Goal: Task Accomplishment & Management: Complete application form

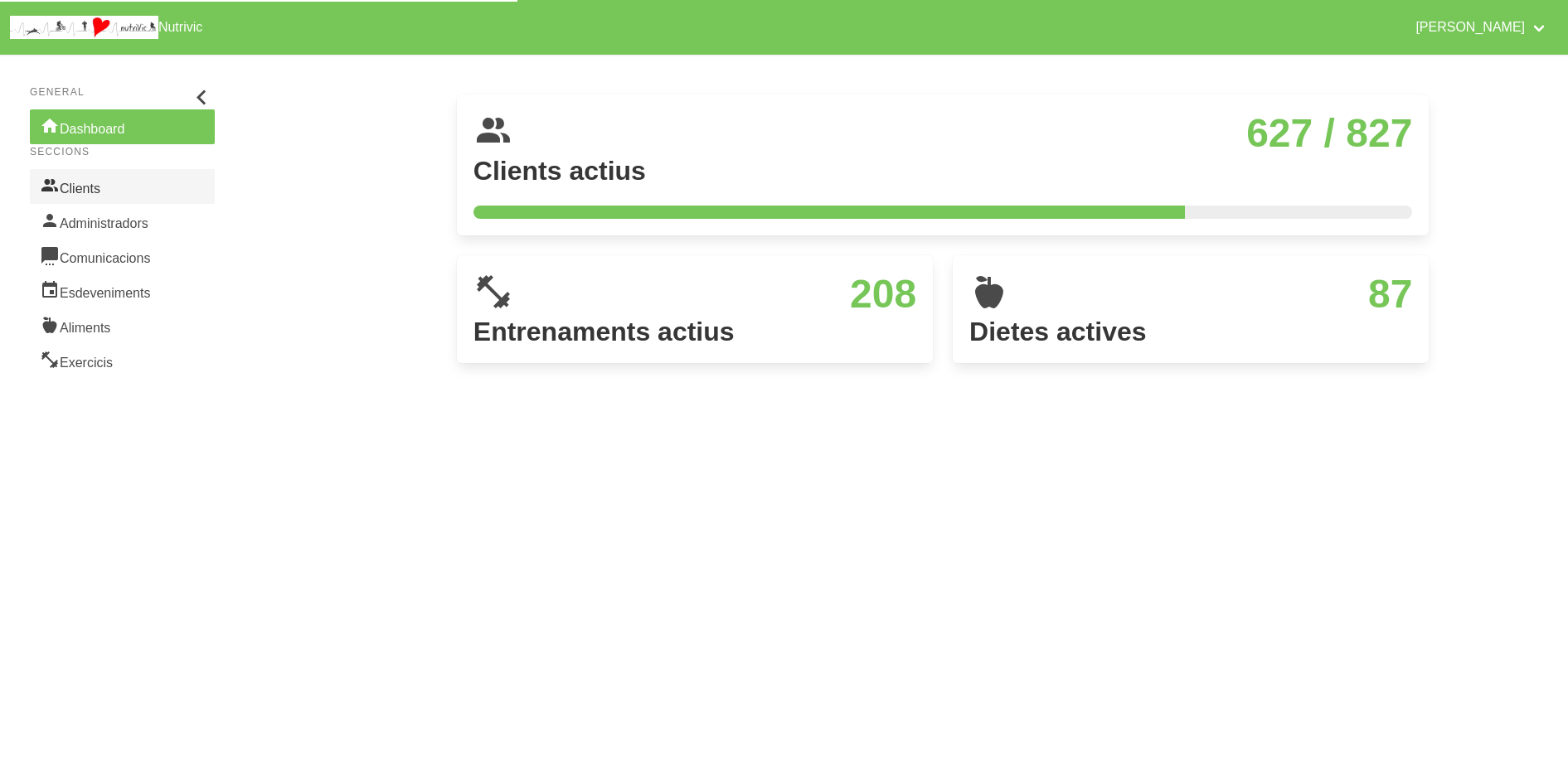
click at [132, 191] on link "Clients" at bounding box center [123, 186] width 185 height 35
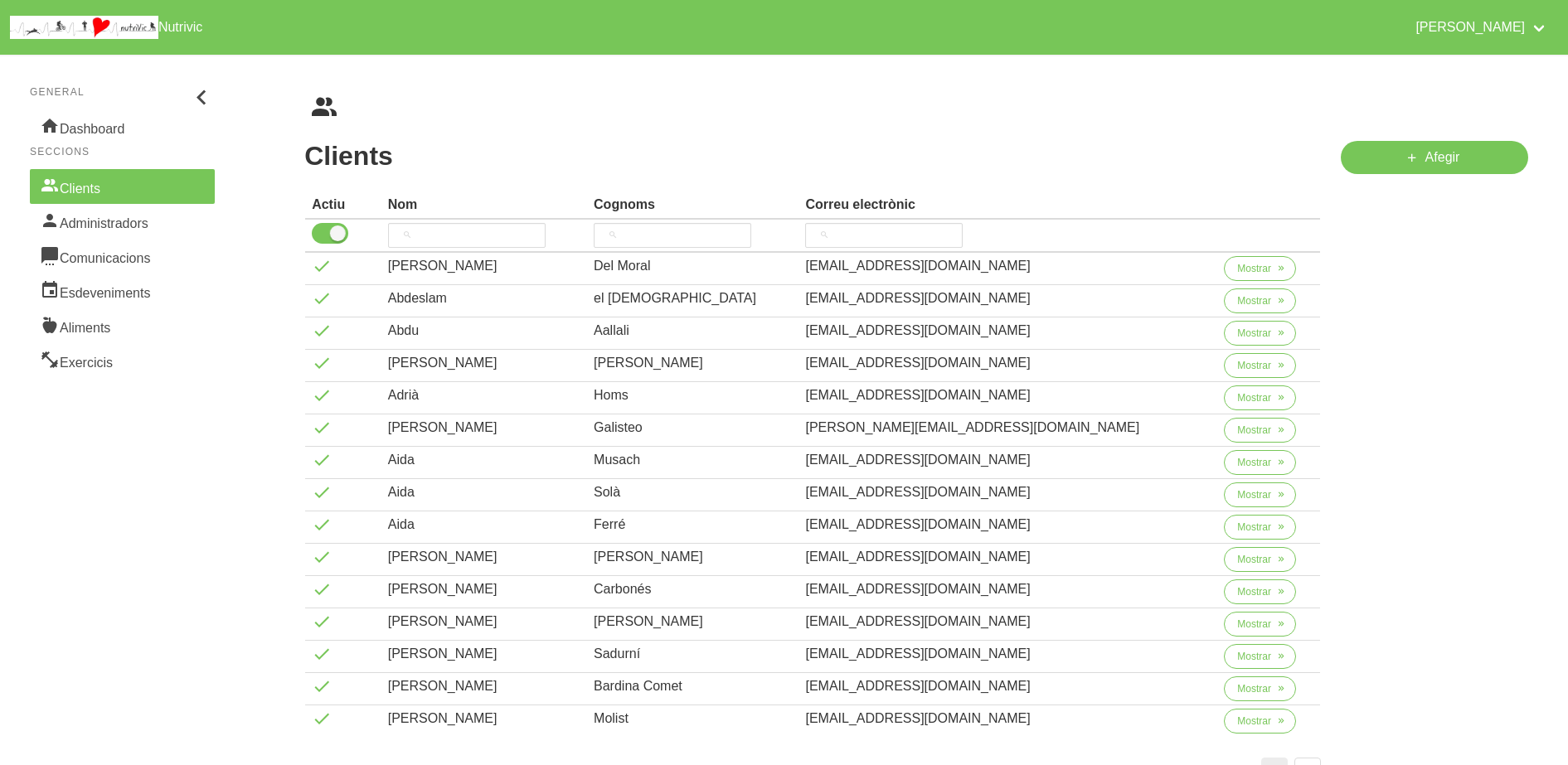
click at [83, 378] on aside "General Dashboard Seccions Clients Administradors Comunicacions Esdeveniments A…" at bounding box center [123, 465] width 265 height 841
click at [87, 364] on link "Exercicis" at bounding box center [123, 360] width 185 height 35
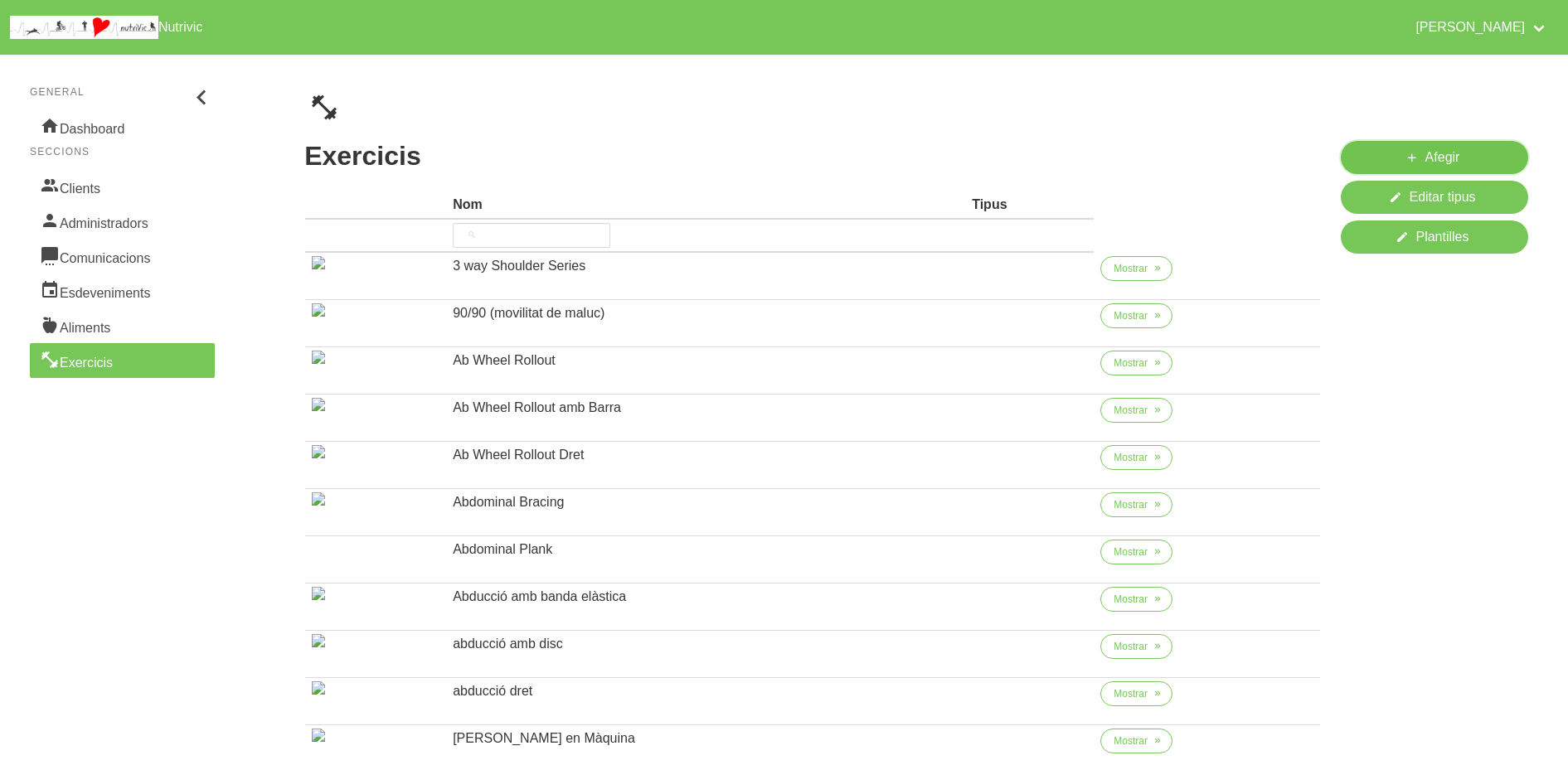
click at [1408, 162] on icon at bounding box center [1412, 157] width 13 height 20
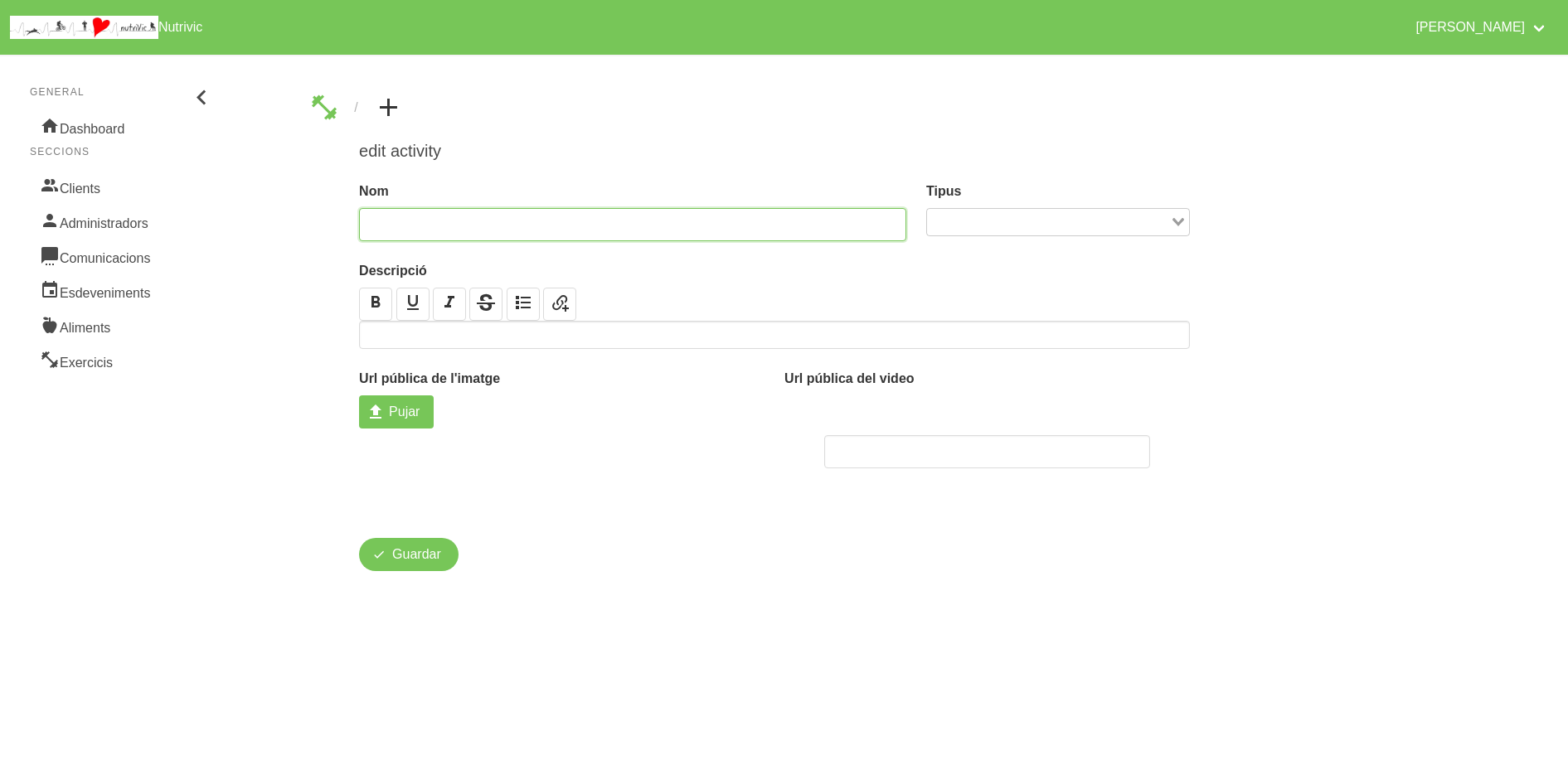
click at [547, 232] on input "text" at bounding box center [633, 224] width 548 height 33
type input "e"
type input "Elevacions laterals màquina"
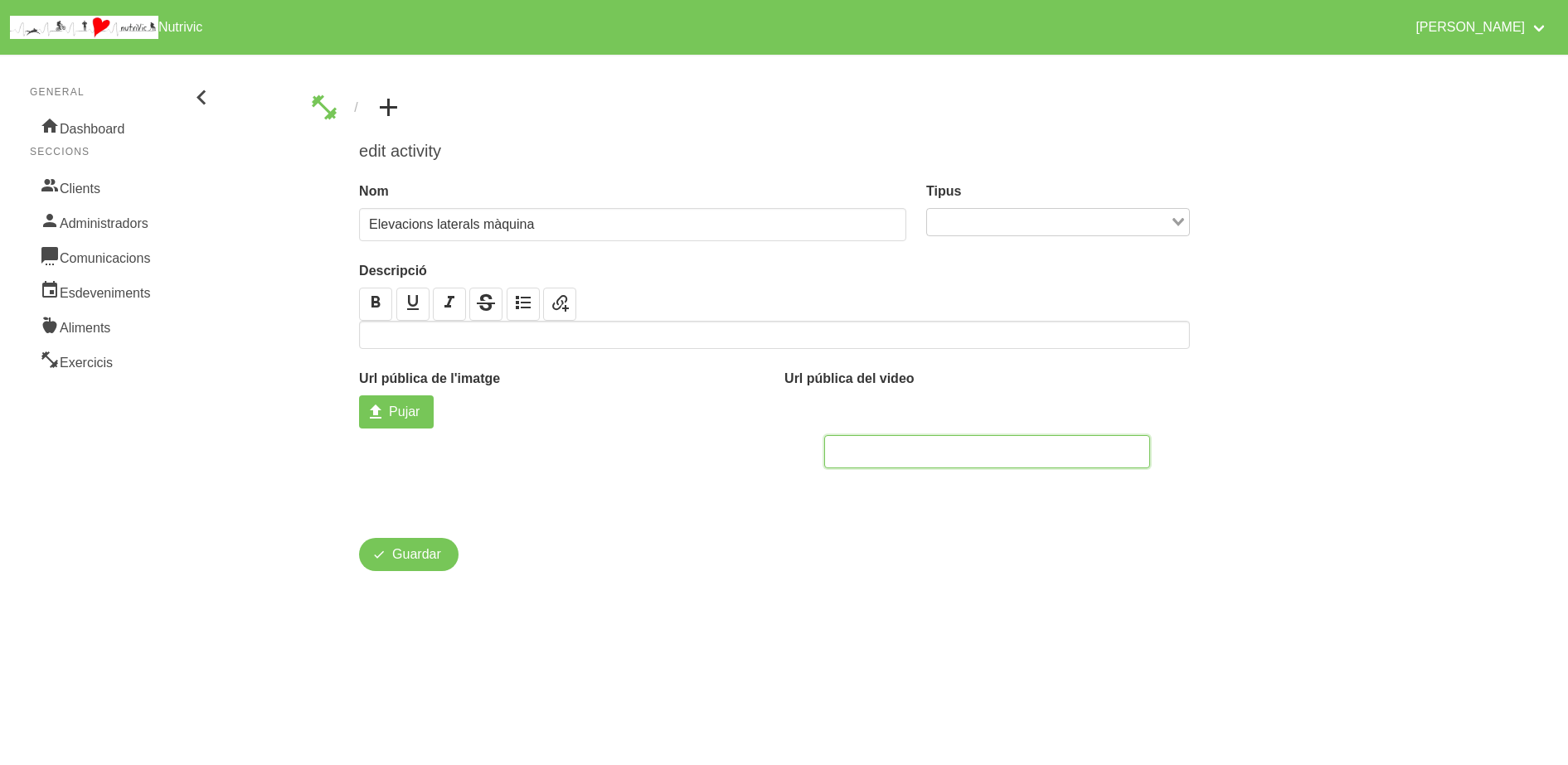
click at [863, 445] on input "text" at bounding box center [987, 451] width 326 height 33
paste input "[URL][DOMAIN_NAME]"
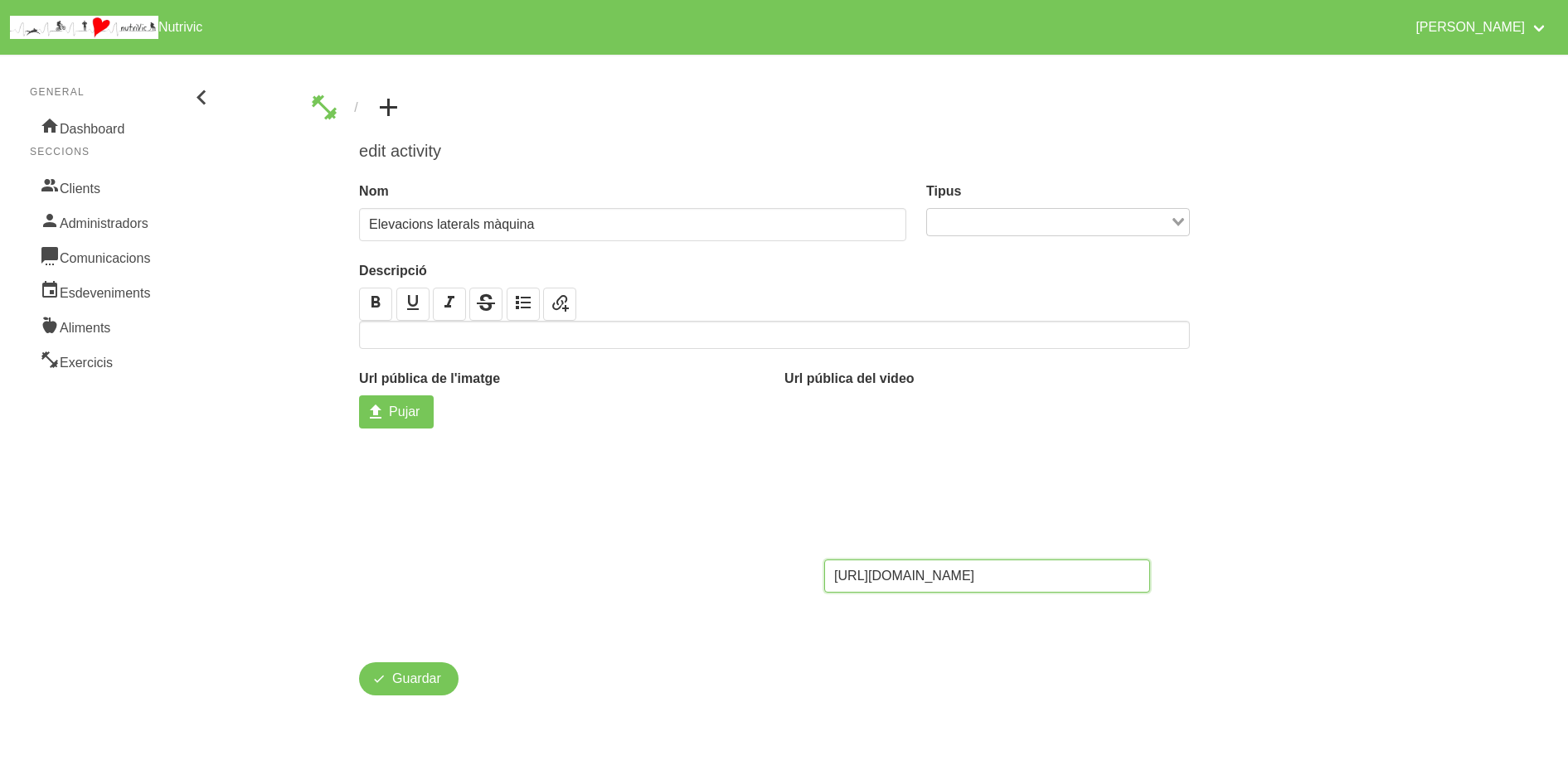
type input "[URL][DOMAIN_NAME]"
click at [396, 419] on span "Pujar" at bounding box center [404, 411] width 31 height 20
click at [396, 419] on input "Pujar" at bounding box center [396, 411] width 75 height 33
type input "C:\fakepath\elevacions laterals maquina.jpg"
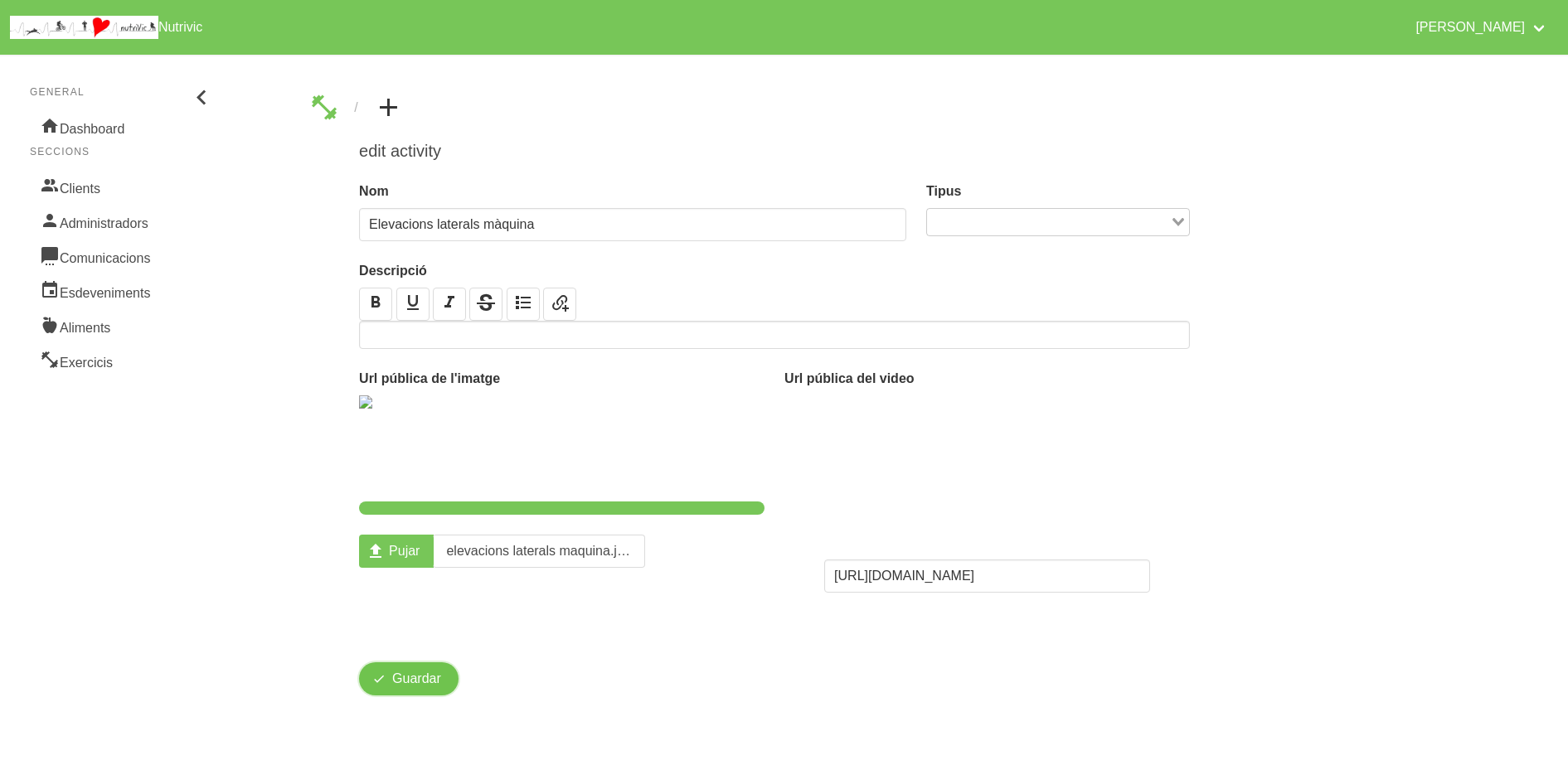
click at [400, 686] on span "Guardar" at bounding box center [416, 679] width 49 height 20
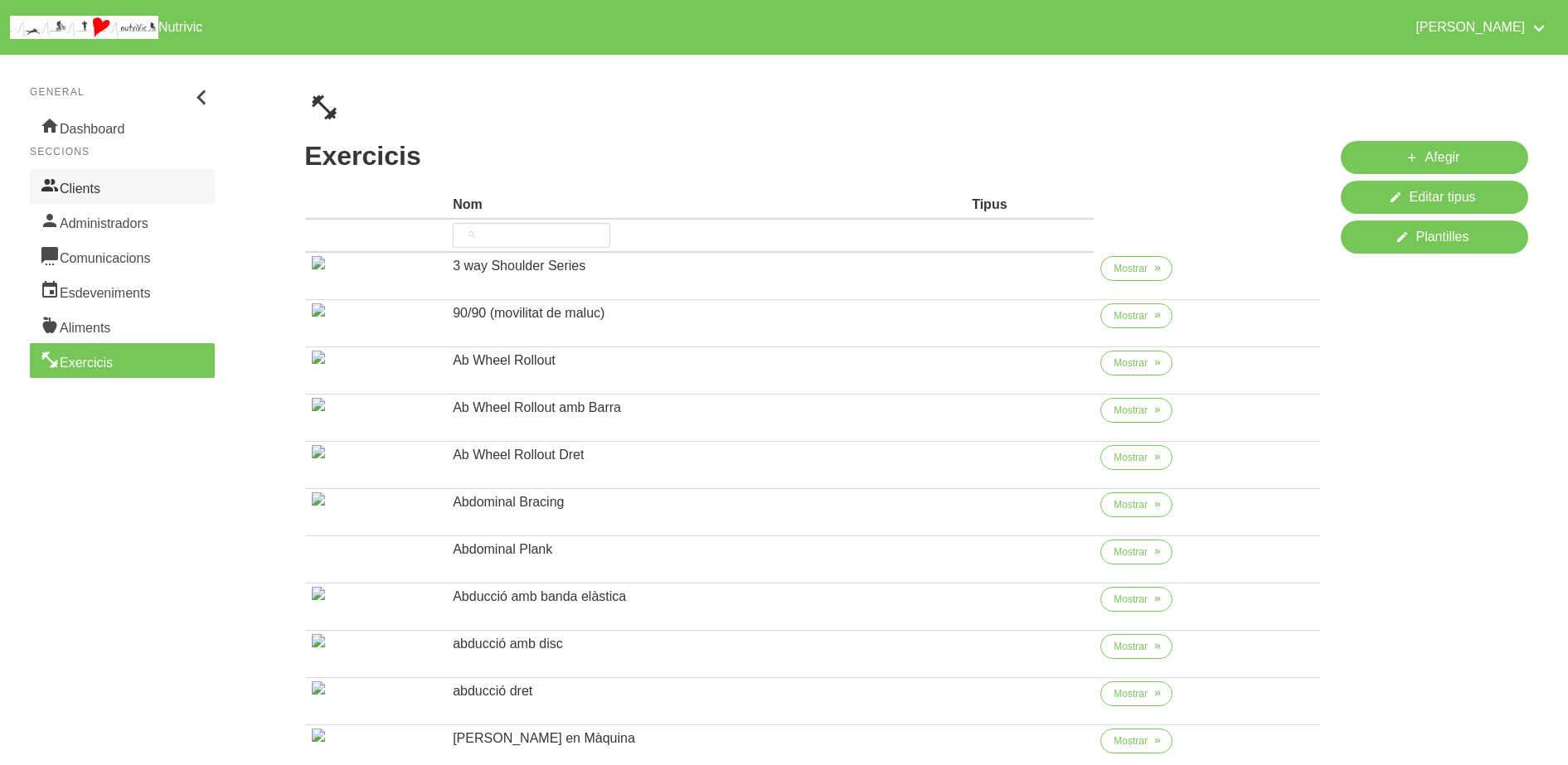
click at [75, 190] on link "Clients" at bounding box center [123, 186] width 185 height 35
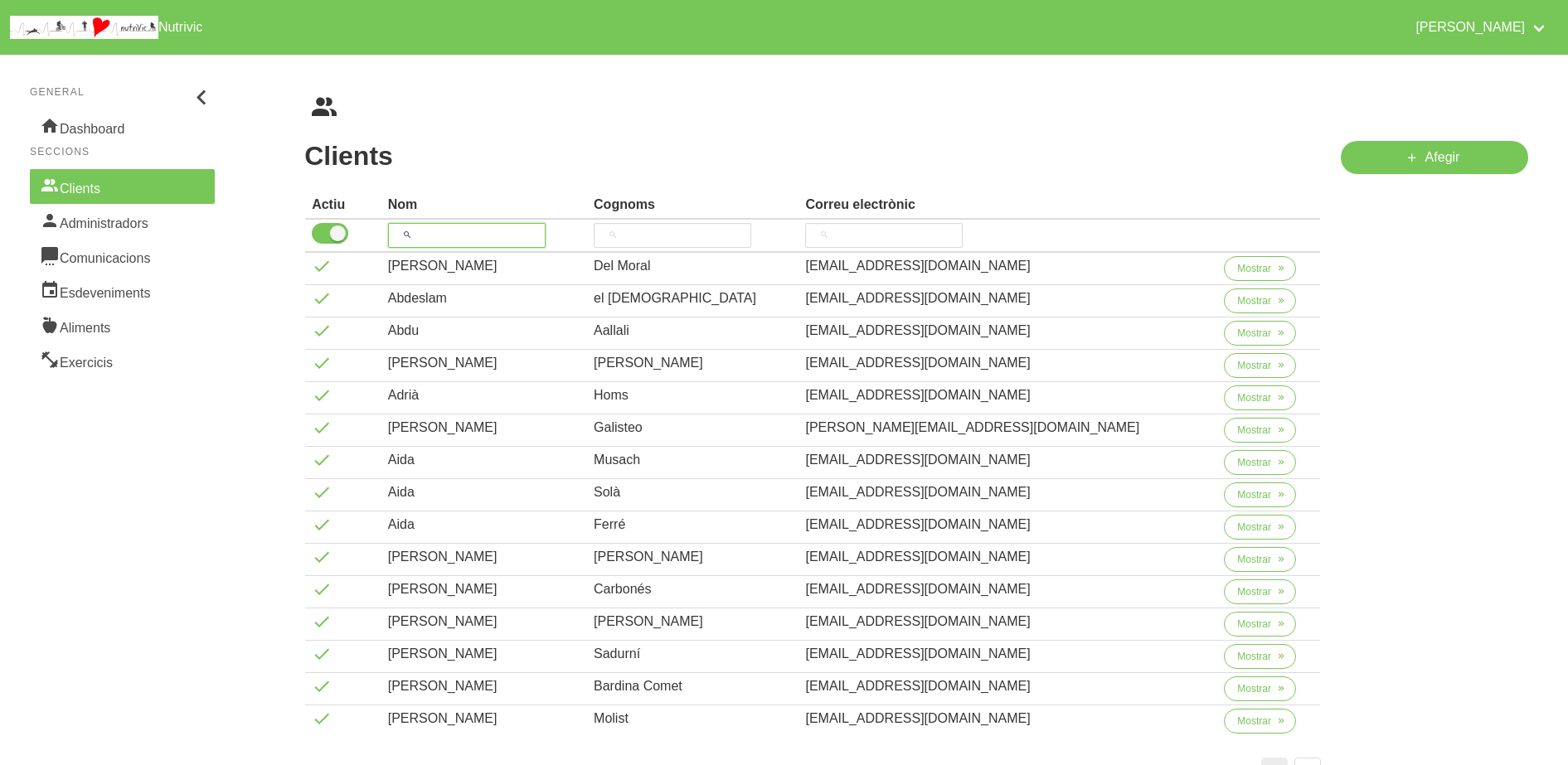
click at [458, 236] on input "search" at bounding box center [467, 235] width 157 height 25
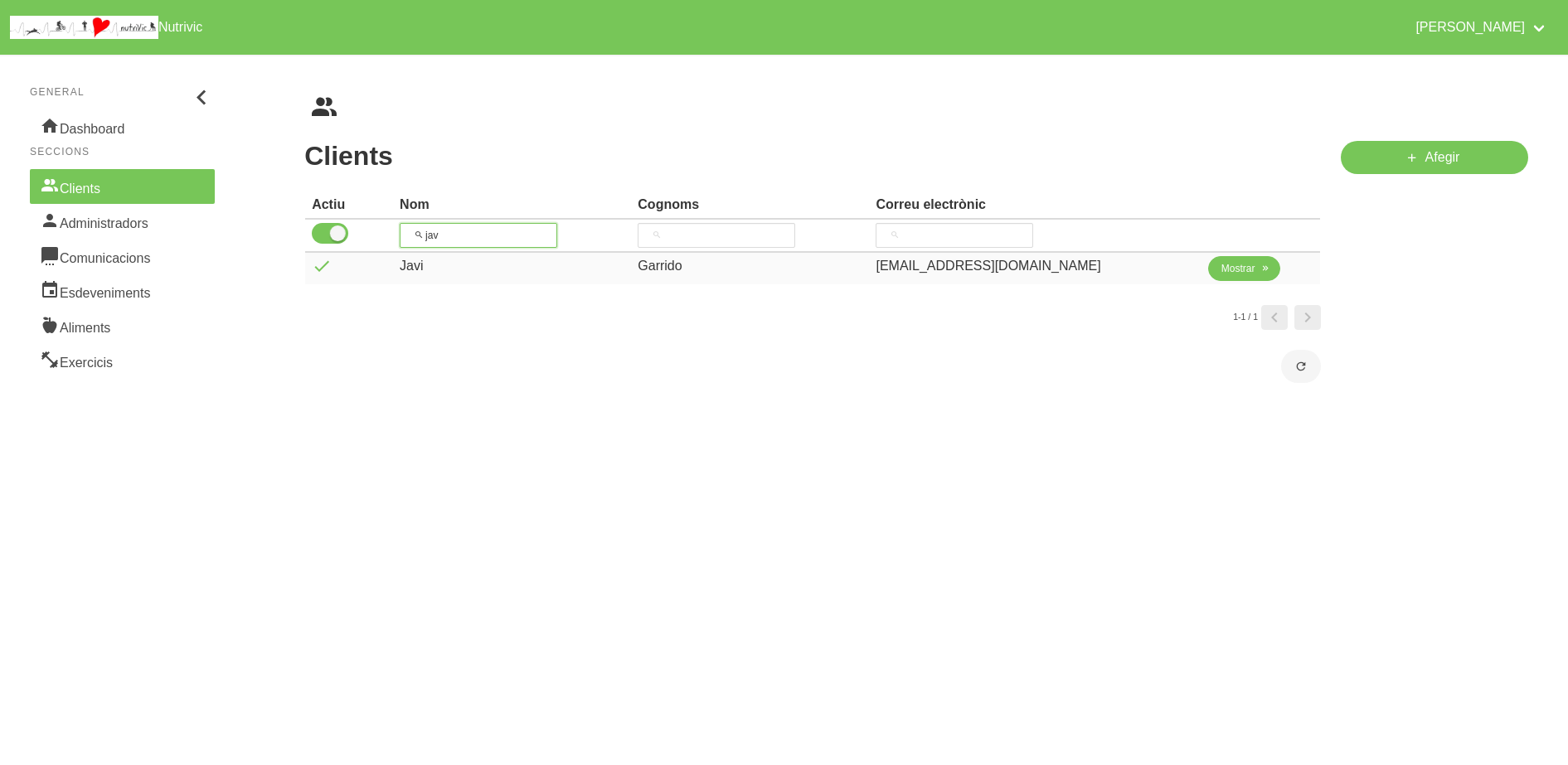
type input "jav"
click at [1221, 271] on span "Mostrar" at bounding box center [1238, 268] width 34 height 15
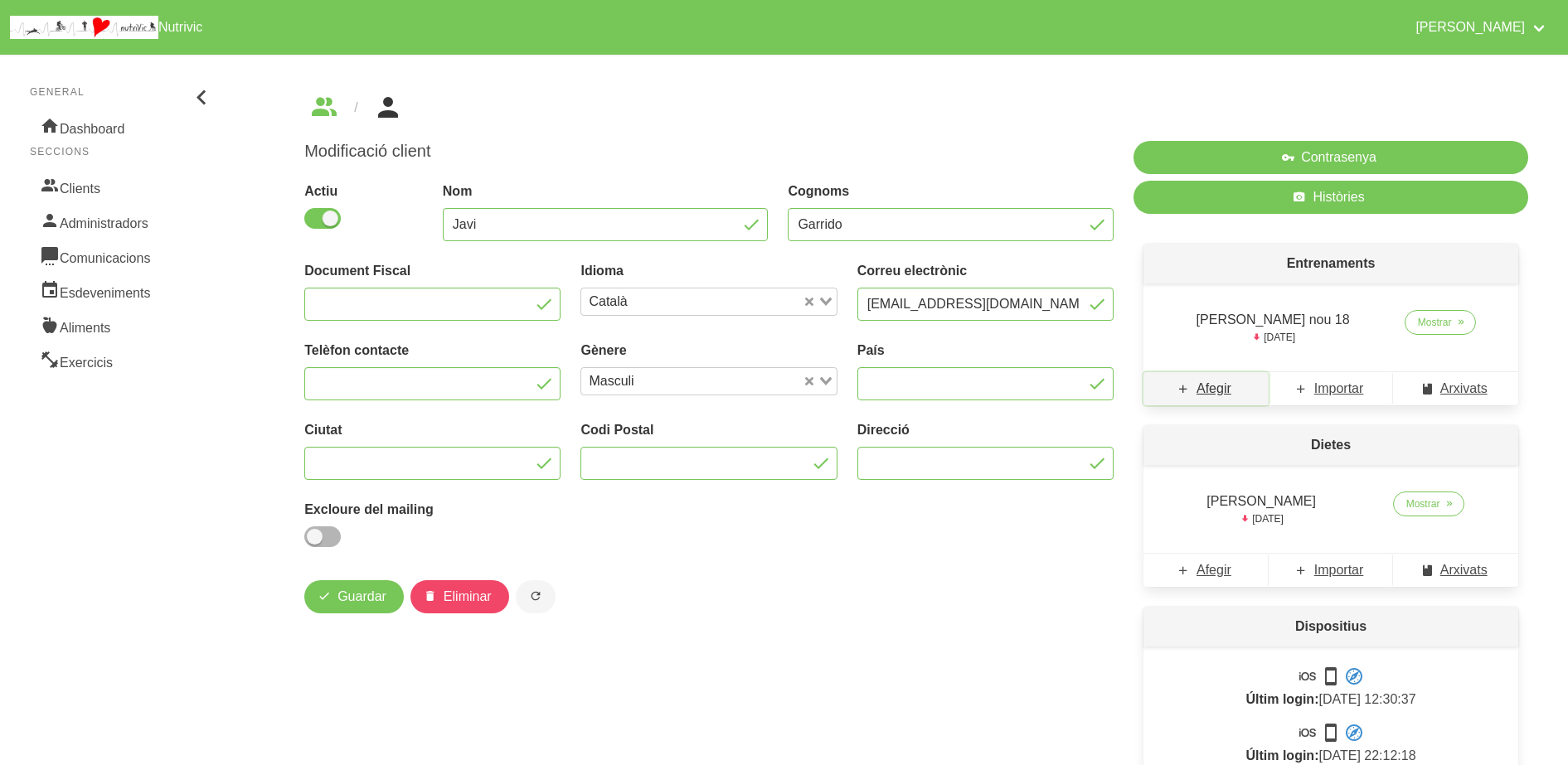
click at [1212, 386] on span "Afegir" at bounding box center [1213, 388] width 35 height 20
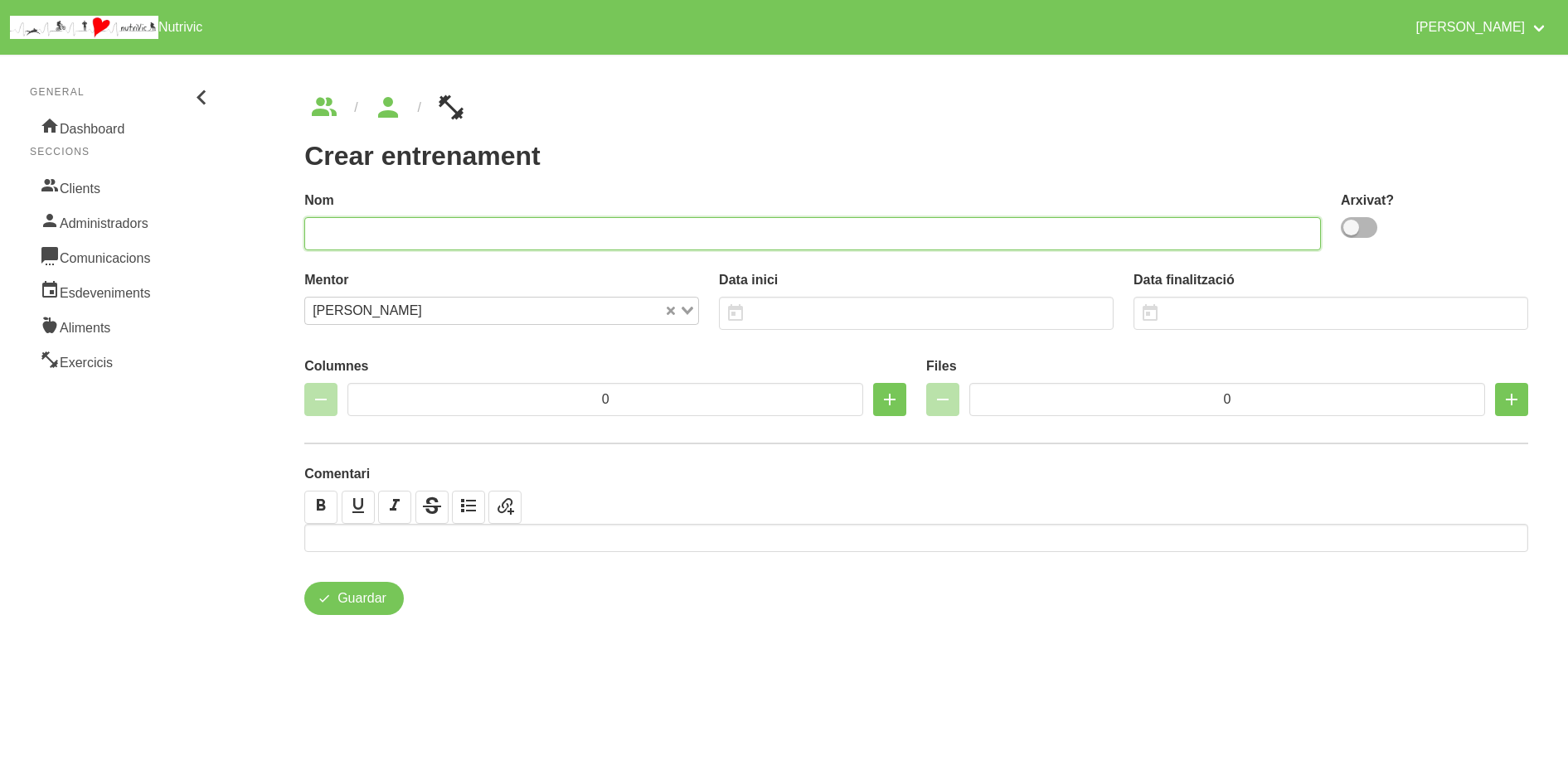
click at [836, 242] on input "text" at bounding box center [812, 233] width 1017 height 33
click at [351, 234] on input "[PERSON_NAME] nou 19" at bounding box center [812, 233] width 1017 height 33
type input "[PERSON_NAME] nou 19"
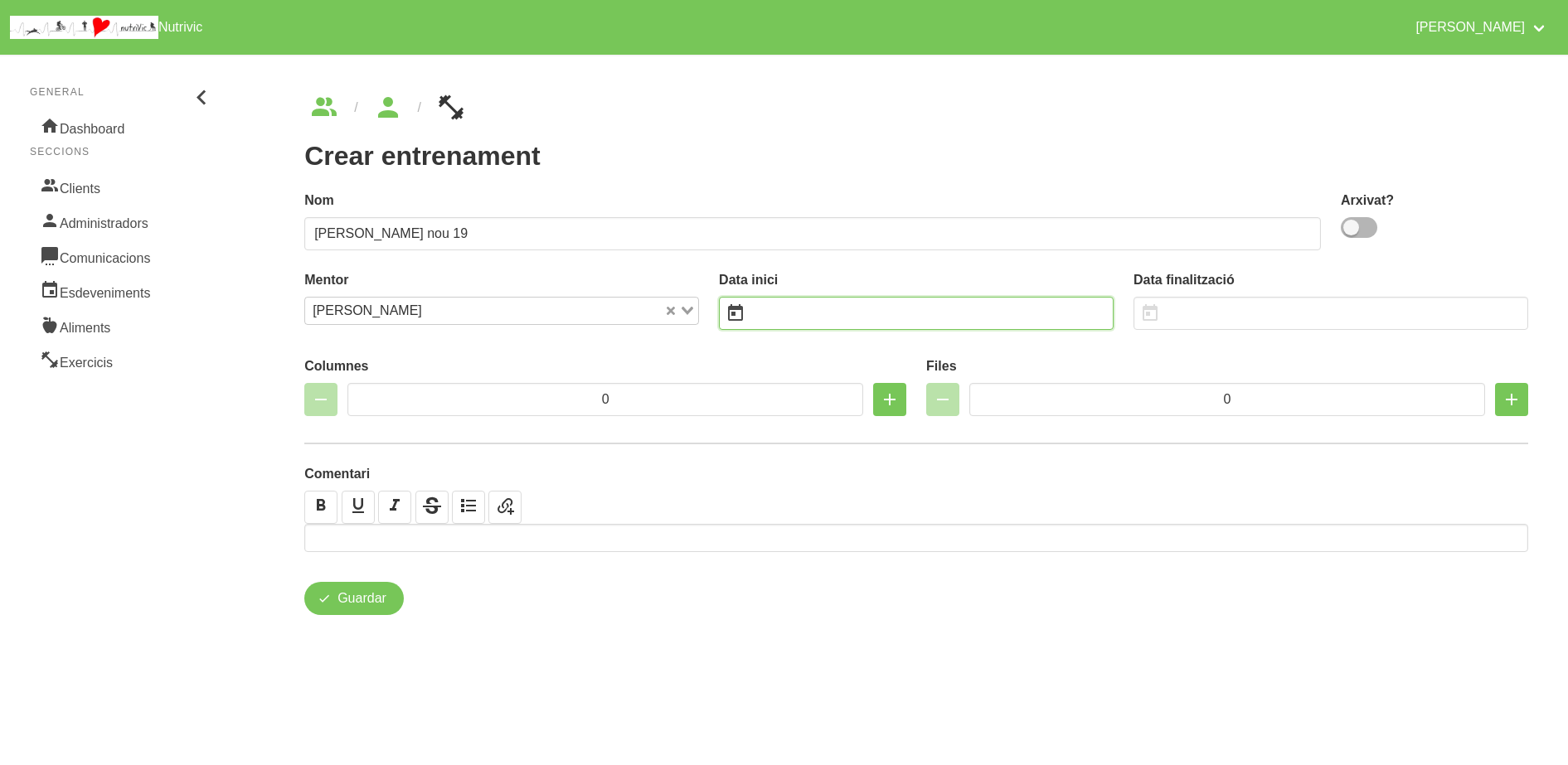
click at [796, 315] on input "text" at bounding box center [916, 313] width 395 height 33
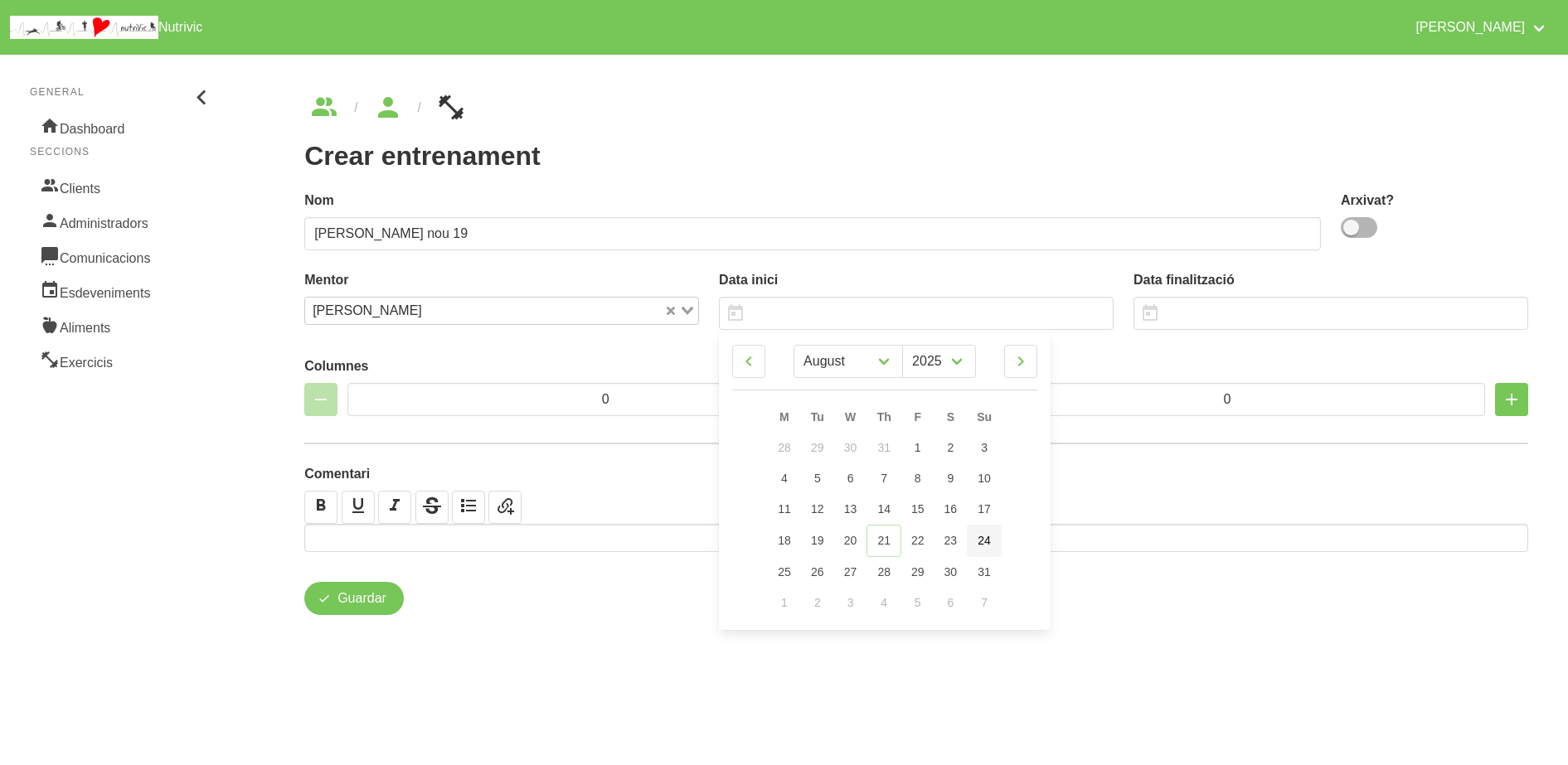
click at [983, 538] on span "24" at bounding box center [984, 540] width 13 height 13
type input "[DATE]"
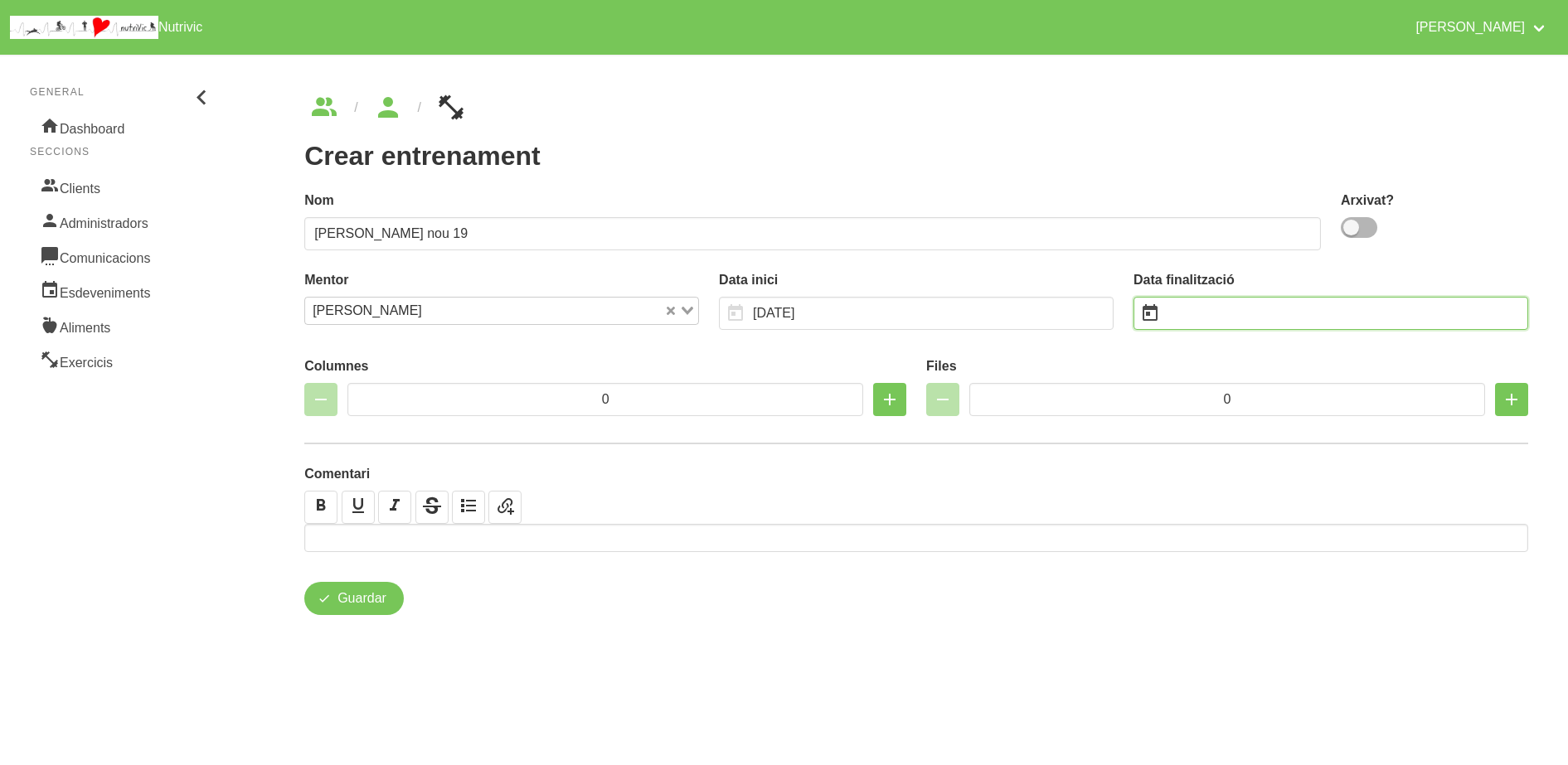
click at [1184, 320] on input "text" at bounding box center [1331, 313] width 395 height 33
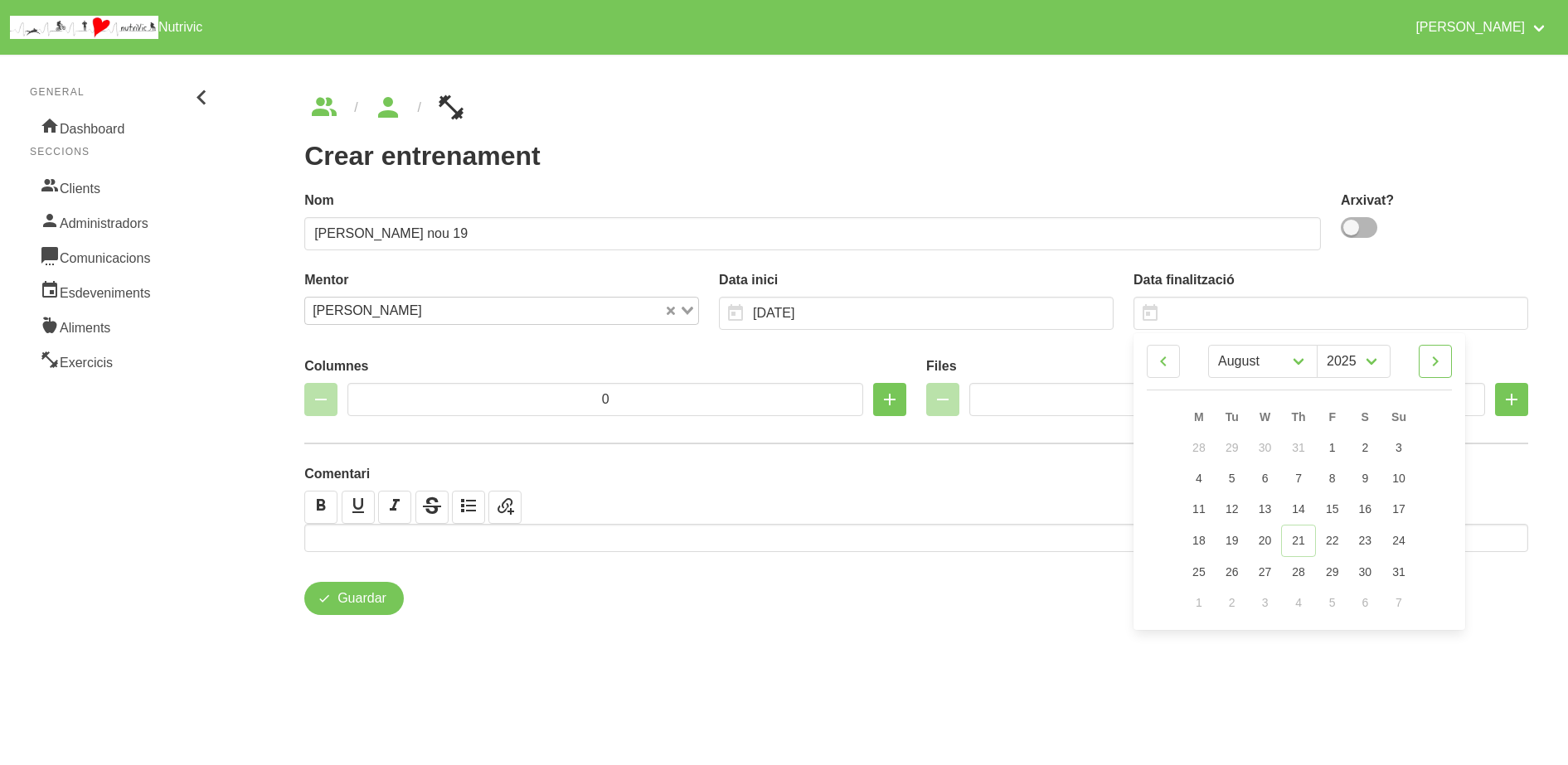
click at [1436, 355] on icon at bounding box center [1436, 362] width 20 height 30
select select "9"
click at [1402, 452] on link "5" at bounding box center [1398, 448] width 35 height 31
type input "[DATE]"
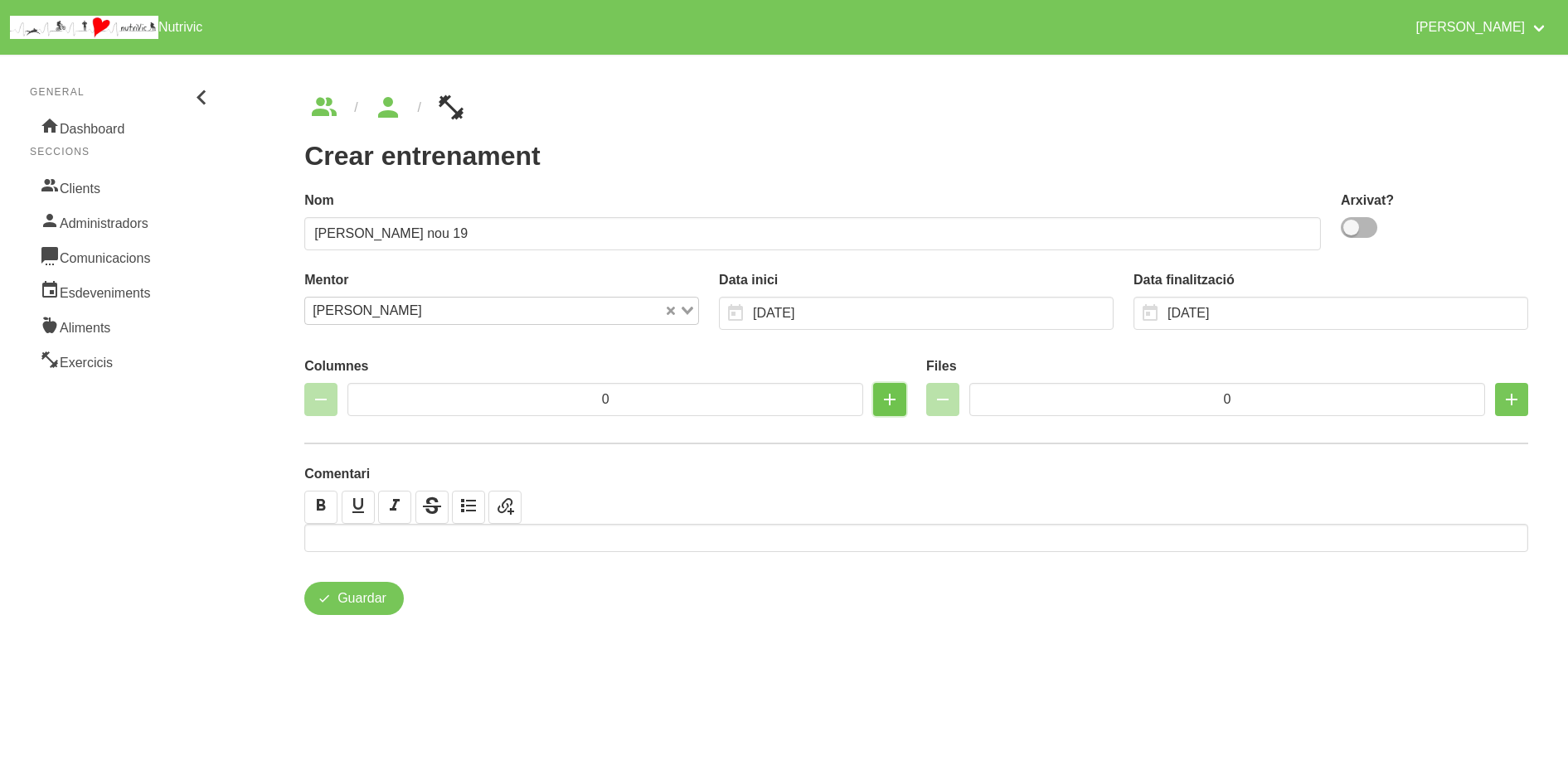
click at [890, 403] on icon "button" at bounding box center [890, 400] width 20 height 30
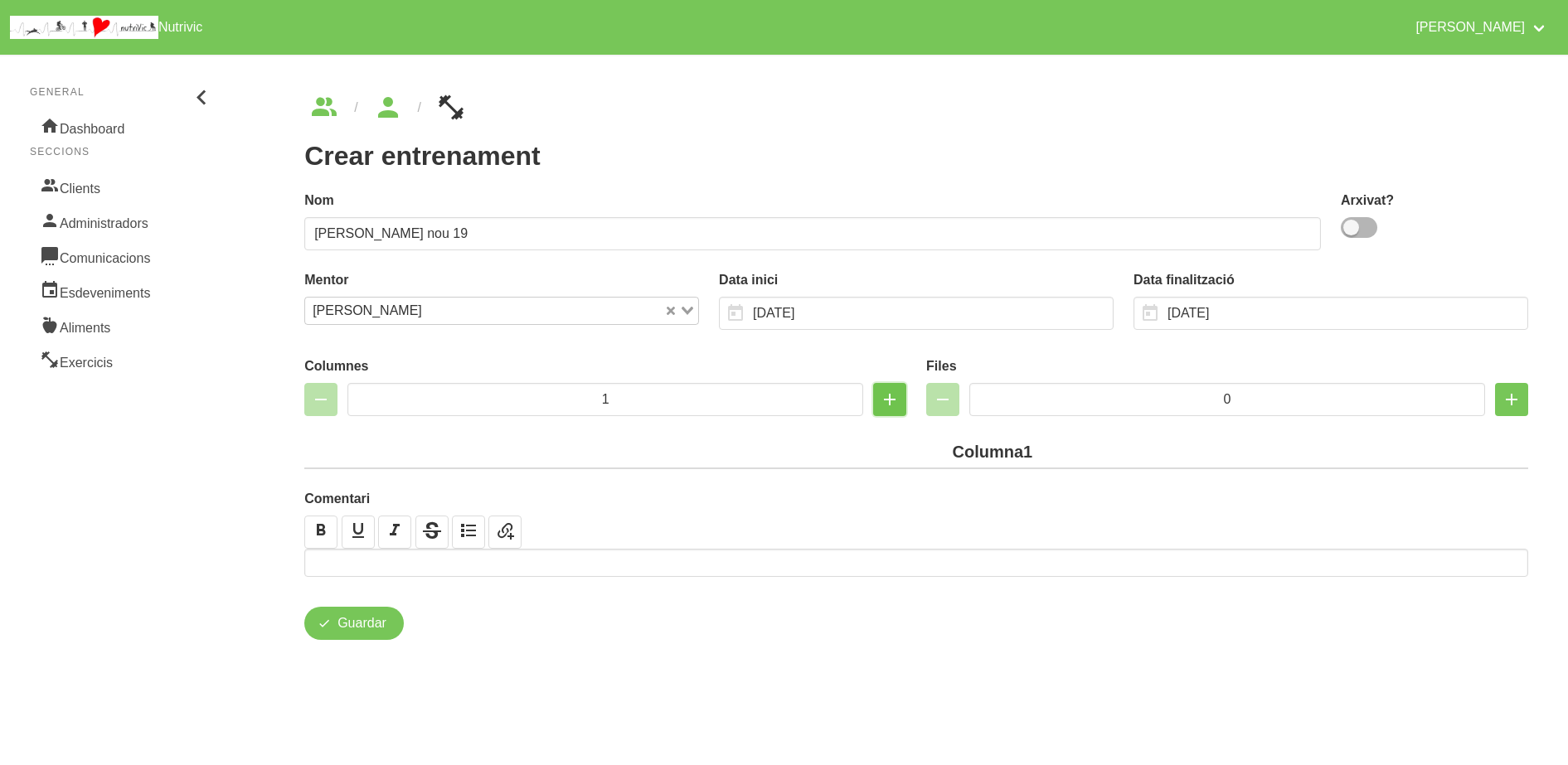
click at [890, 406] on icon "button" at bounding box center [890, 400] width 20 height 30
click at [884, 402] on icon "button" at bounding box center [890, 400] width 20 height 30
type input "5"
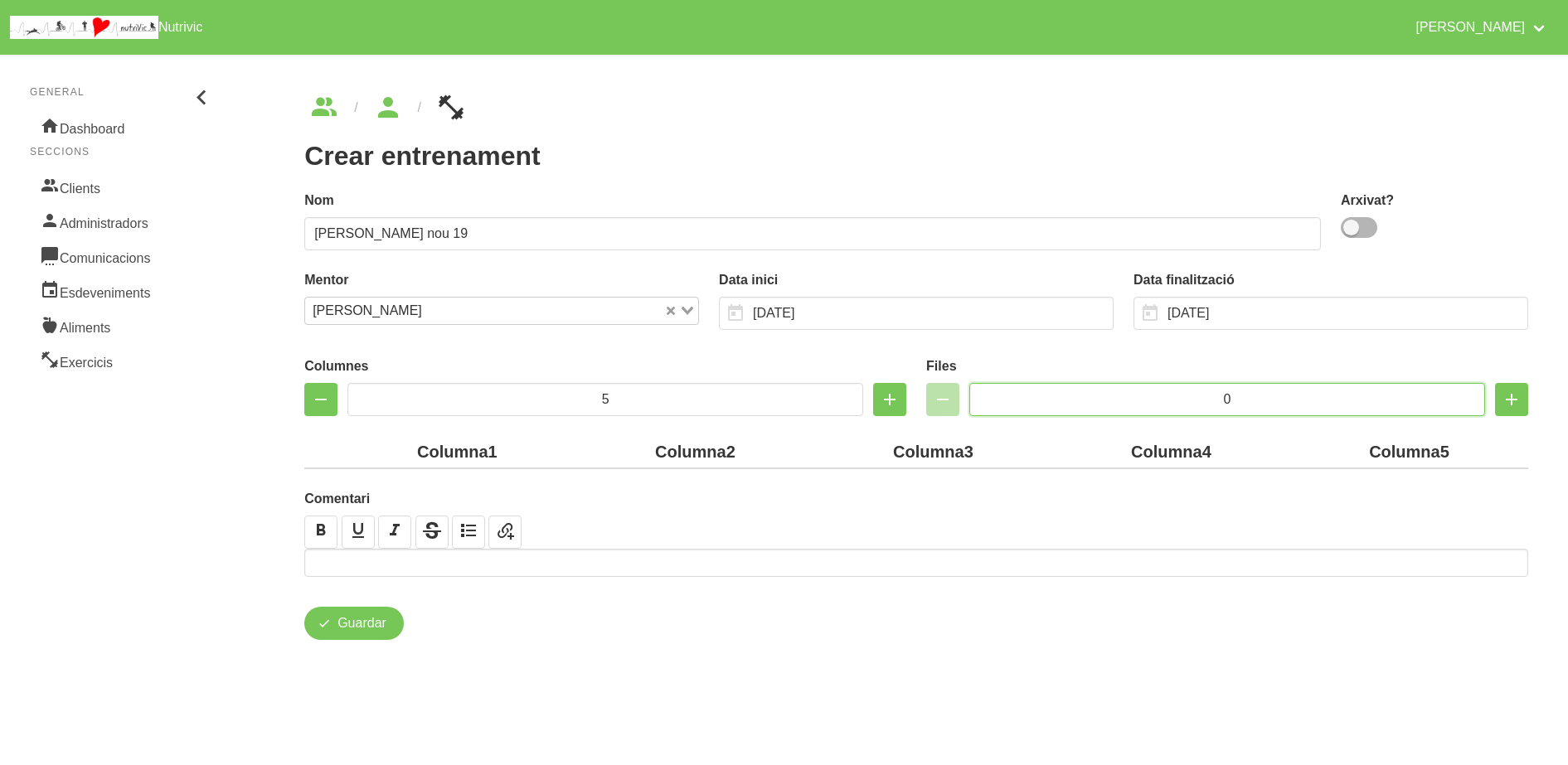
drag, startPoint x: 1244, startPoint y: 396, endPoint x: 1140, endPoint y: 389, distance: 104.2
click at [1140, 389] on input "0" at bounding box center [1228, 399] width 516 height 33
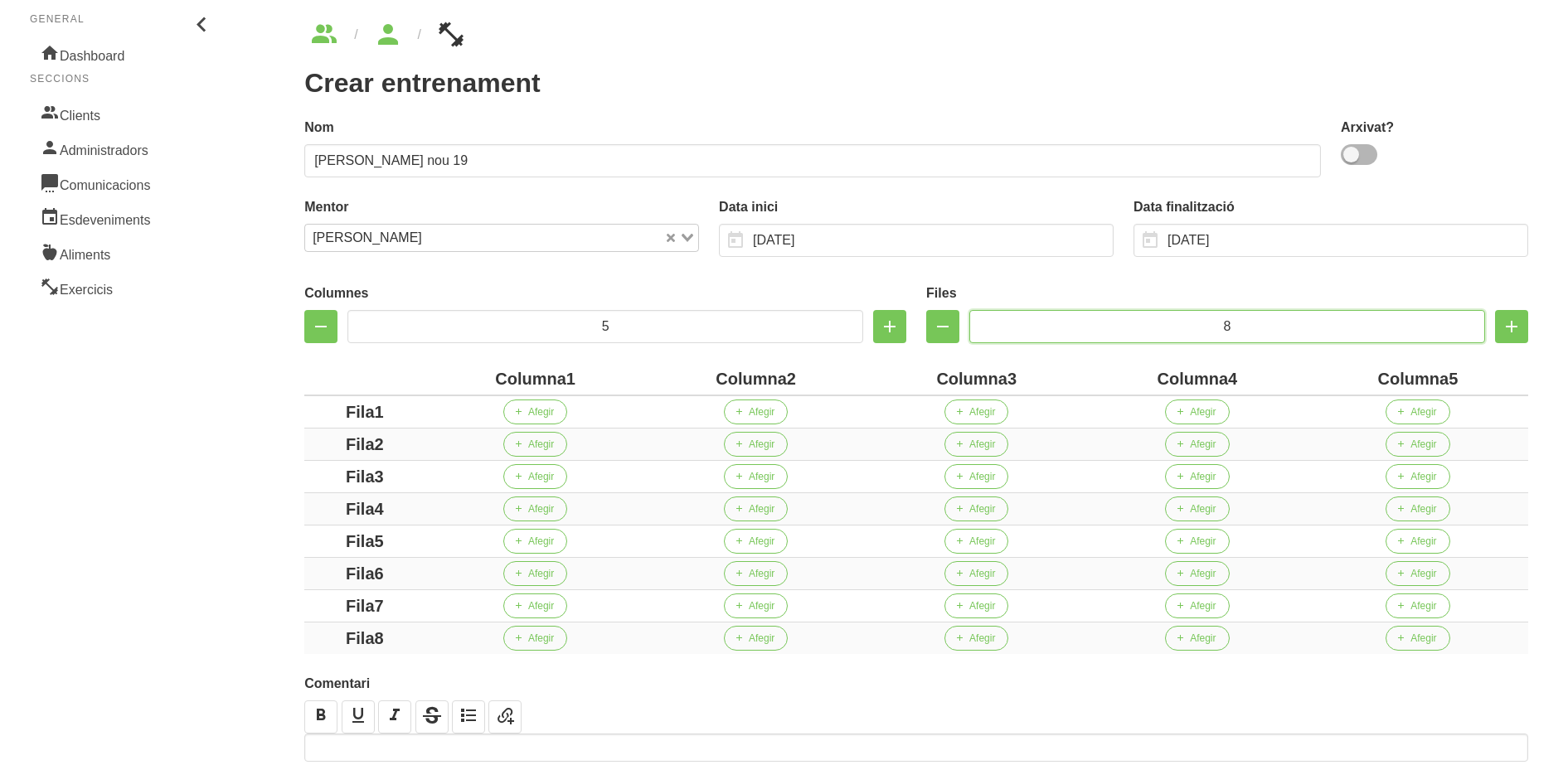
scroll to position [74, 0]
click at [939, 333] on icon "button" at bounding box center [942, 326] width 20 height 30
type input "7"
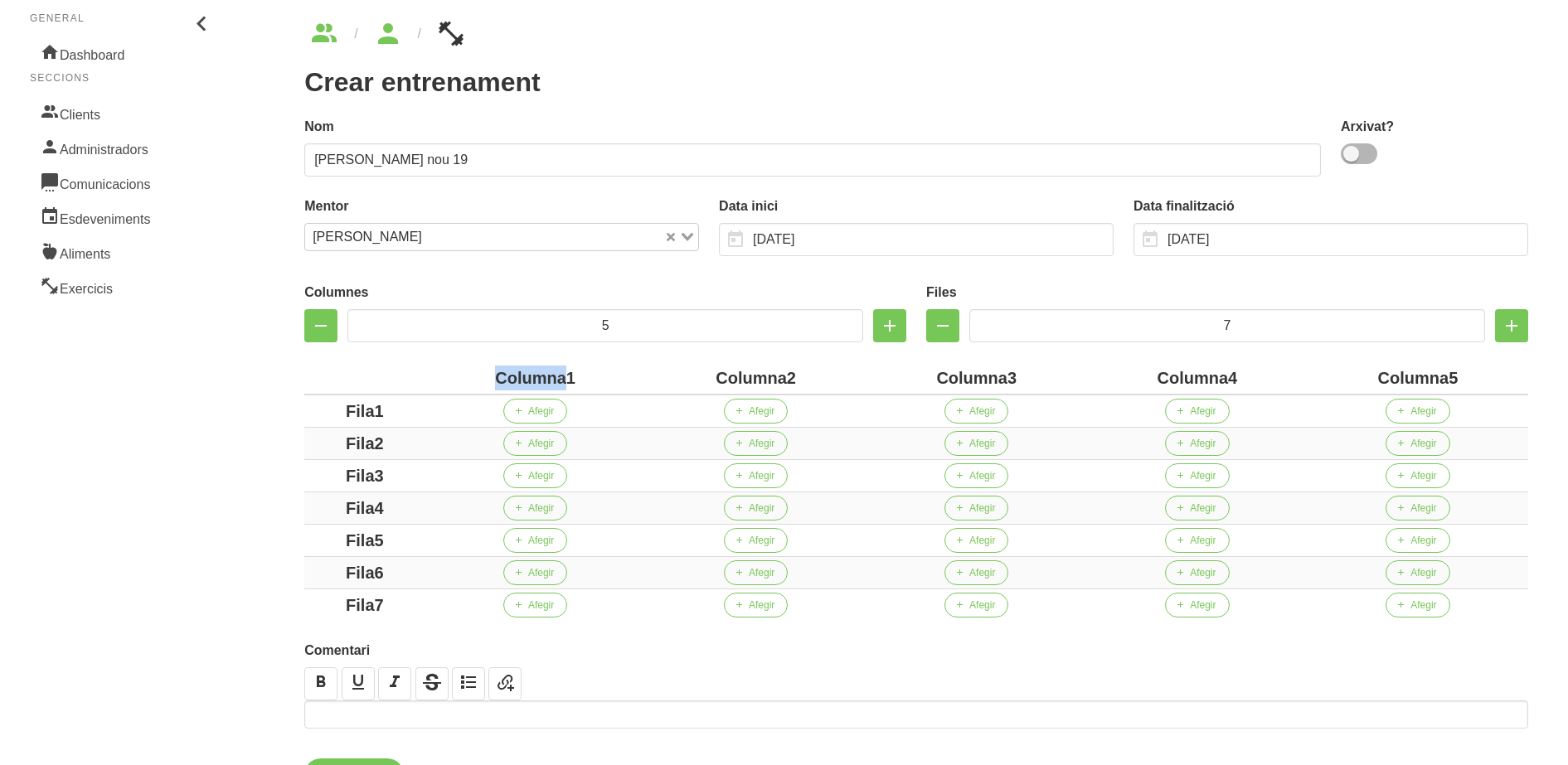
drag, startPoint x: 566, startPoint y: 379, endPoint x: 458, endPoint y: 379, distance: 108.0
click at [458, 379] on div "Columna1" at bounding box center [535, 378] width 207 height 25
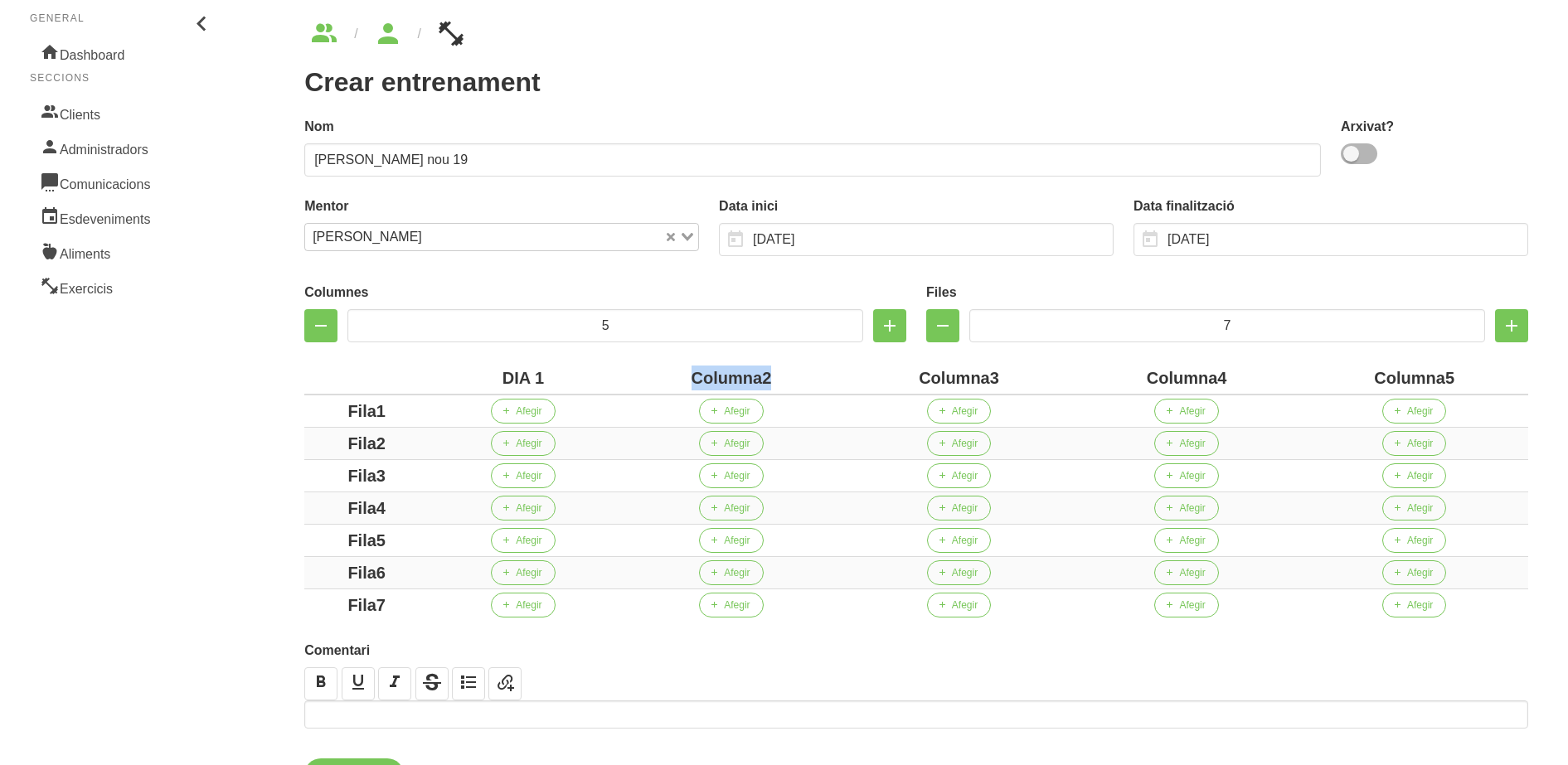
drag, startPoint x: 769, startPoint y: 379, endPoint x: 632, endPoint y: 376, distance: 137.0
click at [632, 376] on div "Columna2" at bounding box center [732, 378] width 215 height 25
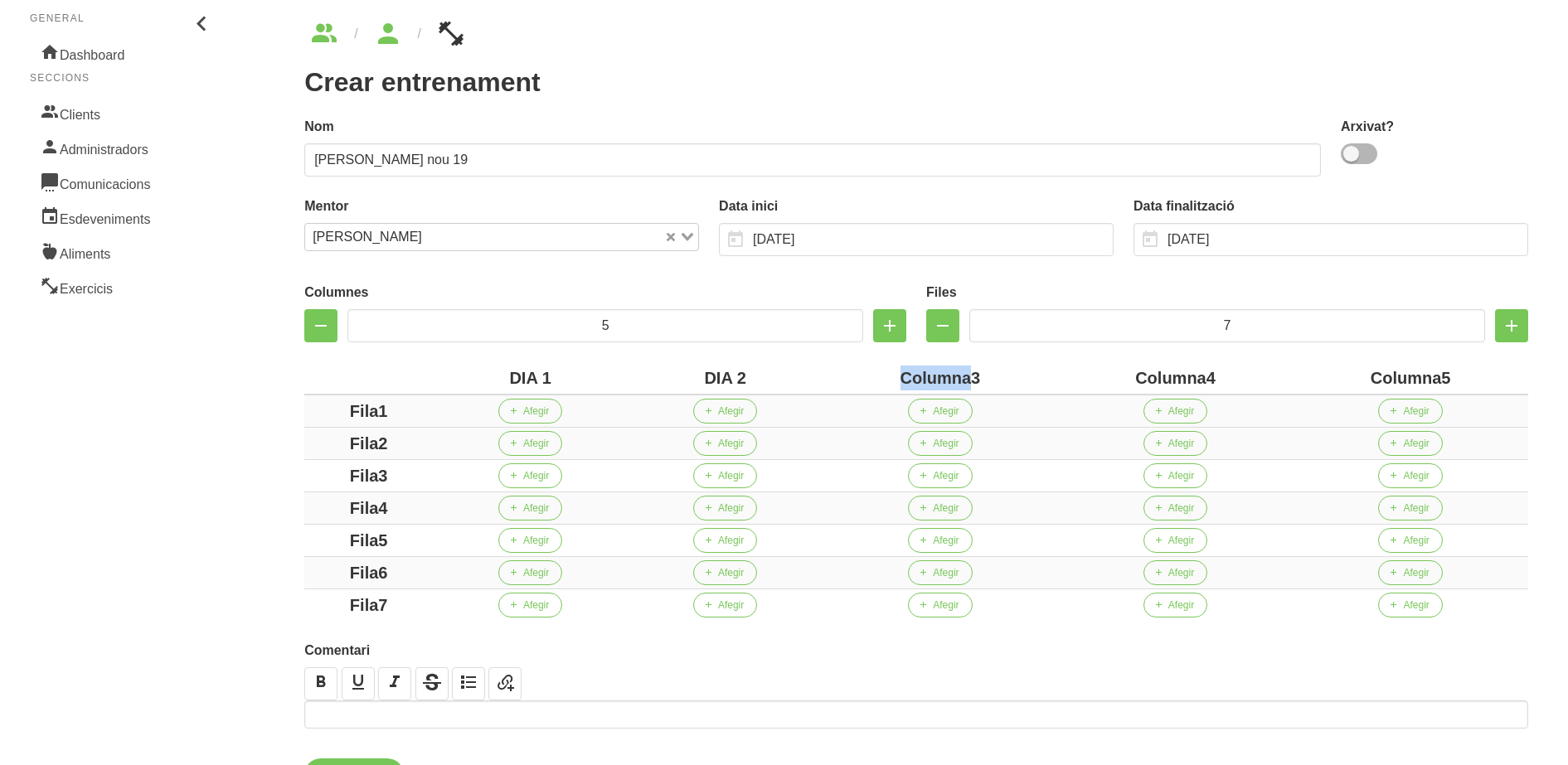
drag, startPoint x: 969, startPoint y: 377, endPoint x: 733, endPoint y: 397, distance: 236.8
click at [733, 397] on table "DIA 1 DIA 2 Columna3 Columna4 Columna5 Fila1 Afegir Afegir Afegir Afegir Afegir…" at bounding box center [916, 491] width 1224 height 259
drag, startPoint x: 1194, startPoint y: 377, endPoint x: 1059, endPoint y: 375, distance: 135.0
click at [1059, 375] on div "Columna4" at bounding box center [1163, 378] width 229 height 25
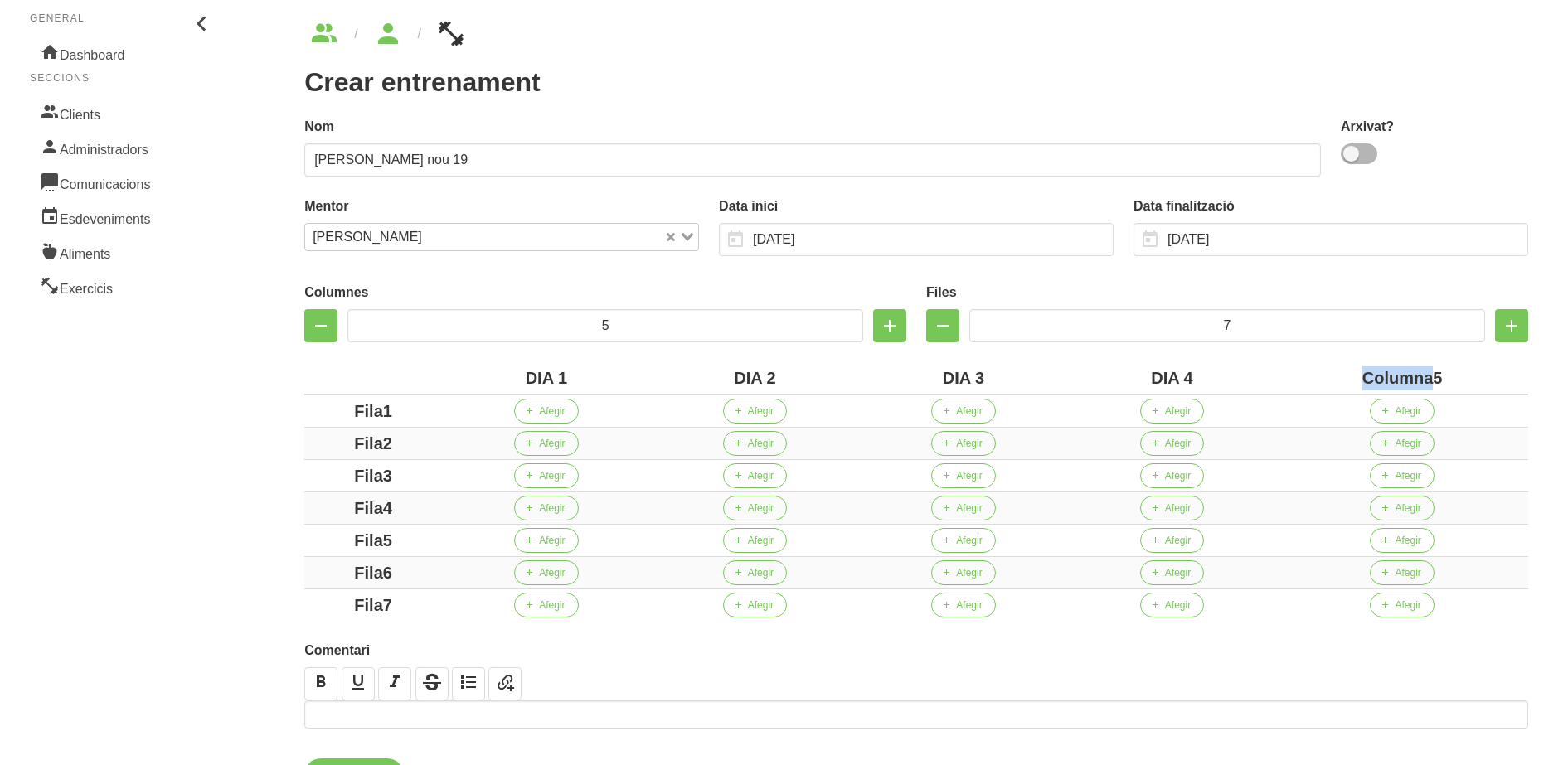
drag, startPoint x: 1430, startPoint y: 379, endPoint x: 1258, endPoint y: 385, distance: 172.1
click at [1258, 385] on tr "DIA 1 DIA 2 DIA 3 DIA 4 Columna5" at bounding box center [916, 379] width 1224 height 32
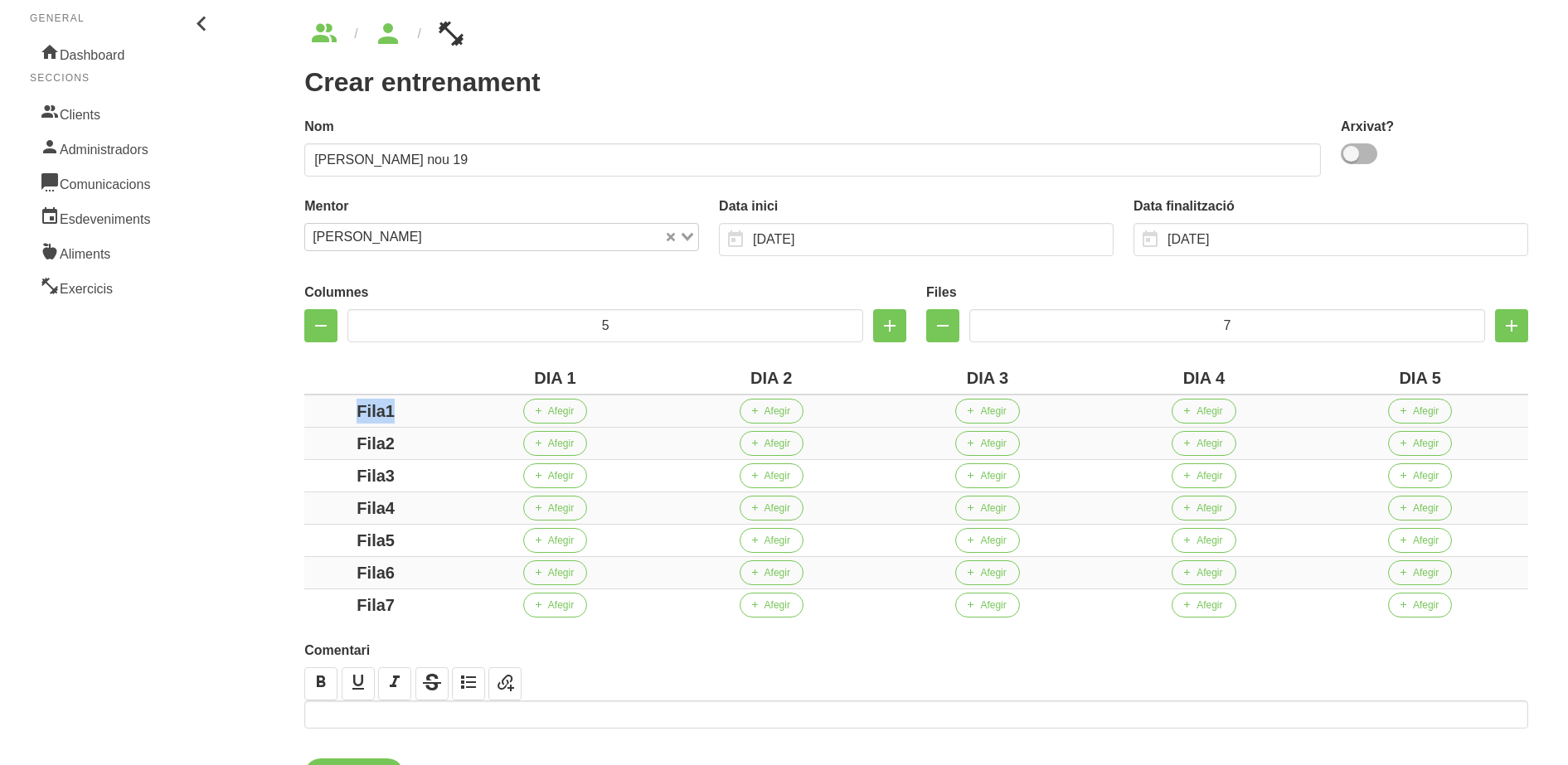
drag, startPoint x: 411, startPoint y: 412, endPoint x: 342, endPoint y: 413, distance: 69.0
click at [342, 413] on div "Fila1" at bounding box center [376, 411] width 130 height 25
drag, startPoint x: 416, startPoint y: 456, endPoint x: 345, endPoint y: 448, distance: 71.4
click at [345, 448] on td "Fila2" at bounding box center [375, 443] width 142 height 32
drag, startPoint x: 405, startPoint y: 441, endPoint x: 340, endPoint y: 442, distance: 65.0
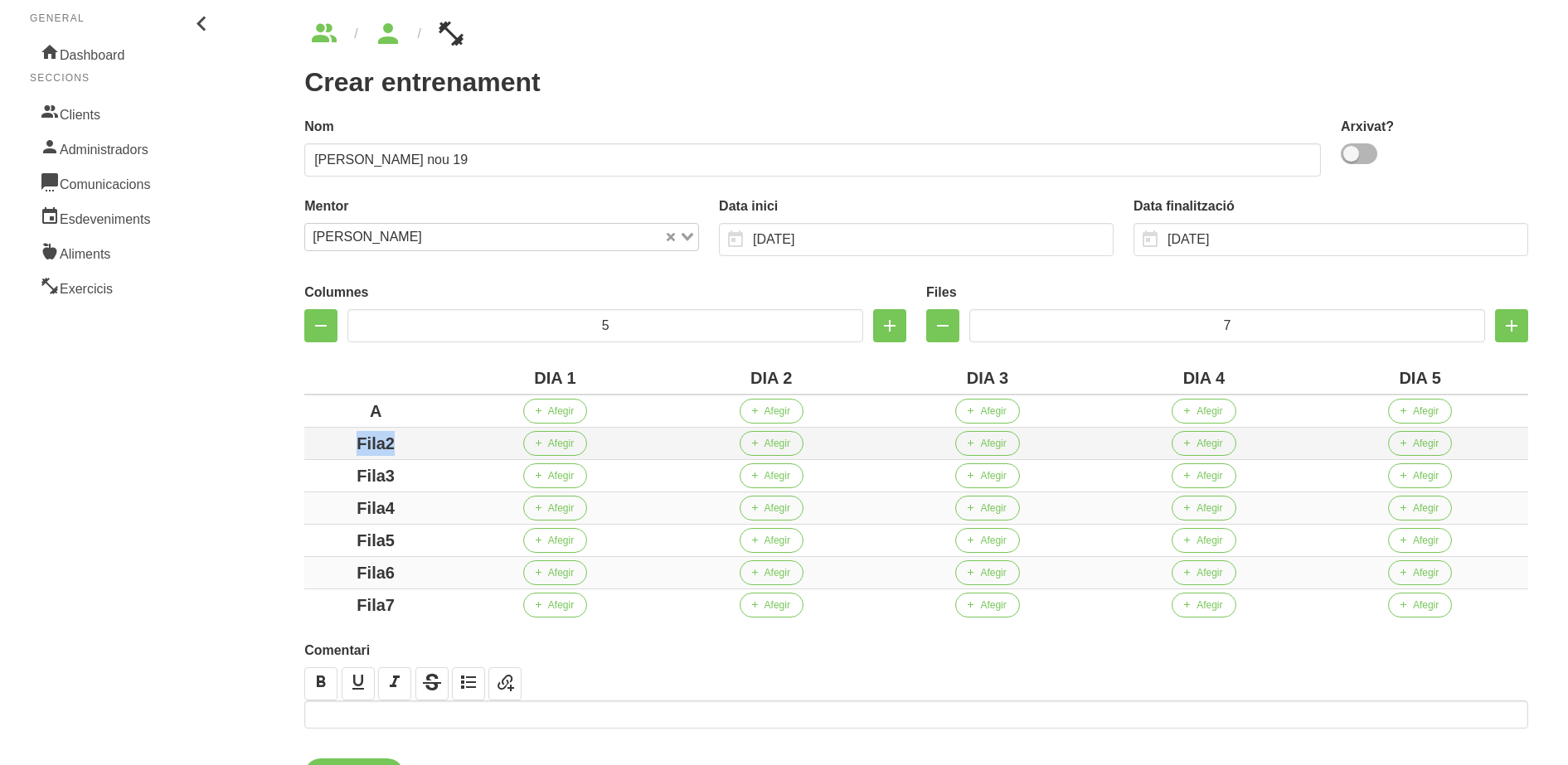
click at [340, 442] on div "Fila2" at bounding box center [376, 443] width 130 height 25
drag, startPoint x: 406, startPoint y: 480, endPoint x: 294, endPoint y: 465, distance: 113.0
click at [294, 465] on div "Columnes 5 Files 7 DIA 1 DIA 2 DIA 3 DIA 4 DIA 5 A Afegir Afegir Afegir Afegir …" at bounding box center [916, 448] width 1244 height 364
drag, startPoint x: 405, startPoint y: 515, endPoint x: 329, endPoint y: 507, distance: 76.4
click at [329, 507] on div "Fila4" at bounding box center [376, 508] width 130 height 25
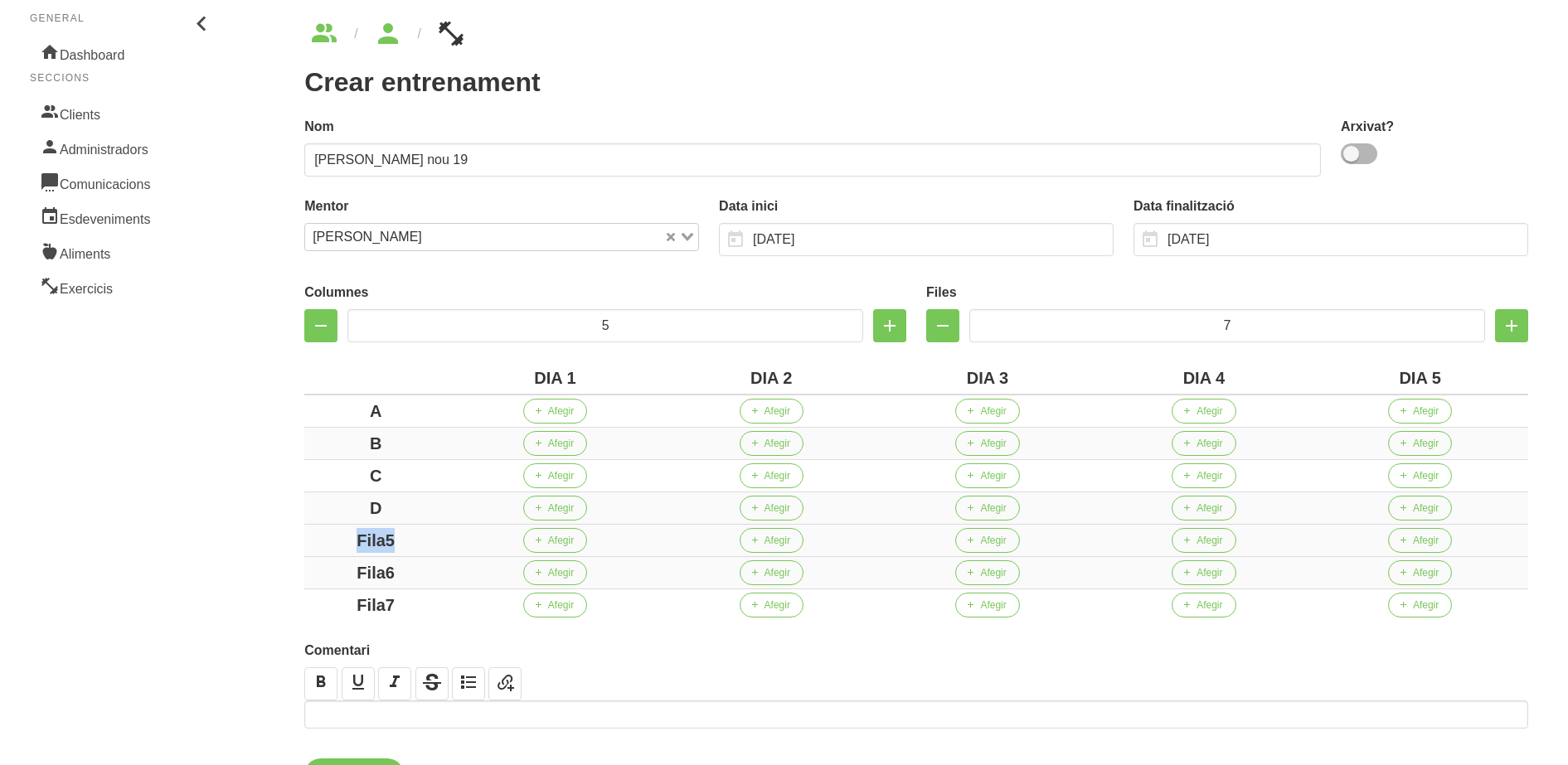
drag, startPoint x: 402, startPoint y: 540, endPoint x: 333, endPoint y: 537, distance: 69.1
click at [333, 537] on div "Fila5" at bounding box center [376, 540] width 130 height 25
drag, startPoint x: 402, startPoint y: 578, endPoint x: 338, endPoint y: 576, distance: 64.0
click at [338, 576] on div "Fila6" at bounding box center [376, 573] width 130 height 25
drag, startPoint x: 408, startPoint y: 611, endPoint x: 328, endPoint y: 600, distance: 80.8
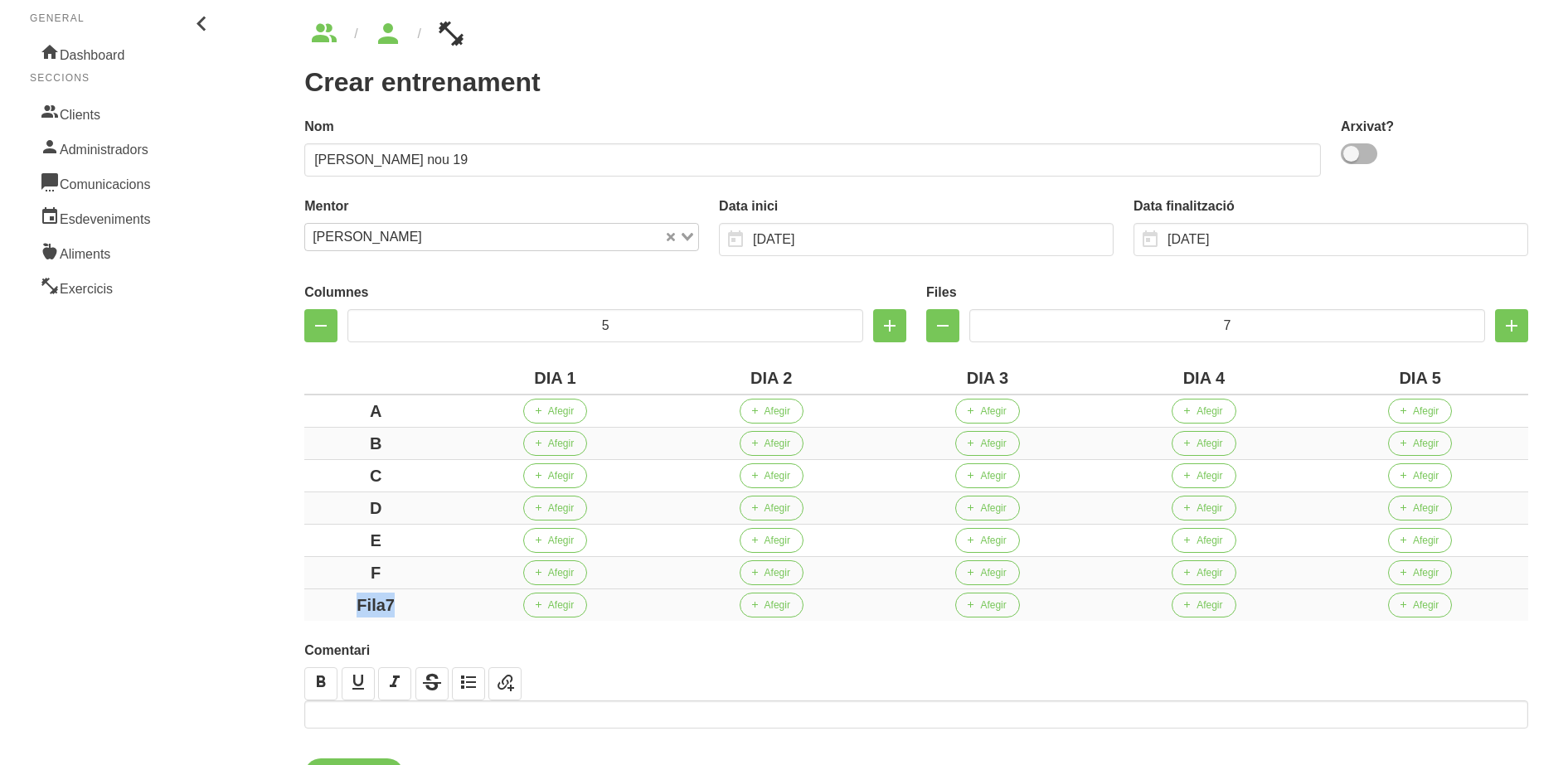
click at [328, 600] on div "Fila7" at bounding box center [376, 605] width 130 height 25
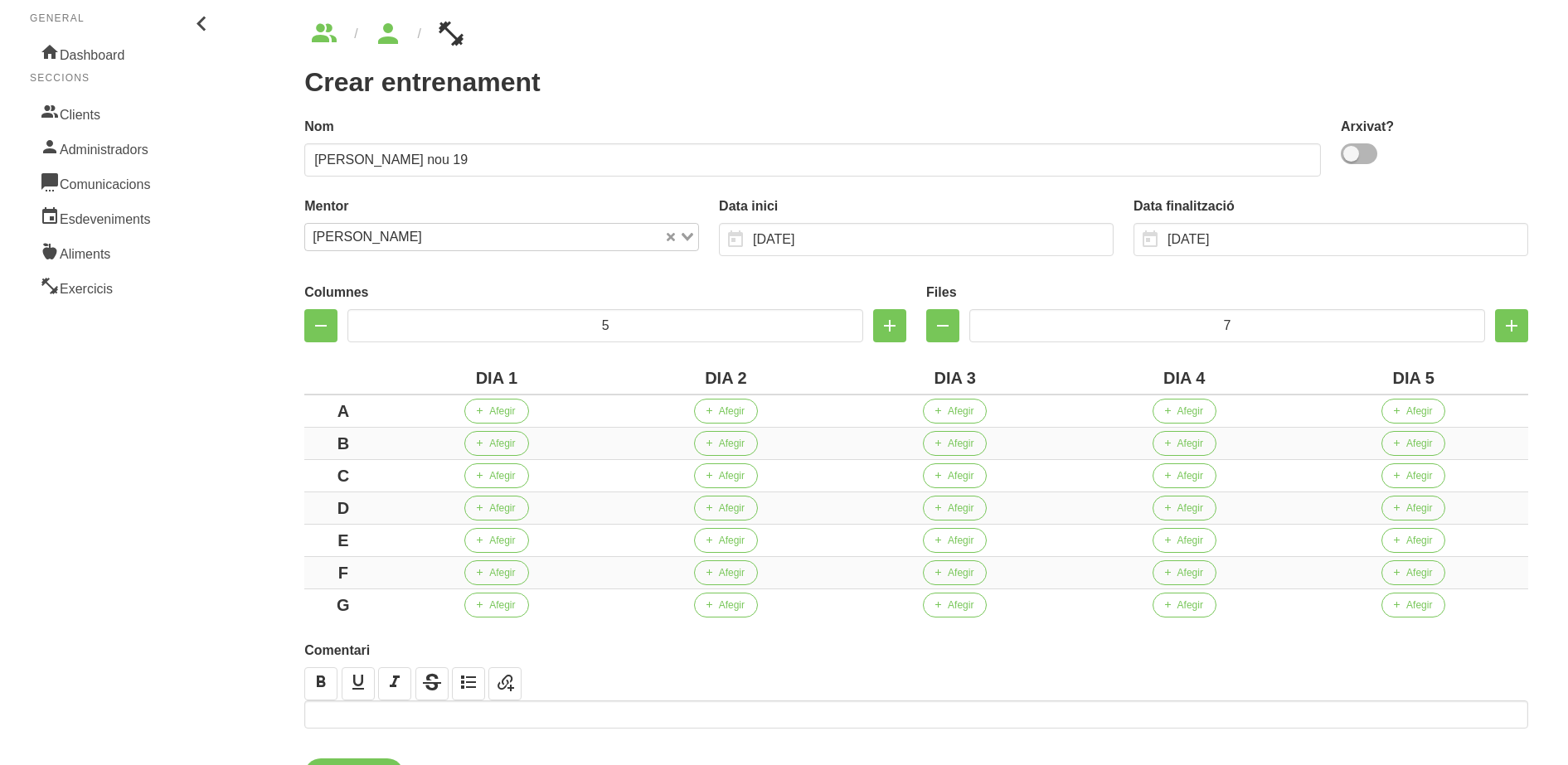
click at [201, 519] on aside "General Dashboard Seccions Clients Administradors Comunicacions Esdeveniments A…" at bounding box center [123, 406] width 265 height 871
click at [714, 415] on span "button" at bounding box center [708, 410] width 15 height 15
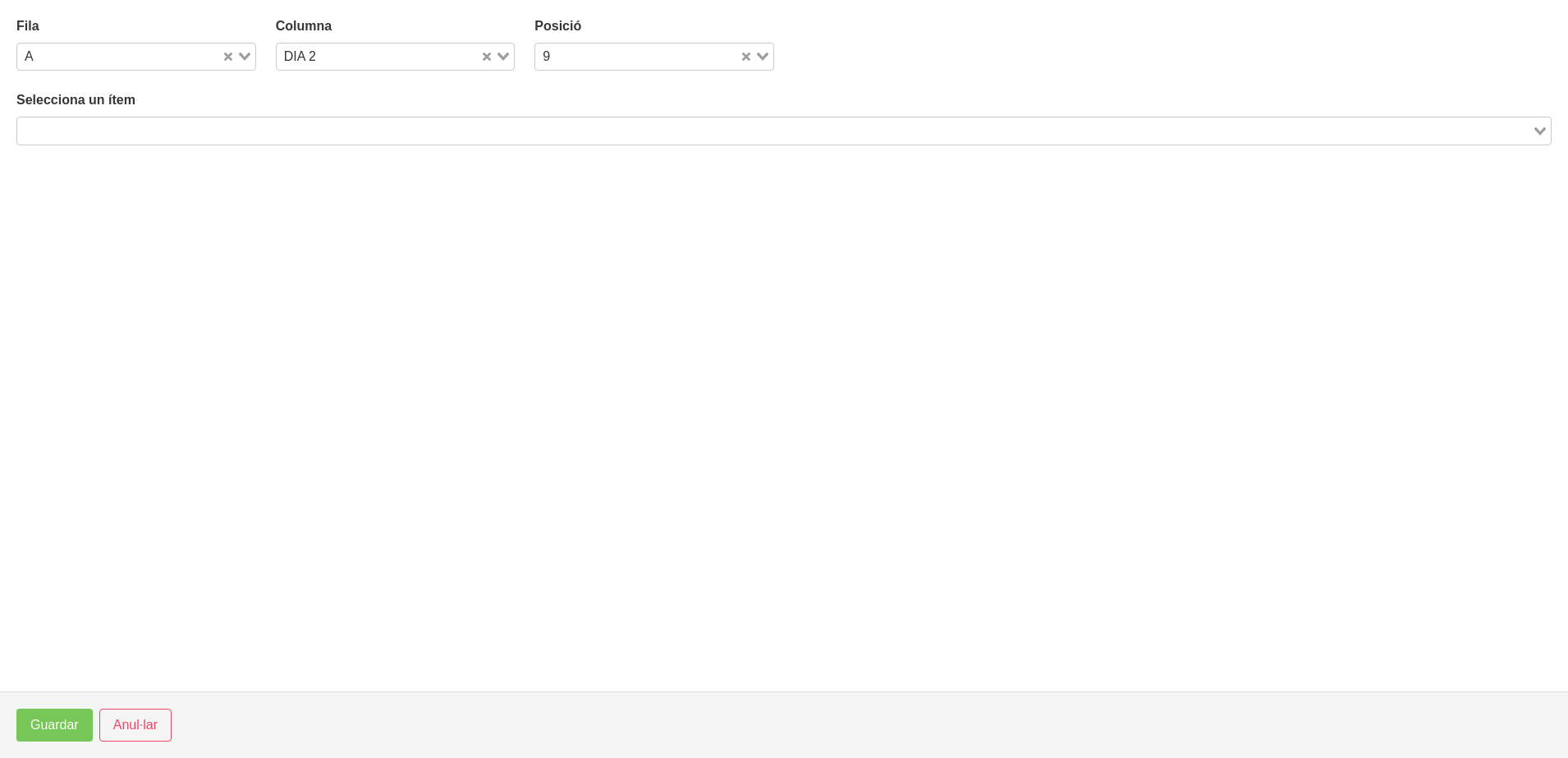
click at [170, 133] on input "Search for option" at bounding box center [773, 130] width 1511 height 19
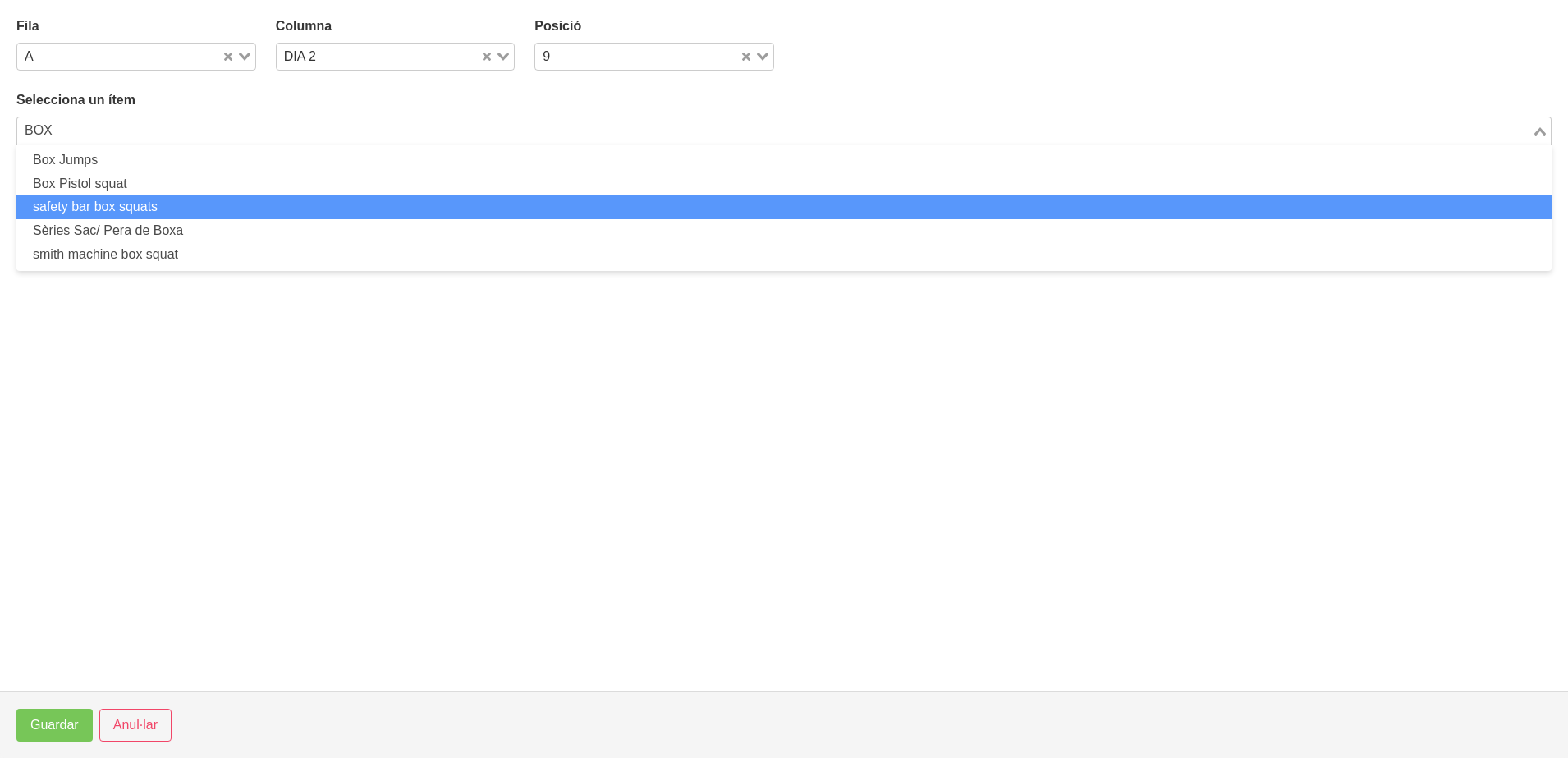
click at [137, 207] on li "safety bar box squats" at bounding box center [784, 207] width 1535 height 24
type input "BOX"
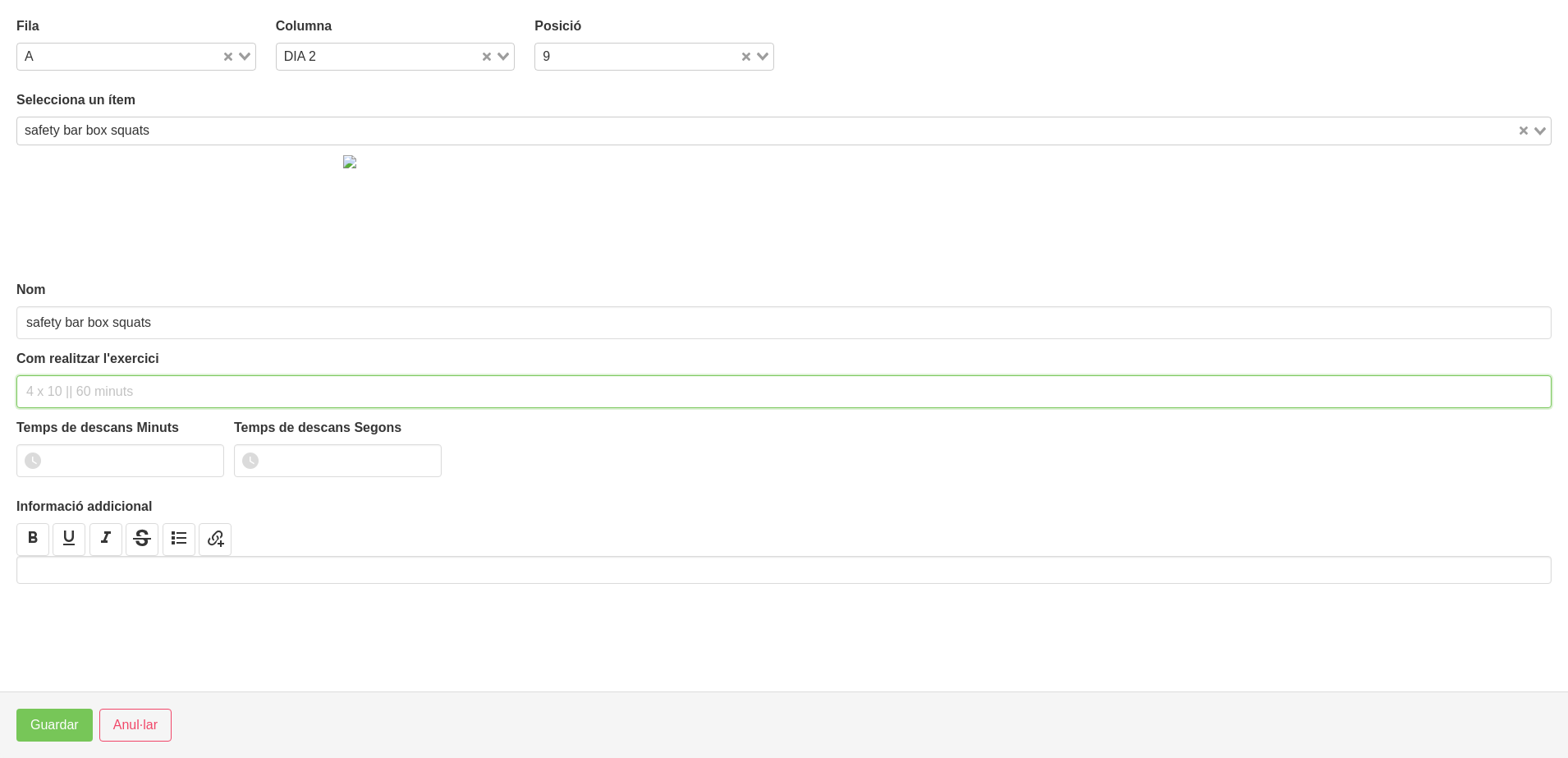
click at [55, 391] on input "text" at bounding box center [784, 391] width 1535 height 33
type input "2 x 4-6 a 3010 150""
click at [93, 472] on input "number" at bounding box center [121, 460] width 208 height 33
type input "2"
type input "30"
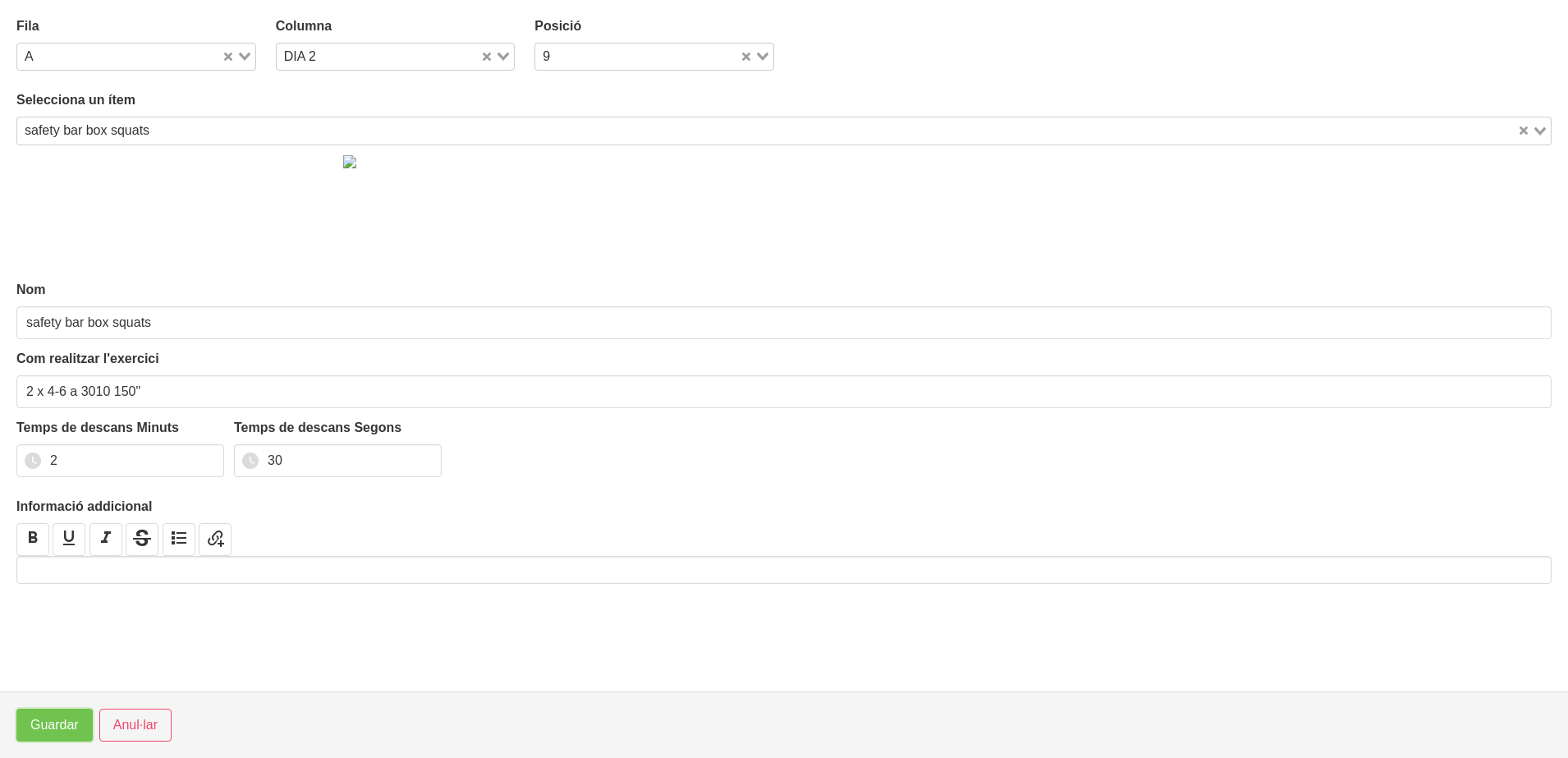
click at [55, 723] on span "Guardar" at bounding box center [55, 725] width 48 height 19
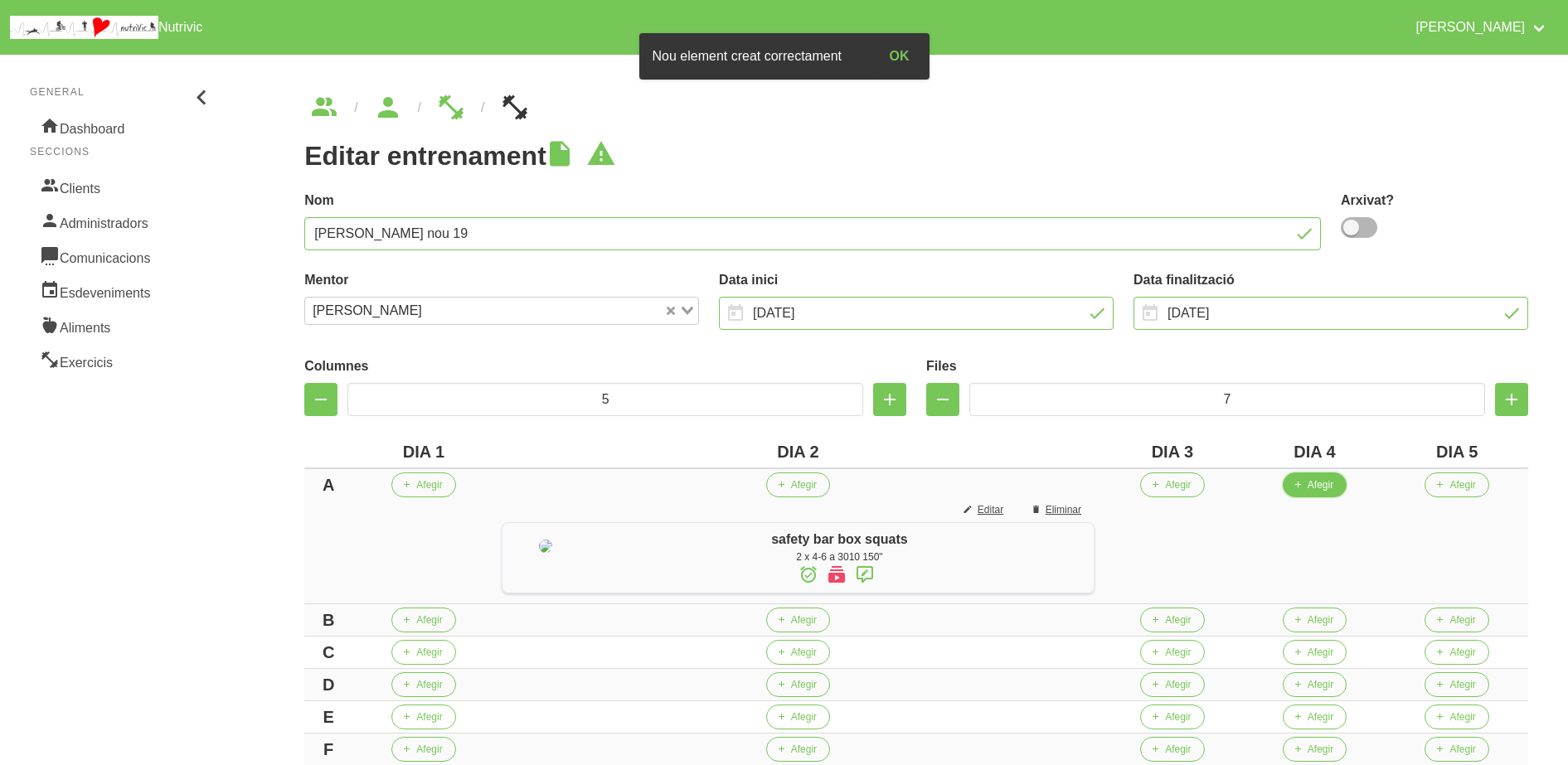
click at [1332, 486] on span "Afegir" at bounding box center [1320, 484] width 26 height 15
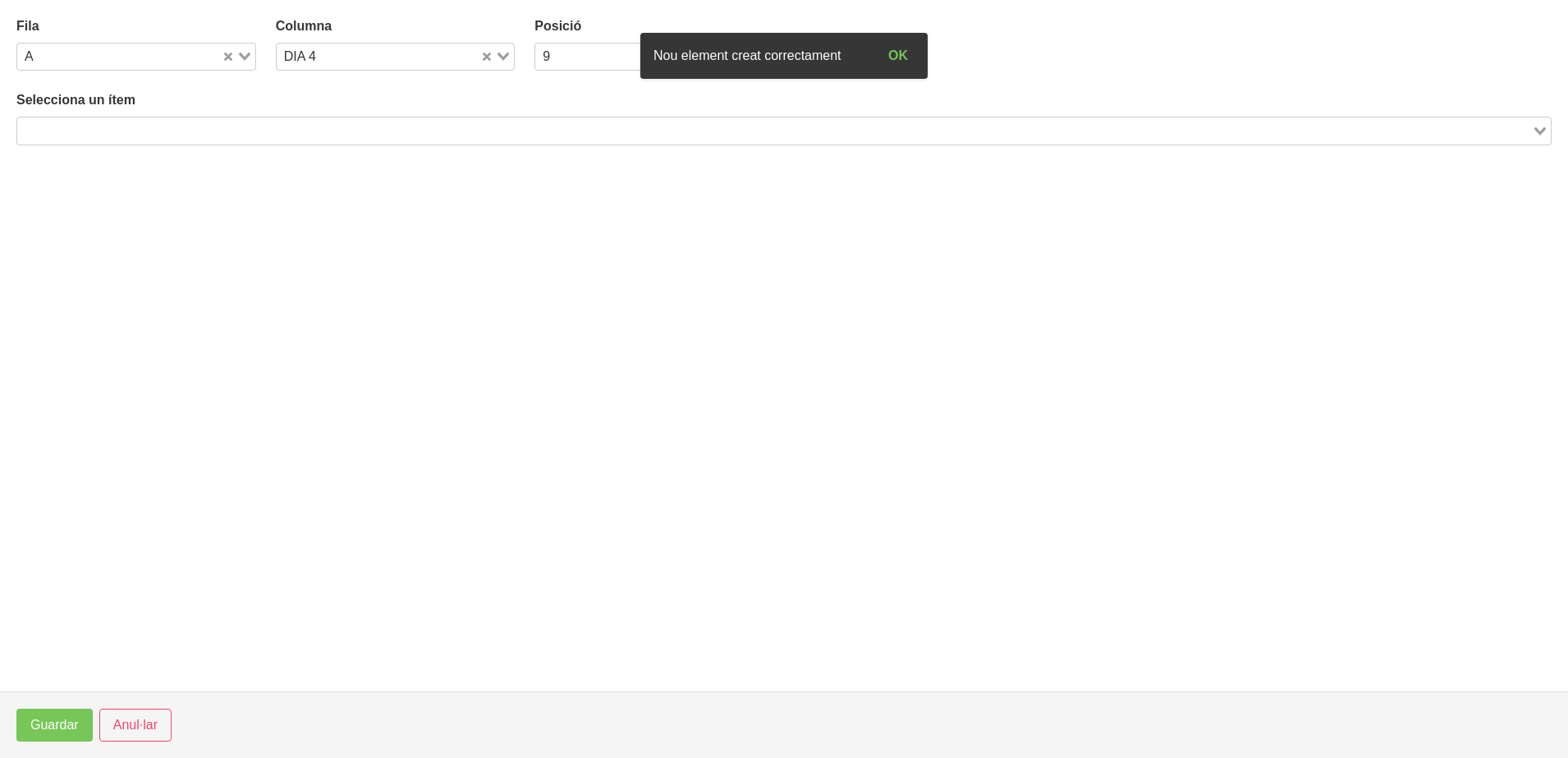
click at [443, 130] on input "Search for option" at bounding box center [773, 130] width 1511 height 19
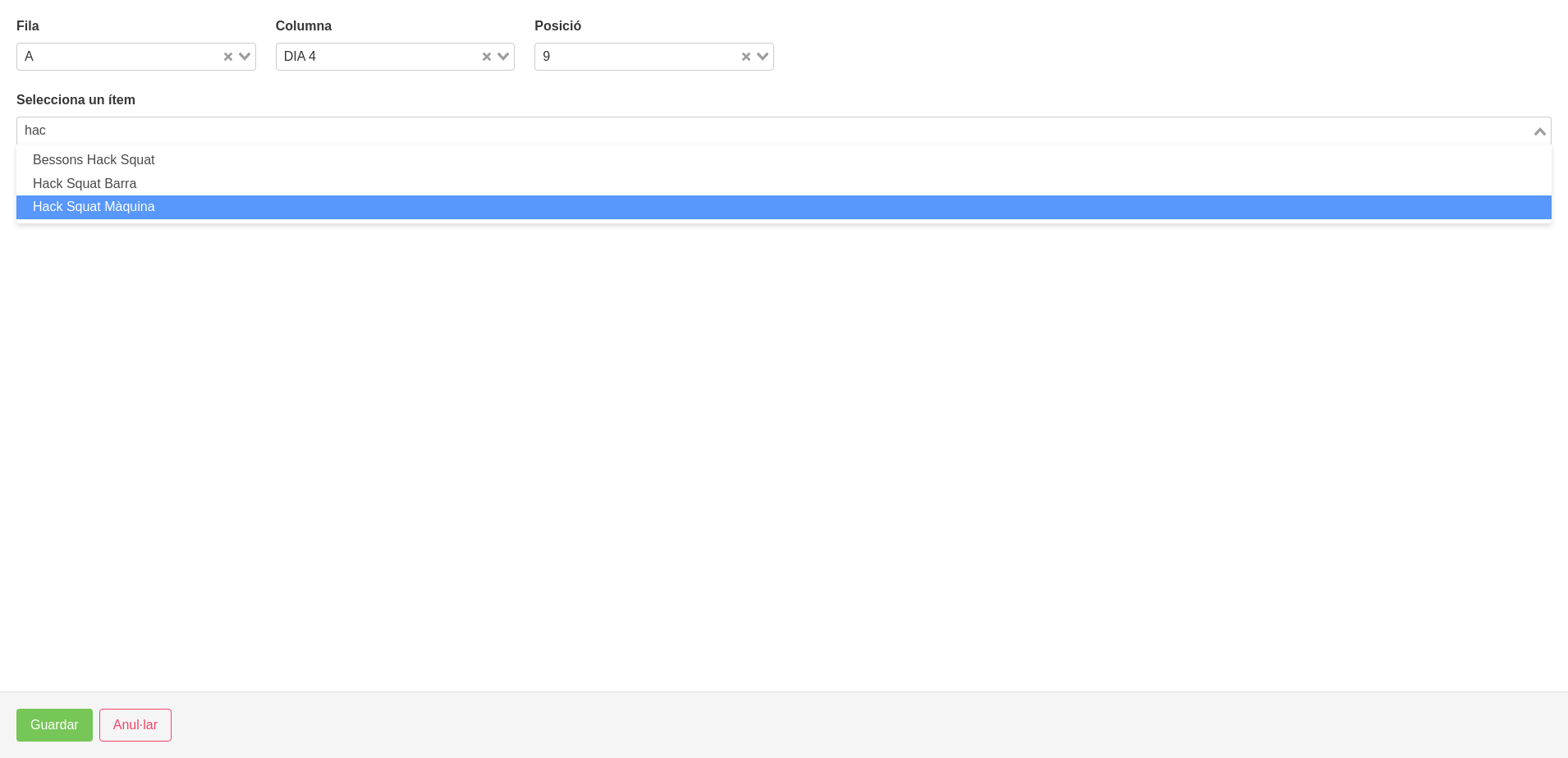
click at [231, 209] on li "Hack Squat Màquina" at bounding box center [784, 207] width 1535 height 24
type input "hac"
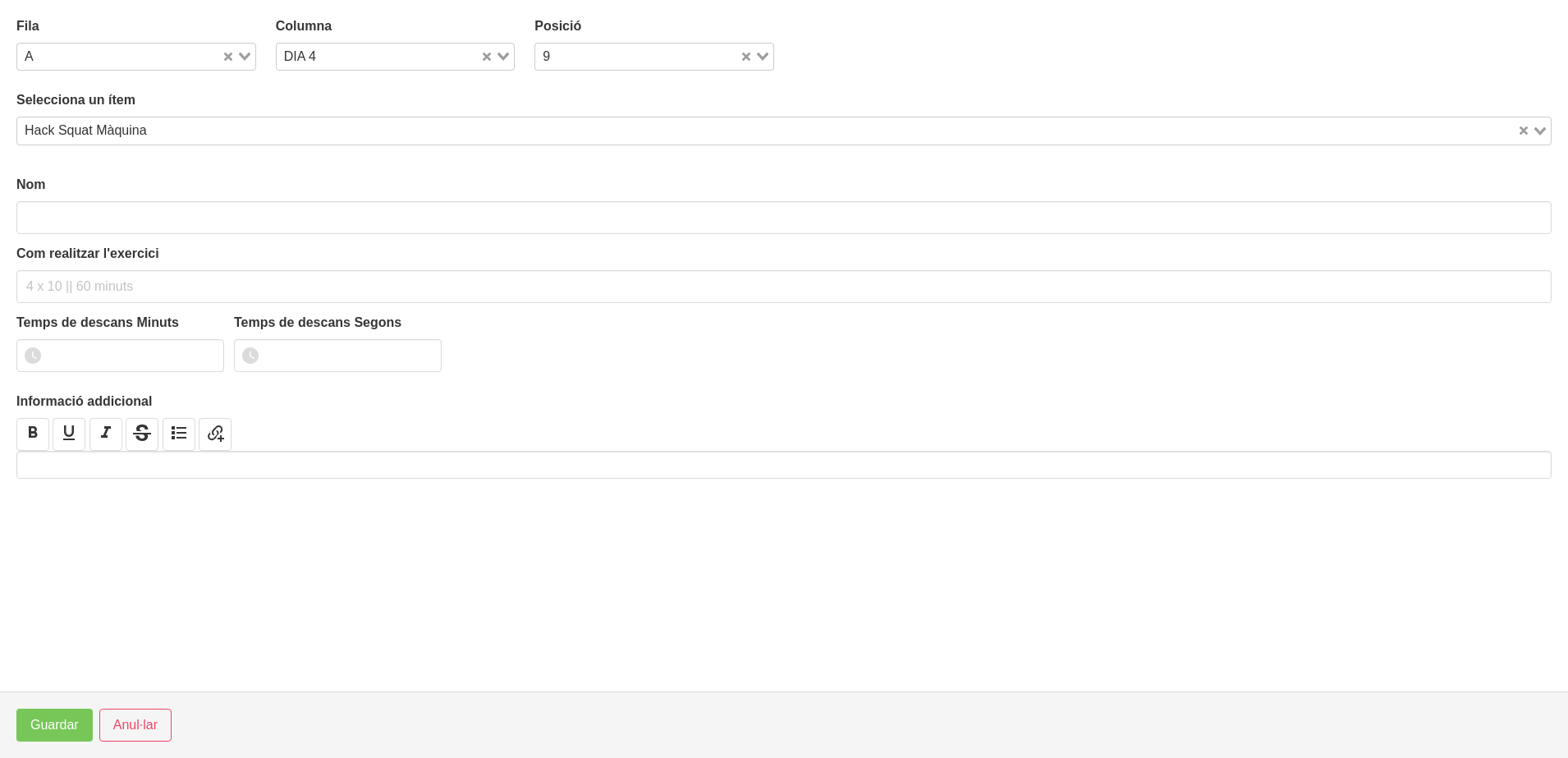
type input "Hack Squat Màquina"
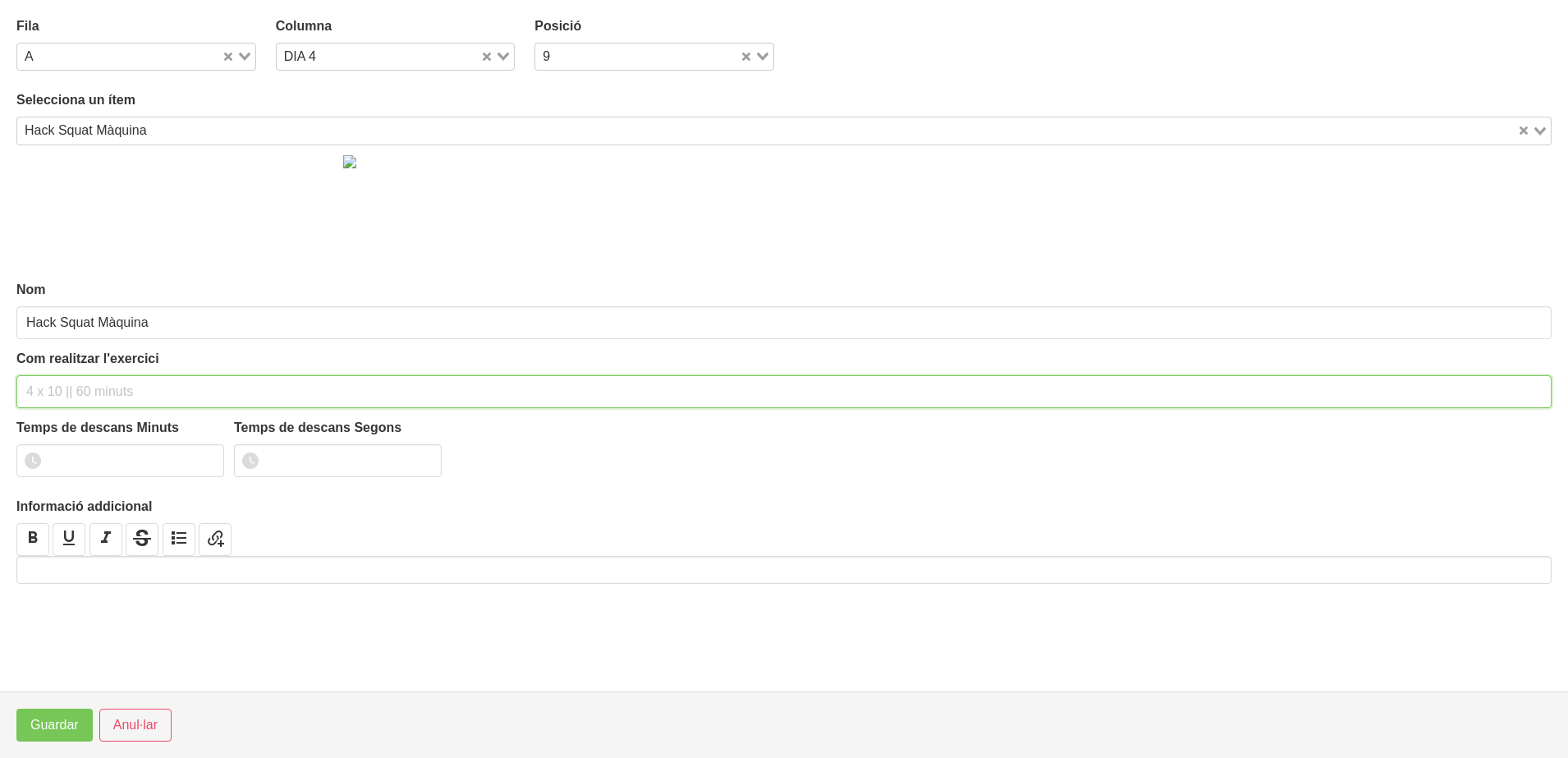
click at [54, 388] on input "text" at bounding box center [784, 391] width 1535 height 33
type input "2 x 6-8 a 3010 150""
click at [85, 461] on input "number" at bounding box center [121, 460] width 208 height 33
type input "2"
type input "30"
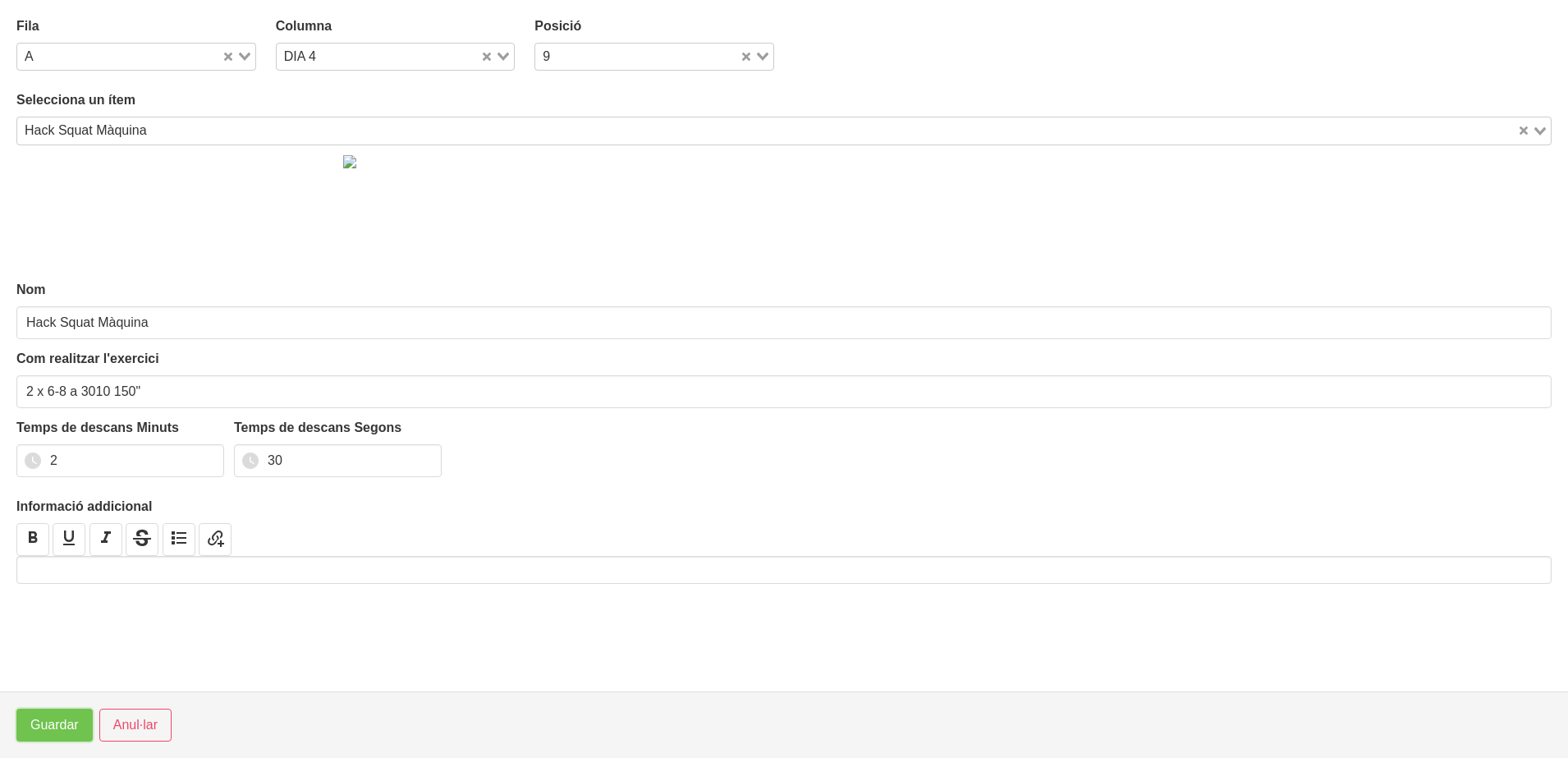
click at [48, 725] on span "Guardar" at bounding box center [55, 725] width 48 height 19
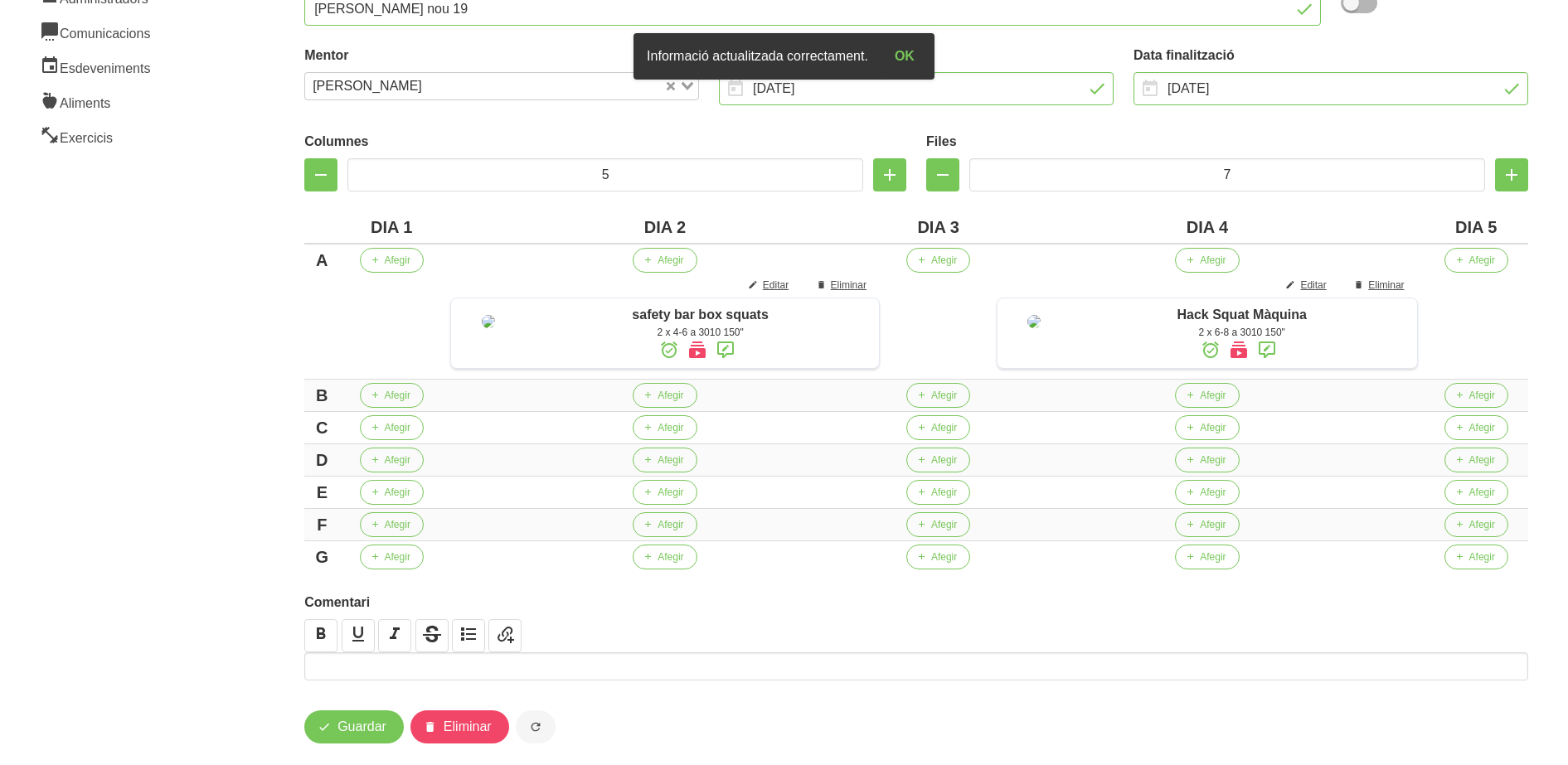
scroll to position [240, 0]
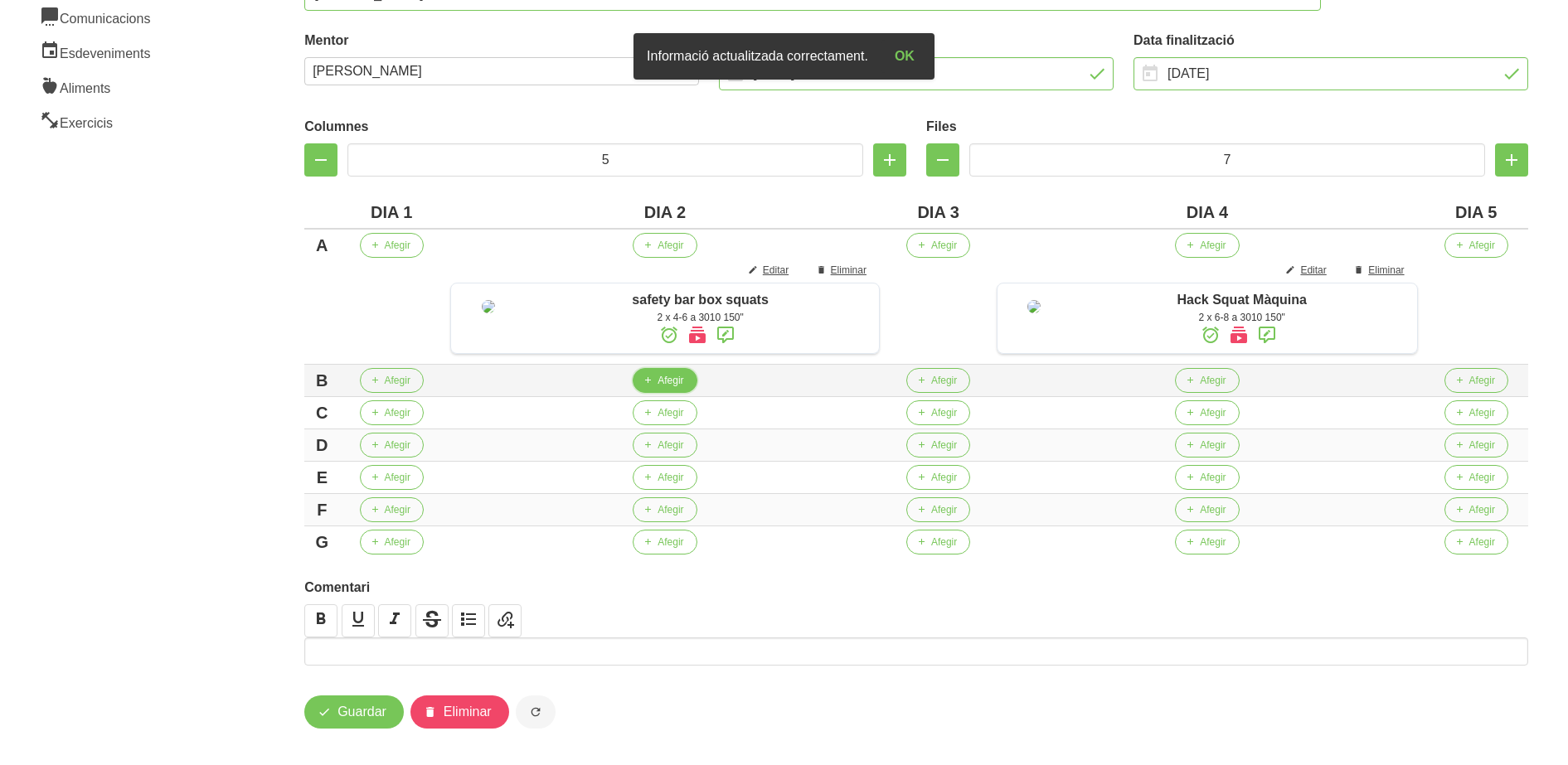
click at [668, 388] on span "Afegir" at bounding box center [670, 380] width 26 height 15
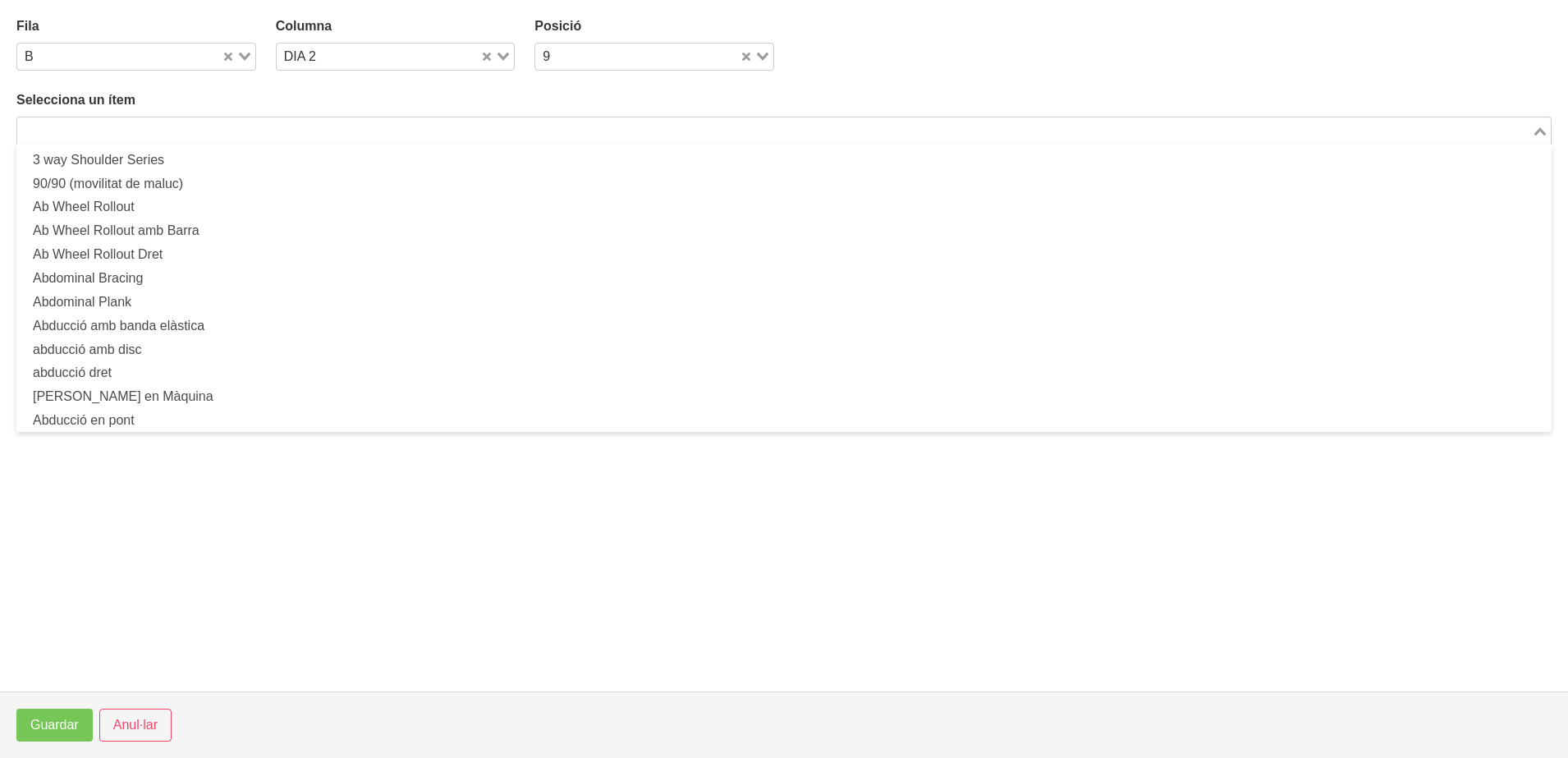
click at [472, 136] on input "Search for option" at bounding box center [773, 130] width 1511 height 19
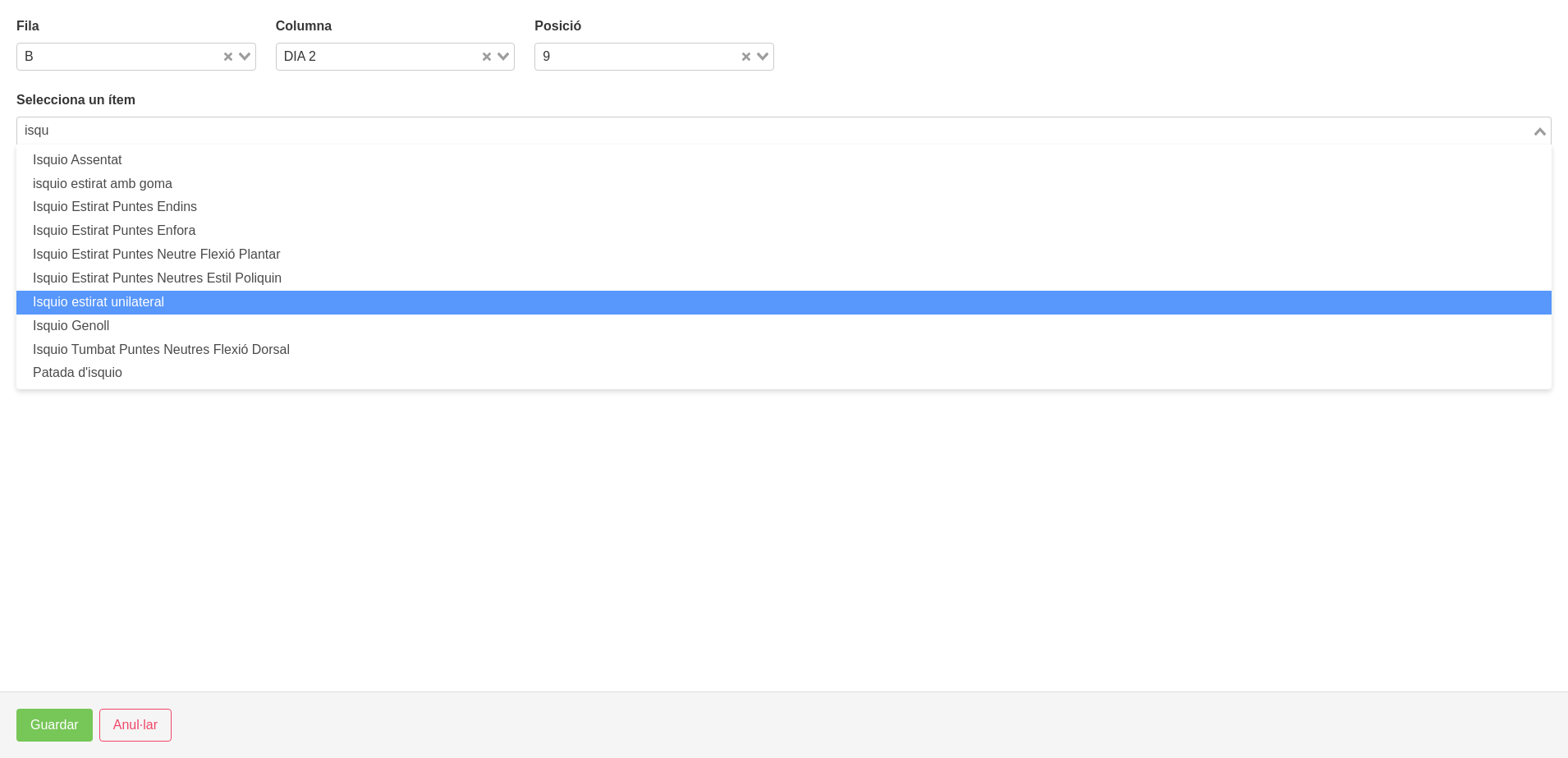
click at [209, 298] on li "Isquio estirat unilateral" at bounding box center [784, 302] width 1535 height 24
type input "isqu"
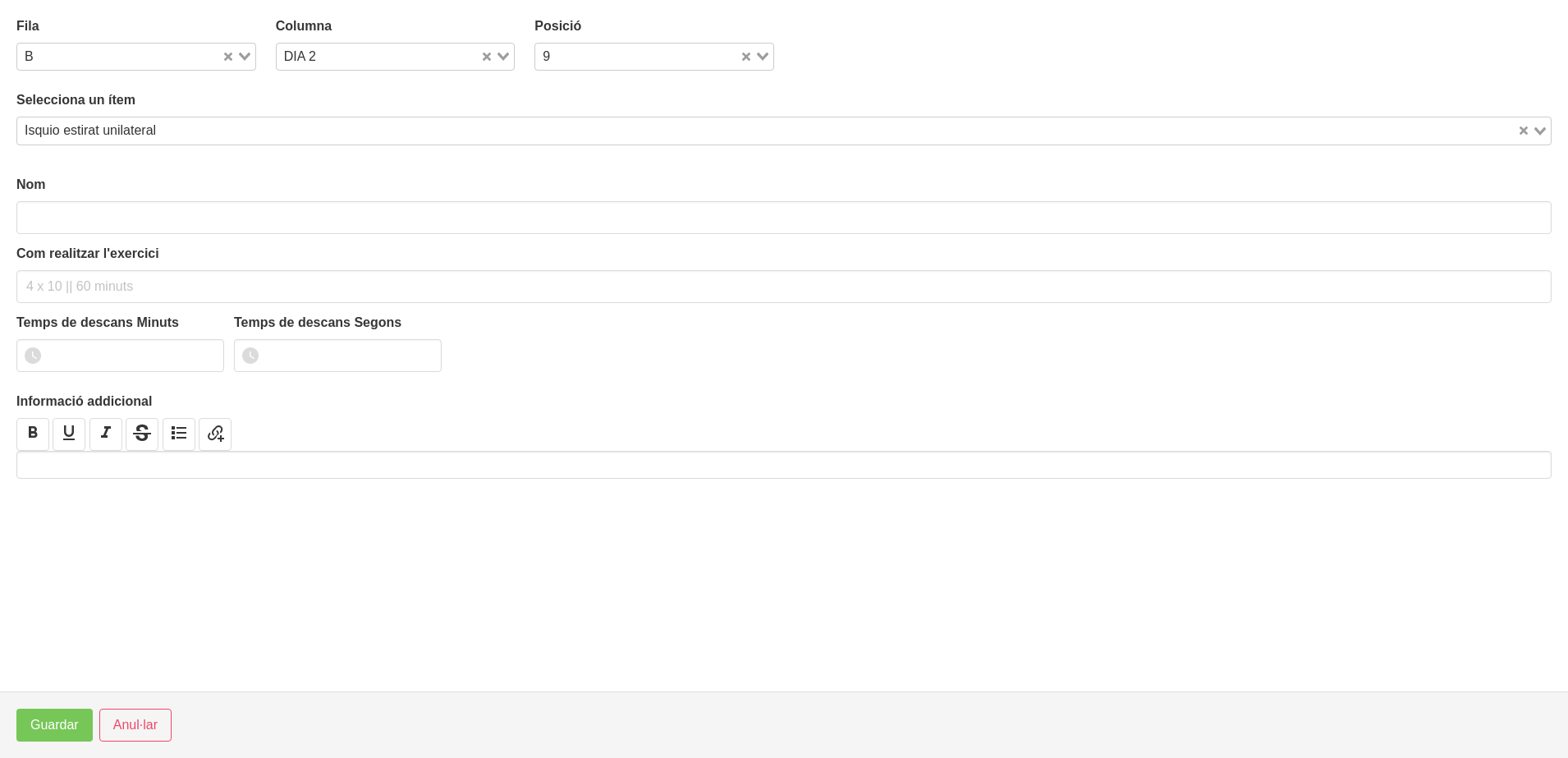
type input "Isquio estirat unilateral"
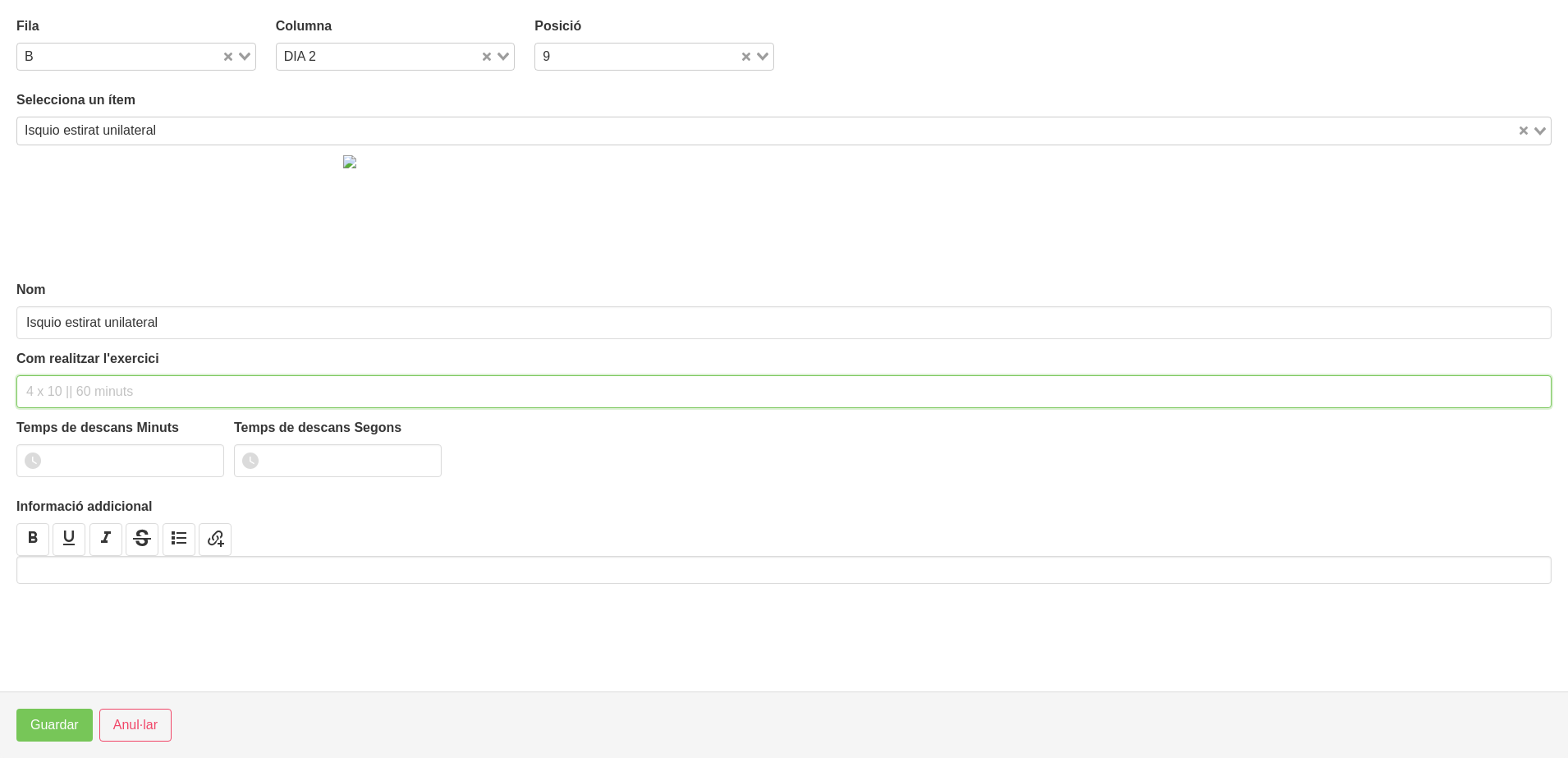
click at [63, 394] on input "text" at bounding box center [784, 391] width 1535 height 33
type input "2 x 4-6 a 3010 120""
click at [203, 456] on input "1" at bounding box center [121, 460] width 208 height 33
type input "2"
click at [203, 456] on input "2" at bounding box center [121, 460] width 208 height 33
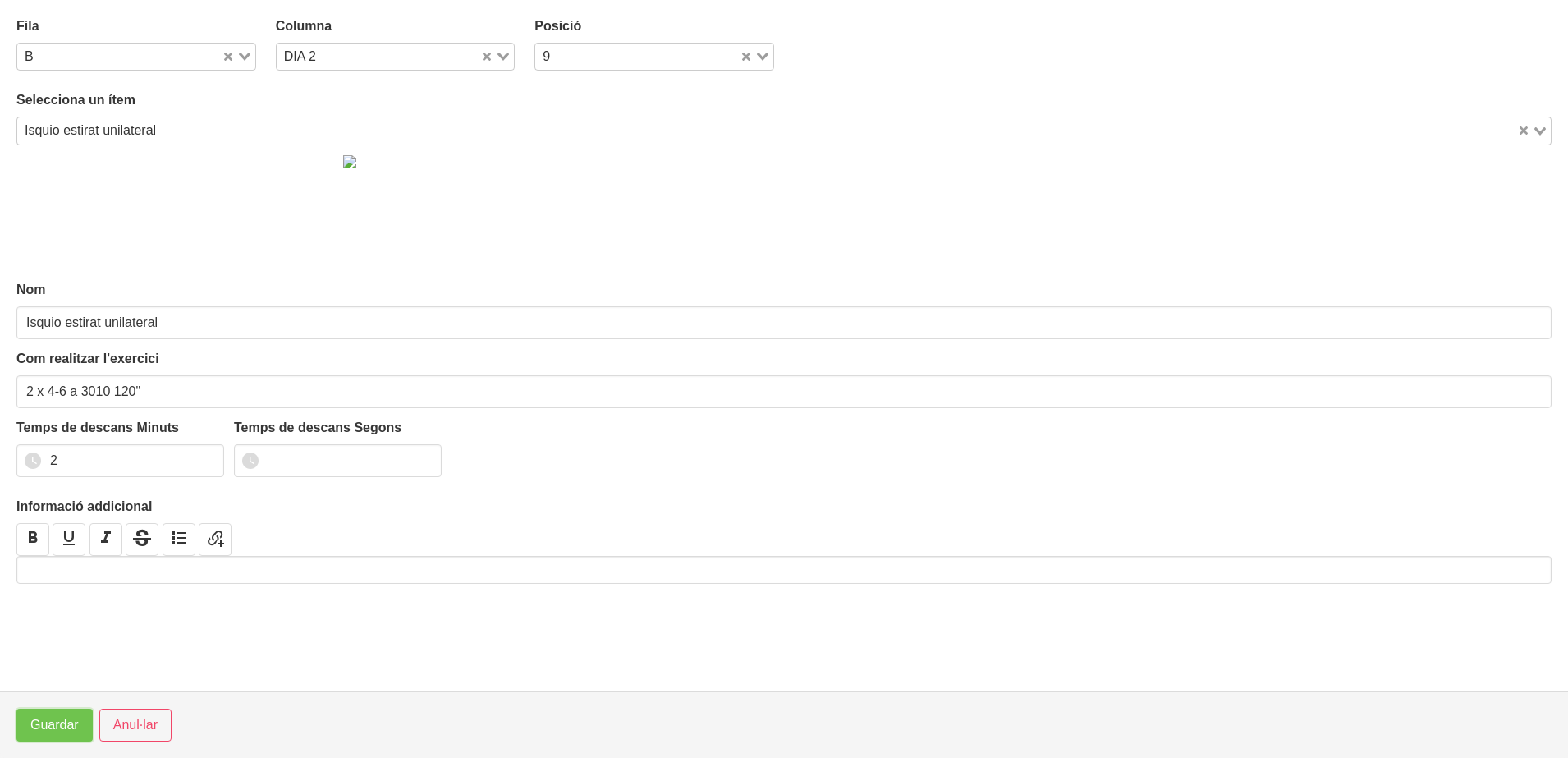
click at [51, 730] on span "Guardar" at bounding box center [55, 725] width 48 height 19
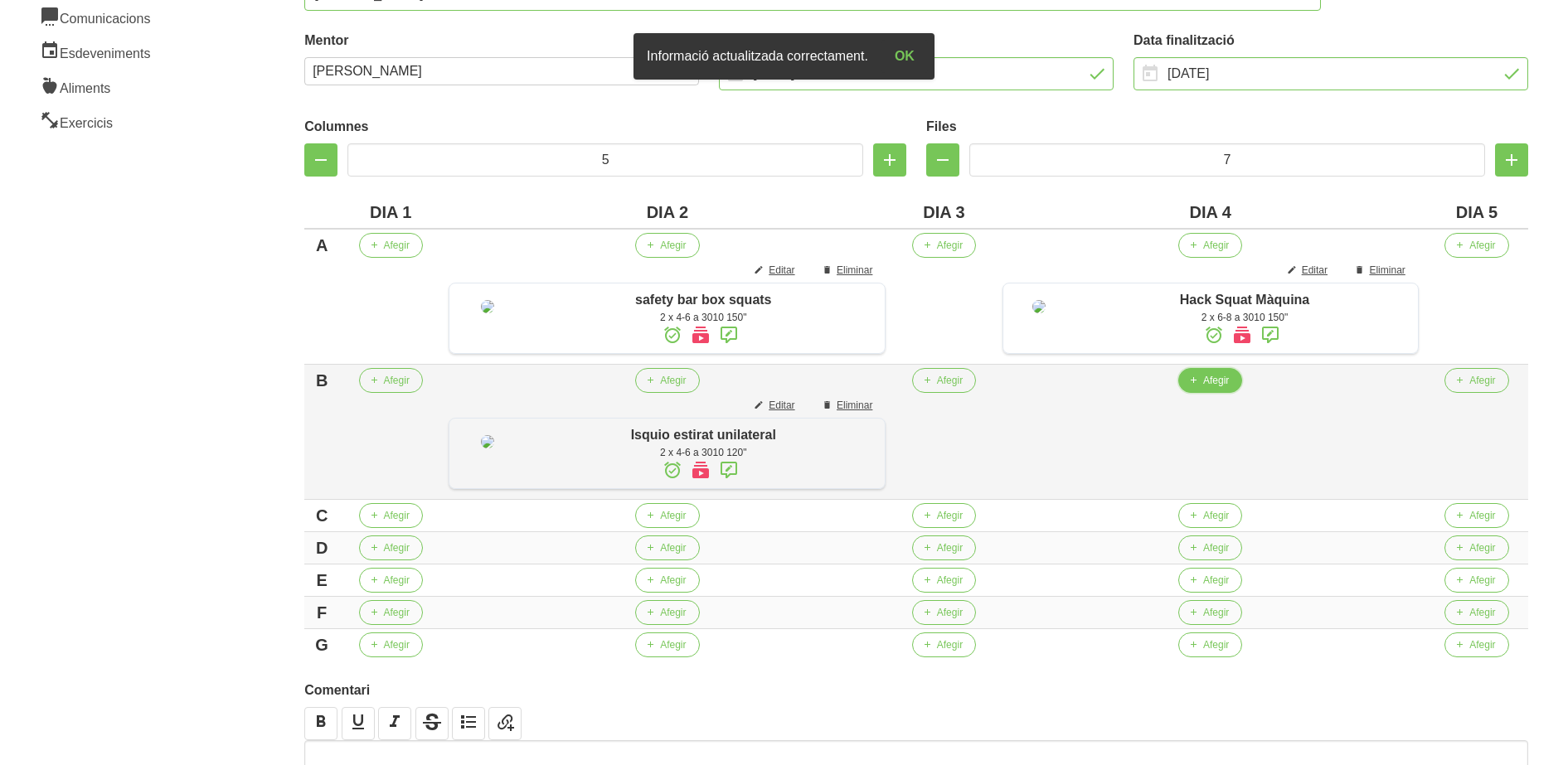
click at [1206, 388] on span "Afegir" at bounding box center [1216, 380] width 26 height 15
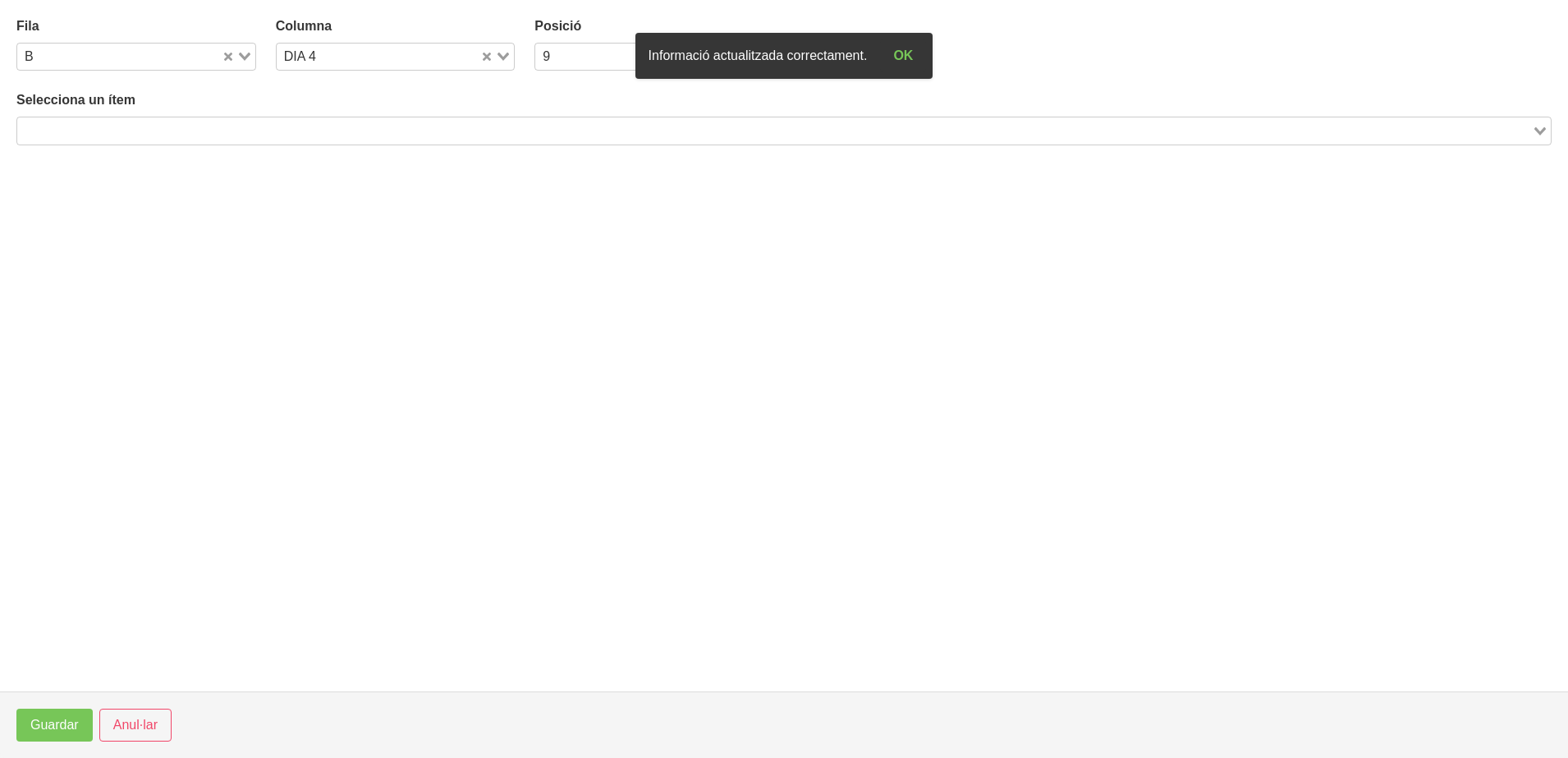
click at [494, 137] on input "Search for option" at bounding box center [773, 130] width 1511 height 19
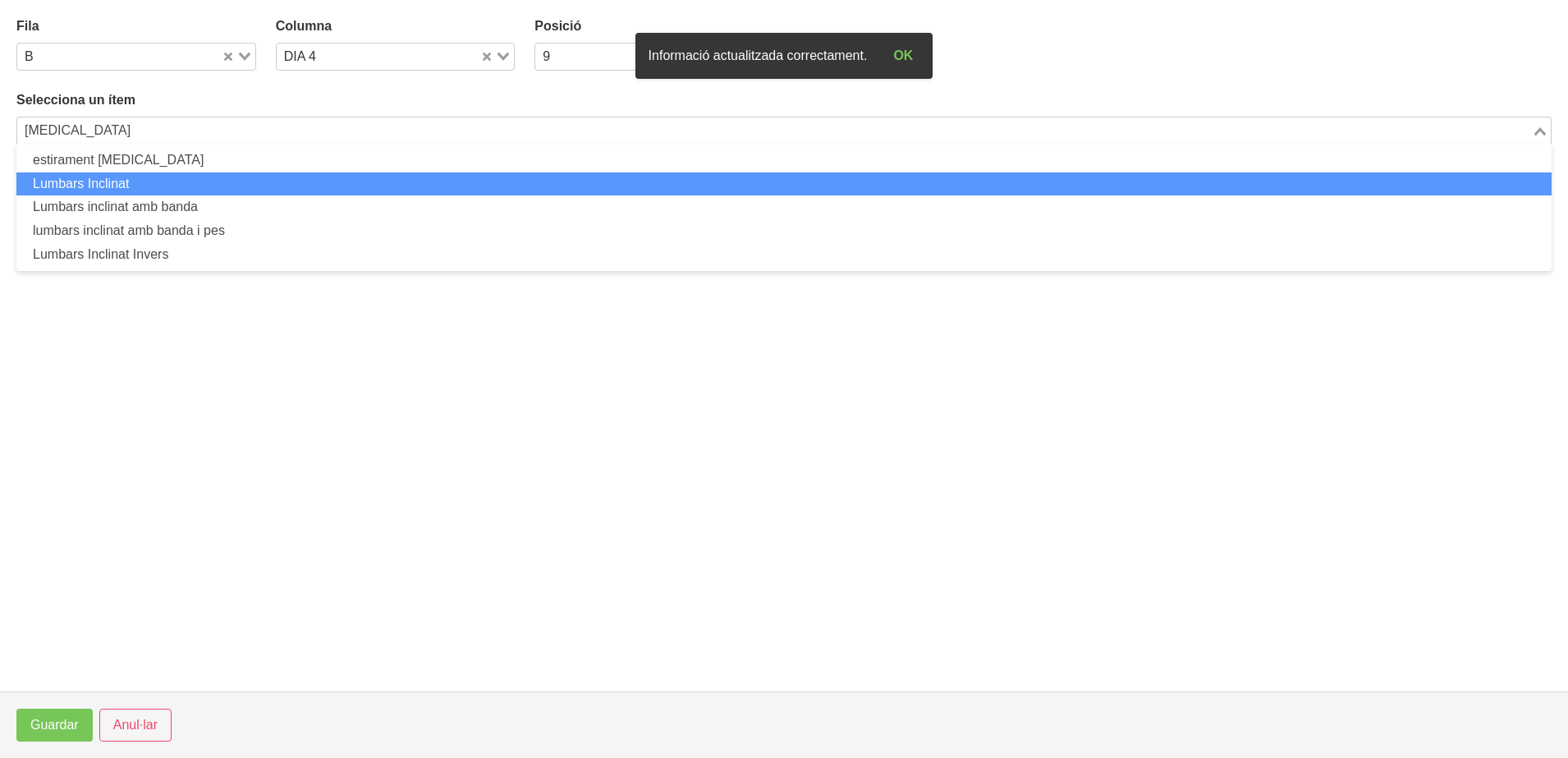
click at [369, 192] on li "Lumbars Inclinat" at bounding box center [784, 184] width 1535 height 24
type input "[MEDICAL_DATA]"
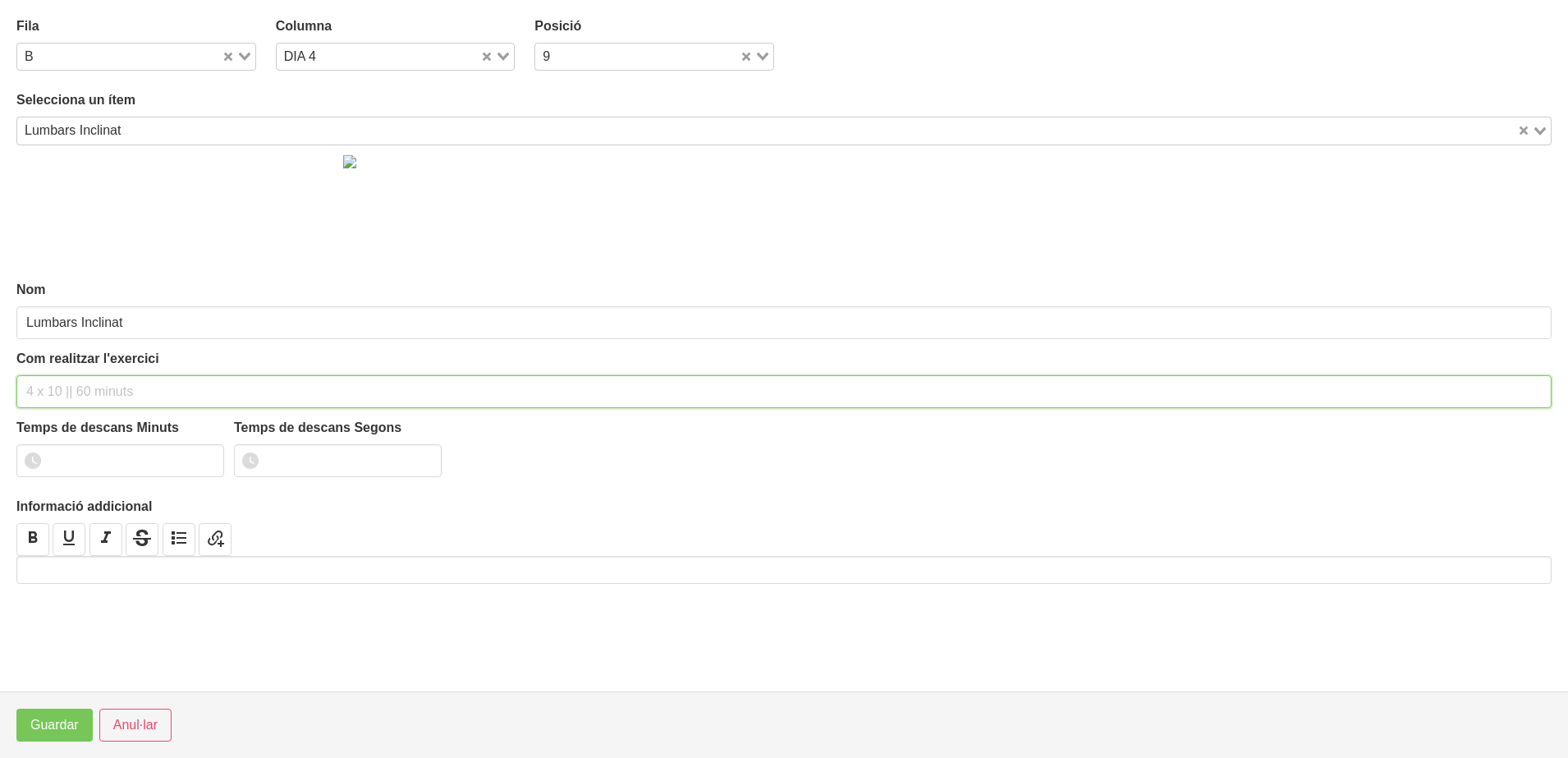
click at [61, 397] on input "text" at bounding box center [784, 391] width 1535 height 33
type input "2 x 8-10 a 2011 150""
click at [82, 460] on input "number" at bounding box center [121, 460] width 208 height 33
type input "2"
type input "30"
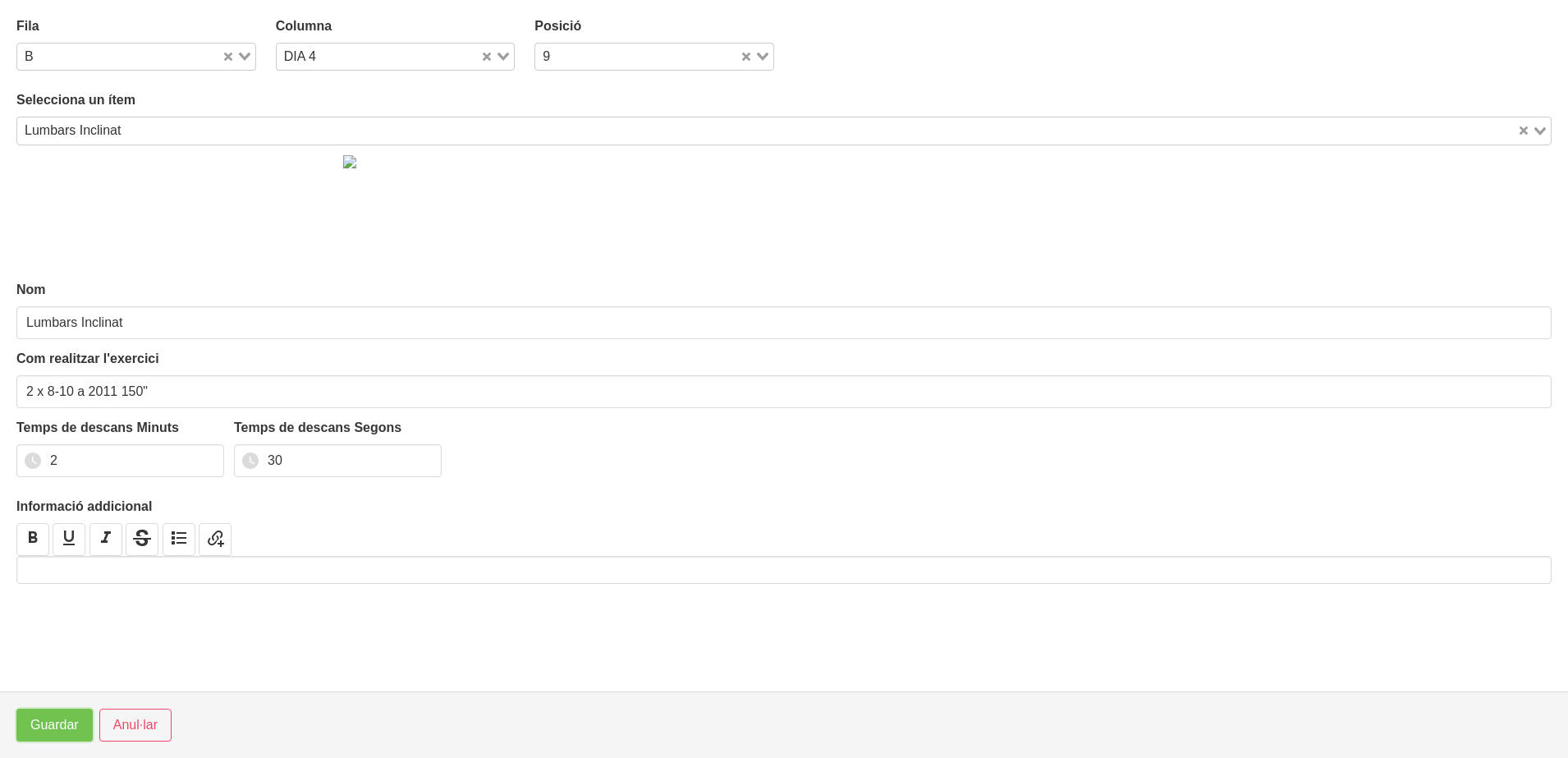
click at [50, 728] on span "Guardar" at bounding box center [55, 725] width 48 height 19
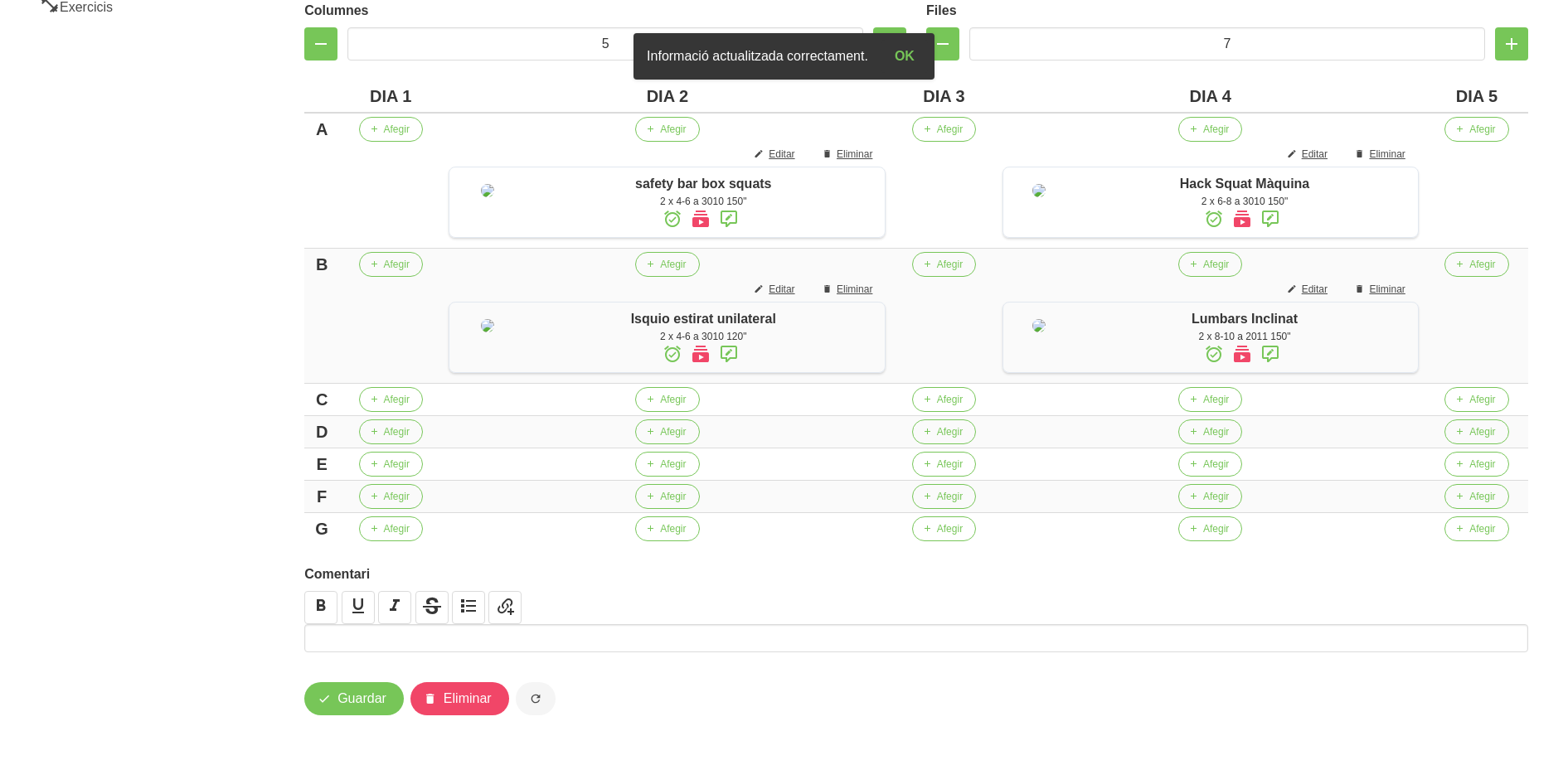
scroll to position [430, 0]
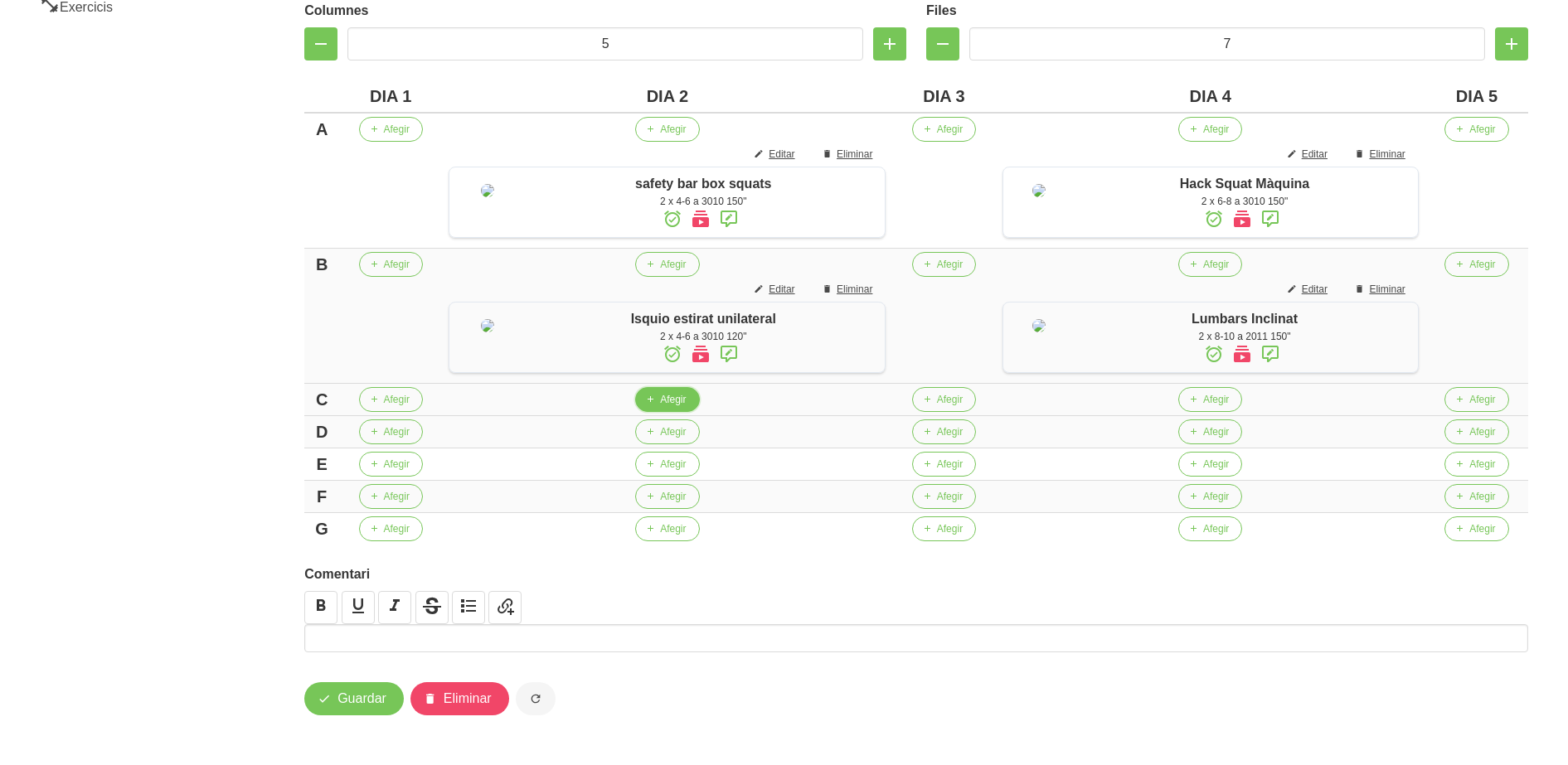
click at [664, 402] on span "Afegir" at bounding box center [673, 399] width 26 height 15
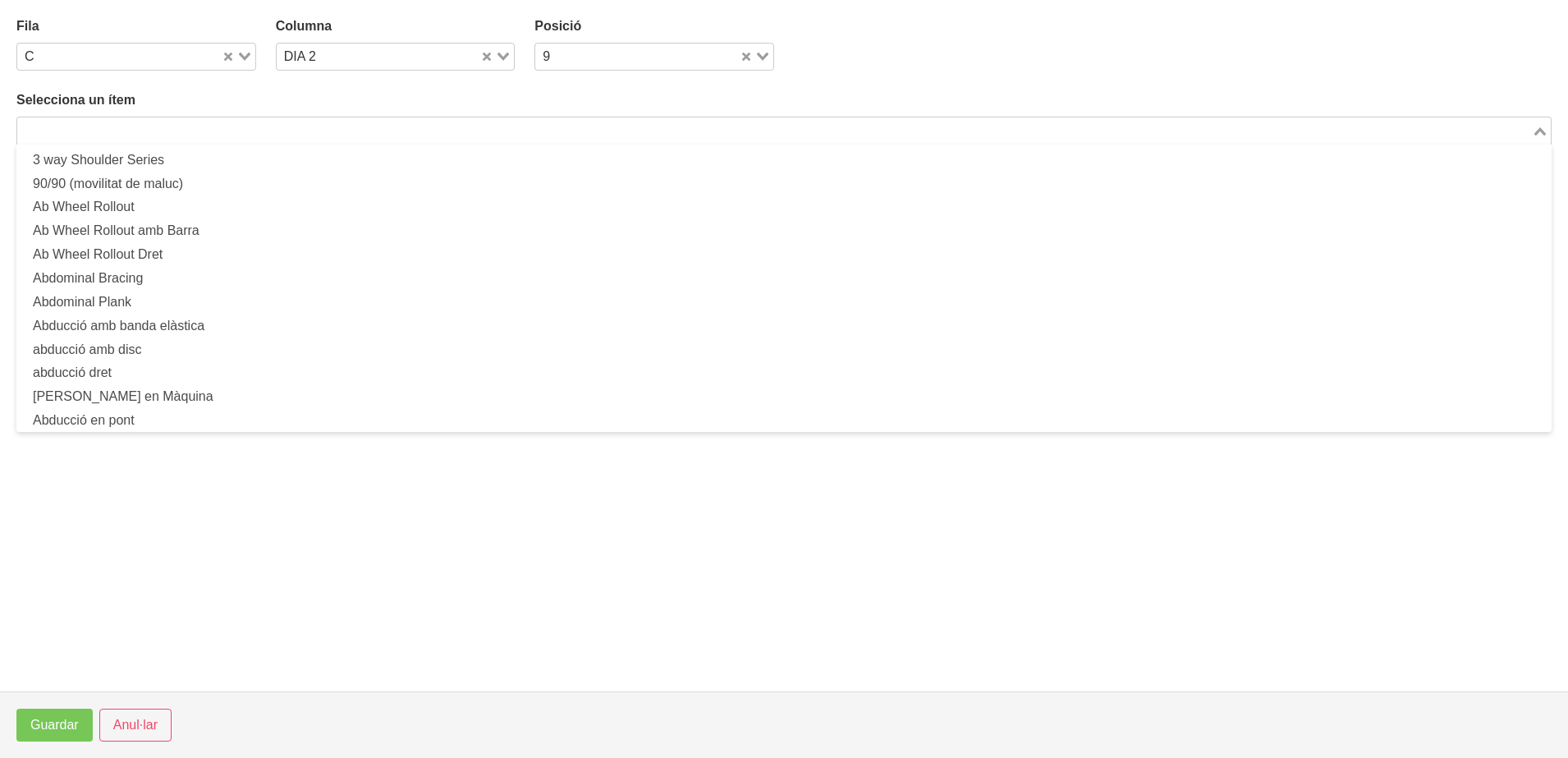
click at [341, 136] on input "Search for option" at bounding box center [773, 130] width 1511 height 19
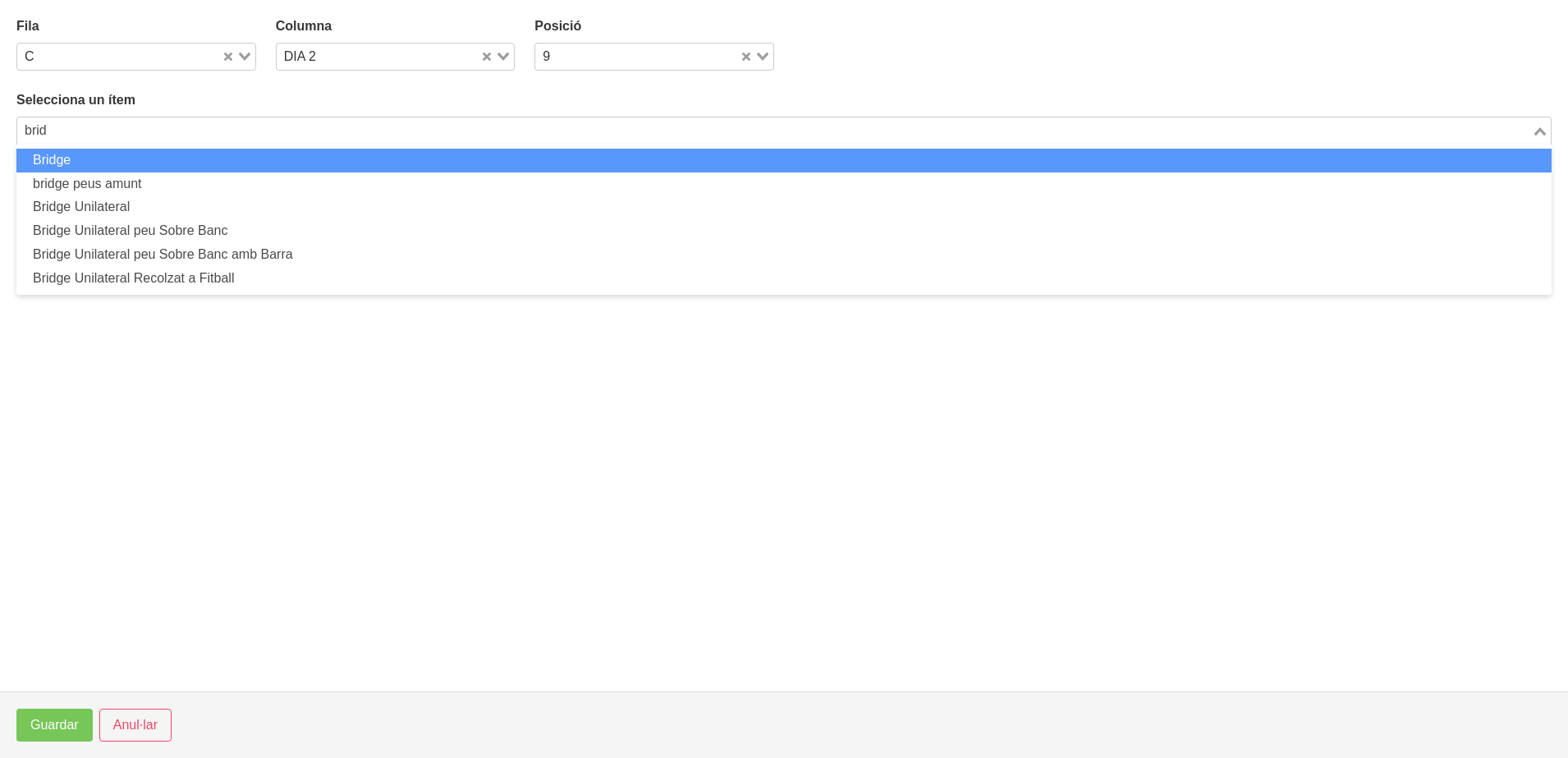
click at [333, 158] on li "Bridge" at bounding box center [784, 160] width 1535 height 24
type input "brid"
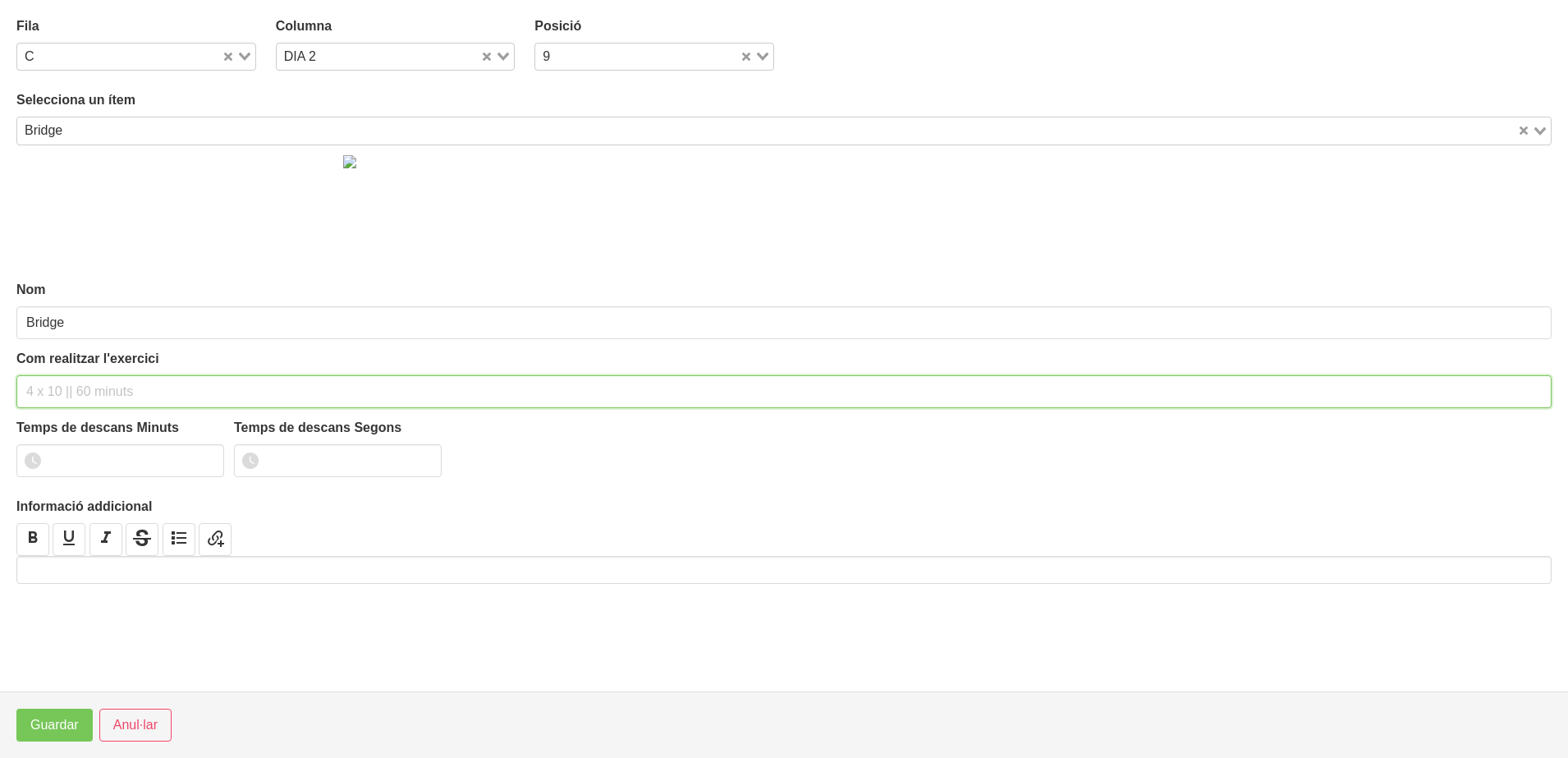
click at [51, 384] on input "text" at bounding box center [784, 391] width 1535 height 33
type input "2 x 8-10 a 2011 150""
click at [97, 459] on input "number" at bounding box center [121, 460] width 208 height 33
type input "2"
type input "30"
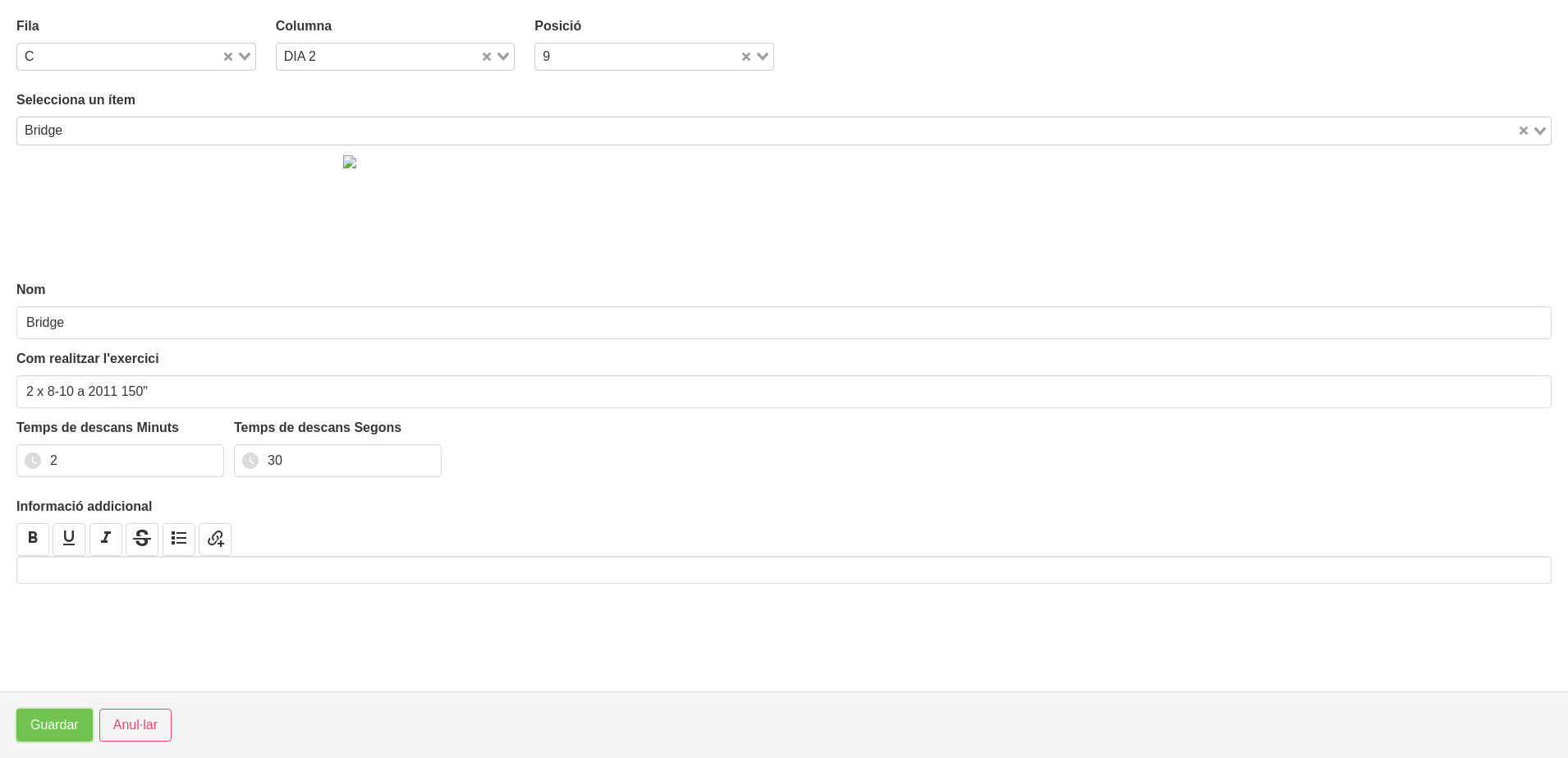
click at [60, 728] on span "Guardar" at bounding box center [55, 725] width 48 height 19
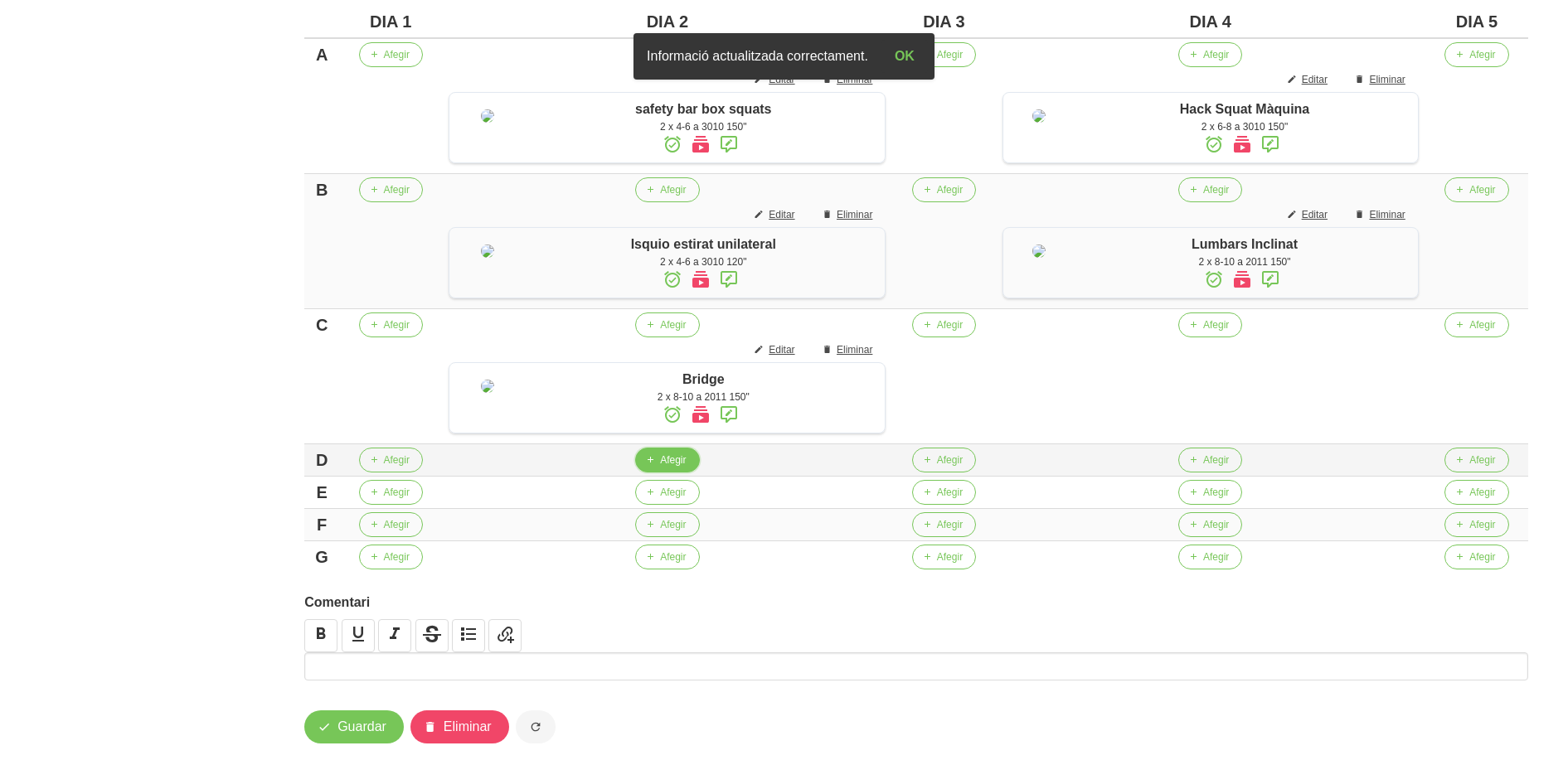
click at [660, 467] on span "Afegir" at bounding box center [673, 459] width 26 height 15
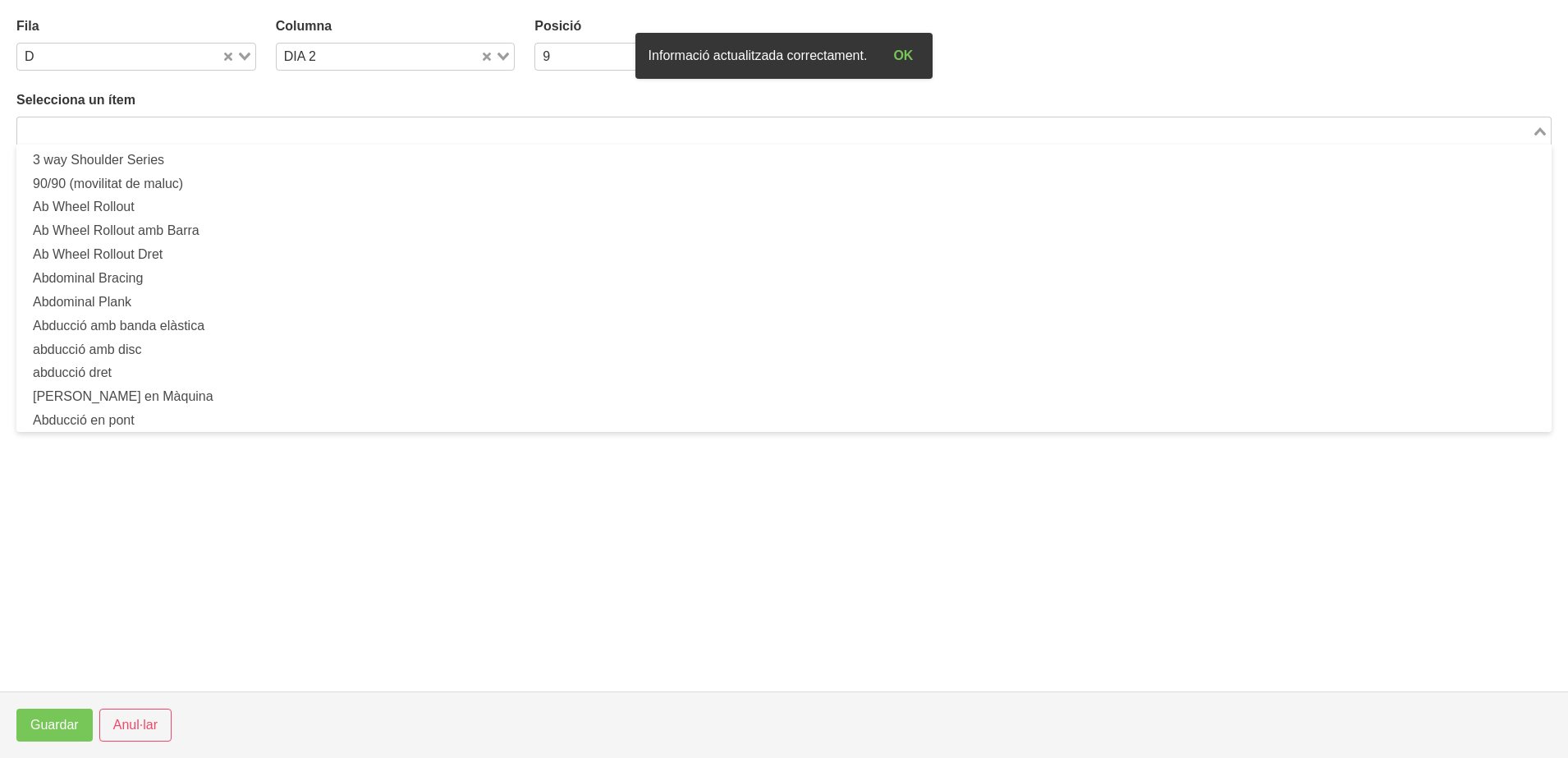
click at [322, 129] on input "Search for option" at bounding box center [773, 130] width 1511 height 19
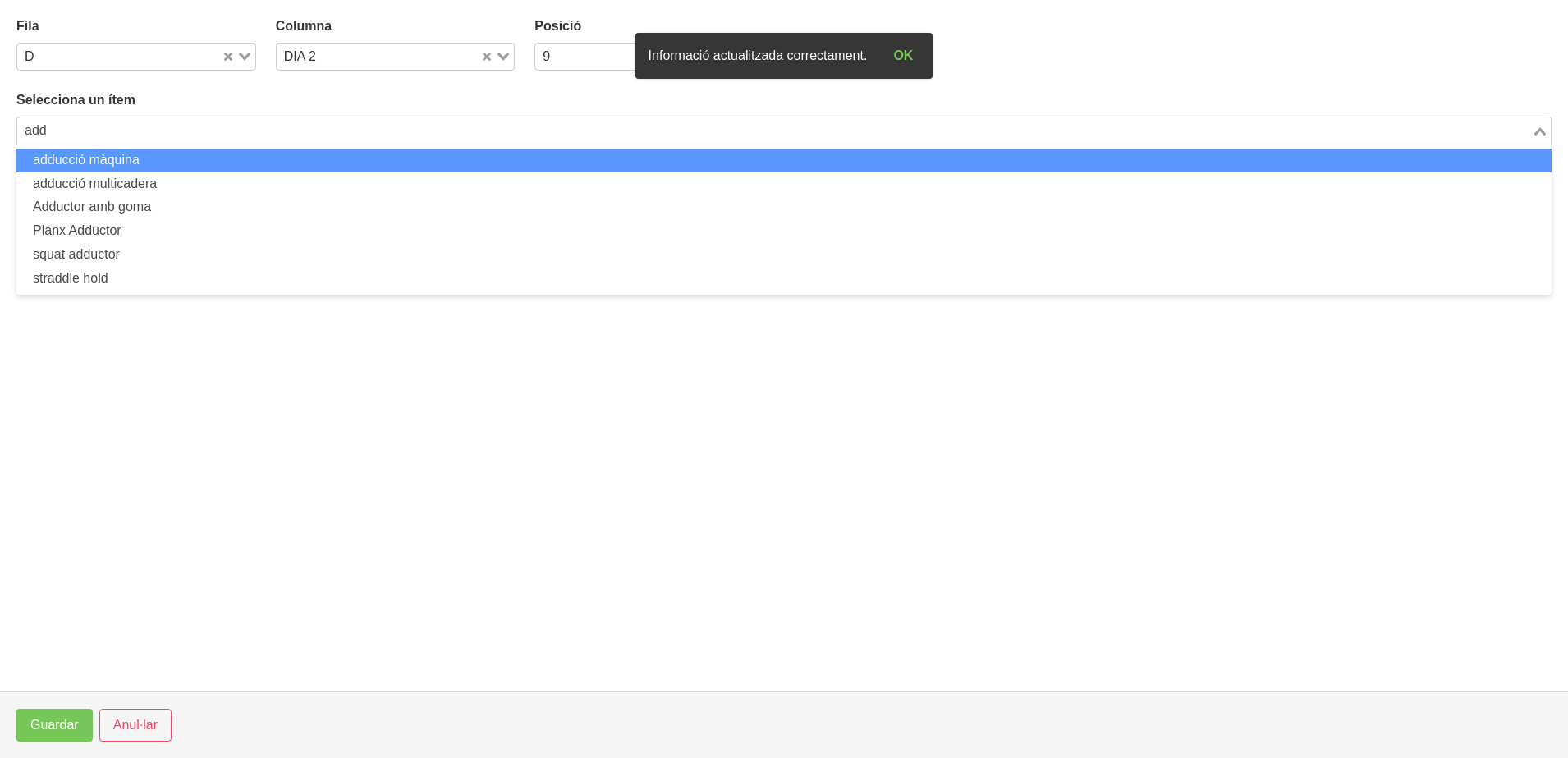
click at [203, 164] on li "adducció màquina" at bounding box center [784, 160] width 1535 height 24
type input "add"
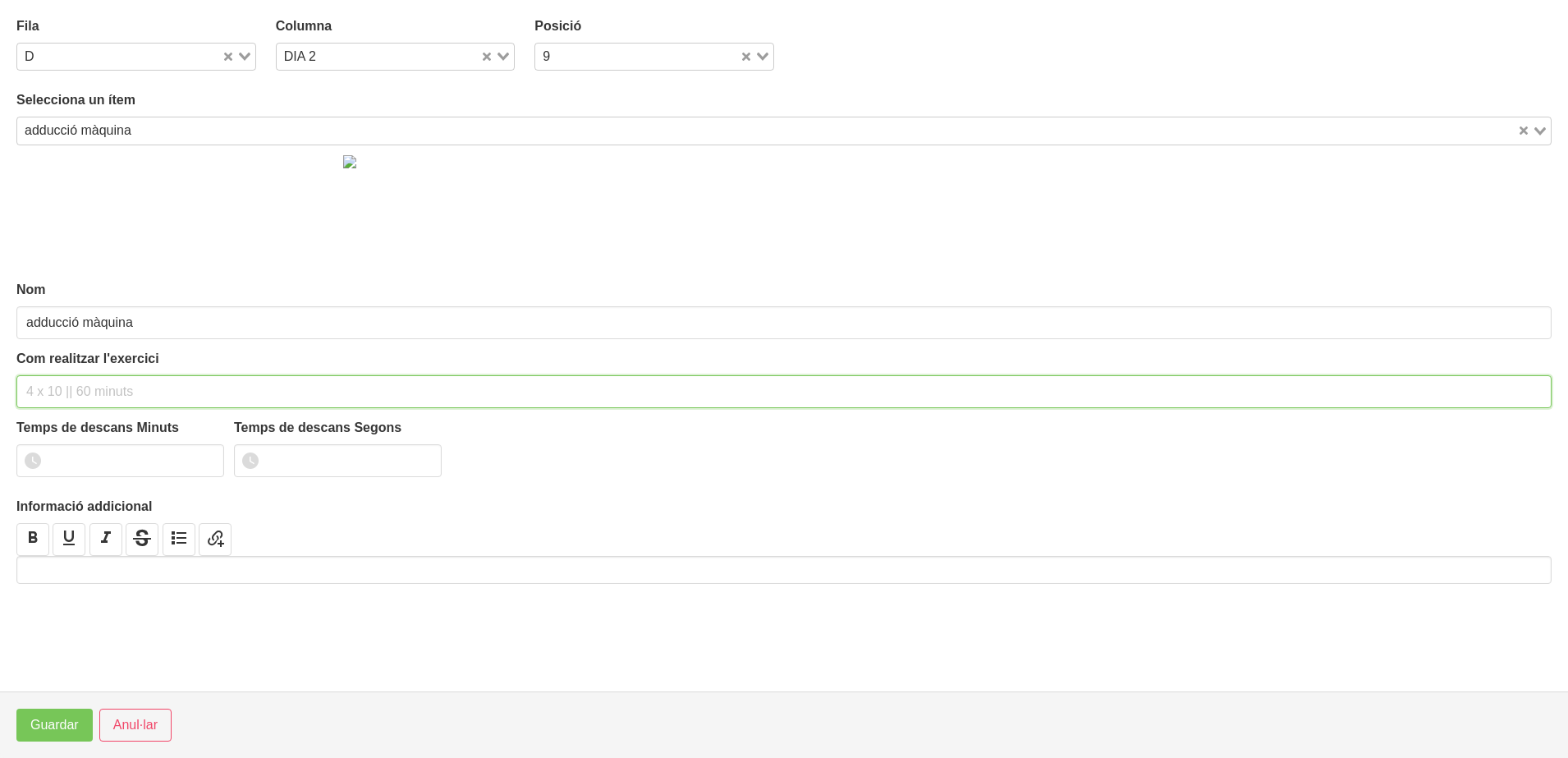
click at [73, 391] on input "text" at bounding box center [784, 391] width 1535 height 33
type input "2 x 10-12 a 2011 120""
click at [201, 454] on input "1" at bounding box center [121, 460] width 208 height 33
type input "2"
click at [201, 454] on input "2" at bounding box center [121, 460] width 208 height 33
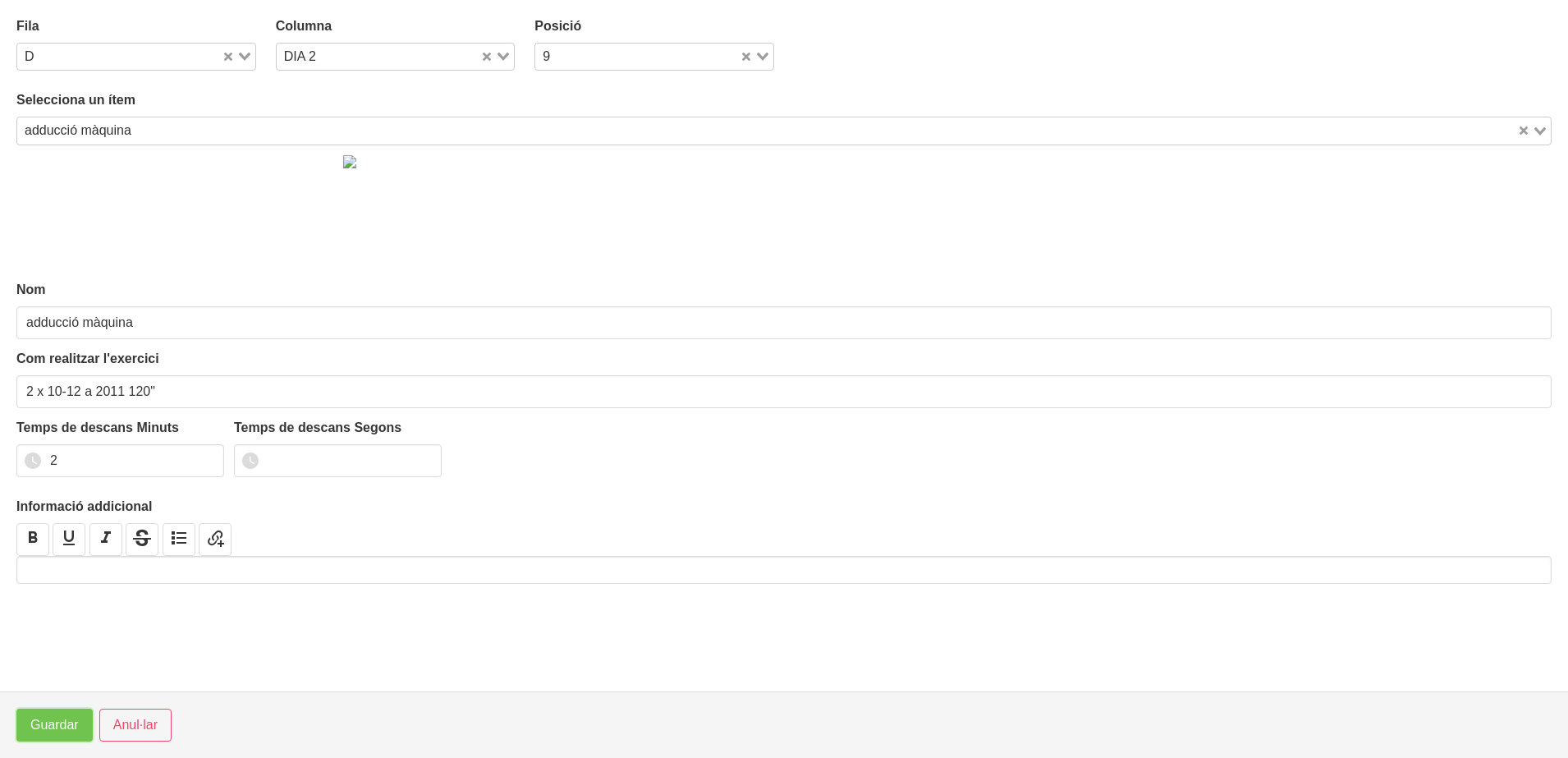
click at [55, 728] on span "Guardar" at bounding box center [55, 725] width 48 height 19
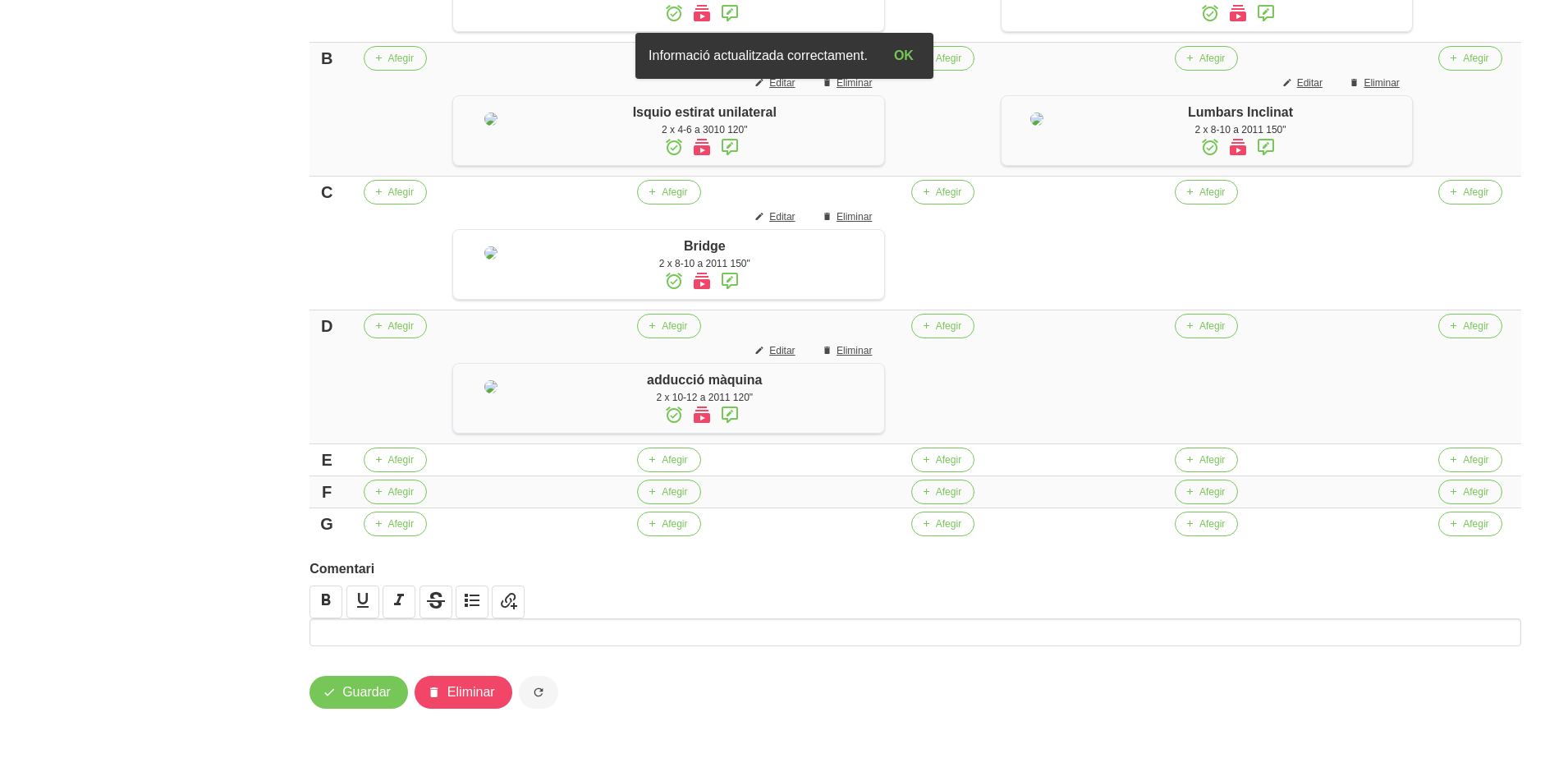
scroll to position [600, 0]
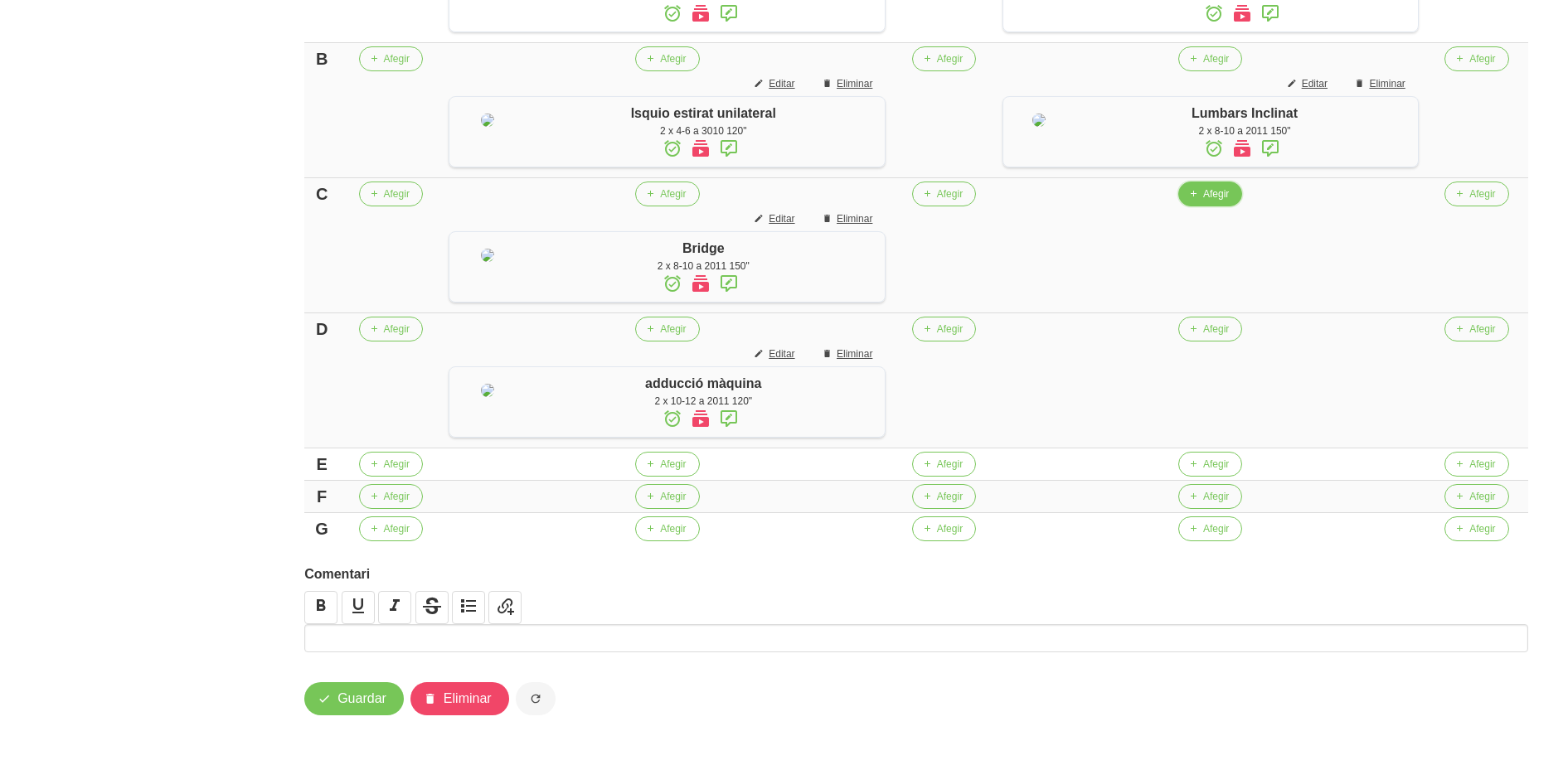
click at [1204, 202] on span "Afegir" at bounding box center [1216, 194] width 26 height 15
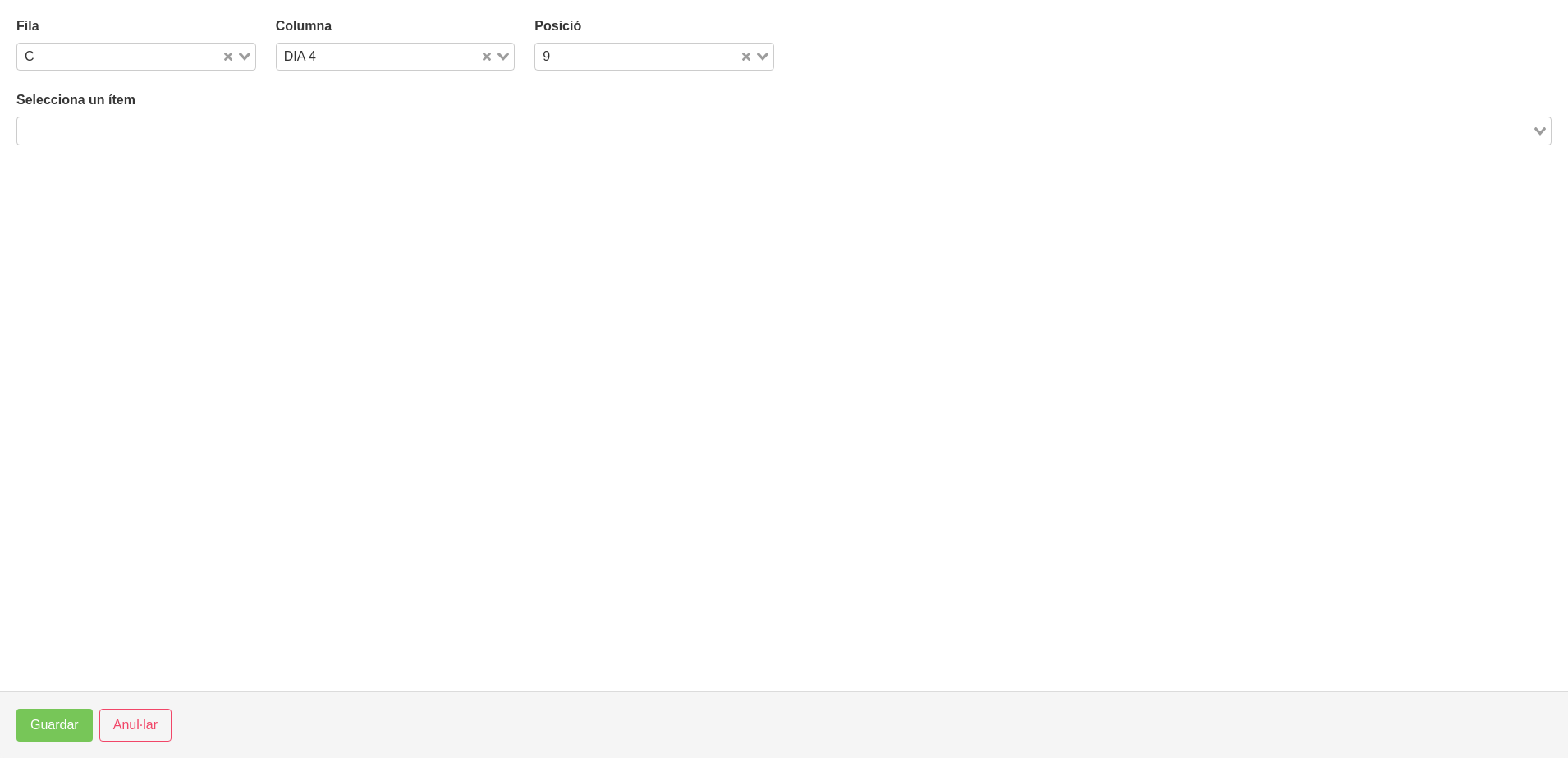
click at [468, 119] on div "Search for option" at bounding box center [774, 129] width 1514 height 23
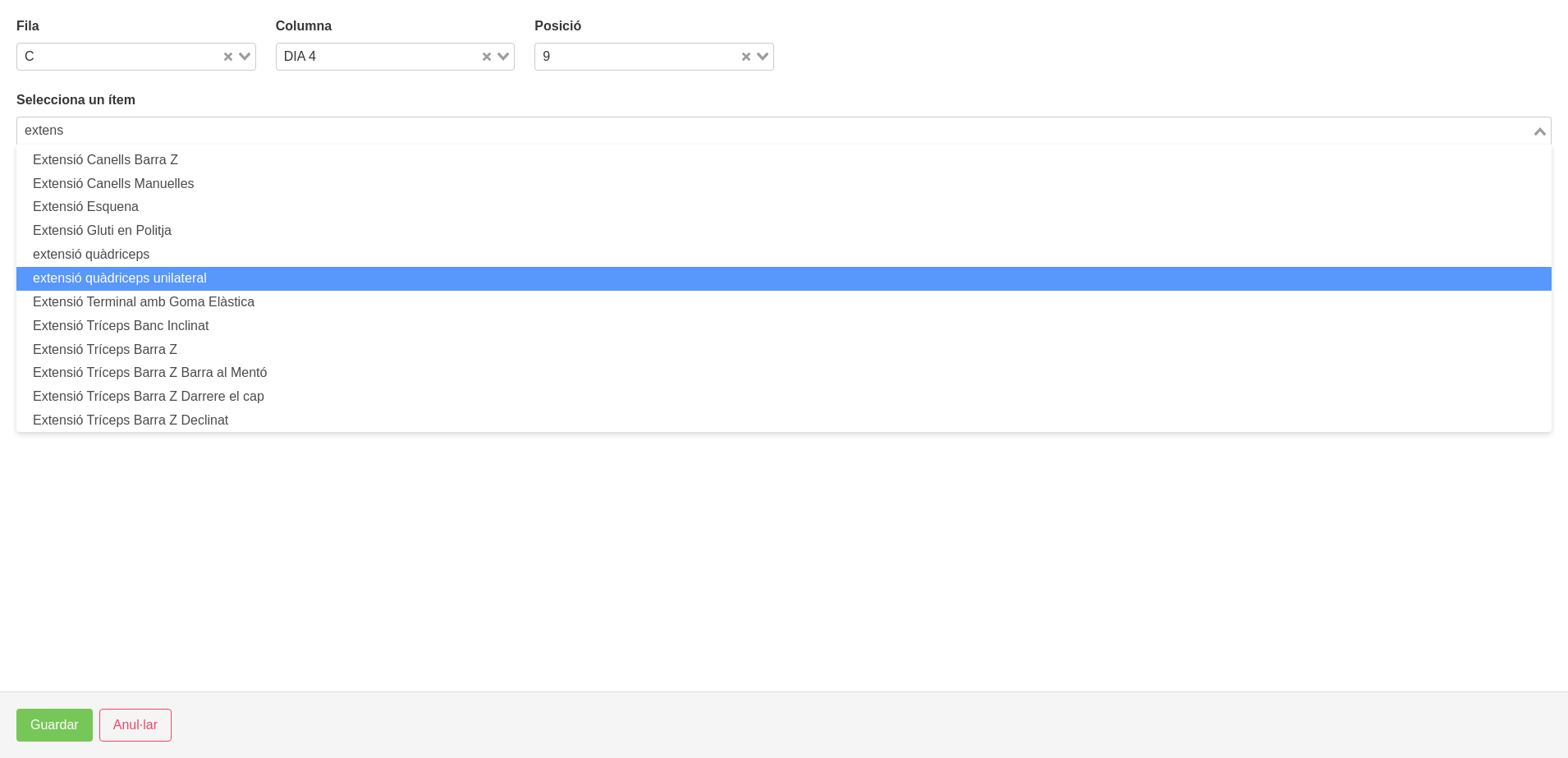
click at [298, 276] on li "extensió quàdriceps unilateral" at bounding box center [784, 278] width 1535 height 24
type input "extens"
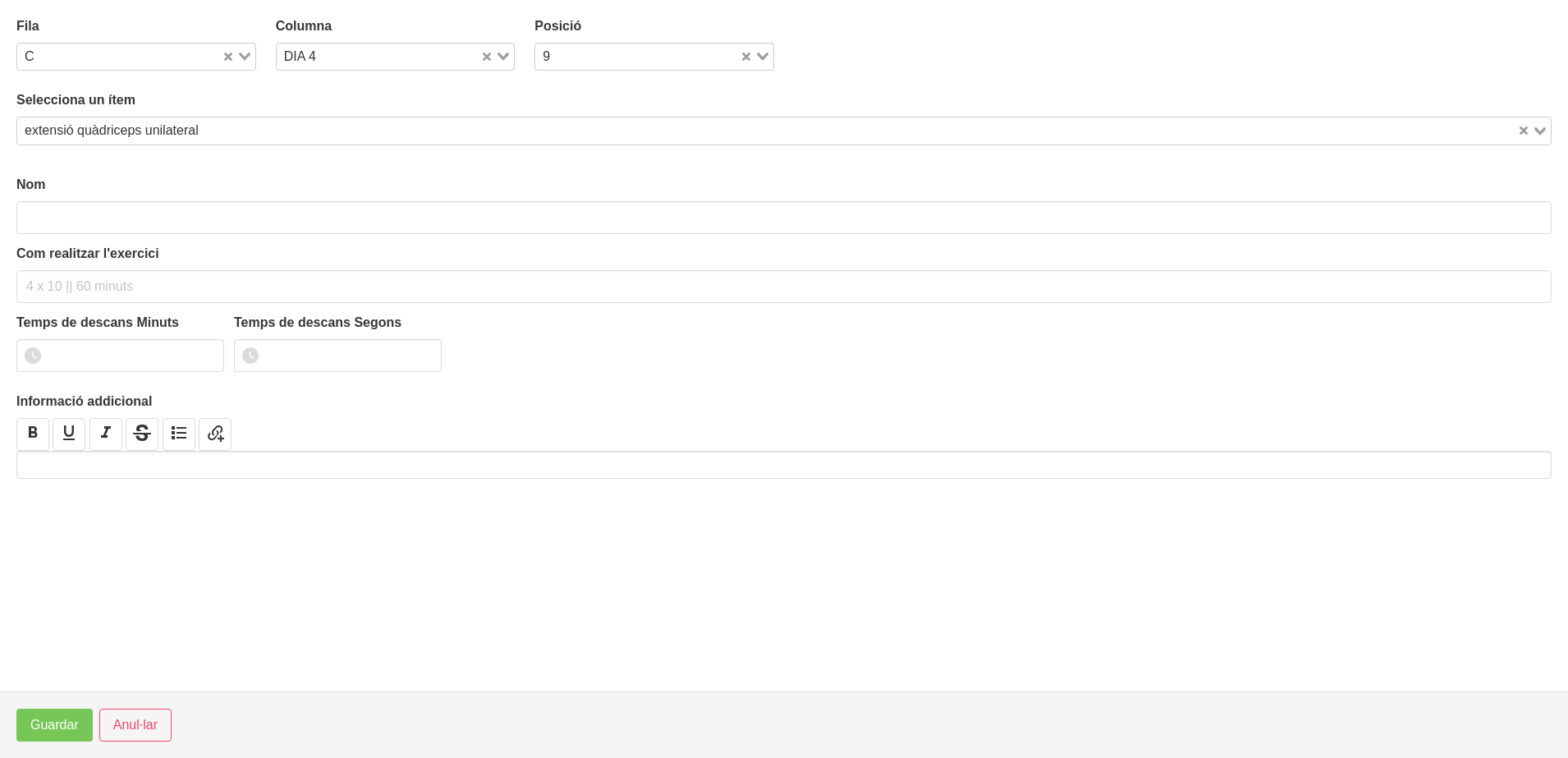
type input "extensió quàdriceps unilateral"
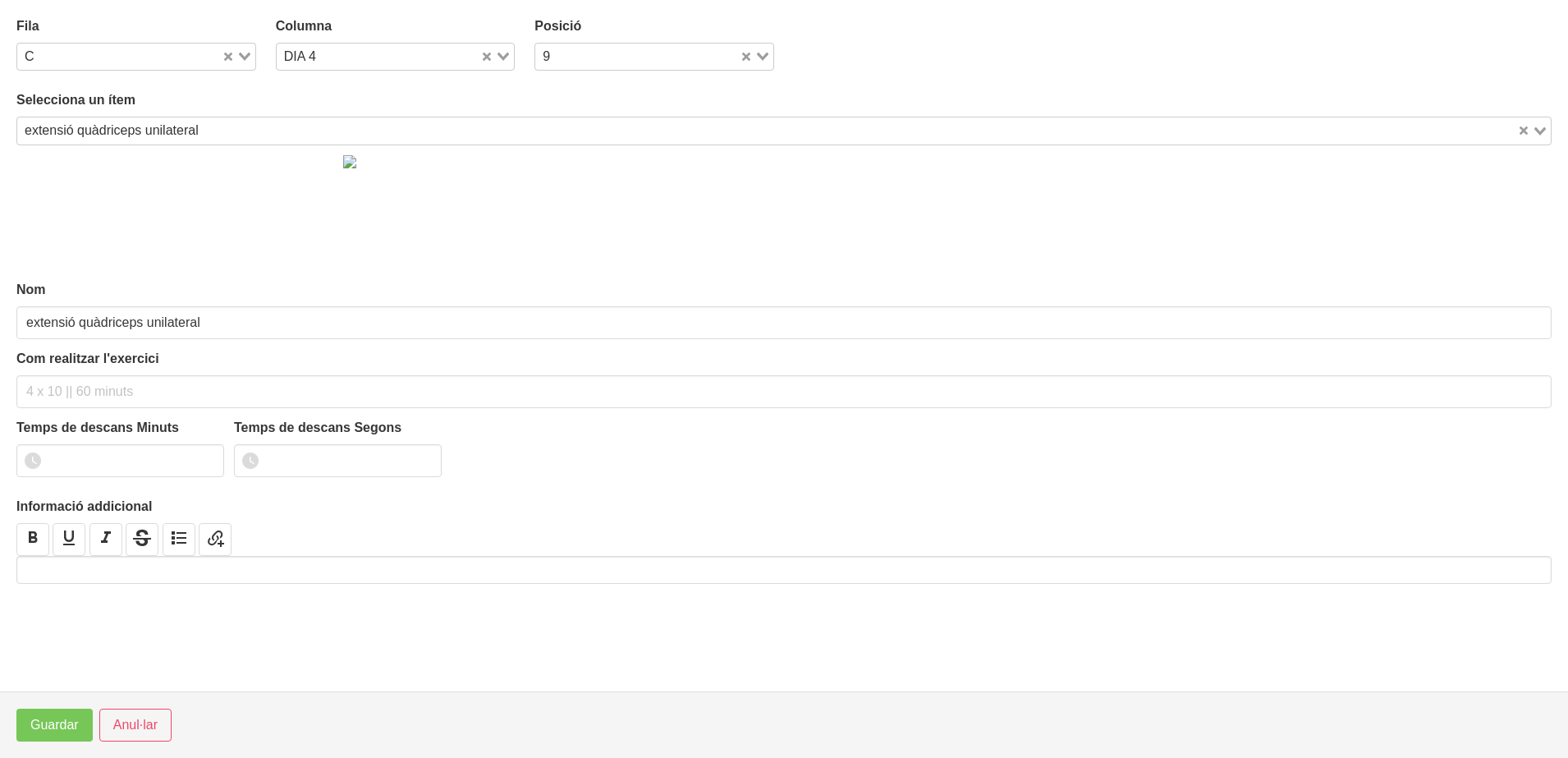
click at [166, 140] on div "extensió quàdriceps unilateral" at bounding box center [767, 129] width 1499 height 23
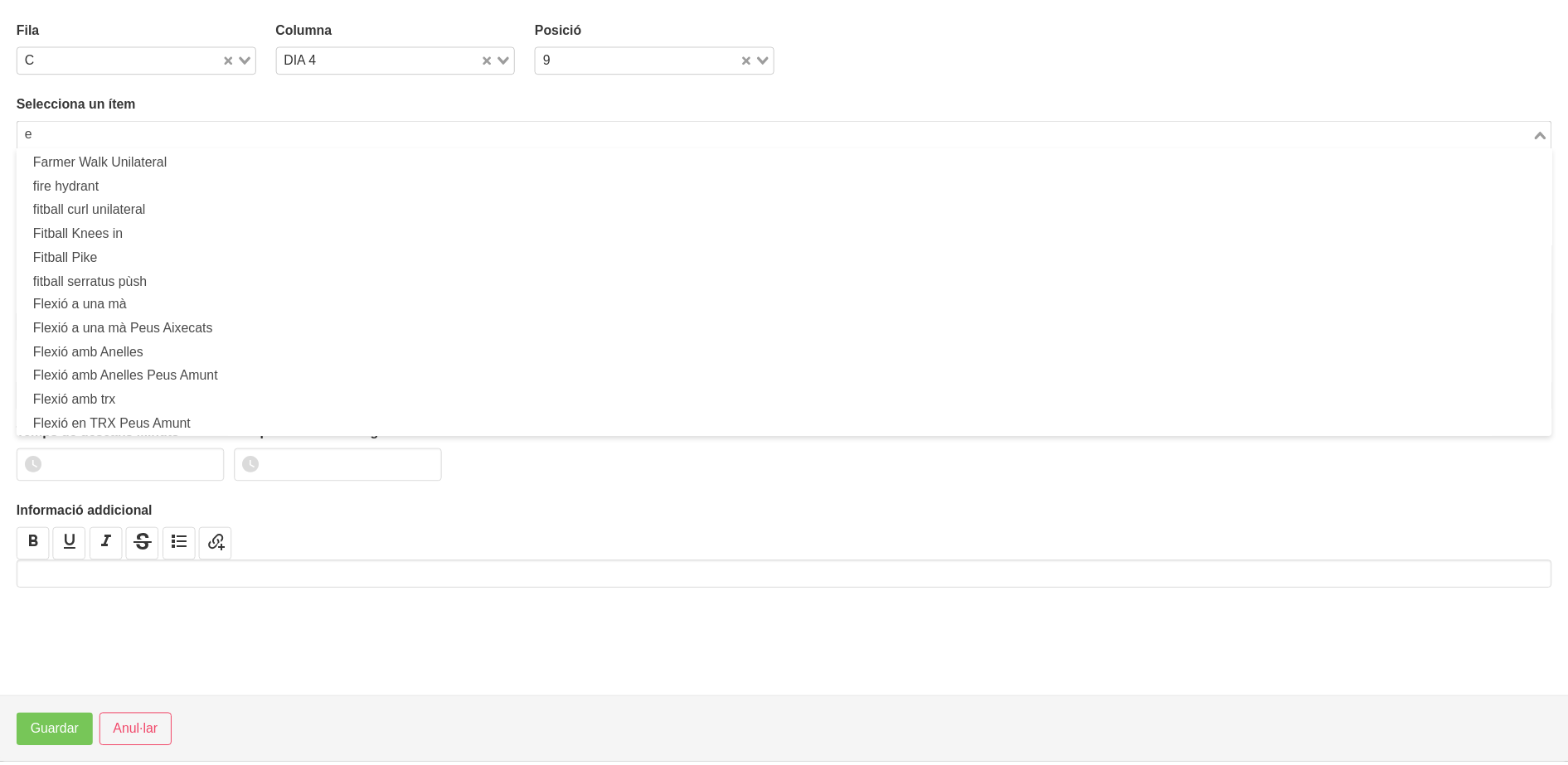
scroll to position [4, 0]
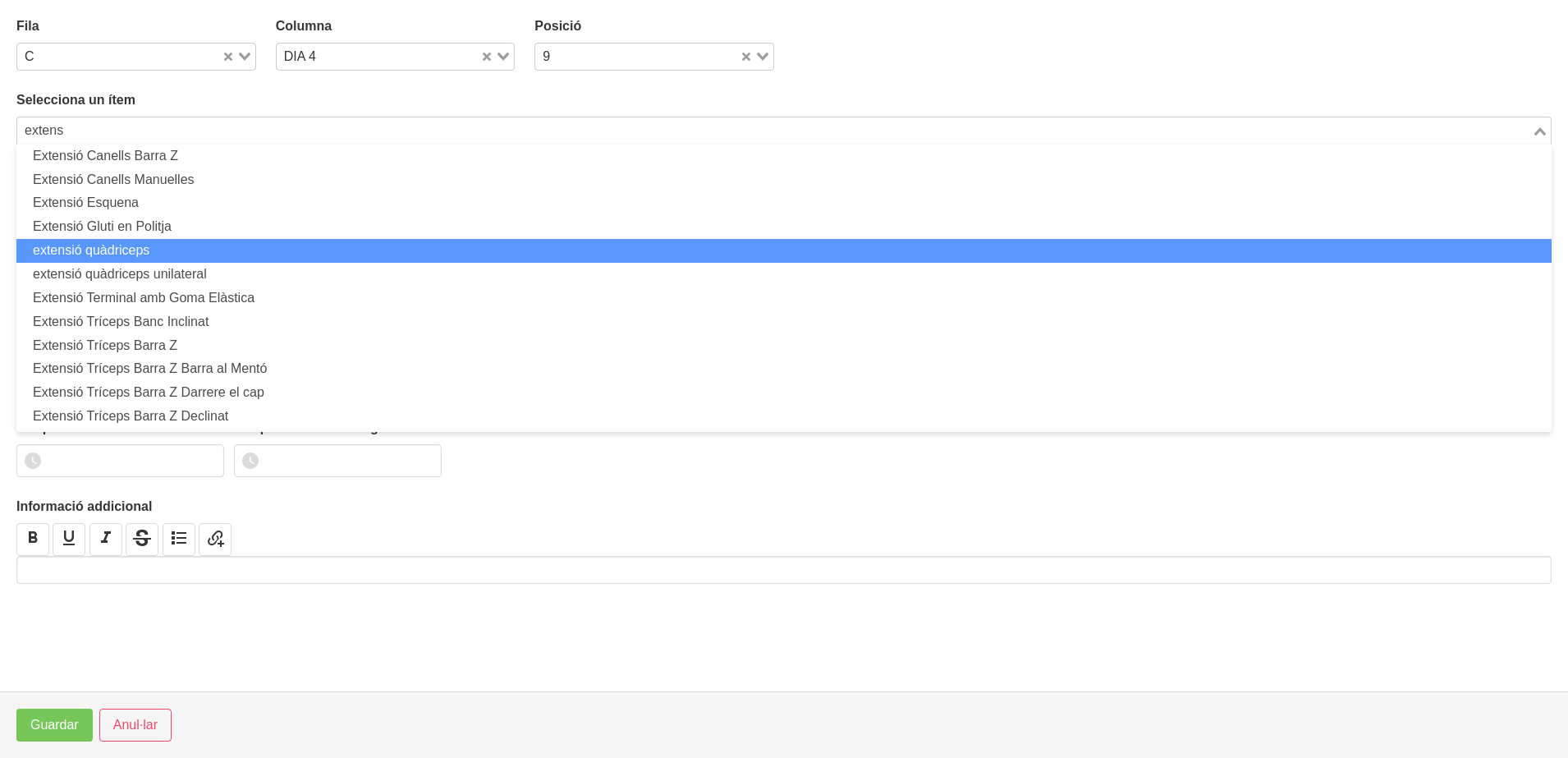
click at [168, 256] on li "extensió quàdriceps" at bounding box center [784, 250] width 1535 height 24
type input "extens"
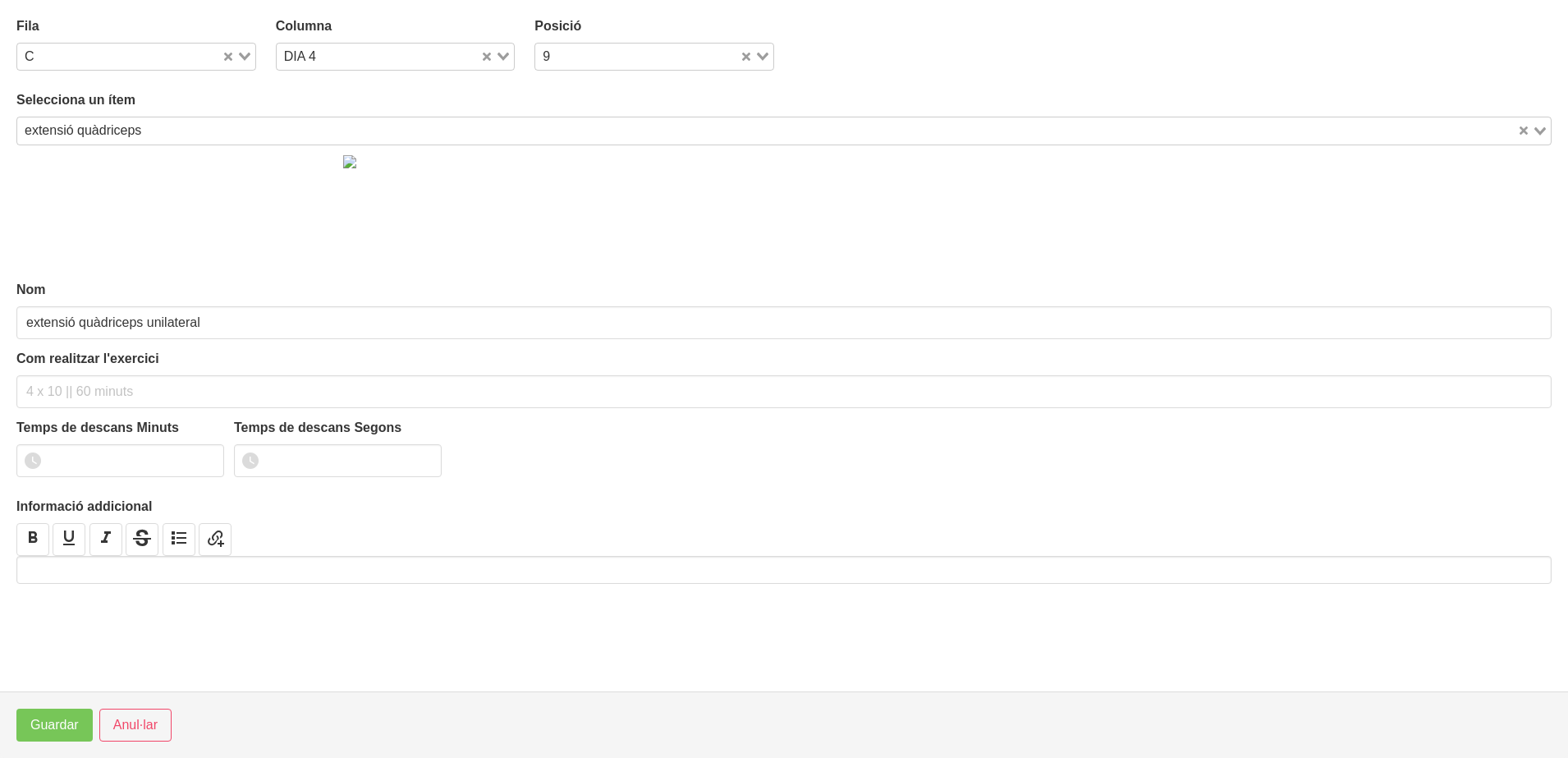
type input "extensió quàdriceps"
click at [48, 379] on input "text" at bounding box center [784, 391] width 1535 height 33
type input "2 x 6-8 a 3010 120""
click at [209, 458] on input "1" at bounding box center [121, 460] width 208 height 33
type input "2"
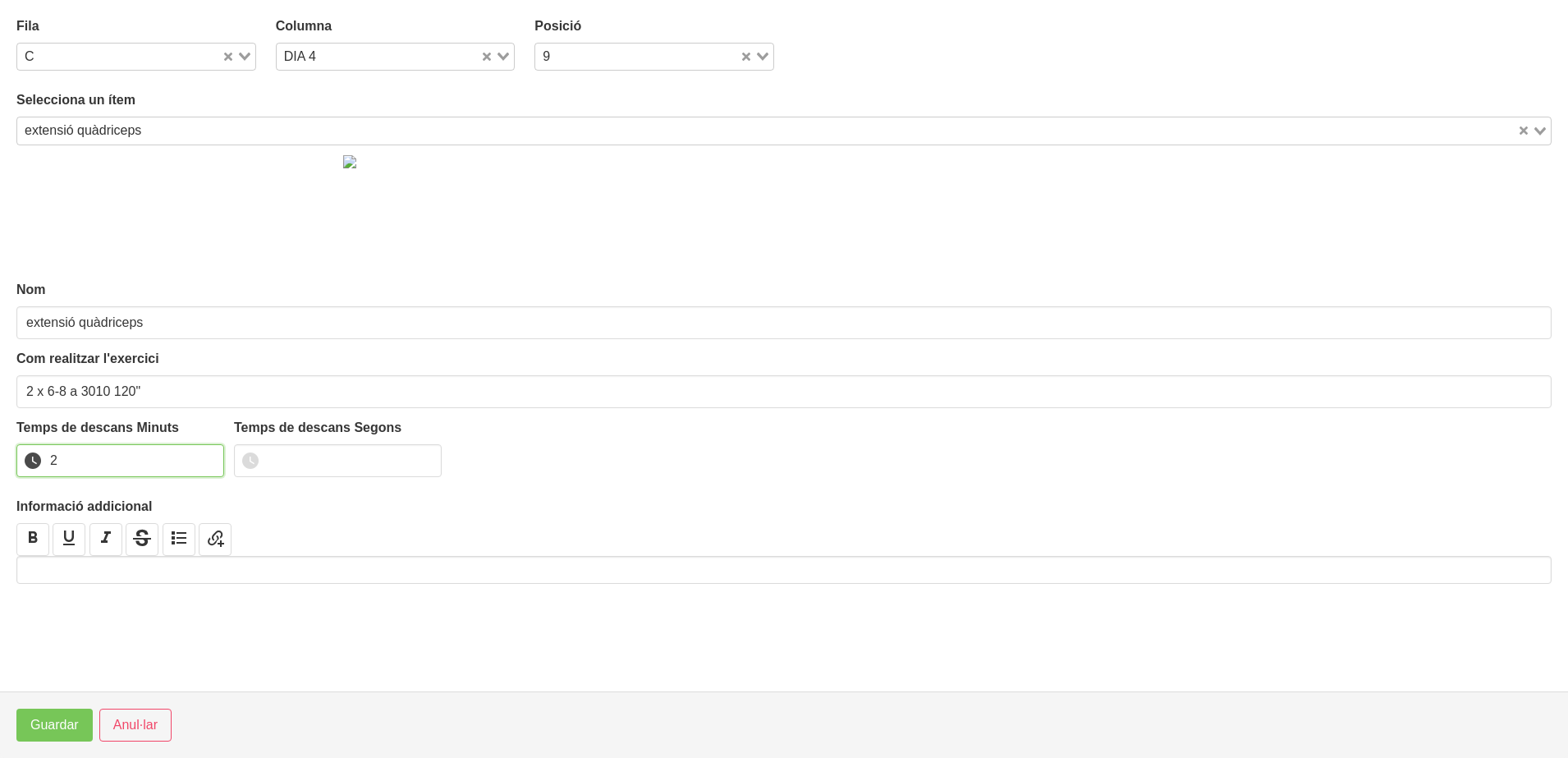
click at [209, 458] on input "2" at bounding box center [121, 460] width 208 height 33
click at [53, 728] on span "Guardar" at bounding box center [55, 725] width 48 height 19
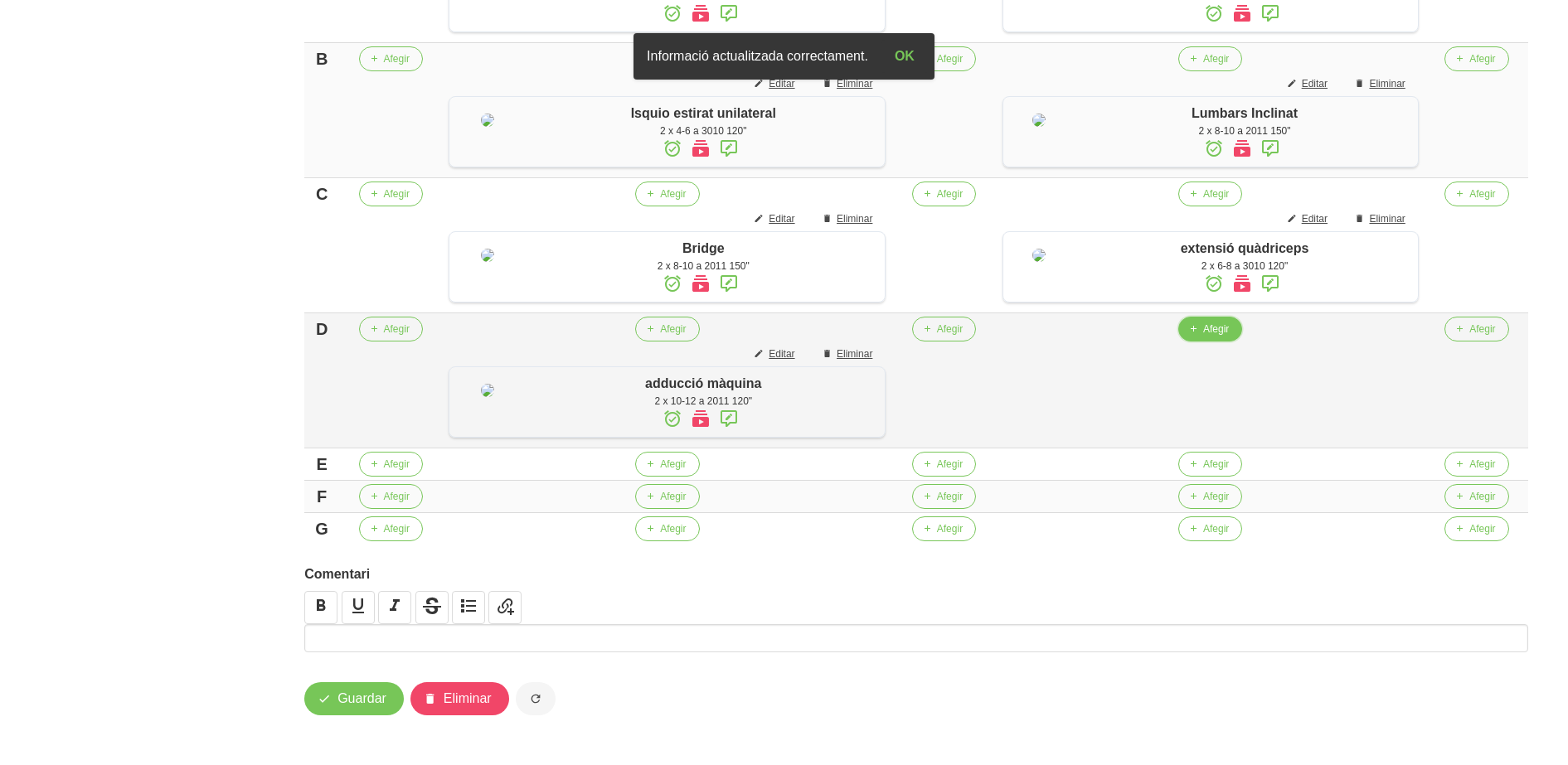
click at [1207, 337] on span "Afegir" at bounding box center [1216, 329] width 26 height 15
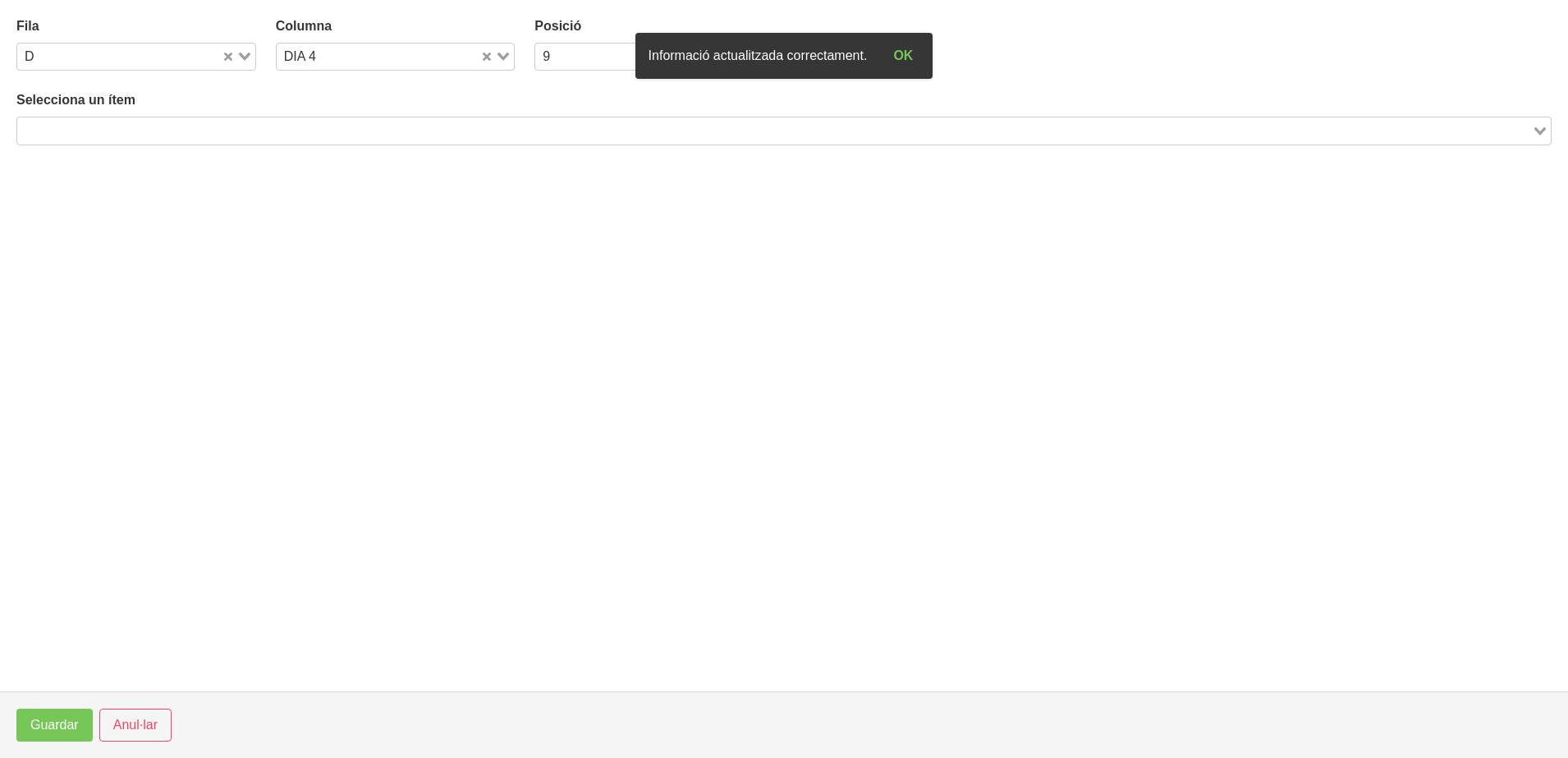
click at [450, 141] on input "Search for option" at bounding box center [773, 130] width 1511 height 19
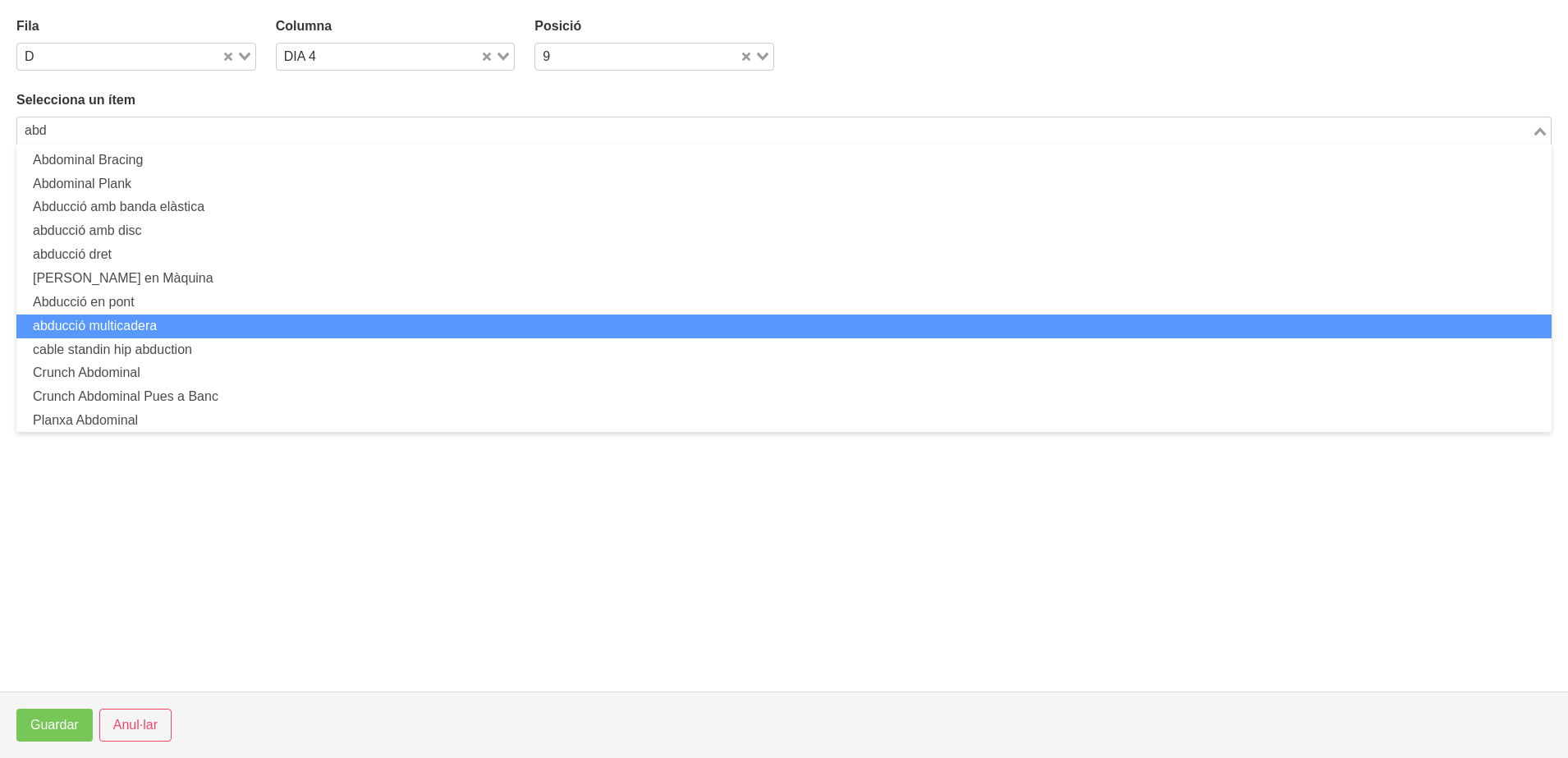
click at [223, 323] on li "abducció multicadera" at bounding box center [784, 326] width 1535 height 24
type input "abd"
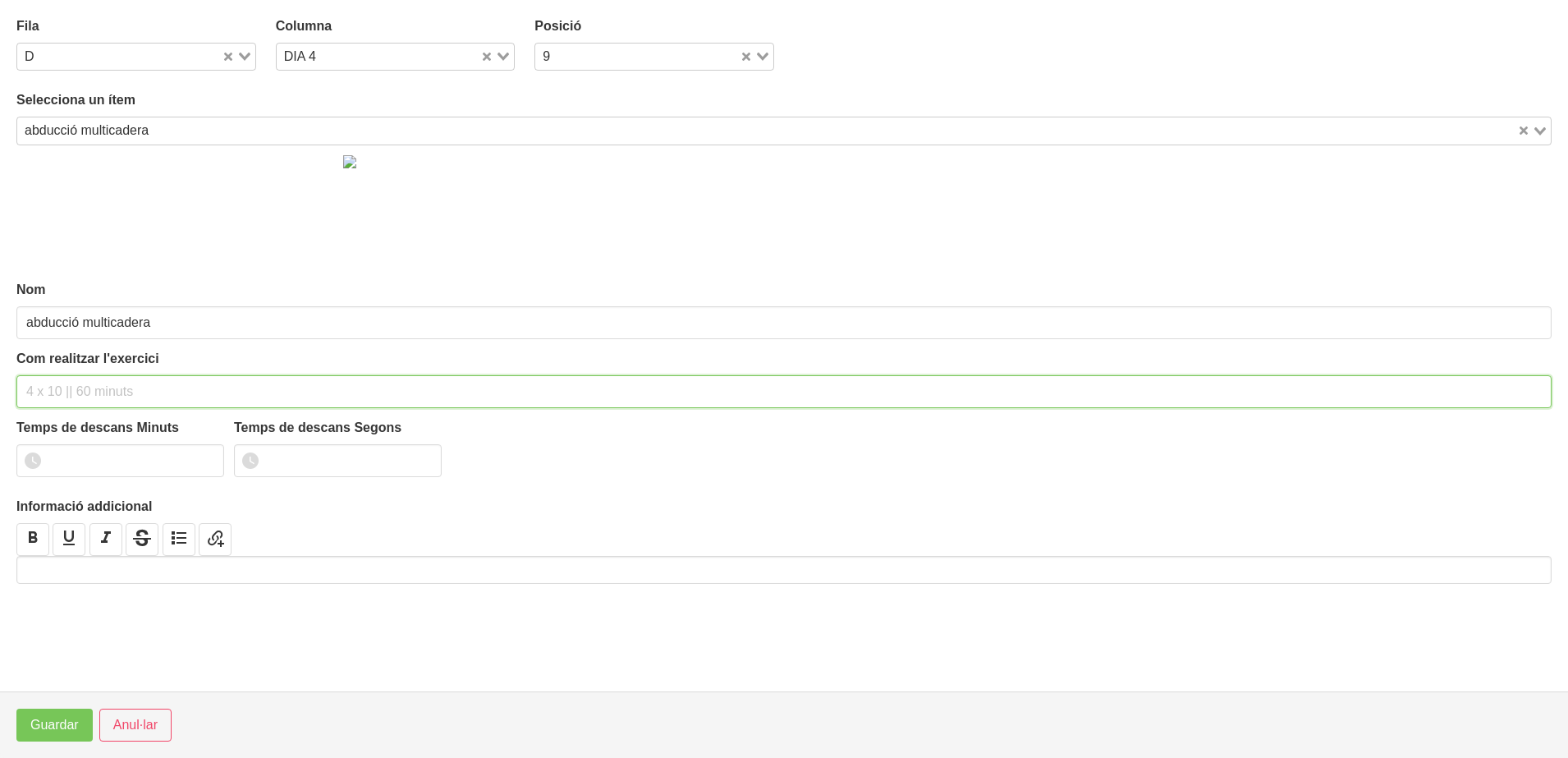
click at [40, 400] on input "text" at bounding box center [784, 391] width 1535 height 33
type input "2 x 8-10 a 2010 120""
click at [205, 460] on input "0" at bounding box center [121, 460] width 208 height 33
click at [204, 458] on input "1" at bounding box center [121, 460] width 208 height 33
type input "2"
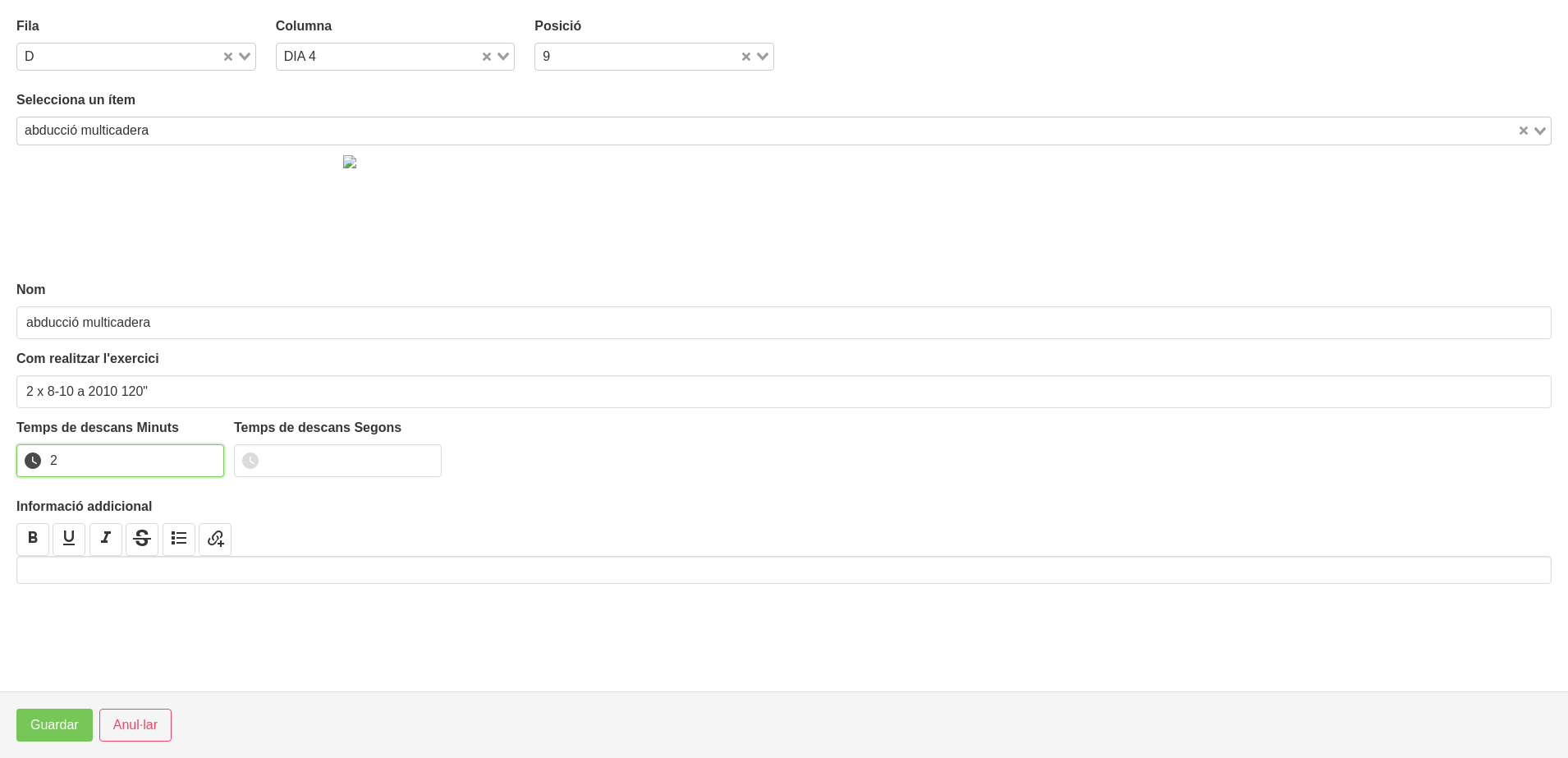
click at [204, 458] on input "2" at bounding box center [121, 460] width 208 height 33
click at [48, 727] on span "Guardar" at bounding box center [55, 725] width 48 height 19
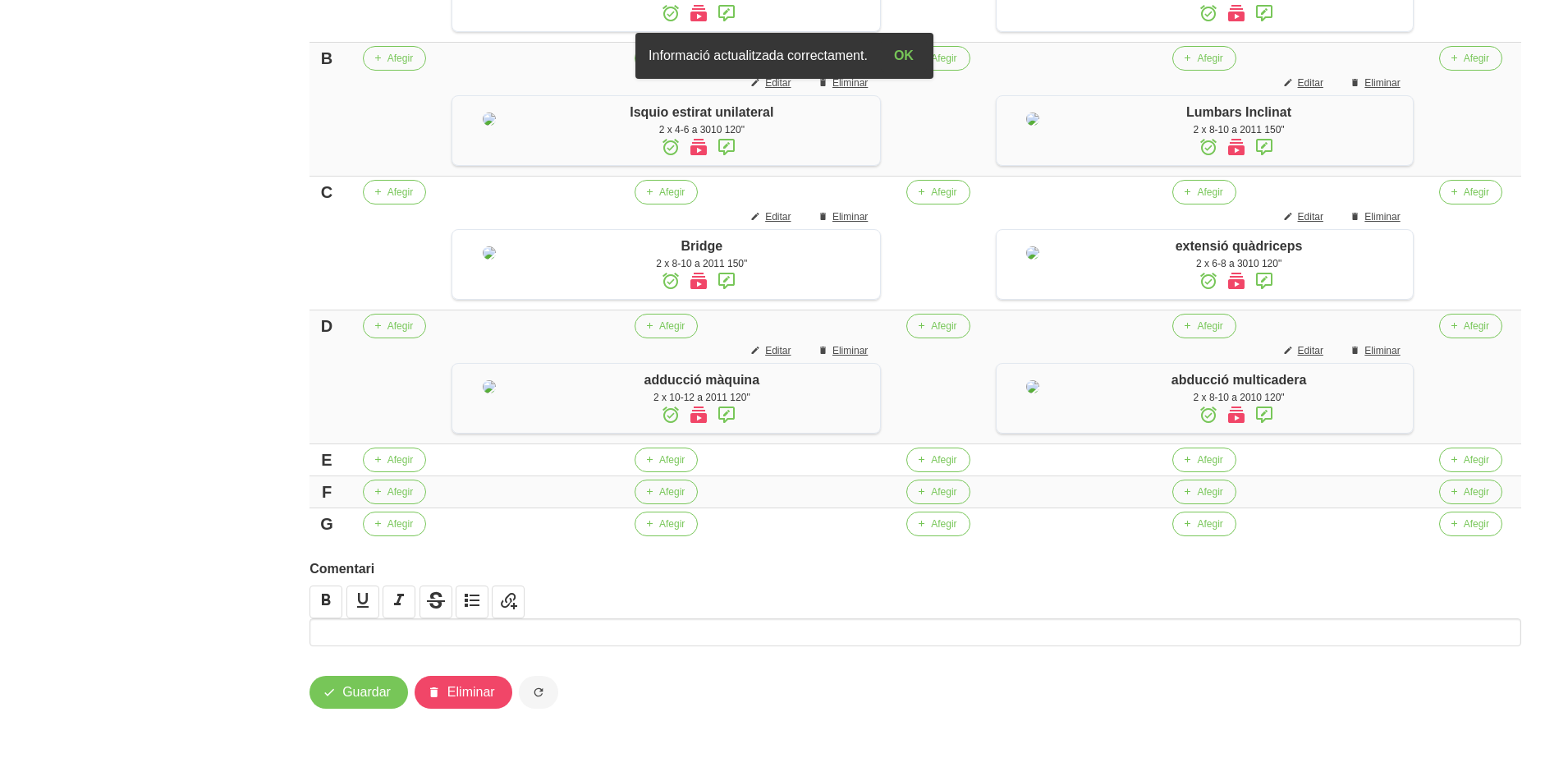
scroll to position [725, 0]
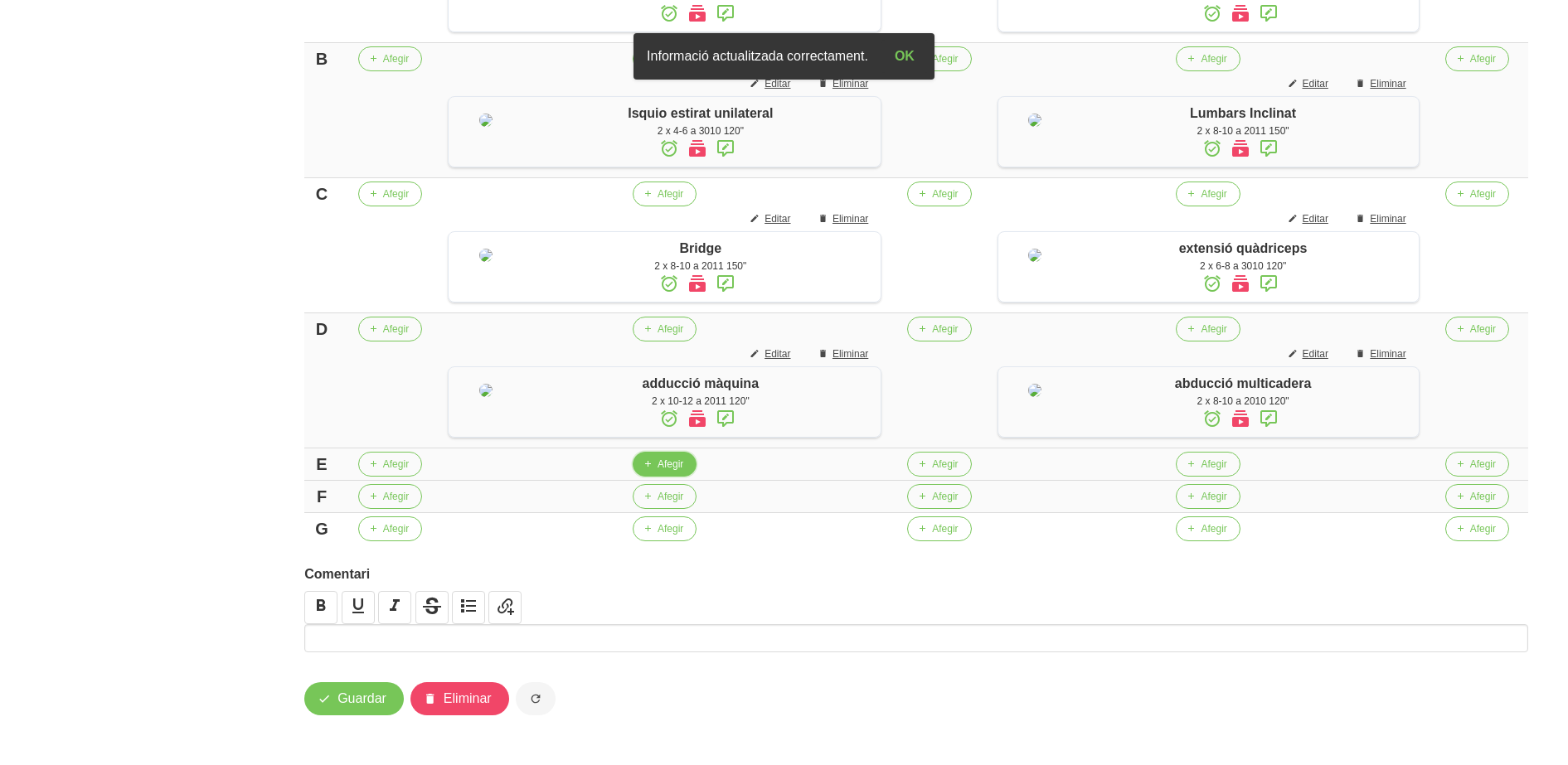
click at [665, 467] on span "Afegir" at bounding box center [670, 464] width 26 height 15
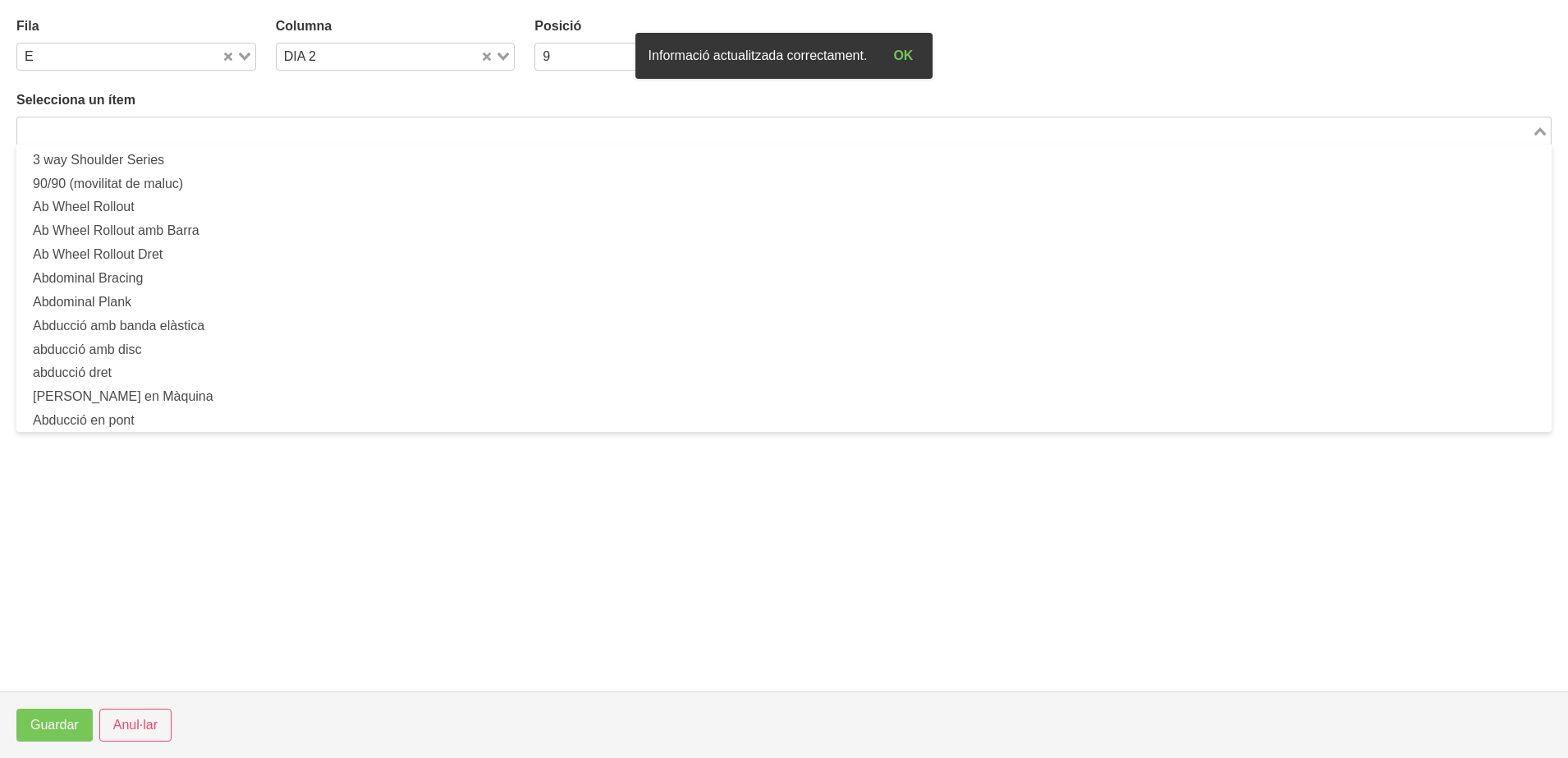
click at [207, 134] on input "Search for option" at bounding box center [773, 130] width 1511 height 19
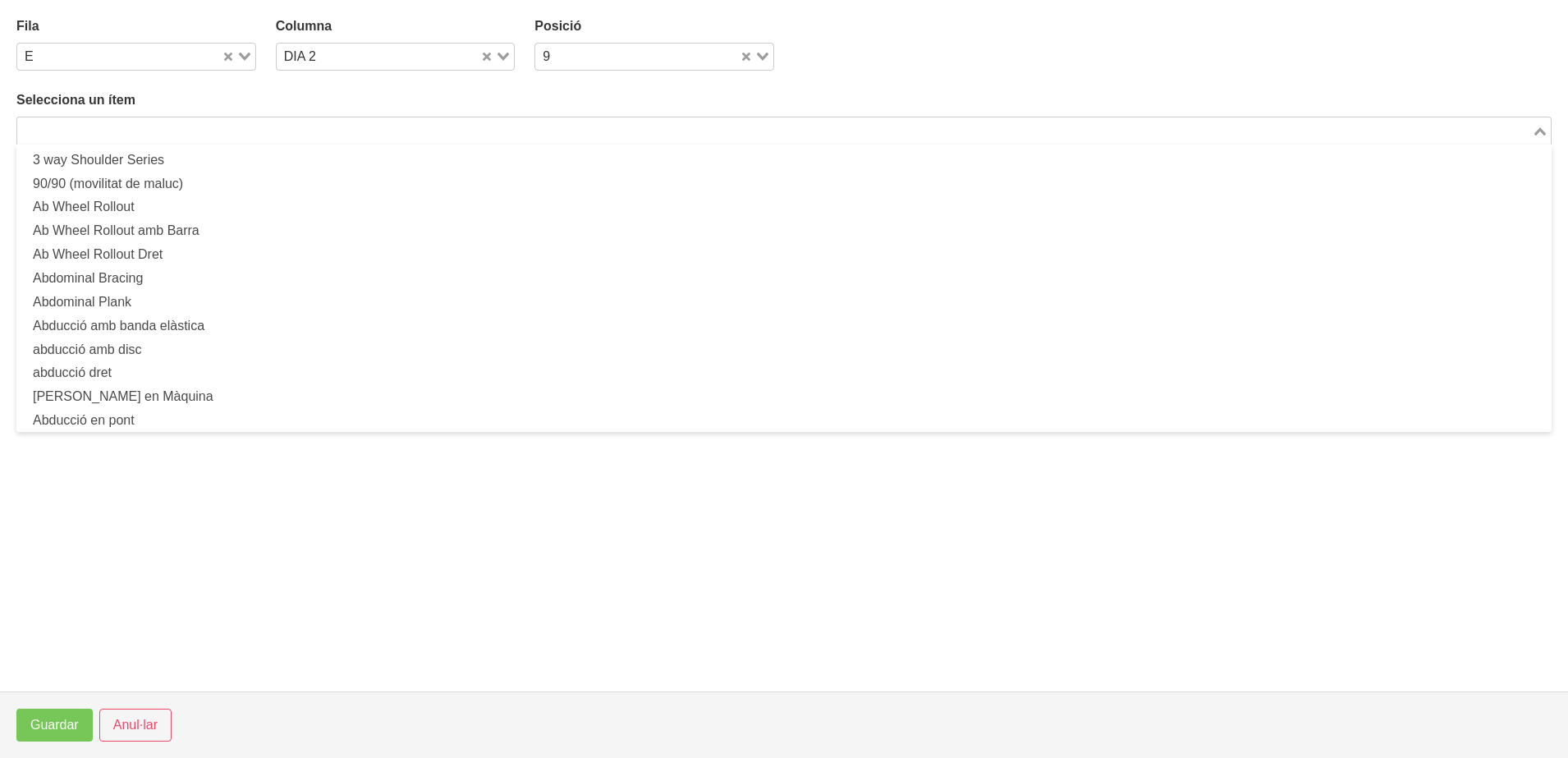
click at [223, 136] on input "Search for option" at bounding box center [773, 130] width 1511 height 19
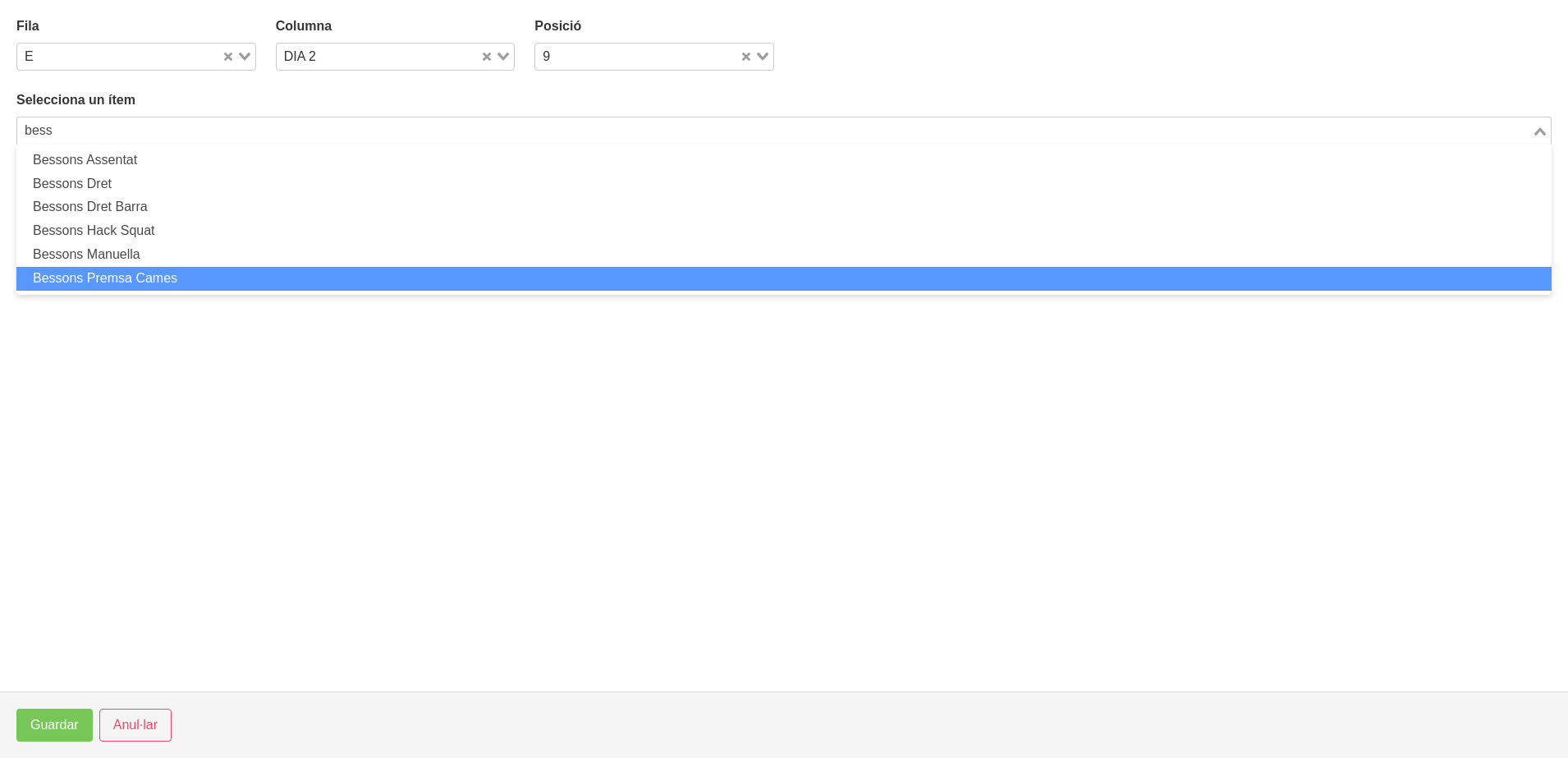
click at [158, 281] on li "Bessons Premsa Cames" at bounding box center [784, 278] width 1535 height 24
type input "bess"
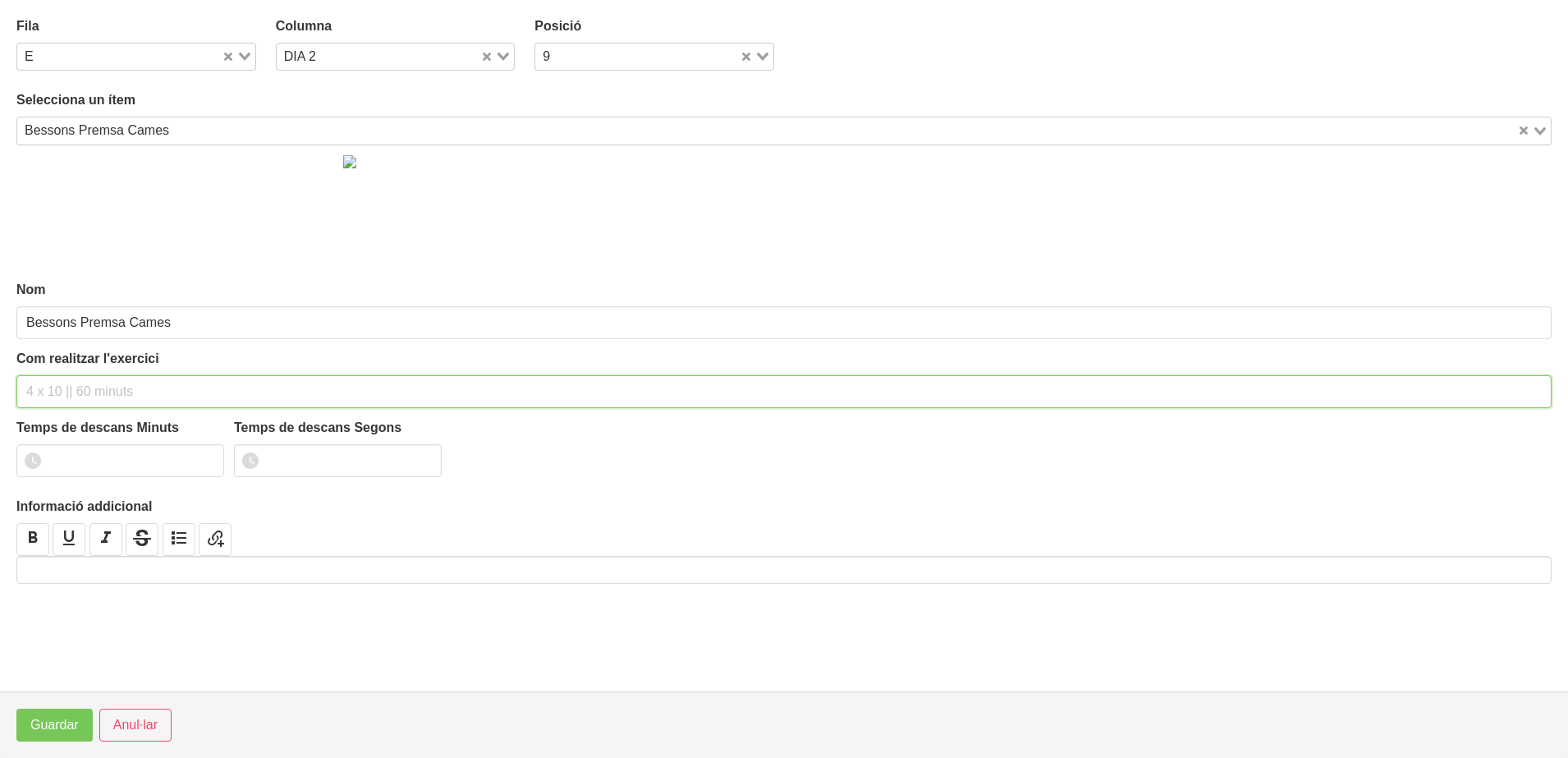
click at [41, 394] on input "text" at bounding box center [784, 391] width 1535 height 33
type input "2 x 10-12 a 2111 120""
click at [202, 453] on input "1" at bounding box center [121, 460] width 208 height 33
type input "2"
click at [202, 453] on input "2" at bounding box center [121, 460] width 208 height 33
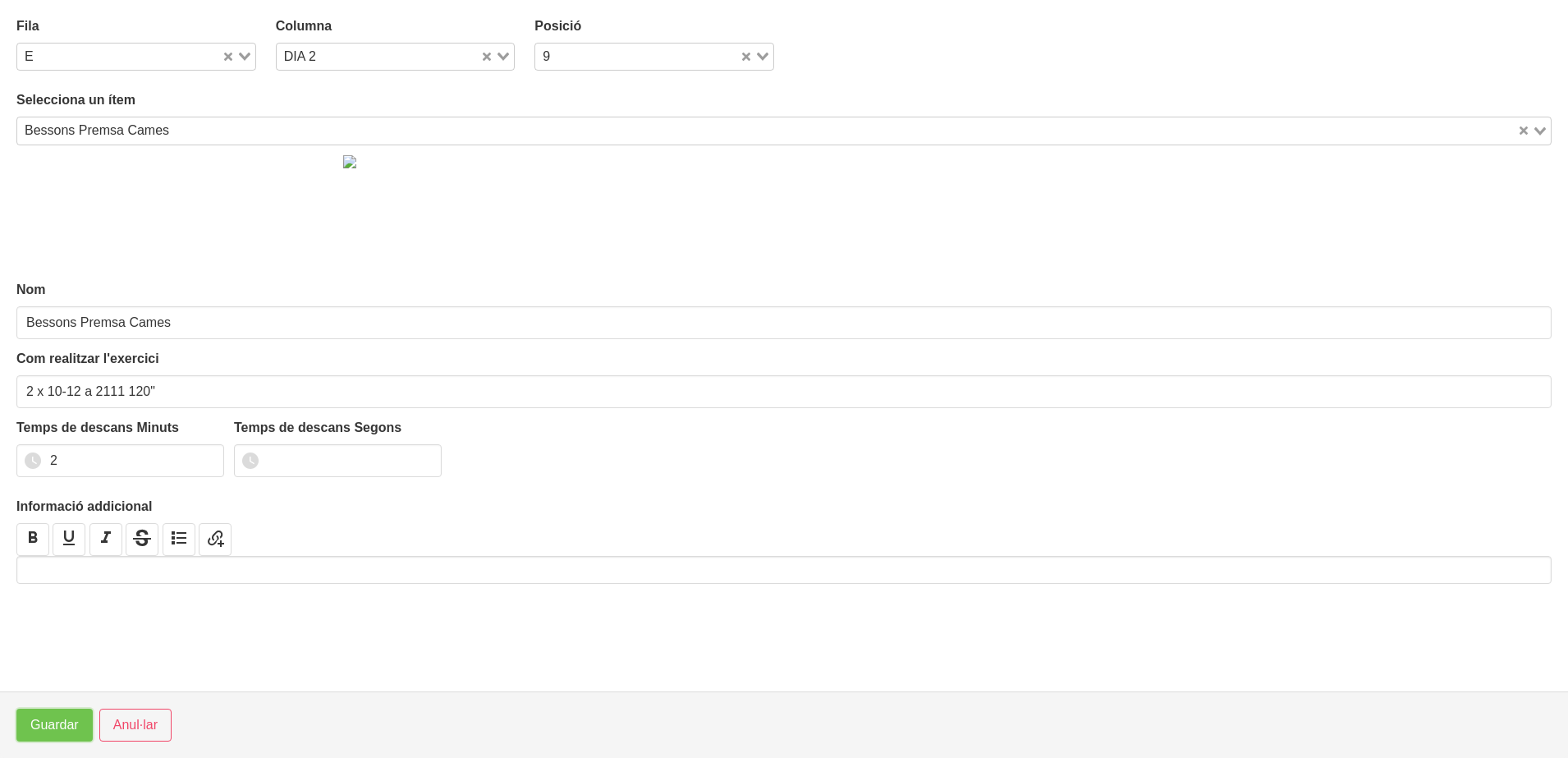
click at [41, 738] on button "Guardar" at bounding box center [55, 725] width 77 height 33
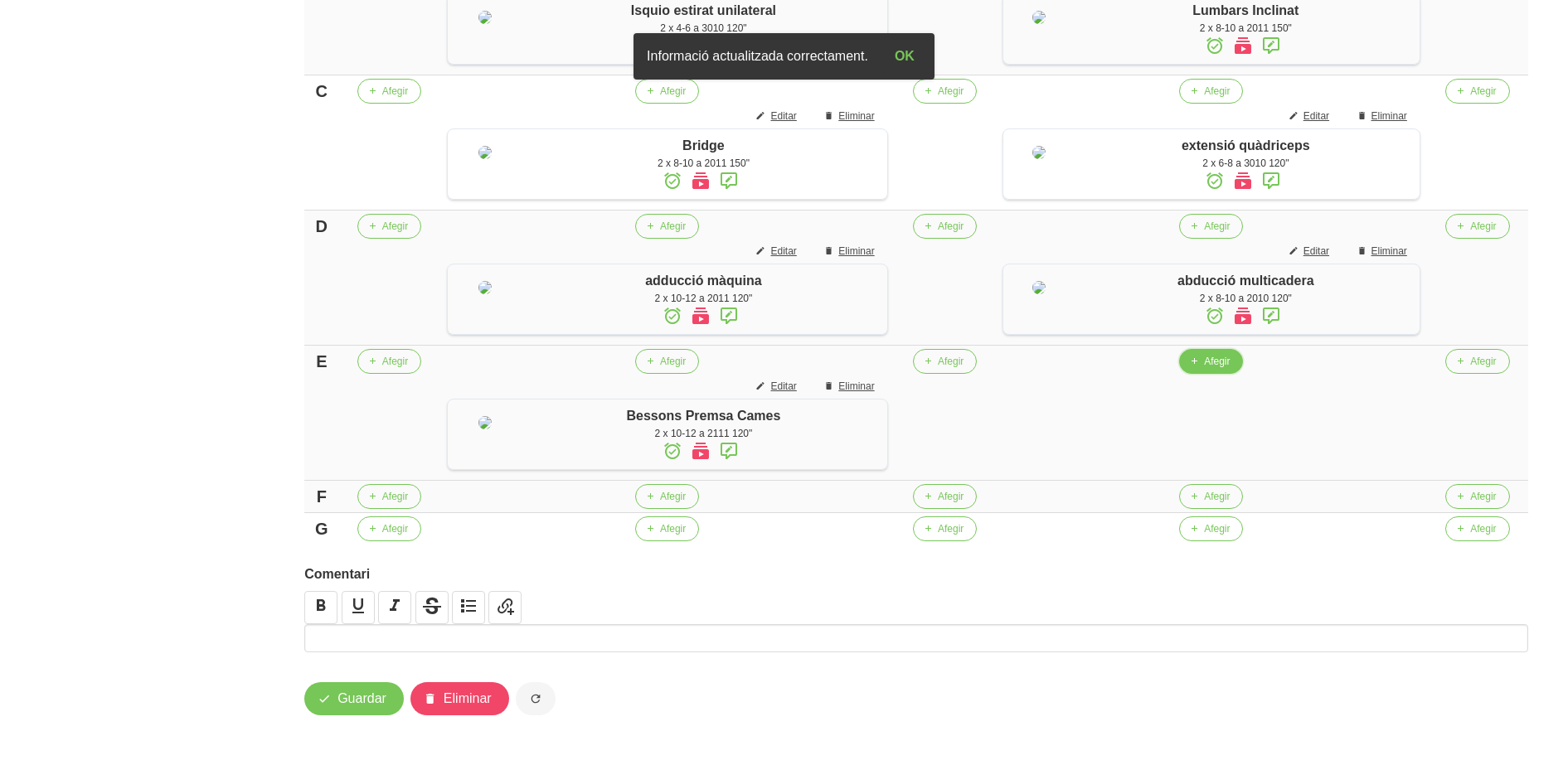
click at [1202, 369] on span "button" at bounding box center [1194, 361] width 15 height 15
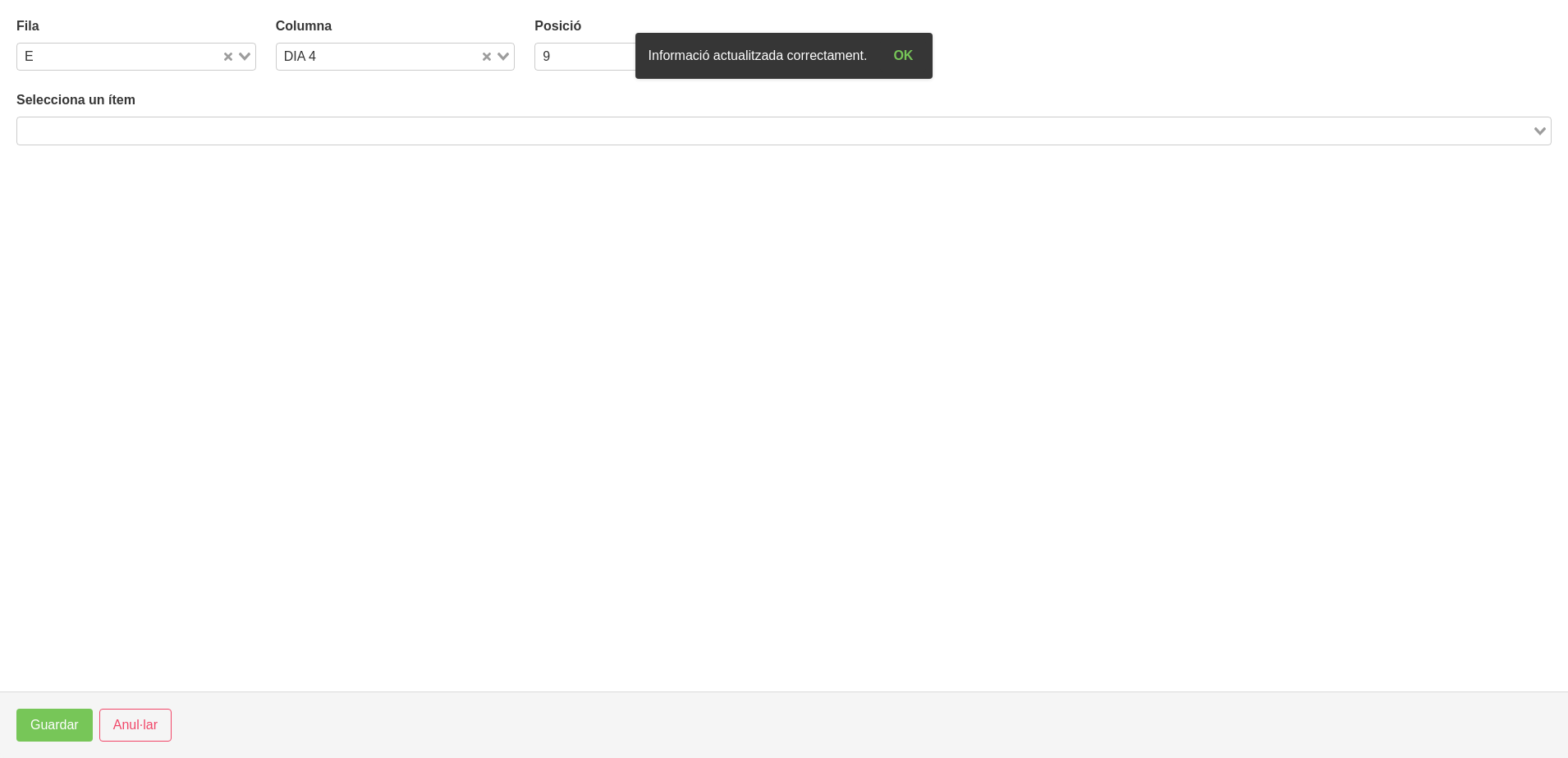
click at [363, 125] on input "Search for option" at bounding box center [773, 130] width 1511 height 19
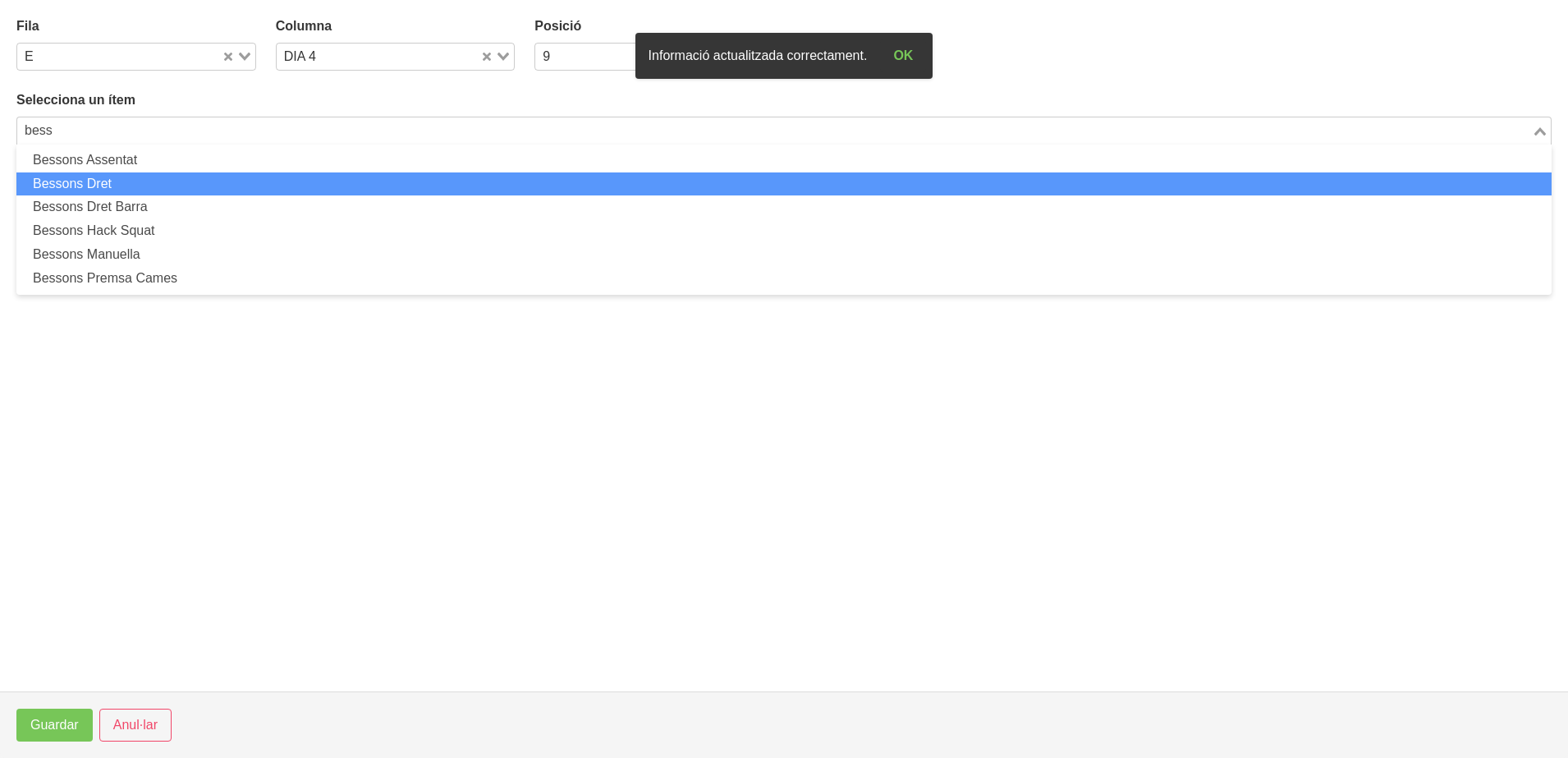
click at [294, 173] on li "Bessons Dret" at bounding box center [784, 184] width 1535 height 24
type input "bess"
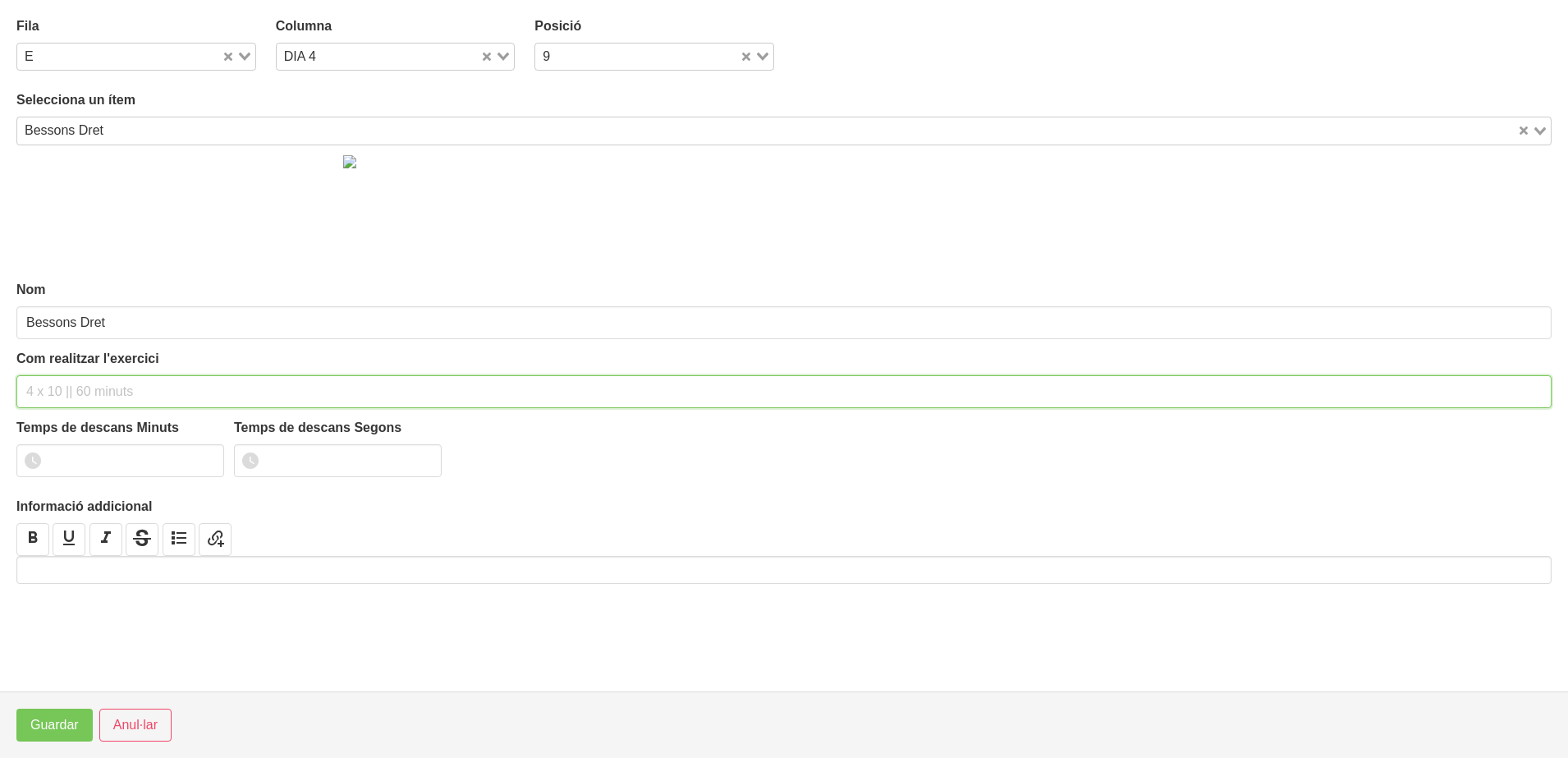
click at [55, 385] on input "text" at bounding box center [784, 391] width 1535 height 33
type input "2 x 4-6 a 2511 120""
click at [201, 456] on input "1" at bounding box center [121, 460] width 208 height 33
type input "2"
click at [201, 456] on input "2" at bounding box center [121, 460] width 208 height 33
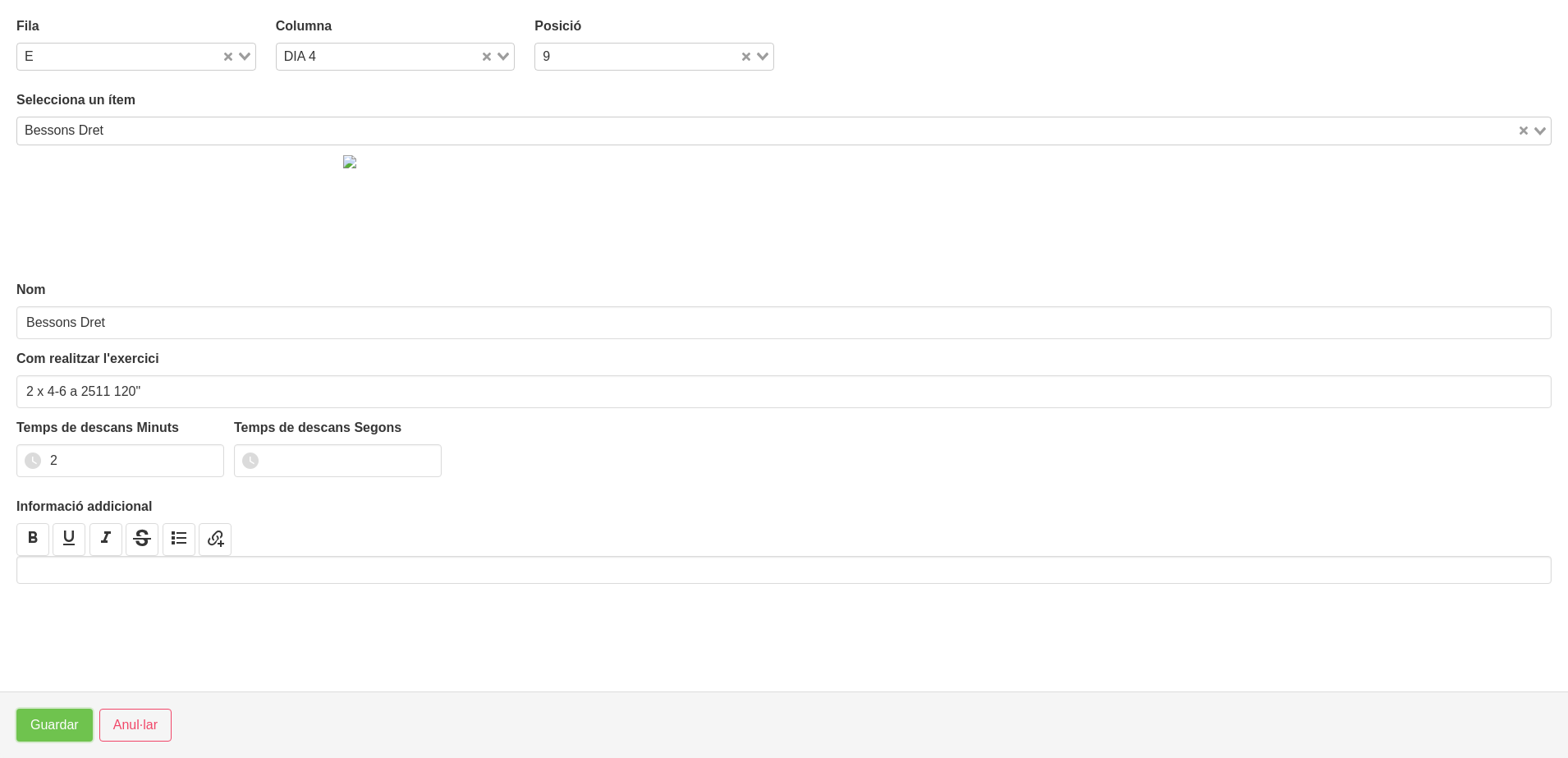
click at [53, 732] on span "Guardar" at bounding box center [55, 725] width 48 height 19
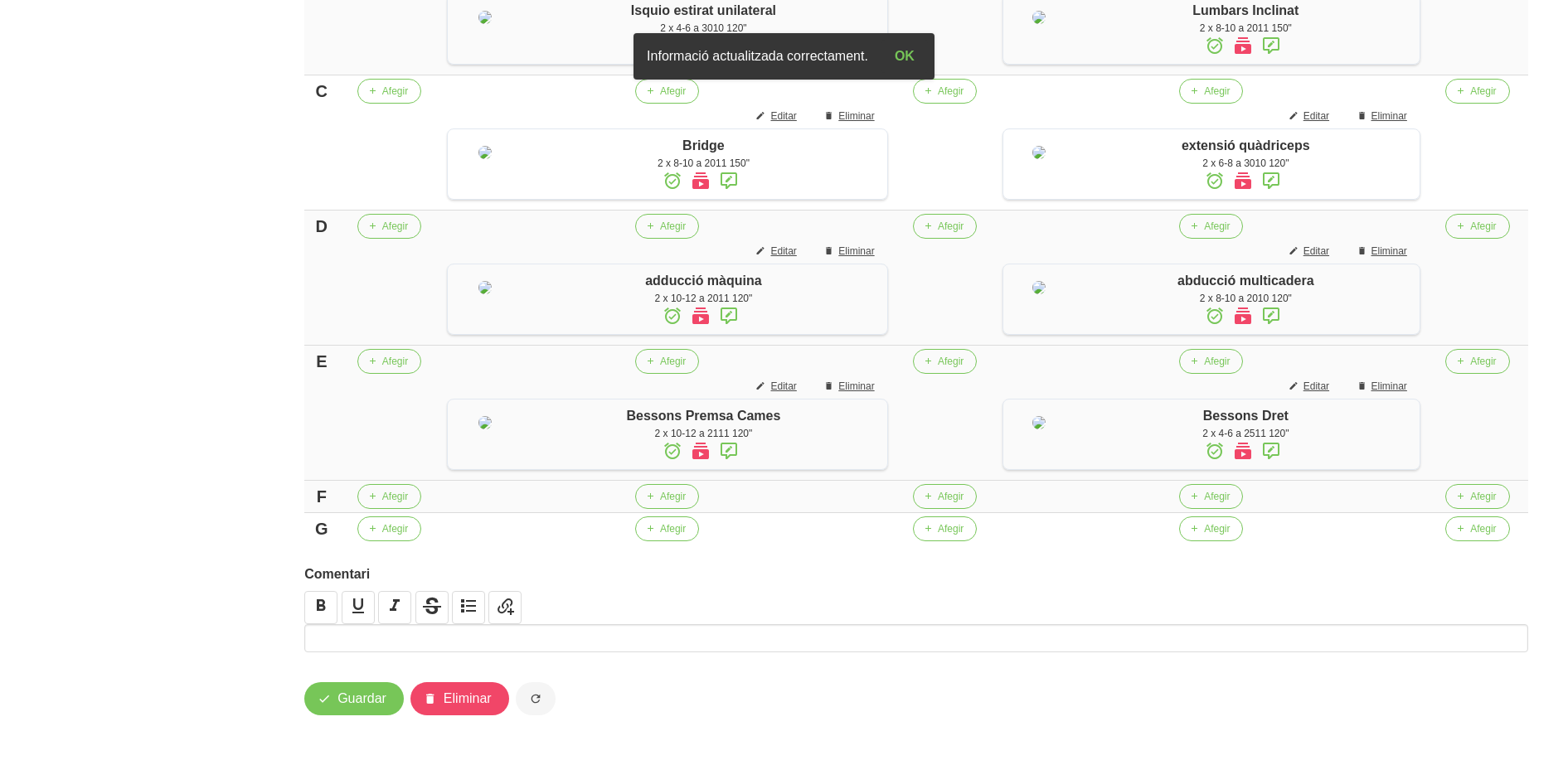
click at [1279, 466] on icon at bounding box center [1271, 451] width 20 height 30
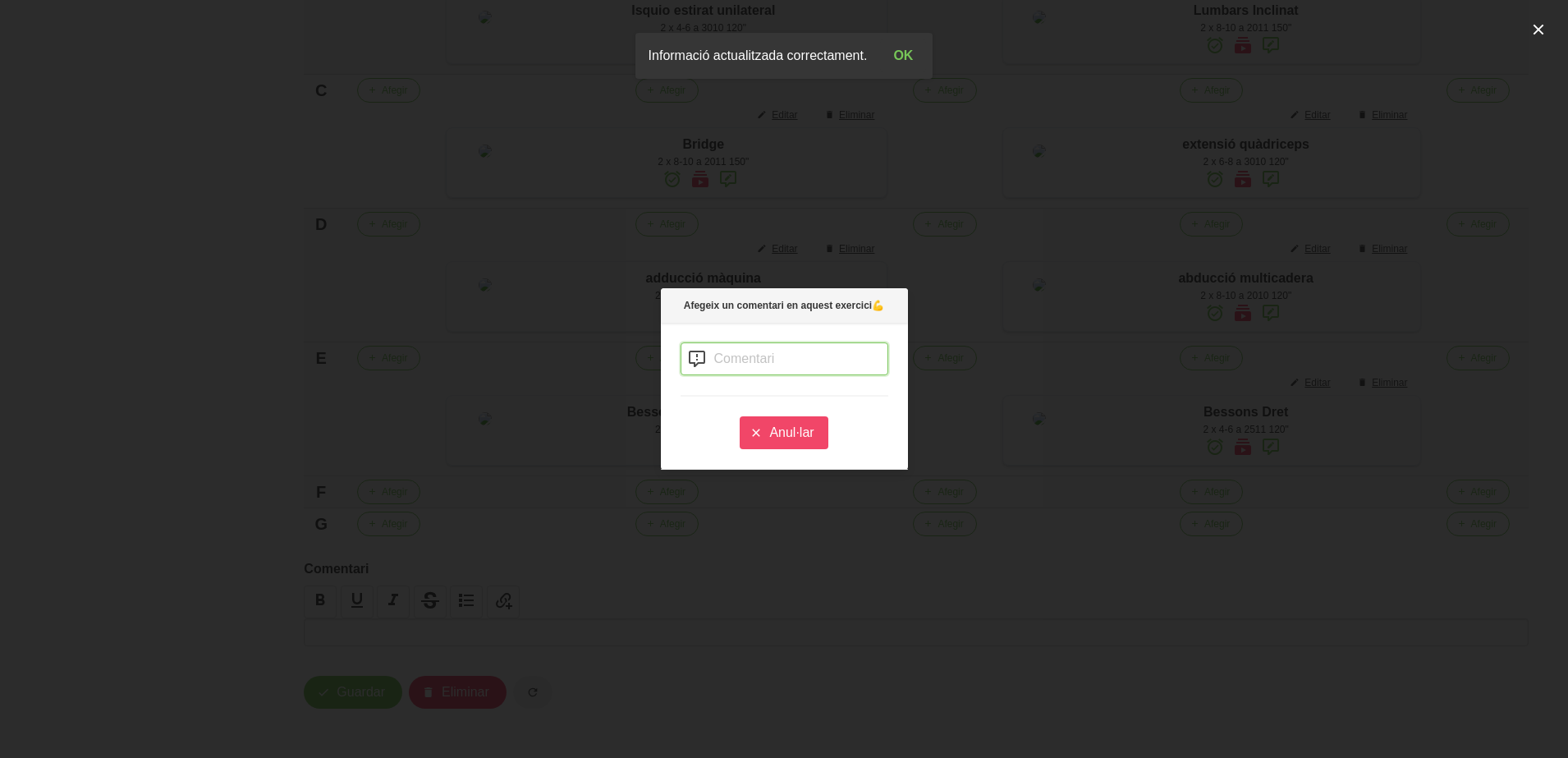
click at [718, 362] on input "text" at bounding box center [784, 358] width 208 height 33
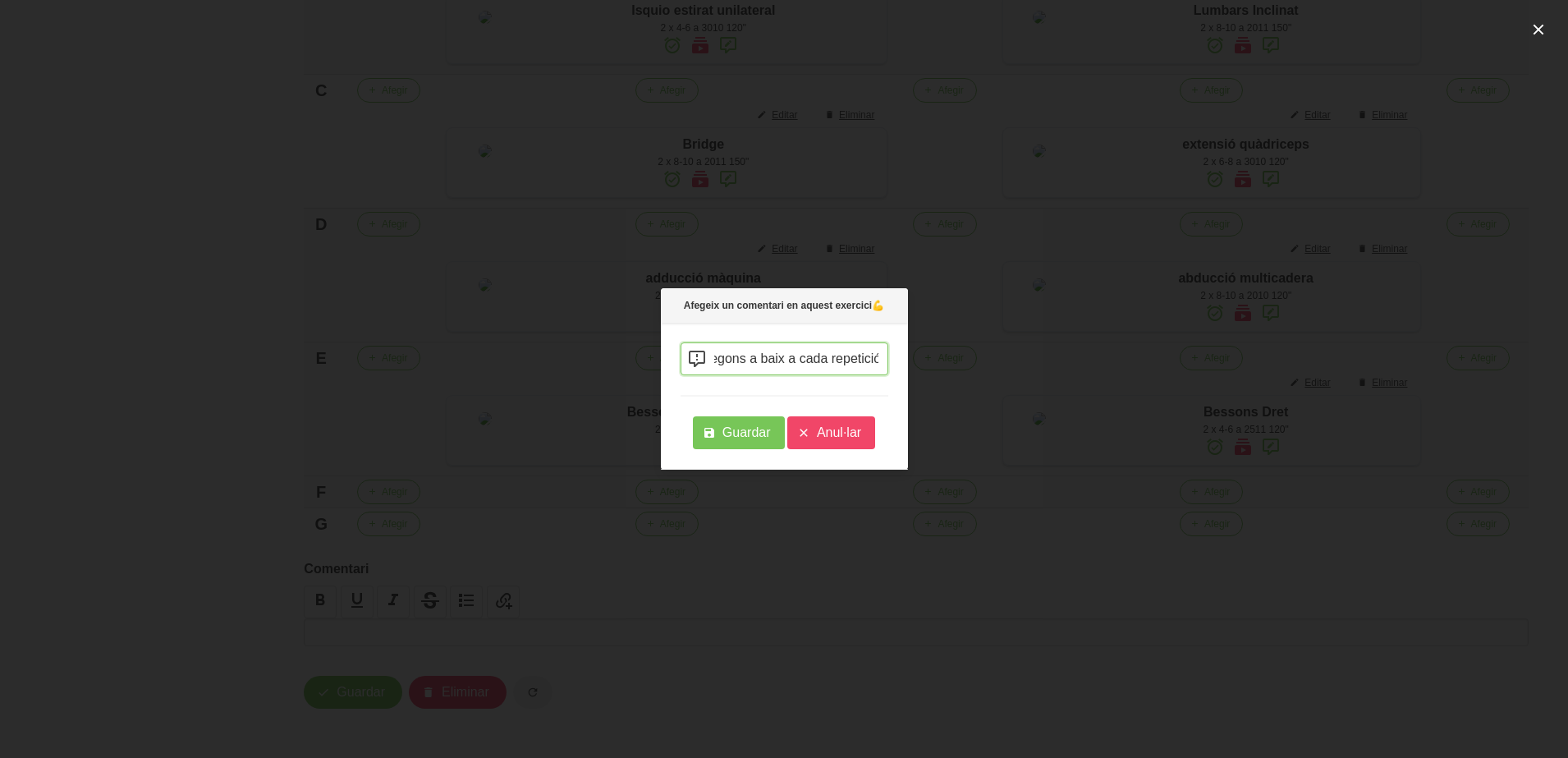
scroll to position [0, 79]
type input "aguanta 5 segons a baix a cada repetició"
click at [746, 432] on span "Guardar" at bounding box center [746, 432] width 48 height 19
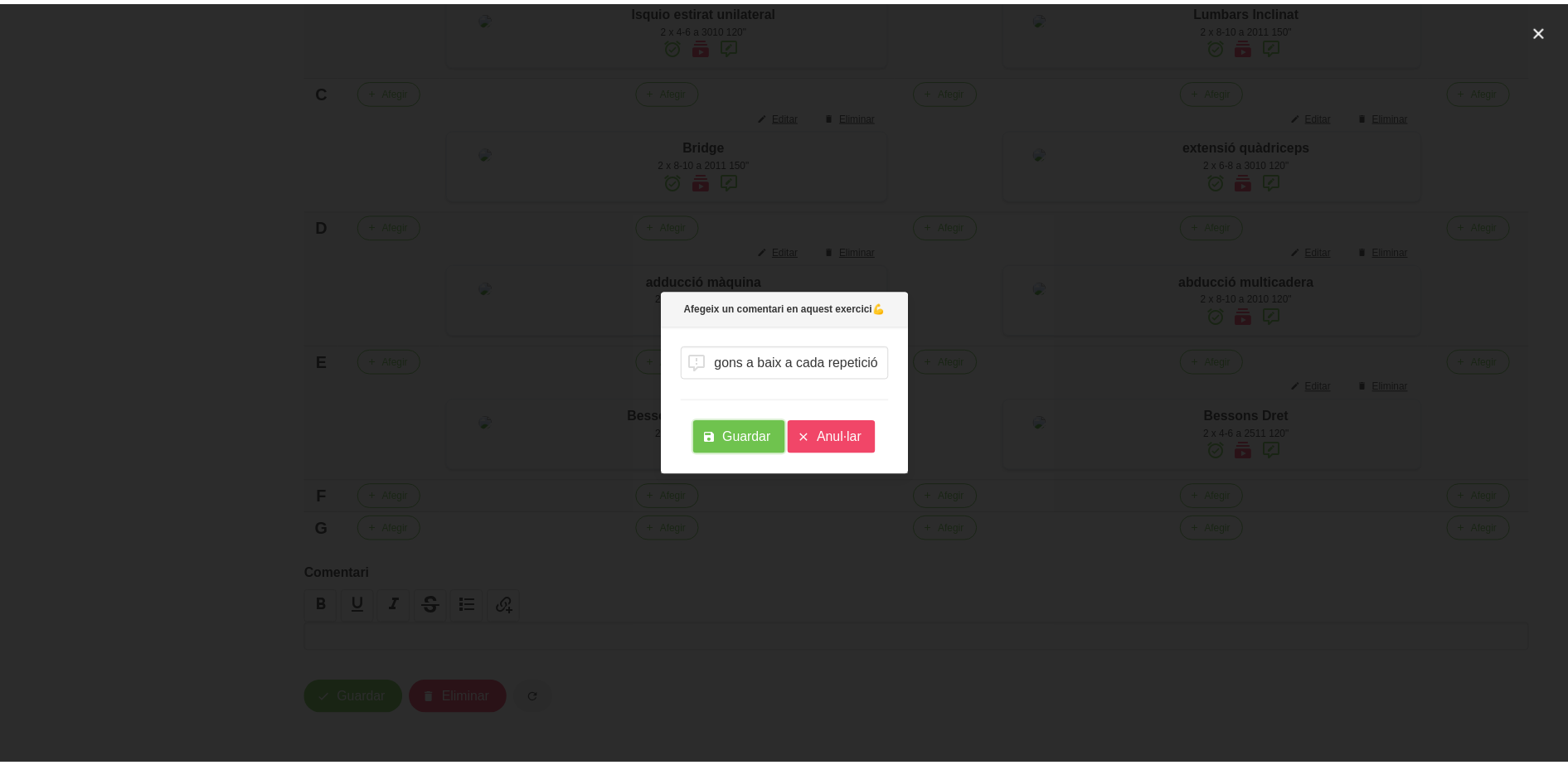
scroll to position [0, 0]
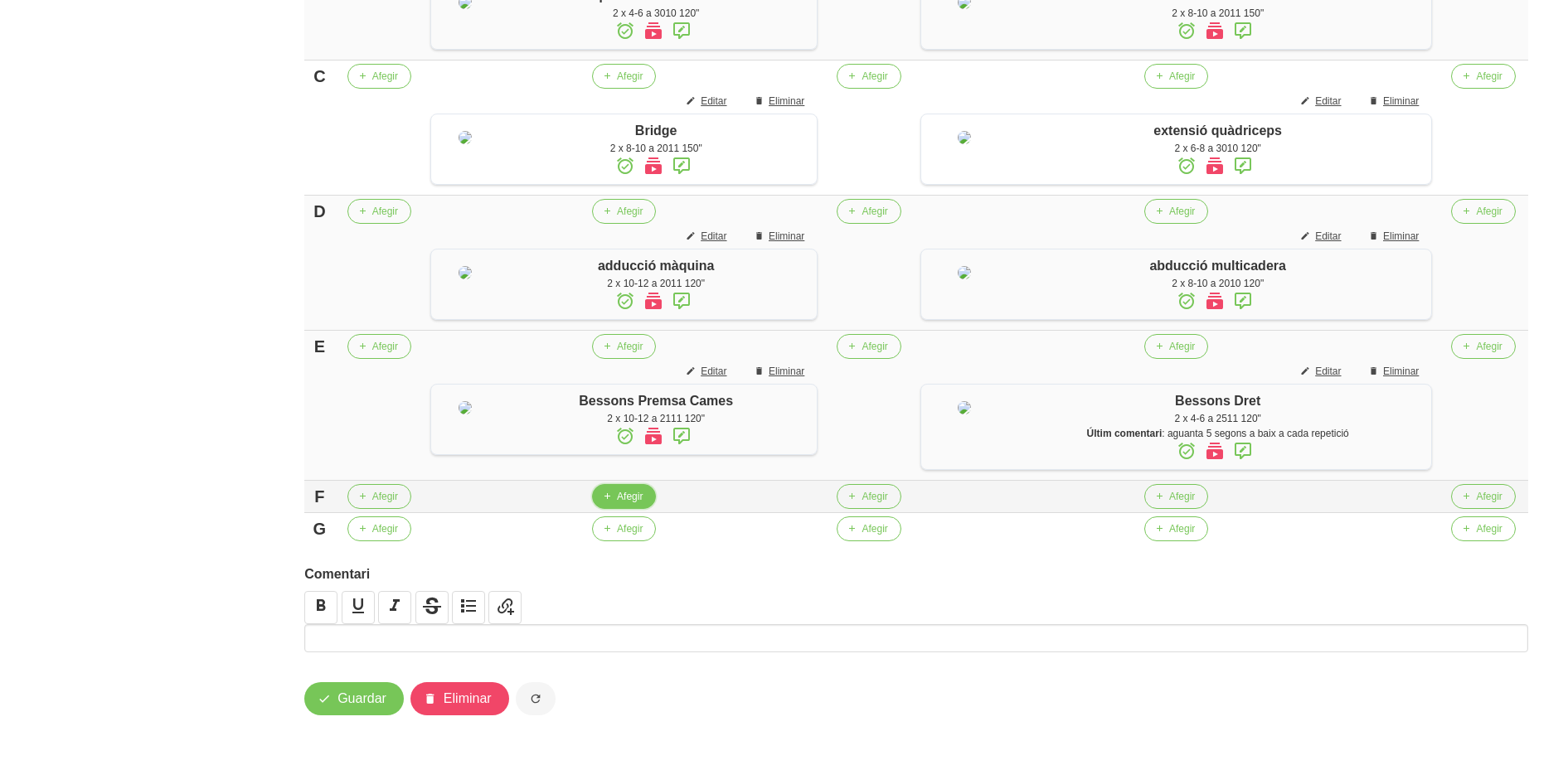
click at [625, 504] on span "Afegir" at bounding box center [629, 496] width 26 height 15
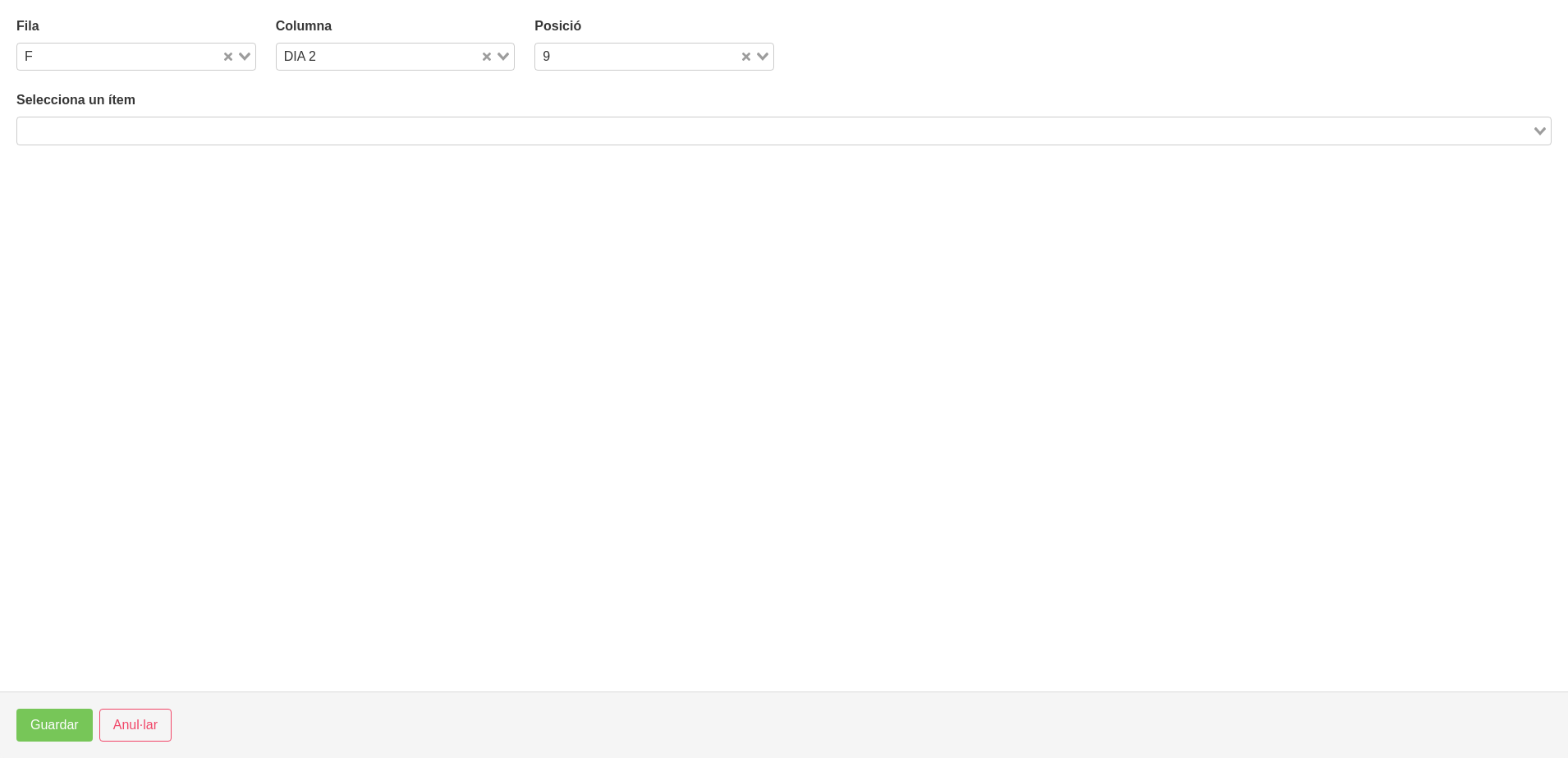
click at [326, 132] on input "Search for option" at bounding box center [773, 130] width 1511 height 19
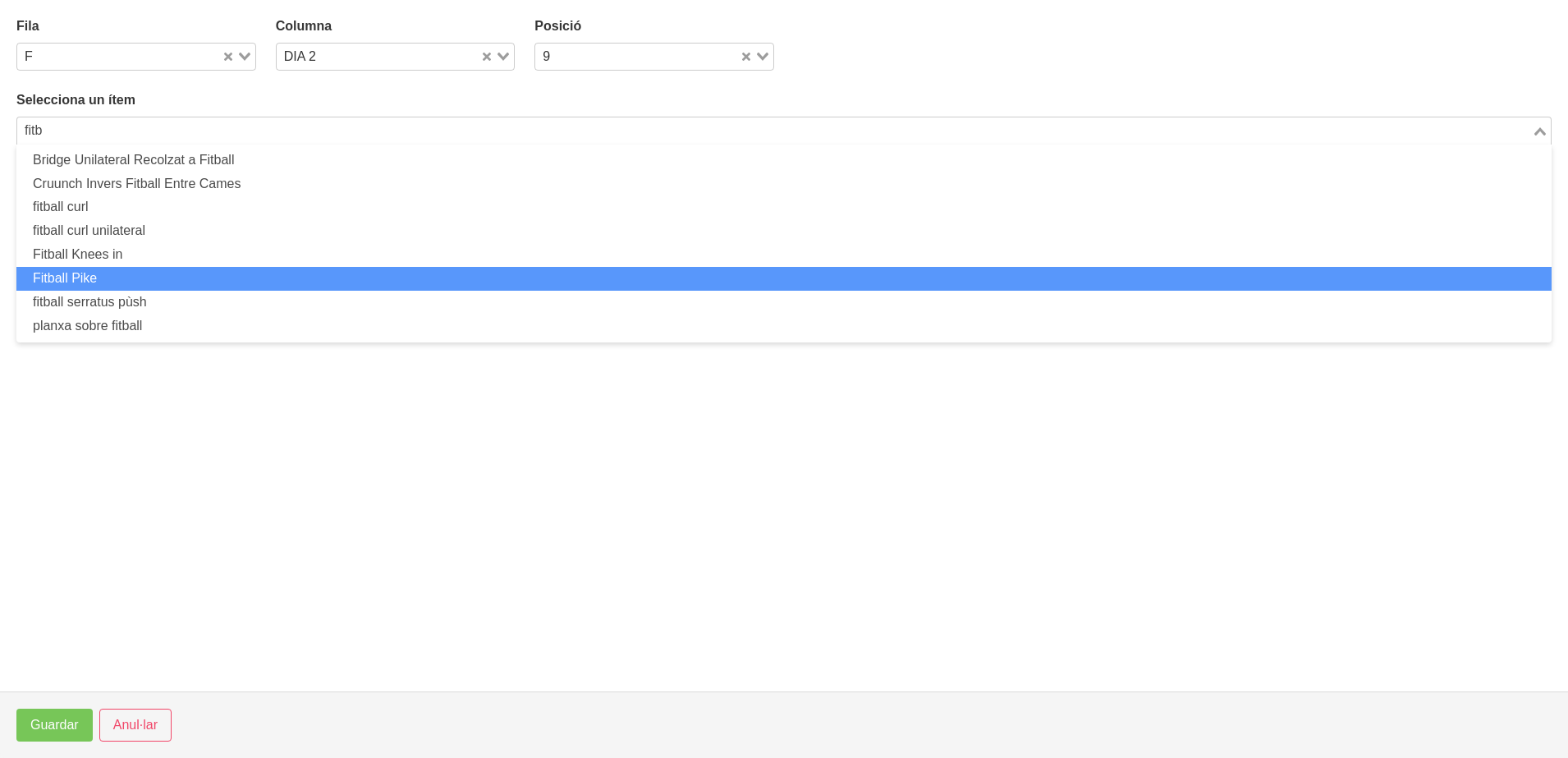
click at [192, 276] on li "Fitball Pike" at bounding box center [784, 278] width 1535 height 24
type input "fitb"
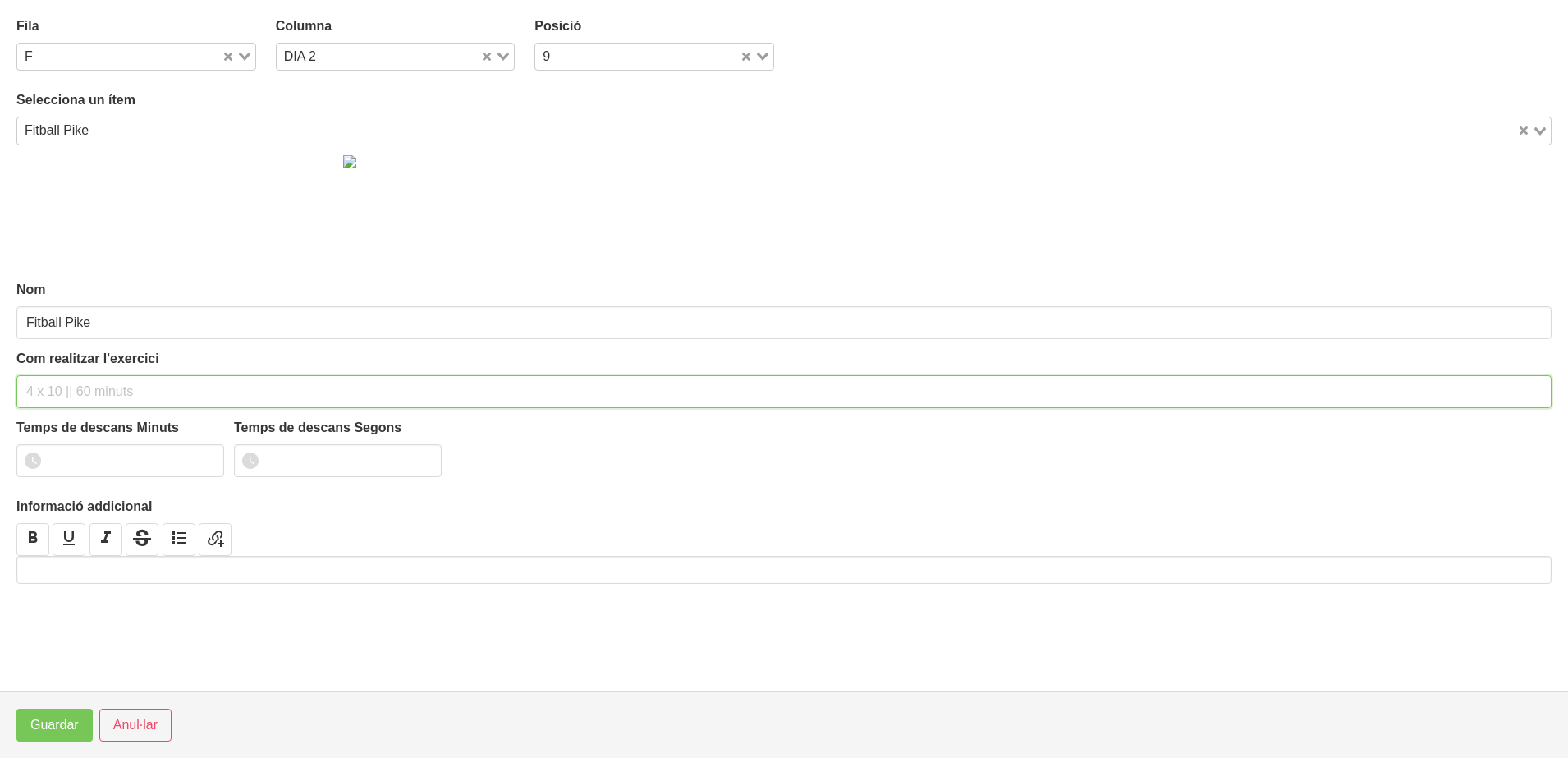
click at [53, 401] on input "text" at bounding box center [784, 391] width 1535 height 33
type input "2 x 10-12 a 2010 120""
click at [204, 458] on input "1" at bounding box center [121, 460] width 208 height 33
type input "2"
click at [204, 458] on input "2" at bounding box center [121, 460] width 208 height 33
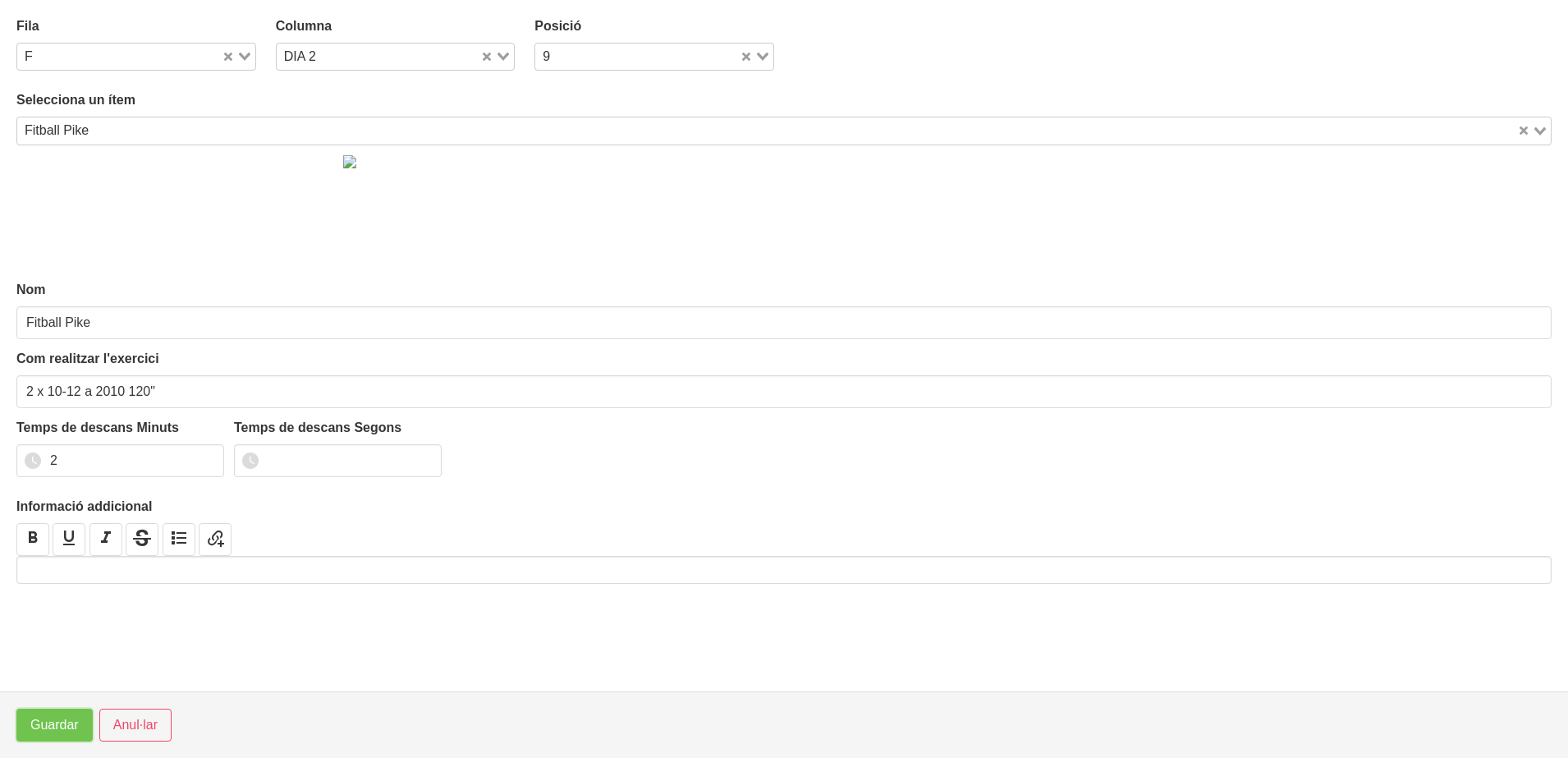
click at [74, 730] on span "Guardar" at bounding box center [55, 725] width 48 height 19
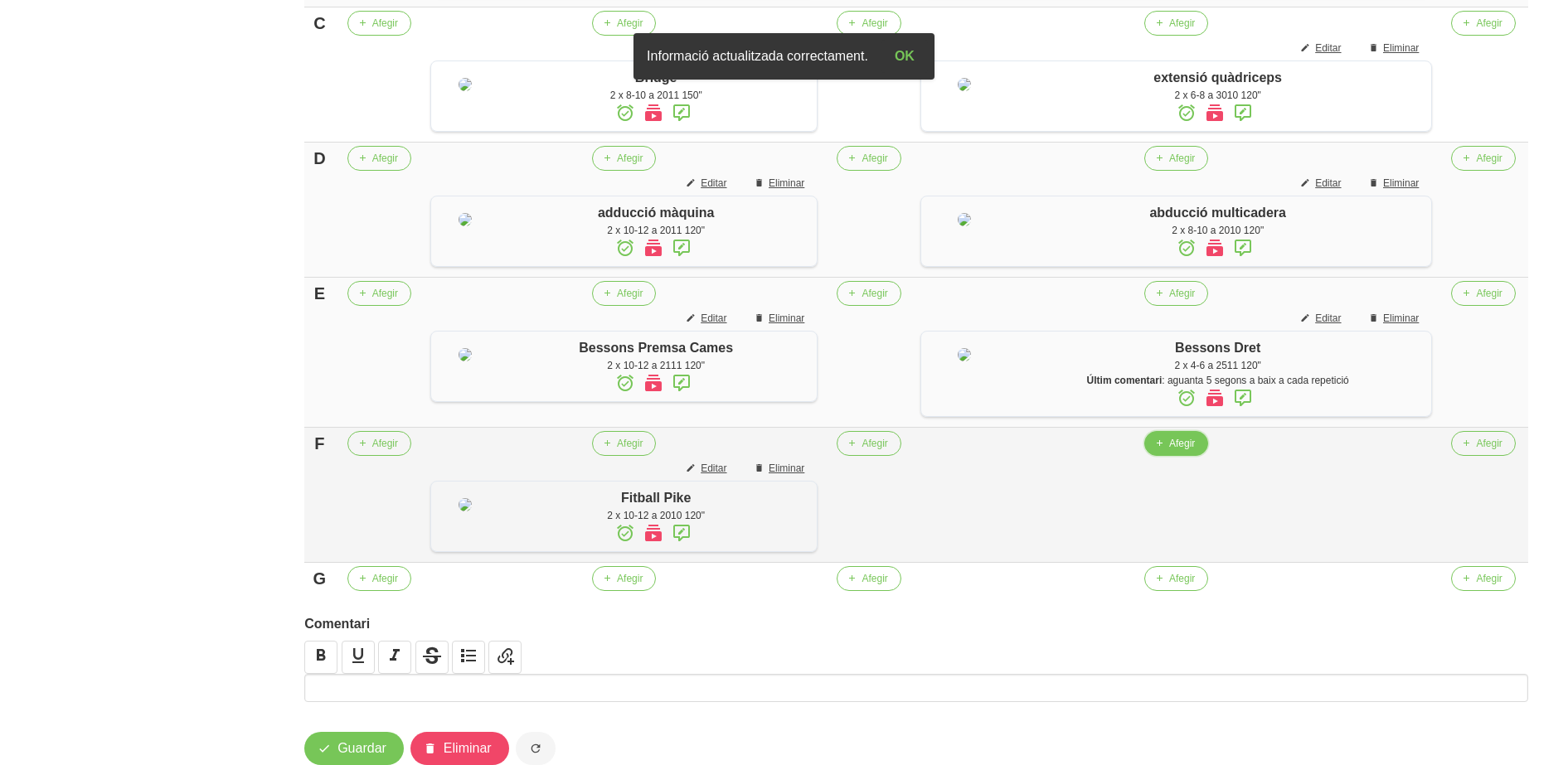
click at [1183, 450] on span "Afegir" at bounding box center [1181, 443] width 26 height 15
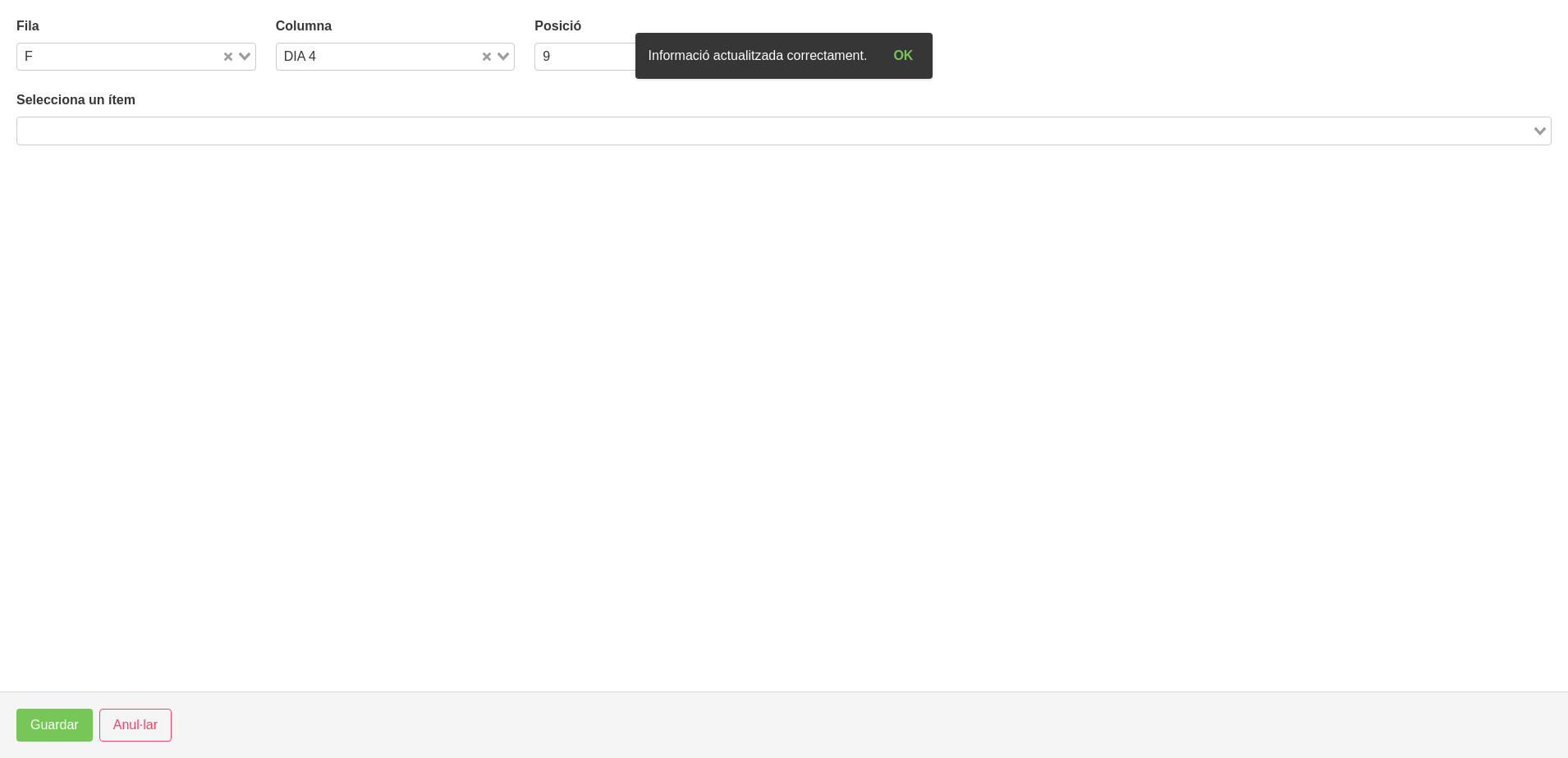
click at [426, 127] on input "Search for option" at bounding box center [773, 130] width 1511 height 19
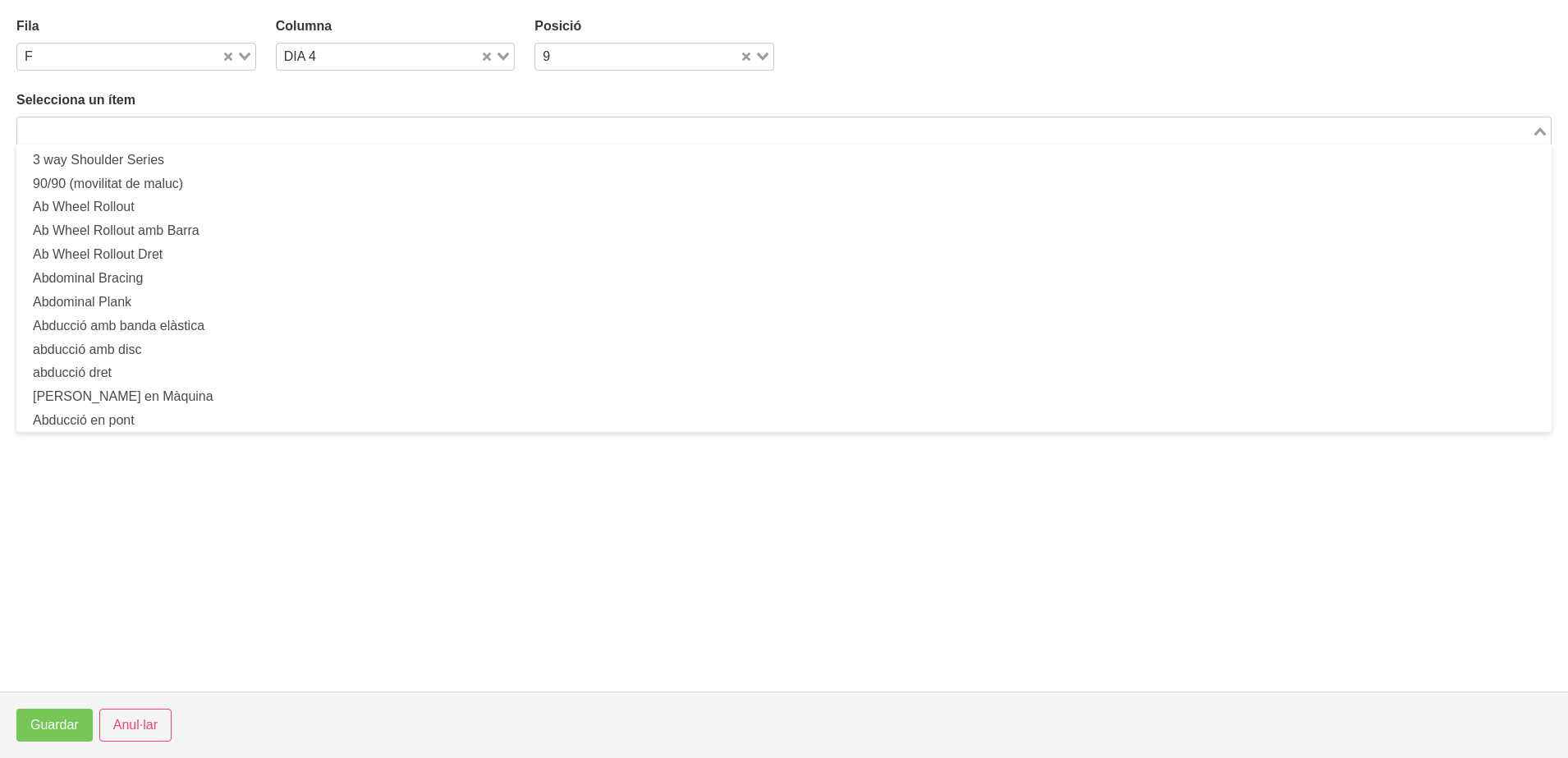
click at [304, 140] on input "Search for option" at bounding box center [773, 130] width 1511 height 19
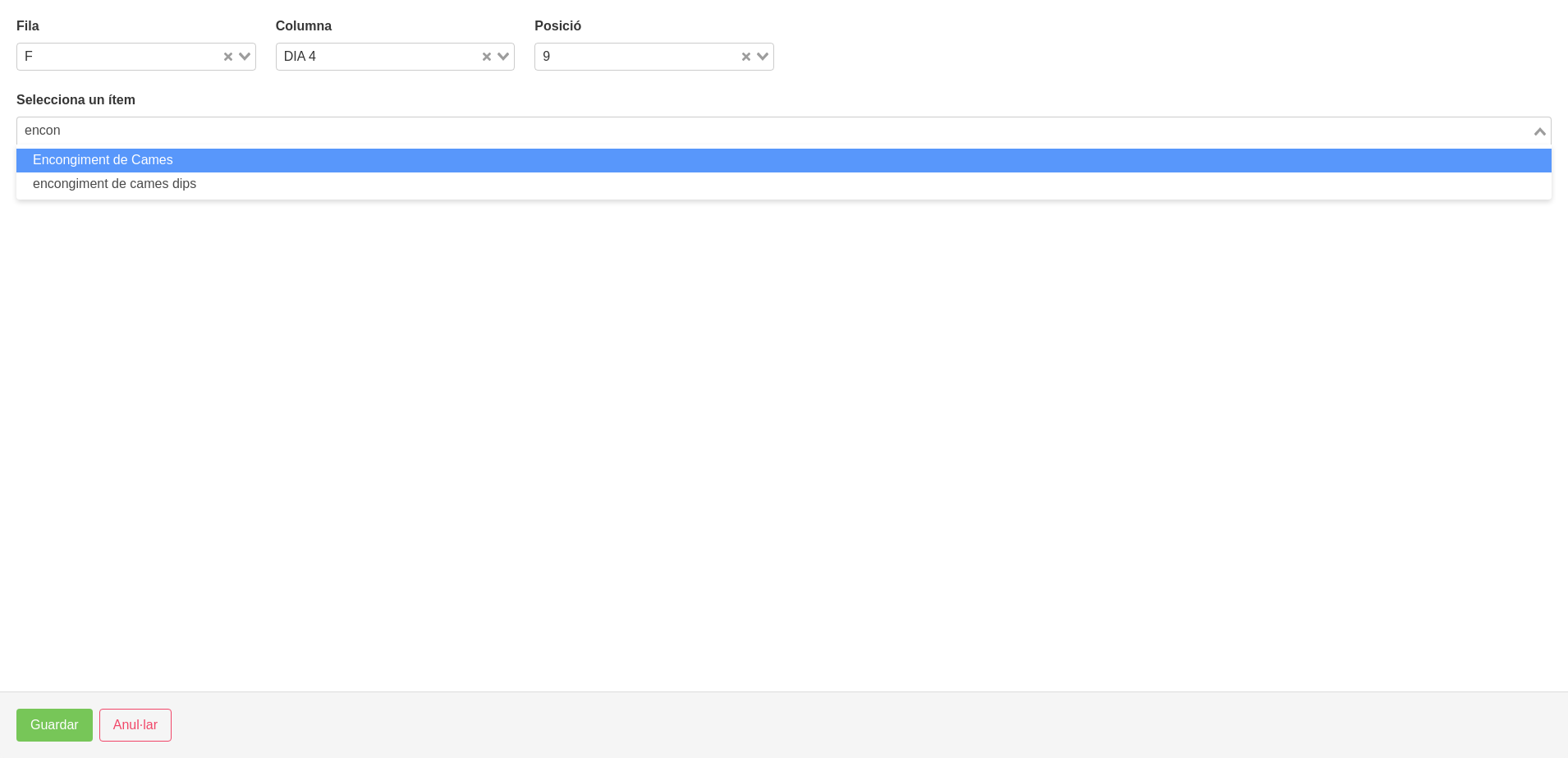
click at [259, 164] on li "Encongiment de Cames" at bounding box center [784, 160] width 1535 height 24
type input "encon"
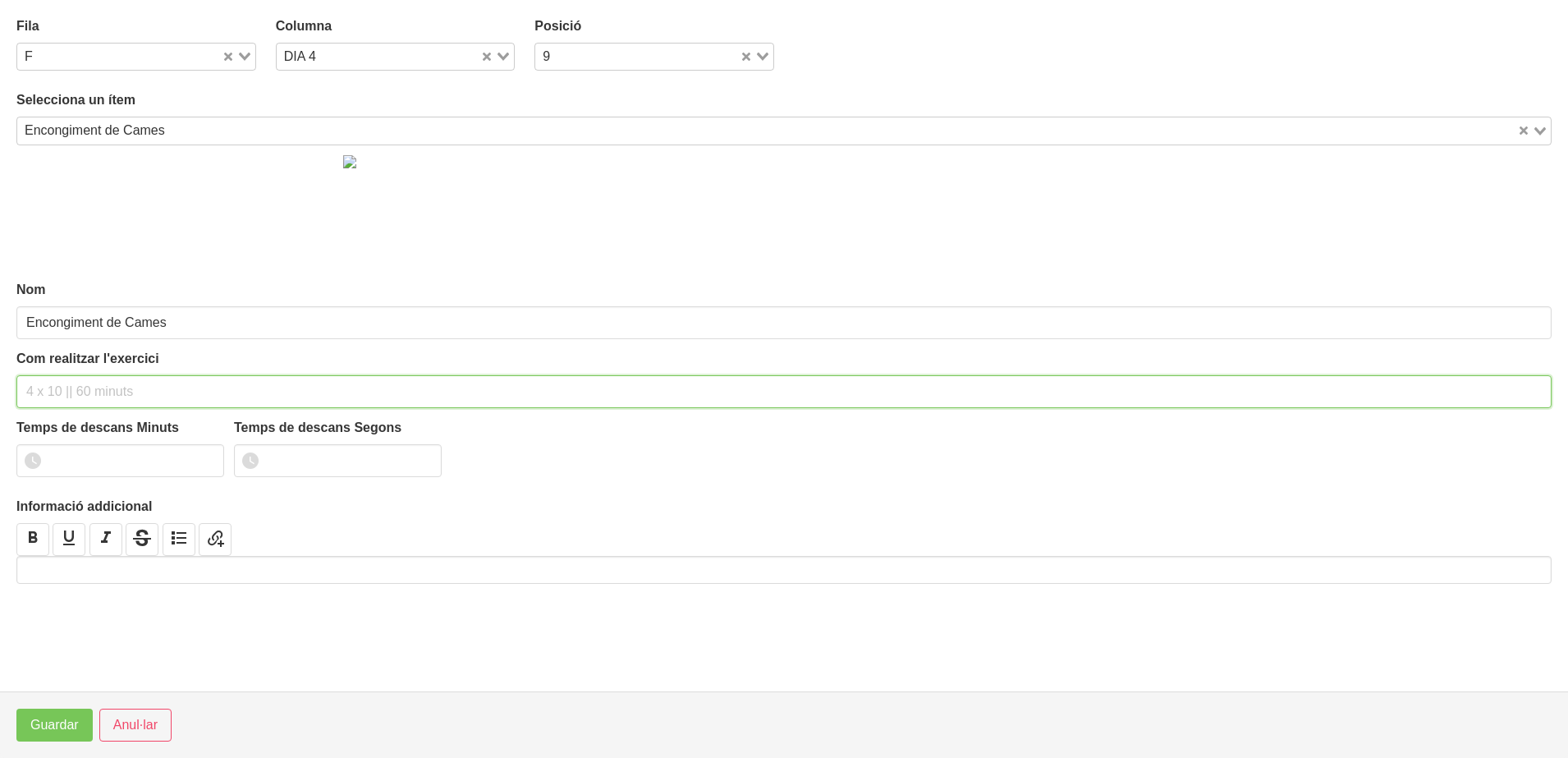
click at [51, 391] on input "text" at bounding box center [784, 391] width 1535 height 33
type input "2 x 10-12 a 2010 120""
click at [201, 455] on input "1" at bounding box center [121, 460] width 208 height 33
type input "2"
click at [201, 455] on input "2" at bounding box center [121, 460] width 208 height 33
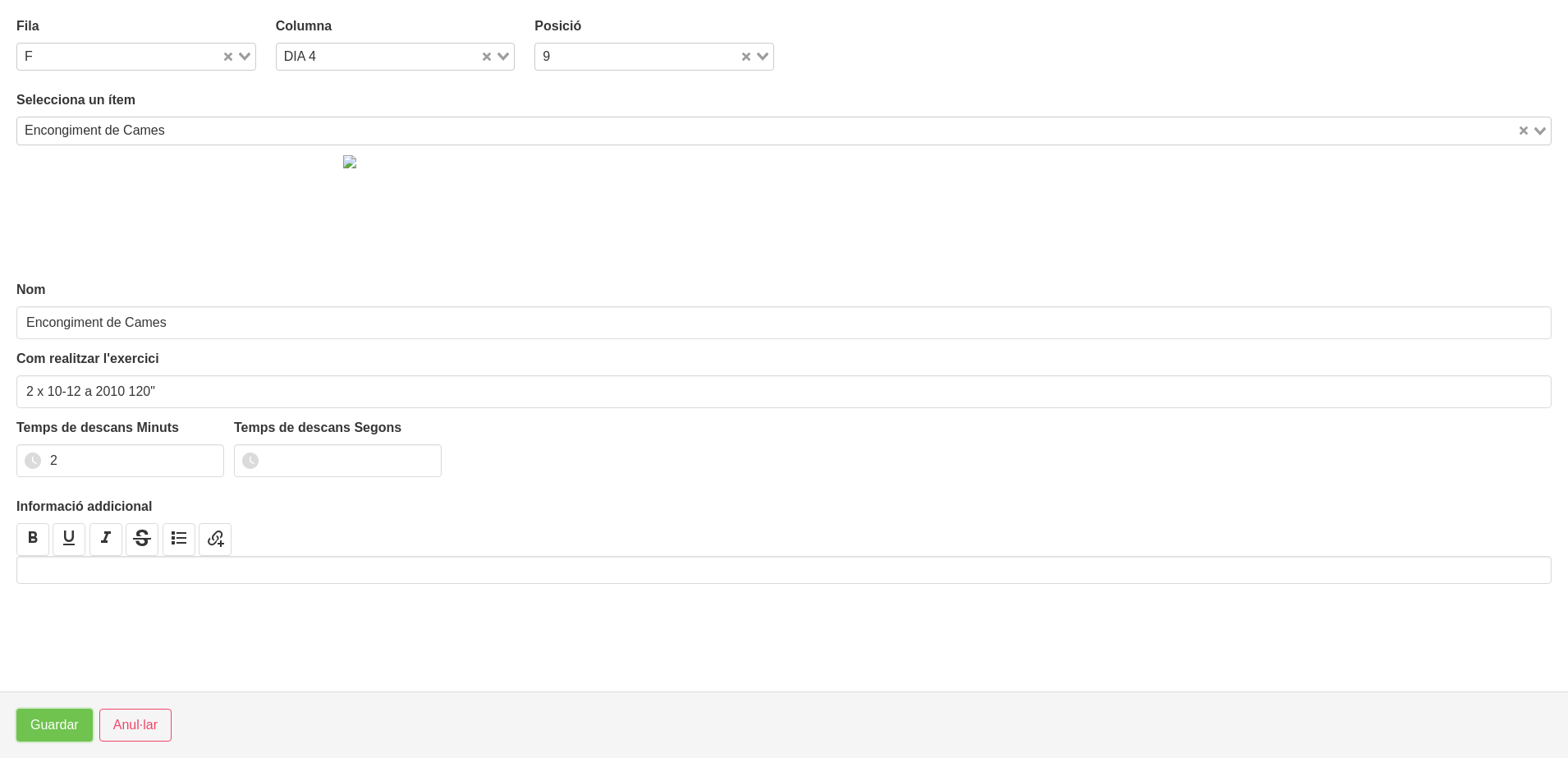
click at [65, 729] on span "Guardar" at bounding box center [55, 725] width 48 height 19
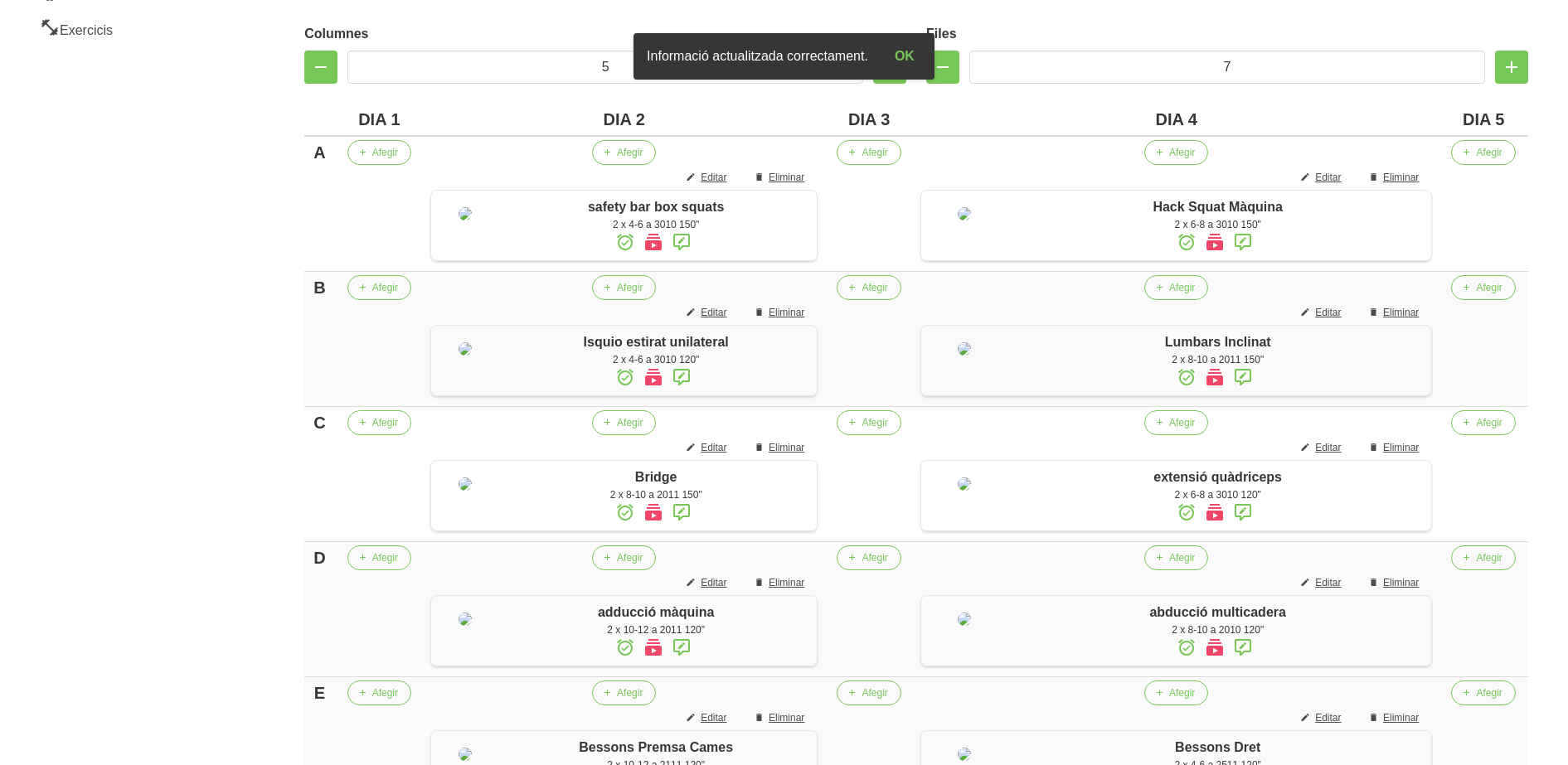
scroll to position [324, 0]
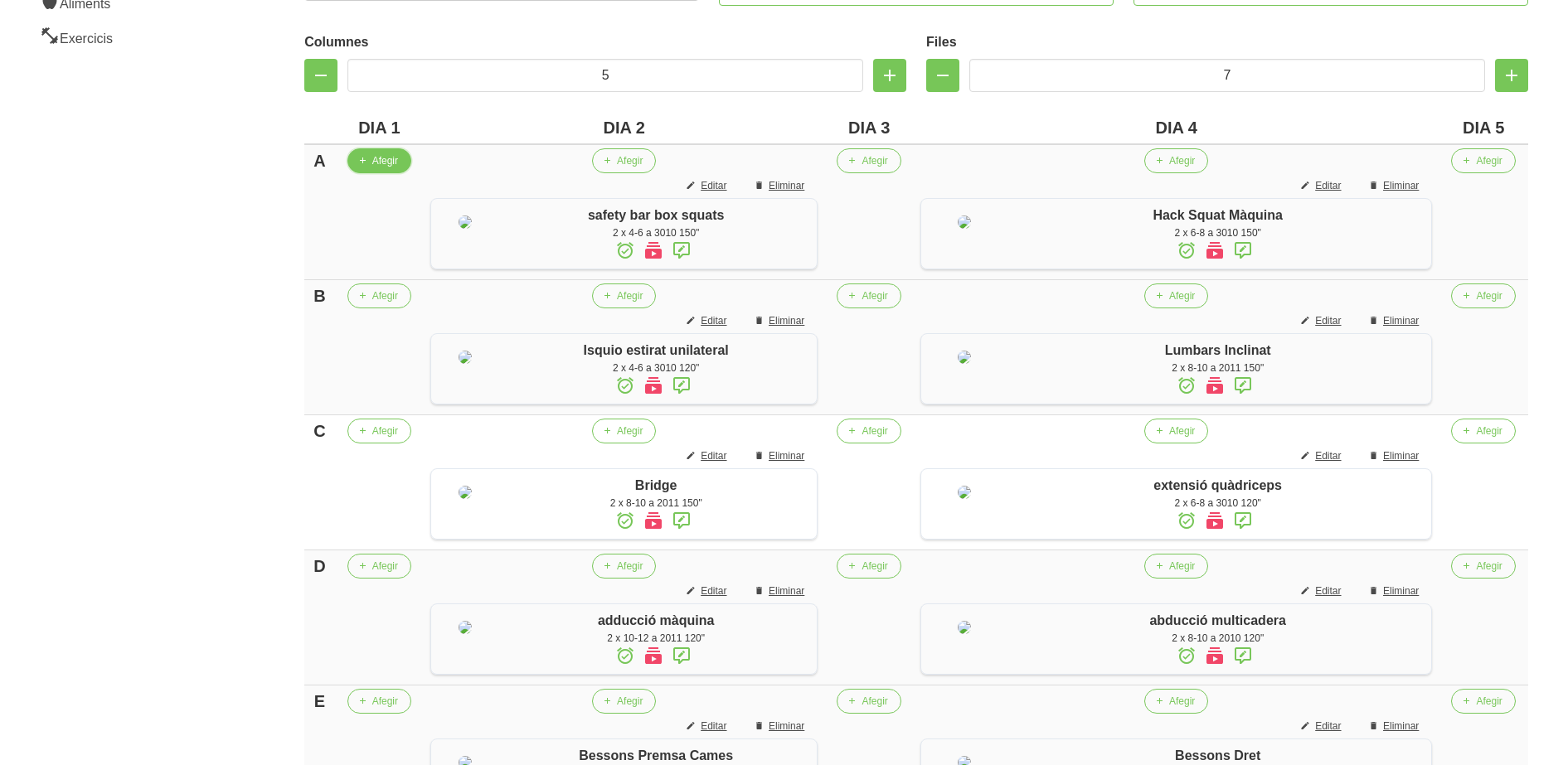
click at [375, 169] on button "Afegir" at bounding box center [380, 161] width 64 height 25
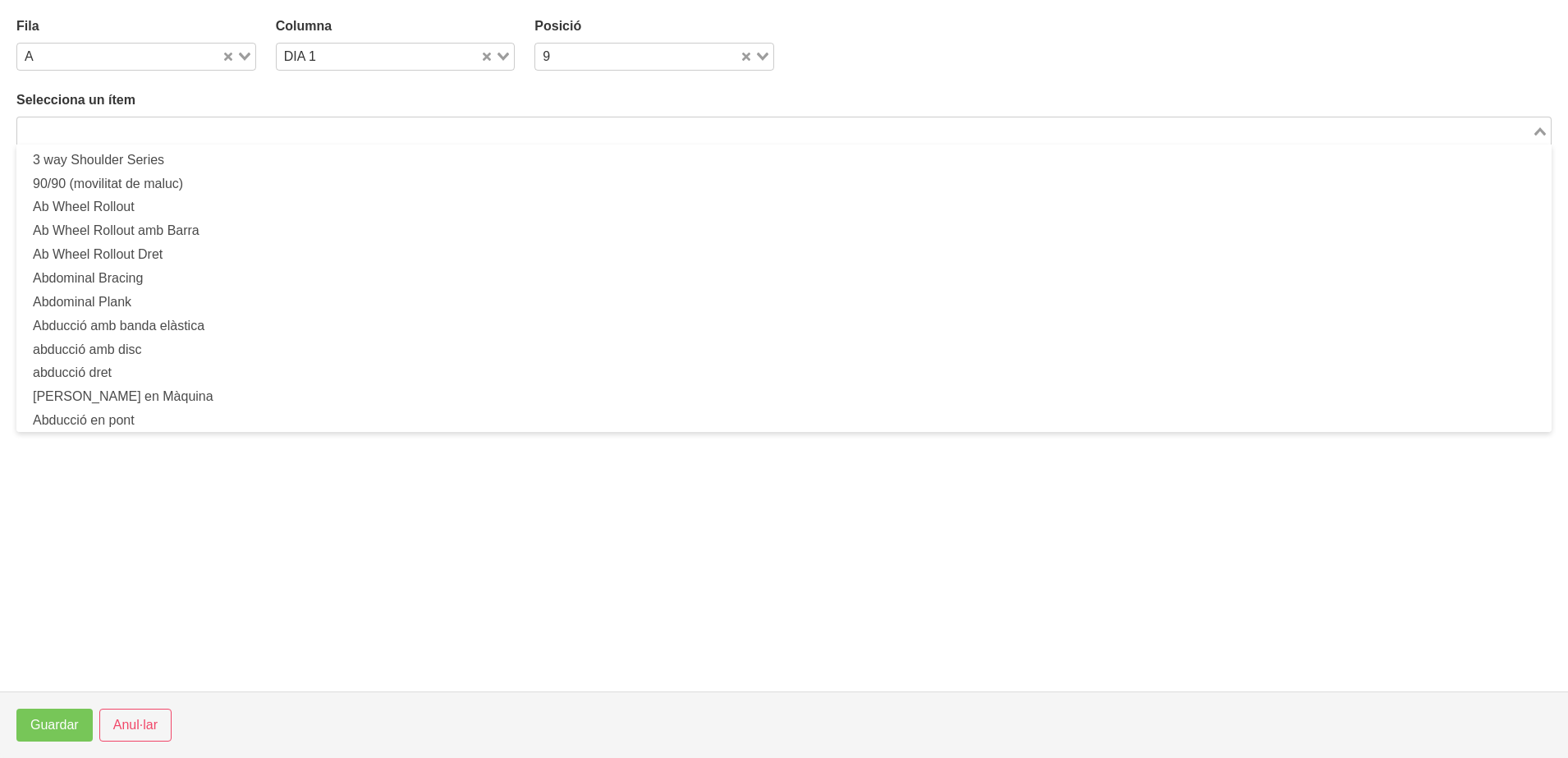
click at [240, 125] on input "Search for option" at bounding box center [773, 130] width 1511 height 19
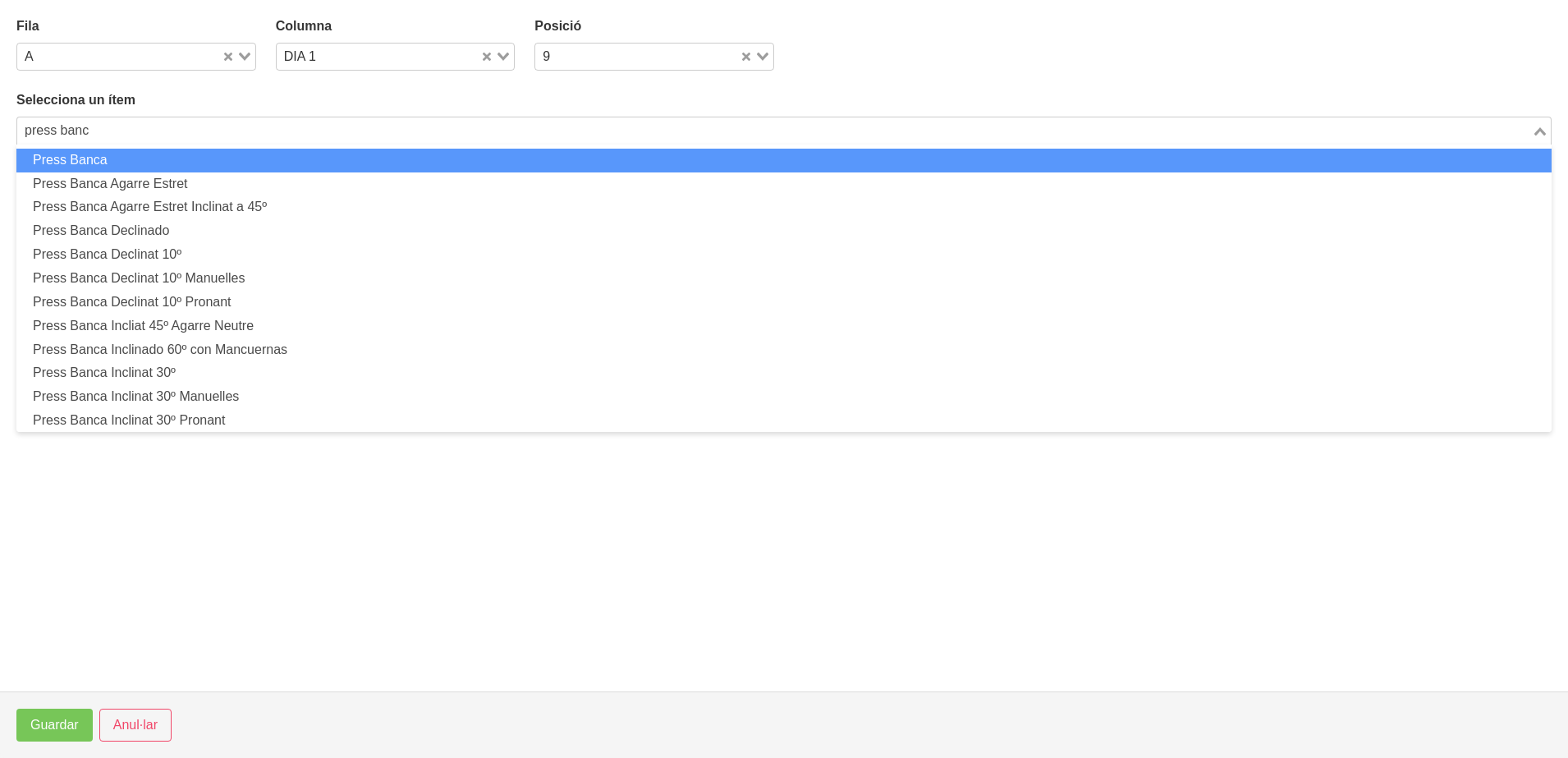
click at [230, 163] on li "Press Banca" at bounding box center [784, 160] width 1535 height 24
type input "press banc"
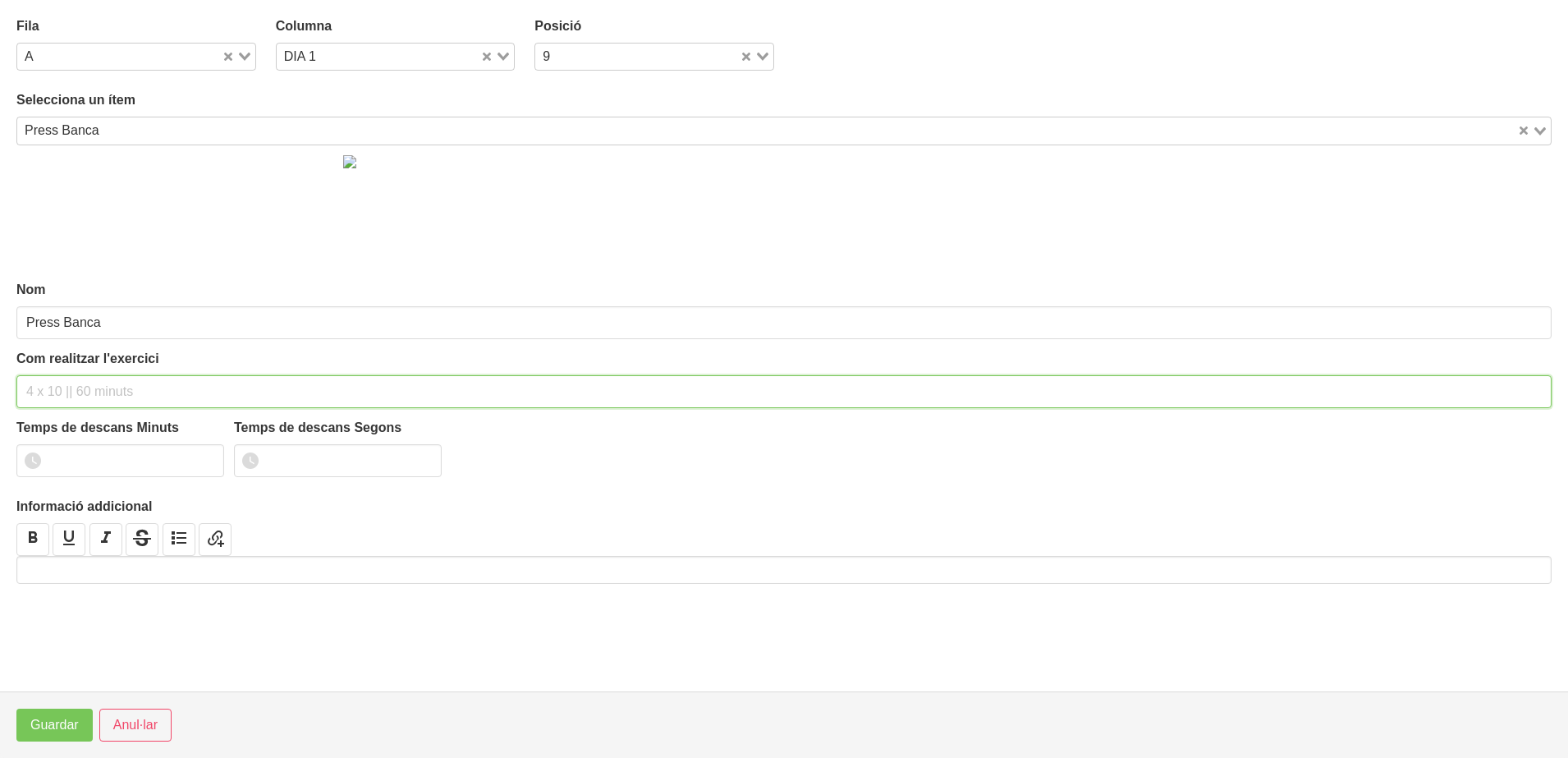
click at [40, 407] on input "text" at bounding box center [784, 391] width 1535 height 33
type input "2 x 4-6 a 3010 150""
click at [93, 464] on input "number" at bounding box center [121, 460] width 208 height 33
type input "2"
type input "30"
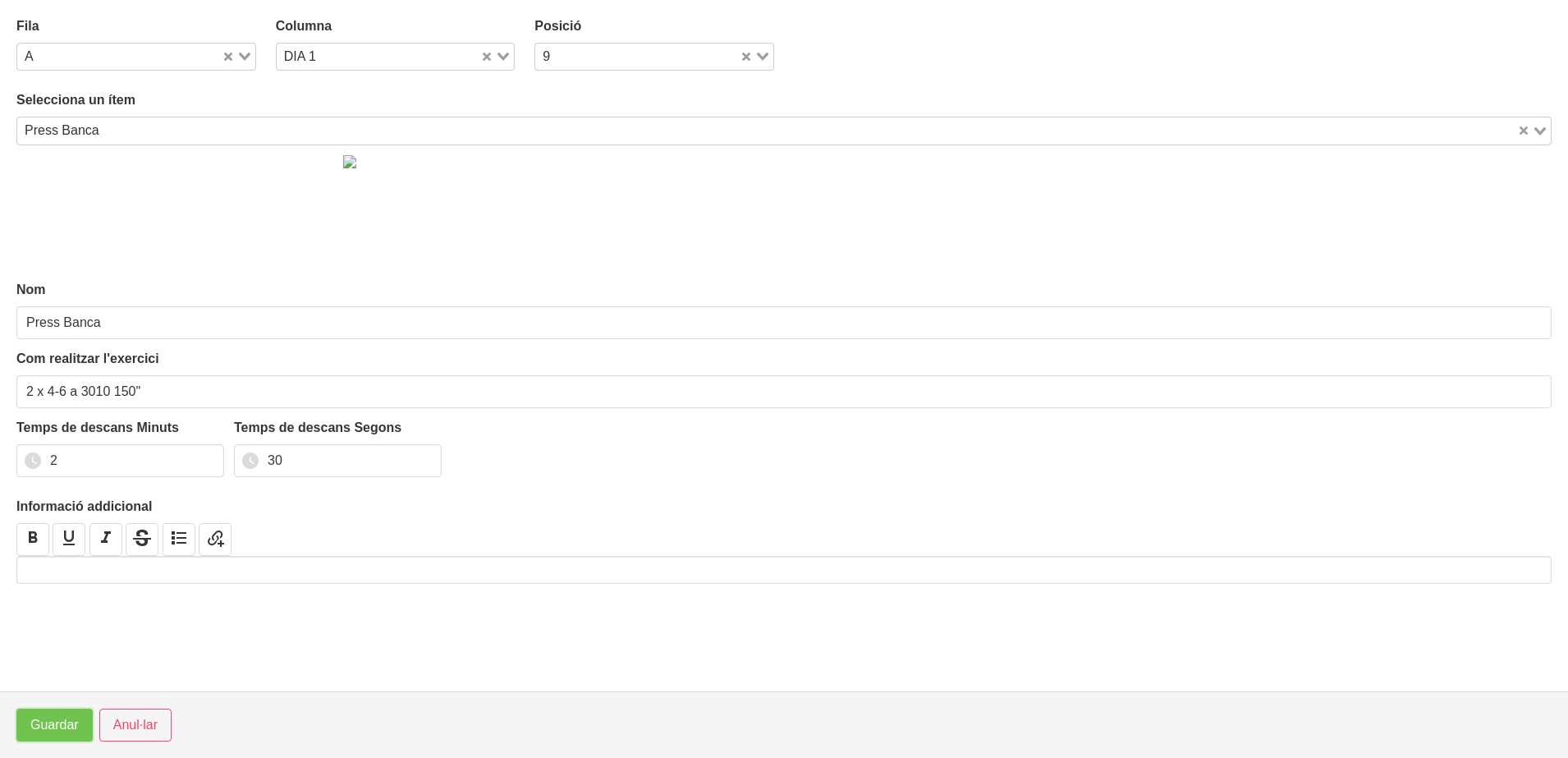
click at [52, 727] on span "Guardar" at bounding box center [55, 725] width 48 height 19
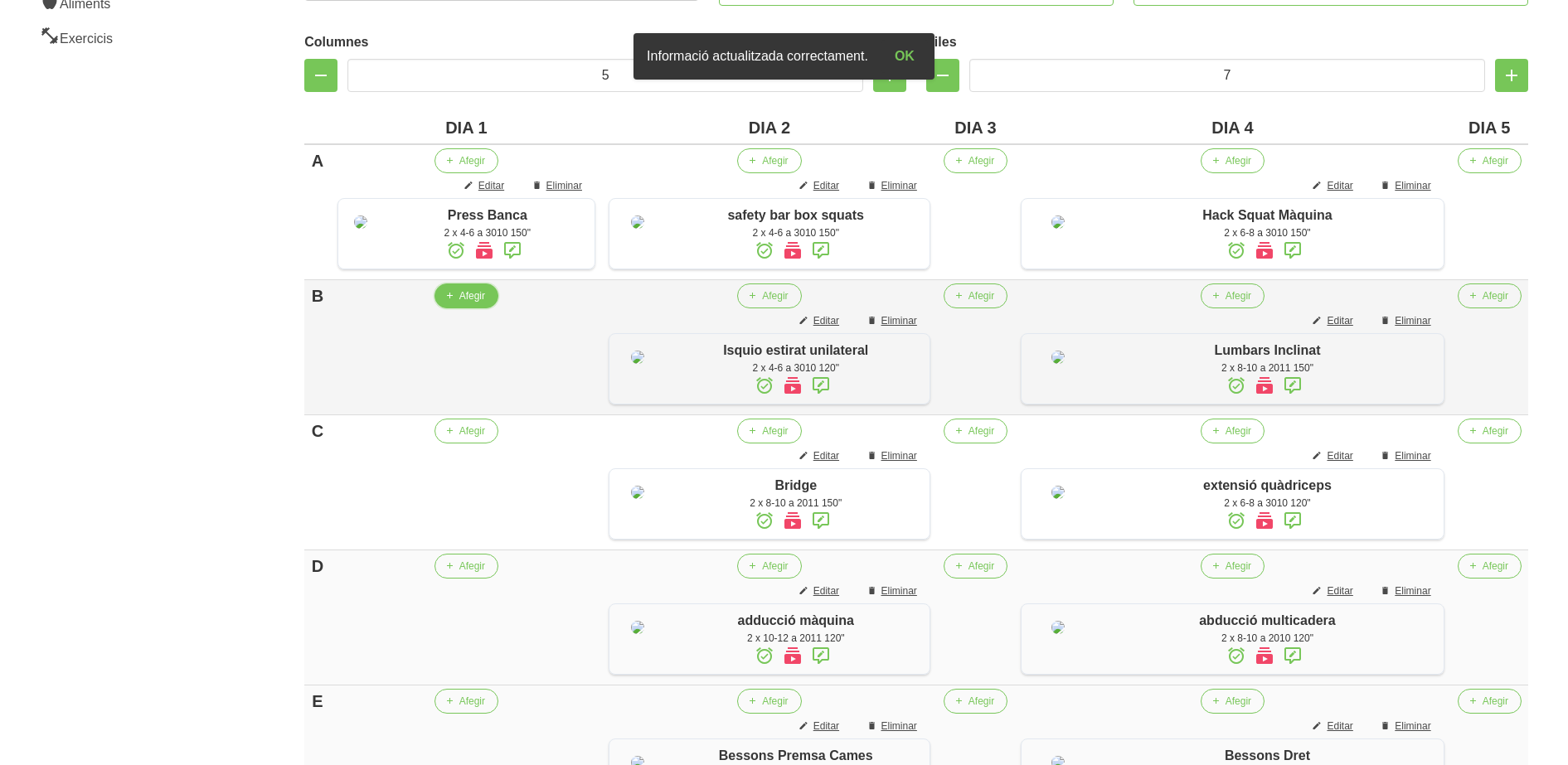
click at [476, 303] on span "Afegir" at bounding box center [472, 296] width 26 height 15
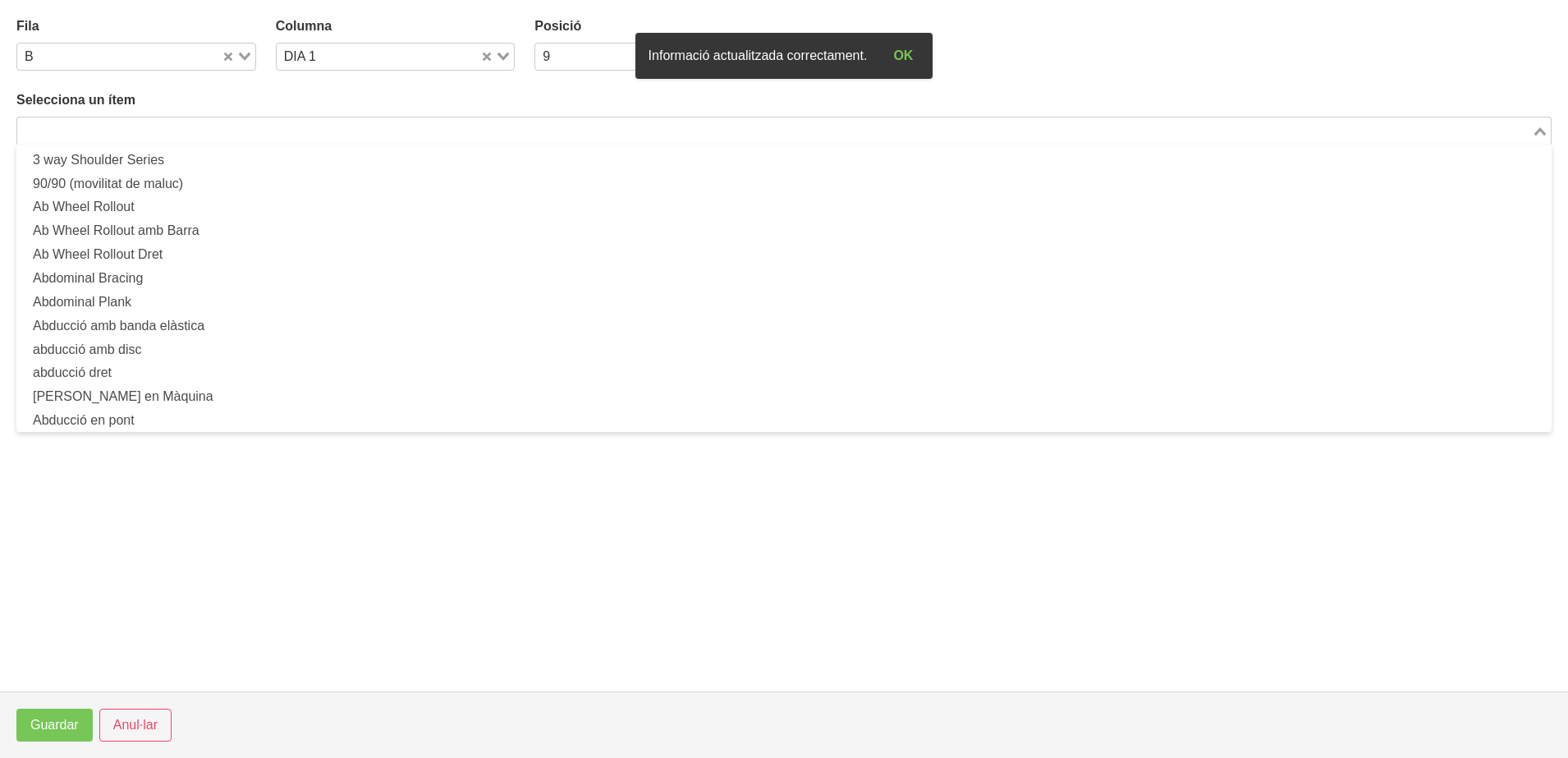
click at [246, 132] on input "Search for option" at bounding box center [773, 130] width 1511 height 19
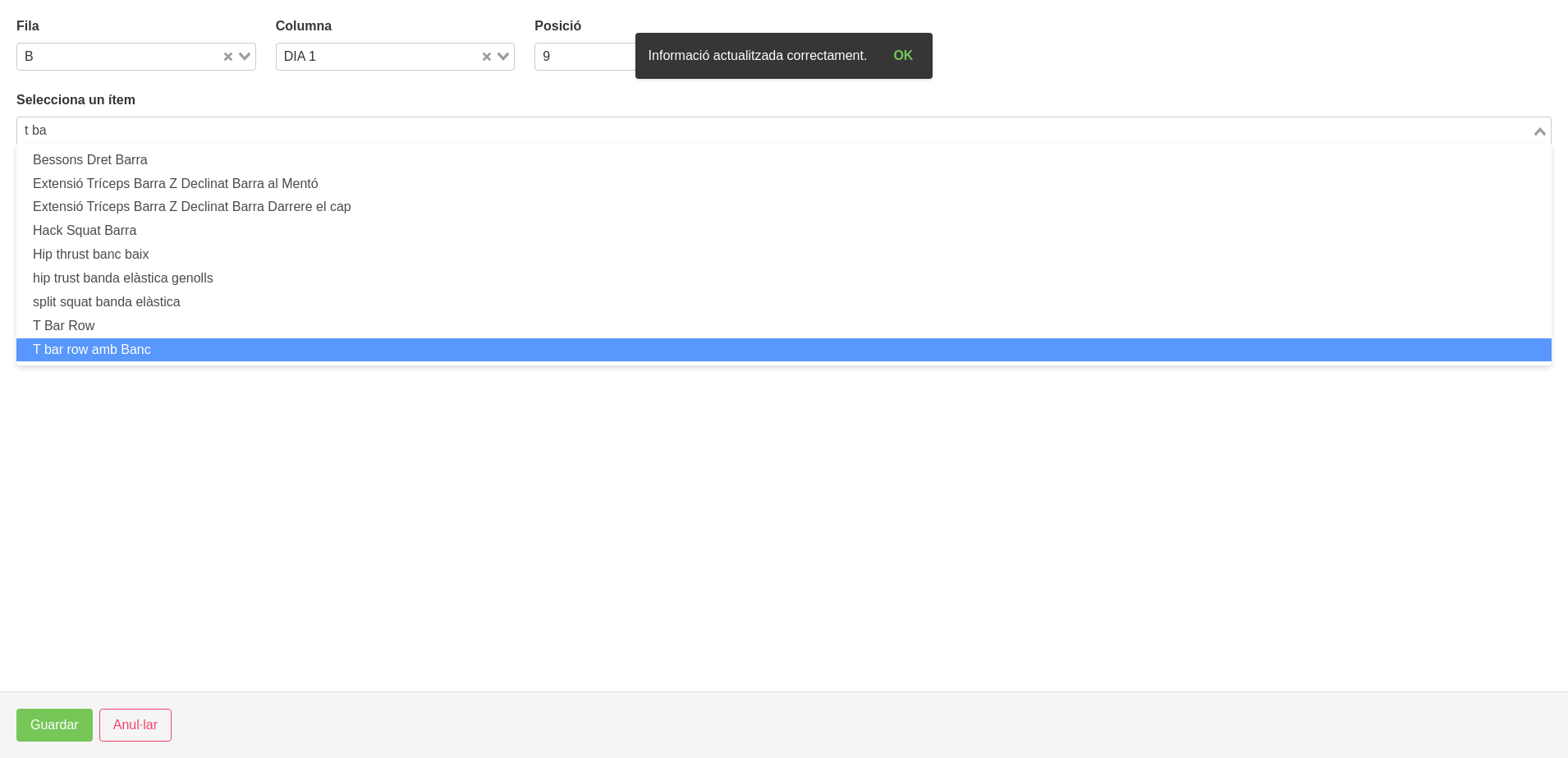
click at [158, 350] on li "T bar row amb Banc" at bounding box center [784, 350] width 1535 height 24
type input "t ba"
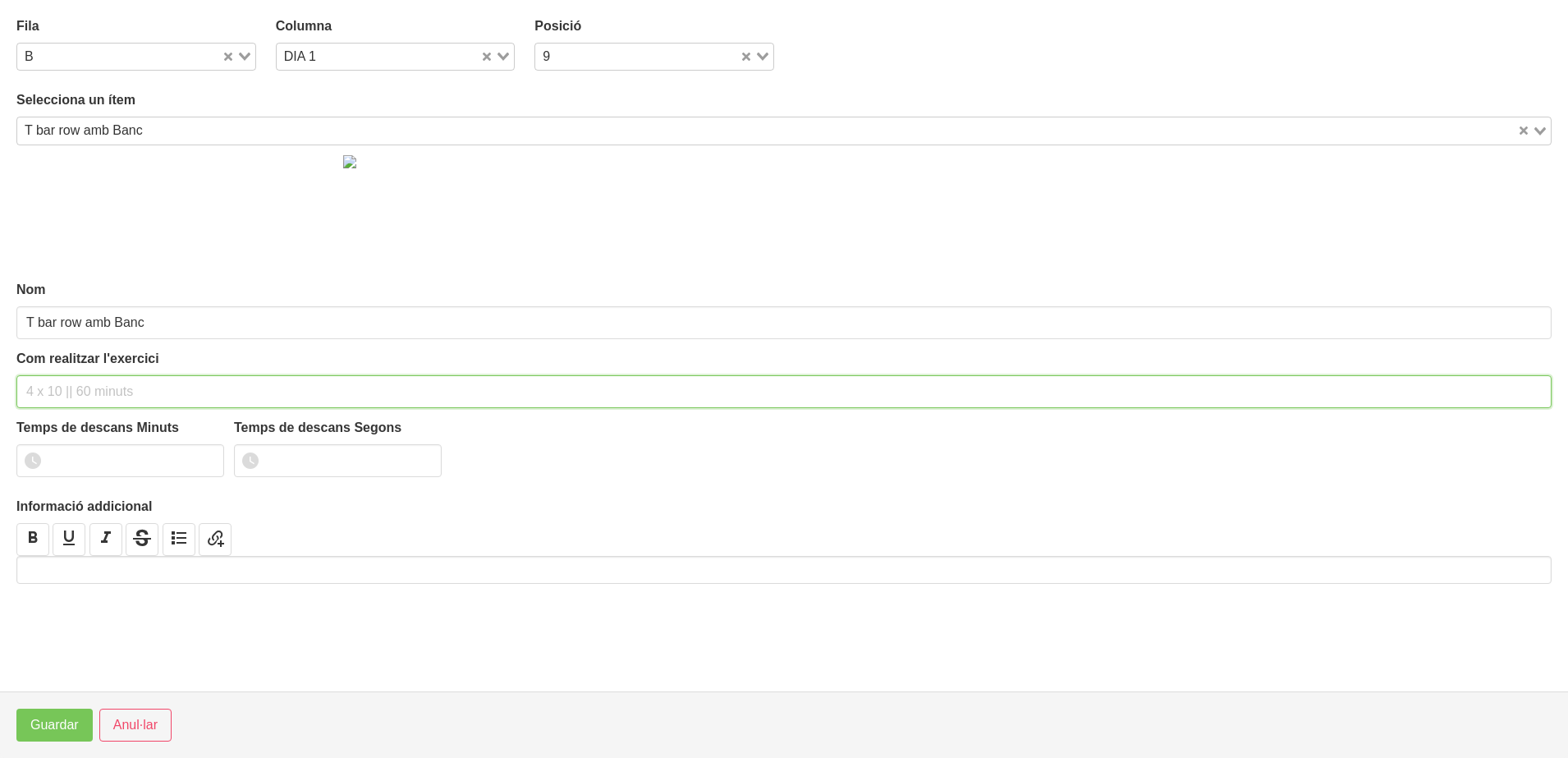
click at [84, 396] on input "text" at bounding box center [784, 391] width 1535 height 33
type input "2 x 4-6 a 3011 150""
click at [97, 468] on input "number" at bounding box center [121, 460] width 208 height 33
type input "2"
type input "30"
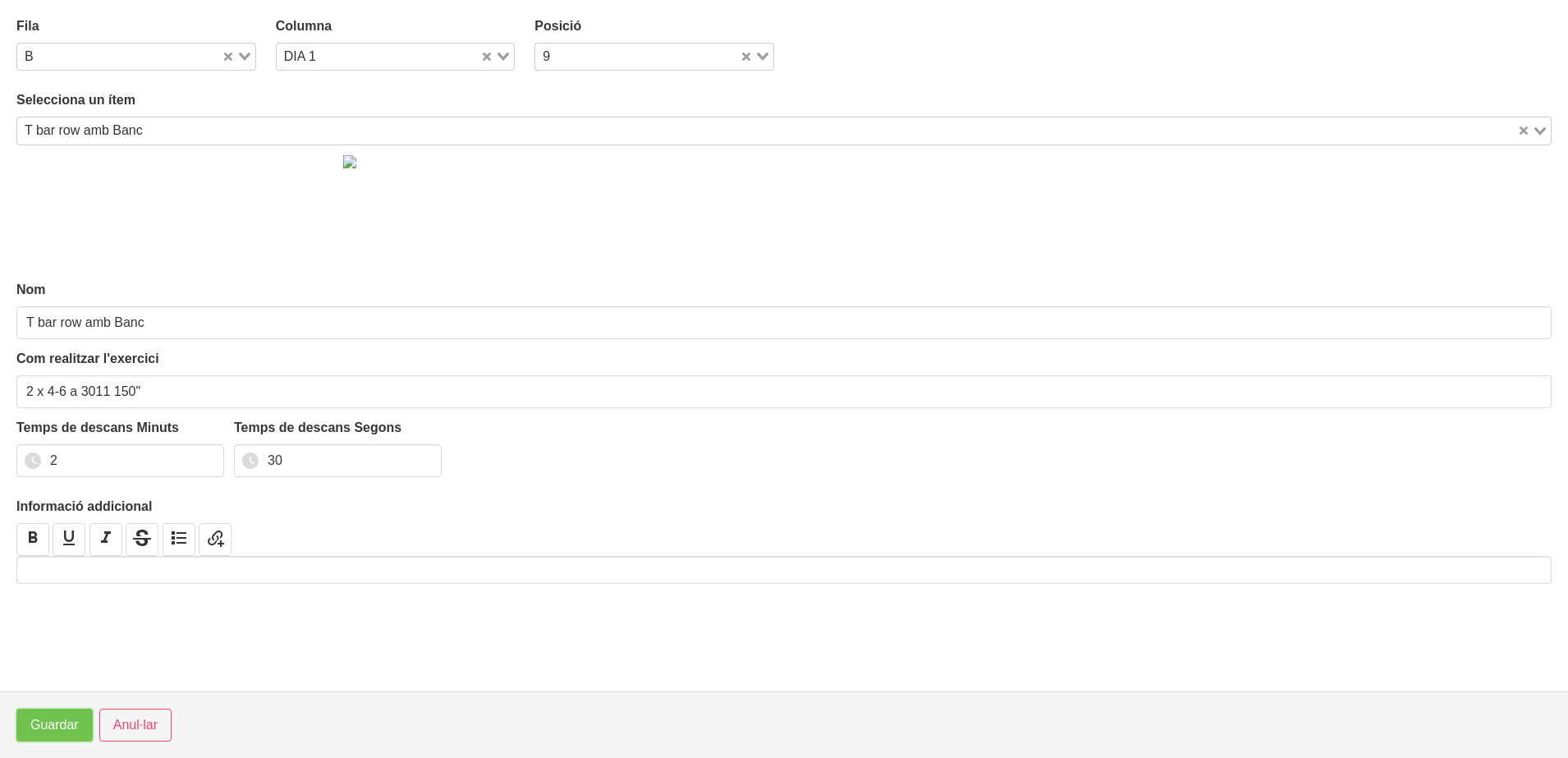
click at [57, 720] on span "Guardar" at bounding box center [55, 725] width 48 height 19
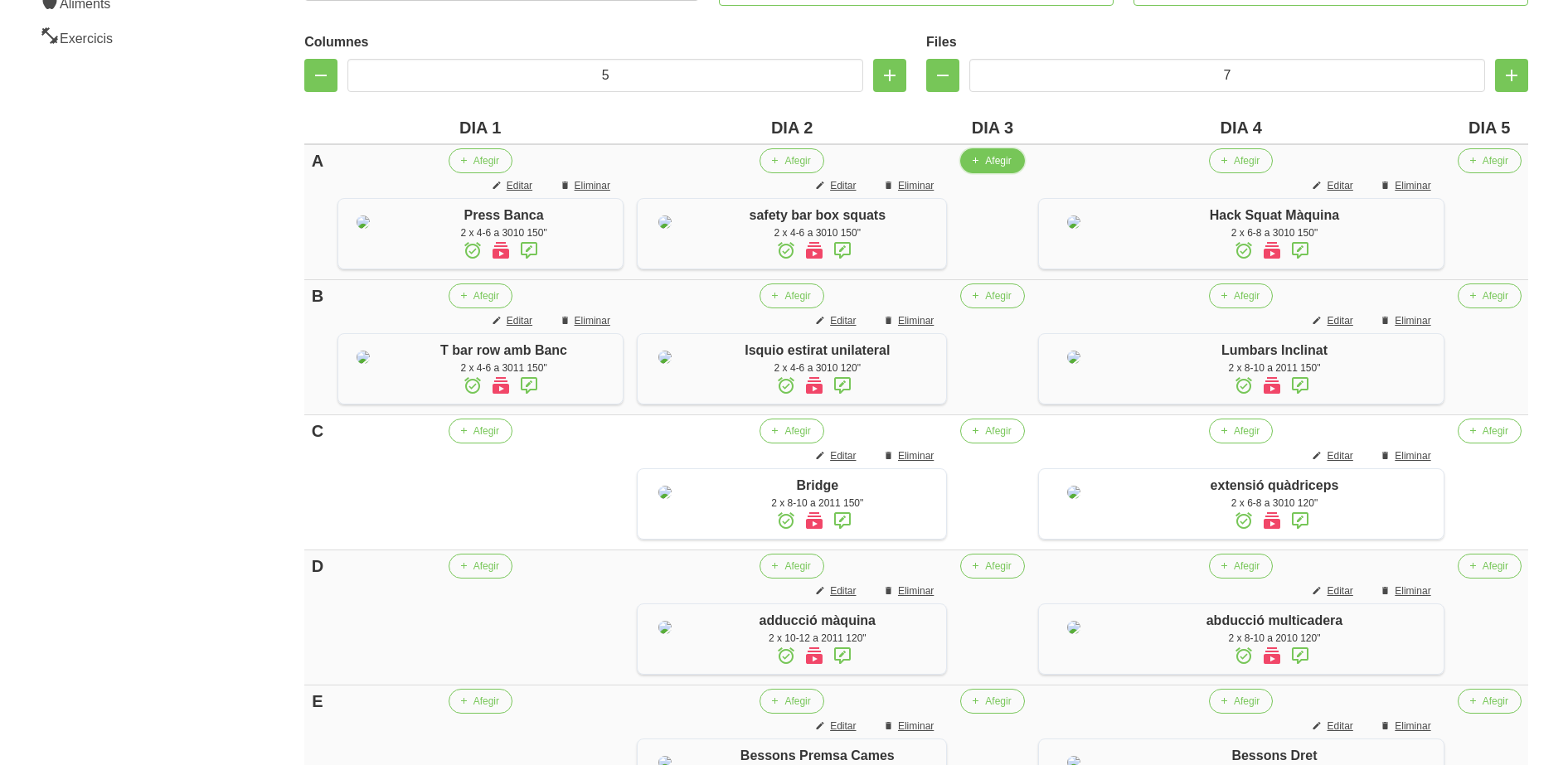
click at [1000, 165] on span "Afegir" at bounding box center [997, 161] width 26 height 15
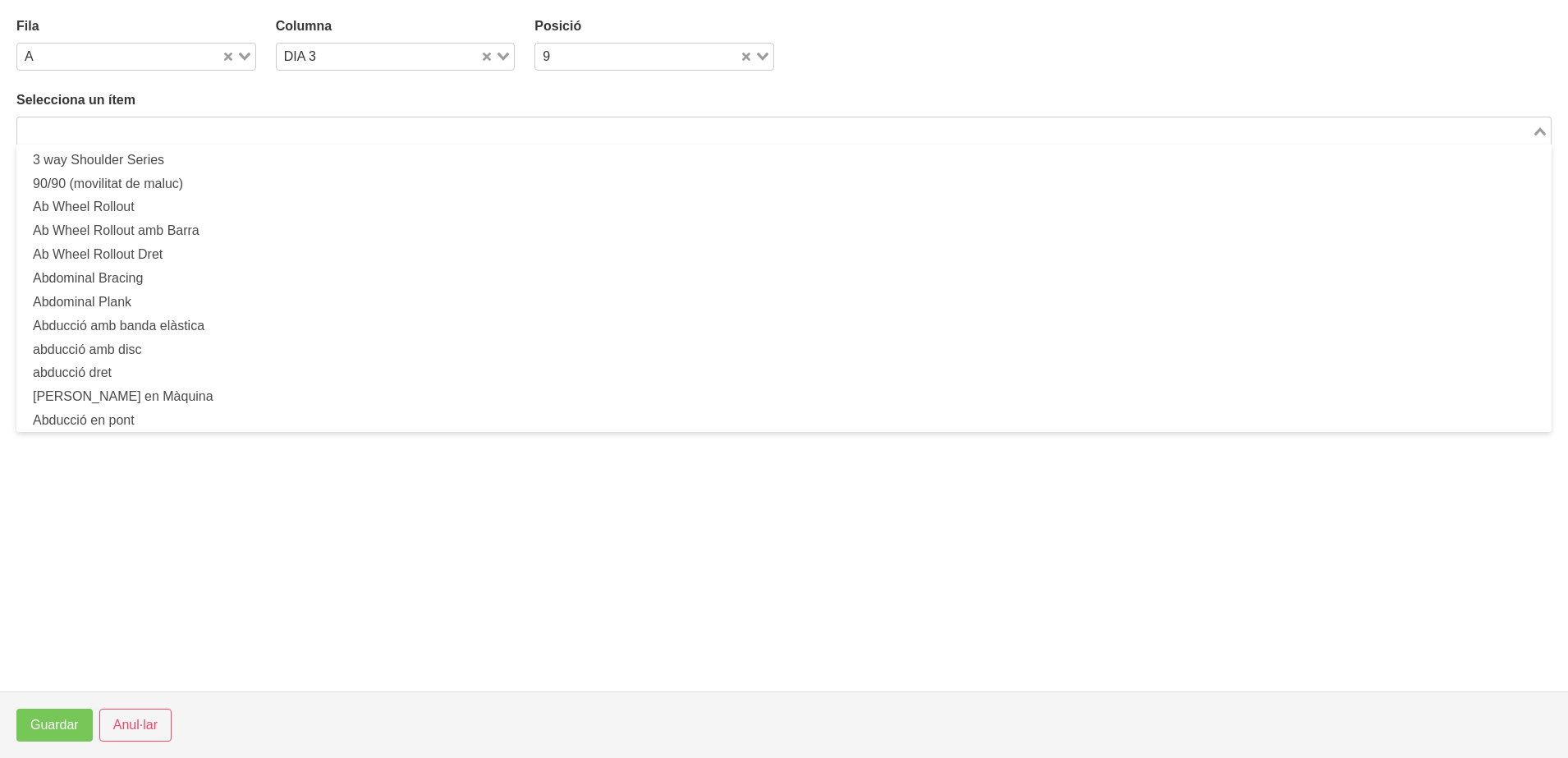
click at [499, 127] on input "Search for option" at bounding box center [773, 130] width 1511 height 19
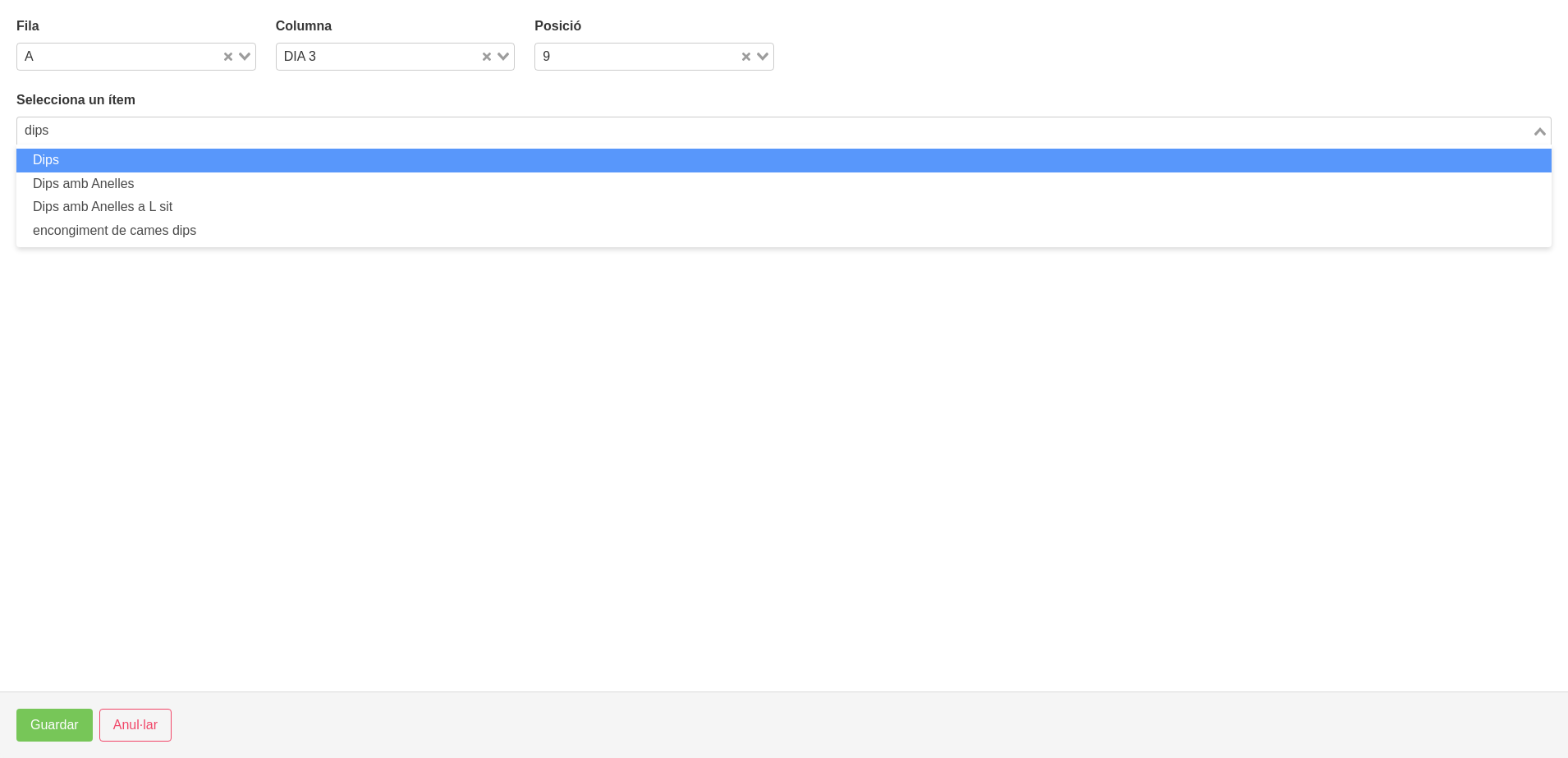
click at [488, 167] on li "Dips" at bounding box center [784, 160] width 1535 height 24
type input "dips"
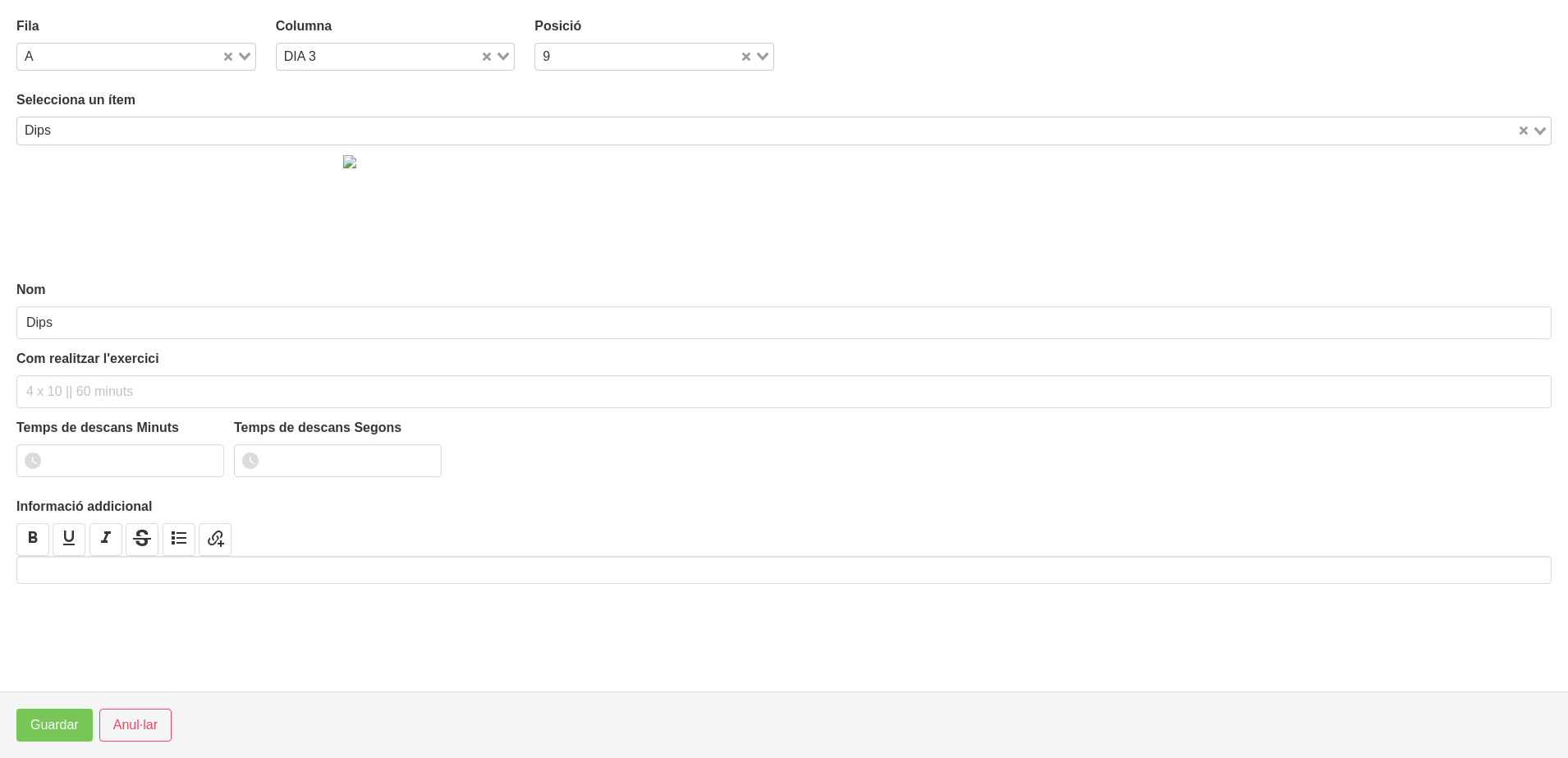
click at [50, 410] on div "Nom Dips Com realitzar l'exercici Temps de descans Minuts Temps de descans Sego…" at bounding box center [784, 364] width 1535 height 438
click at [54, 386] on input "text" at bounding box center [784, 391] width 1535 height 33
type input "2 x 4-6 a 3010 150""
click at [89, 453] on input "number" at bounding box center [121, 460] width 208 height 33
type input "2"
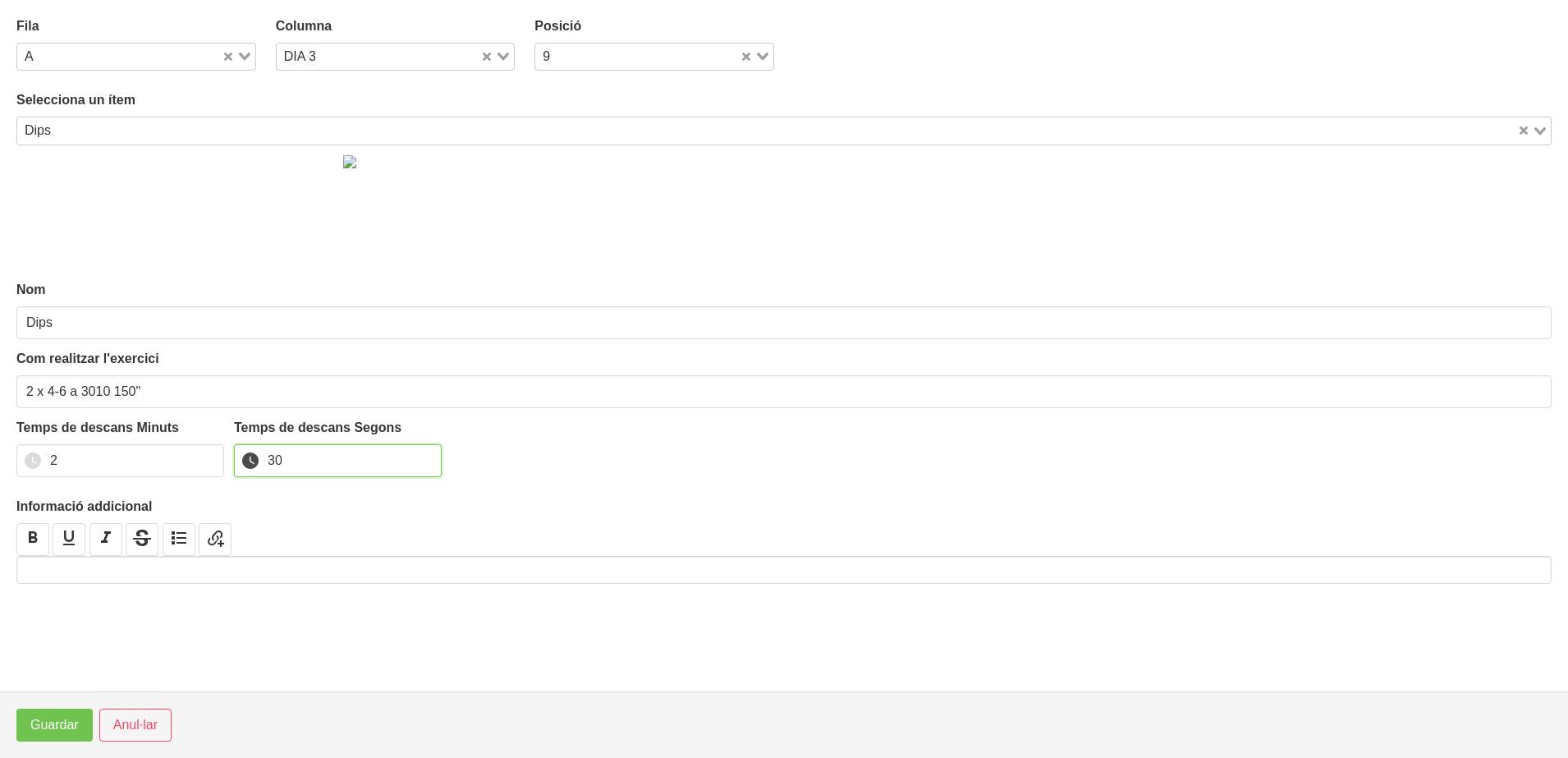
type input "30"
click at [55, 726] on span "Guardar" at bounding box center [55, 725] width 48 height 19
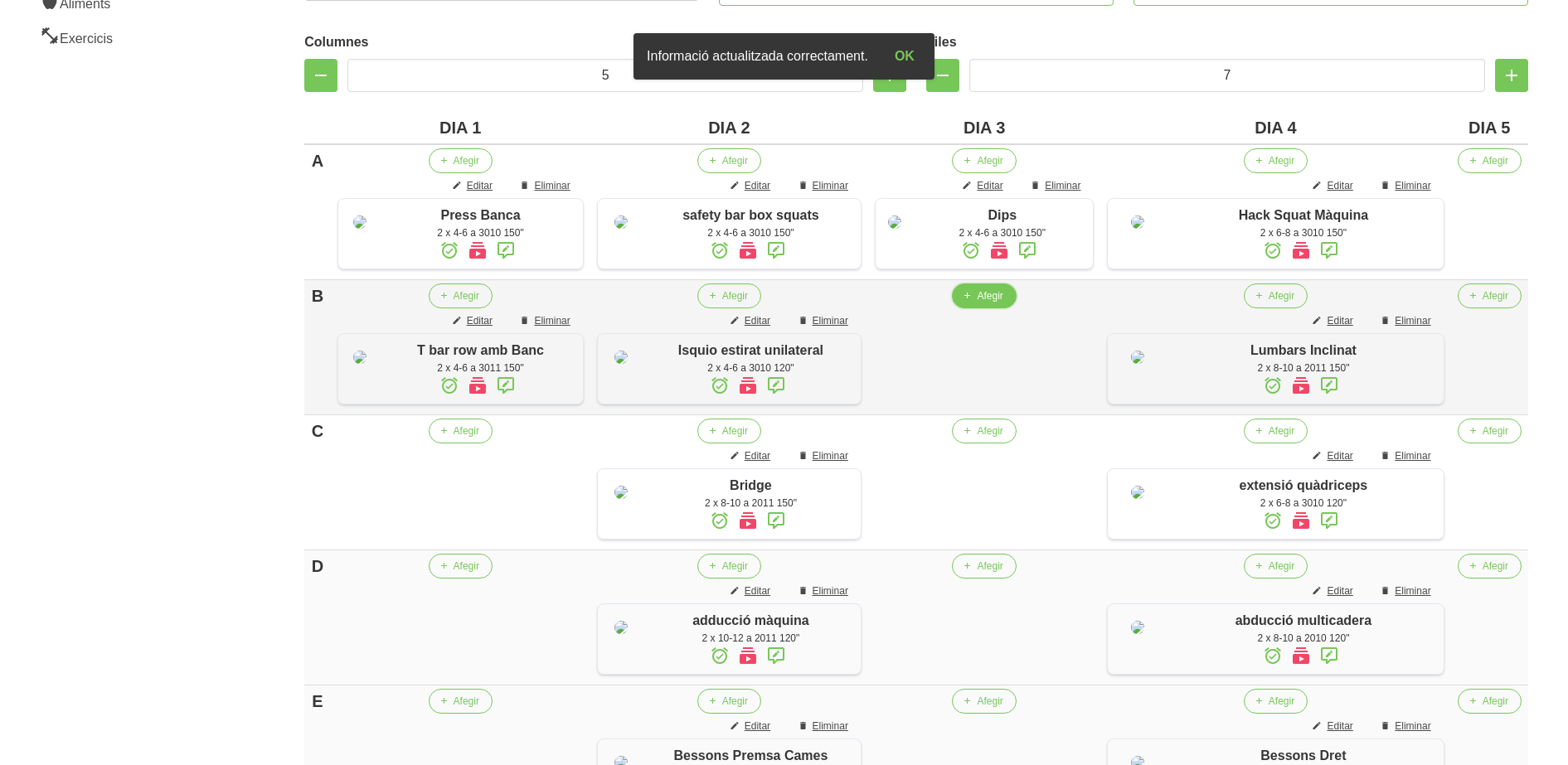
click at [982, 303] on span "Afegir" at bounding box center [989, 296] width 26 height 15
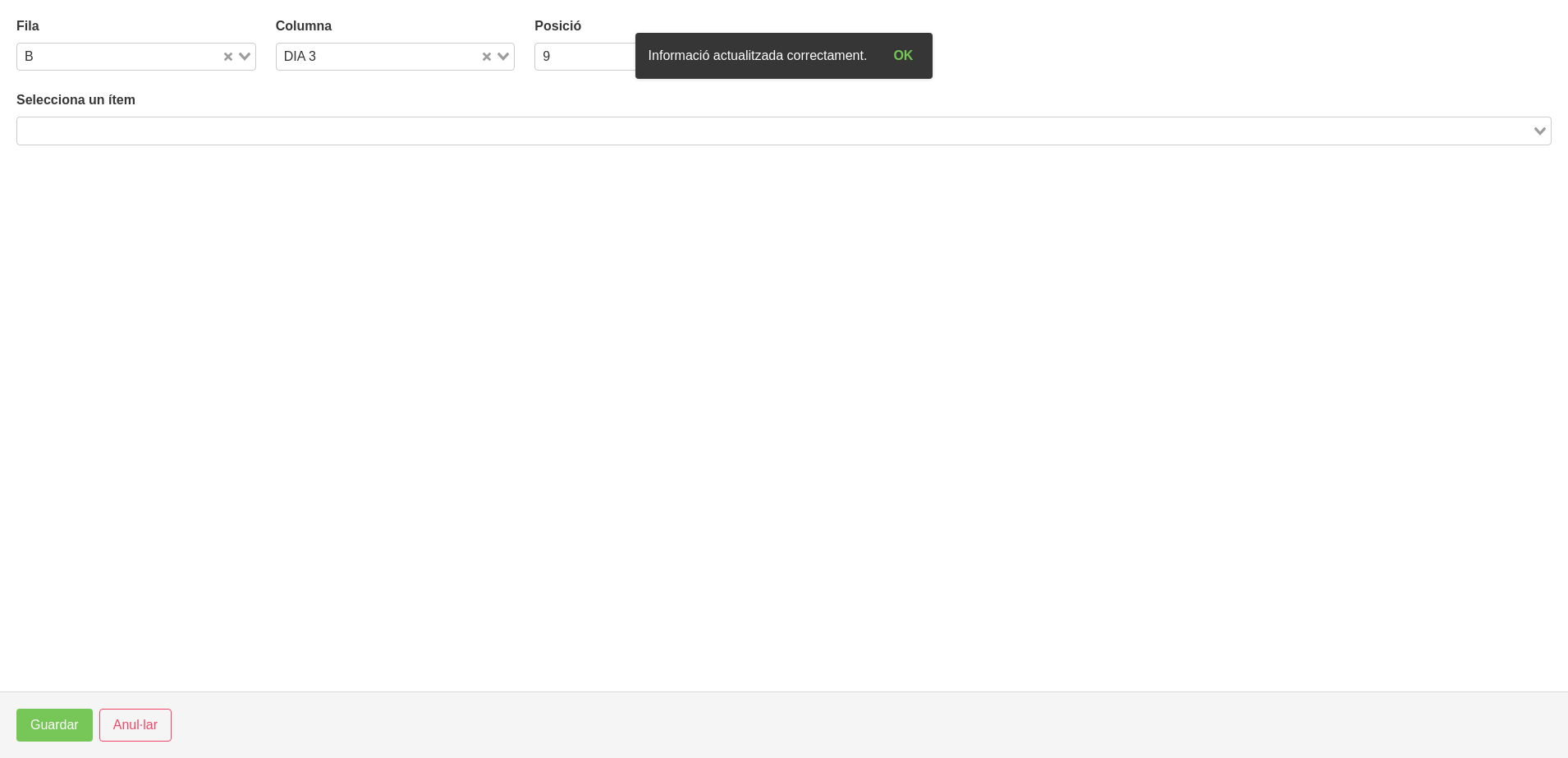
click at [354, 136] on input "Search for option" at bounding box center [773, 130] width 1511 height 19
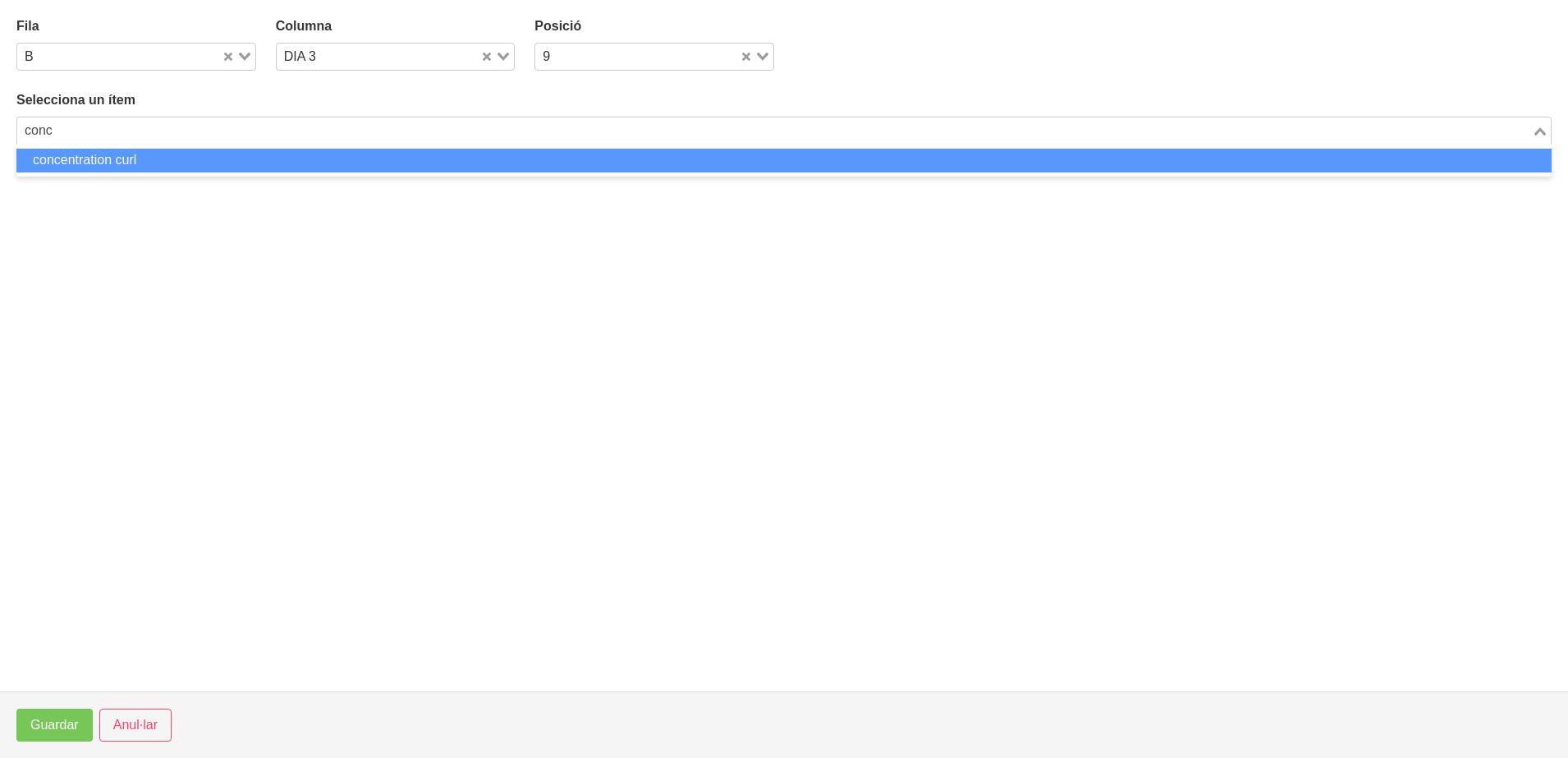
click at [340, 165] on li "concentration curl" at bounding box center [784, 160] width 1535 height 24
type input "conc"
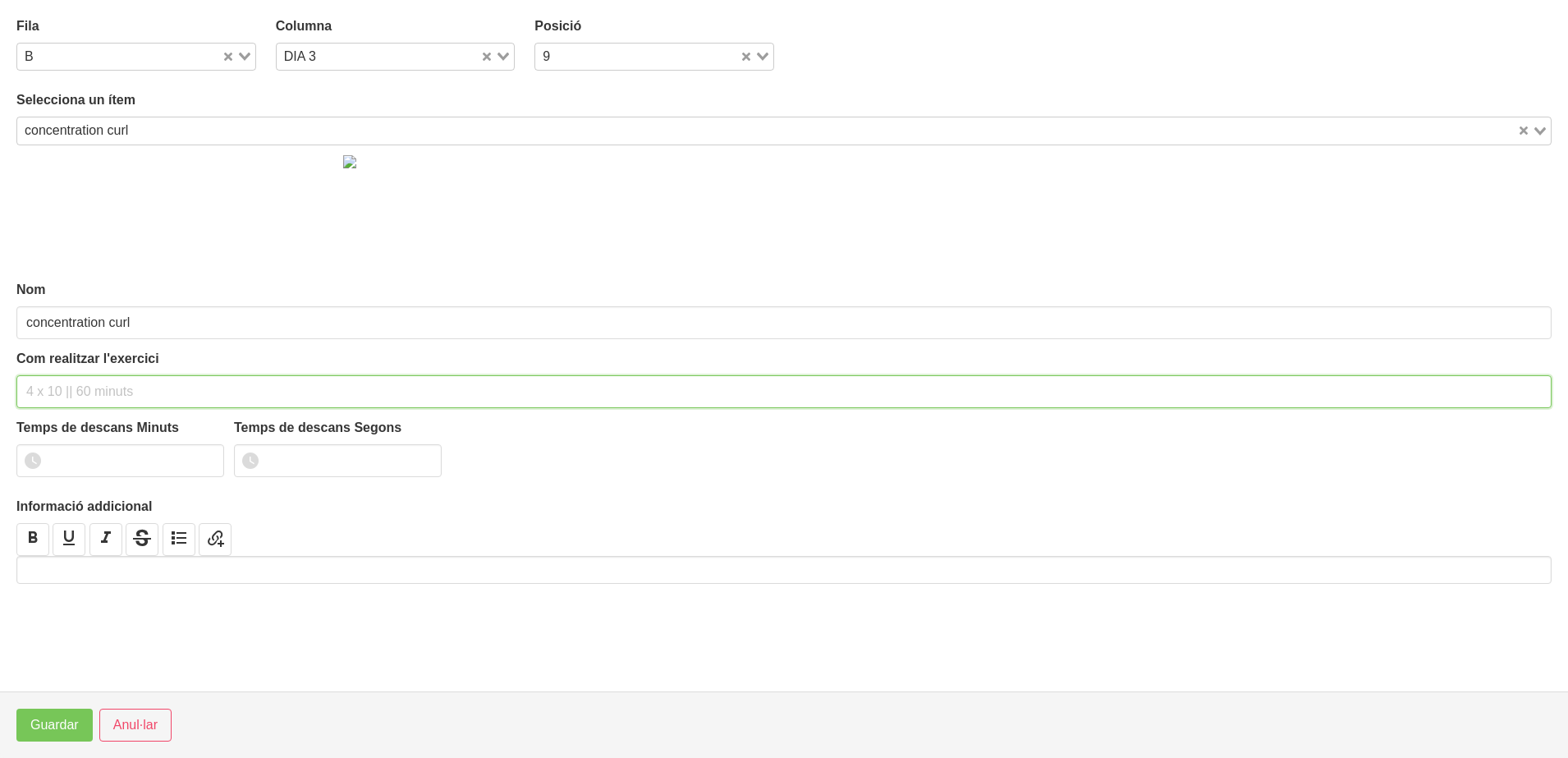
click at [63, 402] on input "text" at bounding box center [784, 391] width 1535 height 33
type input "2 x 4-6 a 3010 120""
click at [203, 458] on input "1" at bounding box center [121, 460] width 208 height 33
type input "2"
click at [203, 458] on input "2" at bounding box center [121, 460] width 208 height 33
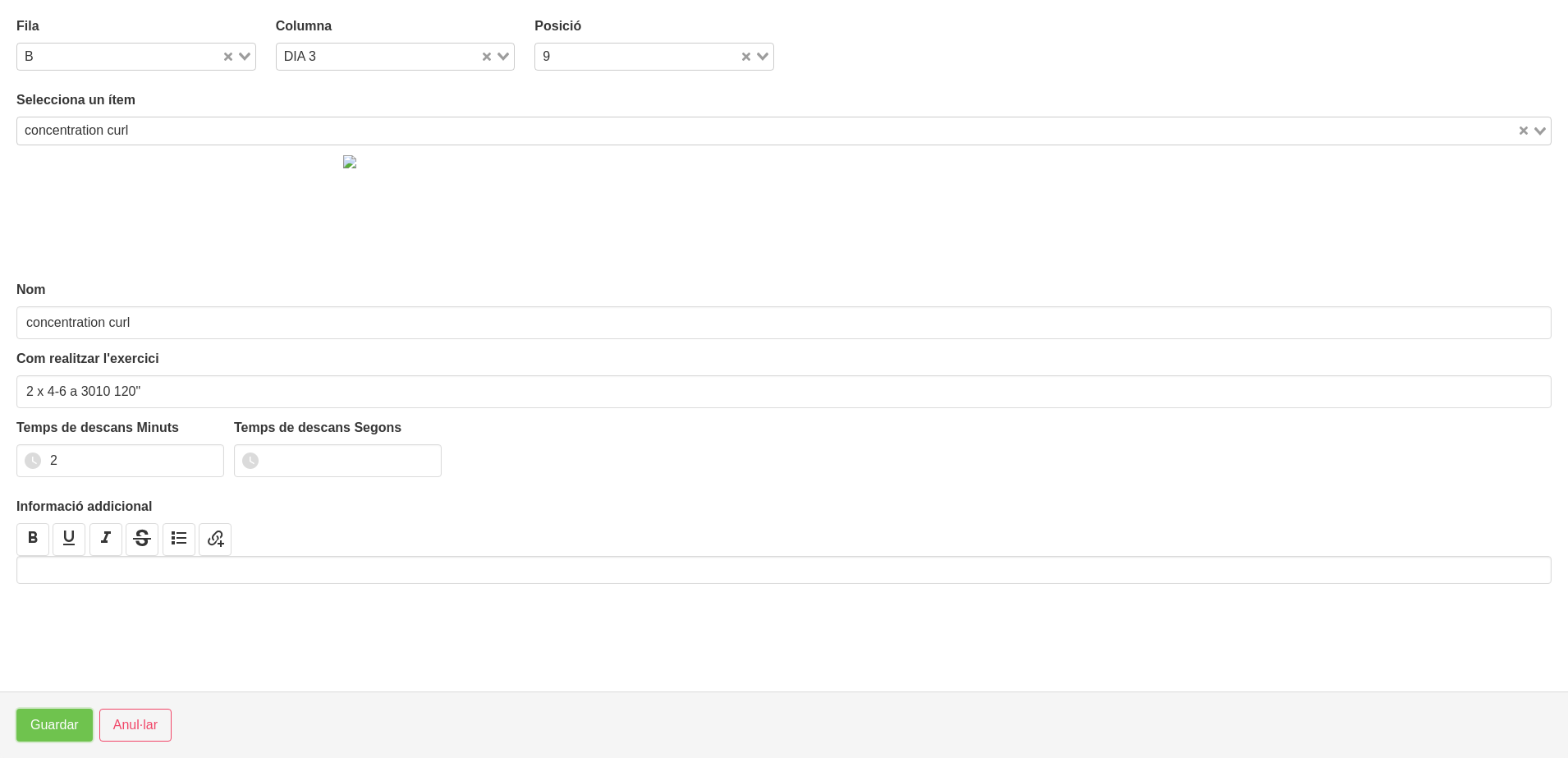
click at [63, 725] on span "Guardar" at bounding box center [55, 725] width 48 height 19
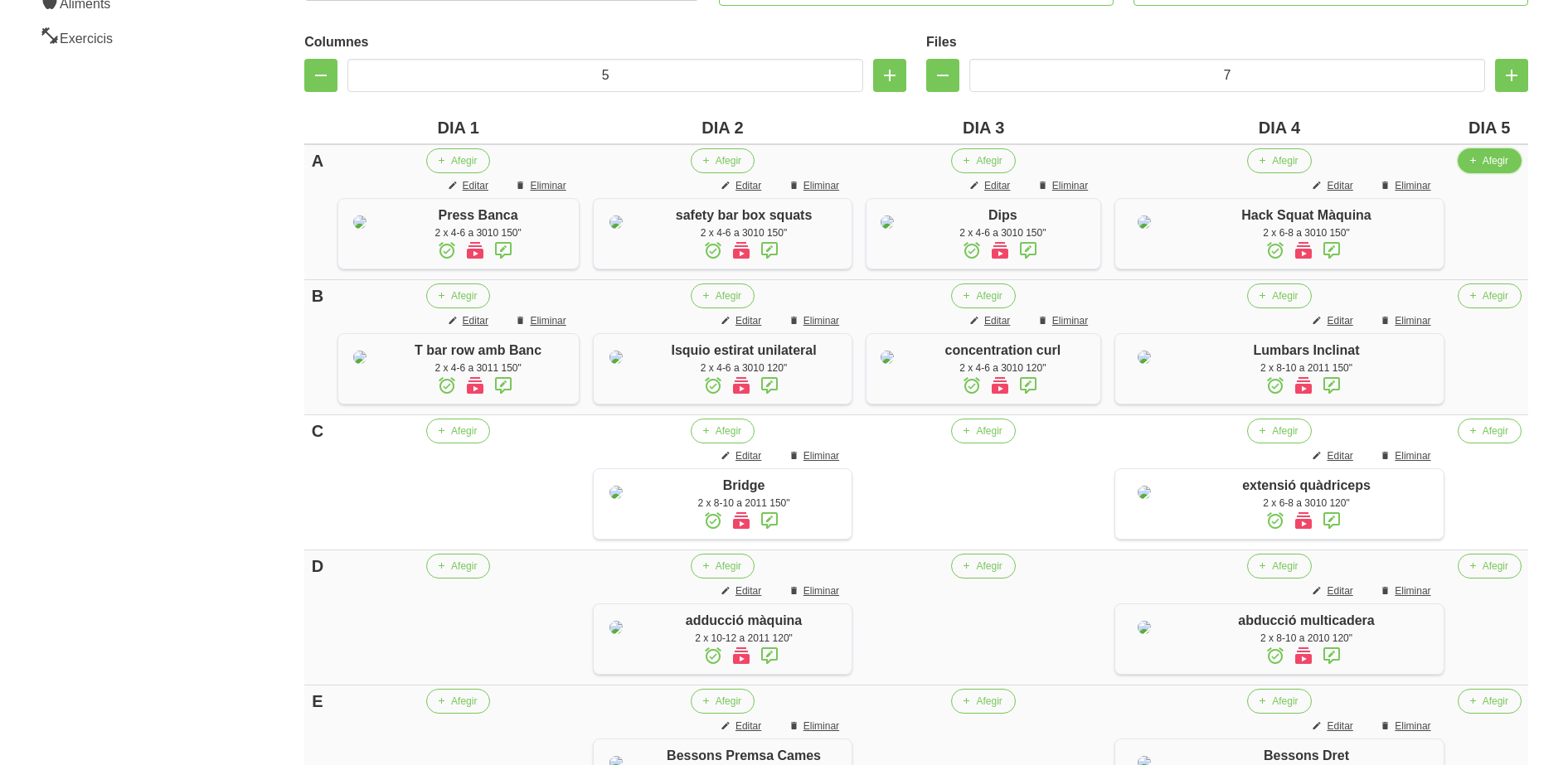
click at [1480, 163] on button "Afegir" at bounding box center [1490, 161] width 64 height 25
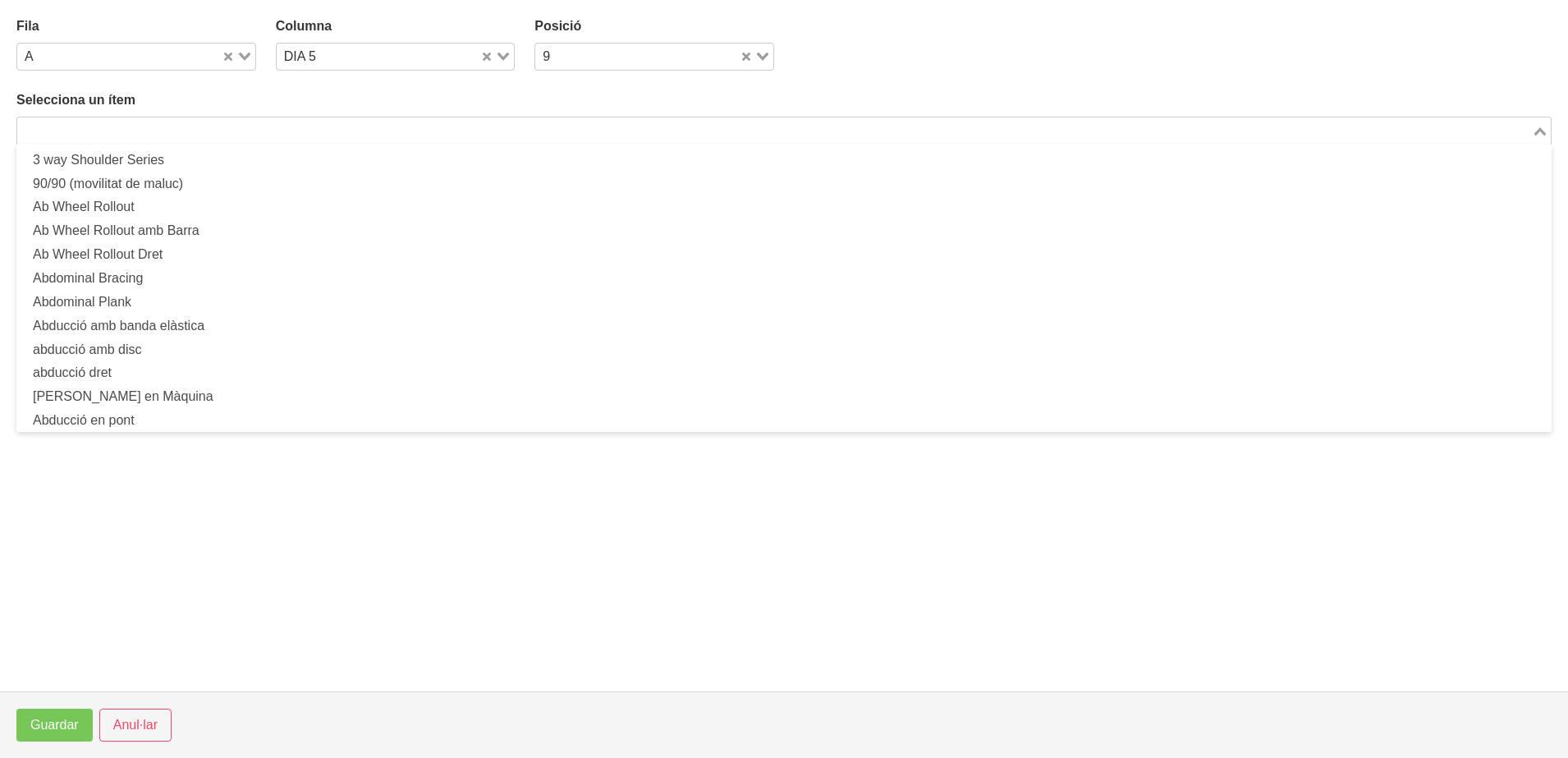
click at [806, 121] on input "Search for option" at bounding box center [773, 130] width 1511 height 19
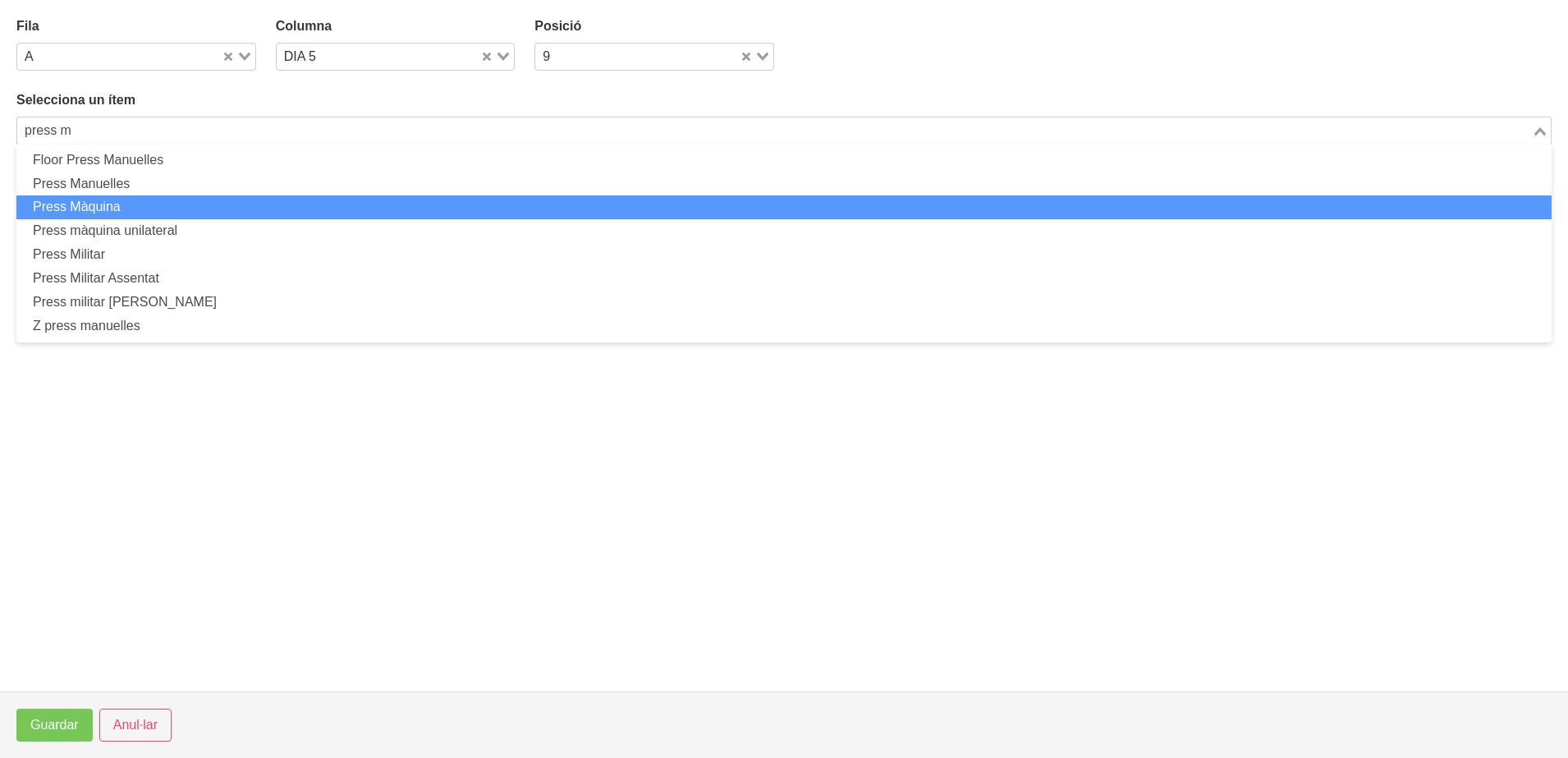
click at [501, 202] on li "Press Màquina" at bounding box center [784, 207] width 1535 height 24
type input "press m"
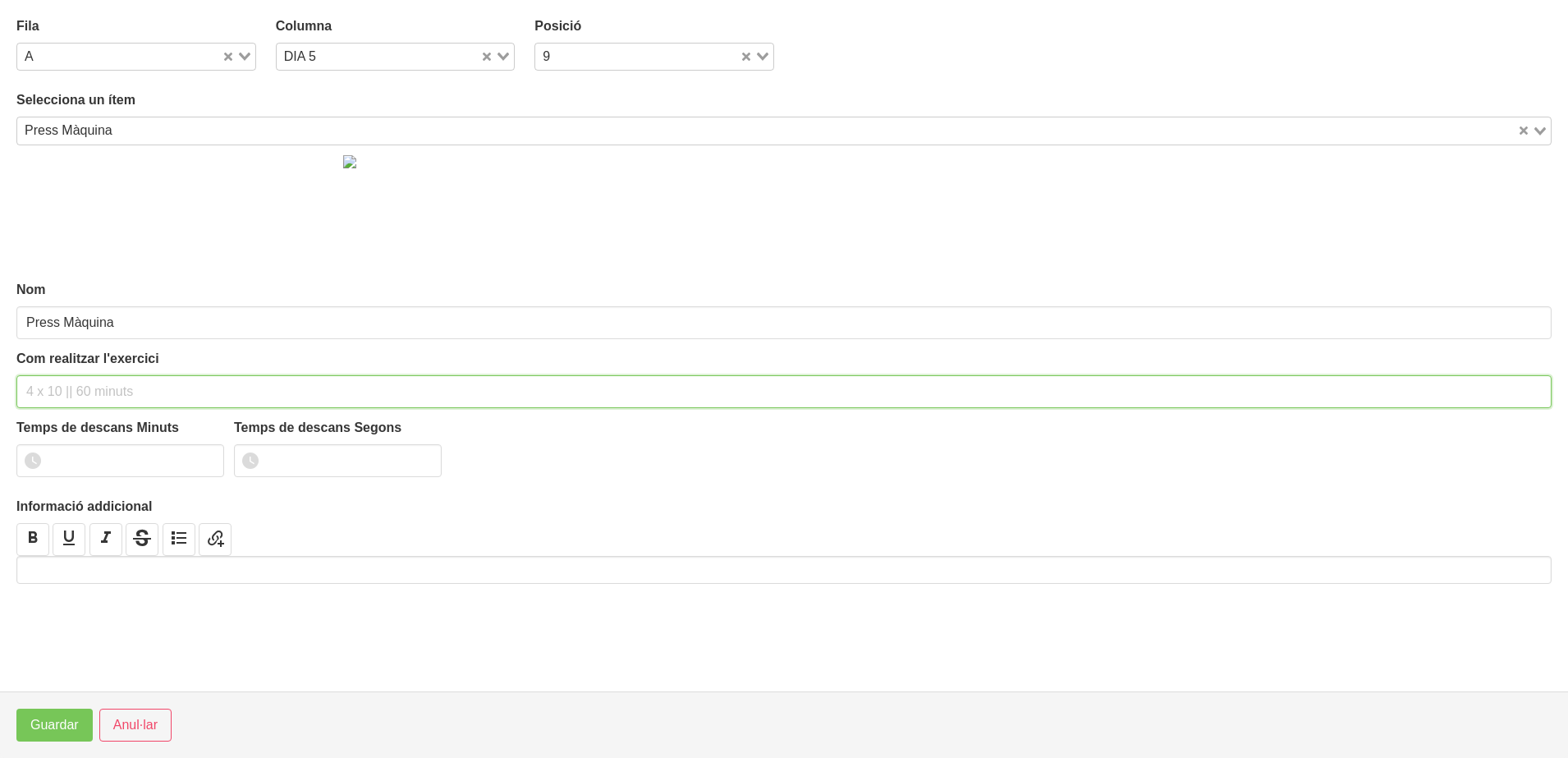
click at [62, 393] on input "text" at bounding box center [784, 391] width 1535 height 33
type input "2 x 4-6 a 3010 150""
click at [91, 466] on input "number" at bounding box center [121, 460] width 208 height 33
type input "2"
type input "30"
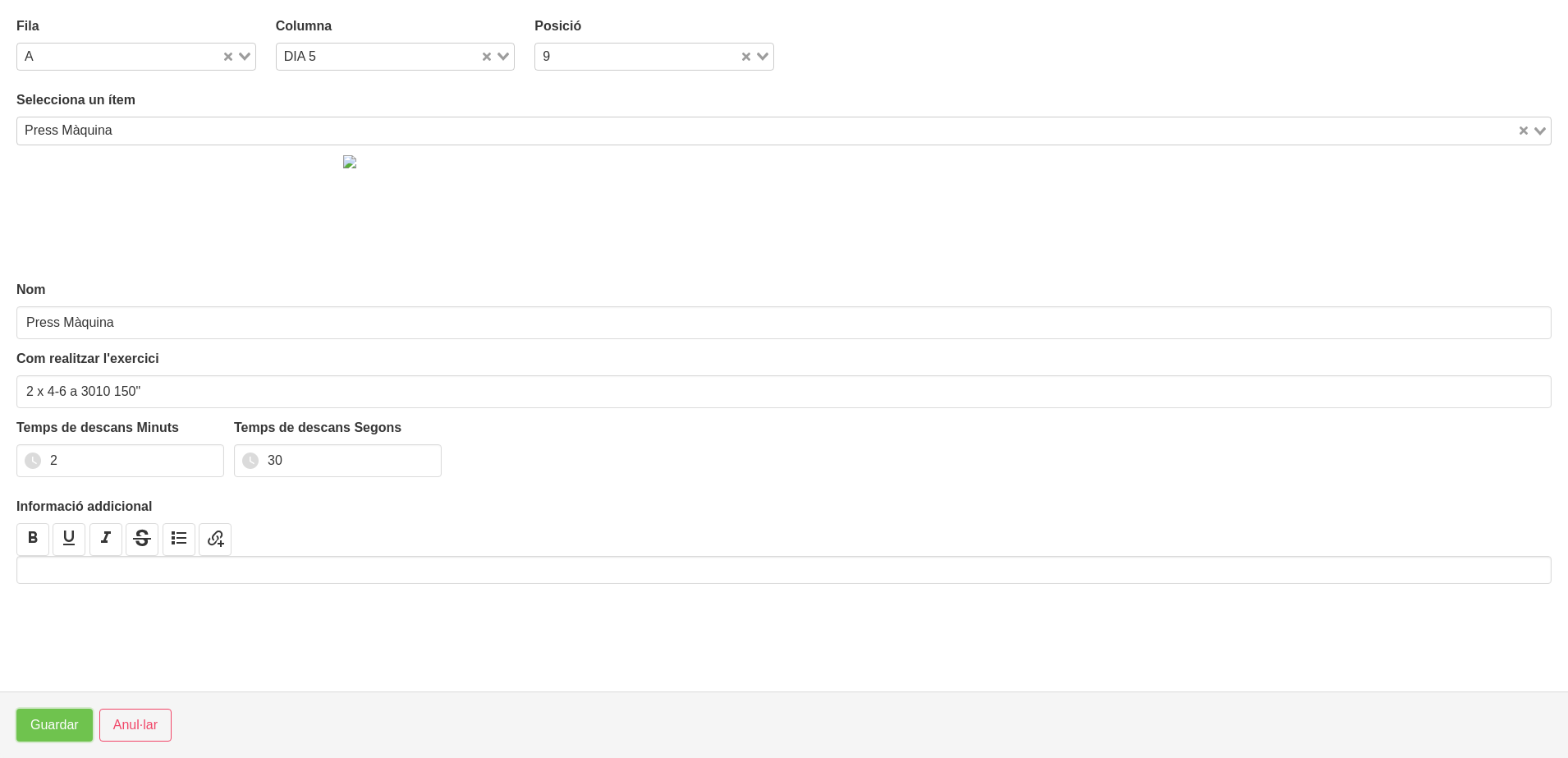
click at [55, 728] on span "Guardar" at bounding box center [55, 725] width 48 height 19
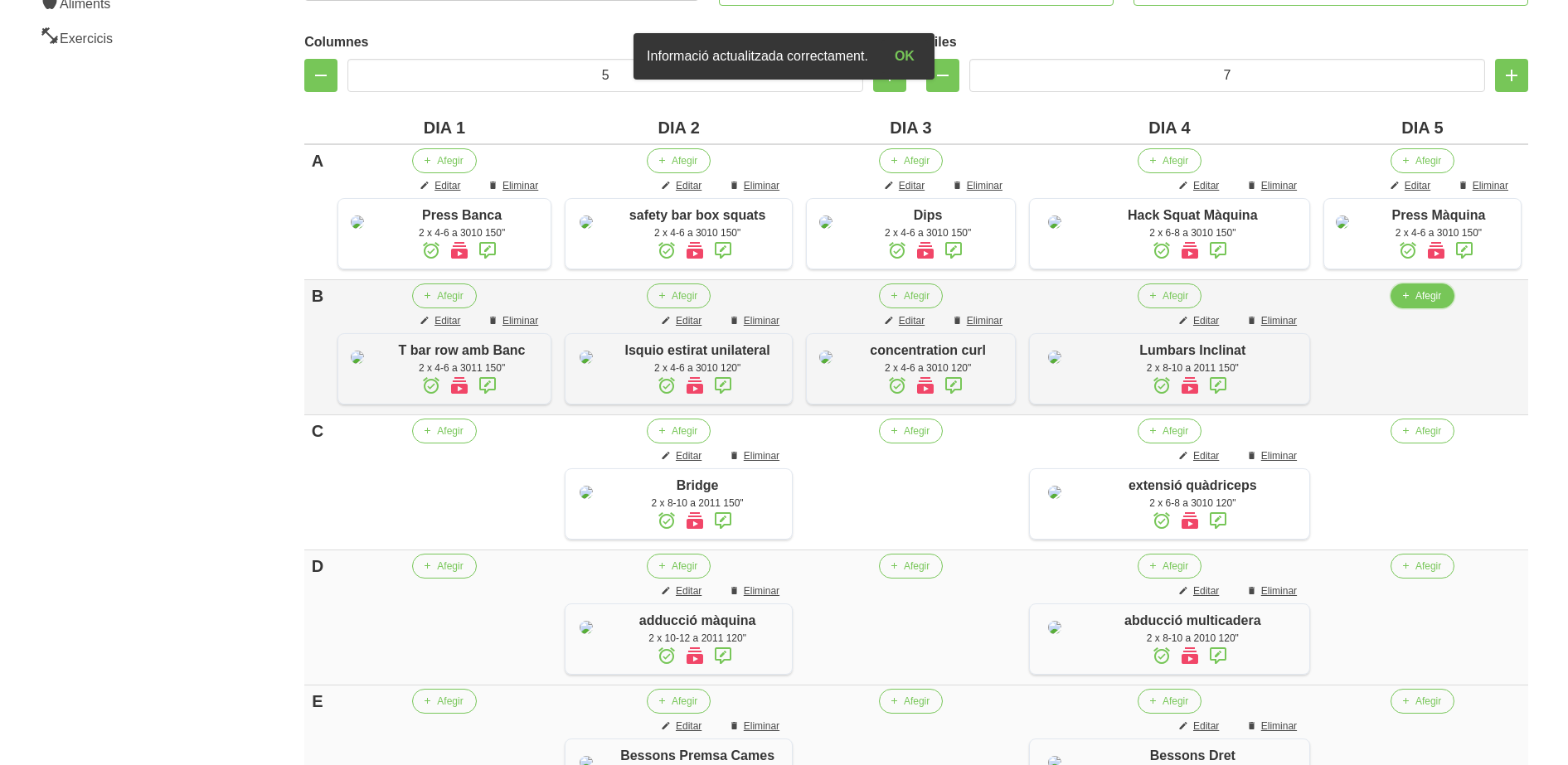
click at [1412, 308] on button "Afegir" at bounding box center [1422, 296] width 64 height 25
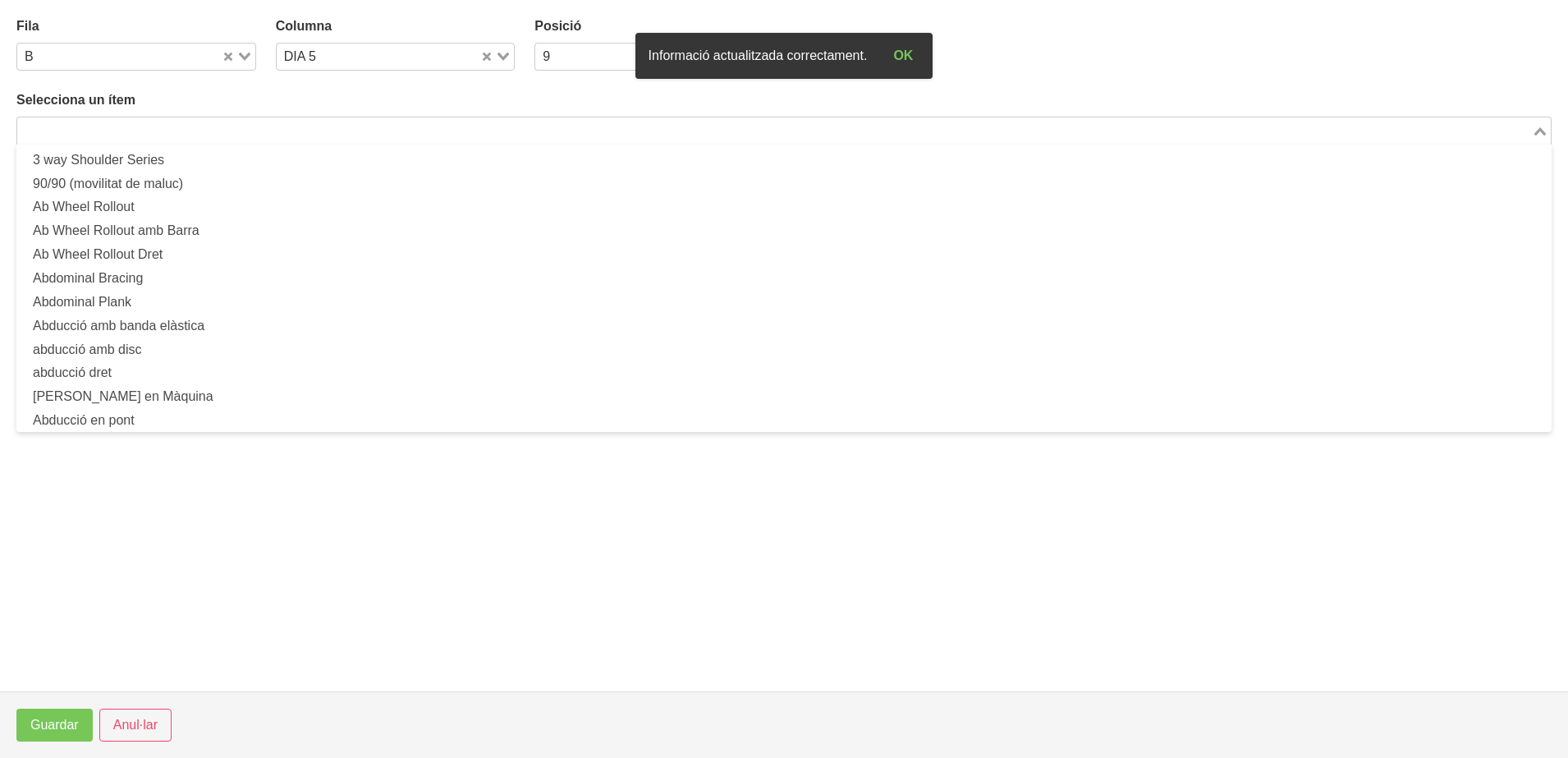
click at [465, 138] on input "Search for option" at bounding box center [773, 130] width 1511 height 19
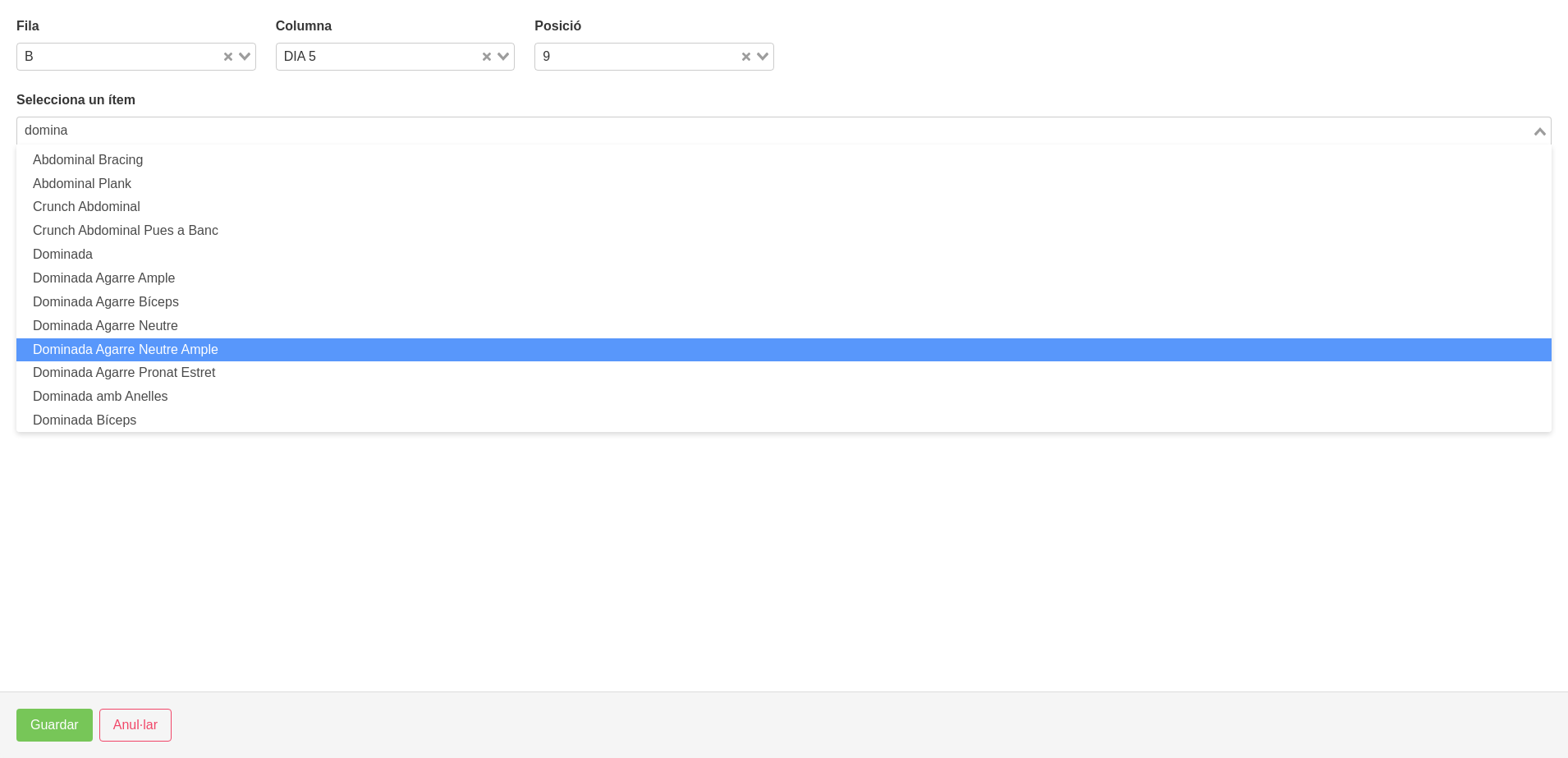
click at [227, 357] on li "Dominada Agarre Neutre Ample" at bounding box center [784, 350] width 1535 height 24
type input "domina"
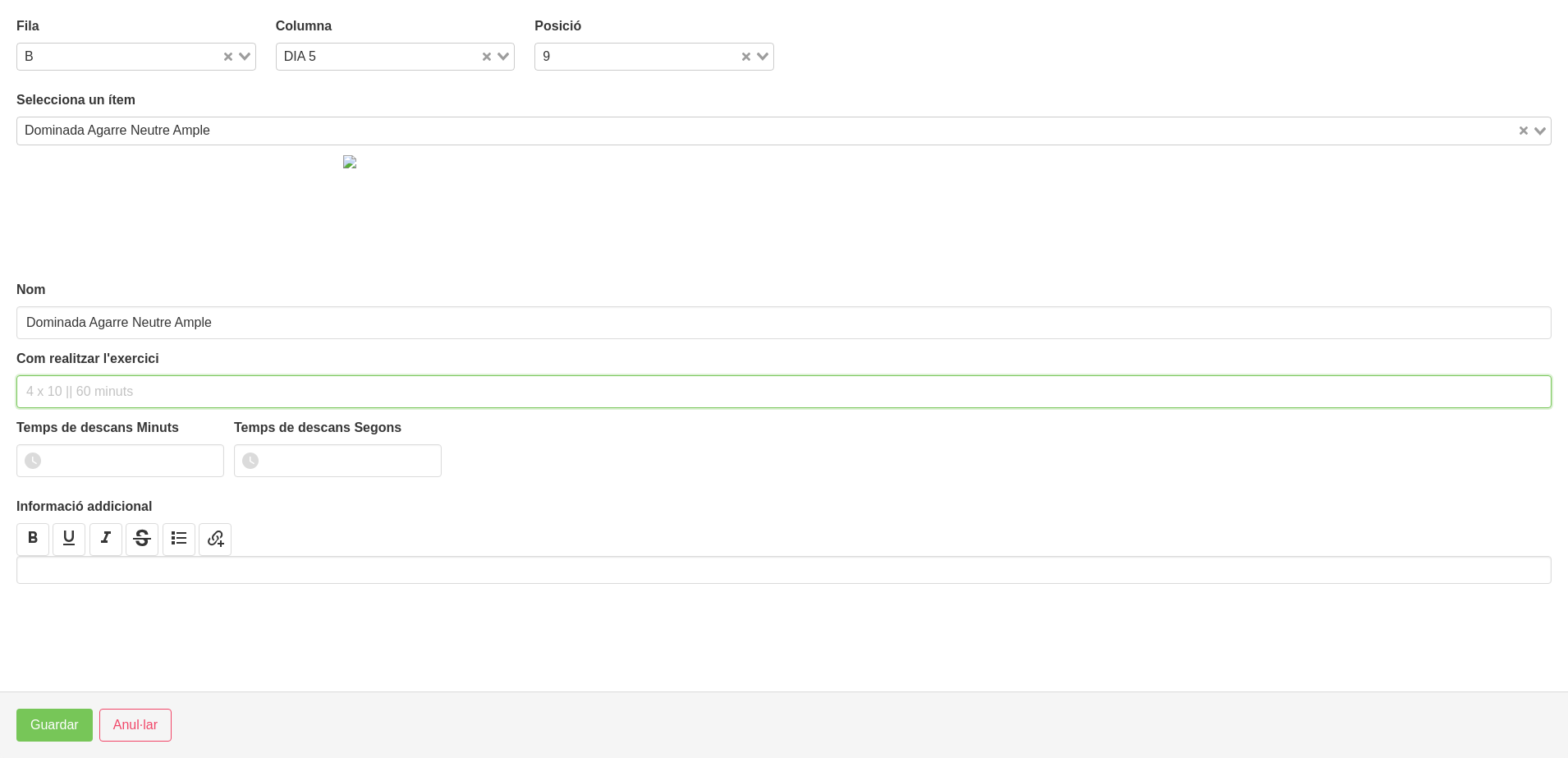
click at [54, 394] on input "text" at bounding box center [784, 391] width 1535 height 33
type input "2 x 4-6 a 3010 150""
click at [105, 462] on input "number" at bounding box center [121, 460] width 208 height 33
type input "2"
type input "30"
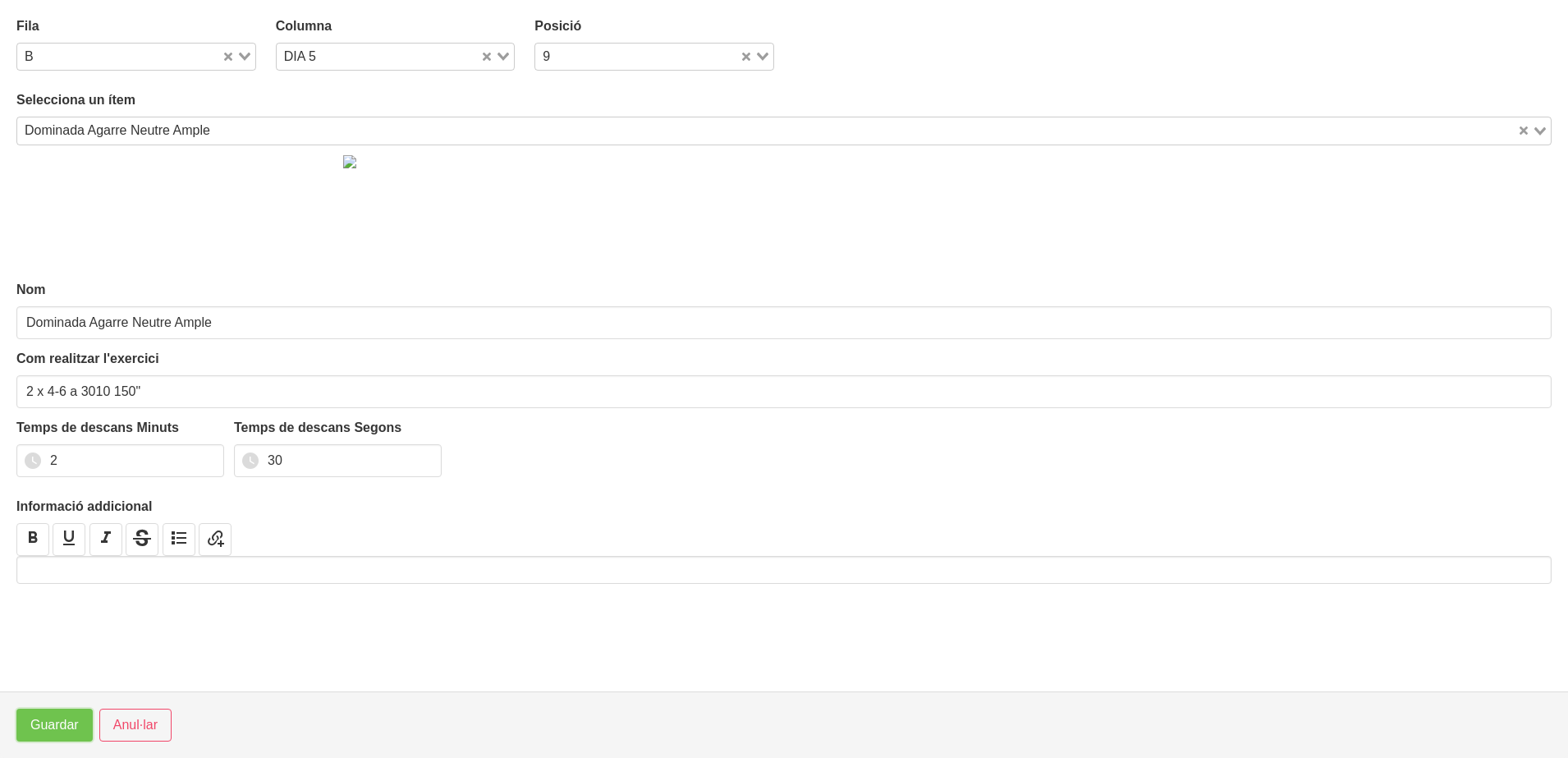
click at [55, 717] on span "Guardar" at bounding box center [55, 725] width 48 height 19
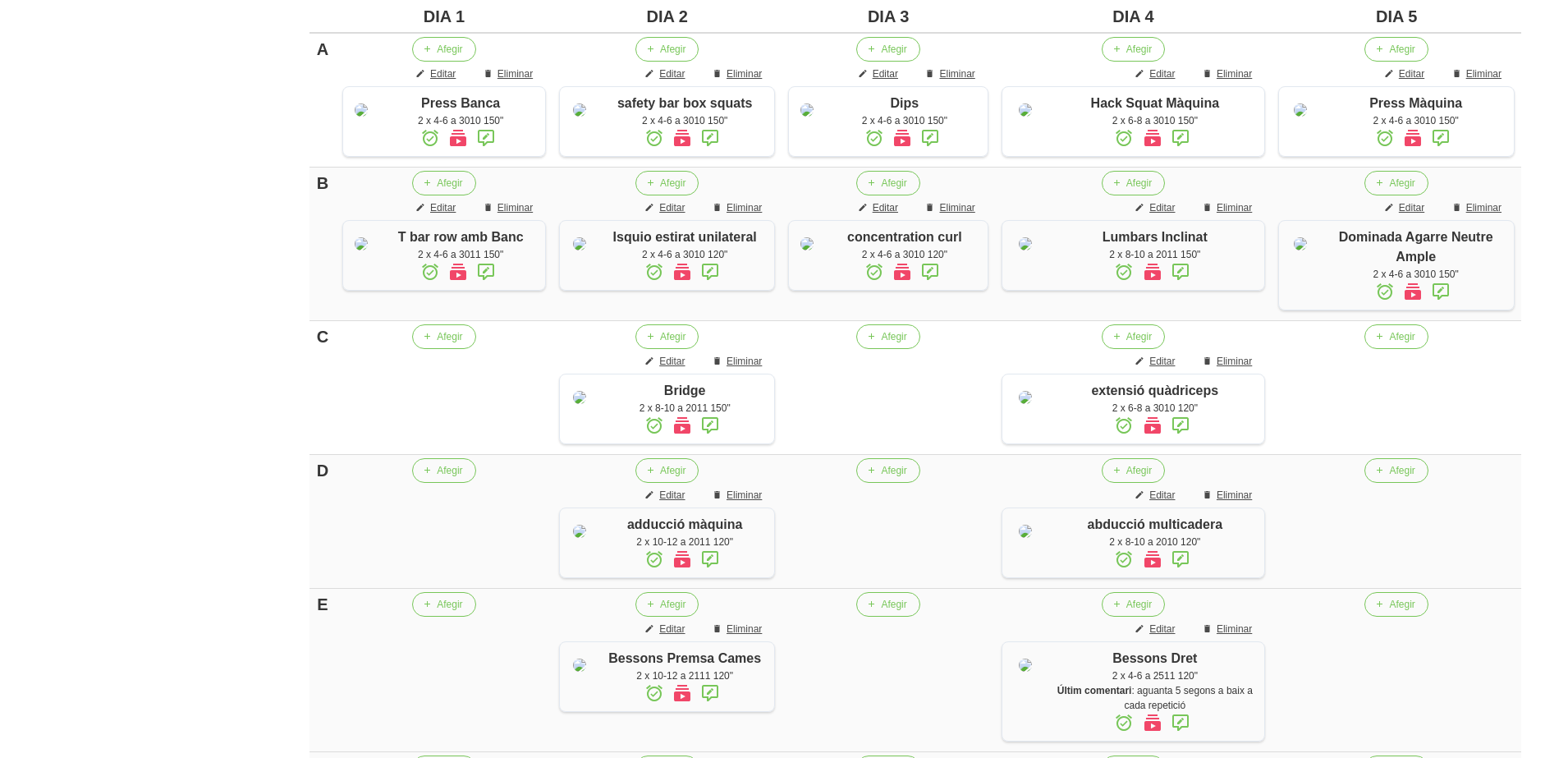
scroll to position [435, 0]
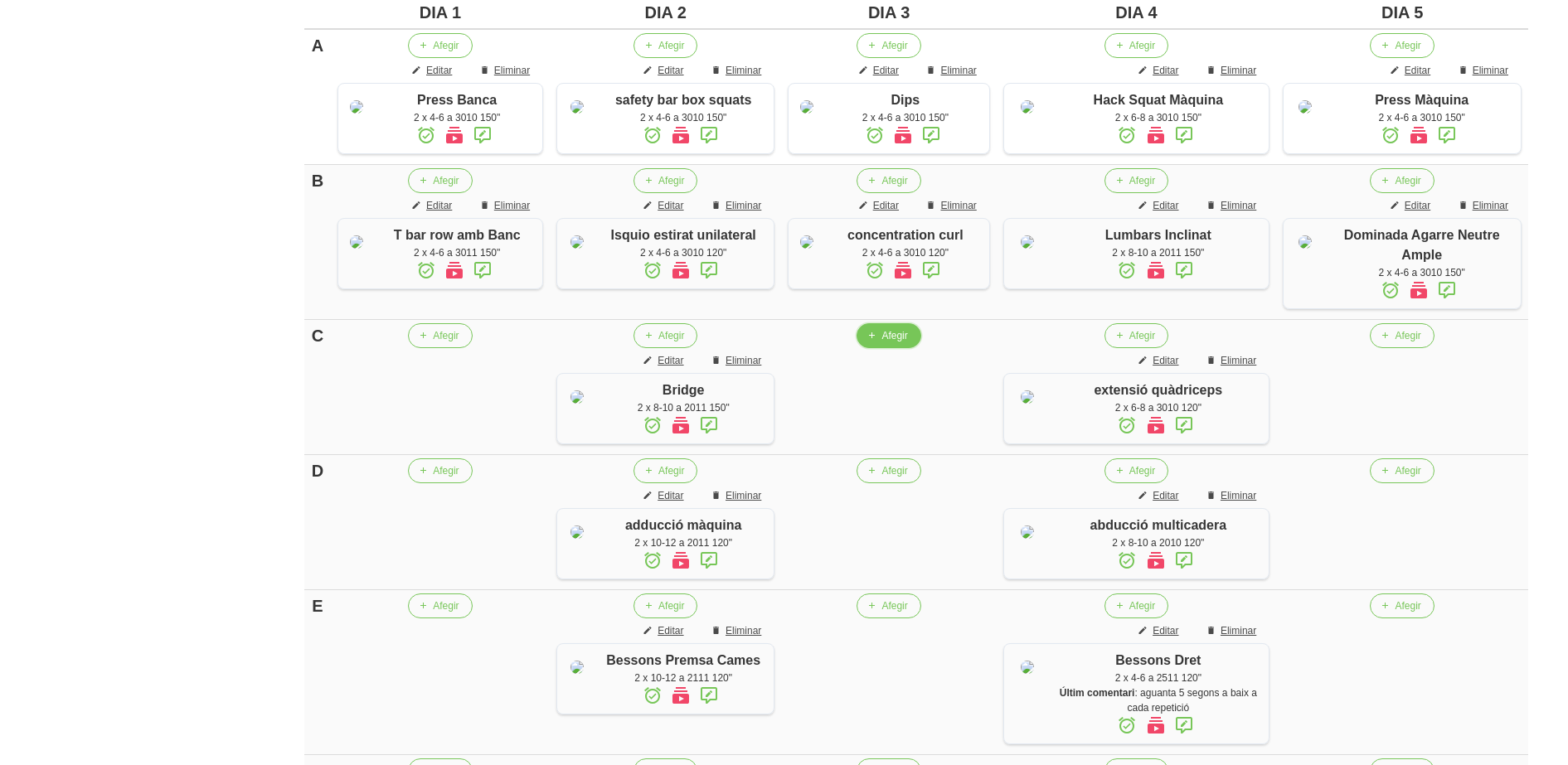
click at [894, 343] on span "Afegir" at bounding box center [894, 335] width 26 height 15
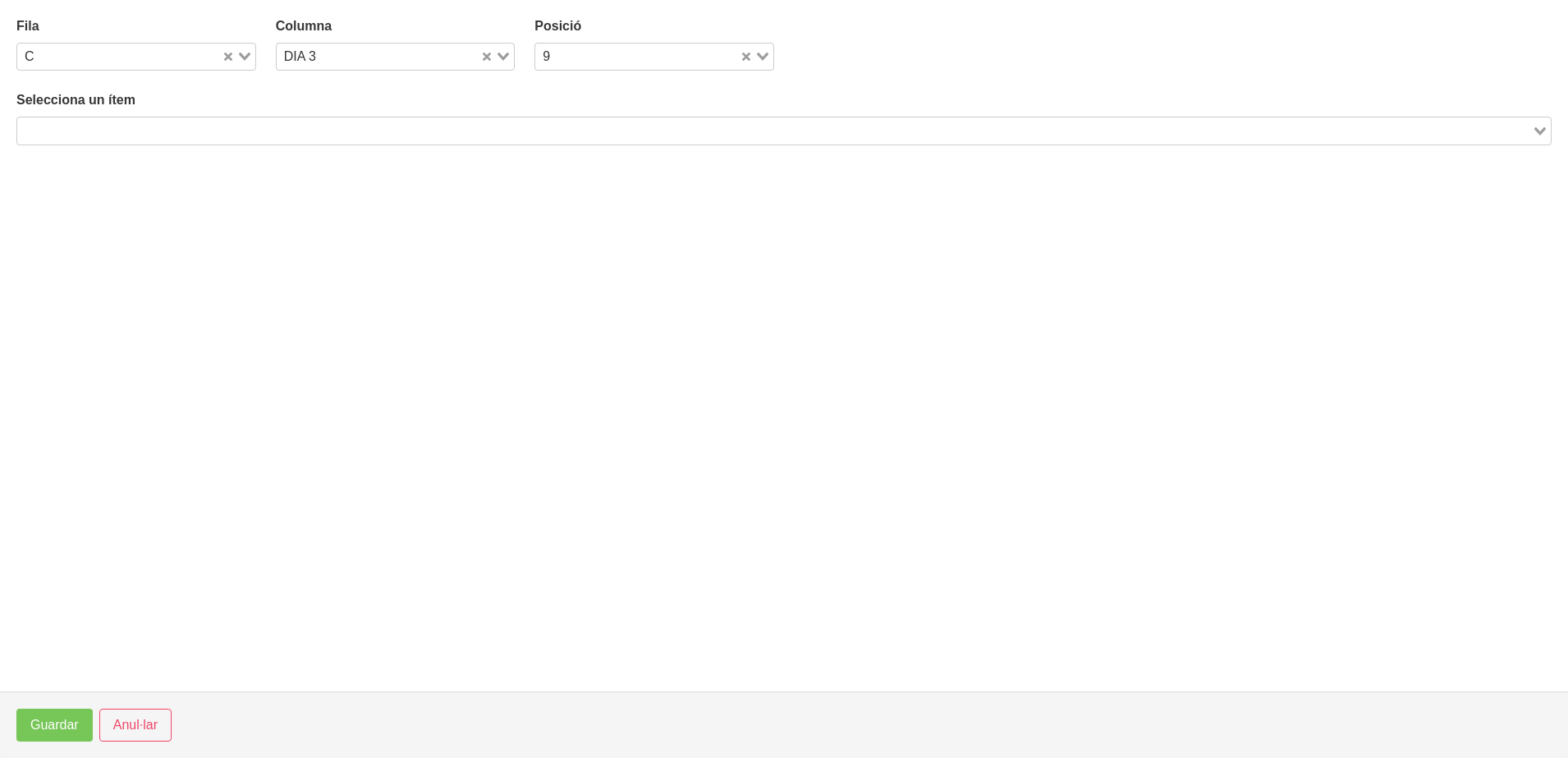
click at [263, 130] on input "Search for option" at bounding box center [773, 130] width 1511 height 19
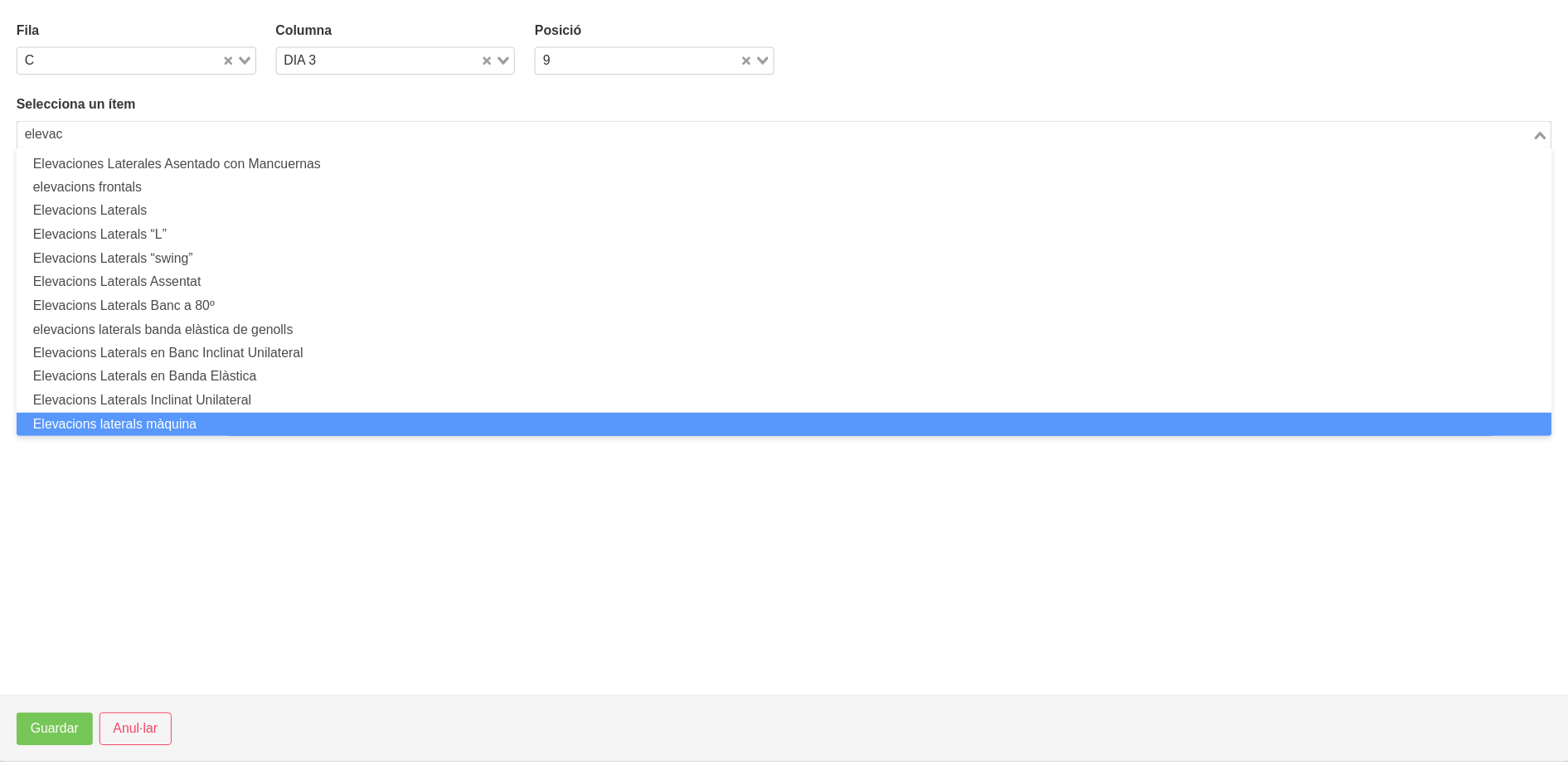
scroll to position [1, 0]
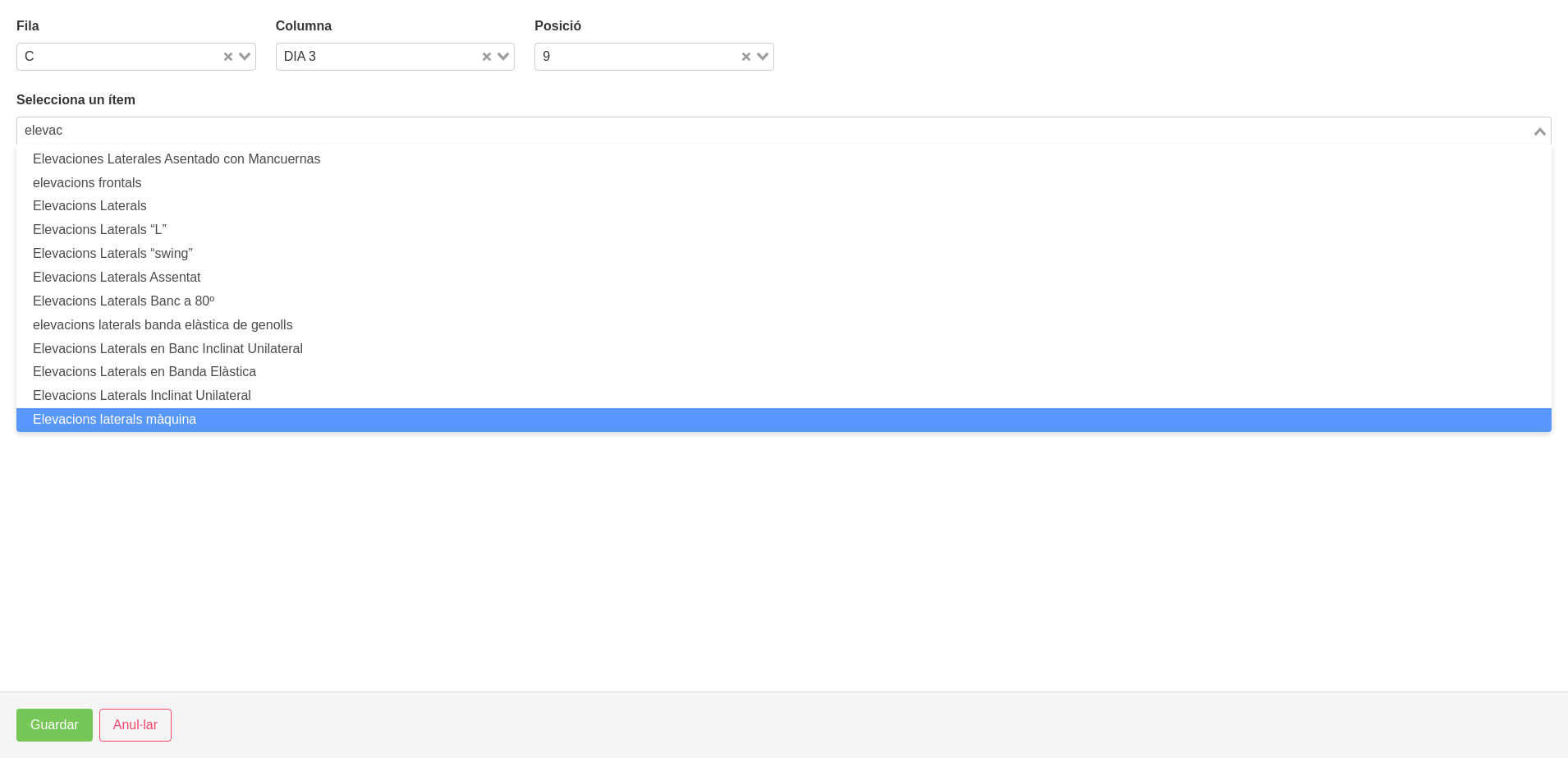
click at [196, 424] on li "Elevacions laterals màquina" at bounding box center [784, 420] width 1535 height 24
type input "elevac"
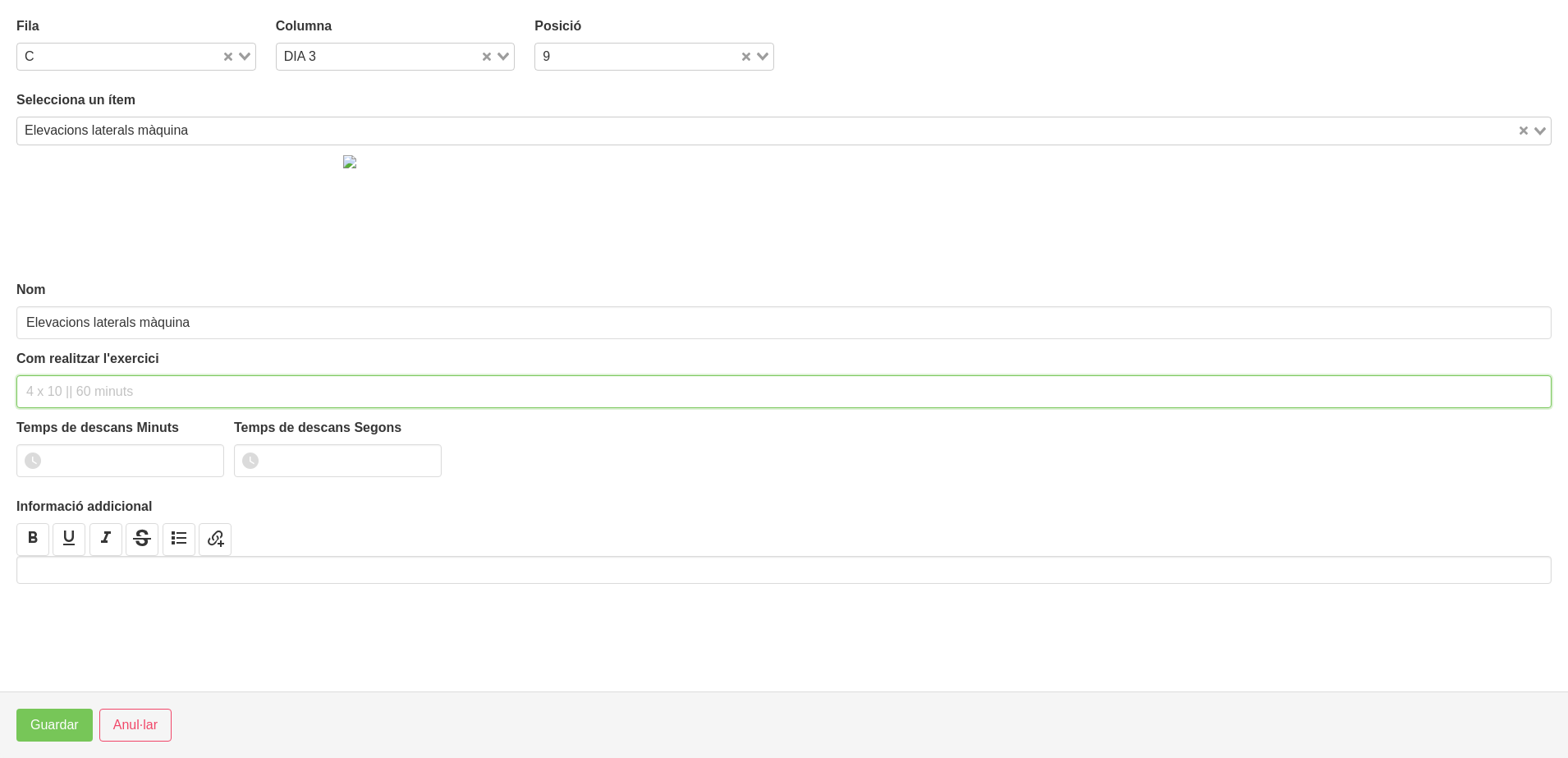
click at [53, 394] on input "text" at bounding box center [784, 391] width 1535 height 33
type input "2 x 8-10 a 2010 120""
click at [207, 459] on input "1" at bounding box center [121, 460] width 208 height 33
type input "2"
click at [207, 459] on input "2" at bounding box center [121, 460] width 208 height 33
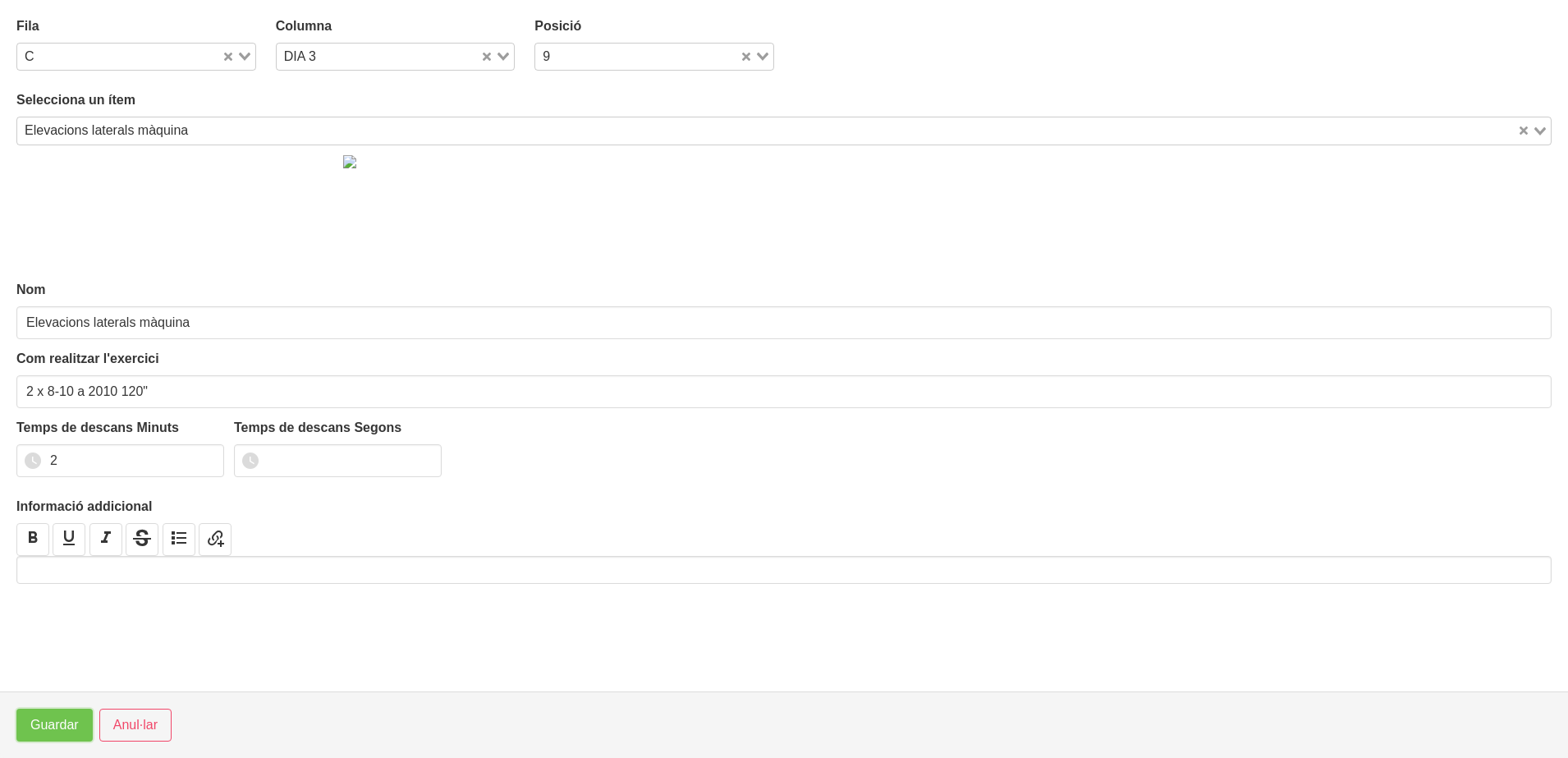
click at [53, 735] on button "Guardar" at bounding box center [55, 725] width 77 height 33
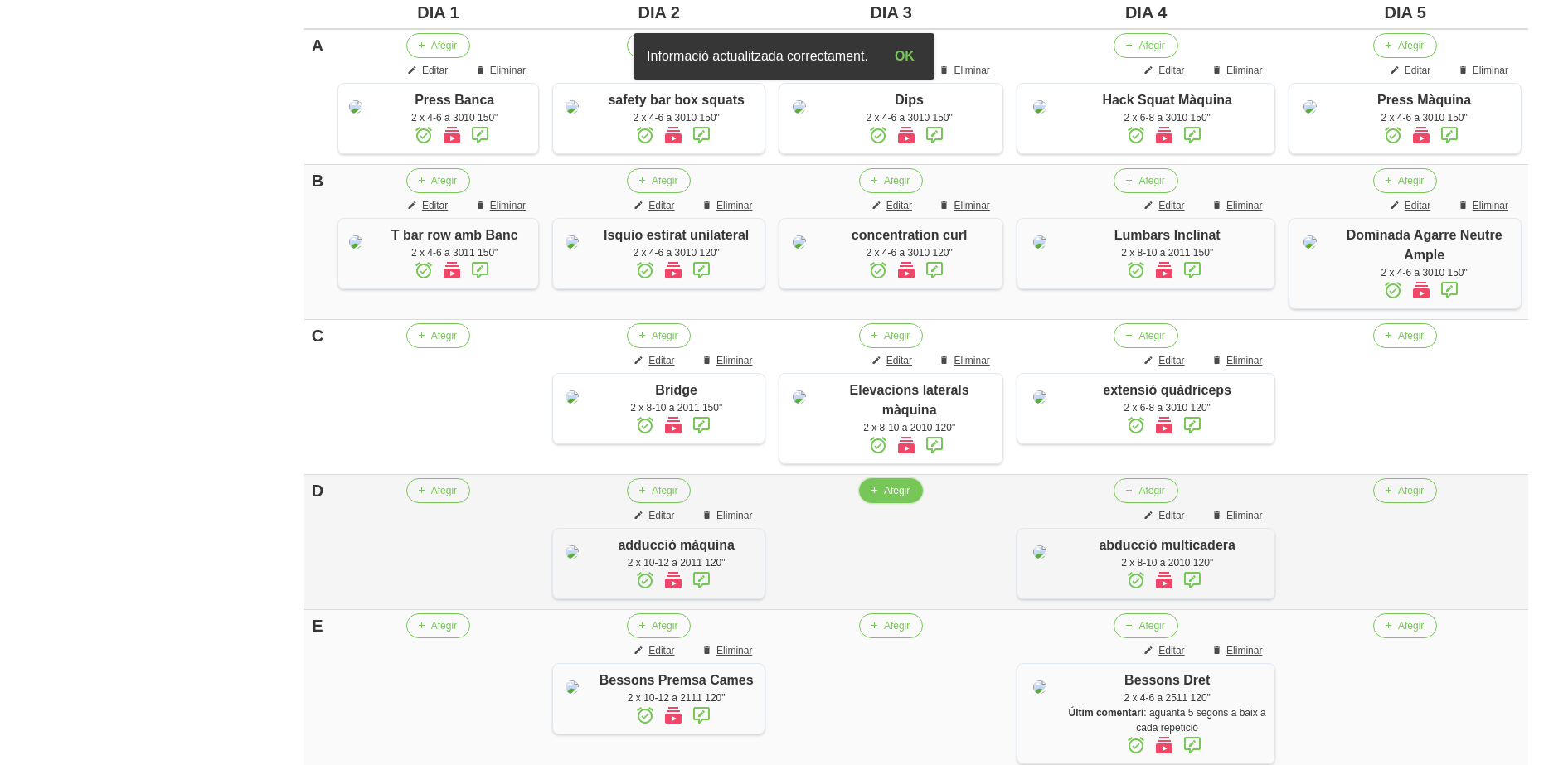
click at [885, 498] on span "Afegir" at bounding box center [896, 490] width 26 height 15
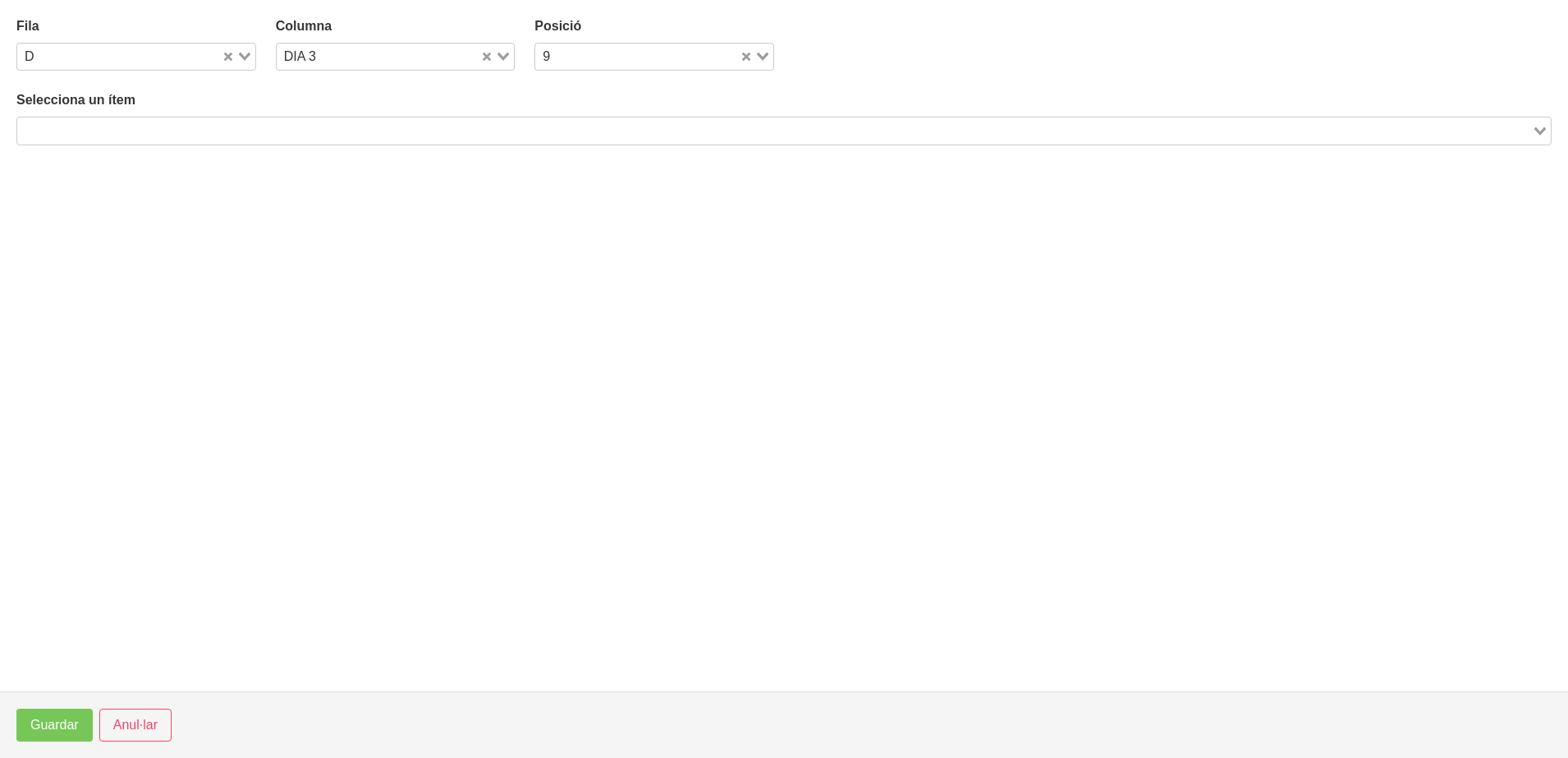
click at [263, 134] on input "Search for option" at bounding box center [773, 130] width 1511 height 19
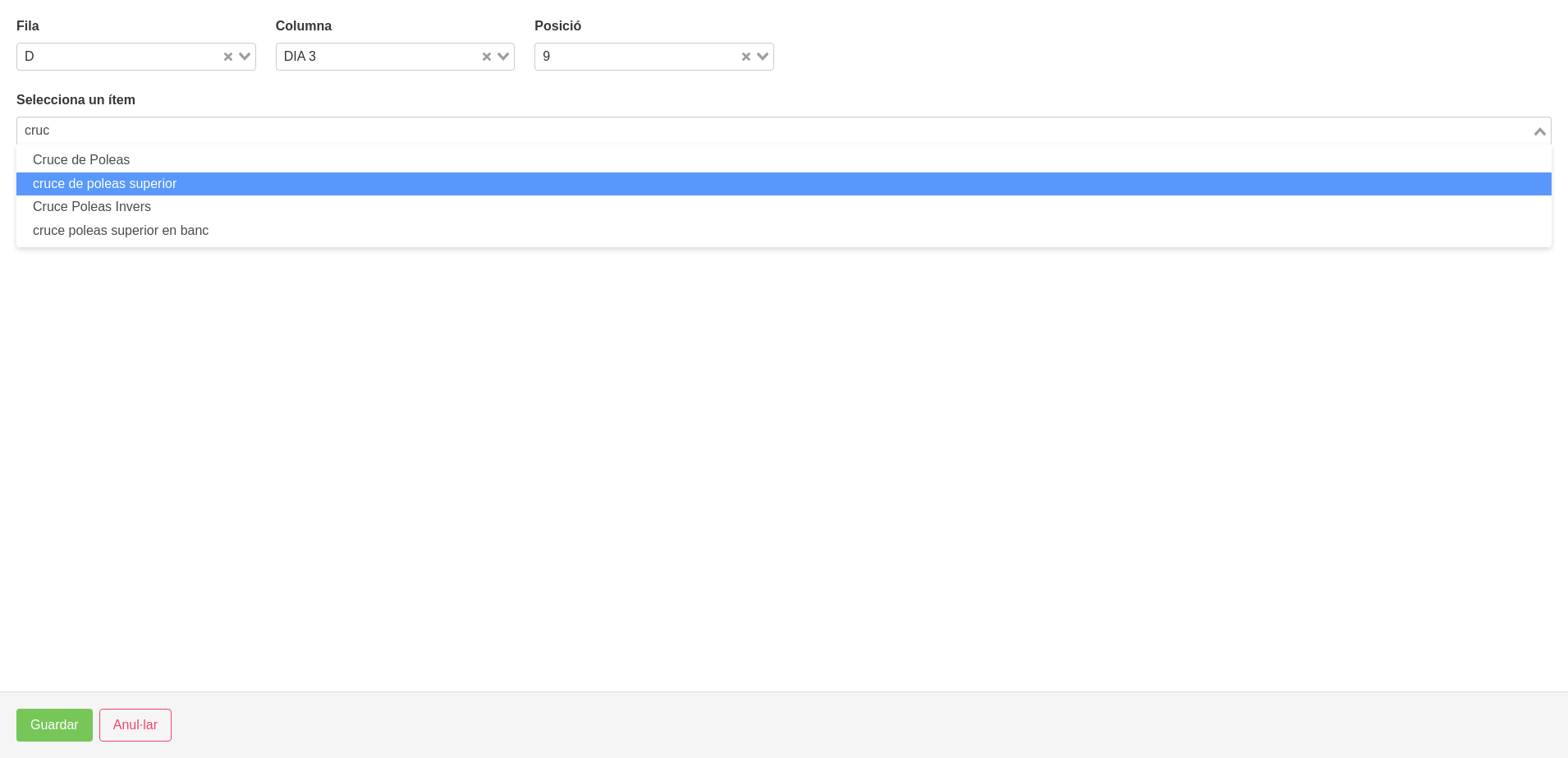
click at [227, 174] on li "cruce de poleas superior" at bounding box center [784, 184] width 1535 height 24
type input "cruc"
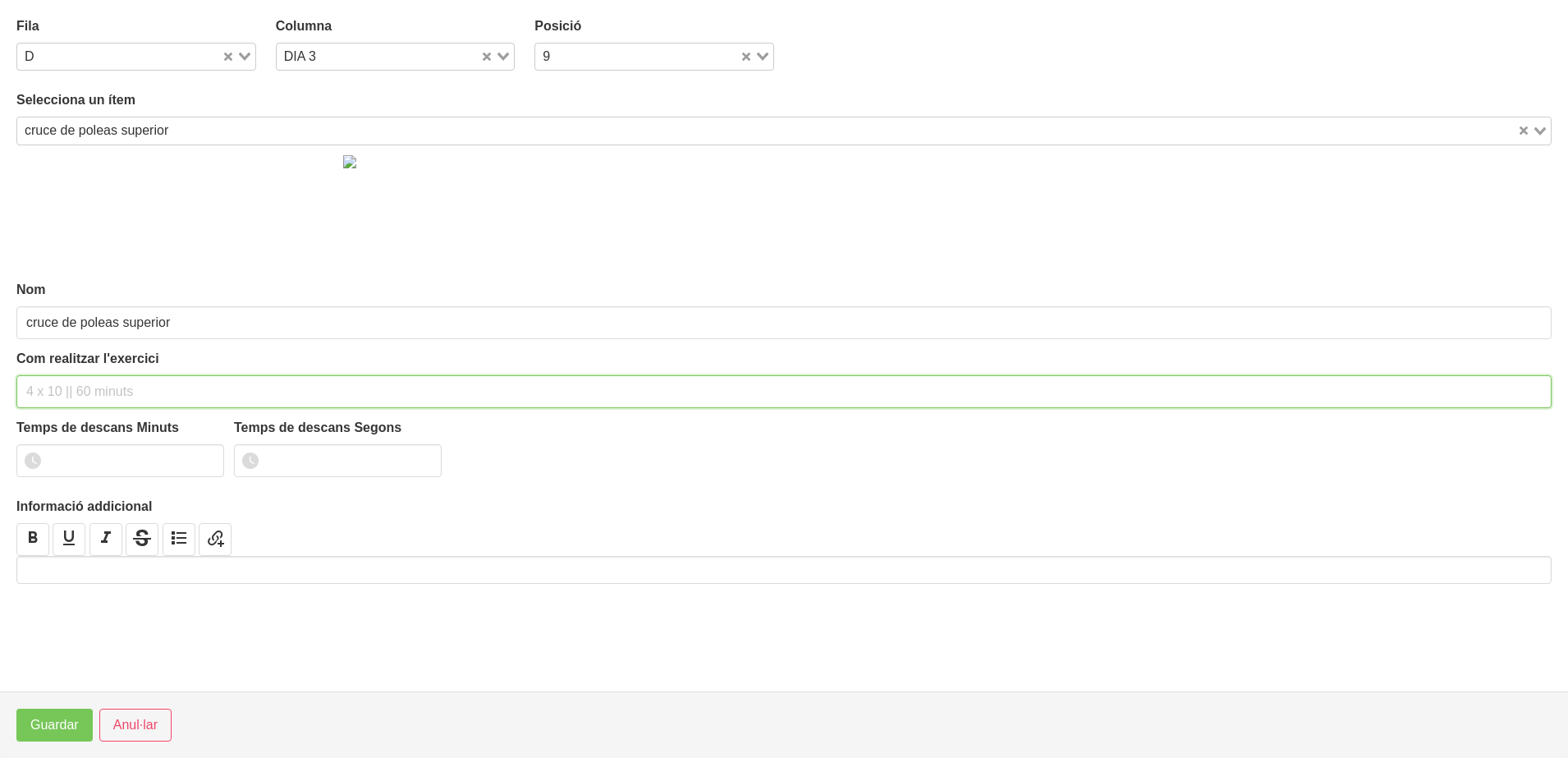
click at [63, 392] on input "text" at bounding box center [784, 391] width 1535 height 33
type input "2 x 8-10 a 2010 120""
click at [202, 454] on input "1" at bounding box center [121, 460] width 208 height 33
type input "2"
click at [202, 454] on input "2" at bounding box center [121, 460] width 208 height 33
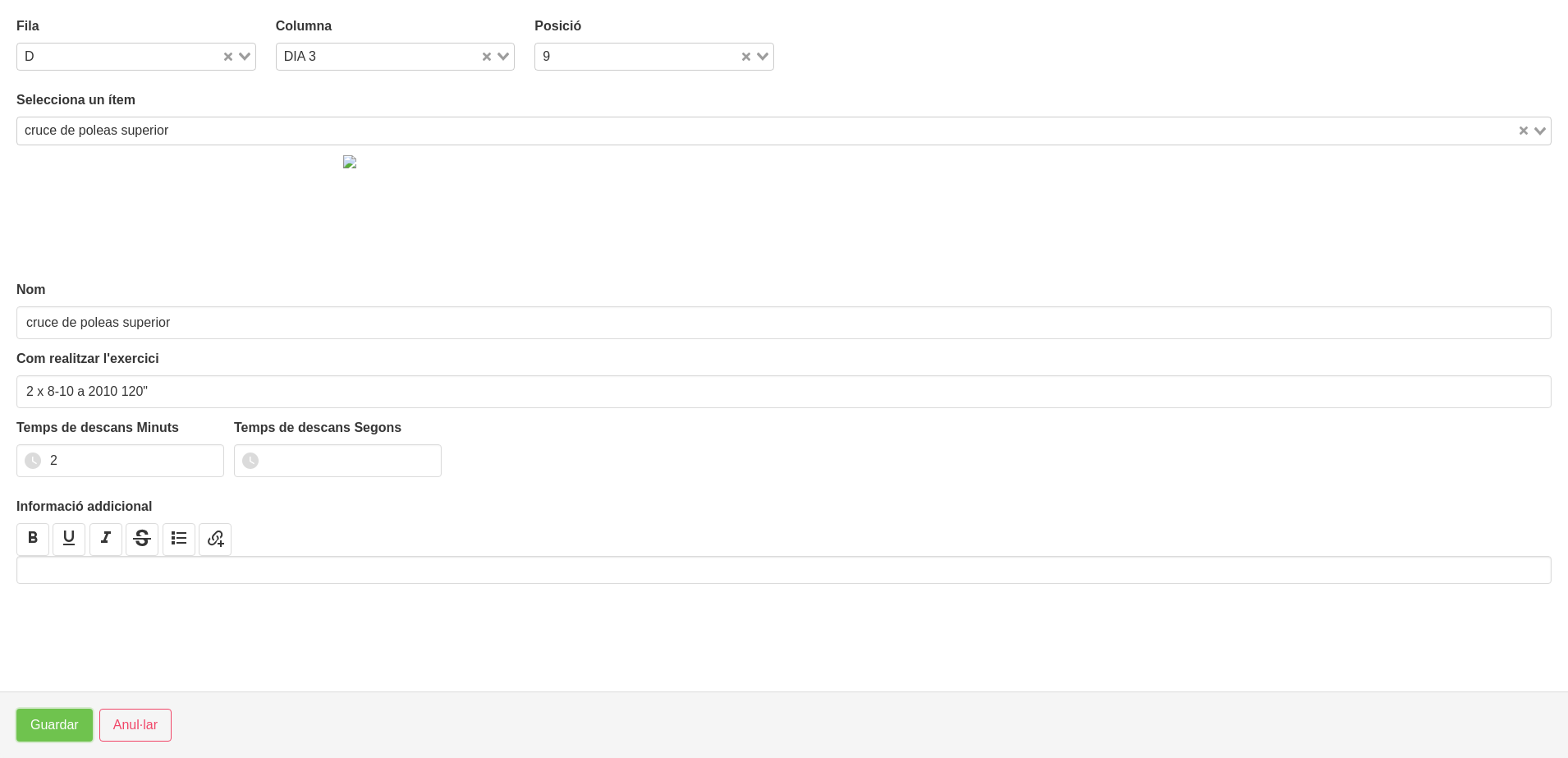
click at [54, 731] on span "Guardar" at bounding box center [55, 725] width 48 height 19
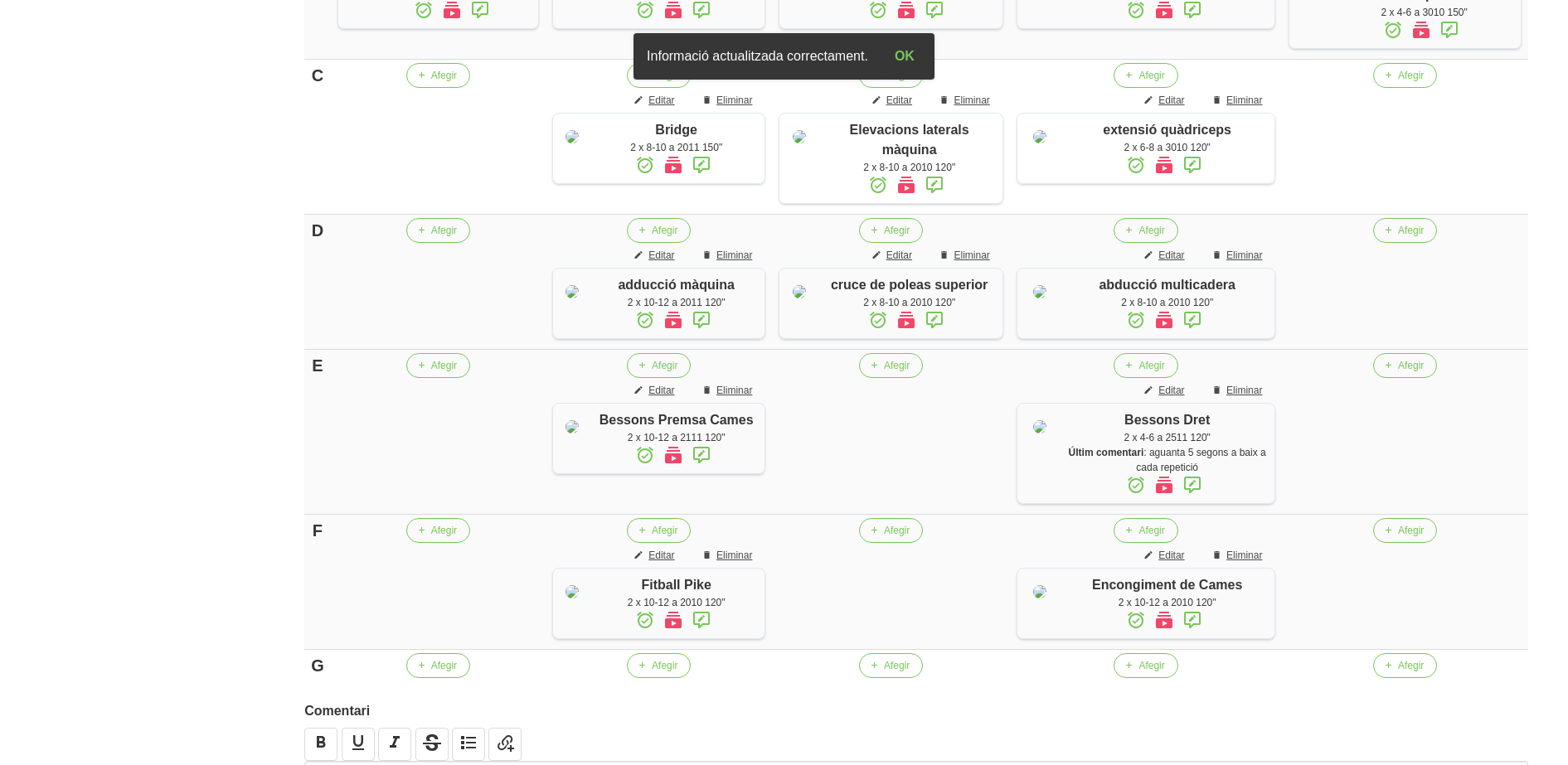
scroll to position [714, 0]
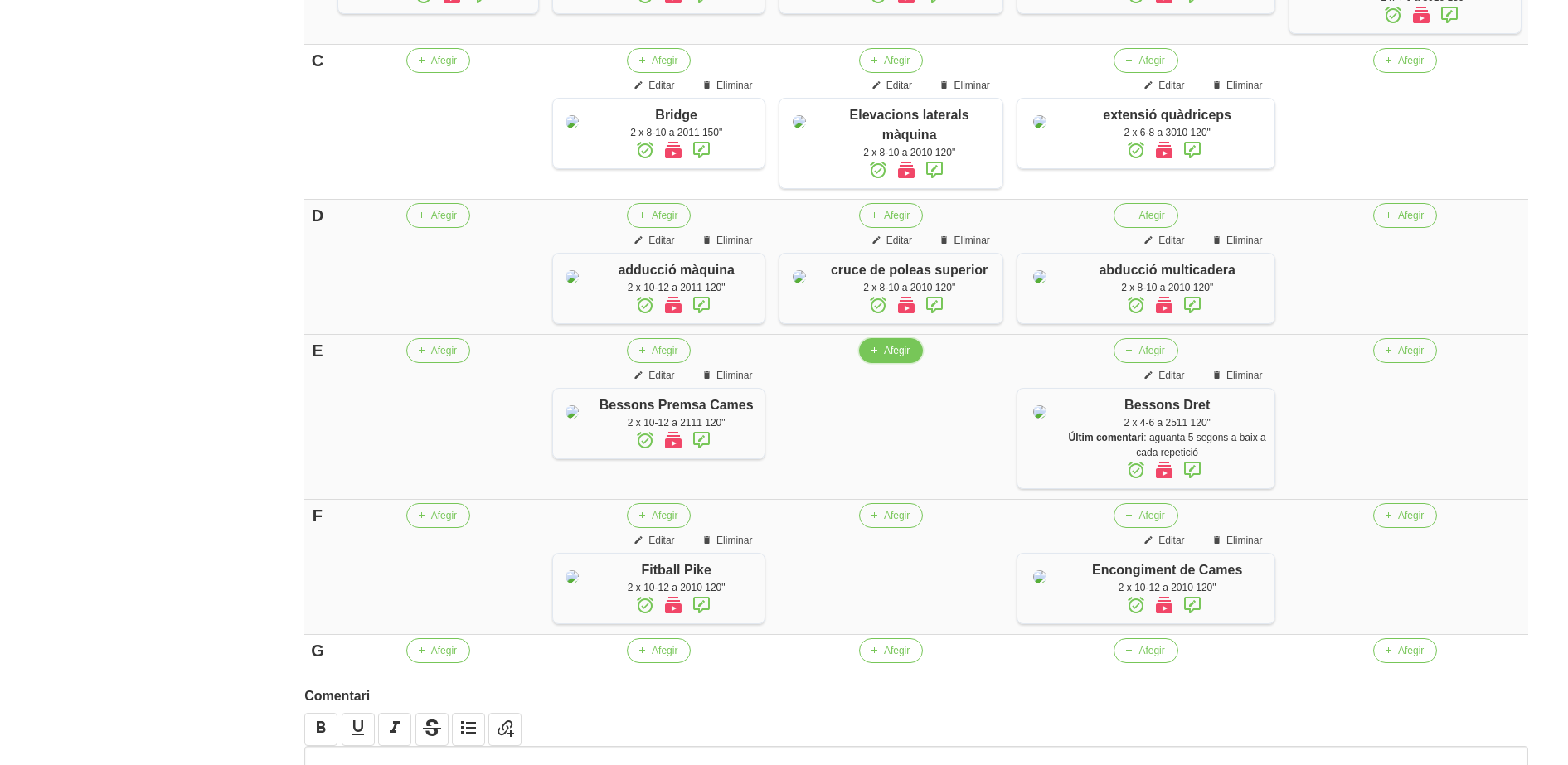
click at [876, 363] on button "Afegir" at bounding box center [891, 351] width 64 height 25
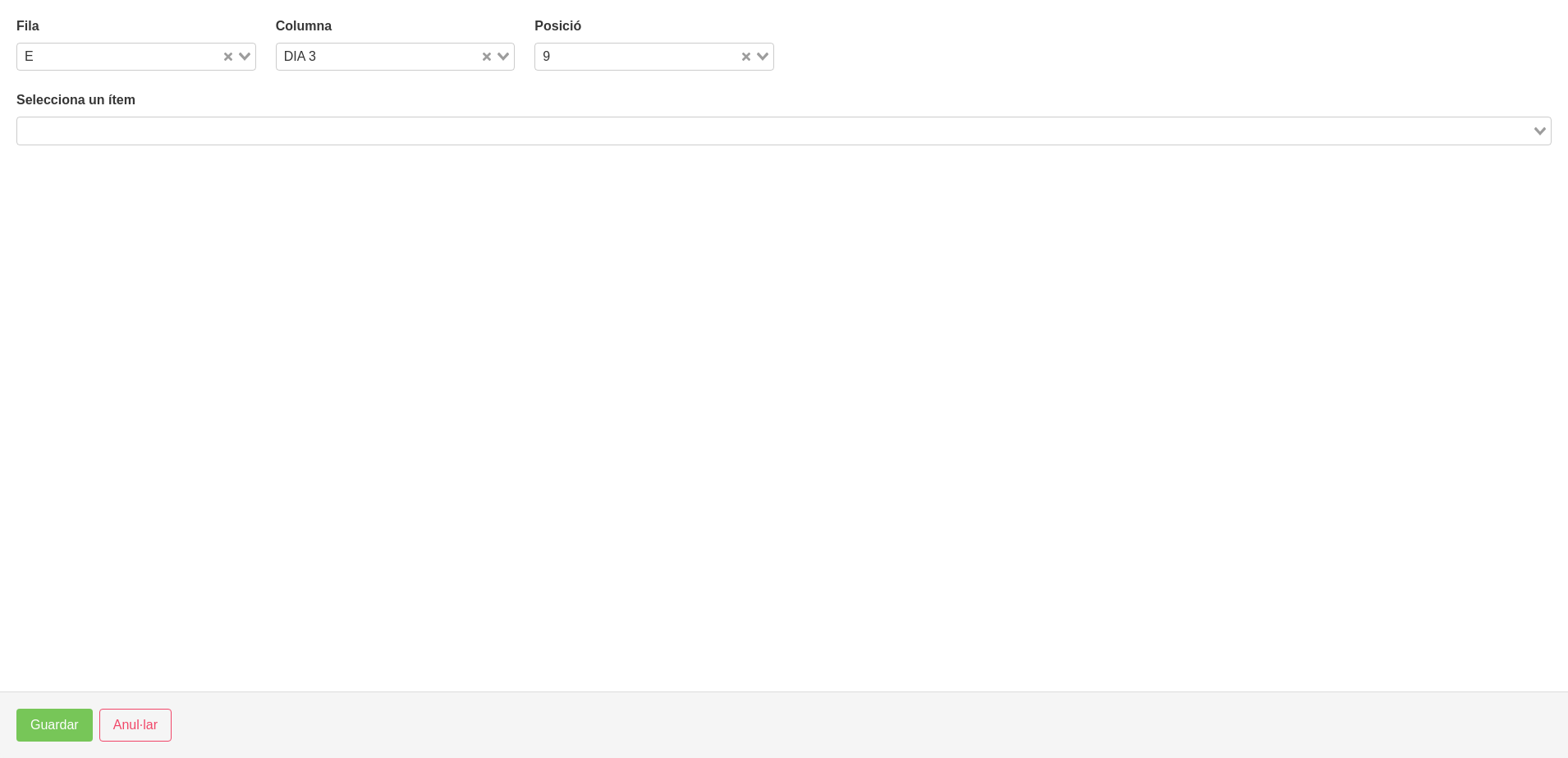
click at [367, 127] on input "Search for option" at bounding box center [773, 130] width 1511 height 19
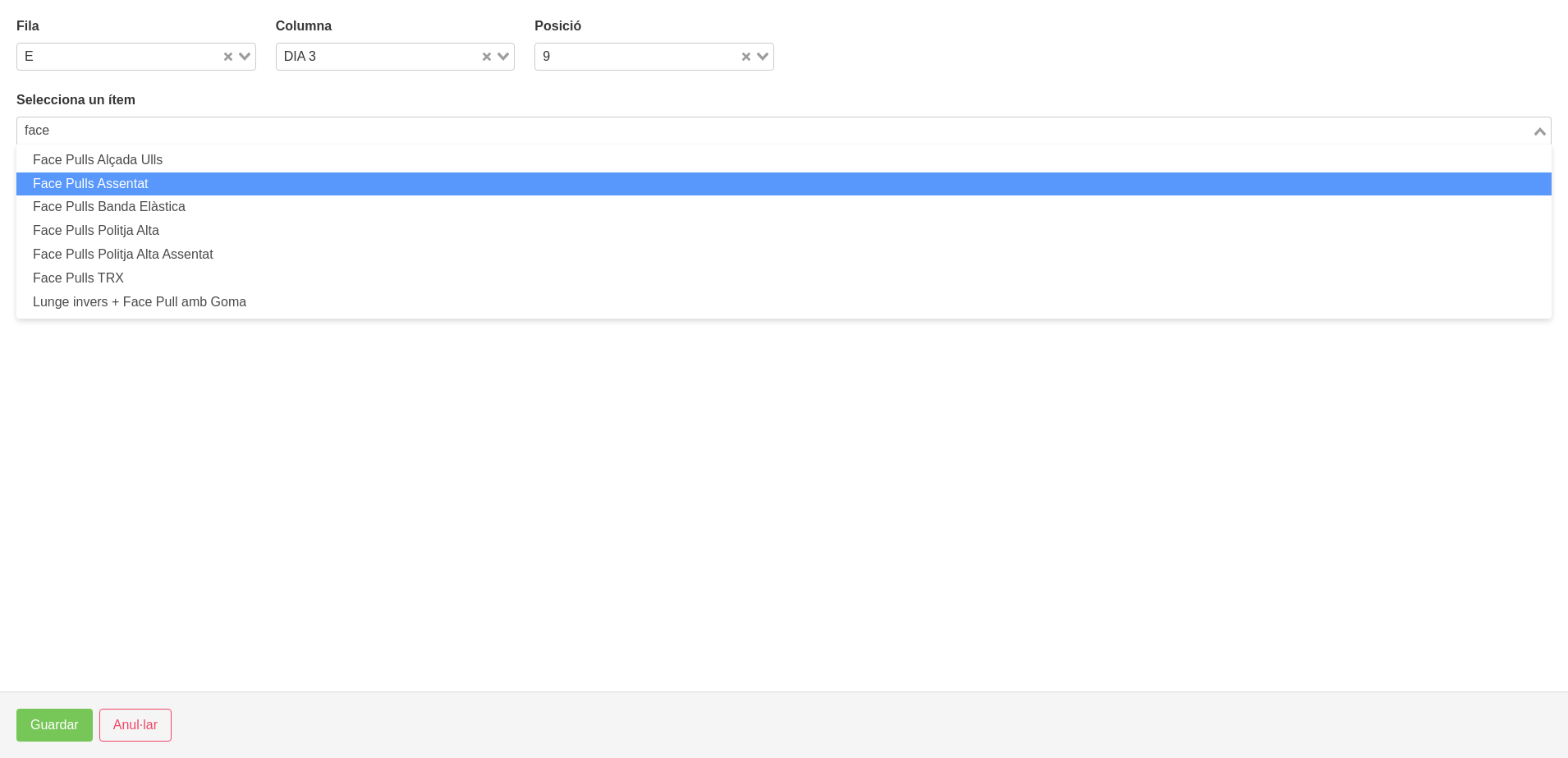
click at [265, 177] on li "Face Pulls Assentat" at bounding box center [784, 184] width 1535 height 24
type input "face"
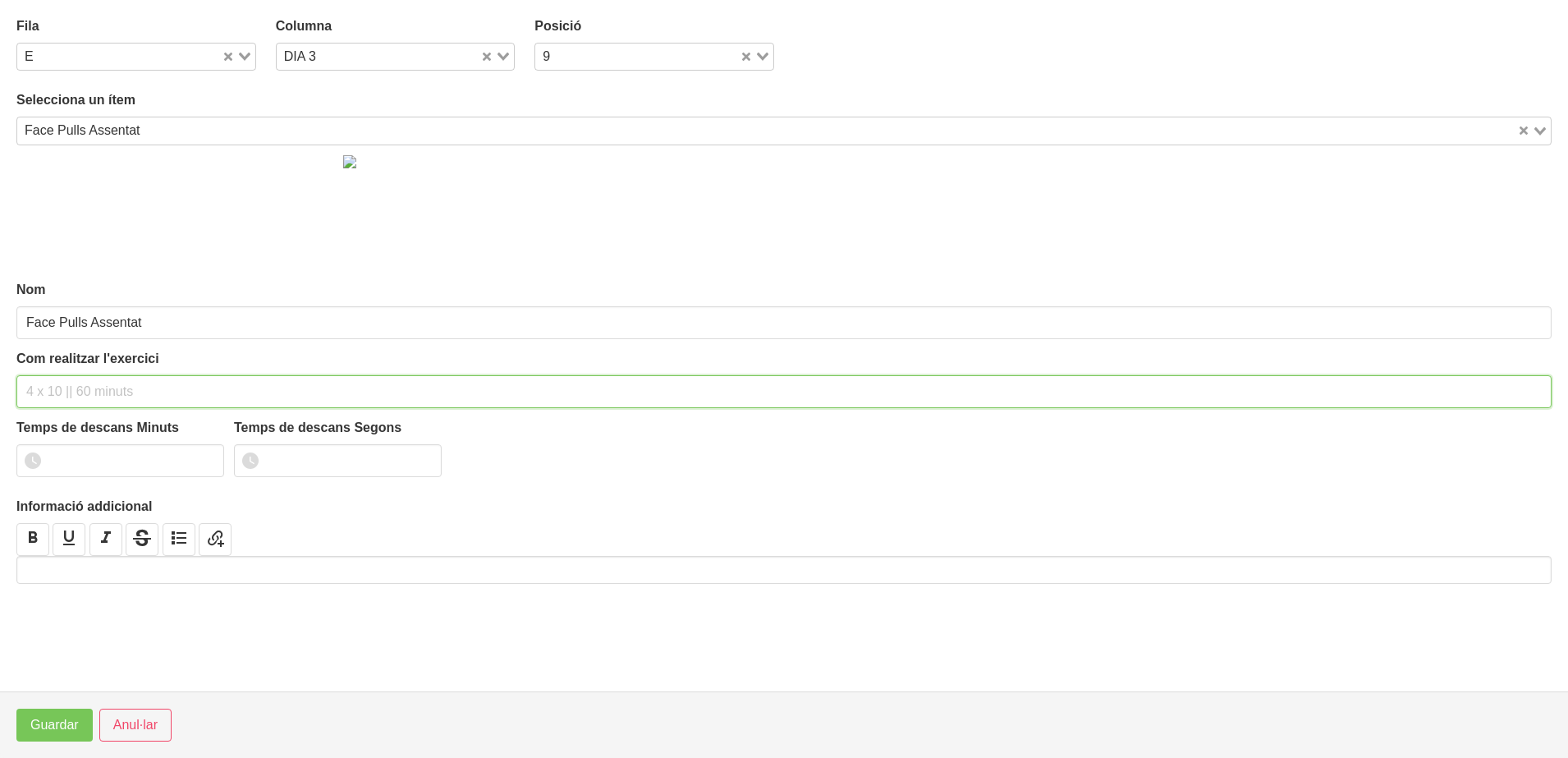
click at [83, 399] on input "text" at bounding box center [784, 391] width 1535 height 33
type input "2 x 10-12 a 2011 120""
click at [205, 458] on input "1" at bounding box center [121, 460] width 208 height 33
type input "2"
click at [205, 458] on input "2" at bounding box center [121, 460] width 208 height 33
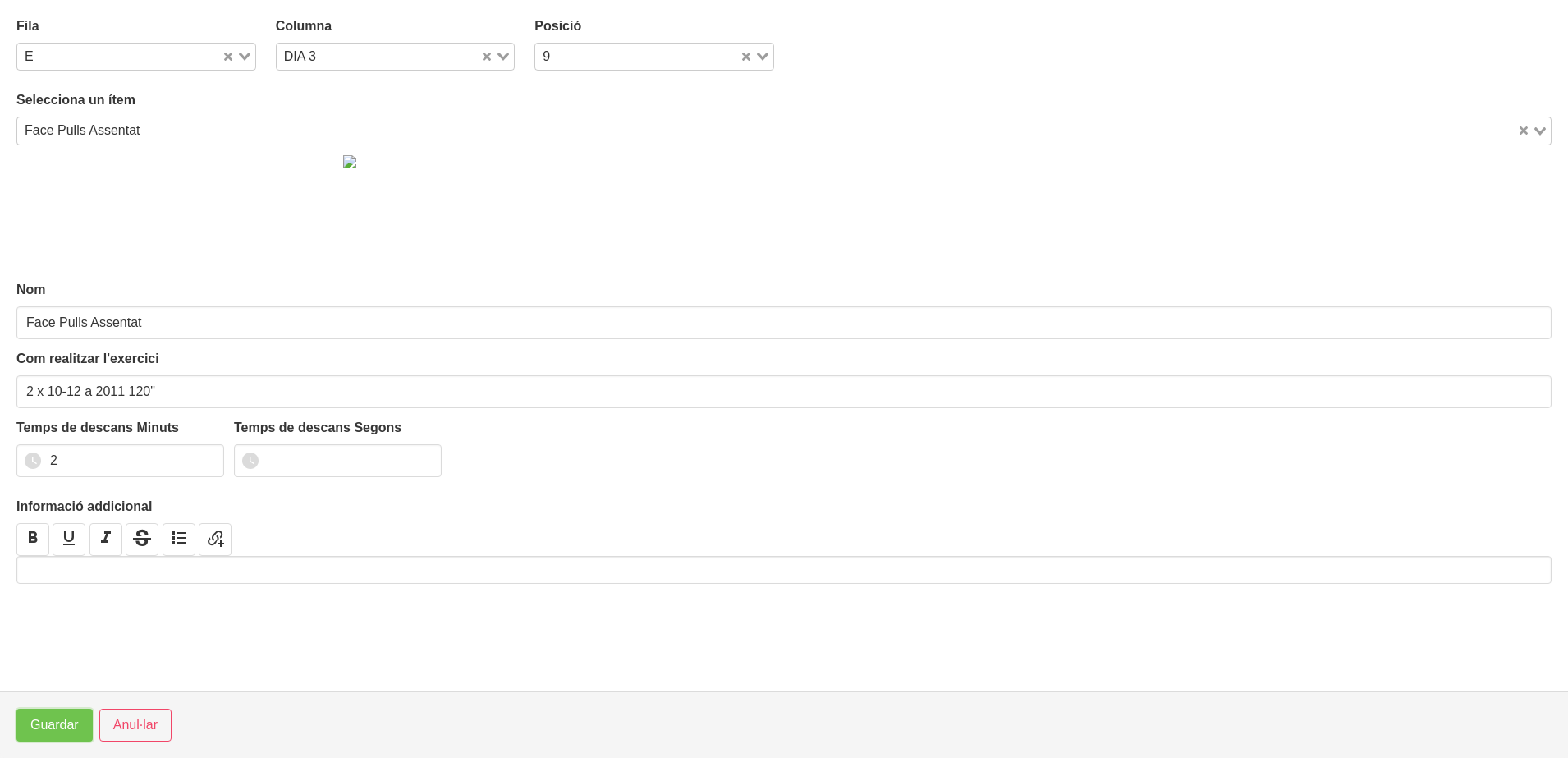
click at [60, 728] on span "Guardar" at bounding box center [55, 725] width 48 height 19
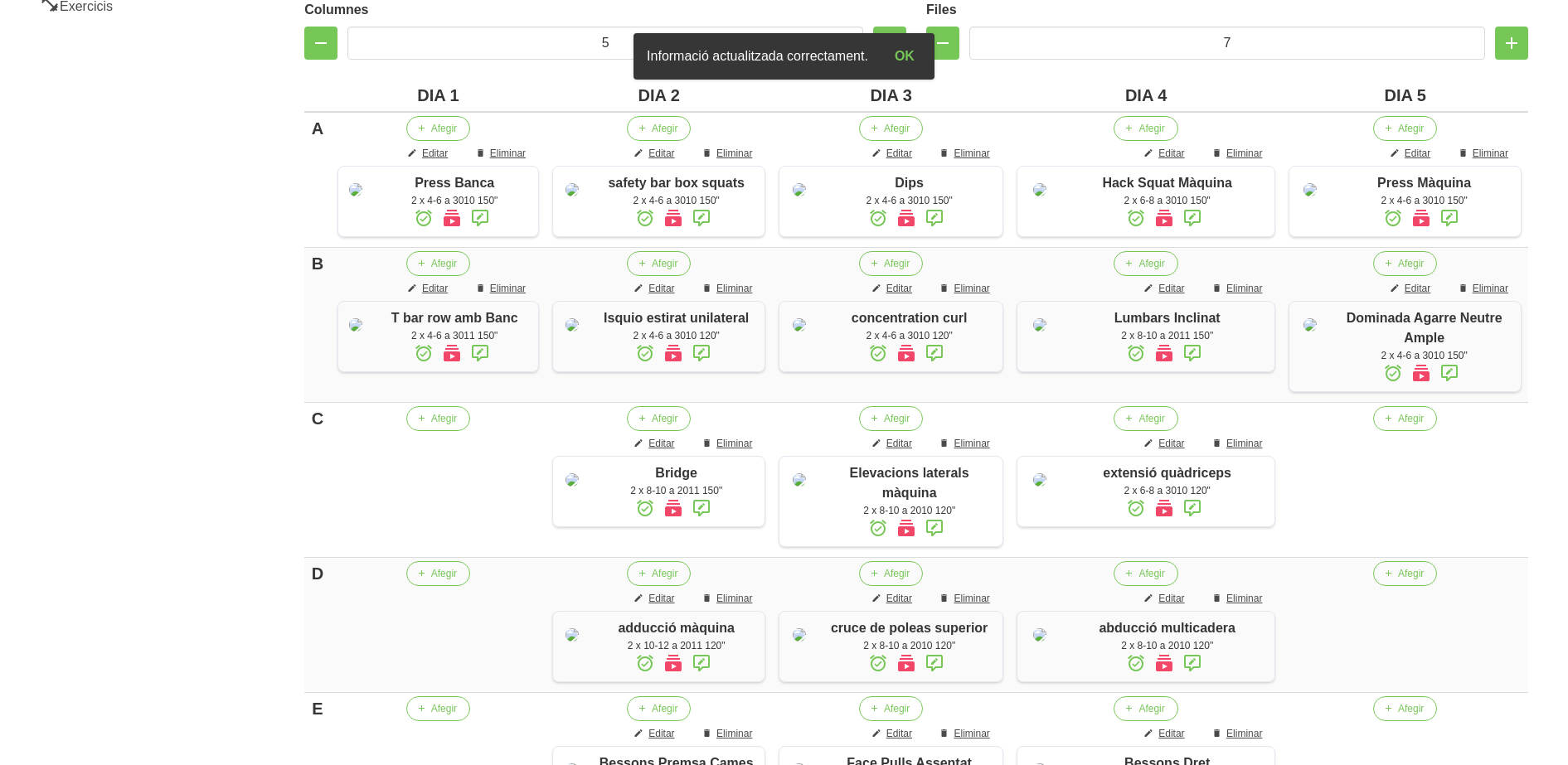
scroll to position [352, 0]
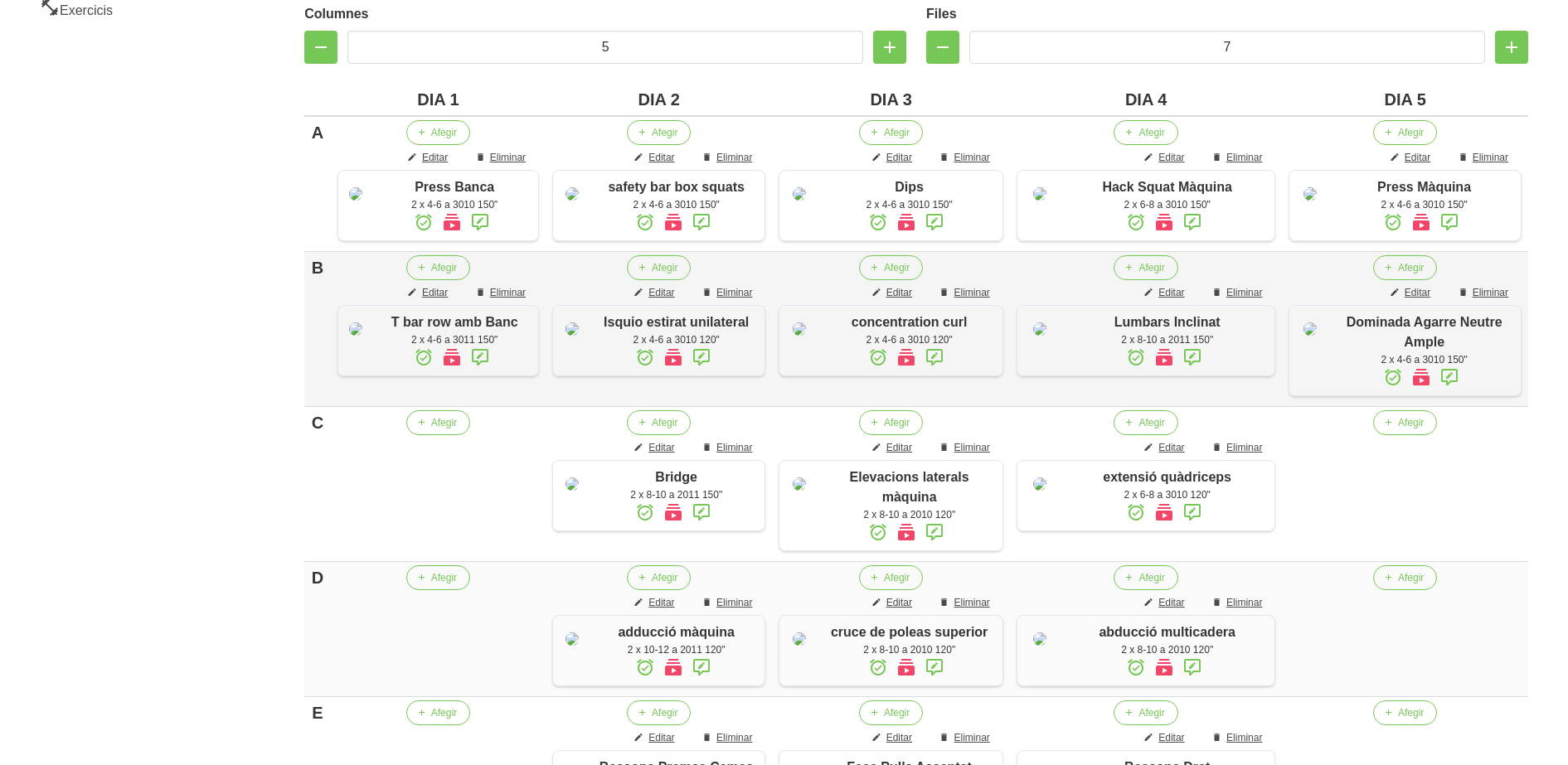
click at [365, 339] on div at bounding box center [356, 340] width 33 height 69
click at [426, 499] on td "Afegir" at bounding box center [438, 484] width 215 height 155
click at [426, 435] on button "Afegir" at bounding box center [438, 423] width 64 height 25
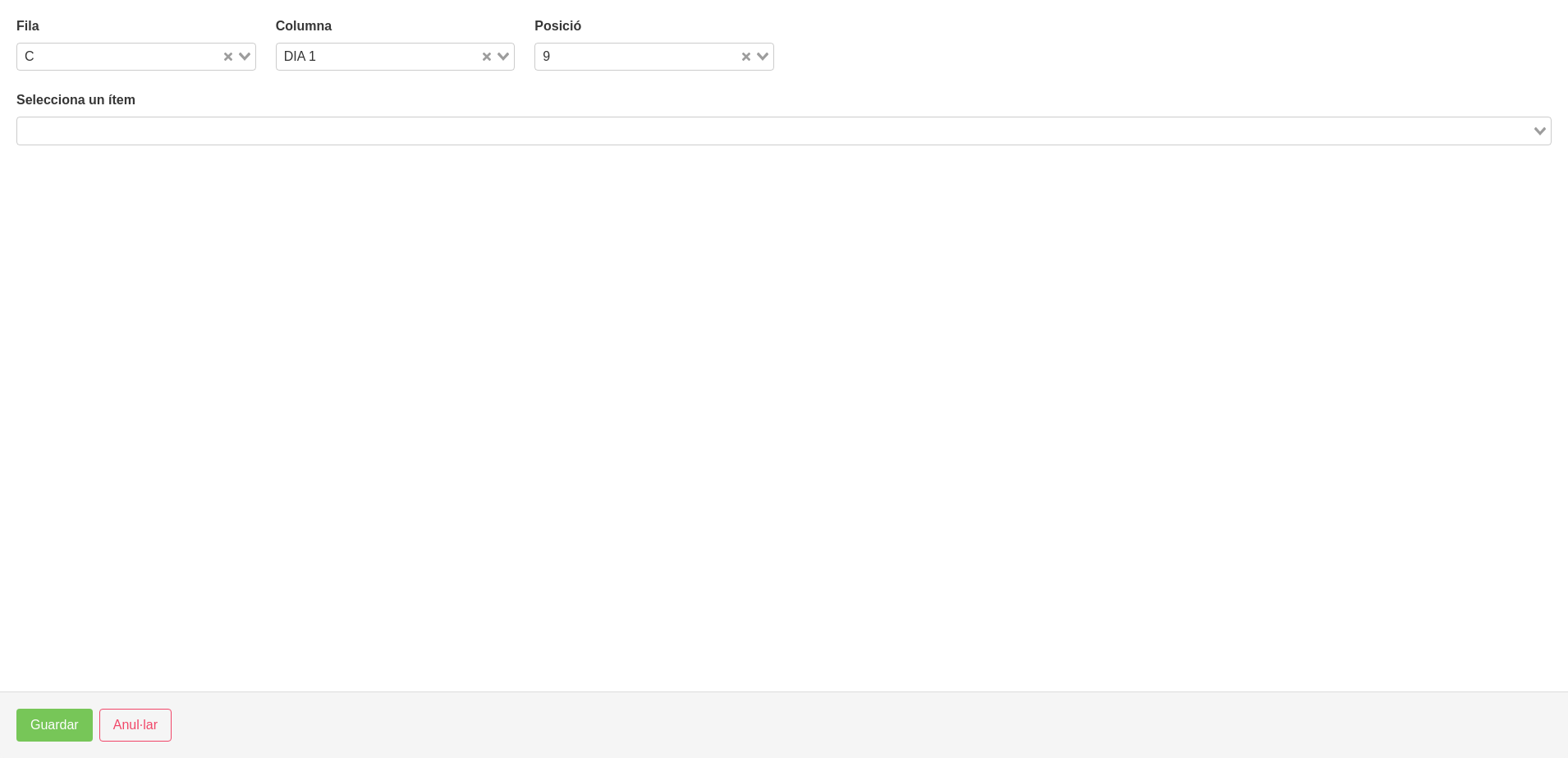
click at [137, 139] on input "Search for option" at bounding box center [773, 130] width 1511 height 19
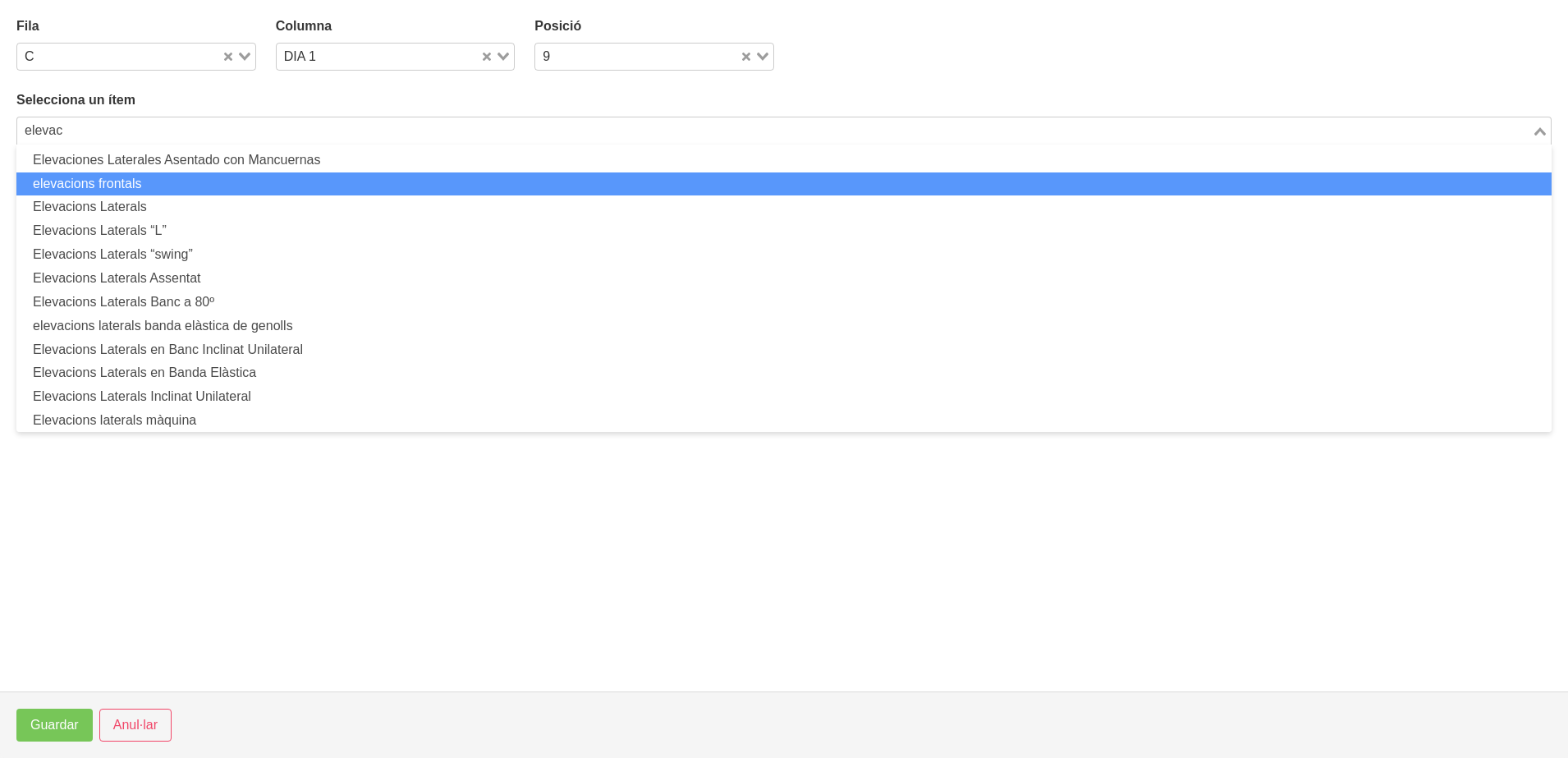
drag, startPoint x: 69, startPoint y: 130, endPoint x: -4, endPoint y: 133, distance: 73.1
click at [0, 133] on html "Nutrivic [PERSON_NAME] General Dashboard Seccions Clients Administradors Comuni…" at bounding box center [784, 449] width 1568 height 1596
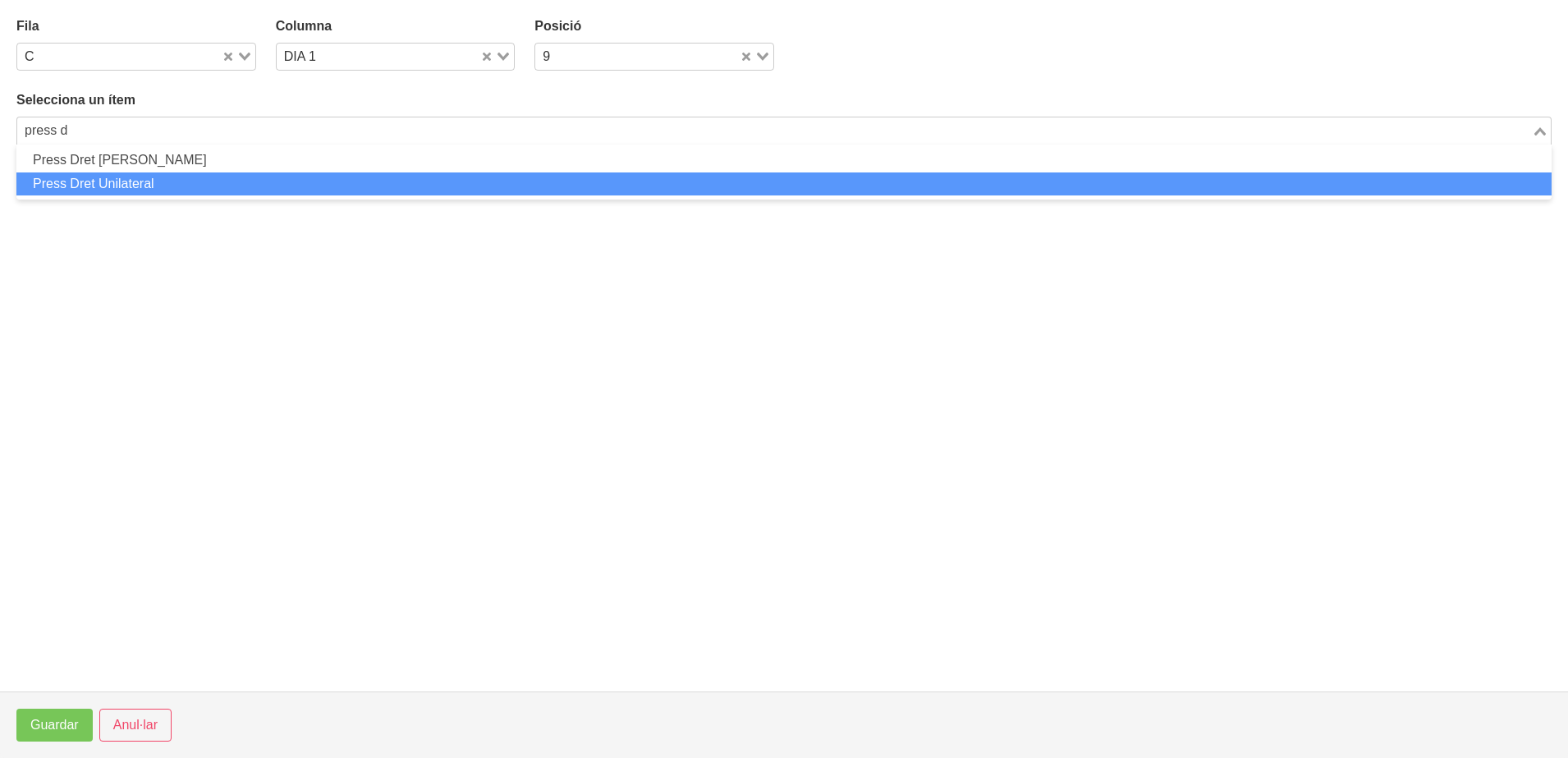
click at [71, 188] on li "Press Dret Unilateral" at bounding box center [784, 184] width 1535 height 24
type input "press d"
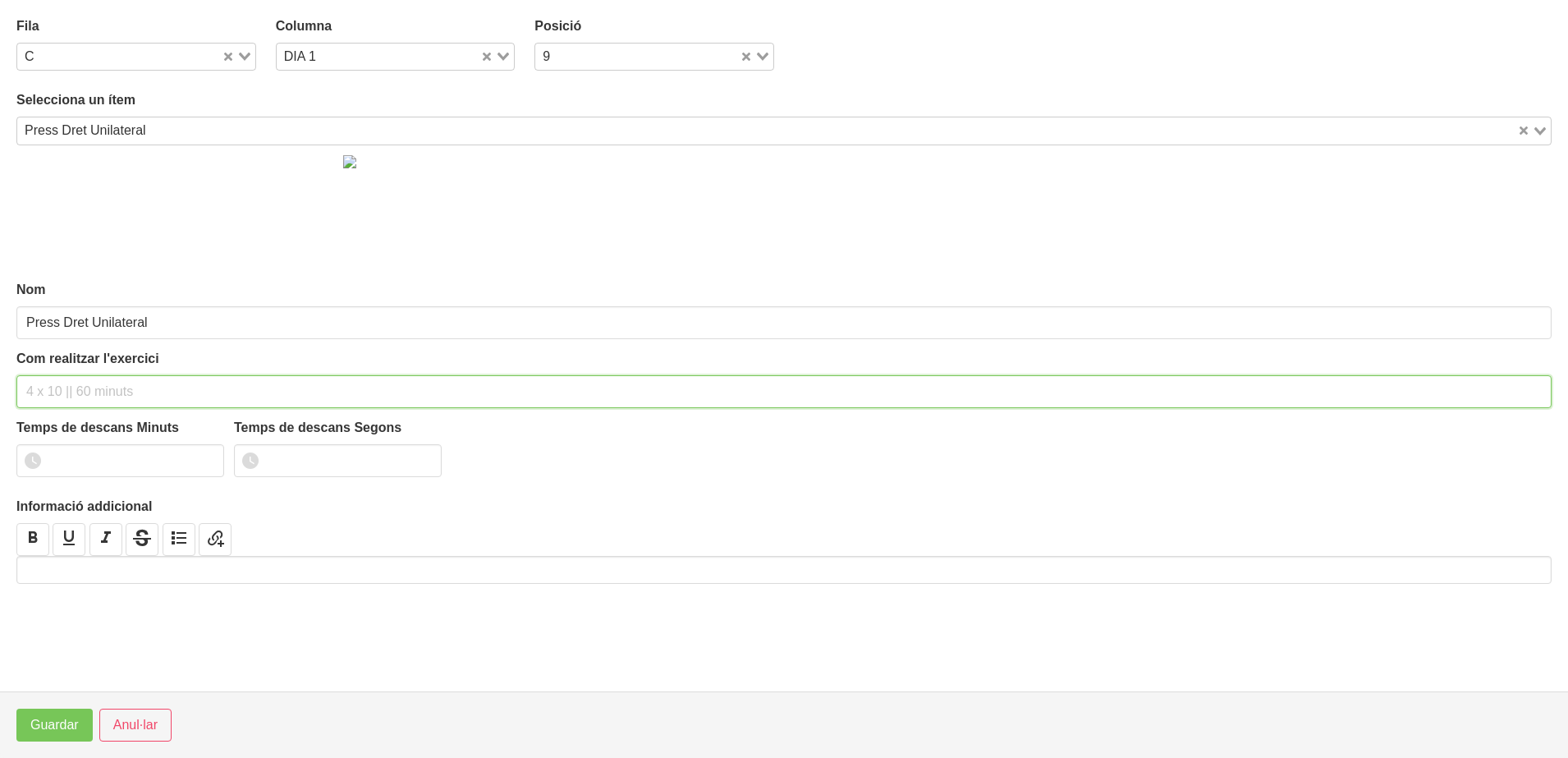
click at [53, 386] on input "text" at bounding box center [784, 391] width 1535 height 33
type input "2 x 6-8 a 3010 120""
click at [204, 460] on input "0" at bounding box center [121, 460] width 208 height 33
click at [208, 453] on input "1" at bounding box center [121, 460] width 208 height 33
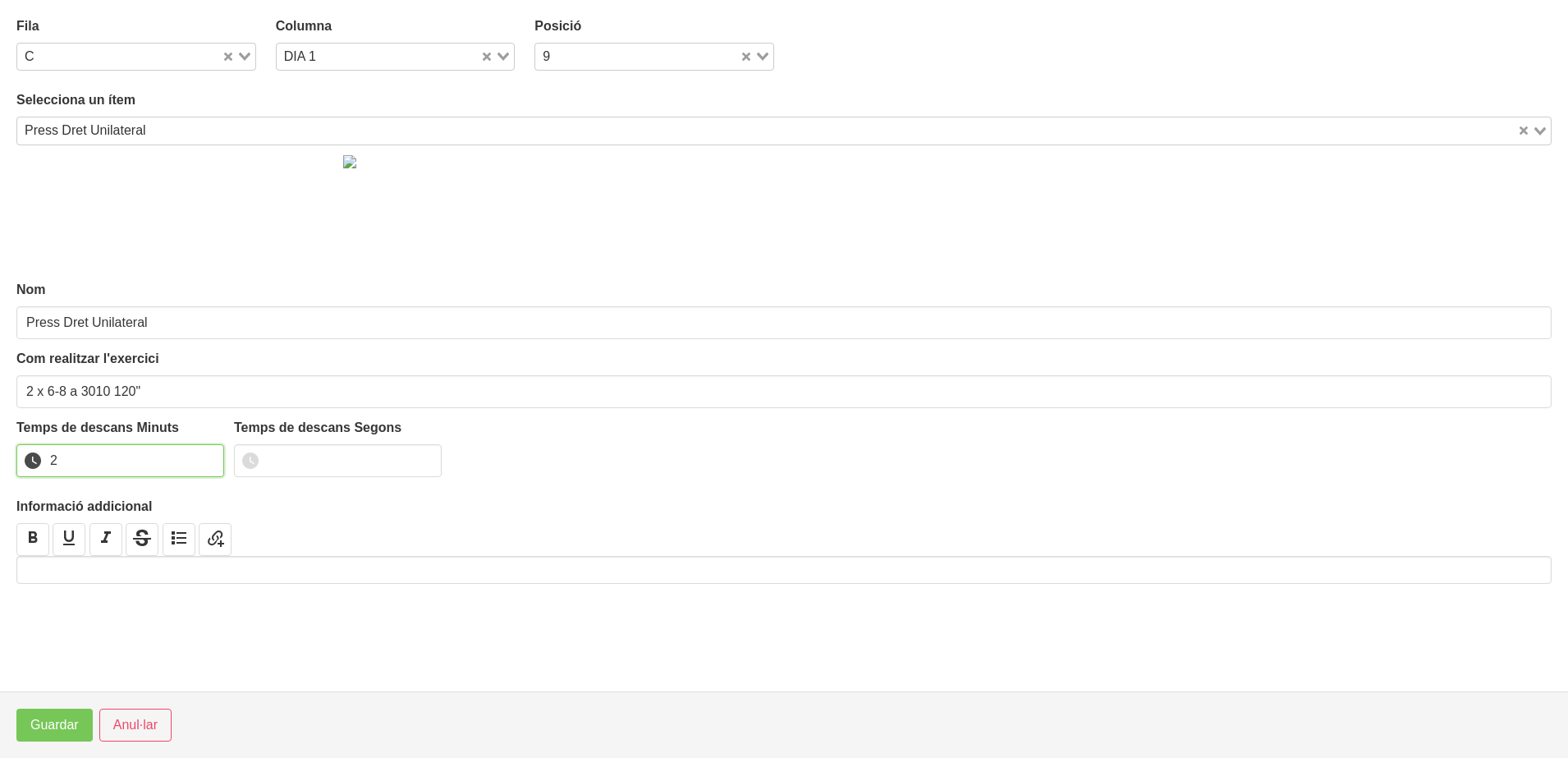
type input "2"
click at [208, 453] on input "2" at bounding box center [121, 460] width 208 height 33
click at [48, 732] on span "Guardar" at bounding box center [55, 725] width 48 height 19
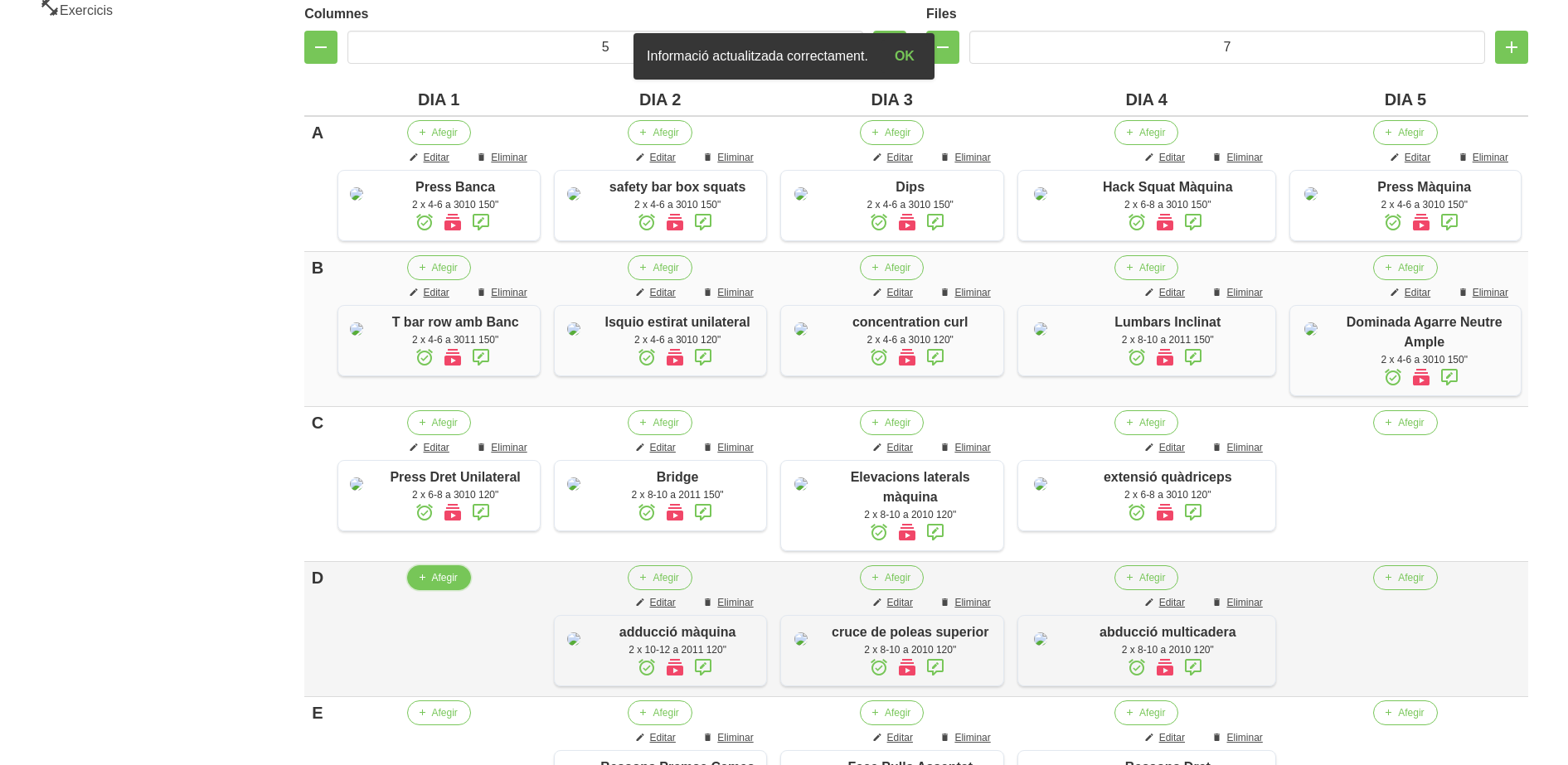
click at [440, 586] on span "Afegir" at bounding box center [444, 578] width 26 height 15
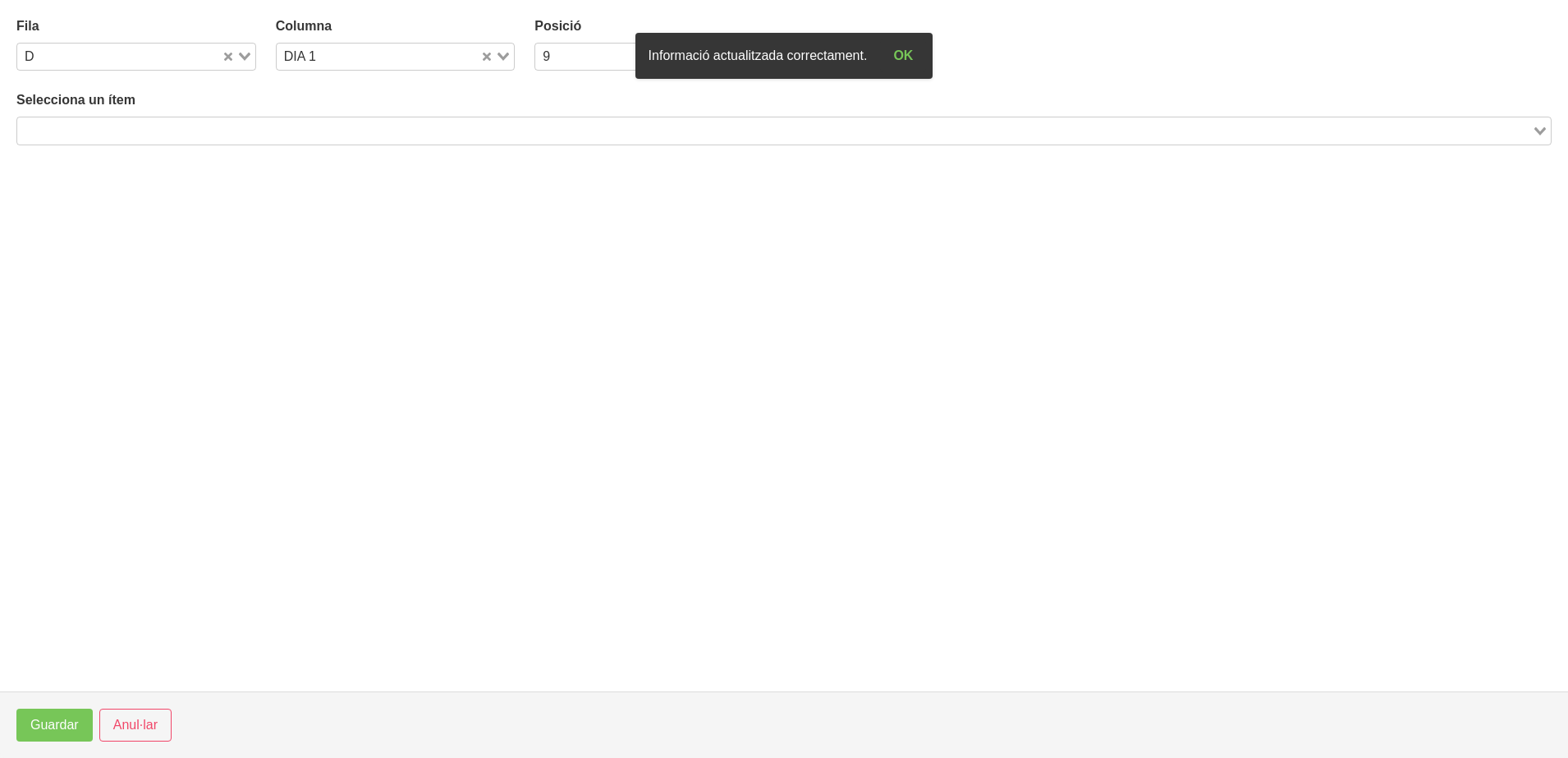
click at [188, 141] on div "Loading..." at bounding box center [784, 130] width 1535 height 28
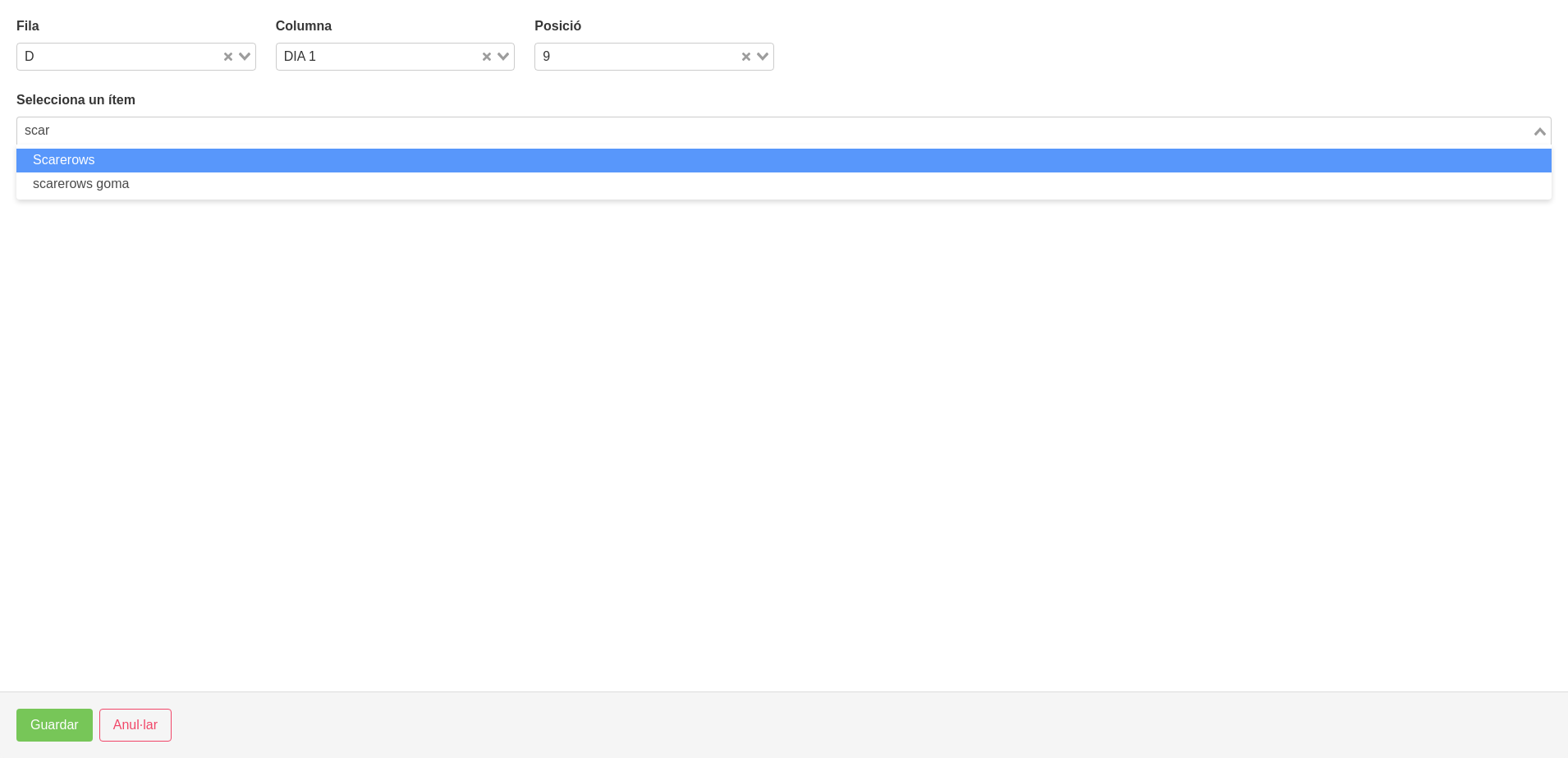
click at [363, 158] on li "Scarerows" at bounding box center [784, 160] width 1535 height 24
type input "scar"
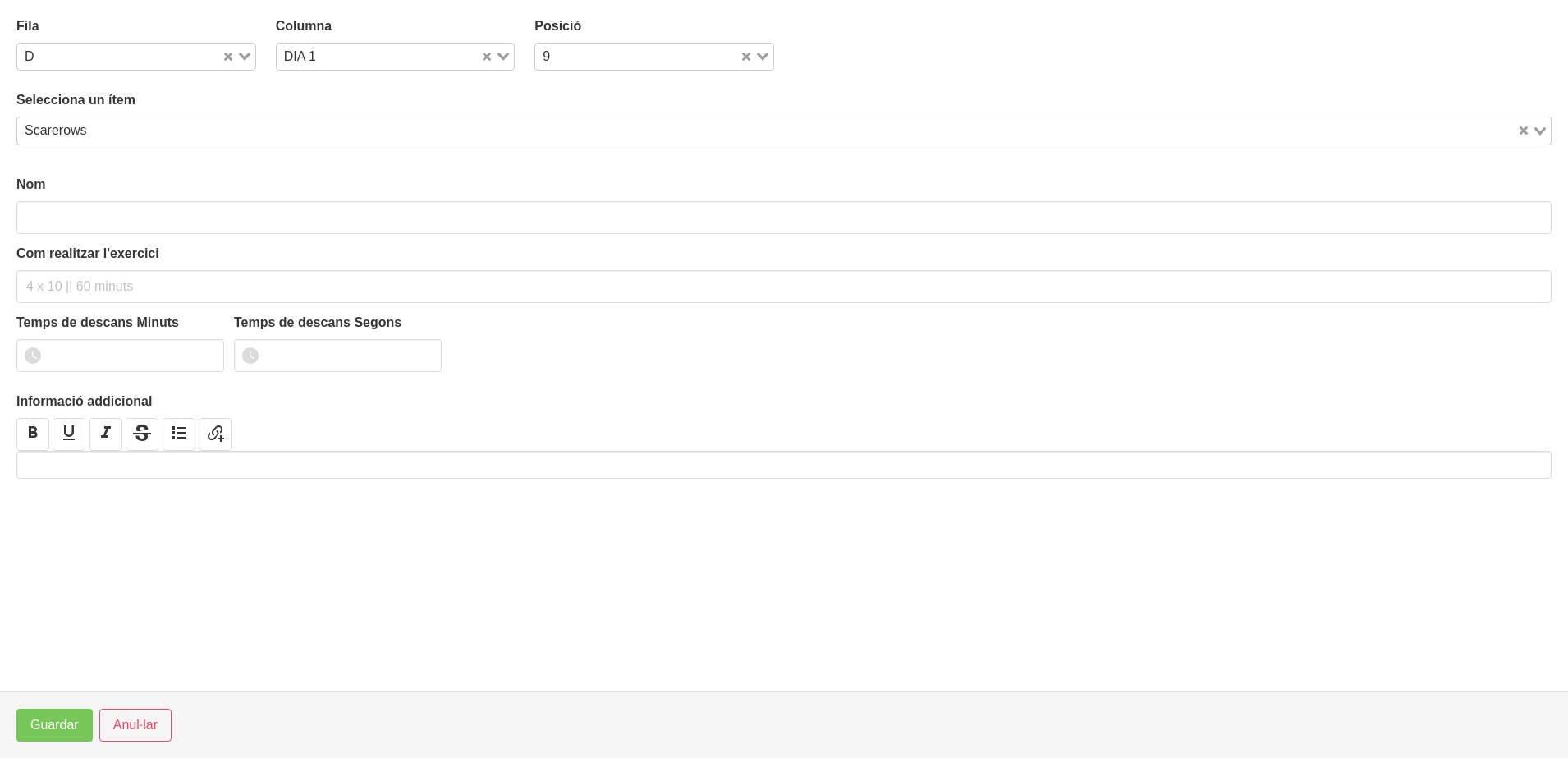
type input "Scarerows"
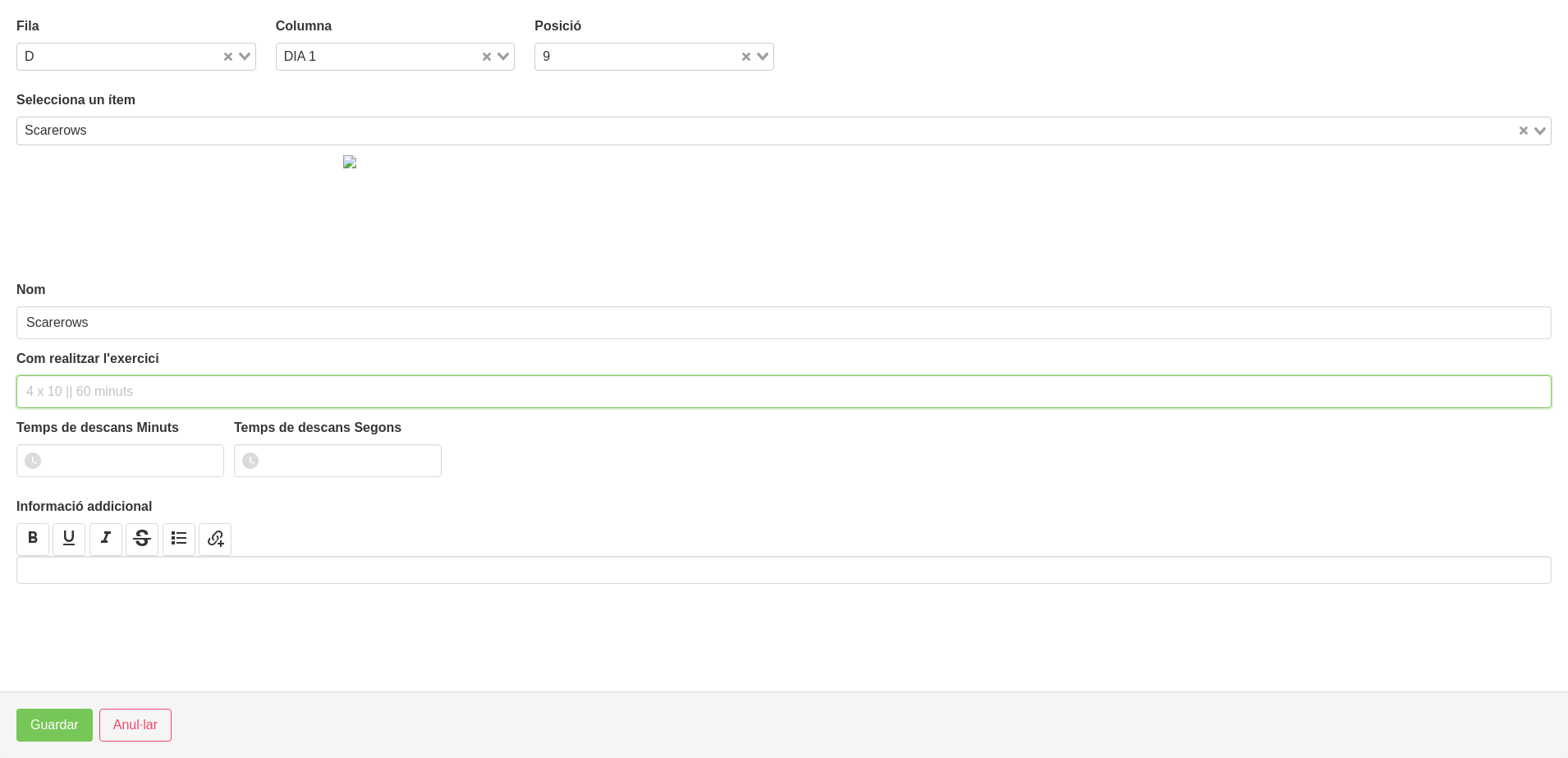
click at [56, 389] on input "text" at bounding box center [784, 391] width 1535 height 33
type input "2 x 8-10 a 2011 120""
click at [201, 458] on input "1" at bounding box center [121, 460] width 208 height 33
type input "2"
click at [201, 458] on input "2" at bounding box center [121, 460] width 208 height 33
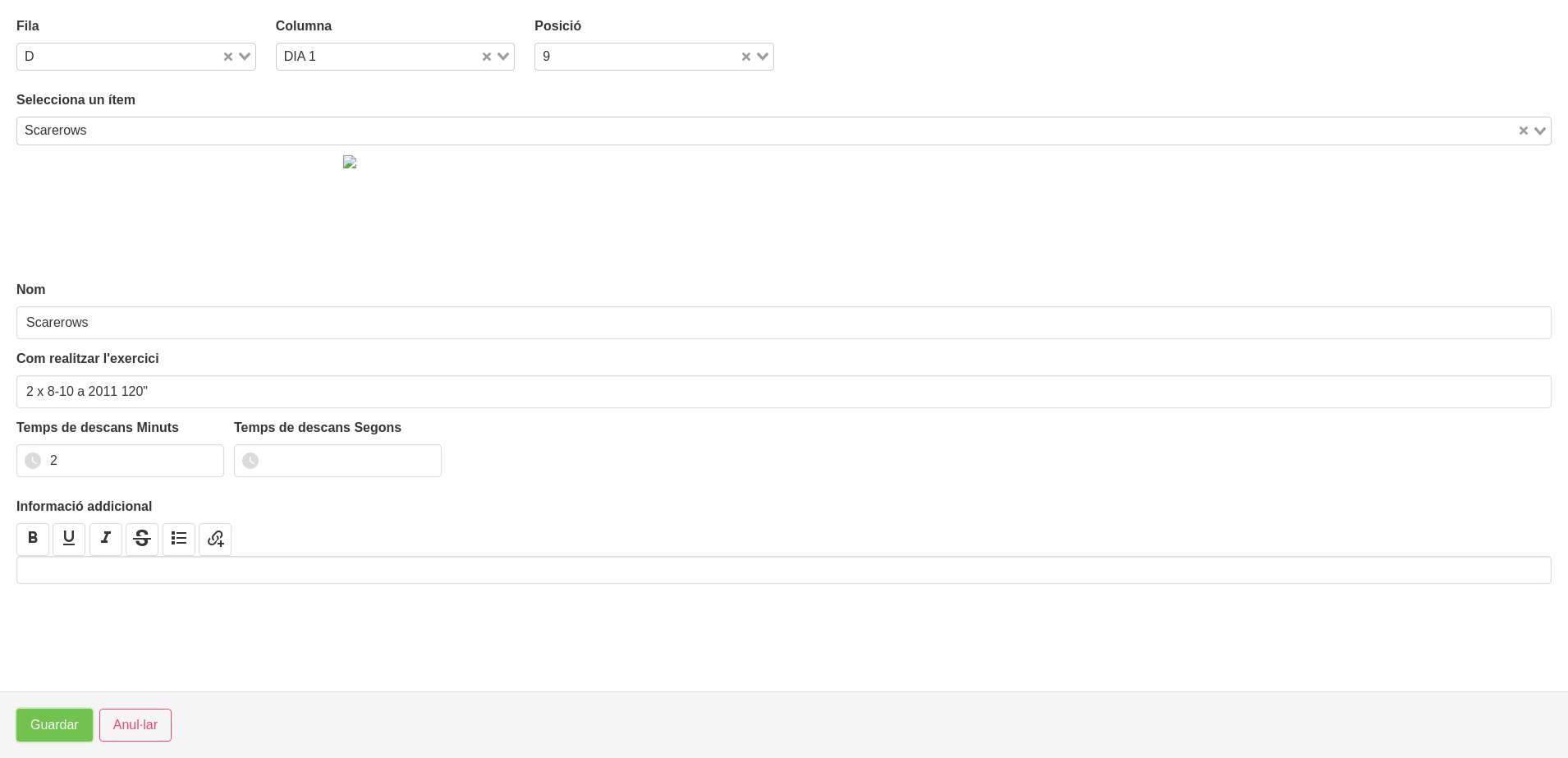
click at [54, 729] on span "Guardar" at bounding box center [55, 725] width 48 height 19
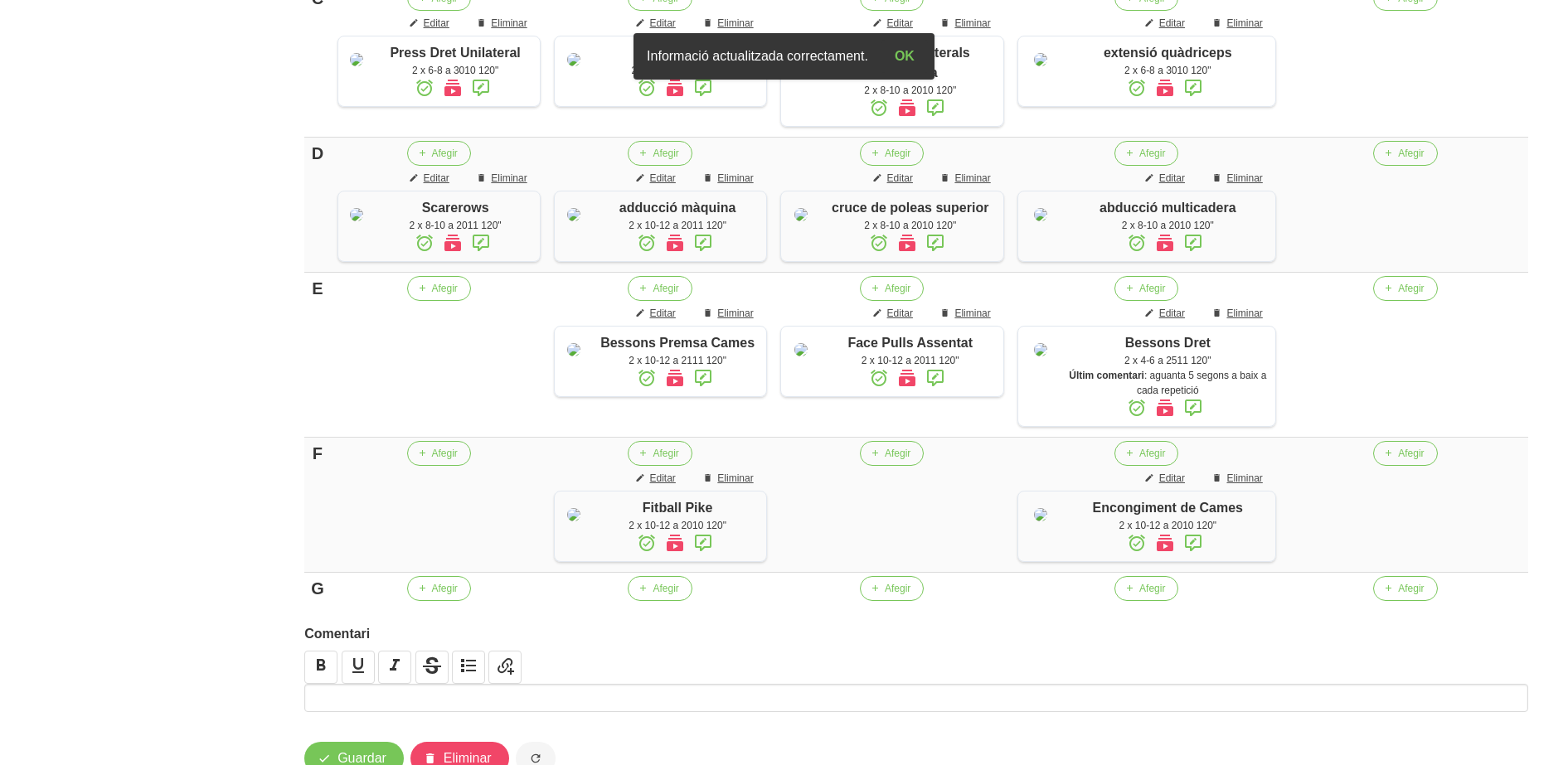
scroll to position [786, 0]
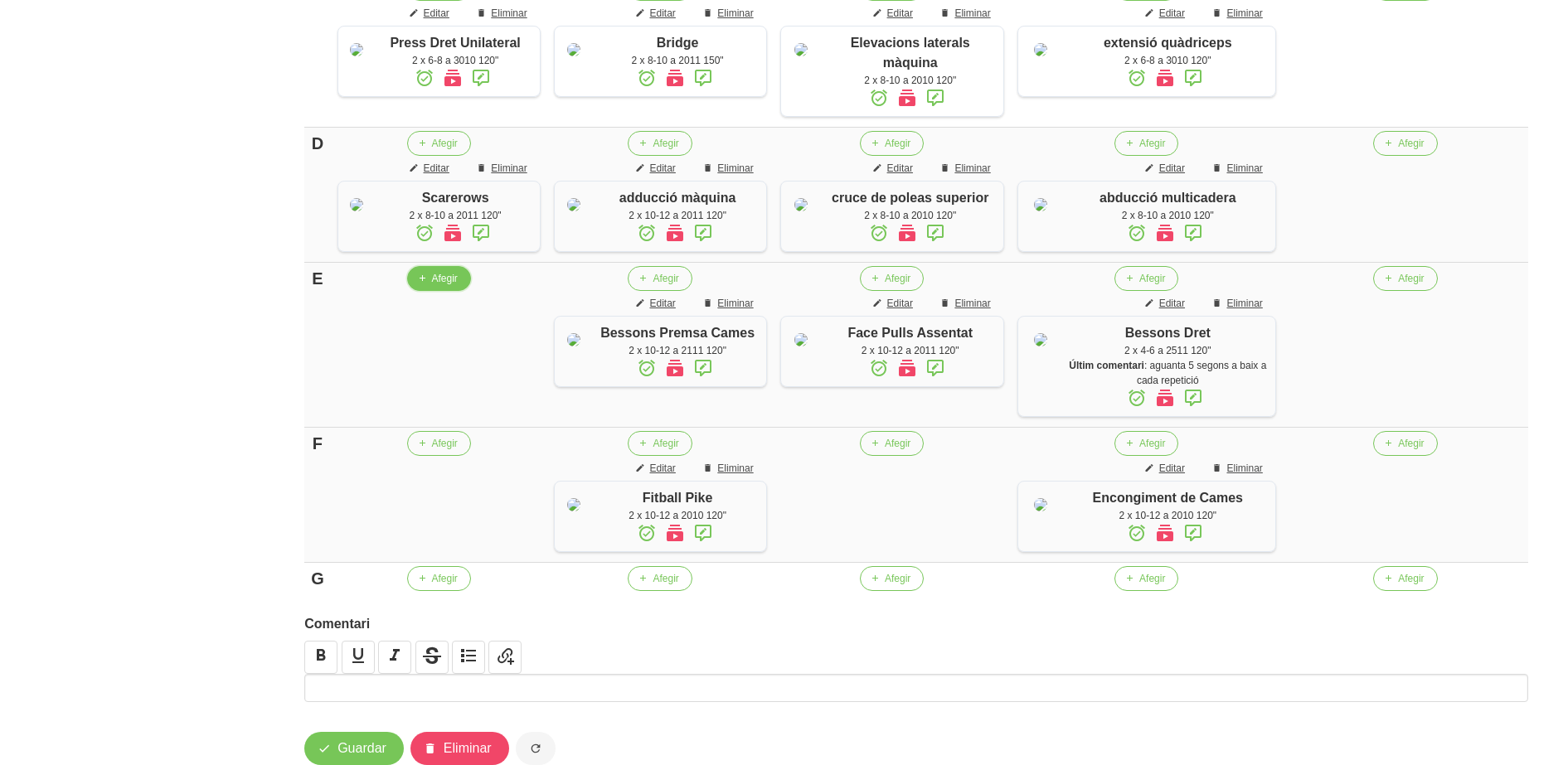
click at [451, 286] on span "Afegir" at bounding box center [444, 278] width 26 height 15
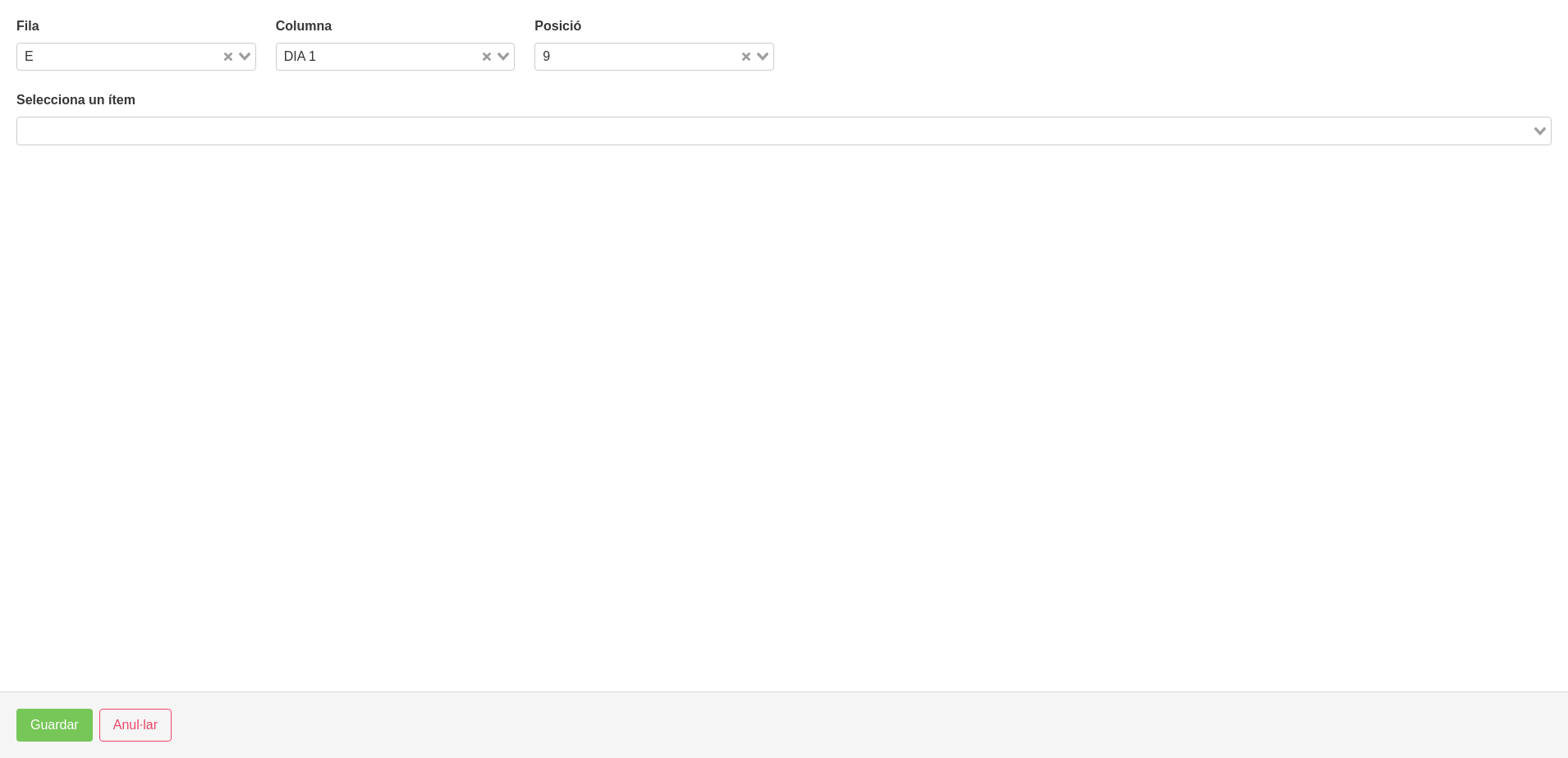
click at [216, 132] on input "Search for option" at bounding box center [773, 130] width 1511 height 19
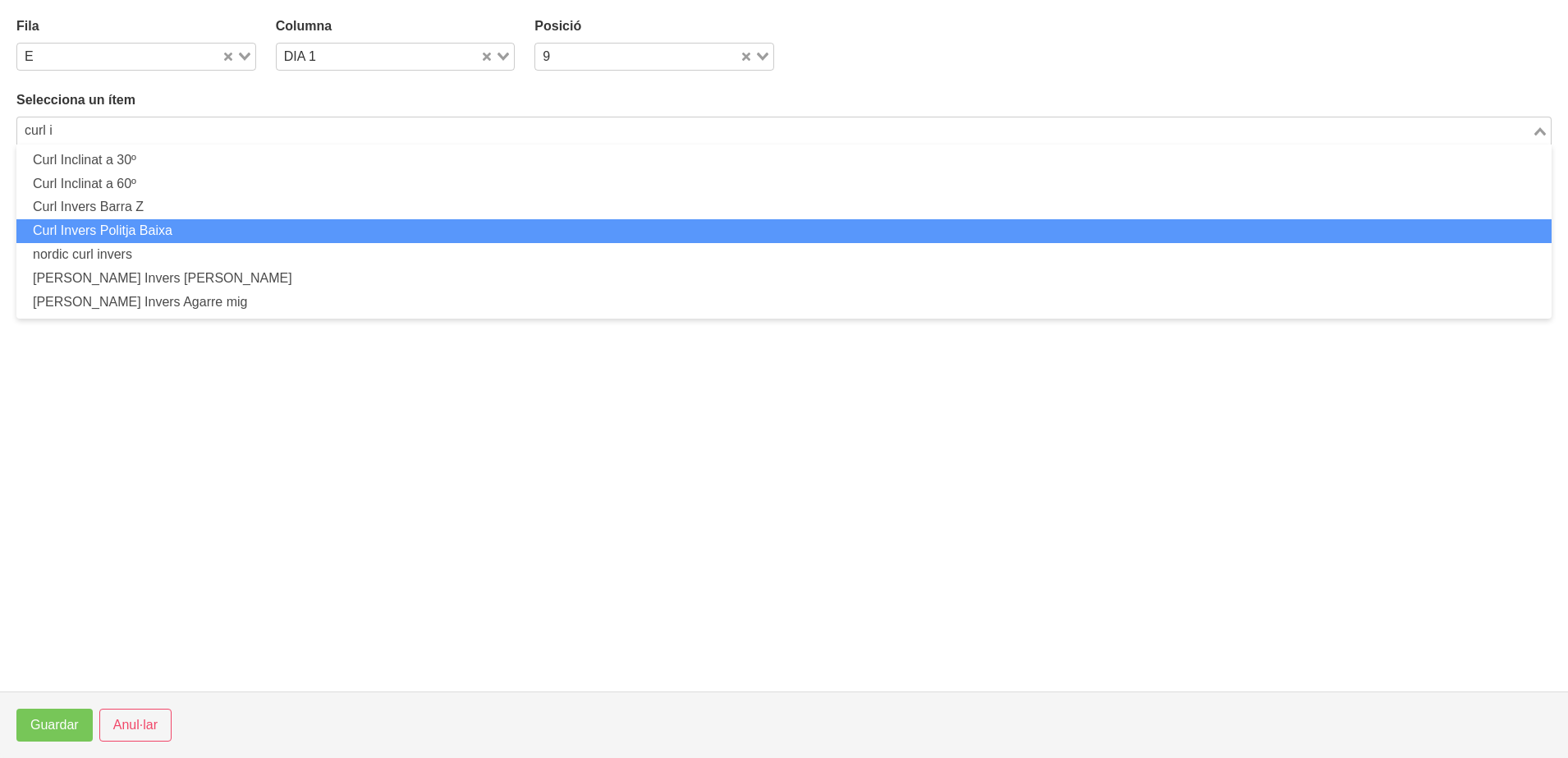
click at [164, 225] on li "Curl Invers Politja Baixa" at bounding box center [784, 231] width 1535 height 24
type input "curl i"
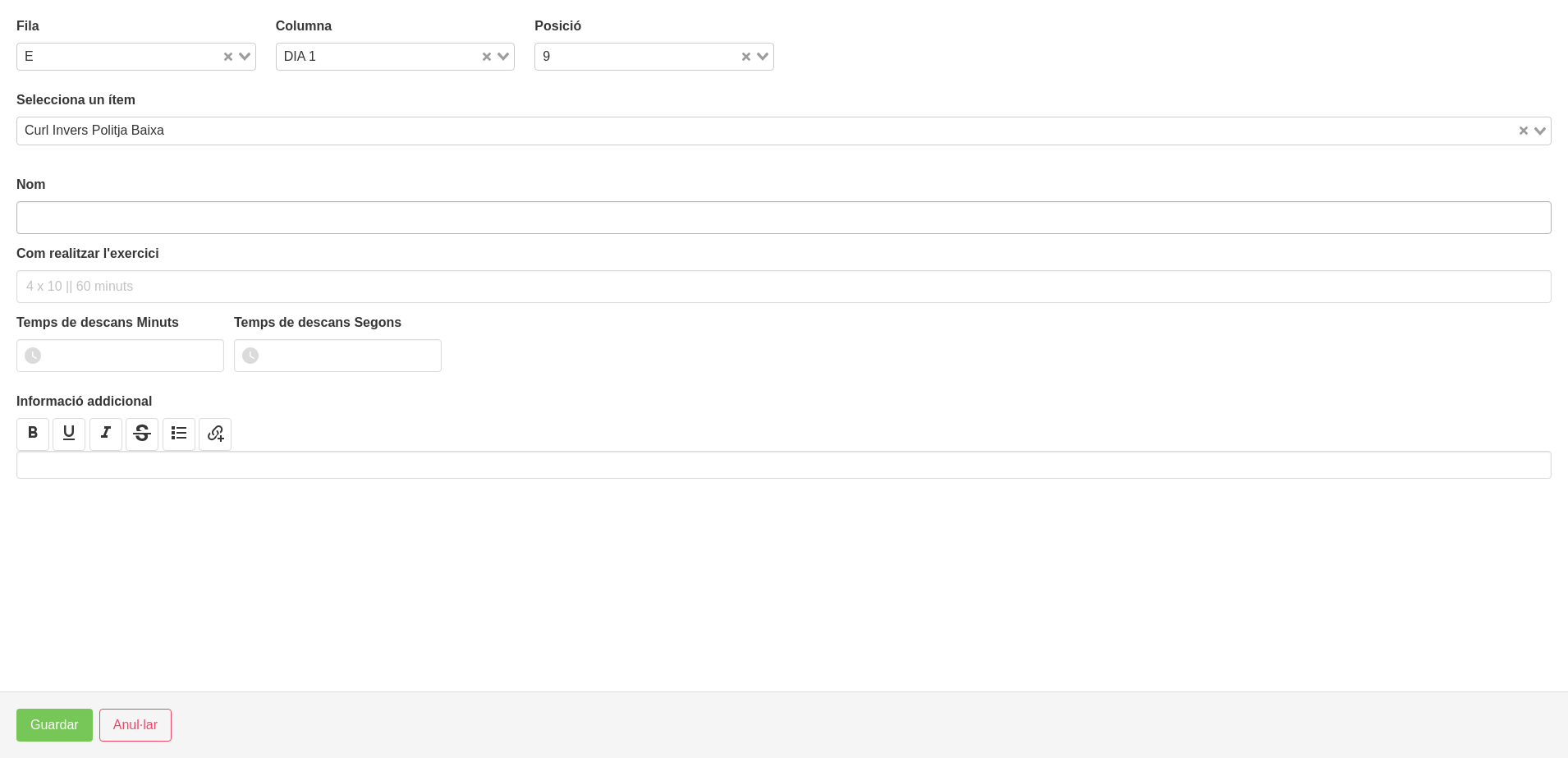
type input "Curl Invers Politja Baixa"
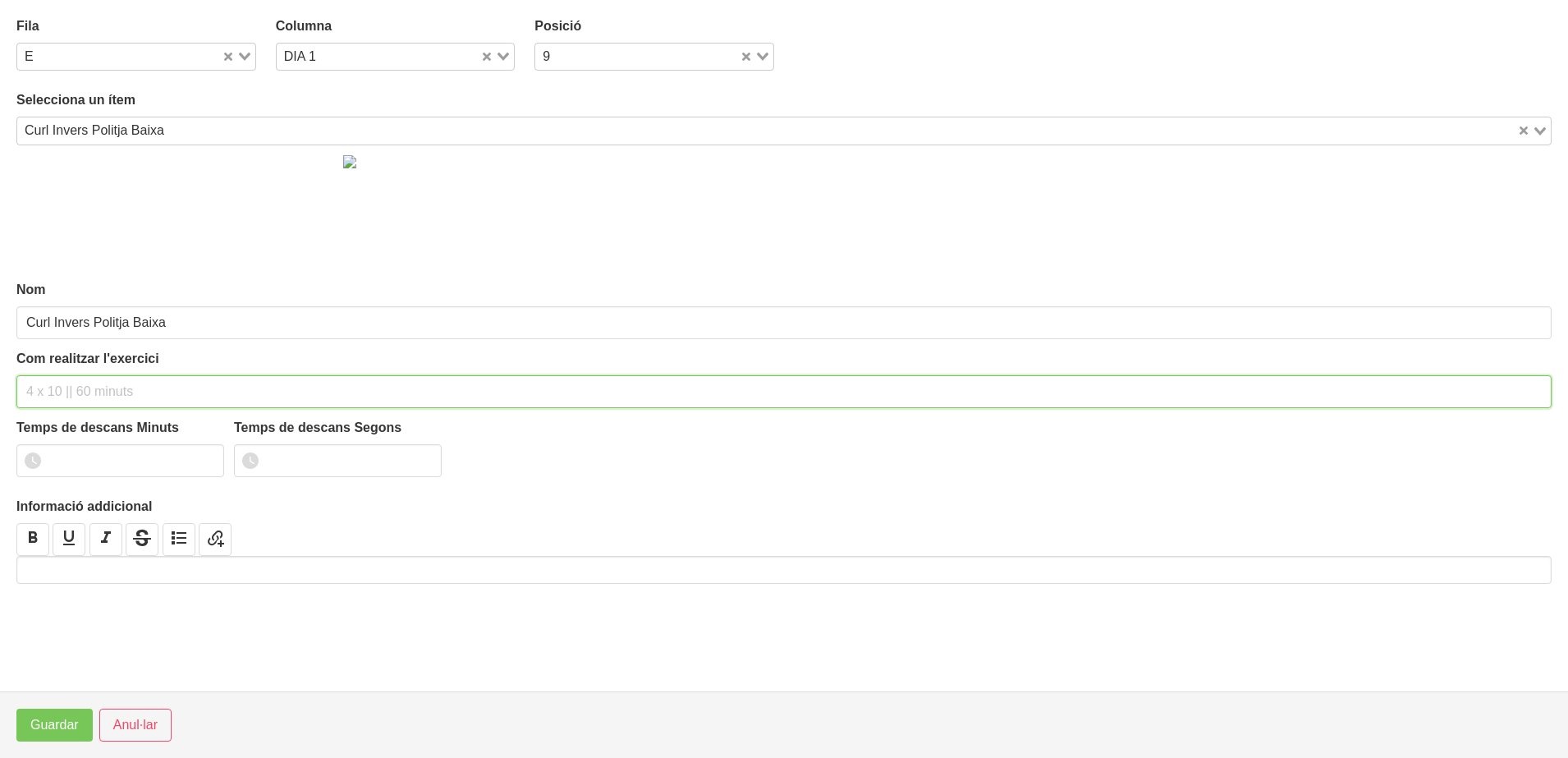
click at [71, 398] on input "text" at bounding box center [784, 391] width 1535 height 33
type input "2 x 8-10 a 2010 120""
click at [209, 457] on input "1" at bounding box center [121, 460] width 208 height 33
type input "2"
click at [209, 457] on input "2" at bounding box center [121, 460] width 208 height 33
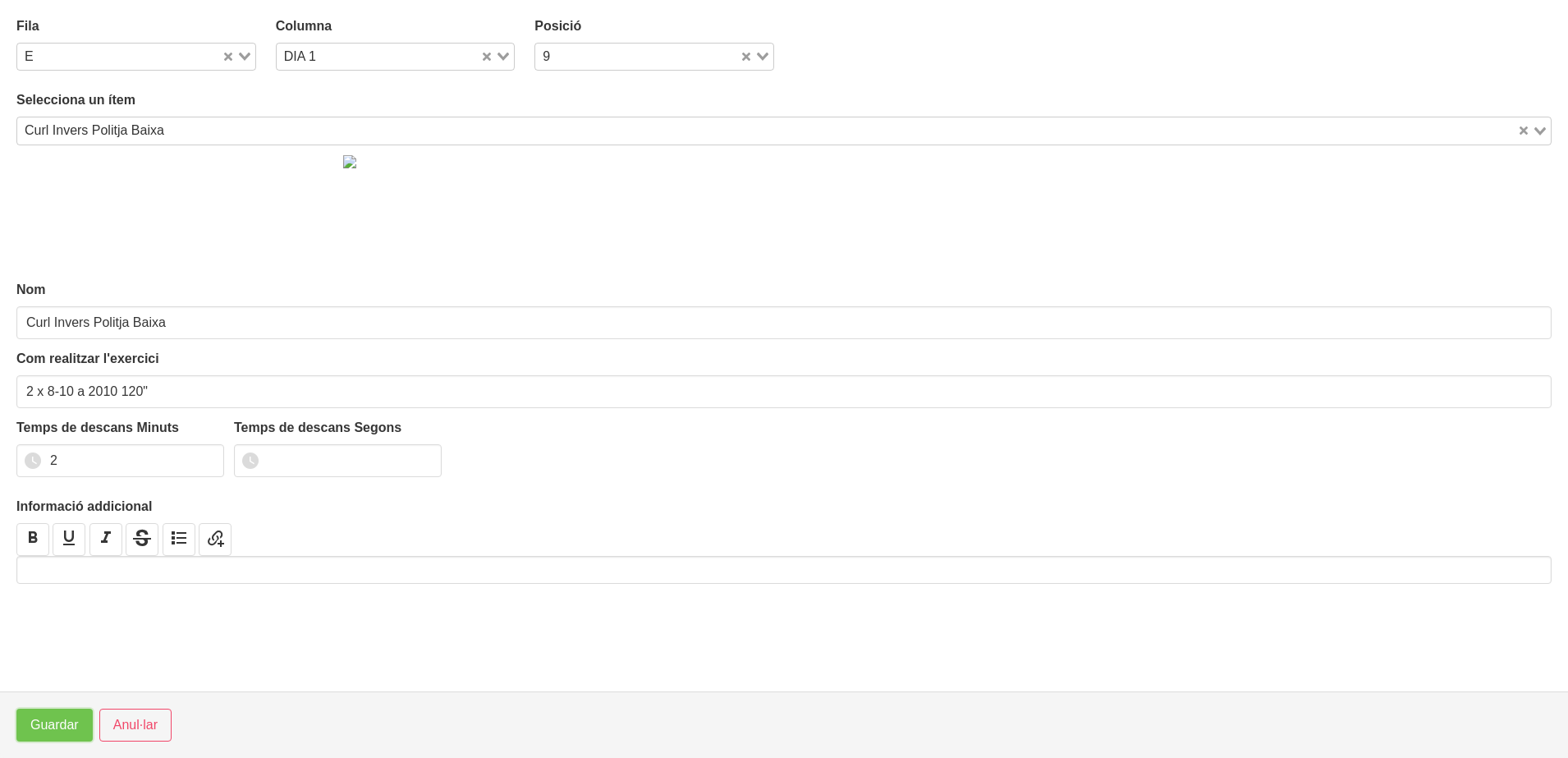
click at [58, 718] on span "Guardar" at bounding box center [55, 725] width 48 height 19
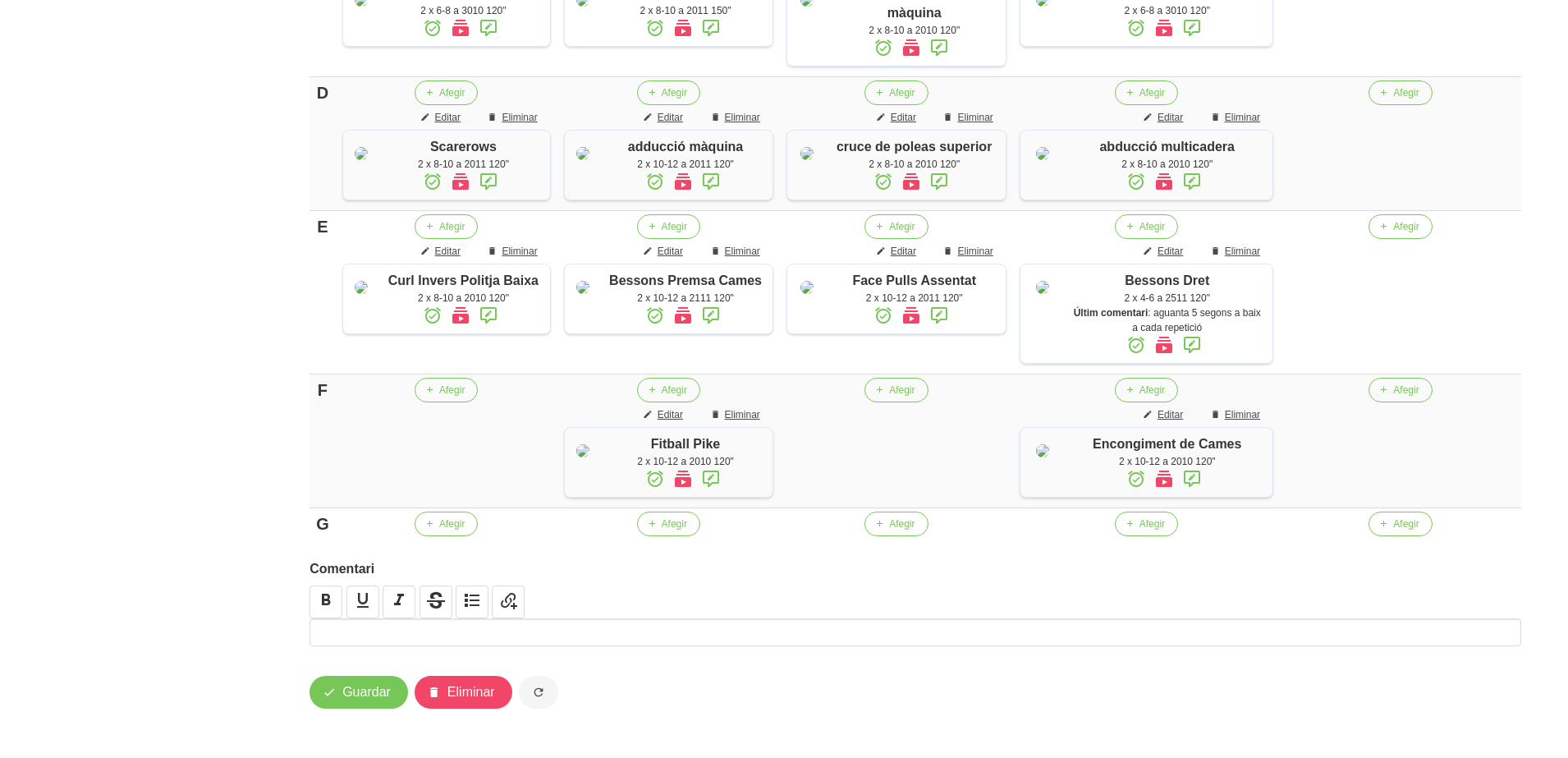
scroll to position [909, 0]
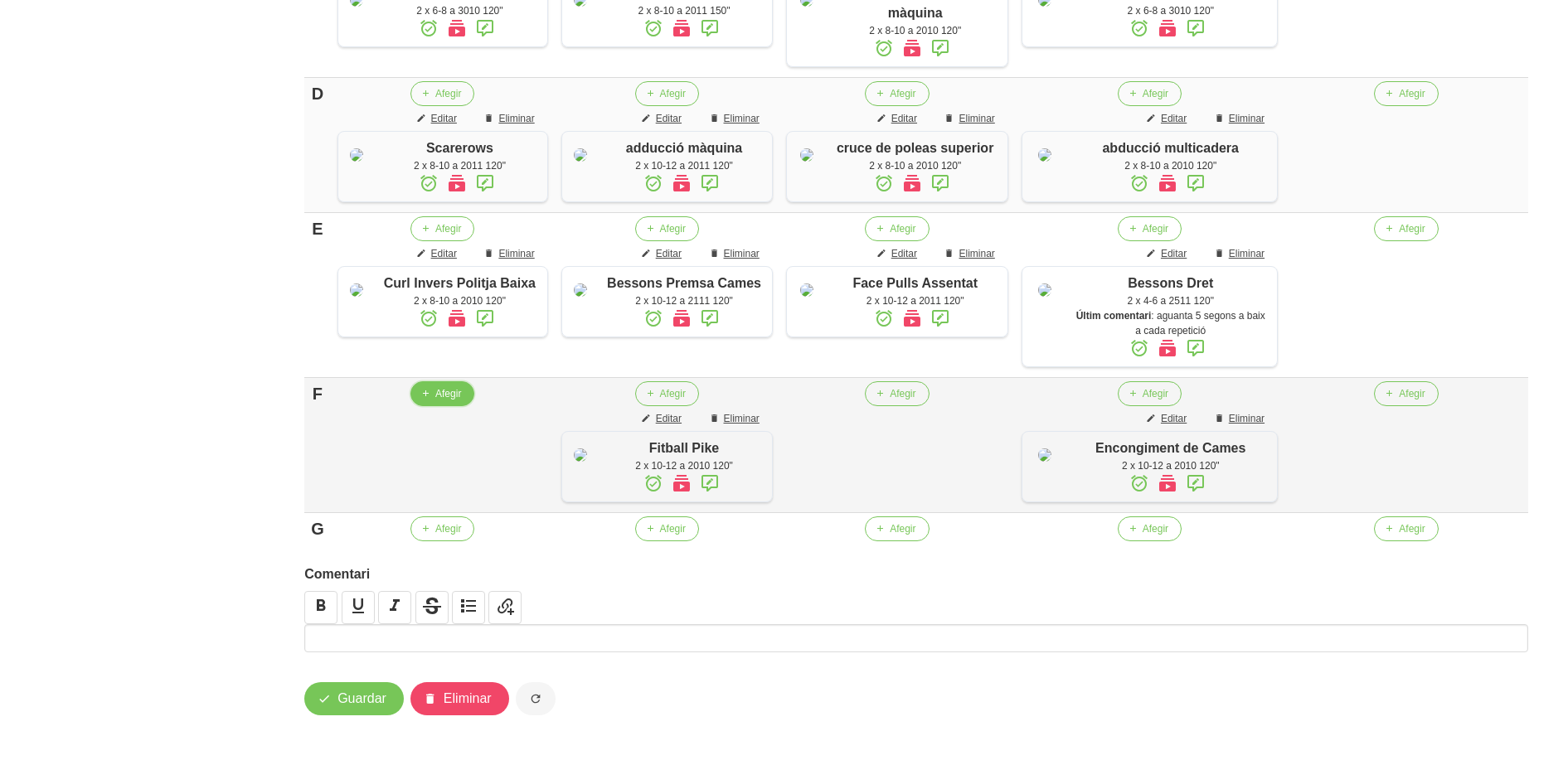
click at [434, 406] on button "Afegir" at bounding box center [443, 394] width 64 height 25
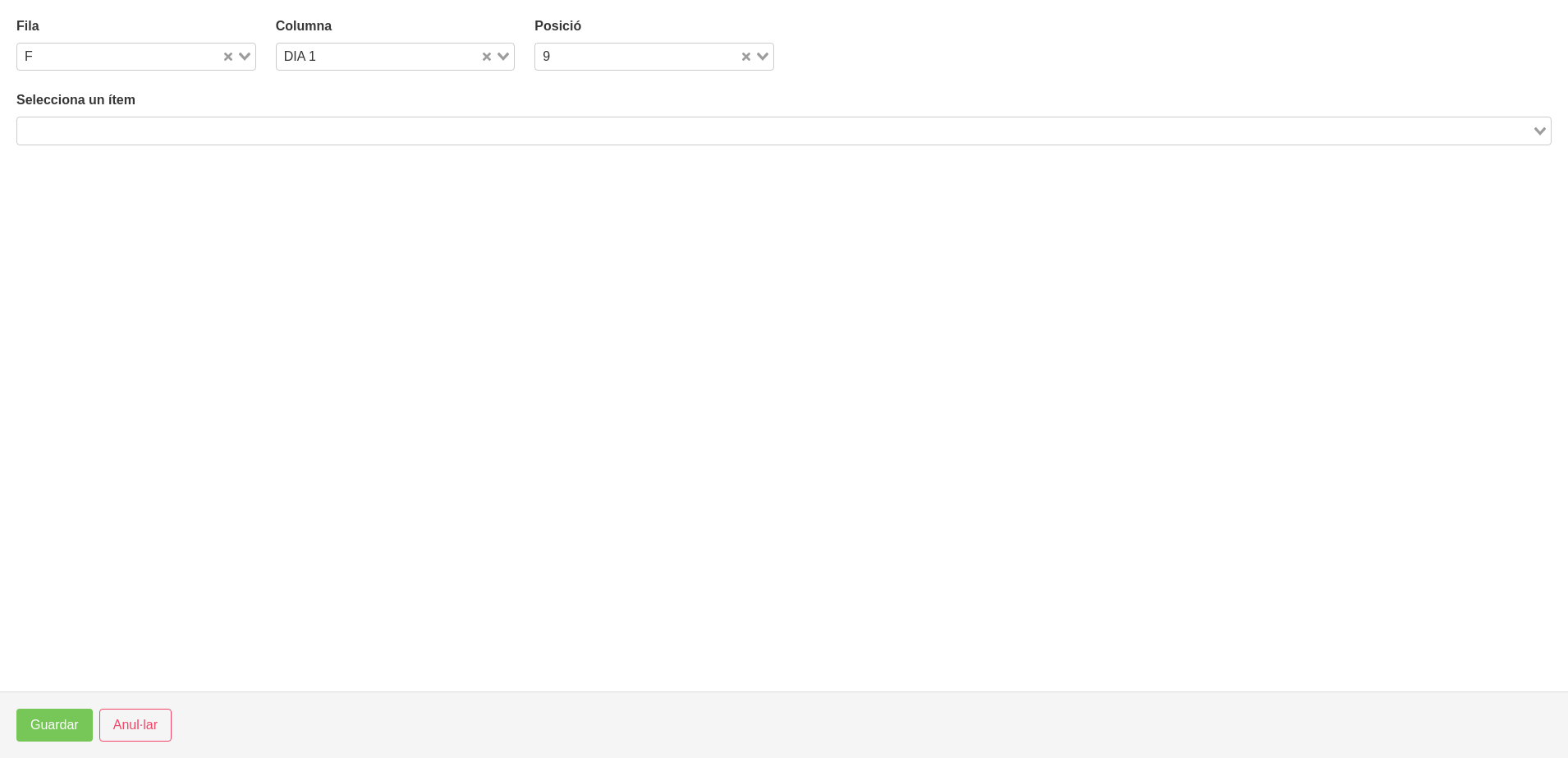
click at [156, 129] on input "Search for option" at bounding box center [773, 130] width 1511 height 19
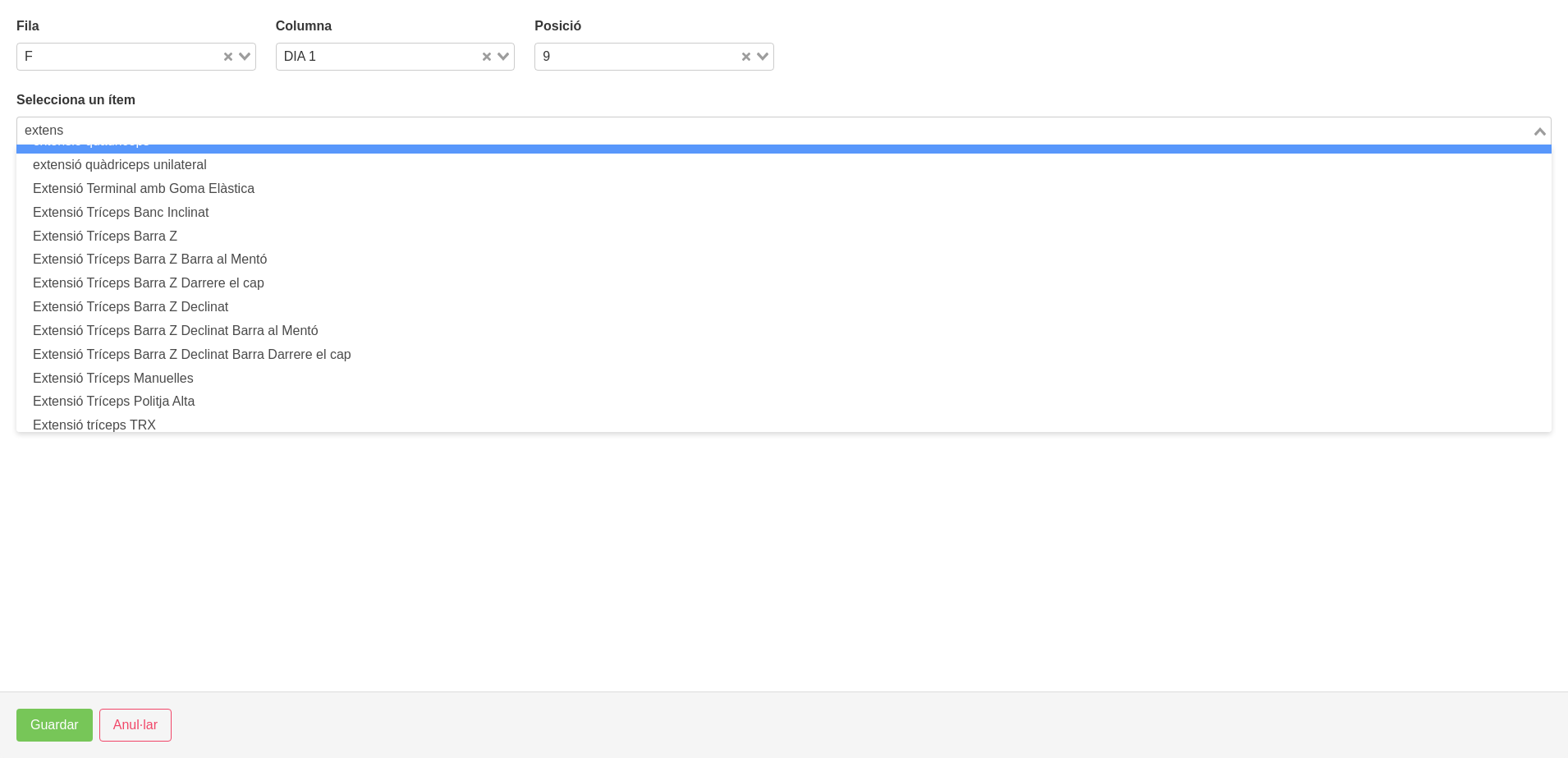
scroll to position [136, 0]
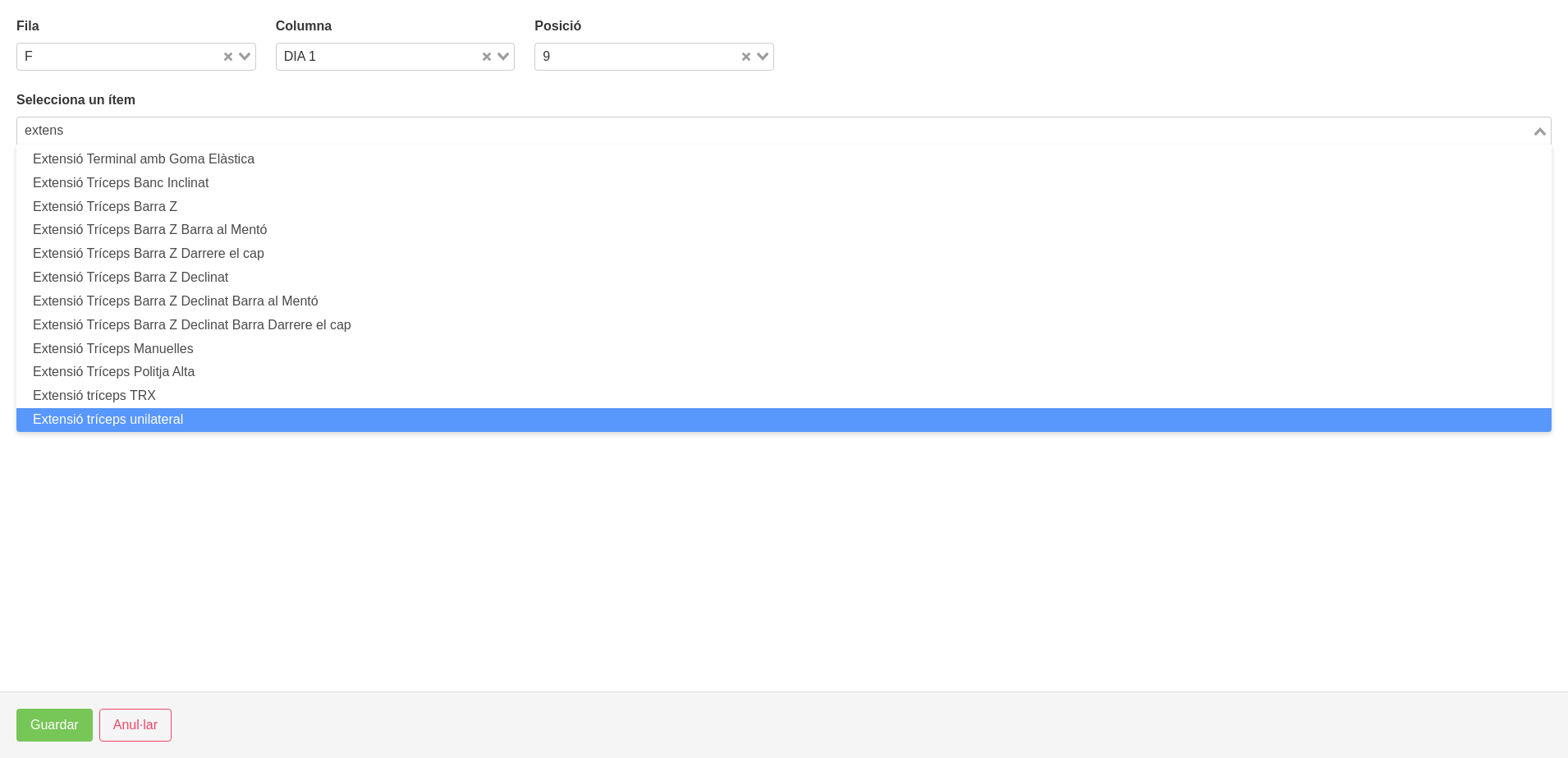
click at [815, 421] on li "Extensió tríceps unilateral" at bounding box center [784, 420] width 1535 height 24
type input "extens"
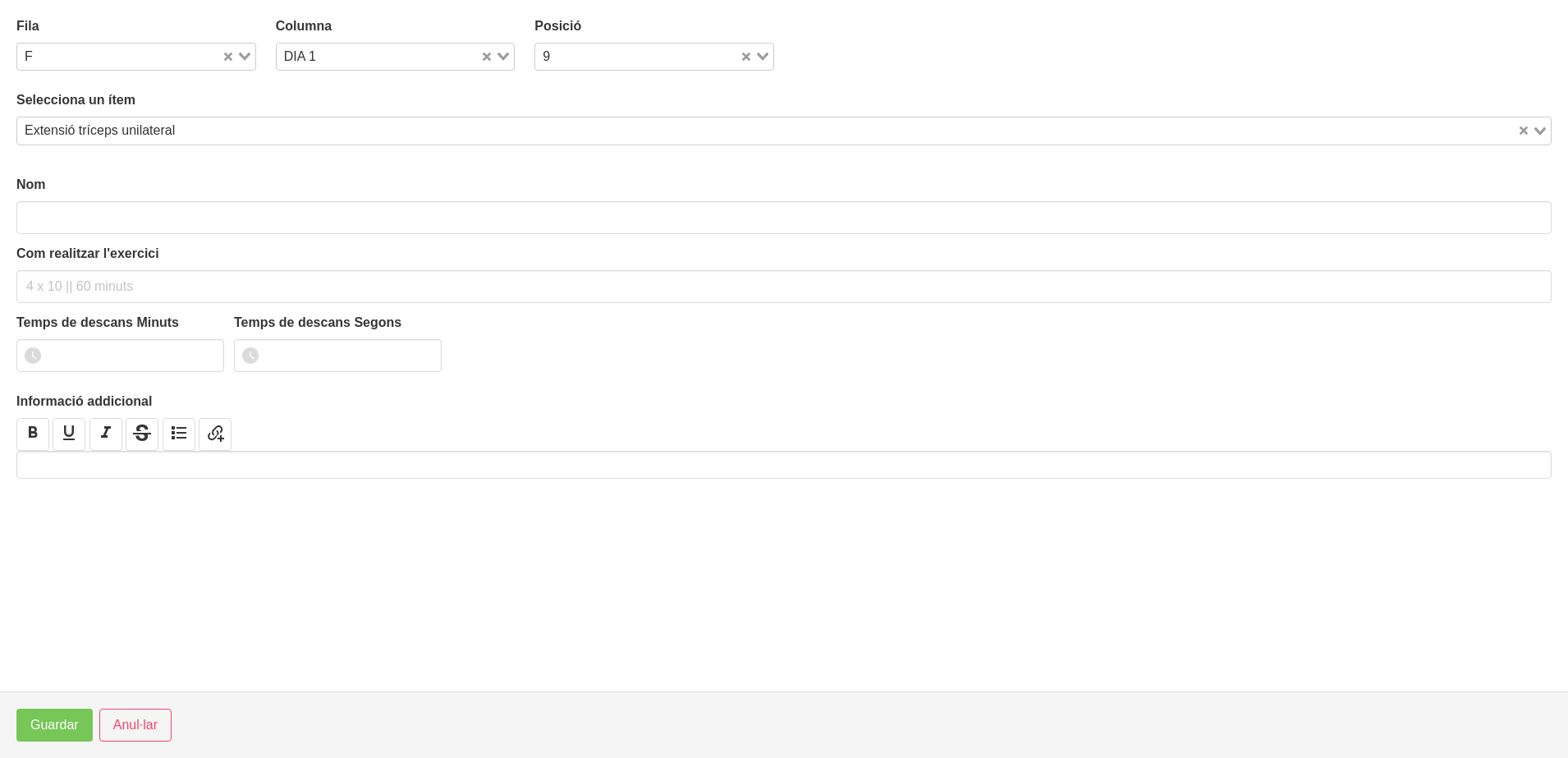
type input "Extensió tríceps unilateral"
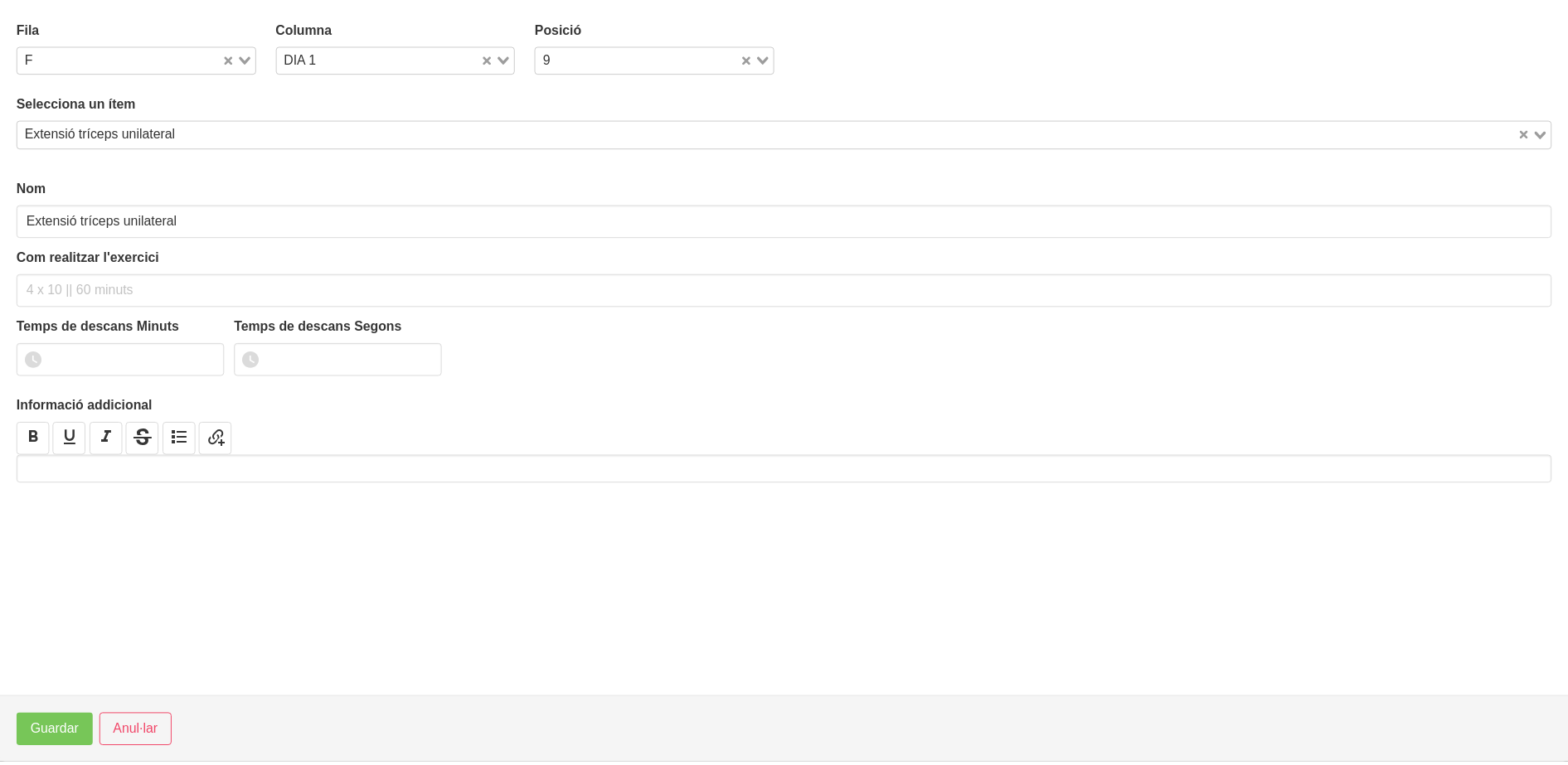
scroll to position [4, 0]
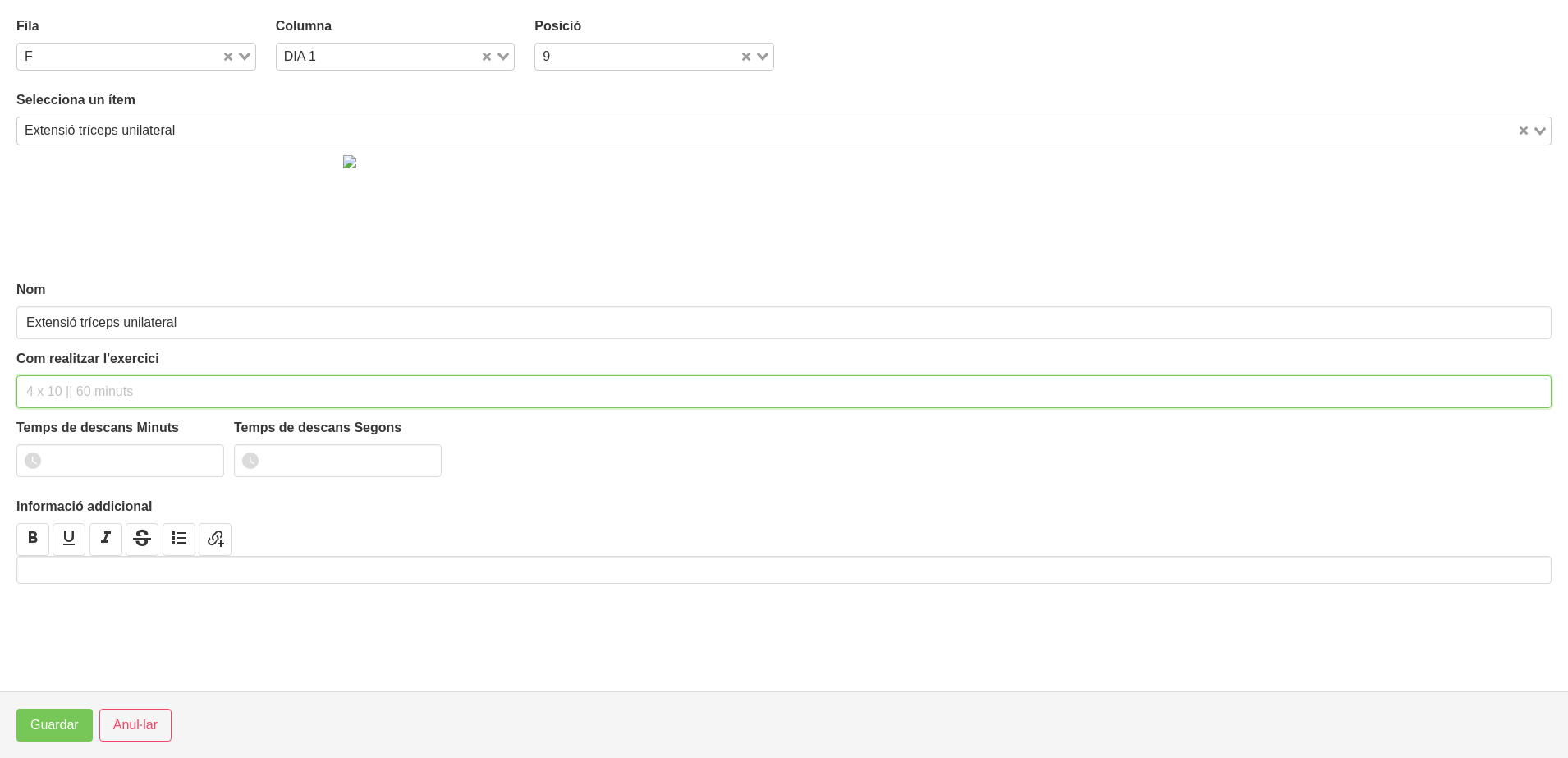
click at [95, 379] on input "text" at bounding box center [784, 391] width 1535 height 33
type input "2 x 6-8 a 3010 120""
click at [202, 460] on input "0" at bounding box center [121, 460] width 208 height 33
click at [203, 453] on input "1" at bounding box center [121, 460] width 208 height 33
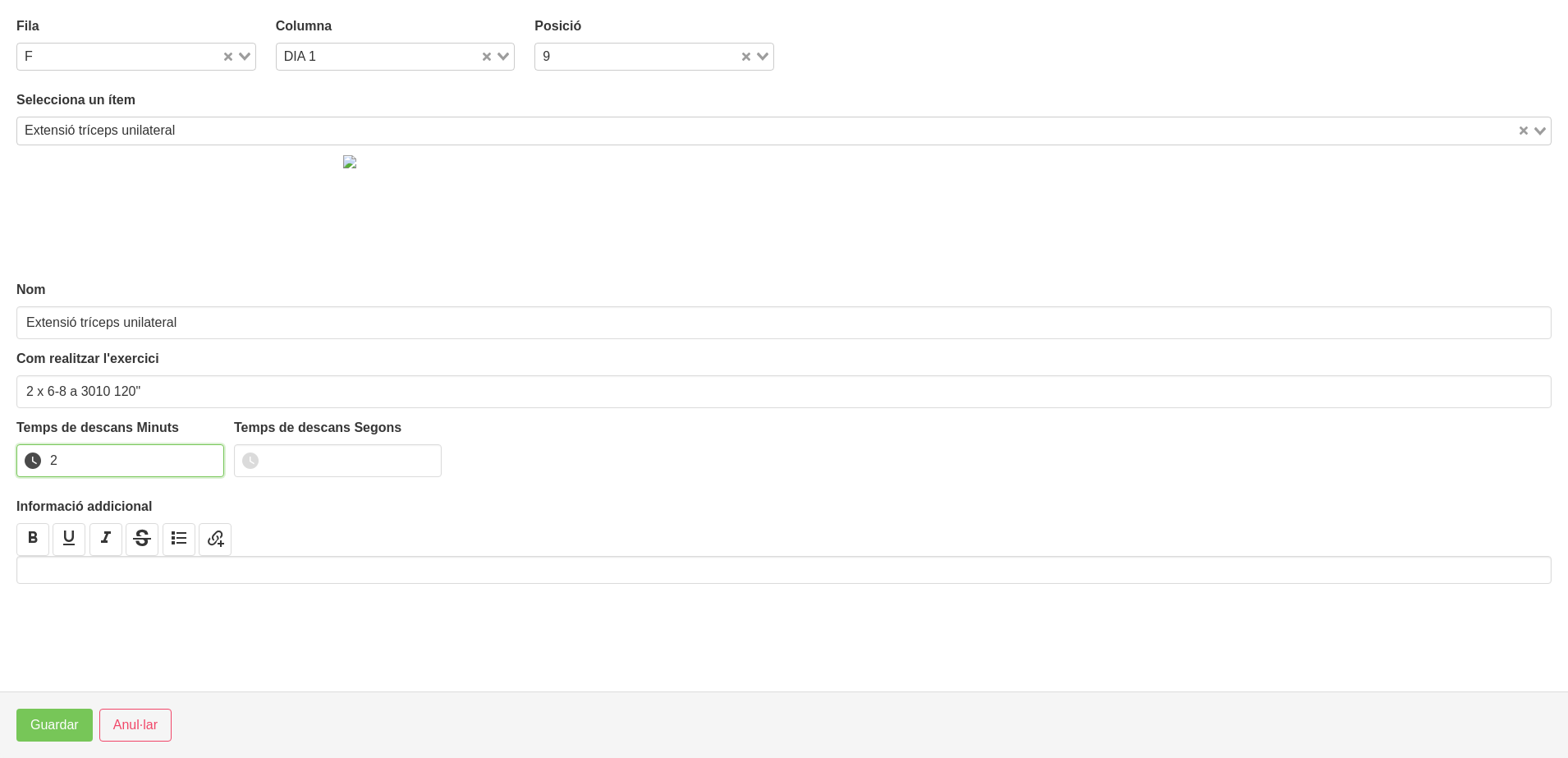
type input "2"
click at [203, 453] on input "2" at bounding box center [121, 460] width 208 height 33
click at [64, 728] on span "Guardar" at bounding box center [55, 725] width 48 height 19
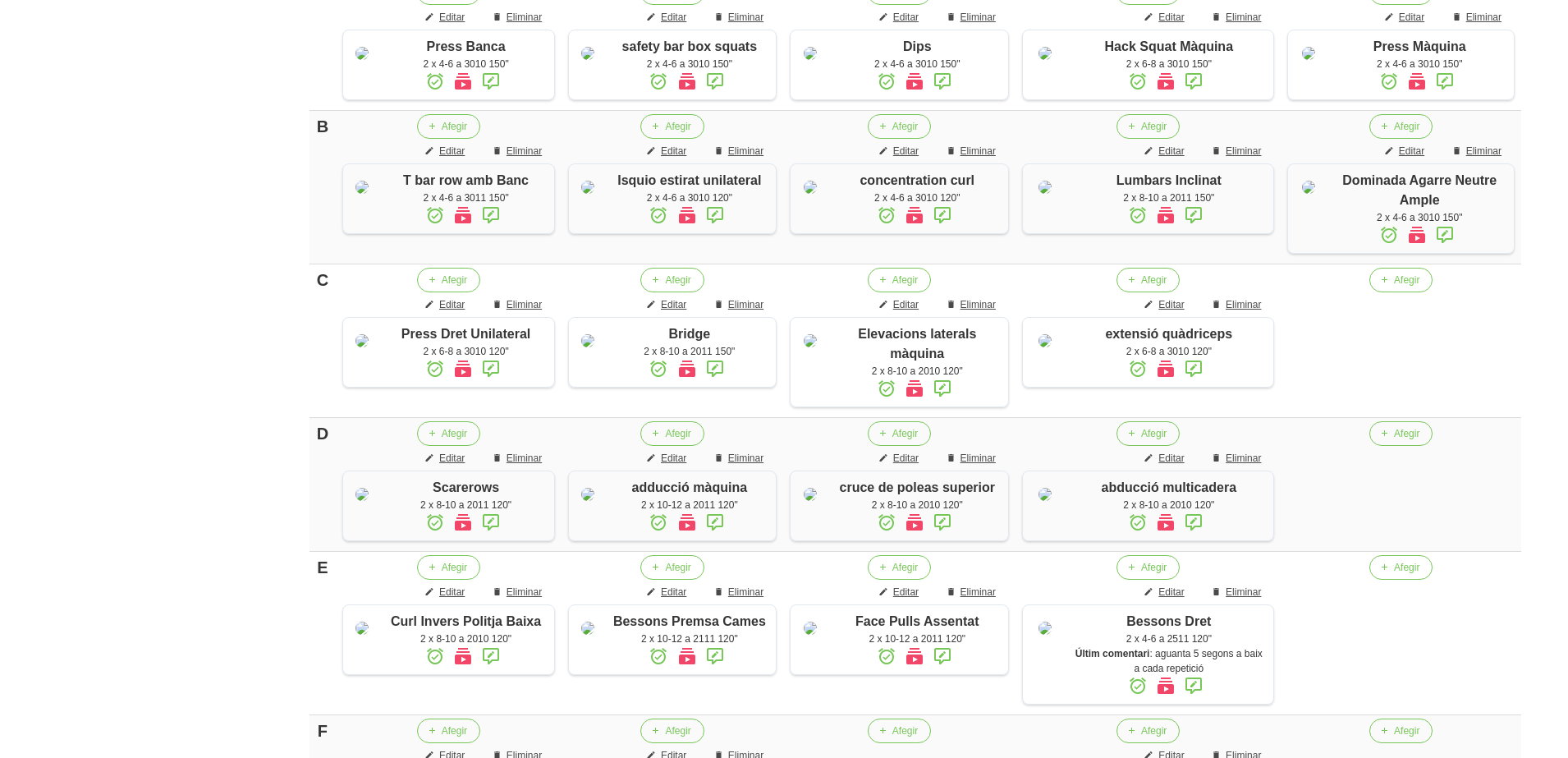
scroll to position [492, 0]
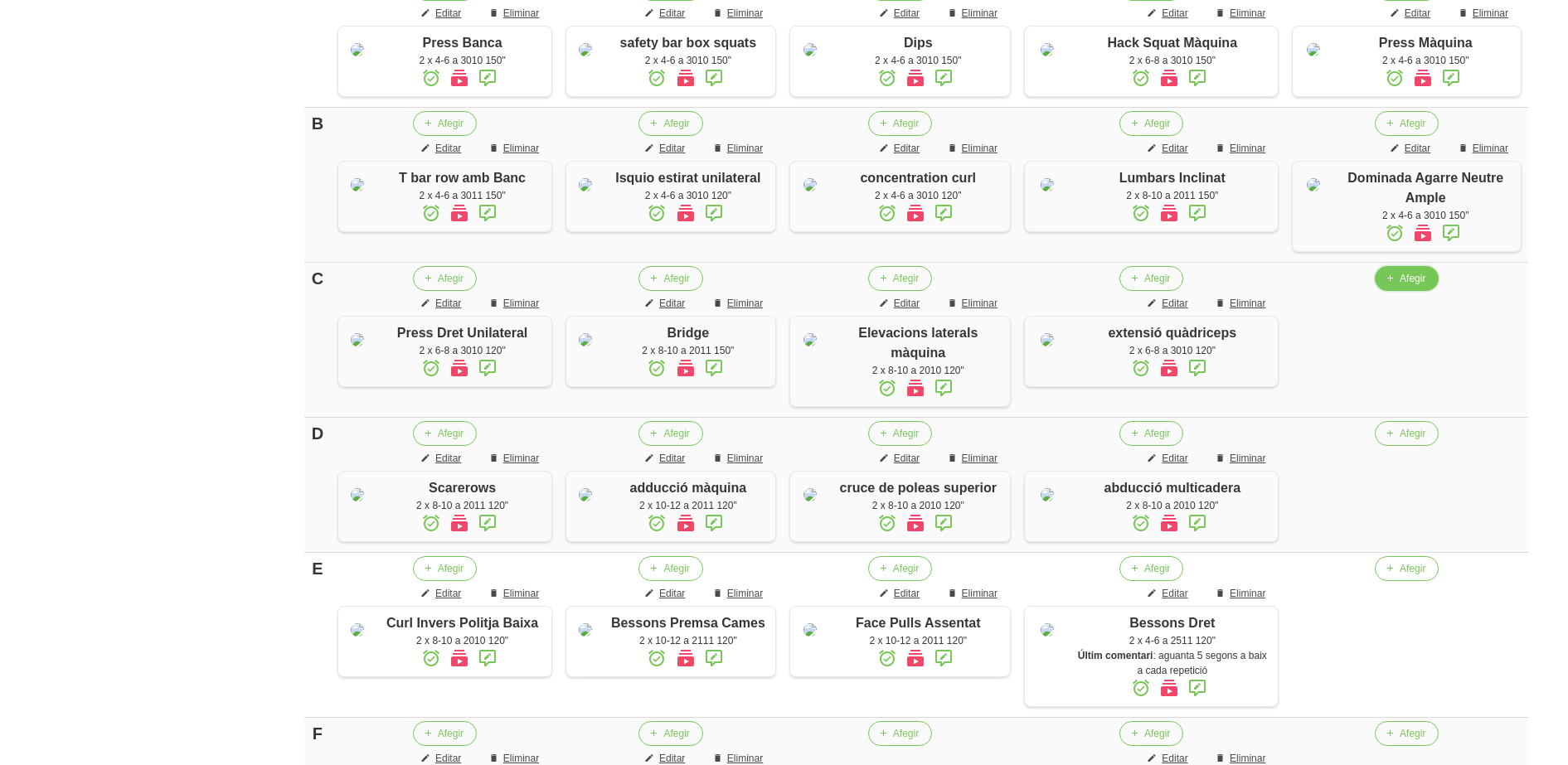
click at [1397, 286] on span "button" at bounding box center [1389, 278] width 15 height 15
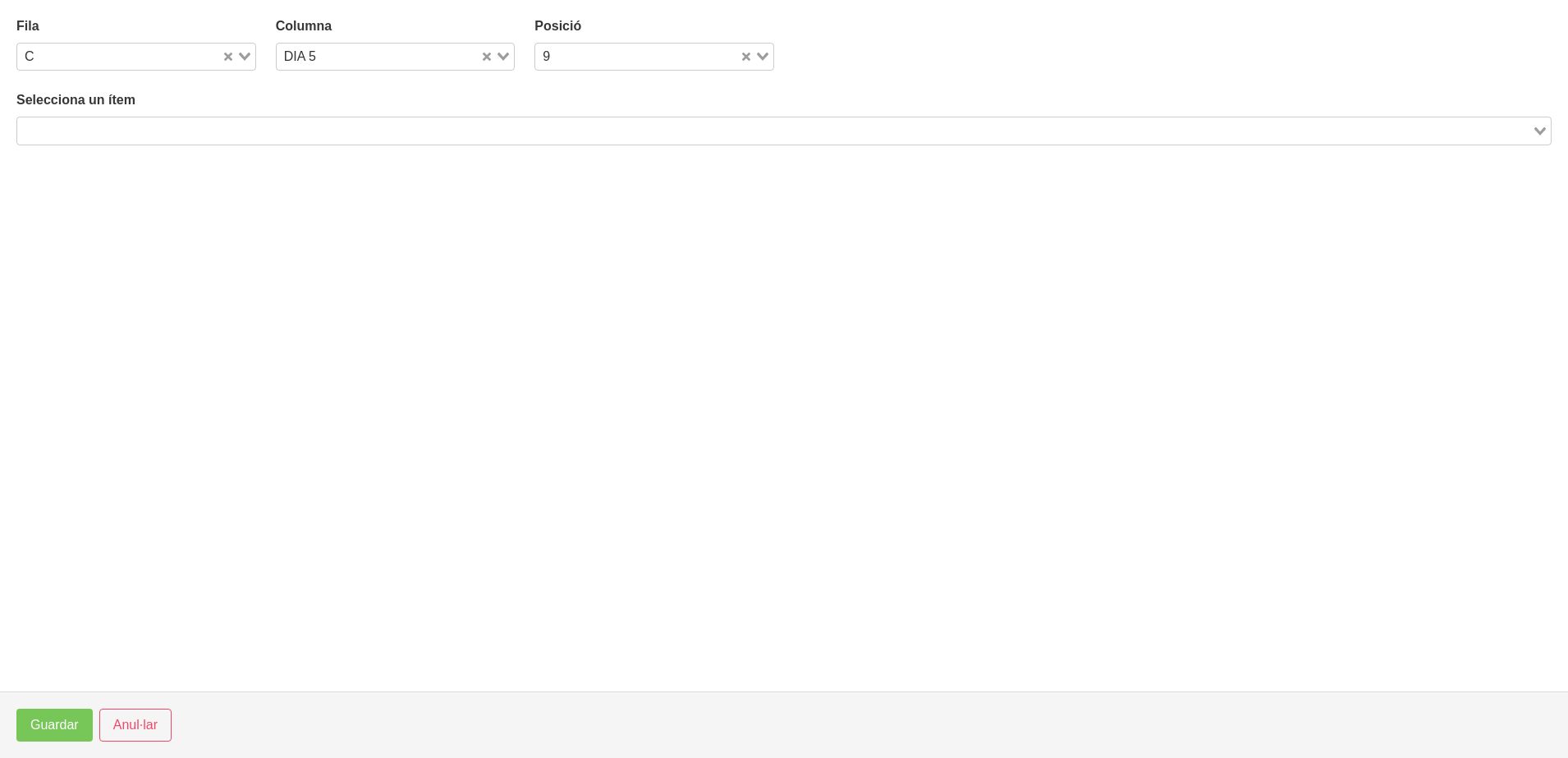
click at [411, 126] on input "Search for option" at bounding box center [773, 130] width 1511 height 19
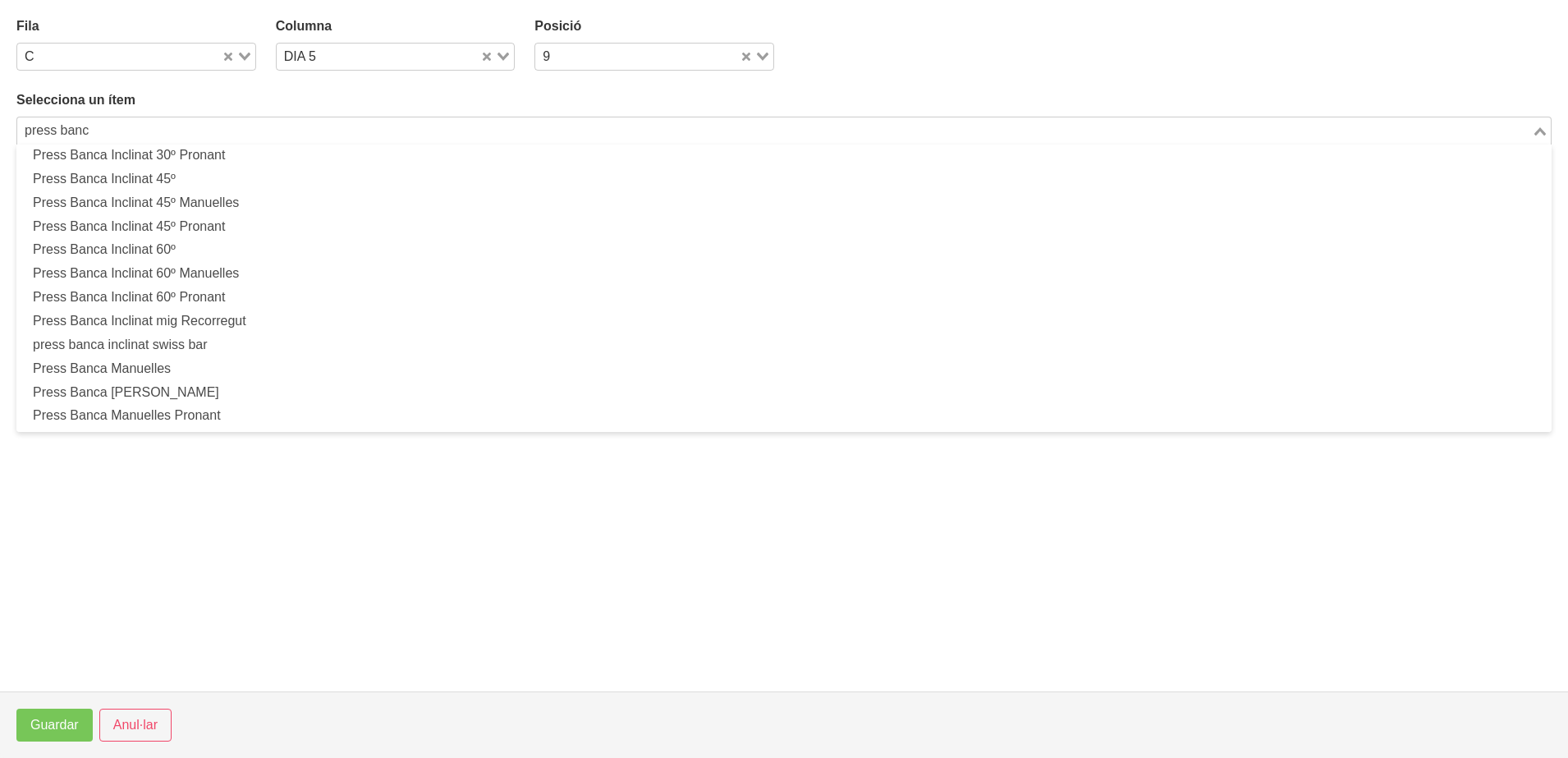
scroll to position [408, 0]
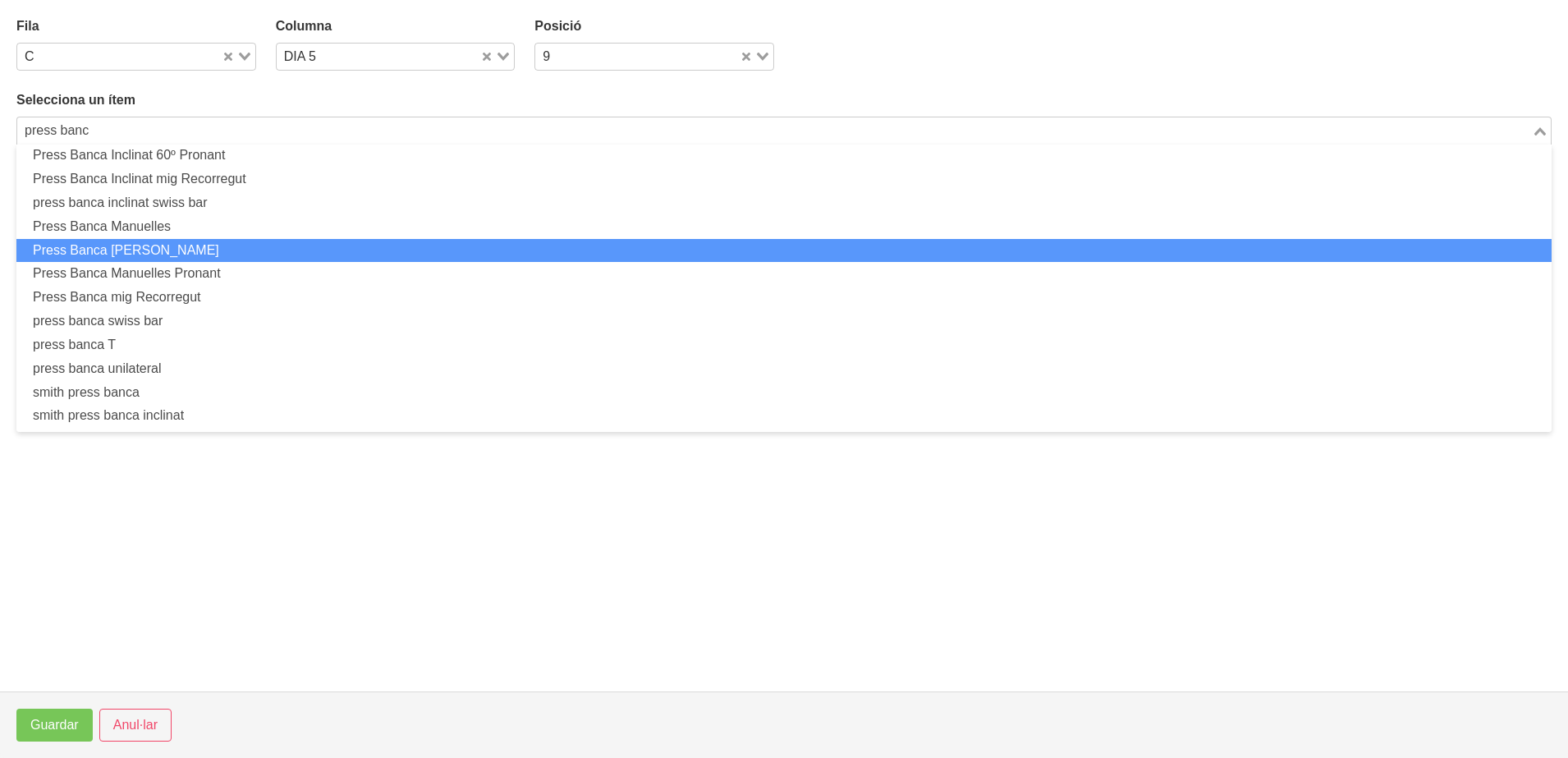
click at [225, 247] on li "Press Banca [PERSON_NAME]" at bounding box center [784, 250] width 1535 height 24
type input "press banc"
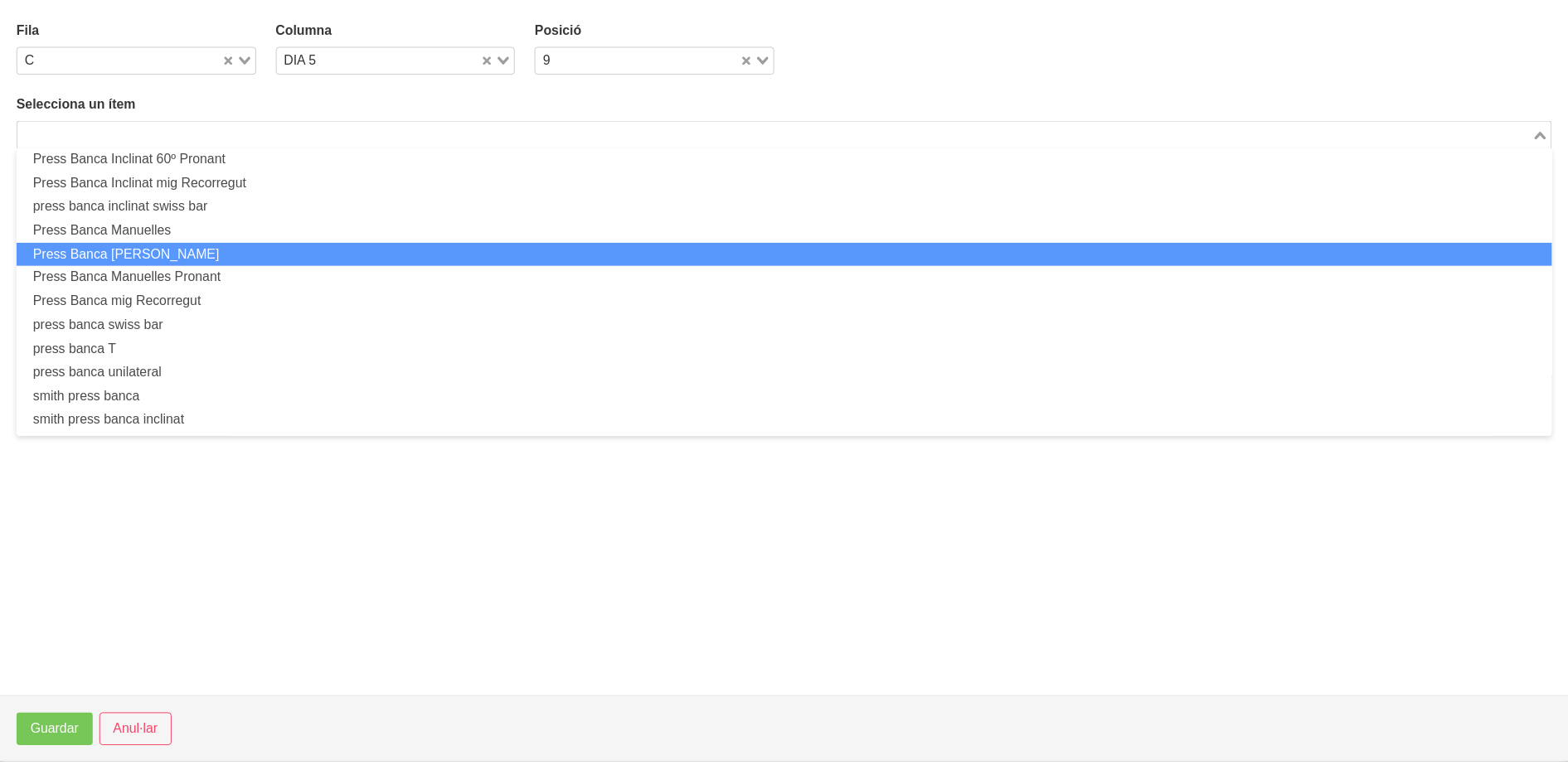
scroll to position [4, 0]
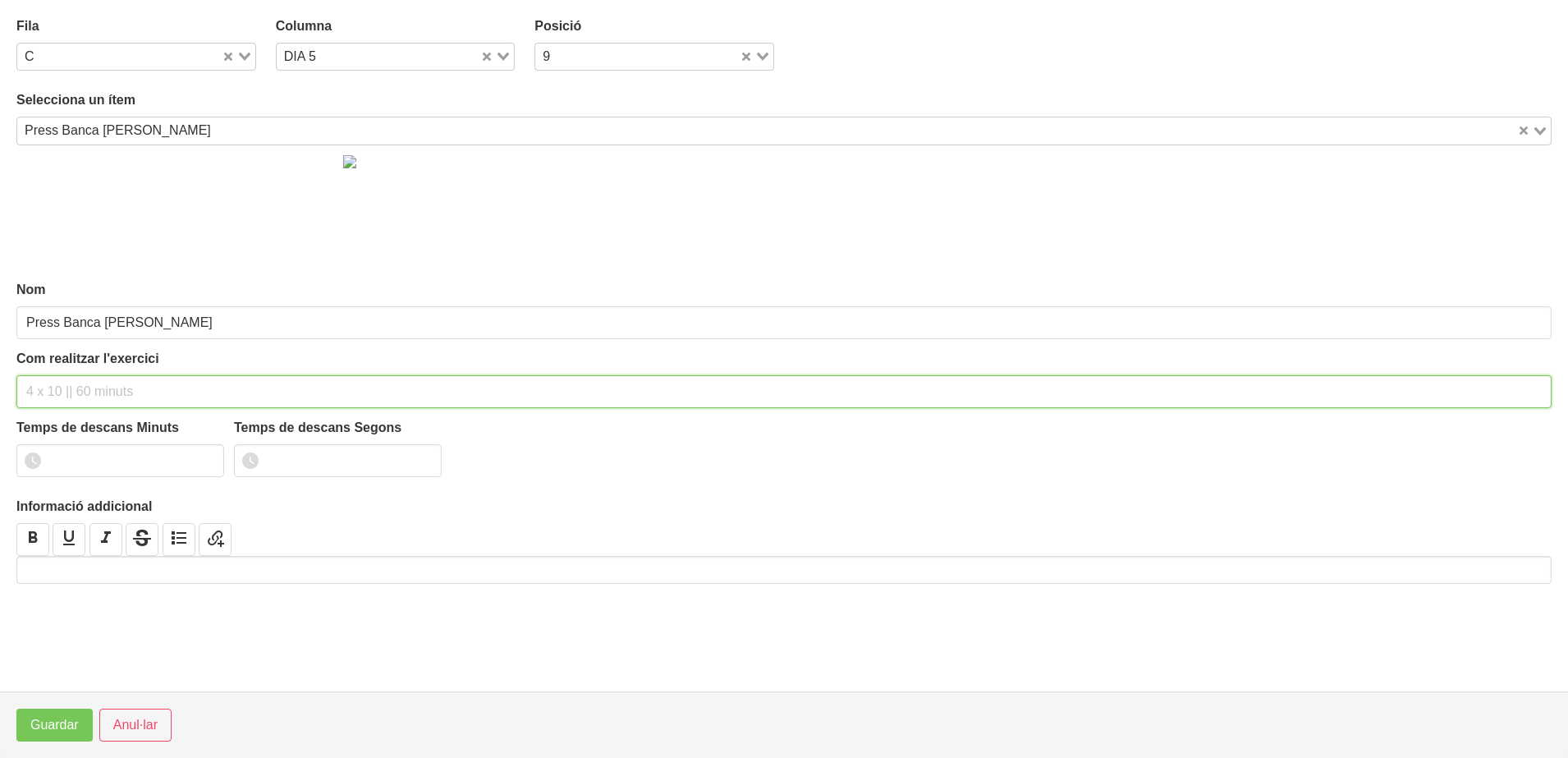
click at [70, 391] on input "text" at bounding box center [784, 391] width 1535 height 33
type input "2 x 6-8 a 3010 150""
click at [106, 461] on input "number" at bounding box center [121, 460] width 208 height 33
type input "2"
type input "30"
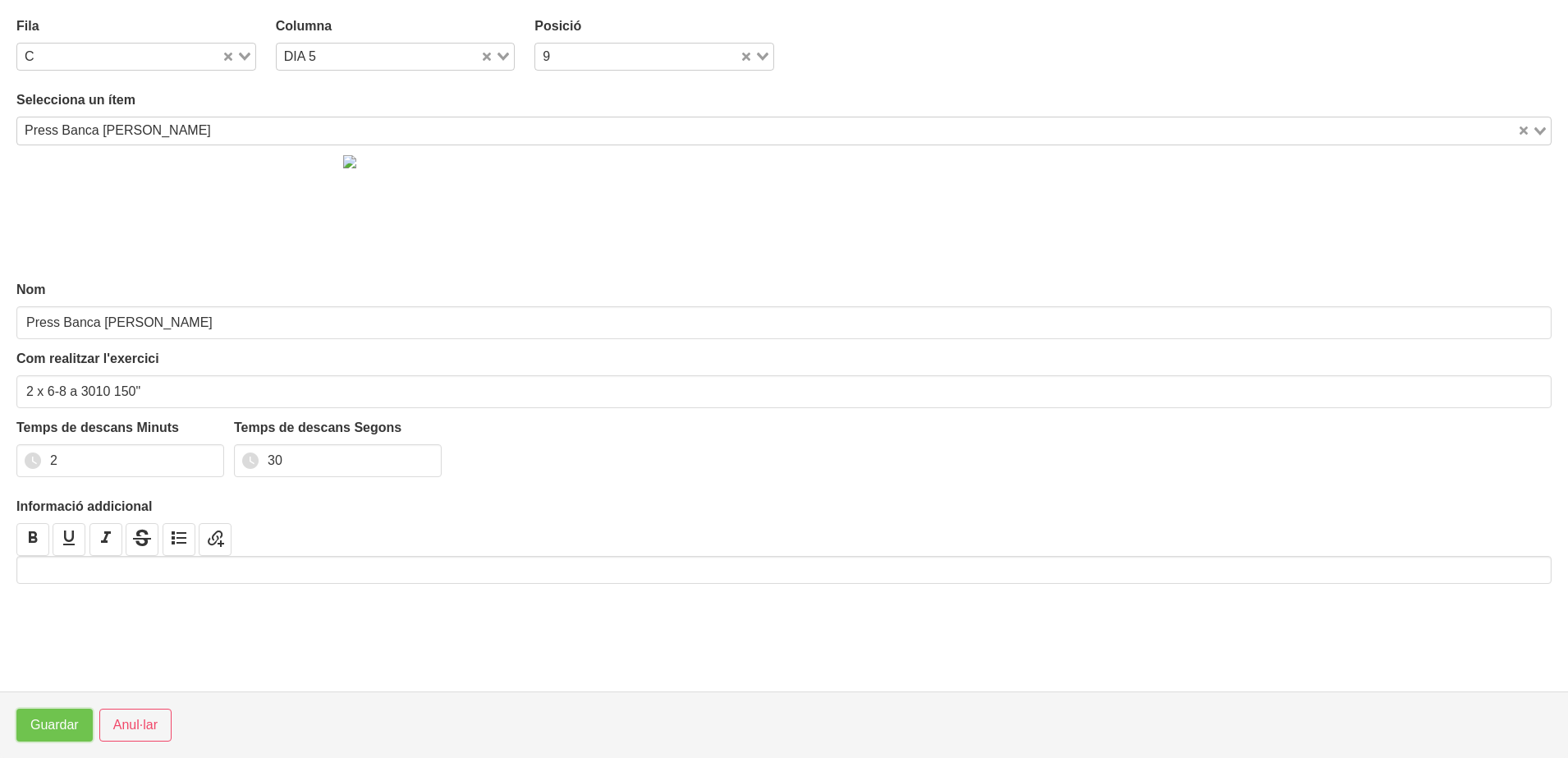
click at [54, 721] on span "Guardar" at bounding box center [55, 725] width 48 height 19
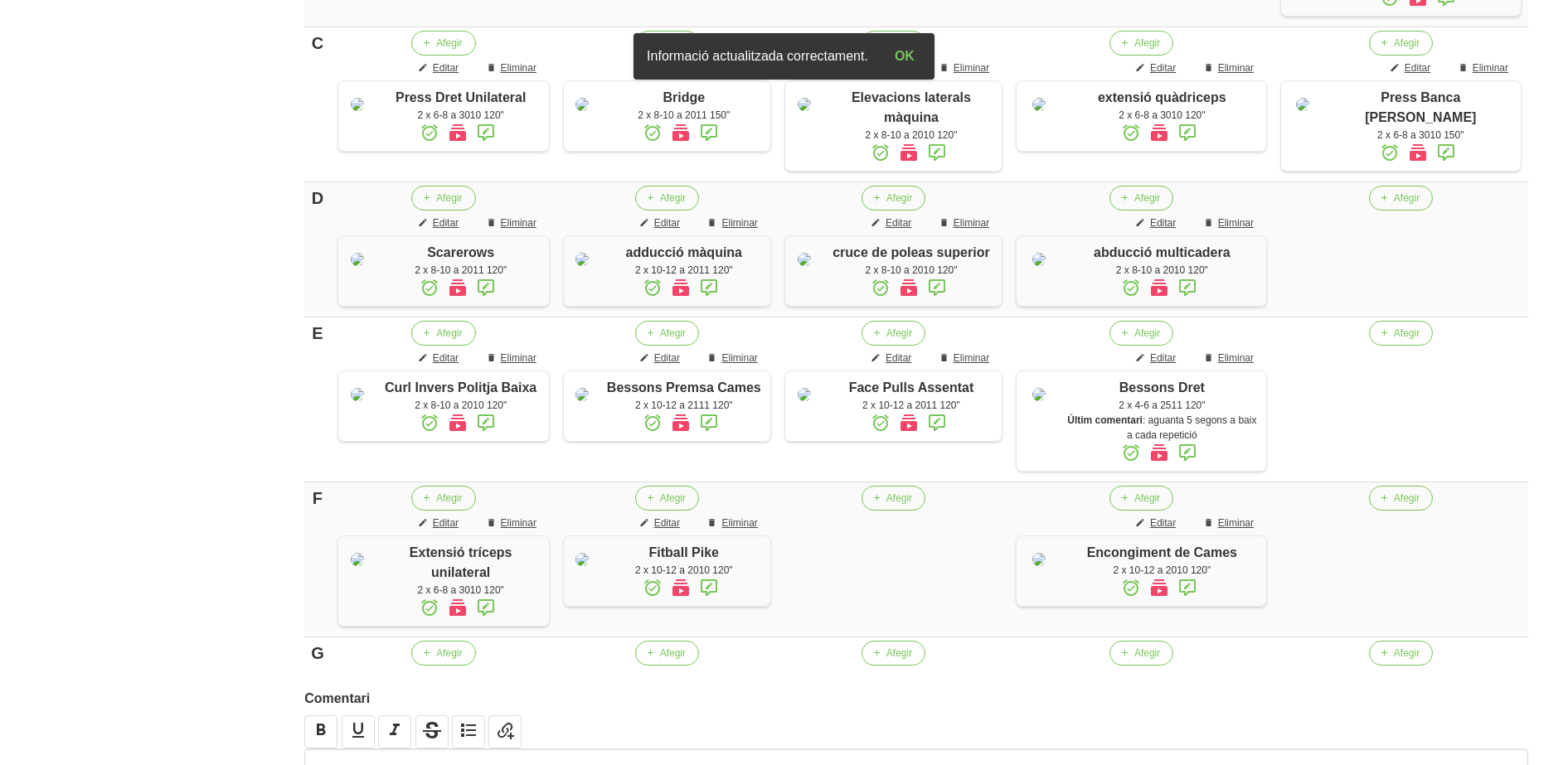
scroll to position [778, 0]
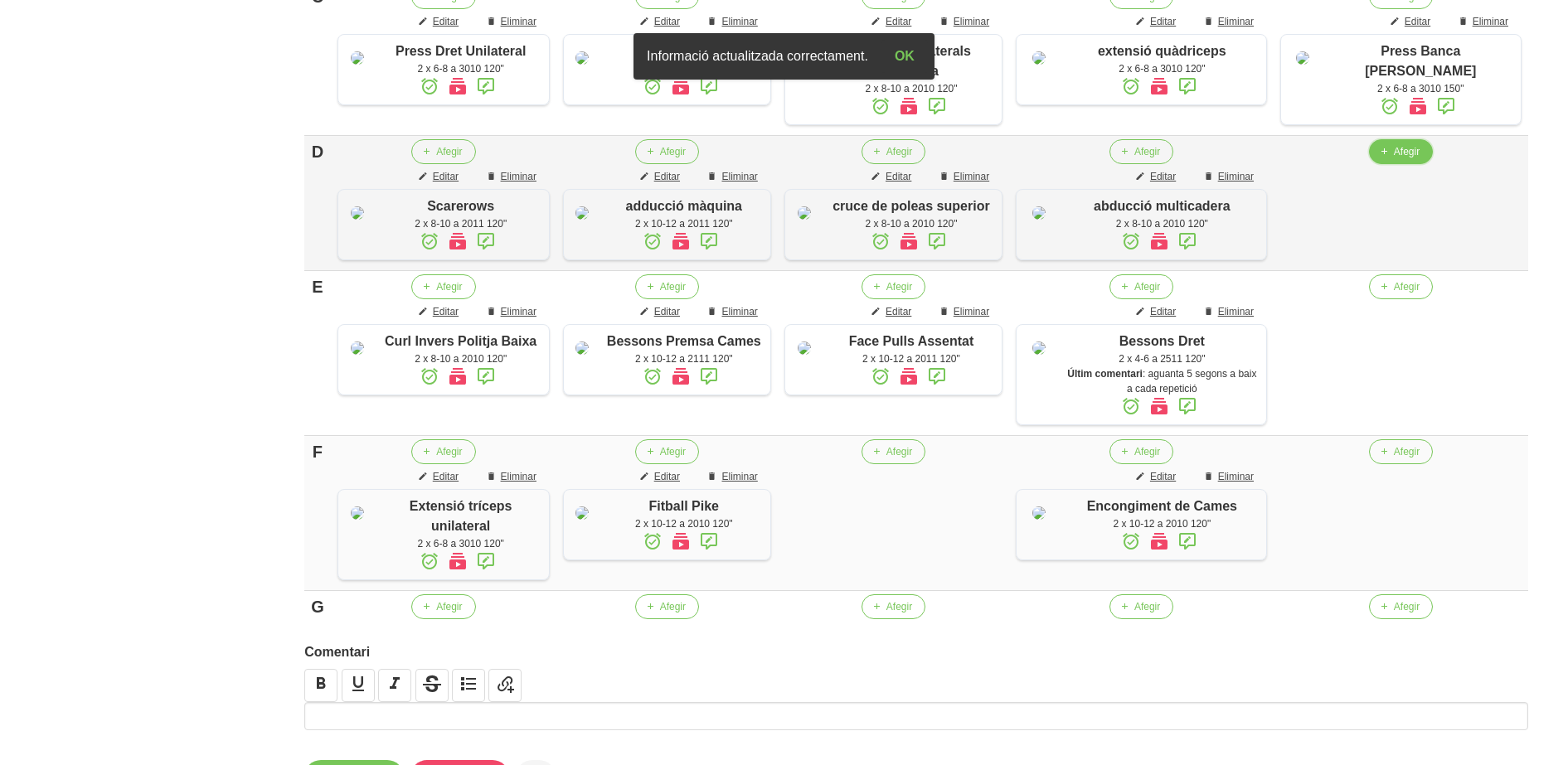
click at [1408, 159] on span "Afegir" at bounding box center [1406, 151] width 26 height 15
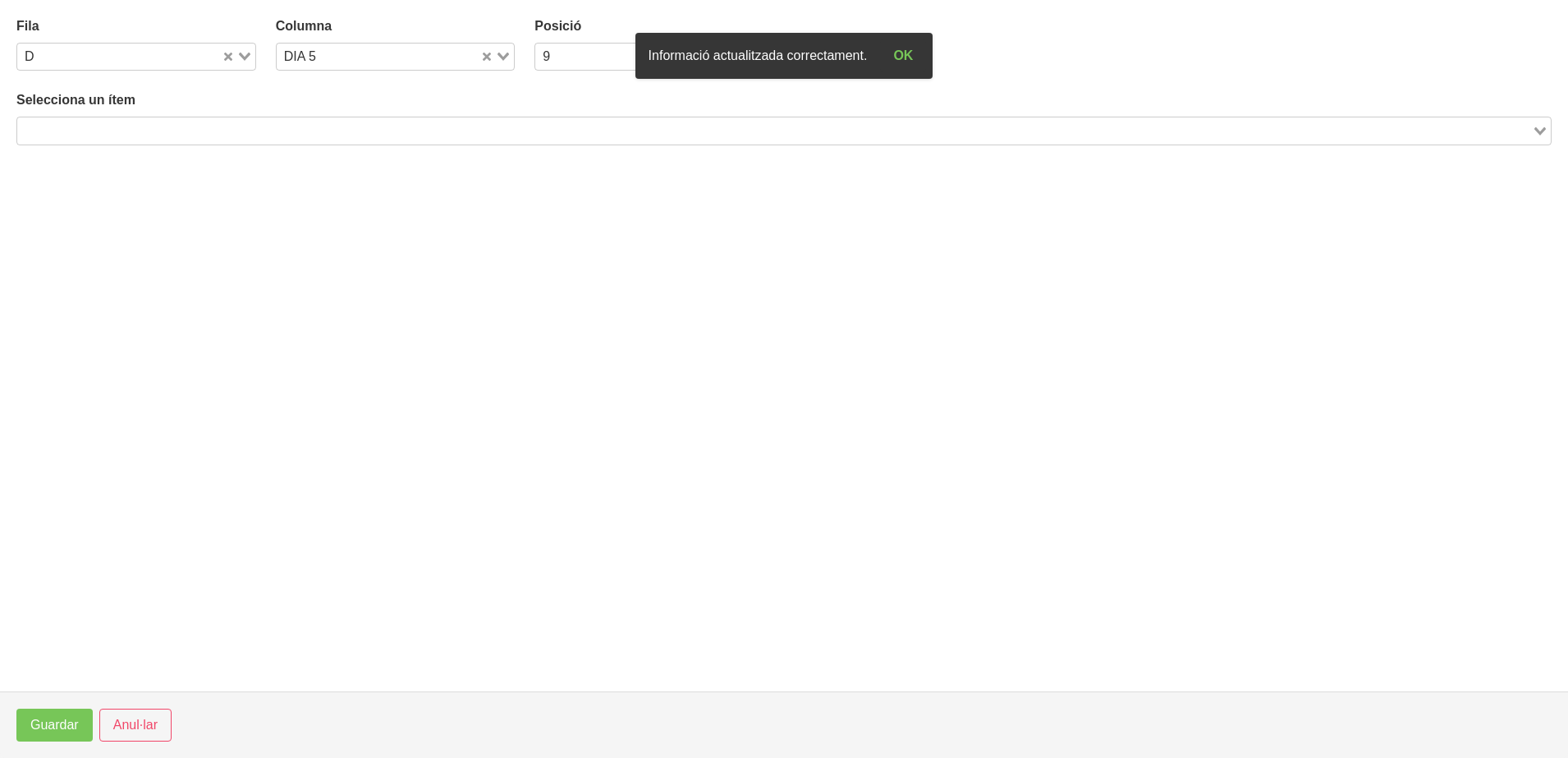
click at [284, 136] on input "Search for option" at bounding box center [773, 130] width 1511 height 19
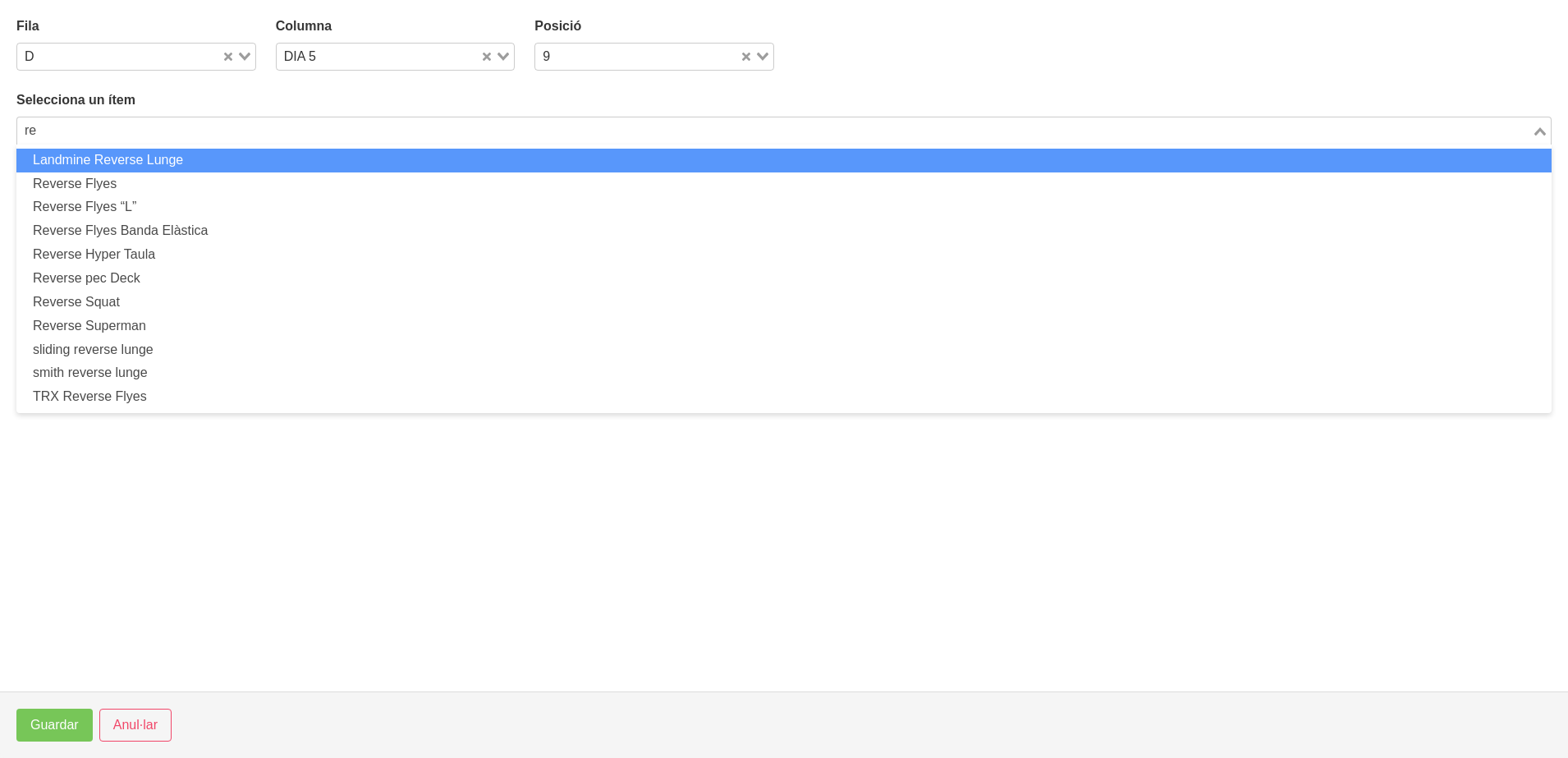
type input "r"
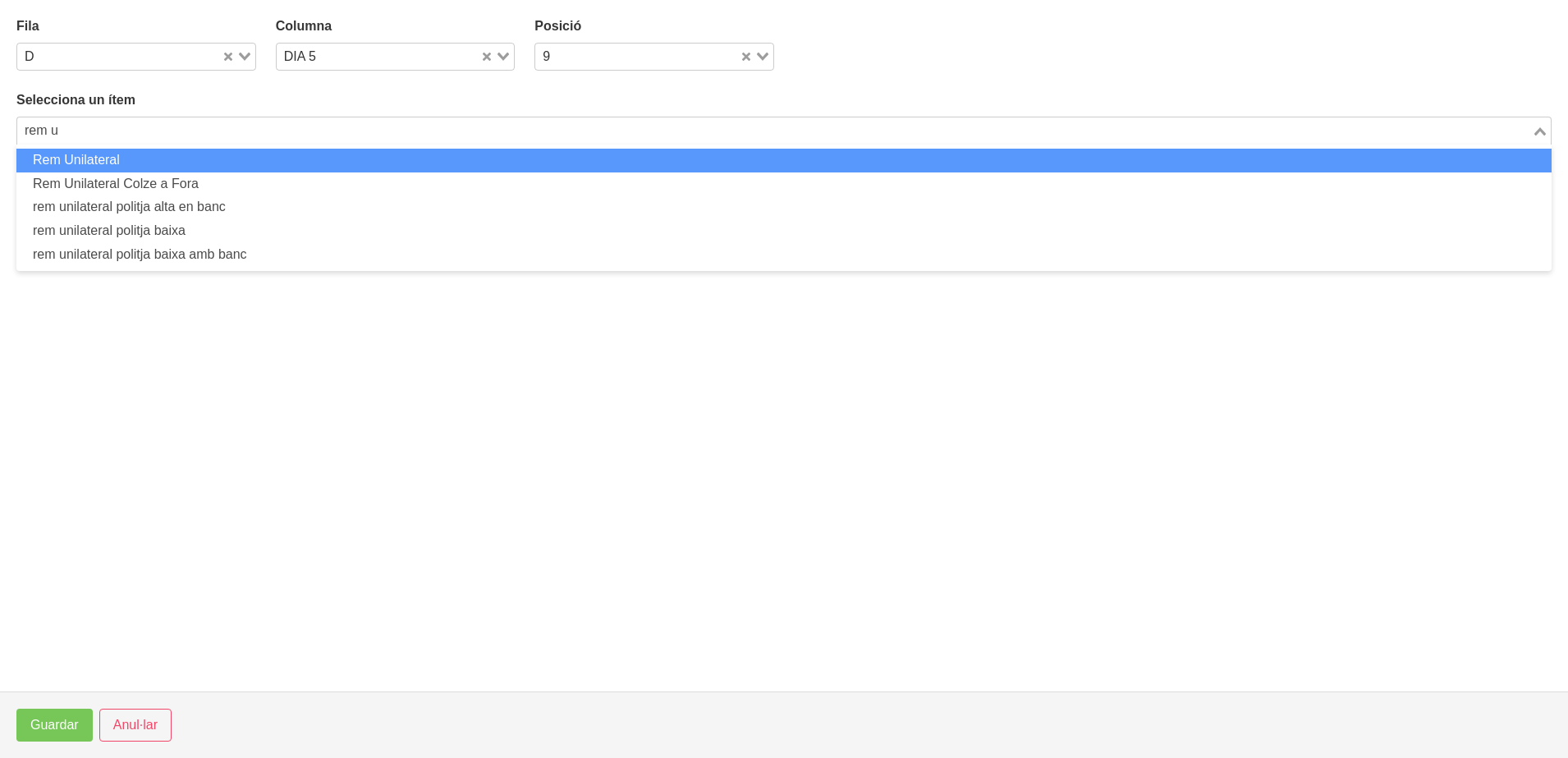
click at [224, 165] on li "Rem Unilateral" at bounding box center [784, 160] width 1535 height 24
type input "rem u"
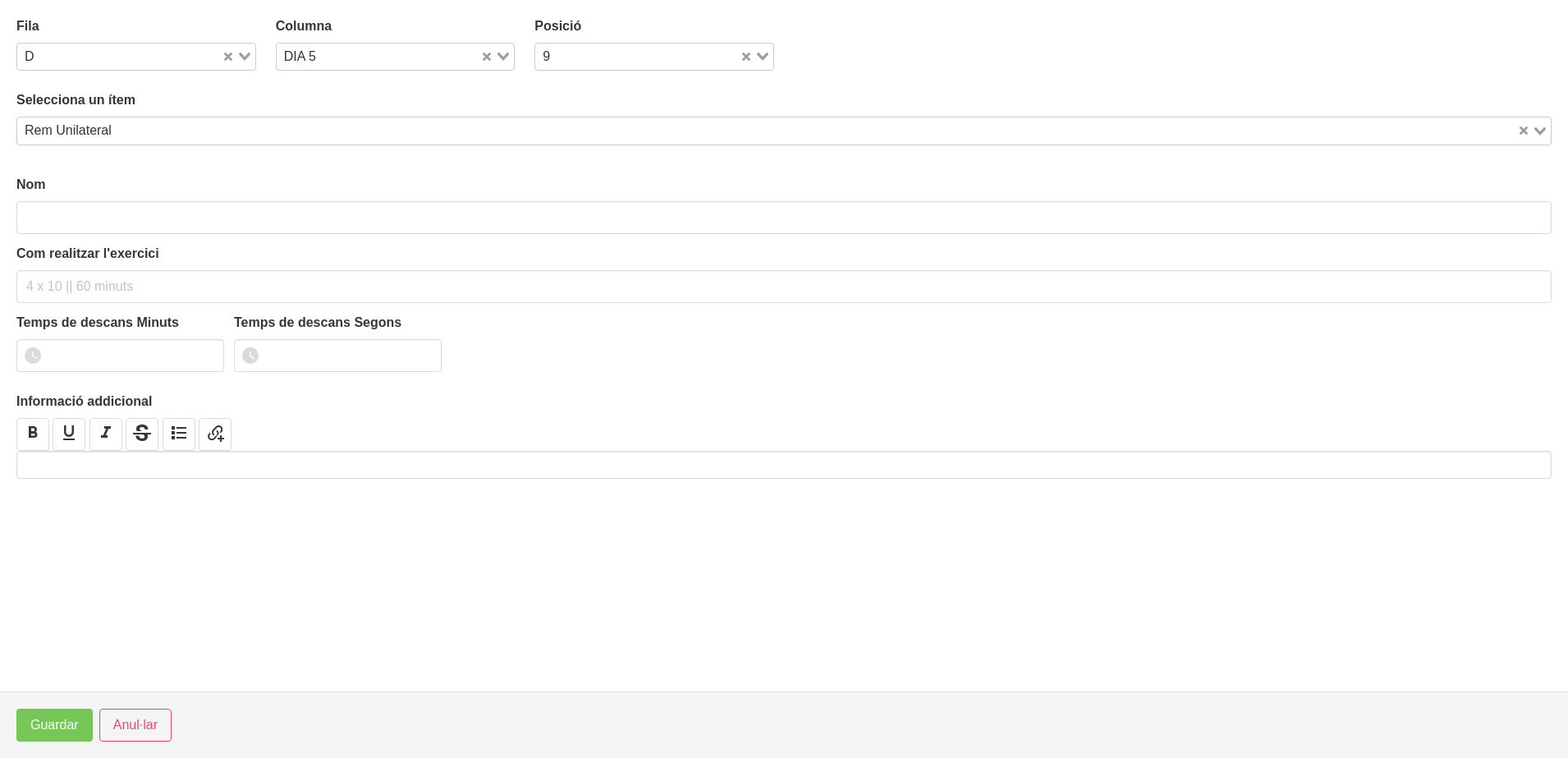
type input "Rem Unilateral"
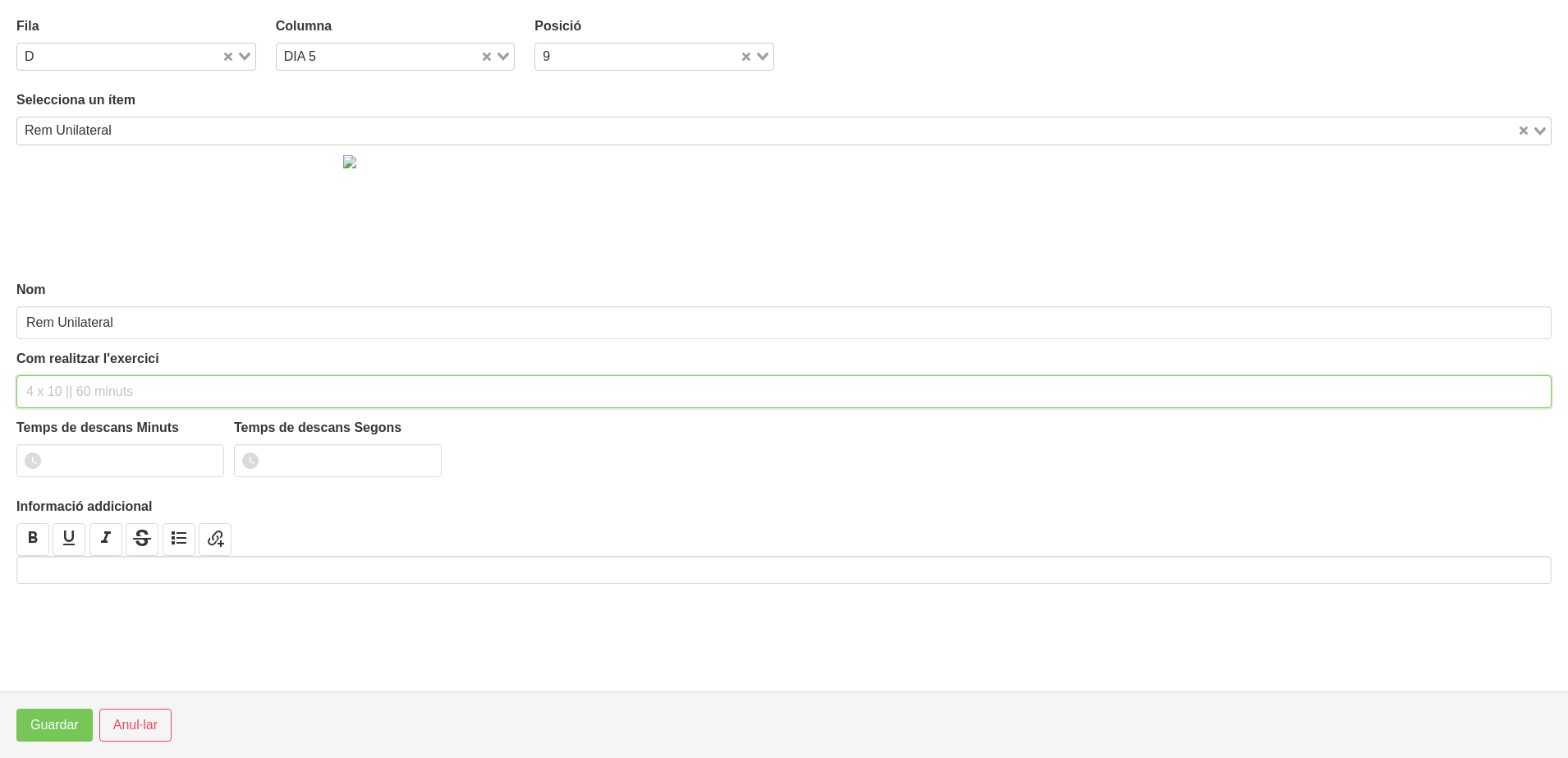
click at [64, 390] on input "text" at bounding box center [784, 391] width 1535 height 33
type input "2 x 6-8 a 3011 120""
click at [201, 456] on input "1" at bounding box center [121, 460] width 208 height 33
type input "2"
click at [201, 456] on input "2" at bounding box center [121, 460] width 208 height 33
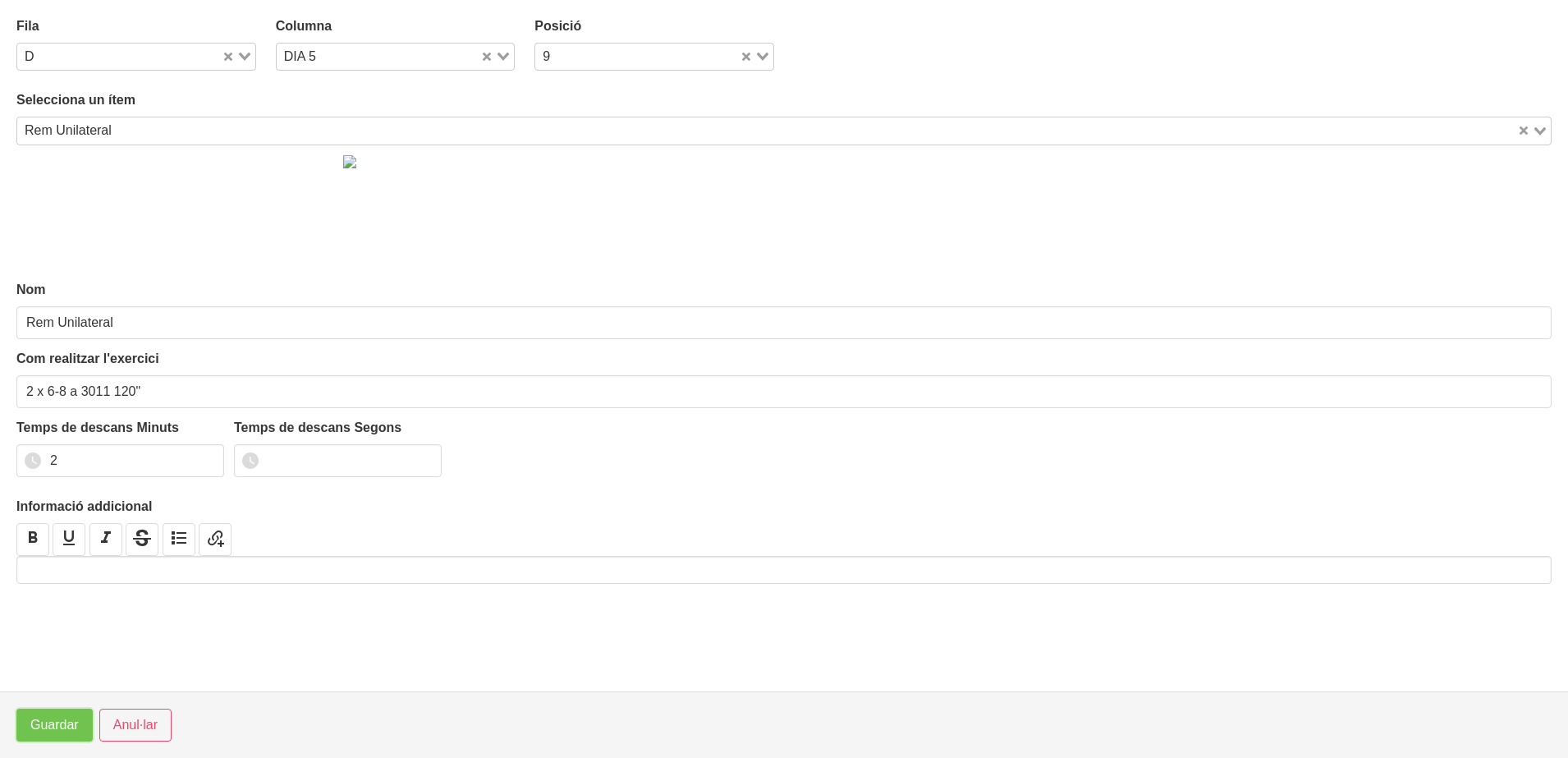
click at [33, 734] on span "Guardar" at bounding box center [55, 725] width 48 height 19
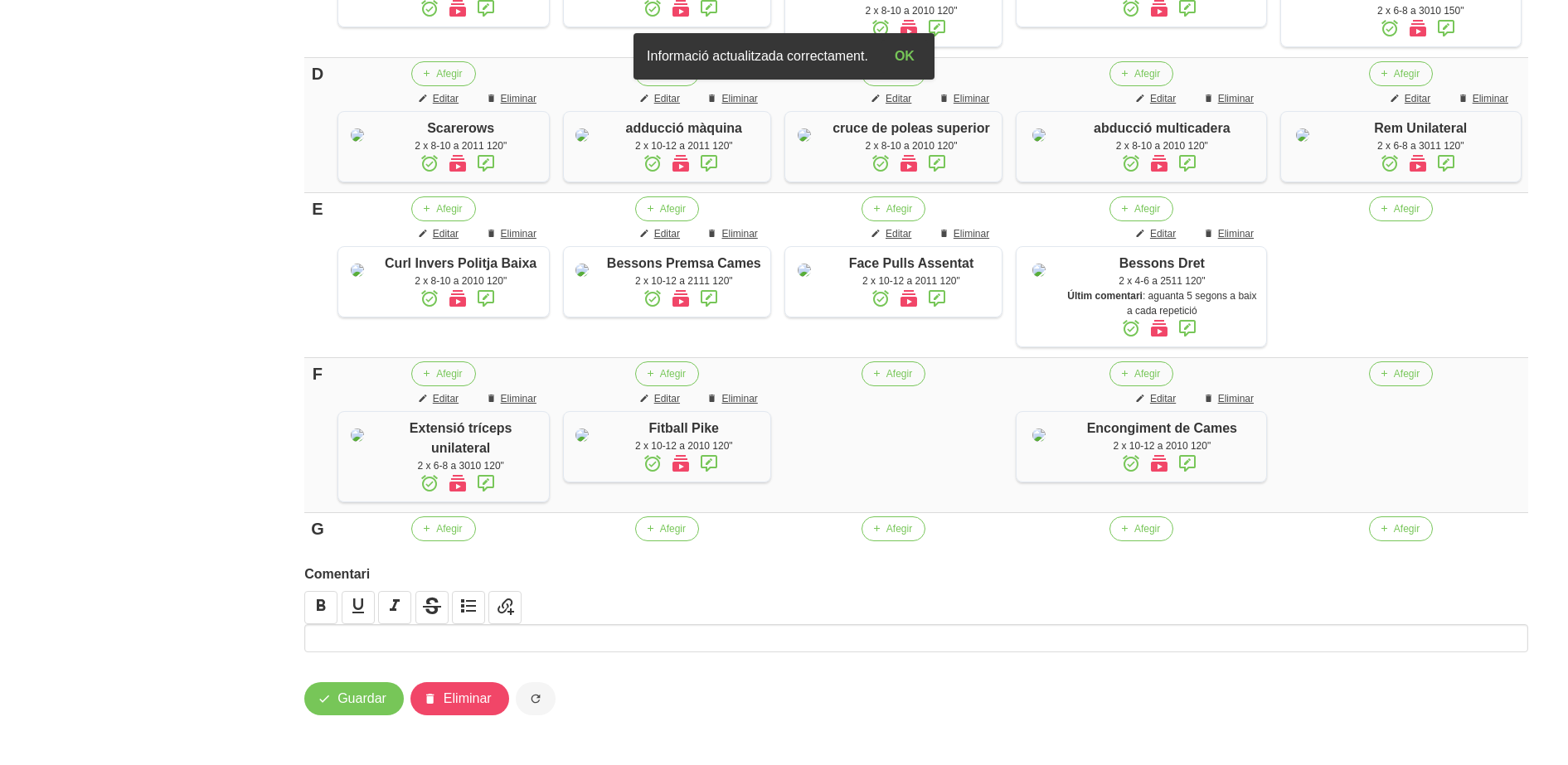
scroll to position [902, 0]
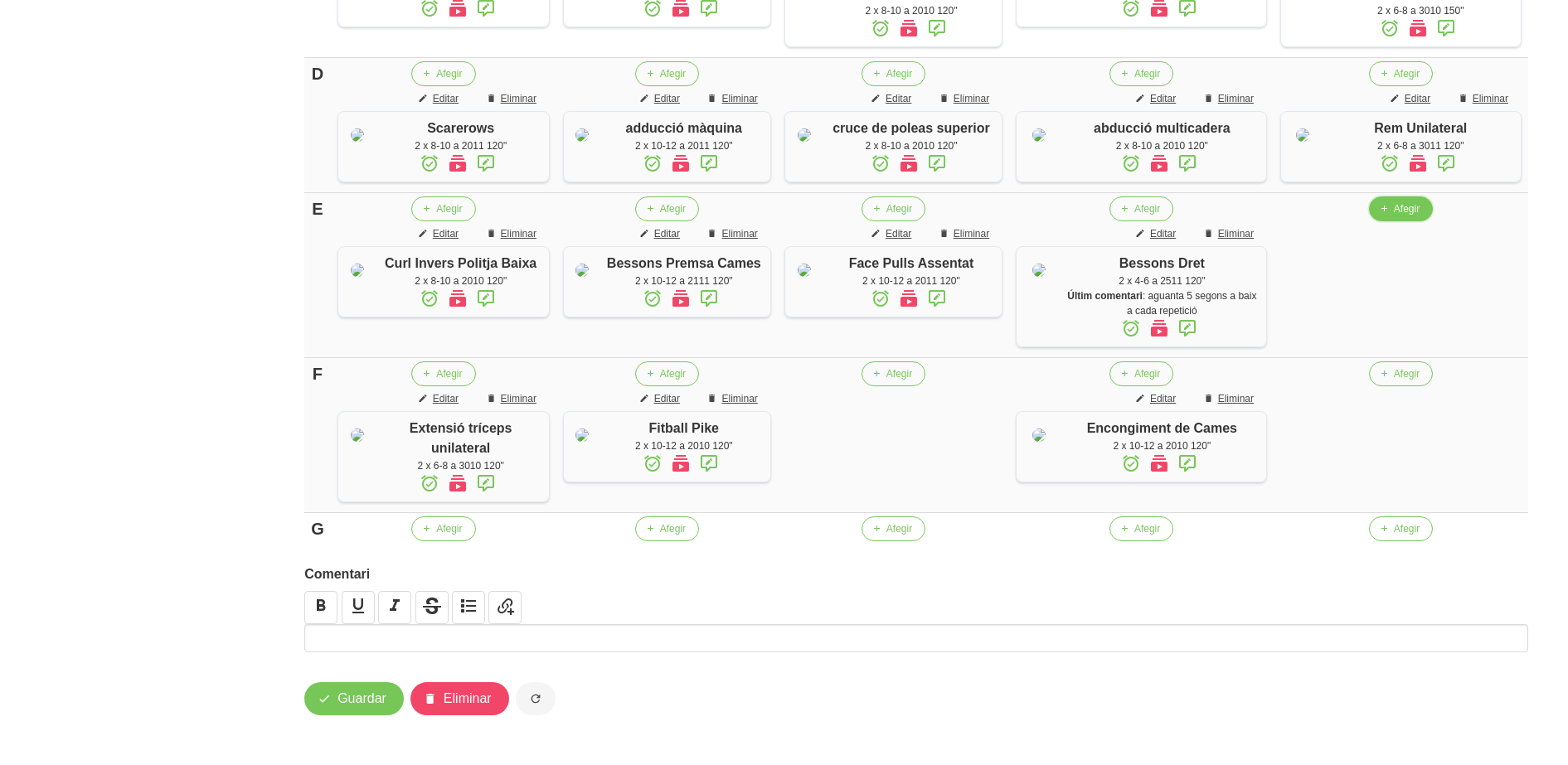
click at [1391, 216] on span "button" at bounding box center [1384, 209] width 15 height 15
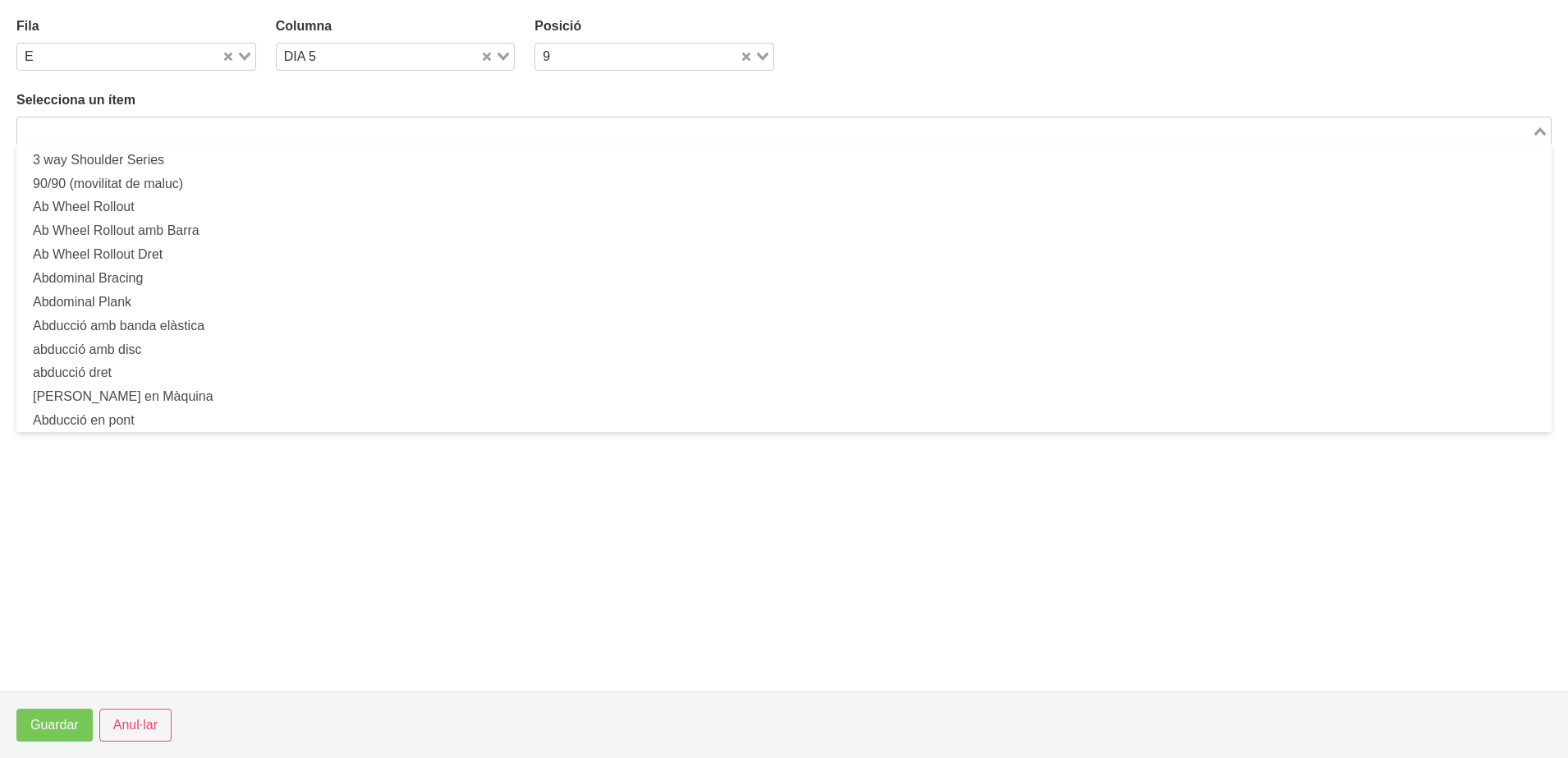
click at [336, 130] on input "Search for option" at bounding box center [773, 130] width 1511 height 19
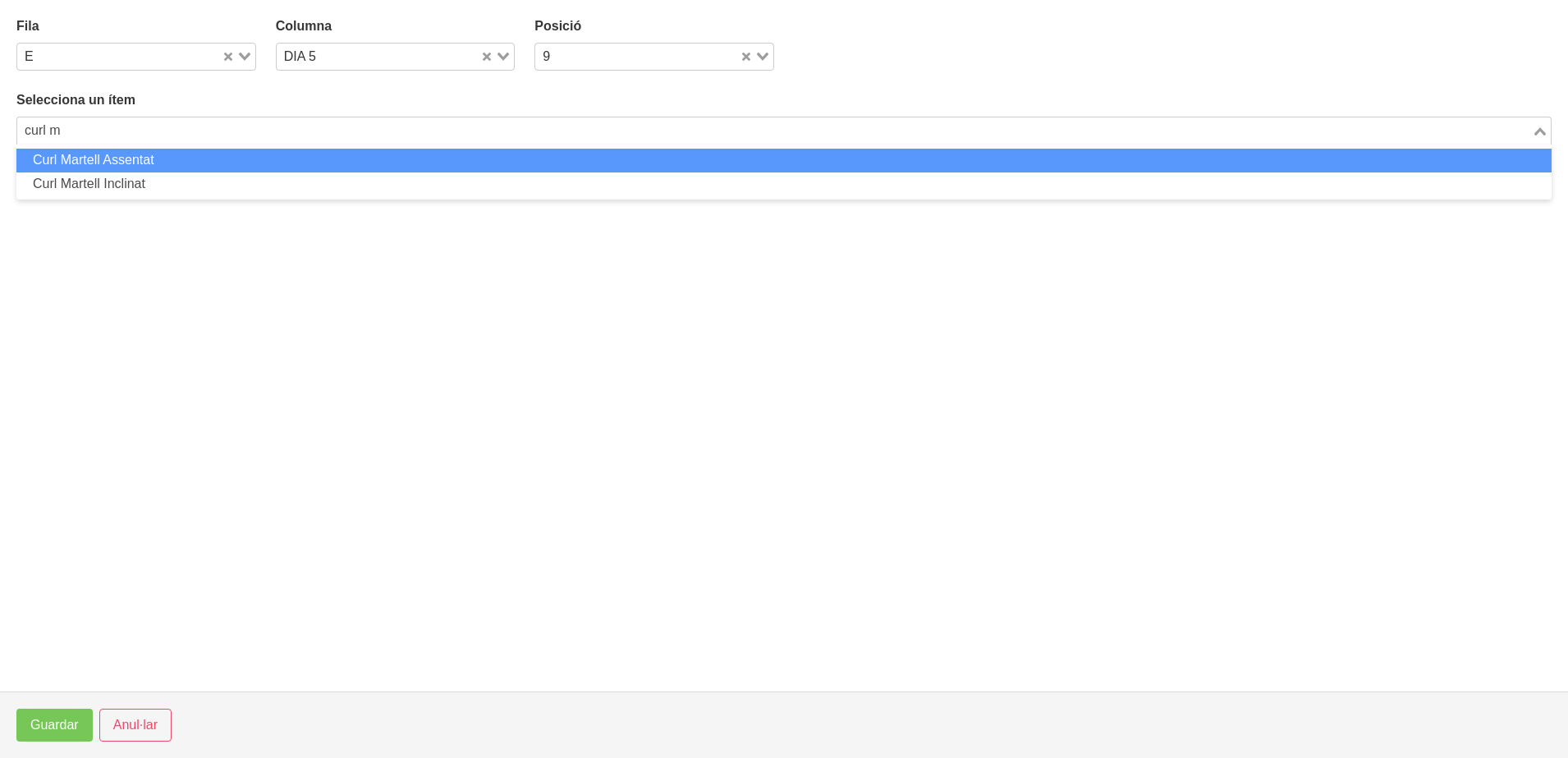
click at [309, 159] on li "Curl Martell Assentat" at bounding box center [784, 160] width 1535 height 24
type input "curl m"
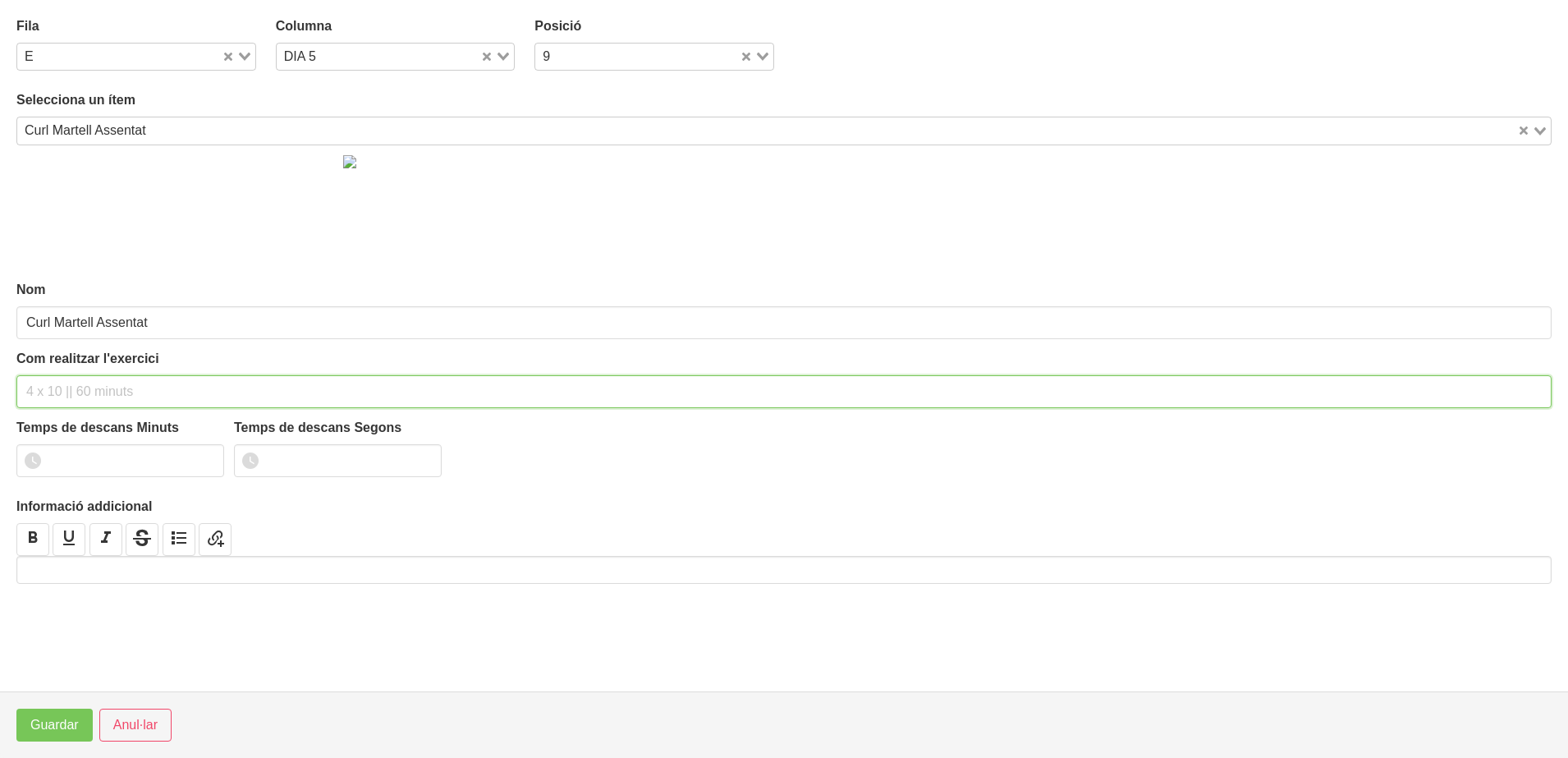
click at [55, 402] on input "text" at bounding box center [784, 391] width 1535 height 33
type input "2 x 6-8 a 3010 120""
click at [209, 459] on input "1" at bounding box center [121, 460] width 208 height 33
type input "2"
click at [209, 459] on input "2" at bounding box center [121, 460] width 208 height 33
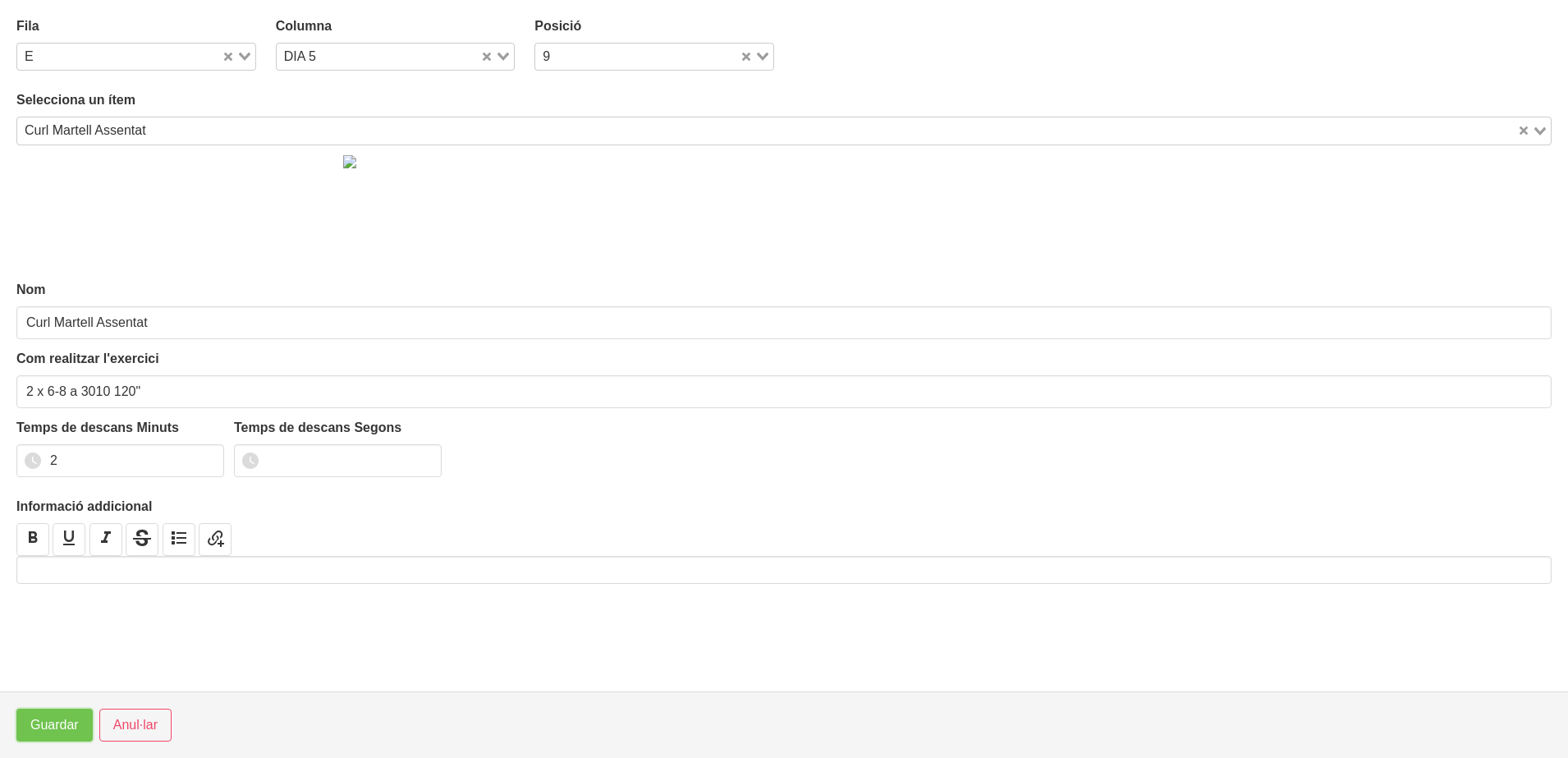
click at [65, 732] on span "Guardar" at bounding box center [55, 725] width 48 height 19
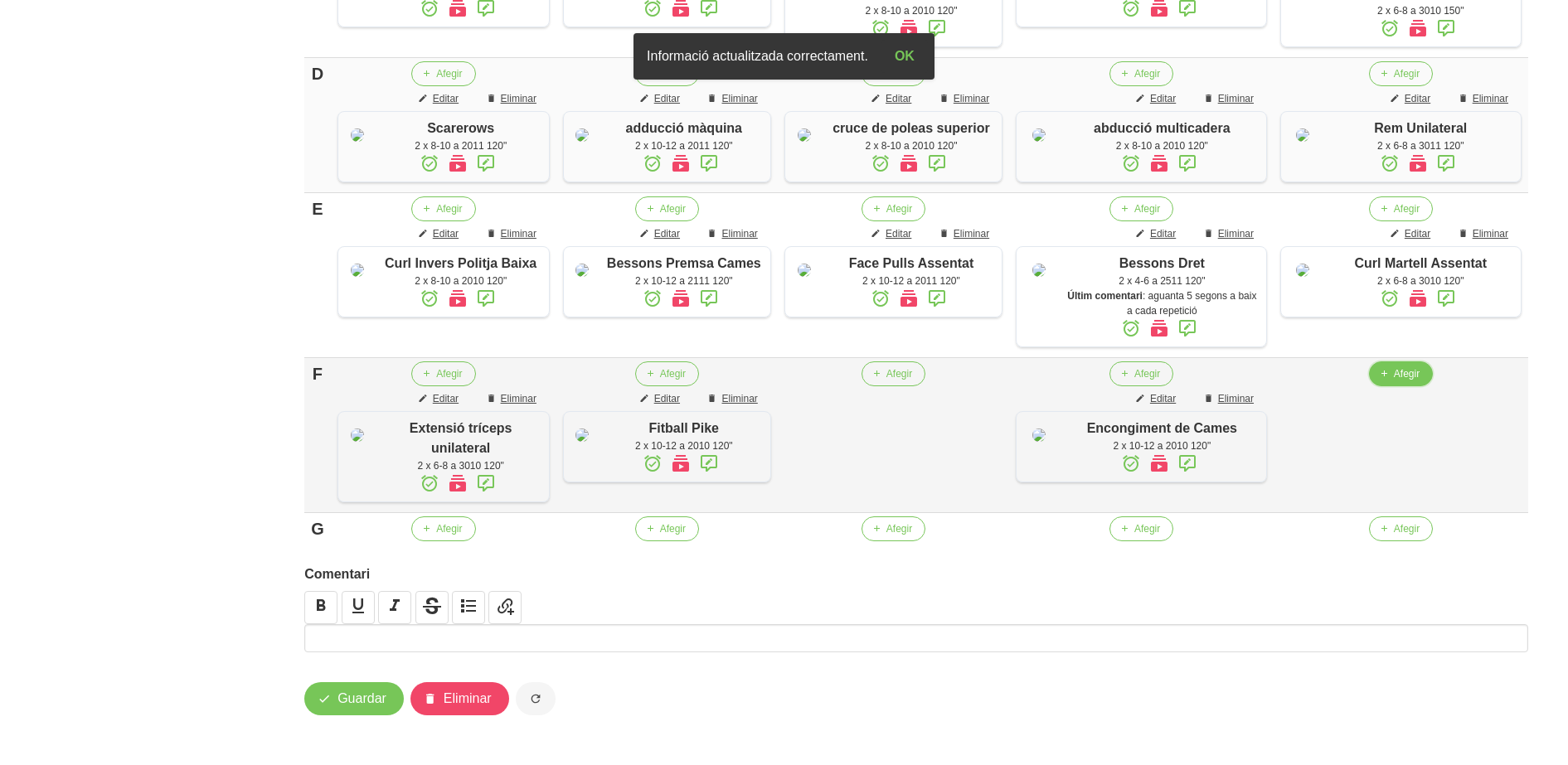
click at [1391, 381] on span "button" at bounding box center [1384, 373] width 15 height 15
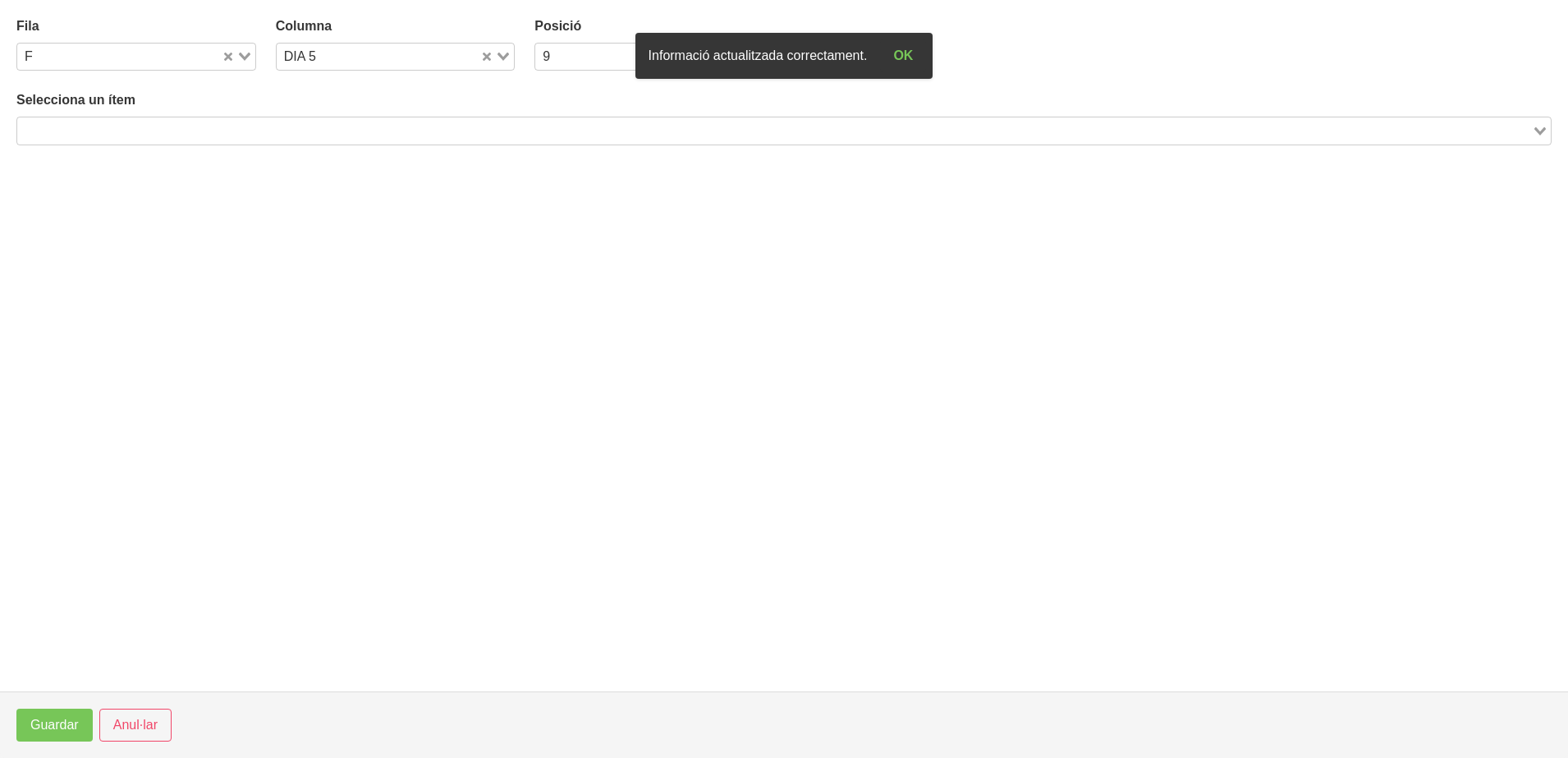
click at [319, 133] on input "Search for option" at bounding box center [773, 130] width 1511 height 19
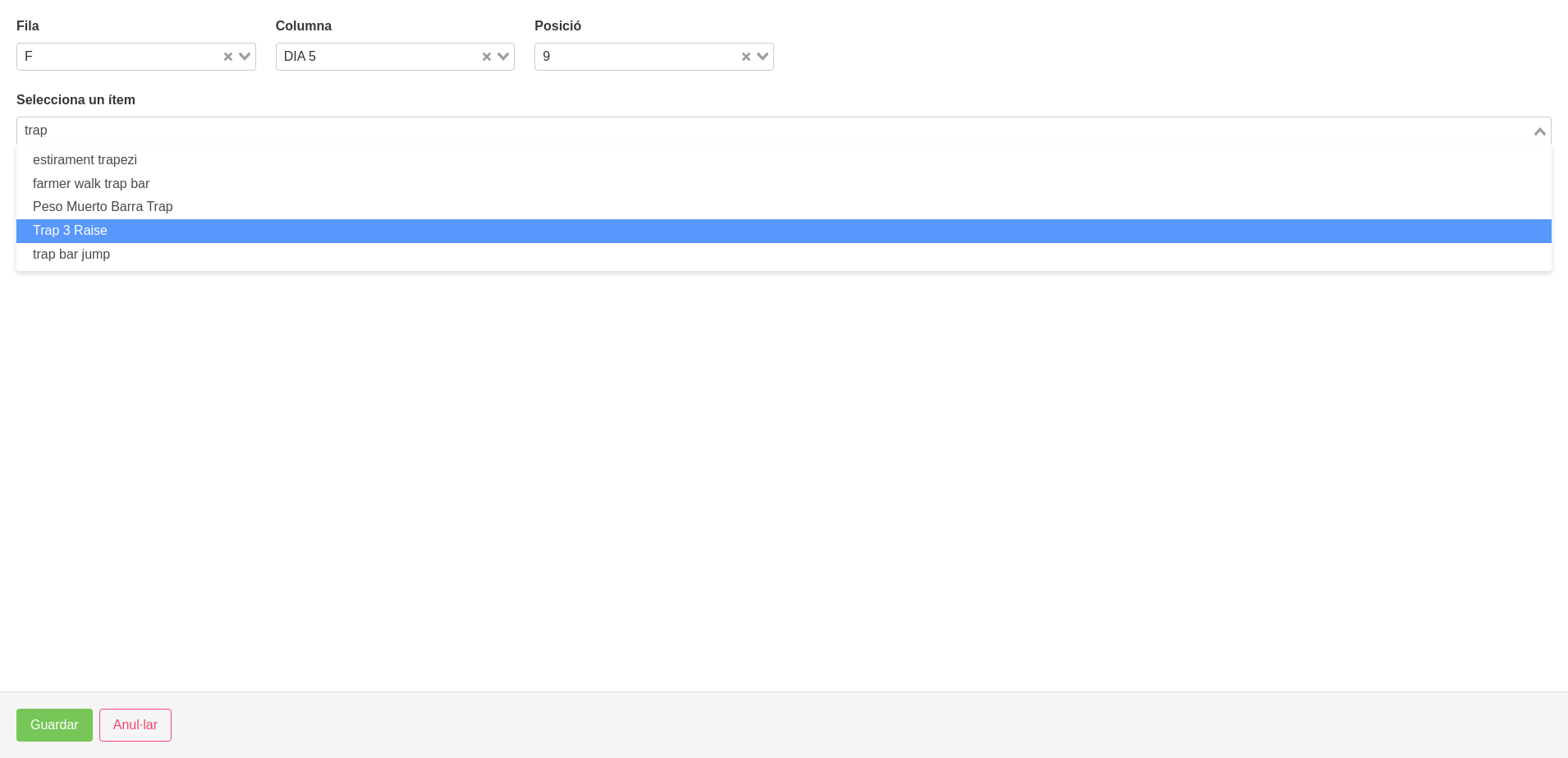
click at [168, 232] on li "Trap 3 Raise" at bounding box center [784, 231] width 1535 height 24
type input "trap"
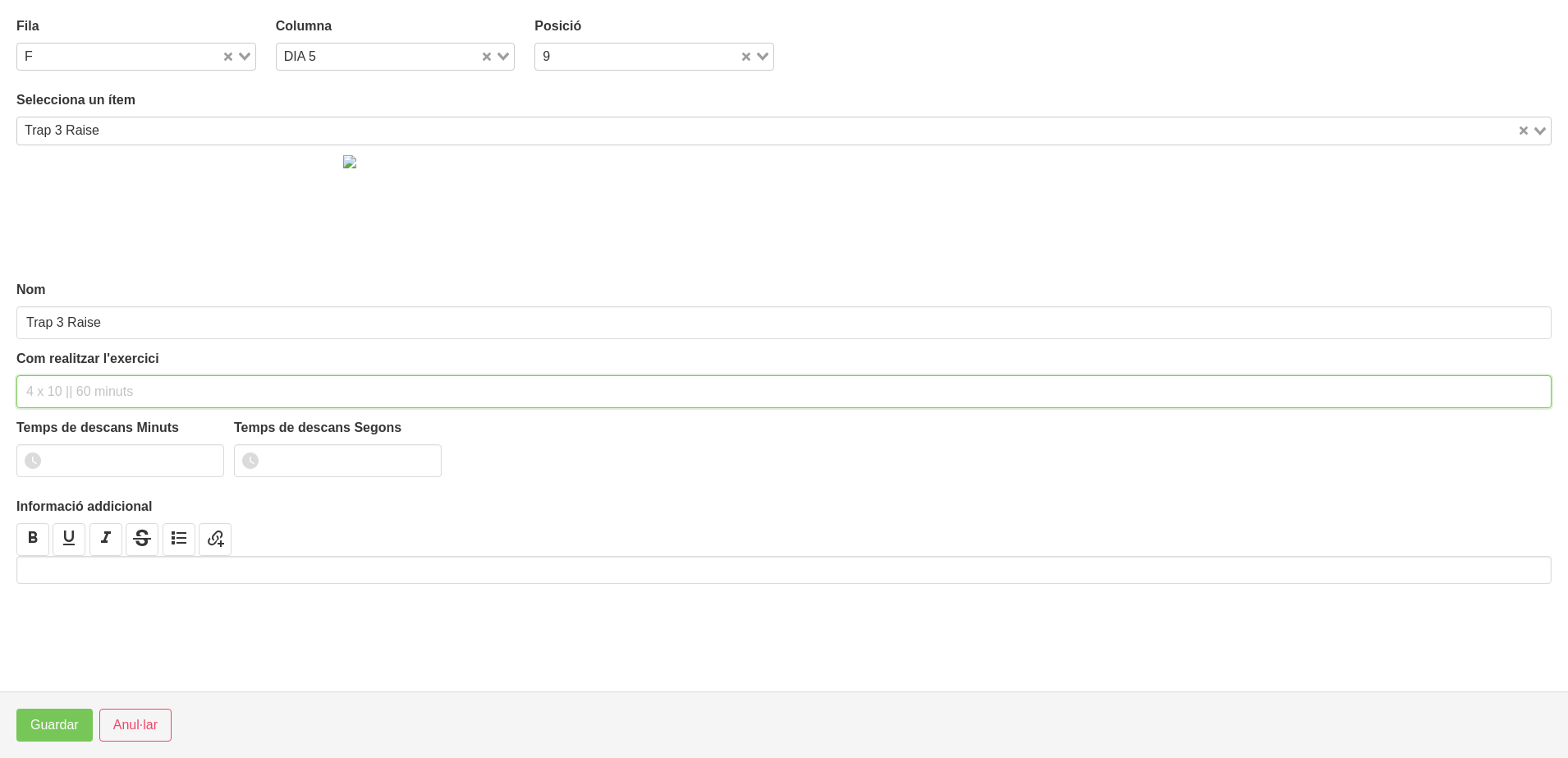
click at [84, 380] on input "text" at bounding box center [784, 391] width 1535 height 33
type input "2 x 6-8 a 2011 120""
click at [202, 458] on input "1" at bounding box center [121, 460] width 208 height 33
type input "2"
click at [202, 458] on input "2" at bounding box center [121, 460] width 208 height 33
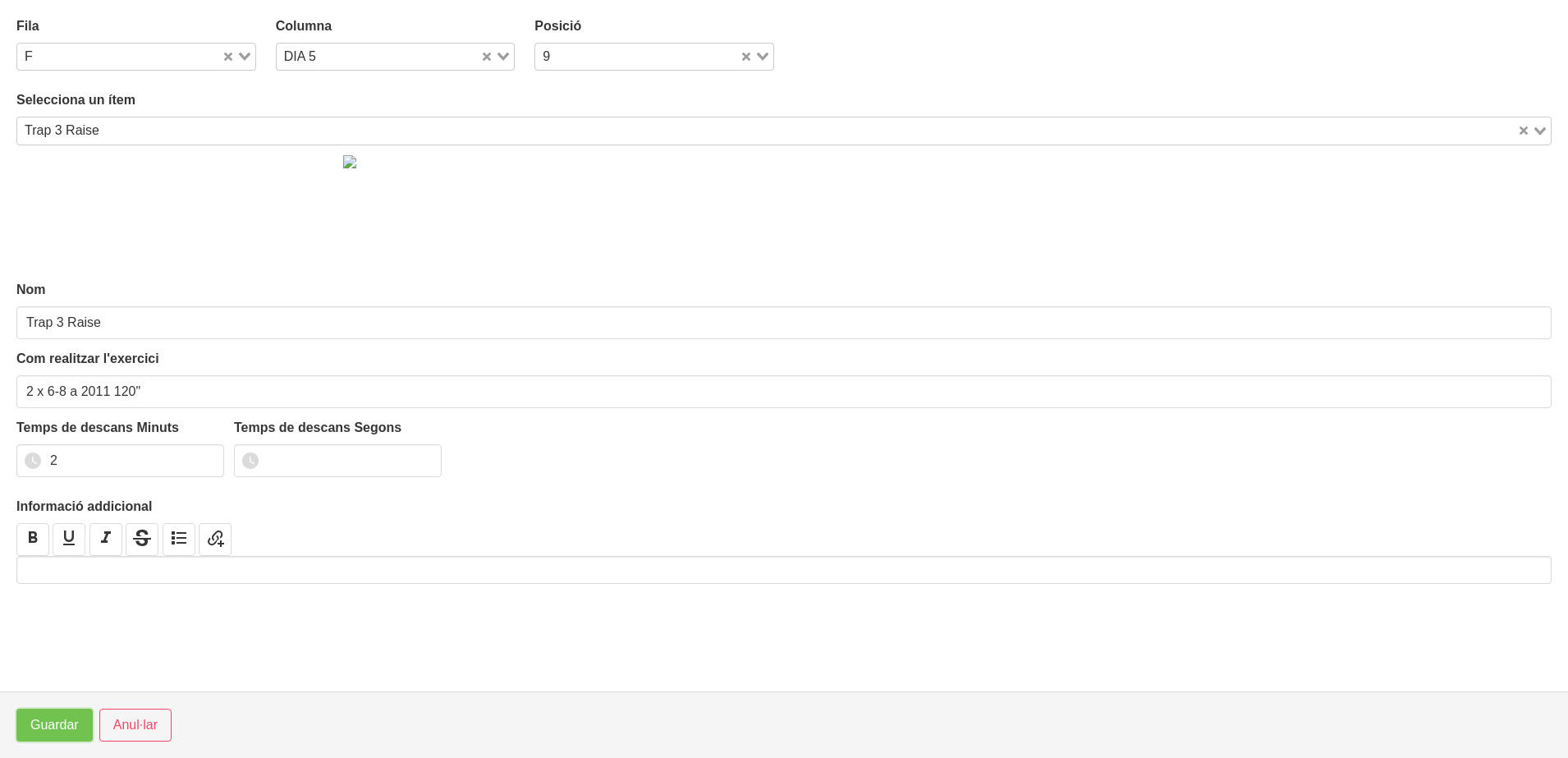
click at [55, 733] on span "Guardar" at bounding box center [55, 725] width 48 height 19
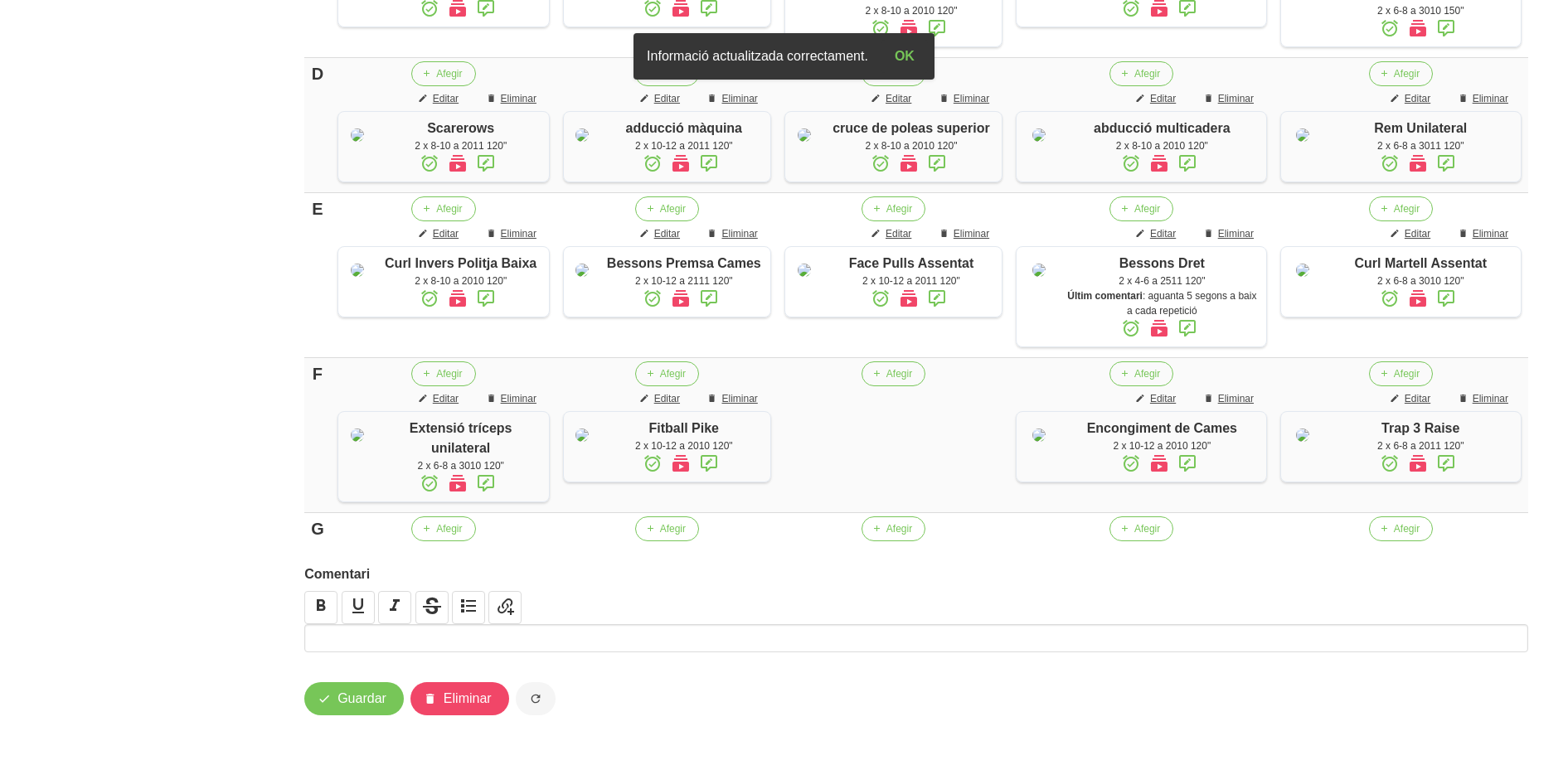
scroll to position [1013, 0]
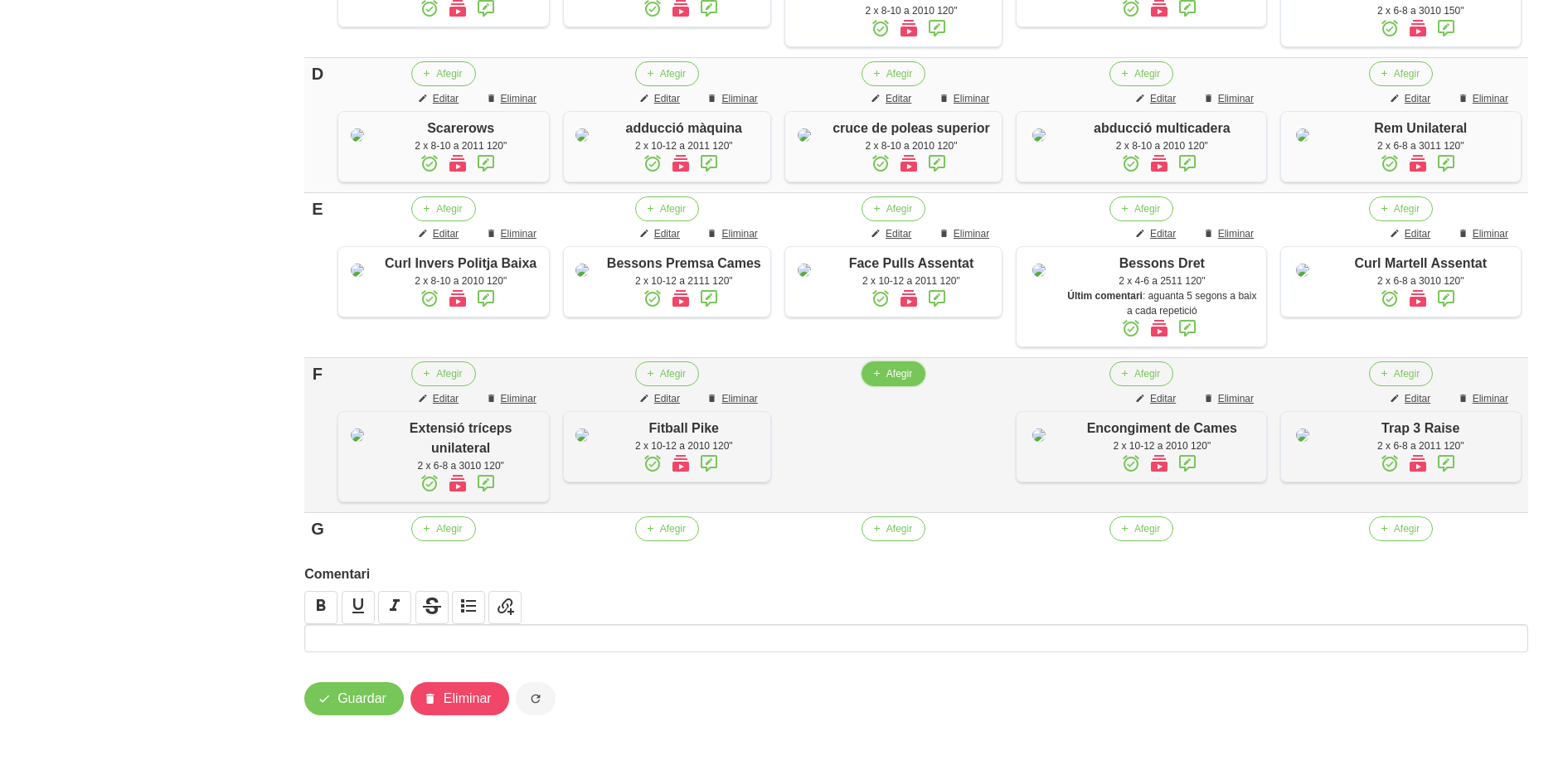
click at [924, 376] on button "Afegir" at bounding box center [893, 374] width 64 height 25
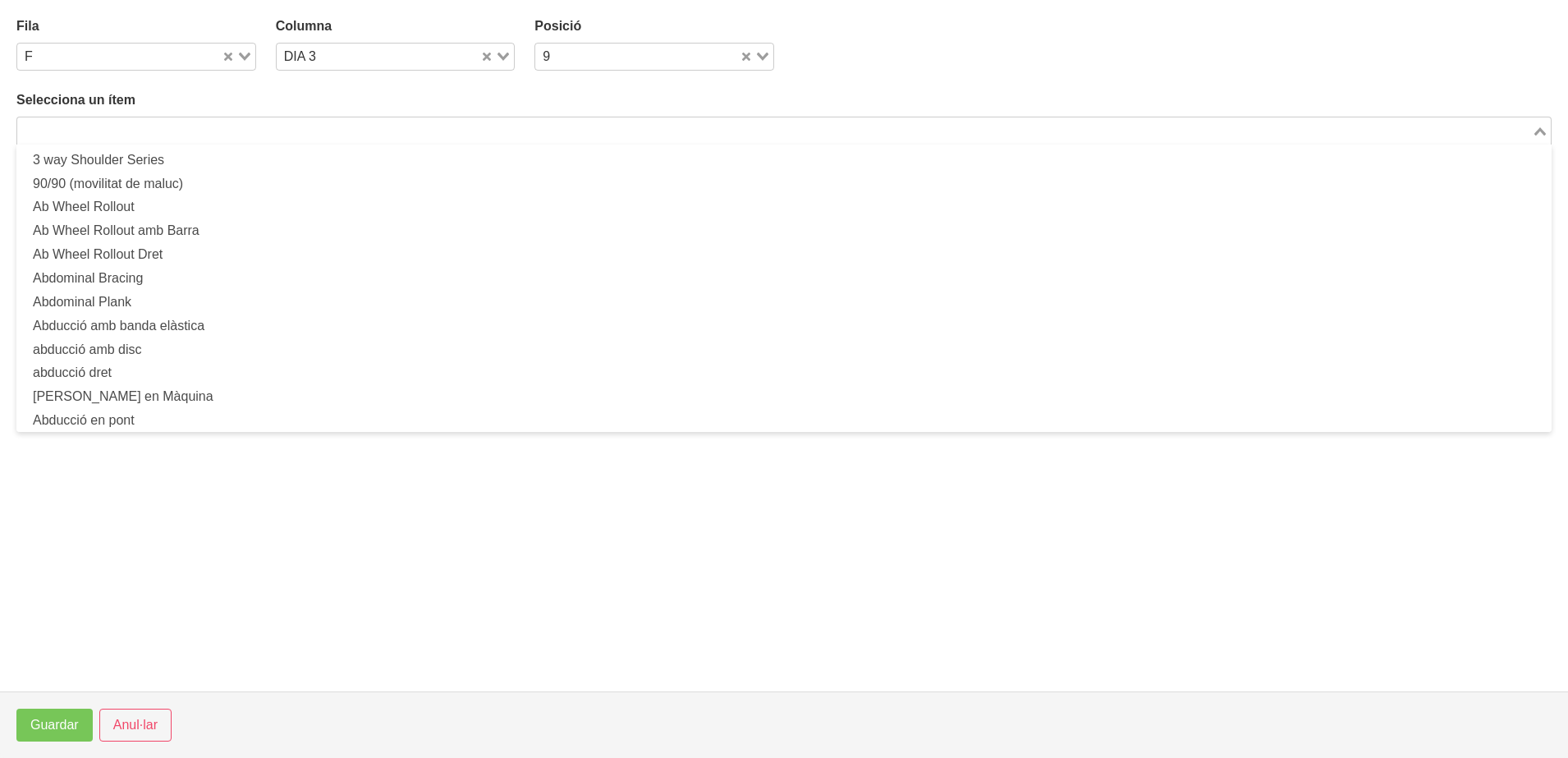
click at [379, 134] on input "Search for option" at bounding box center [773, 130] width 1511 height 19
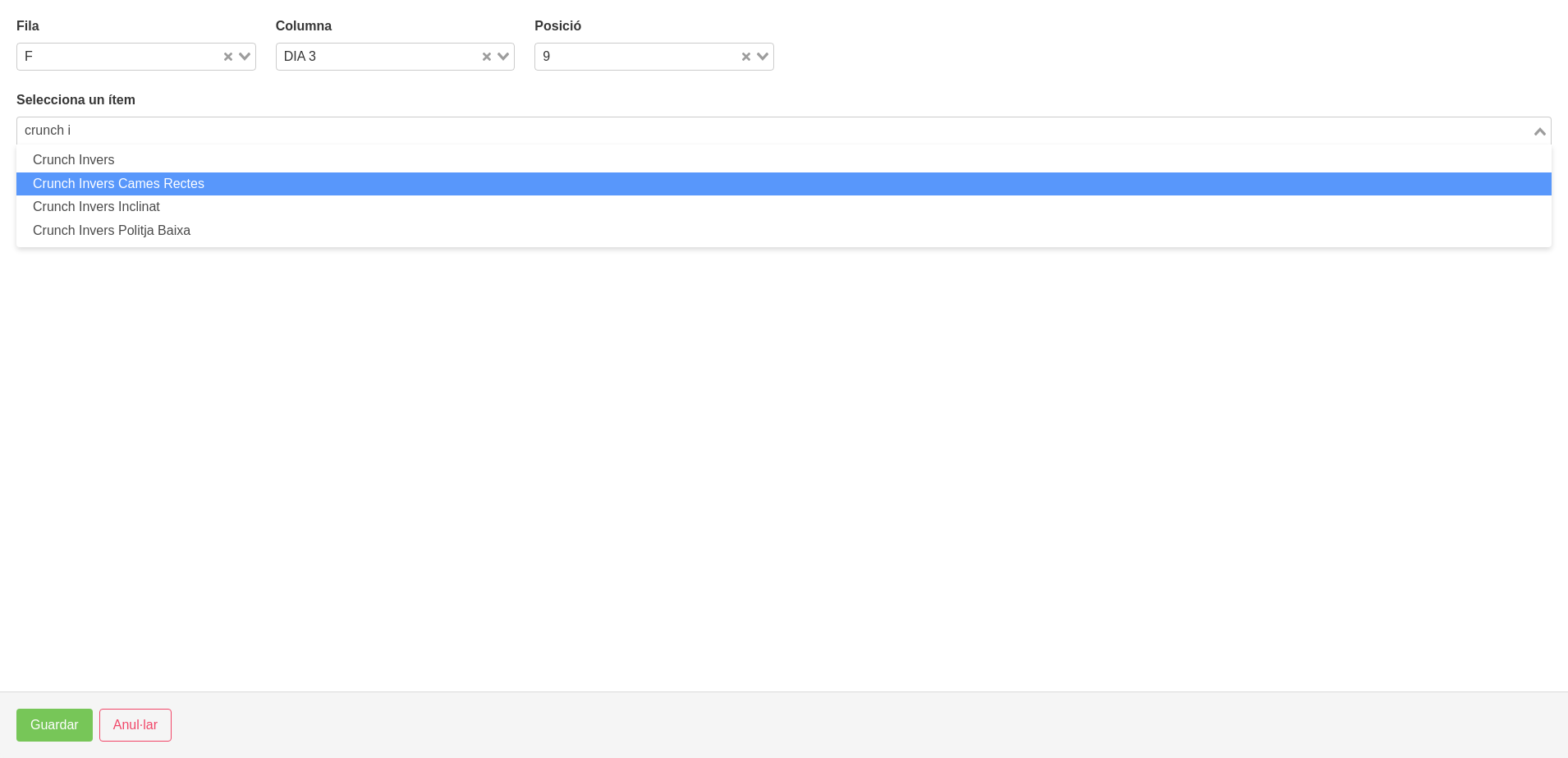
click at [302, 176] on li "Crunch Invers Cames Rectes" at bounding box center [784, 184] width 1535 height 24
type input "crunch i"
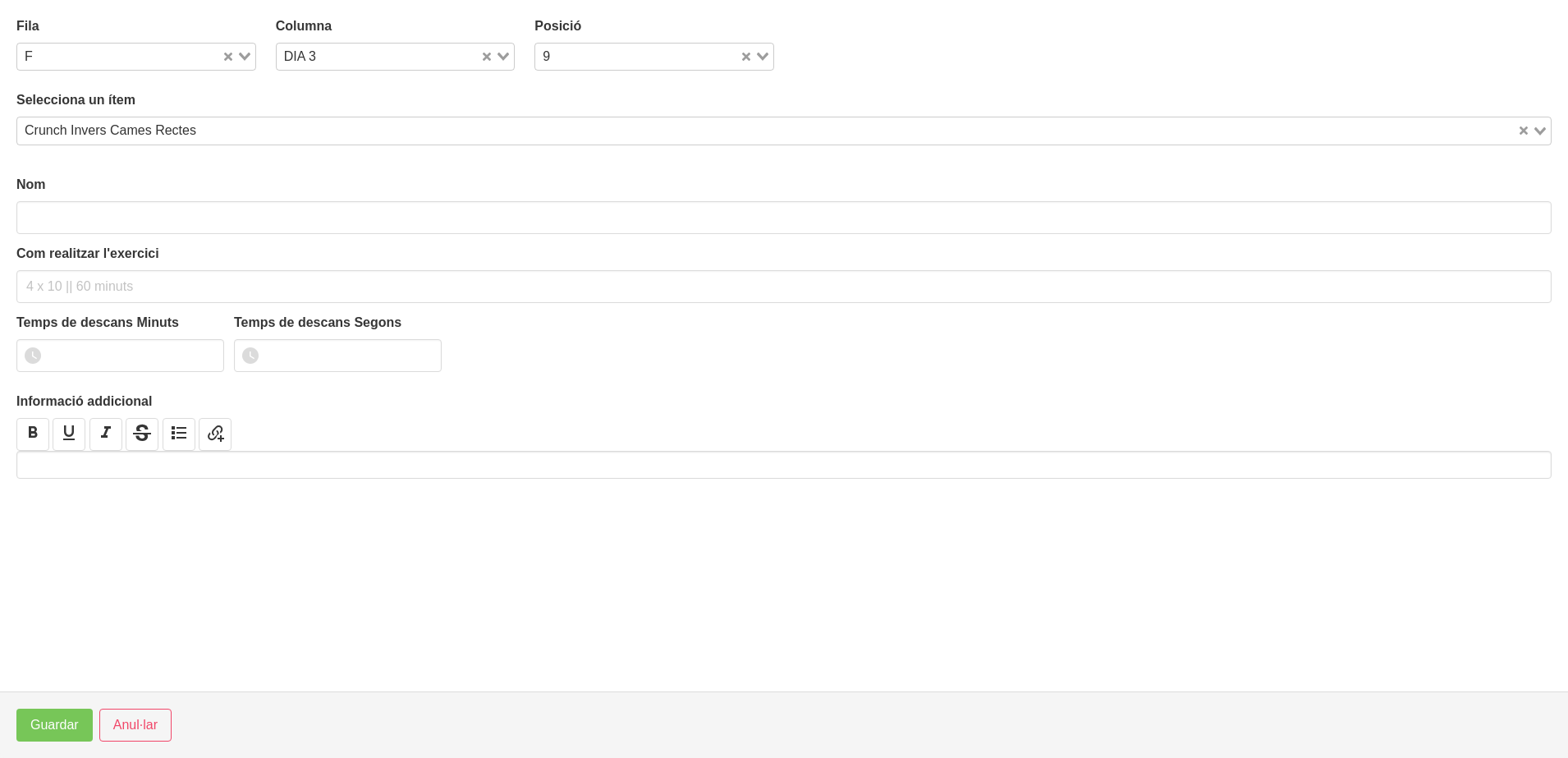
type input "Crunch Invers Cames Rectes"
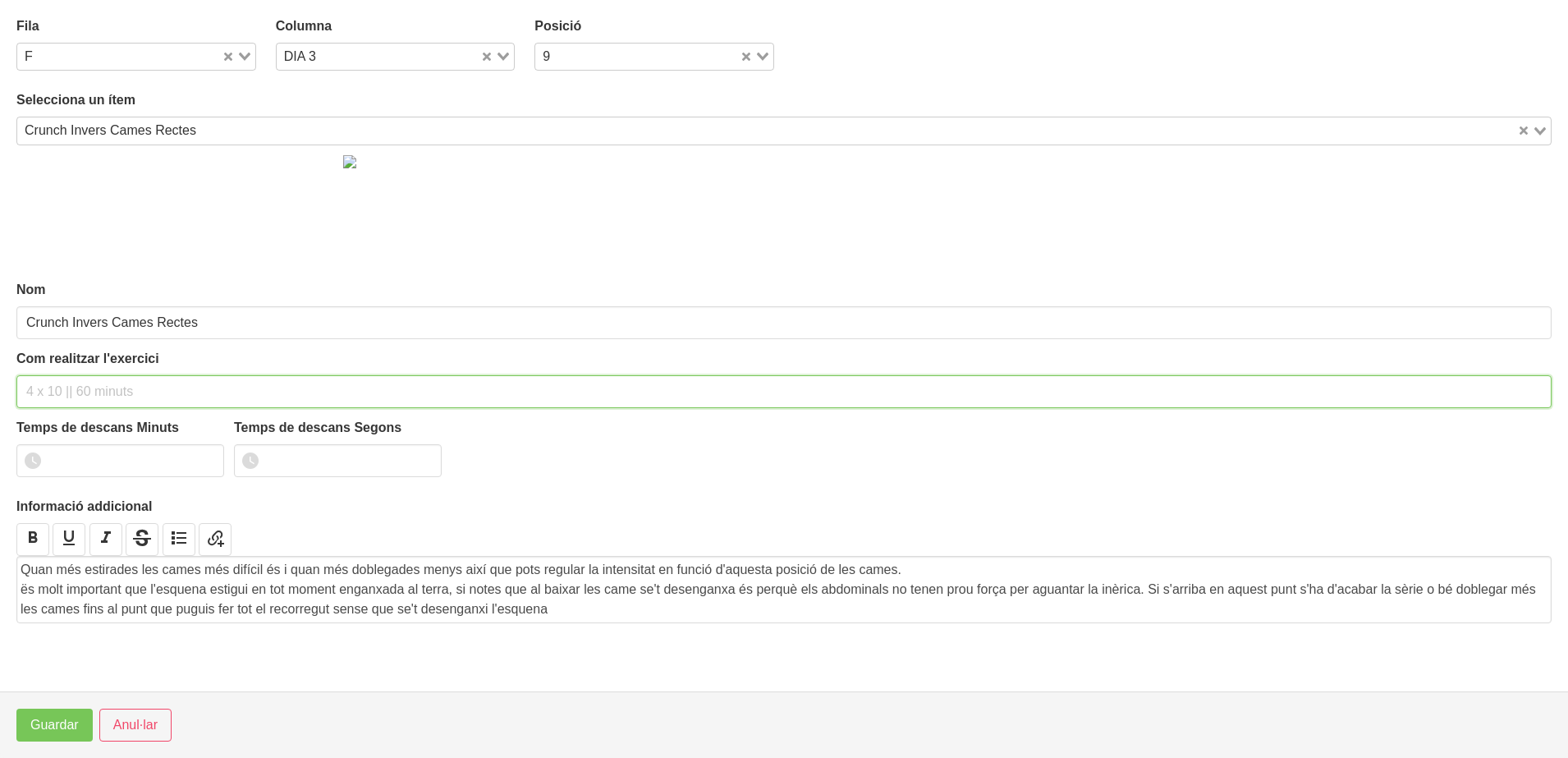
click at [103, 389] on input "text" at bounding box center [784, 391] width 1535 height 33
type input "2 x 10-12 a 2010 120""
click at [201, 459] on input "1" at bounding box center [121, 460] width 208 height 33
type input "2"
click at [201, 459] on input "2" at bounding box center [121, 460] width 208 height 33
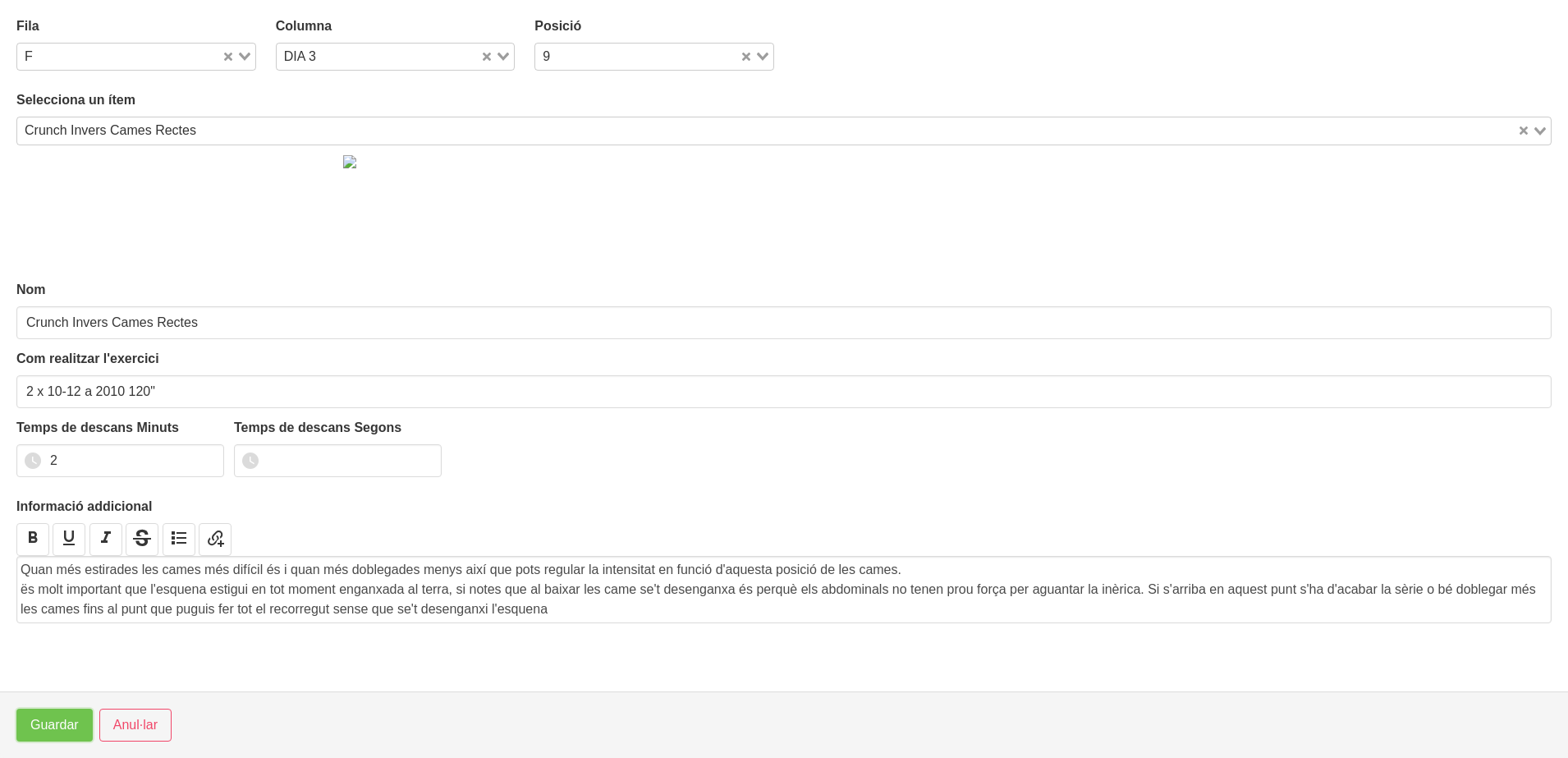
click at [50, 730] on span "Guardar" at bounding box center [55, 725] width 48 height 19
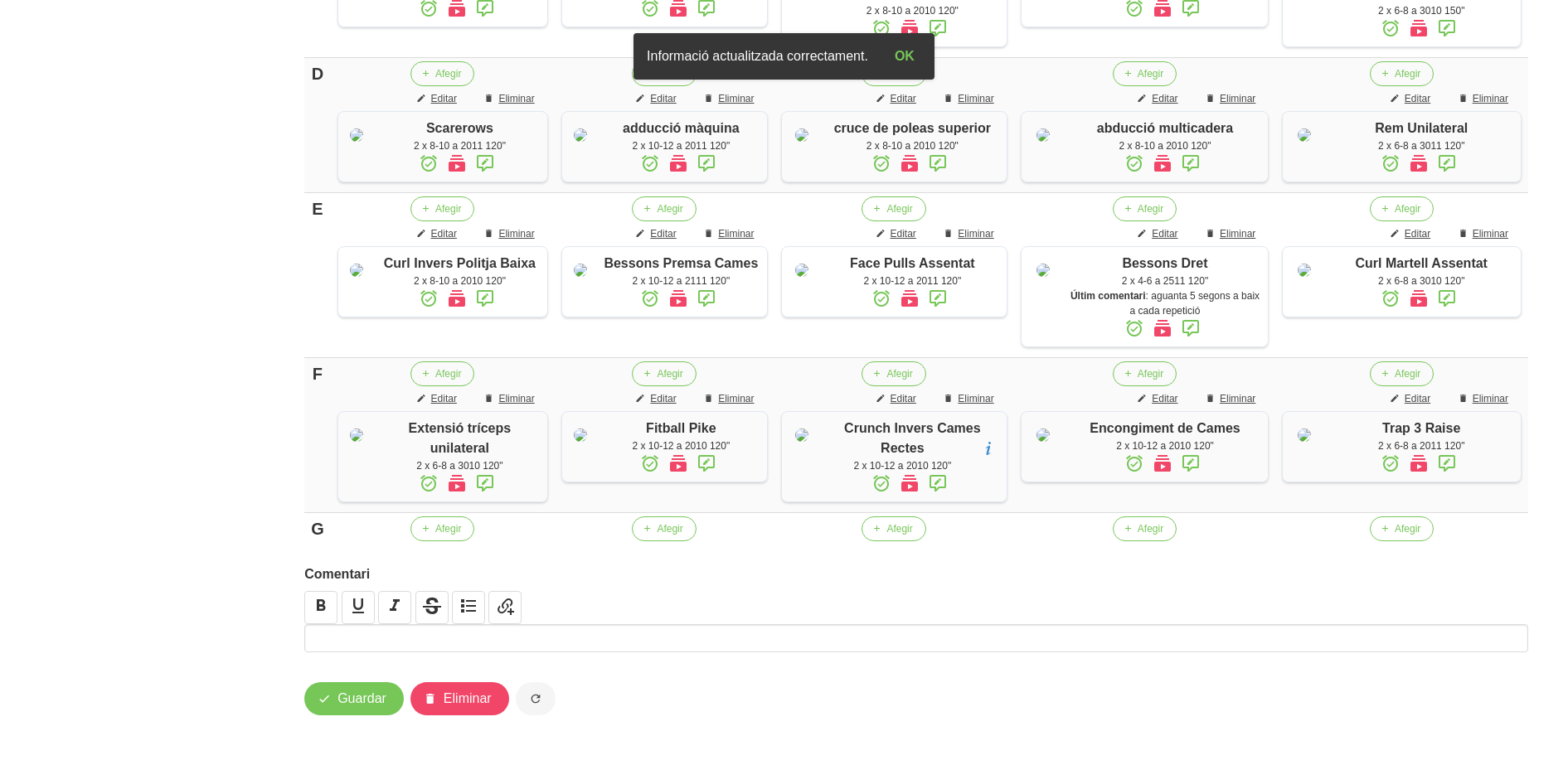
scroll to position [1060, 0]
click at [372, 693] on span "Guardar" at bounding box center [362, 698] width 49 height 20
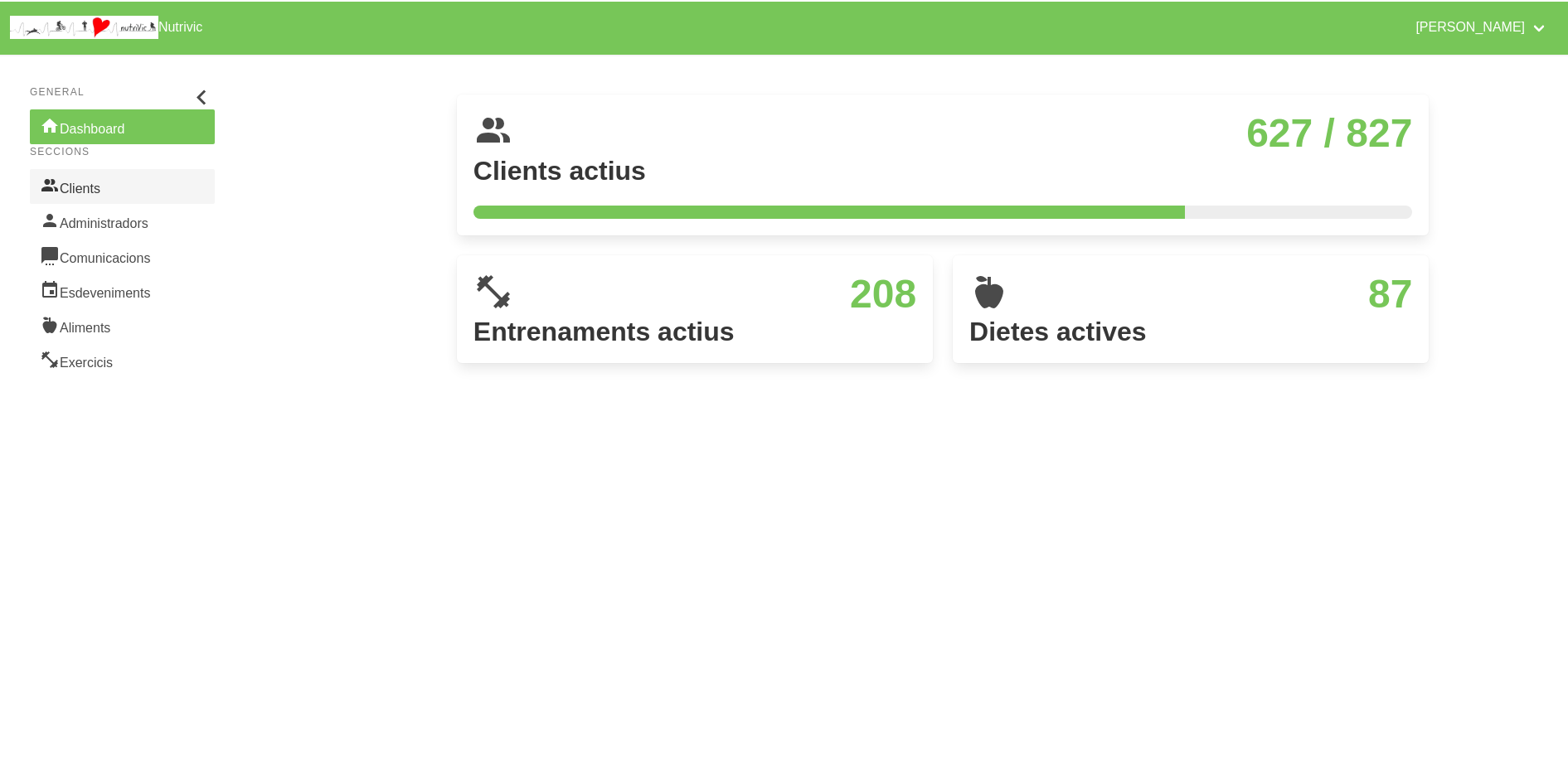
click at [119, 195] on link "Clients" at bounding box center [123, 186] width 185 height 35
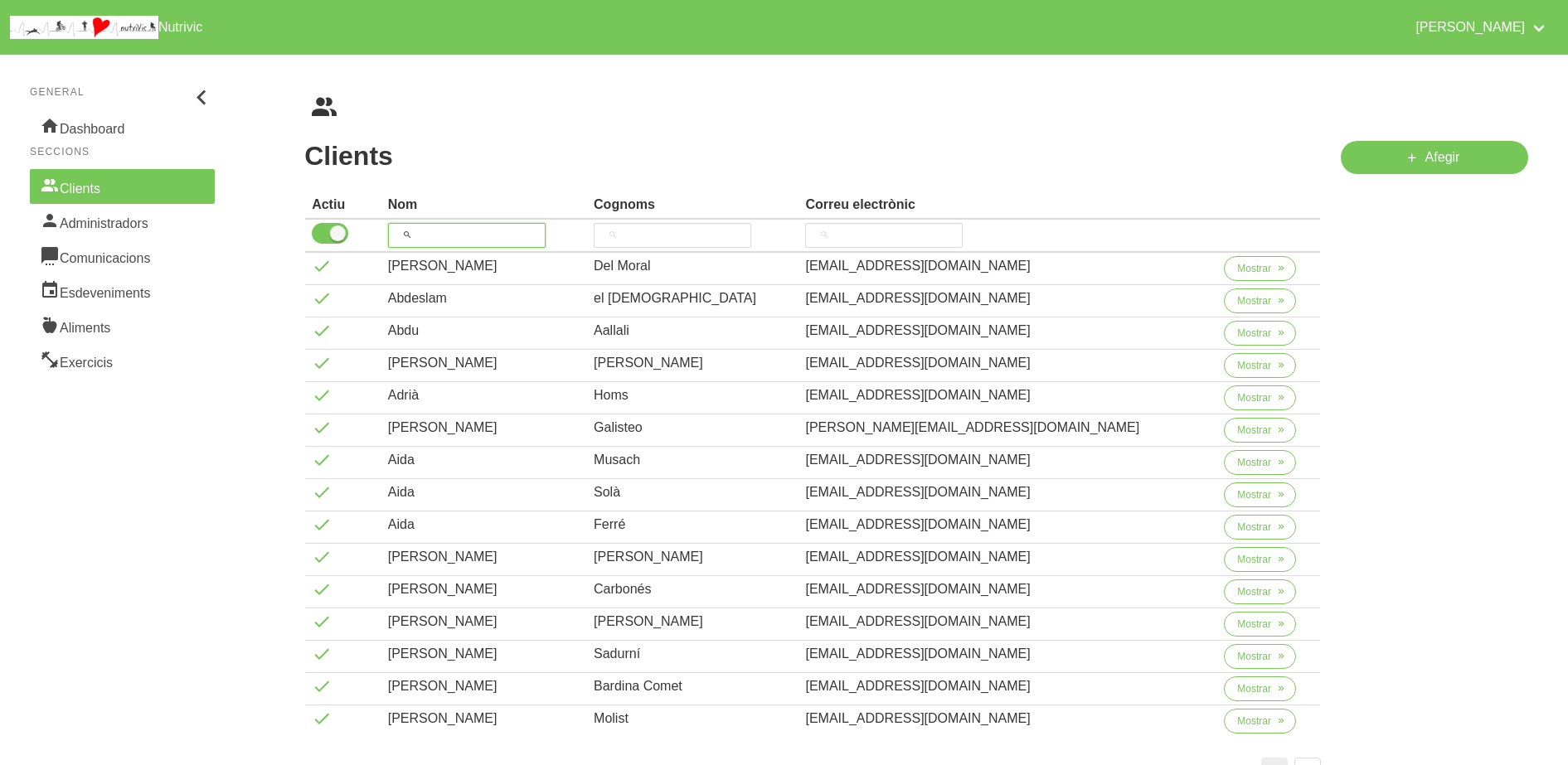
click at [458, 227] on input "search" at bounding box center [467, 235] width 157 height 25
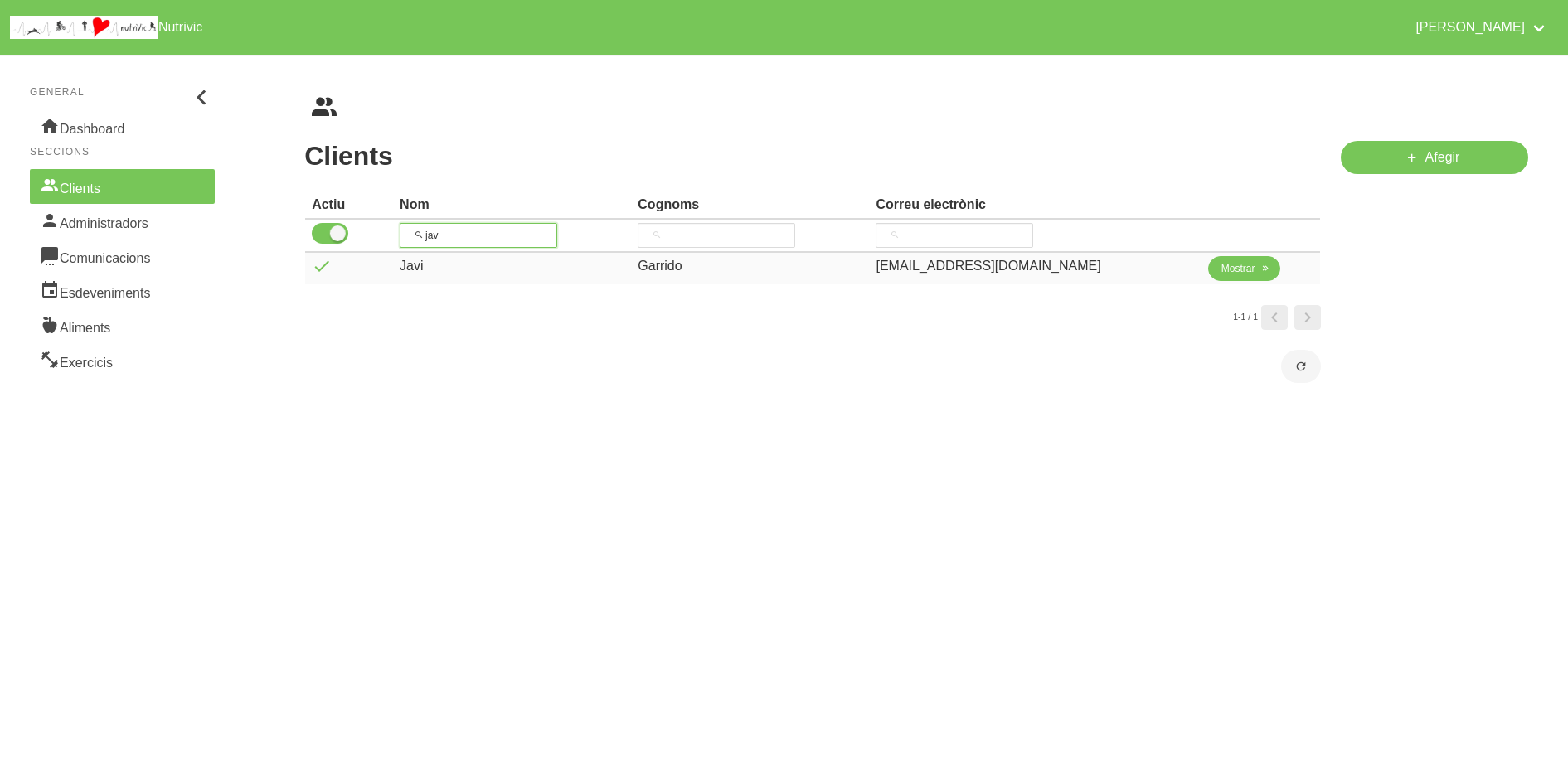
type input "jav"
click at [1221, 268] on span "Mostrar" at bounding box center [1238, 268] width 34 height 15
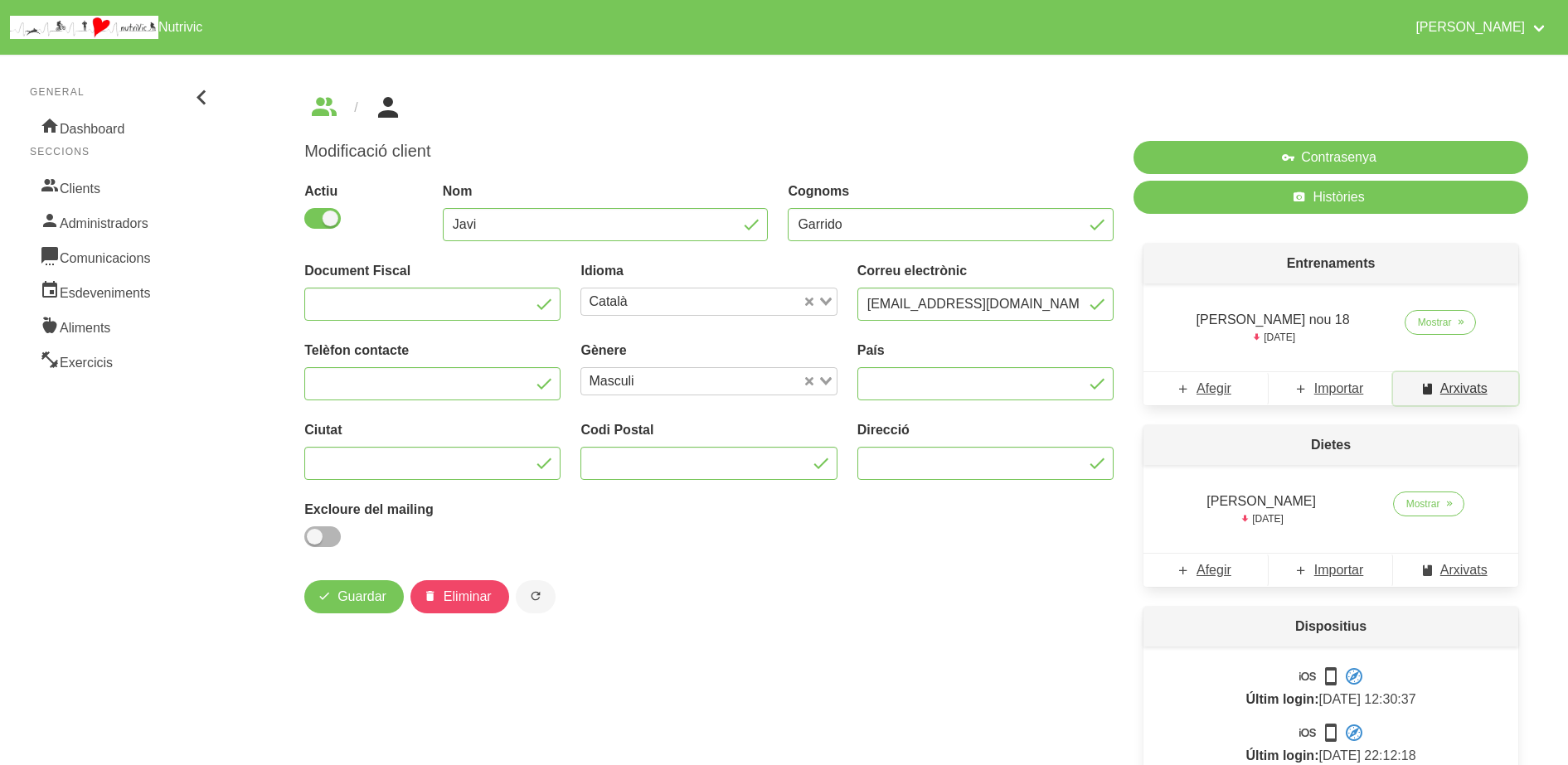
click at [1453, 388] on span "Arxivats" at bounding box center [1463, 388] width 47 height 20
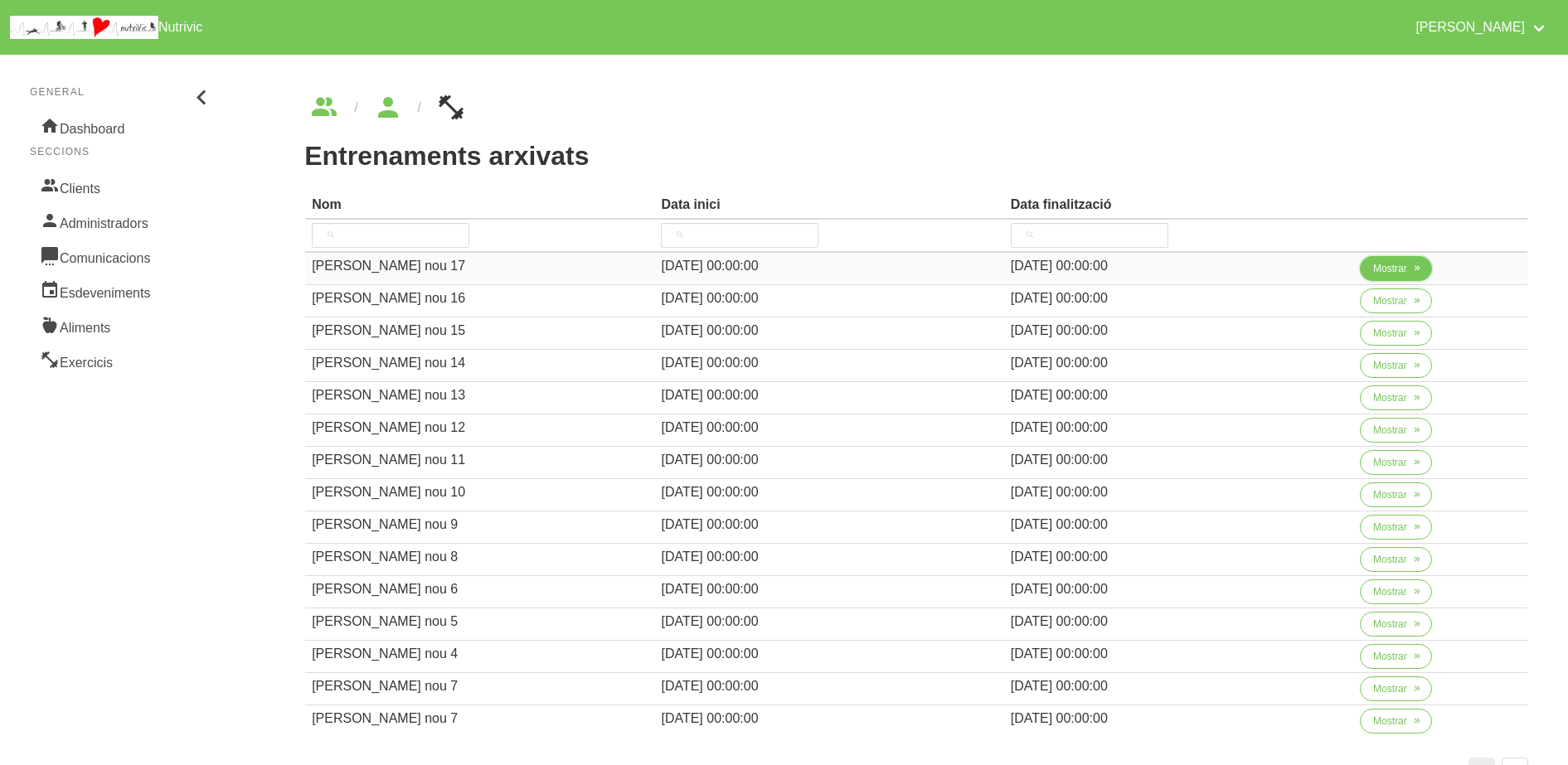
click at [1374, 267] on span "Mostrar" at bounding box center [1390, 268] width 34 height 15
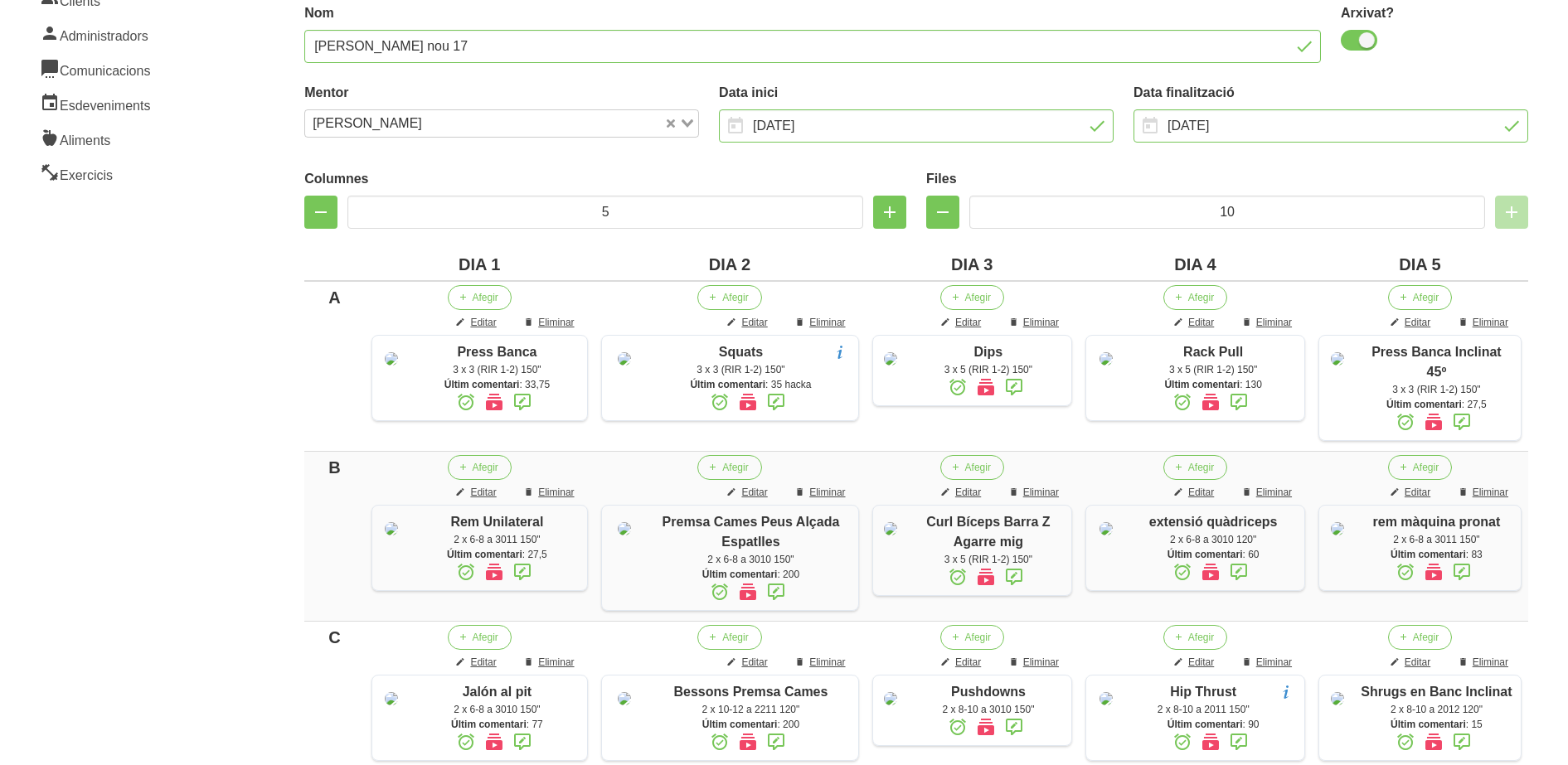
scroll to position [179, 0]
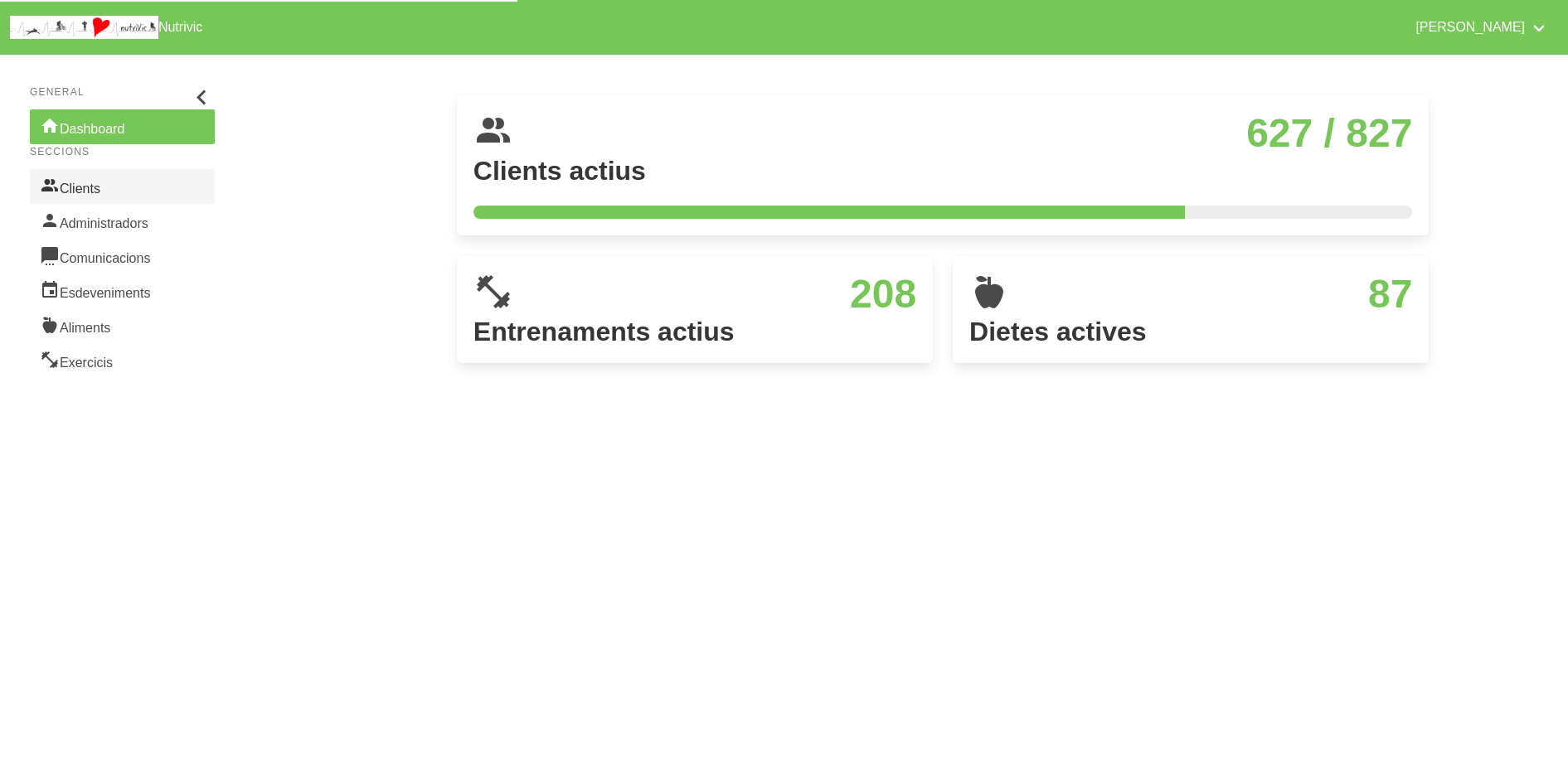
click at [97, 181] on link "Clients" at bounding box center [123, 186] width 185 height 35
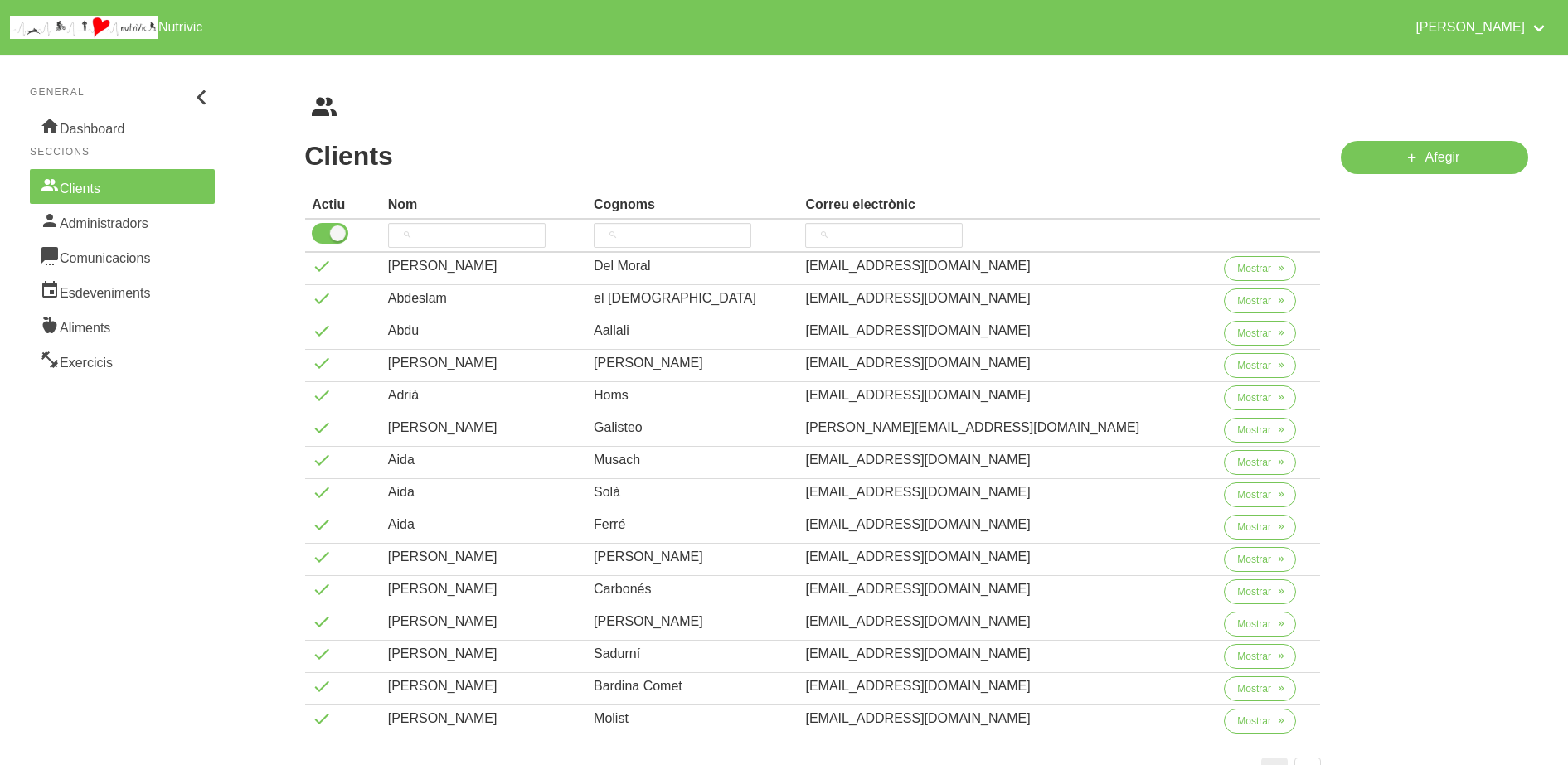
click at [97, 181] on link "Clients" at bounding box center [123, 186] width 185 height 35
click at [464, 239] on input "search" at bounding box center [467, 235] width 157 height 25
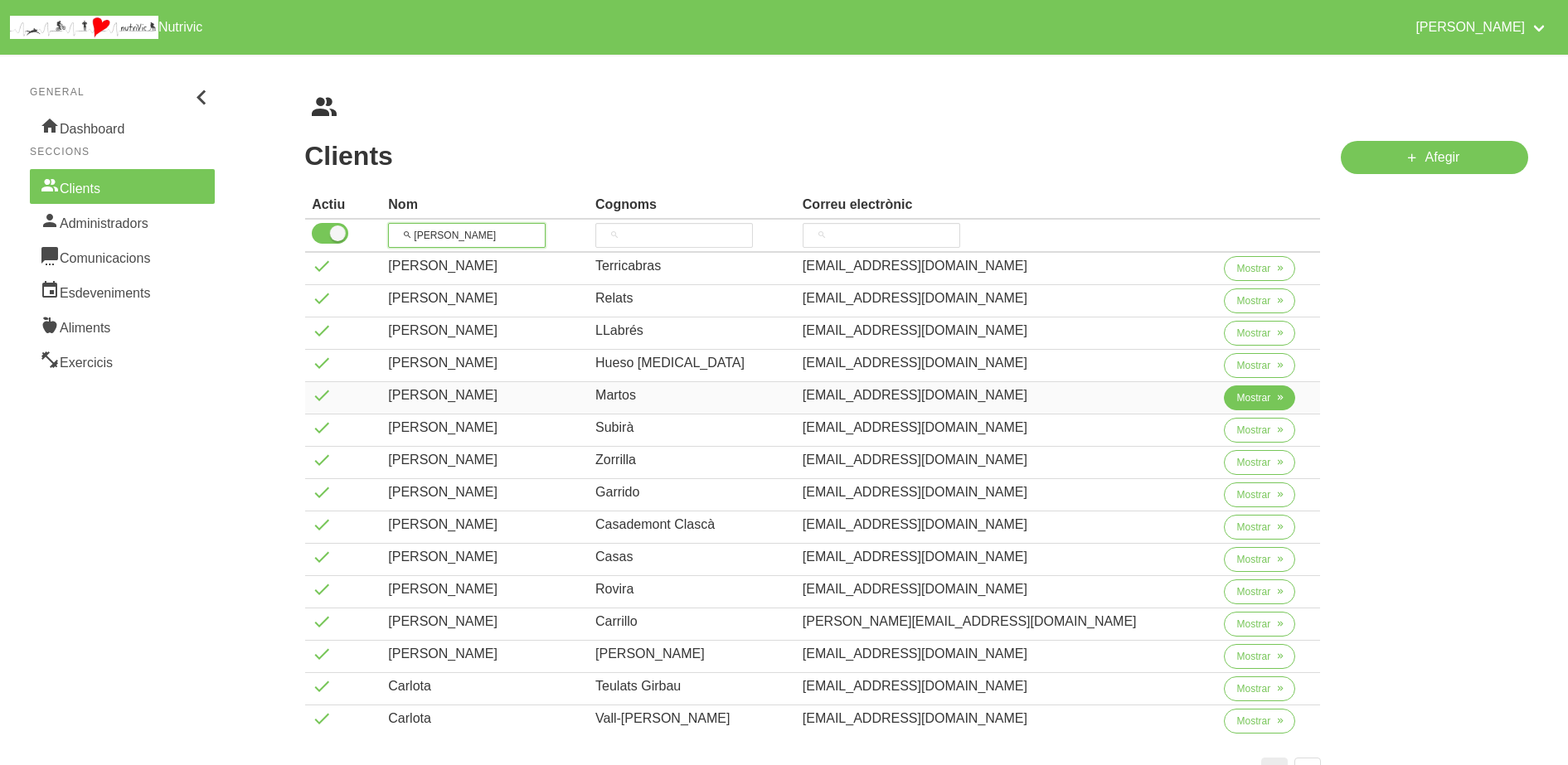
type input "carl"
click at [1237, 395] on span "Mostrar" at bounding box center [1254, 397] width 34 height 15
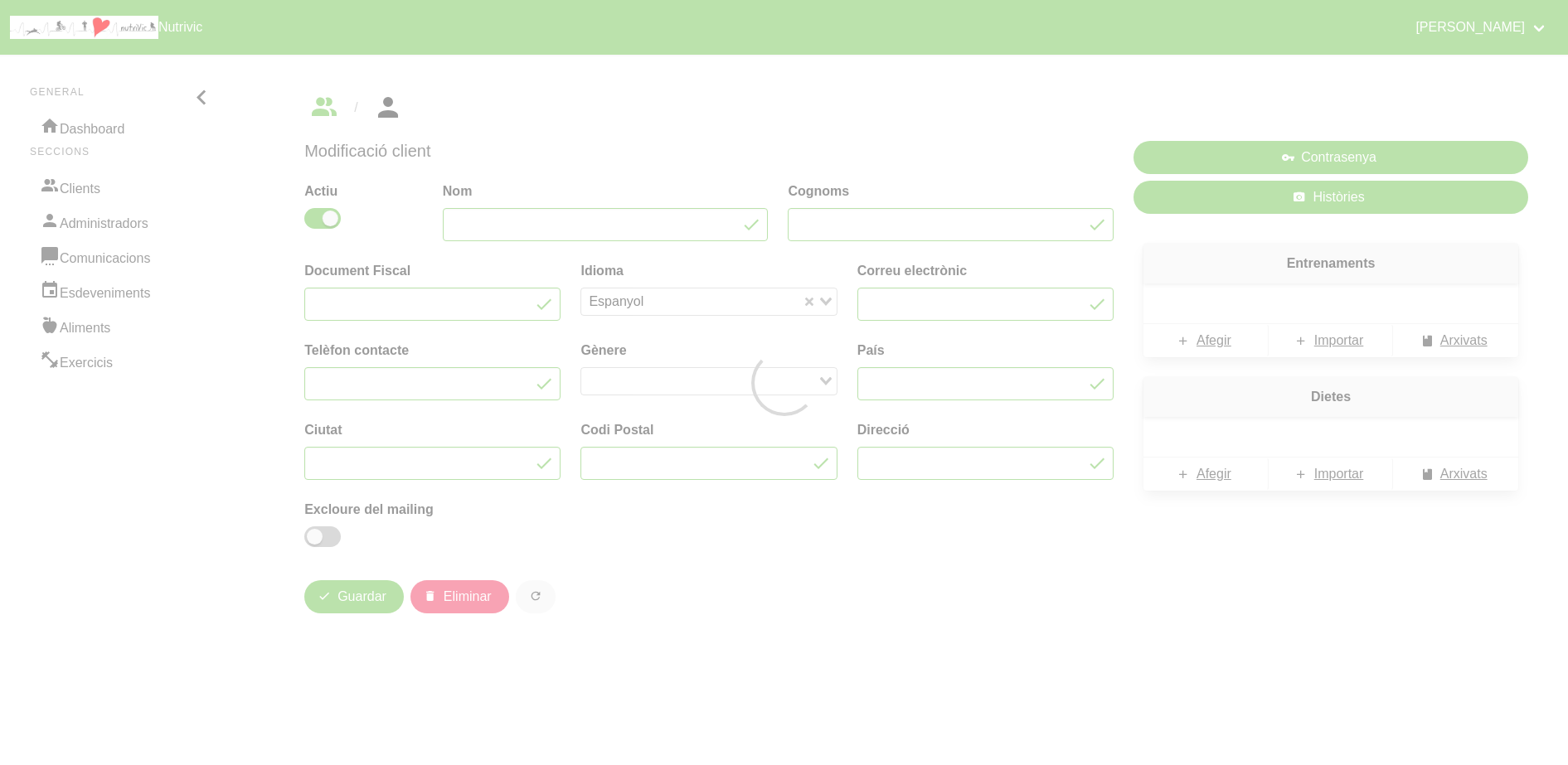
type input "Carles"
type input "Martos"
type input "carlesmartosm@gmail.com"
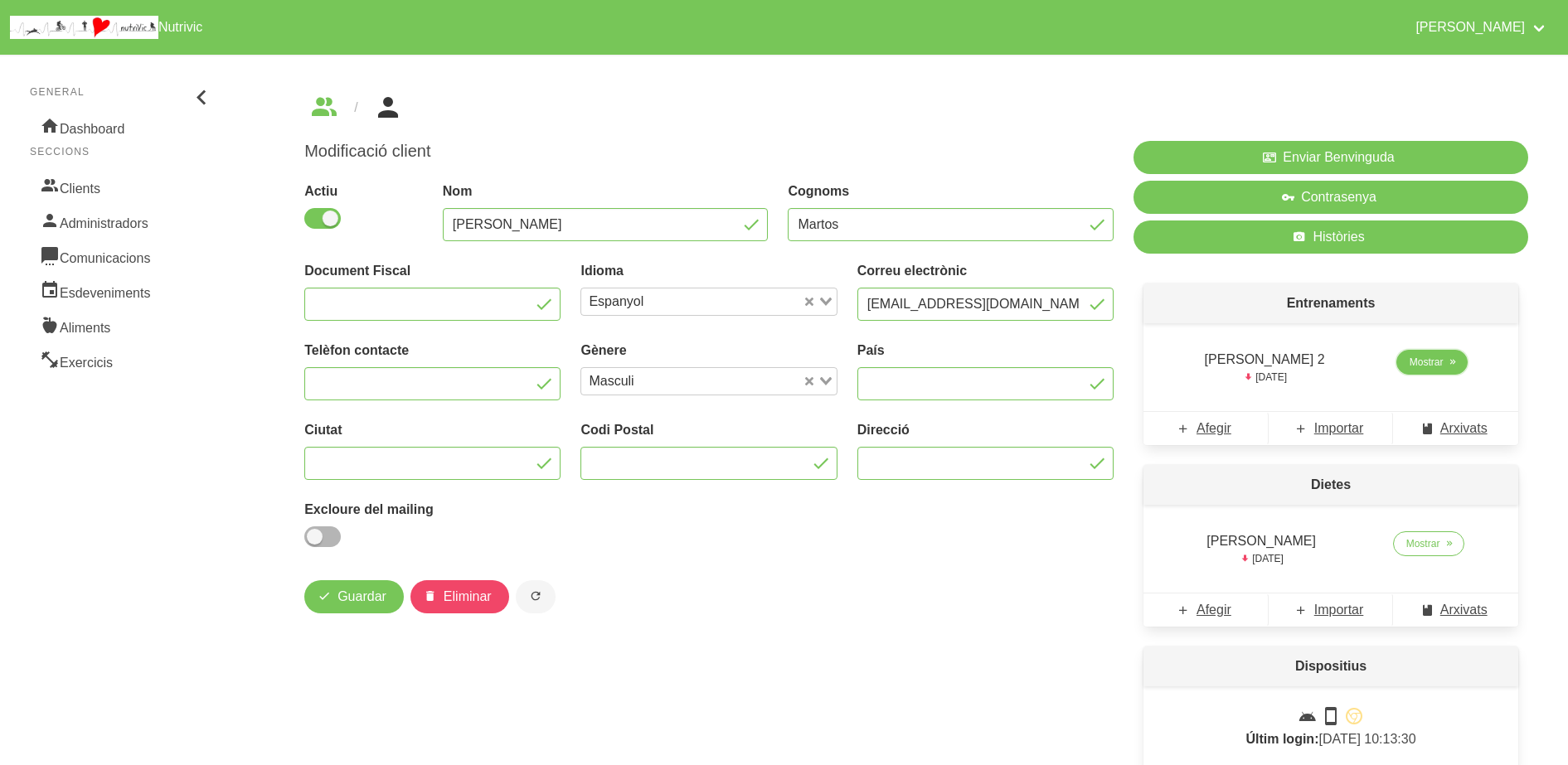
click at [1415, 363] on span "Mostrar" at bounding box center [1427, 362] width 34 height 15
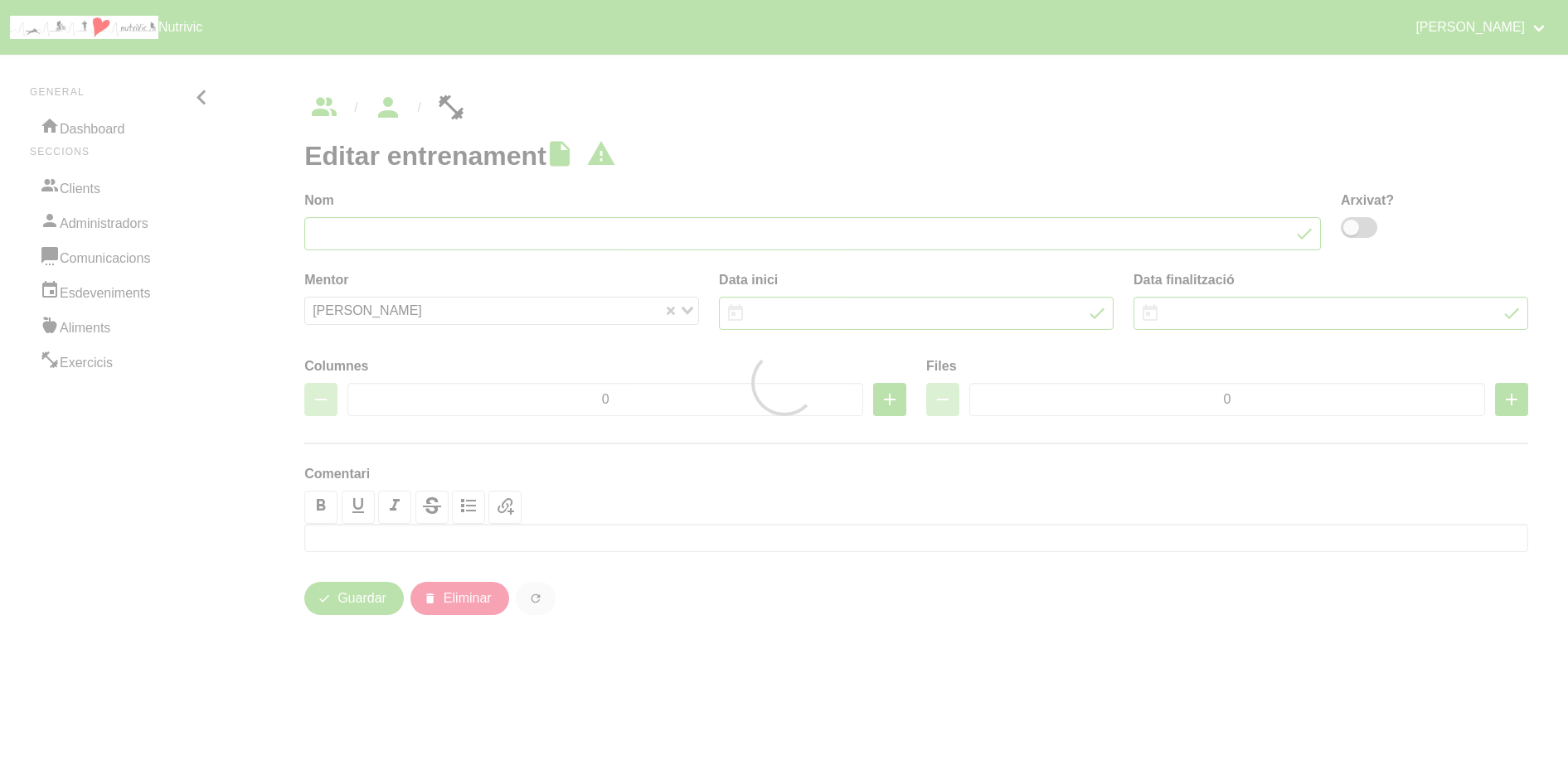
type input "Carles Martos 2"
type input "17/8/2025"
type input "28/9/2025"
type input "3"
type input "8"
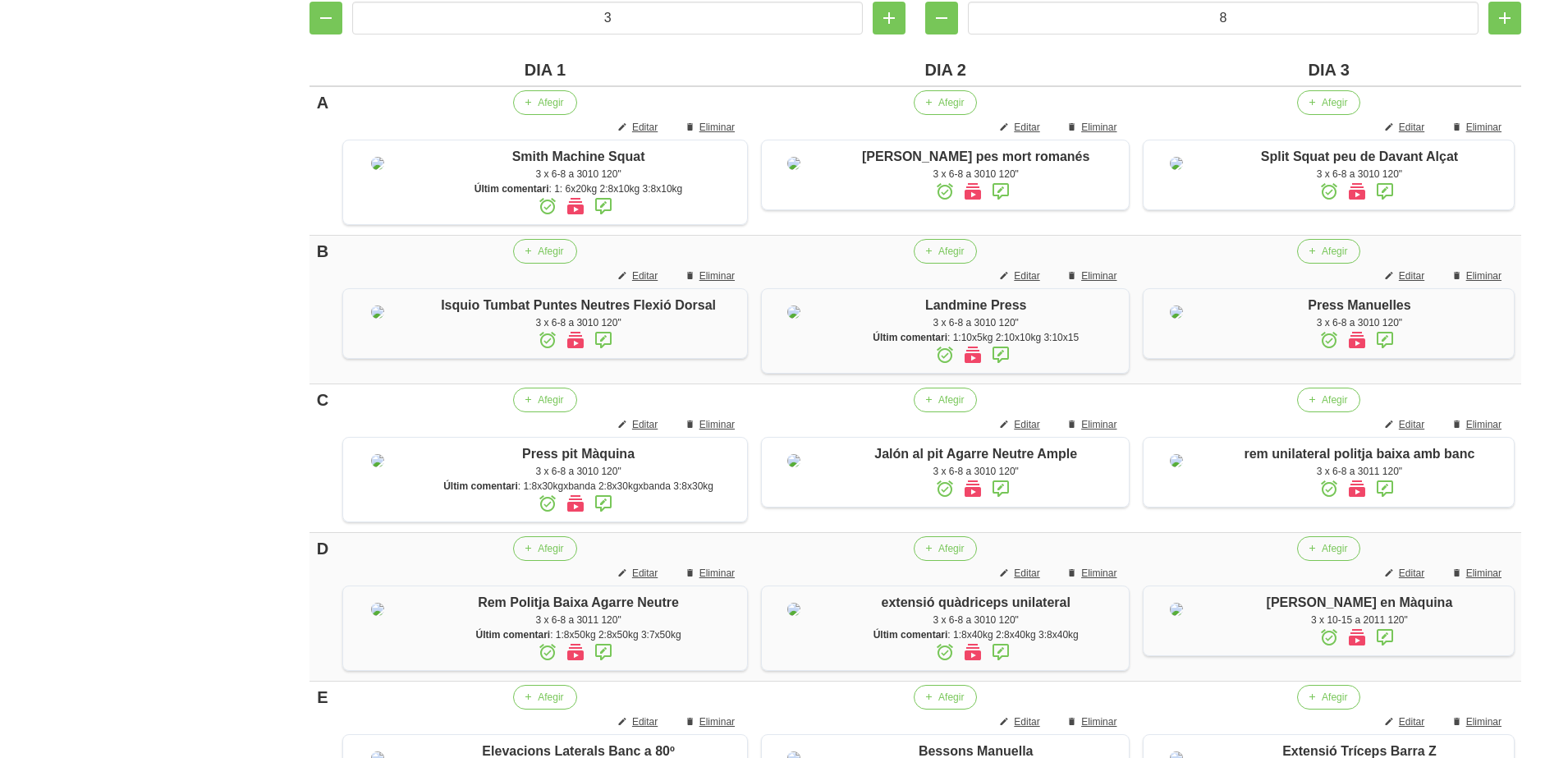
scroll to position [402, 0]
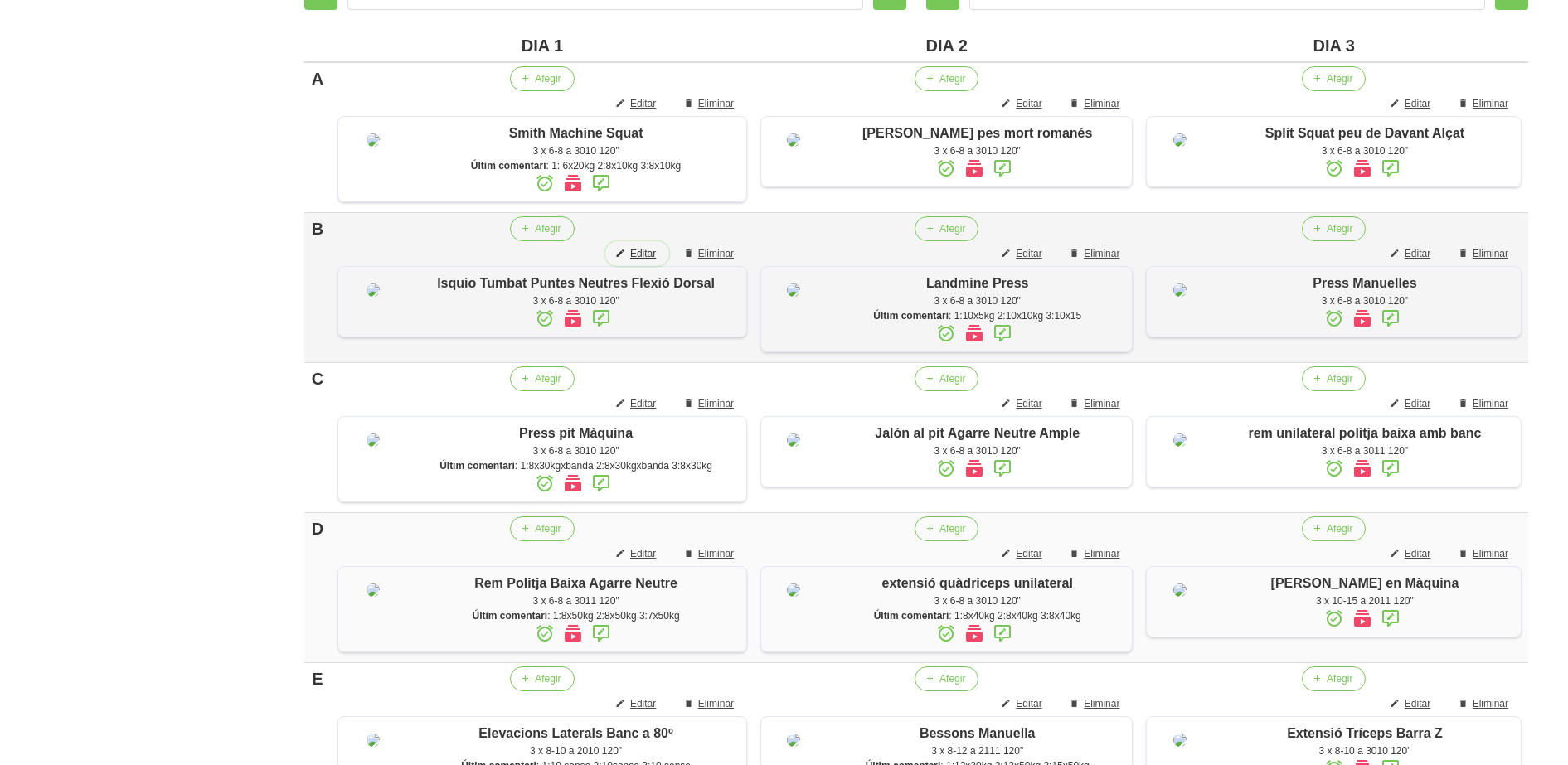
click at [647, 261] on span "Editar" at bounding box center [643, 253] width 26 height 15
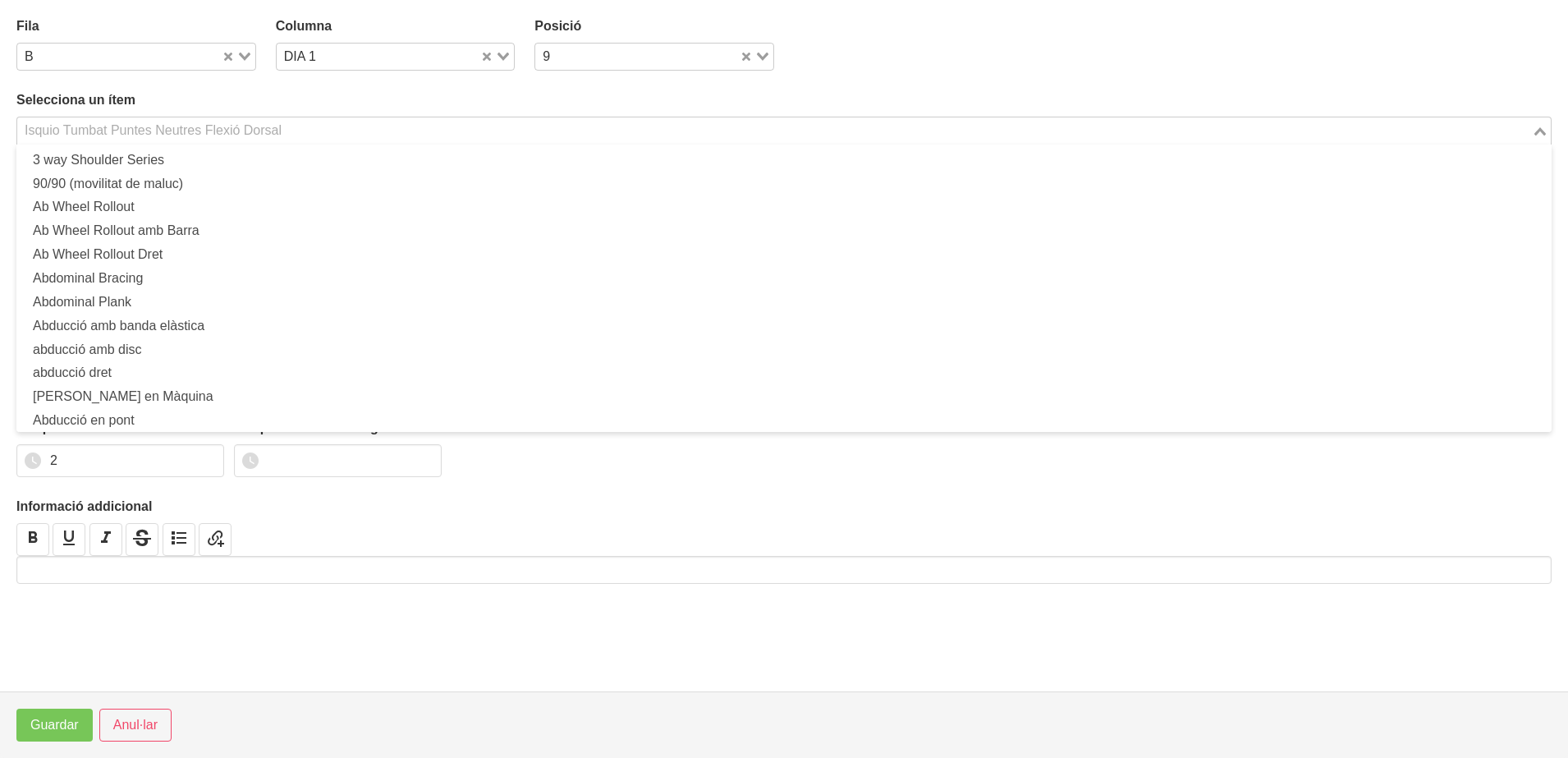
click at [145, 134] on div "Isquio Tumbat Puntes Neutres Flexió Dorsal" at bounding box center [774, 129] width 1514 height 23
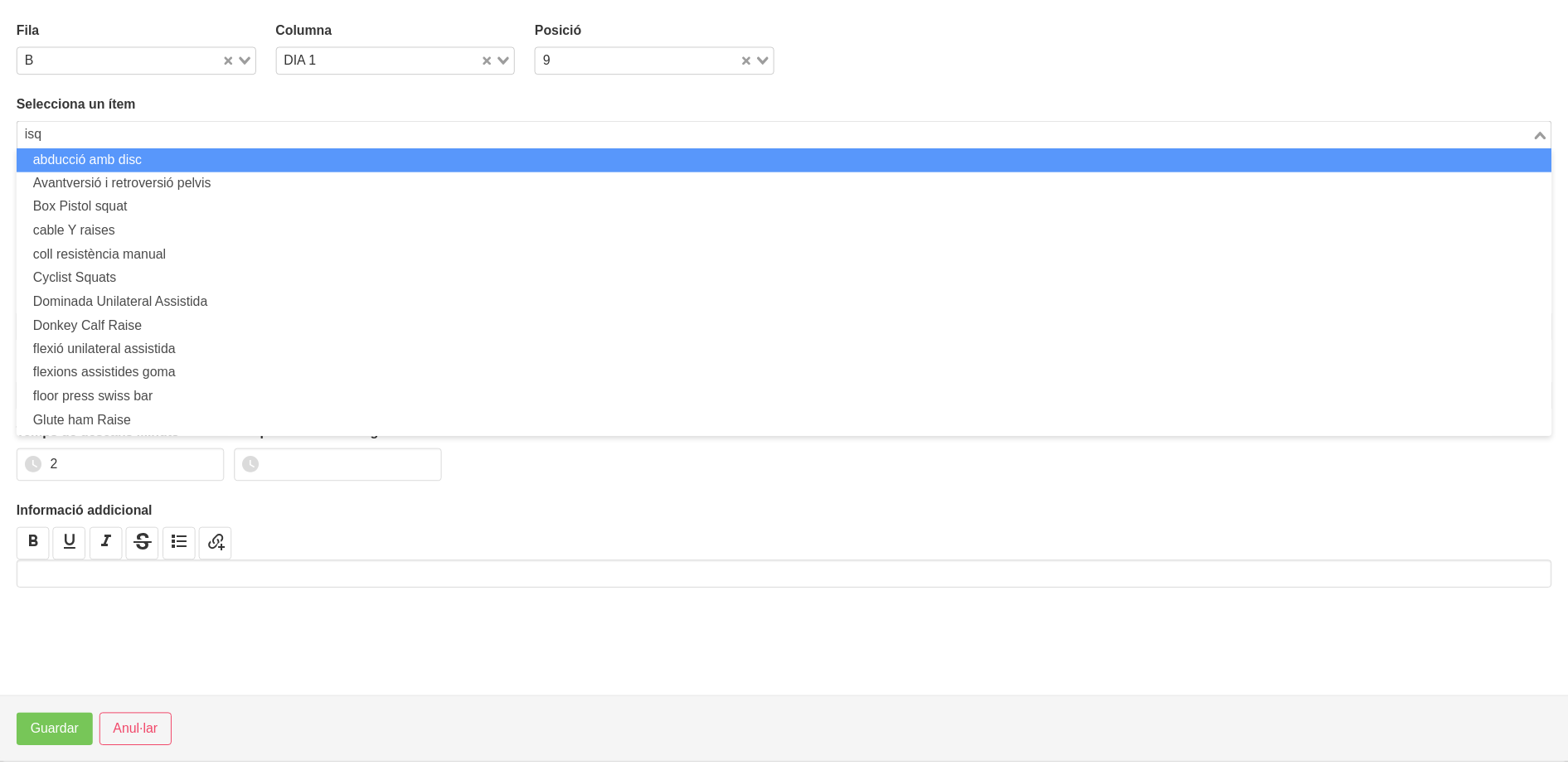
scroll to position [0, 0]
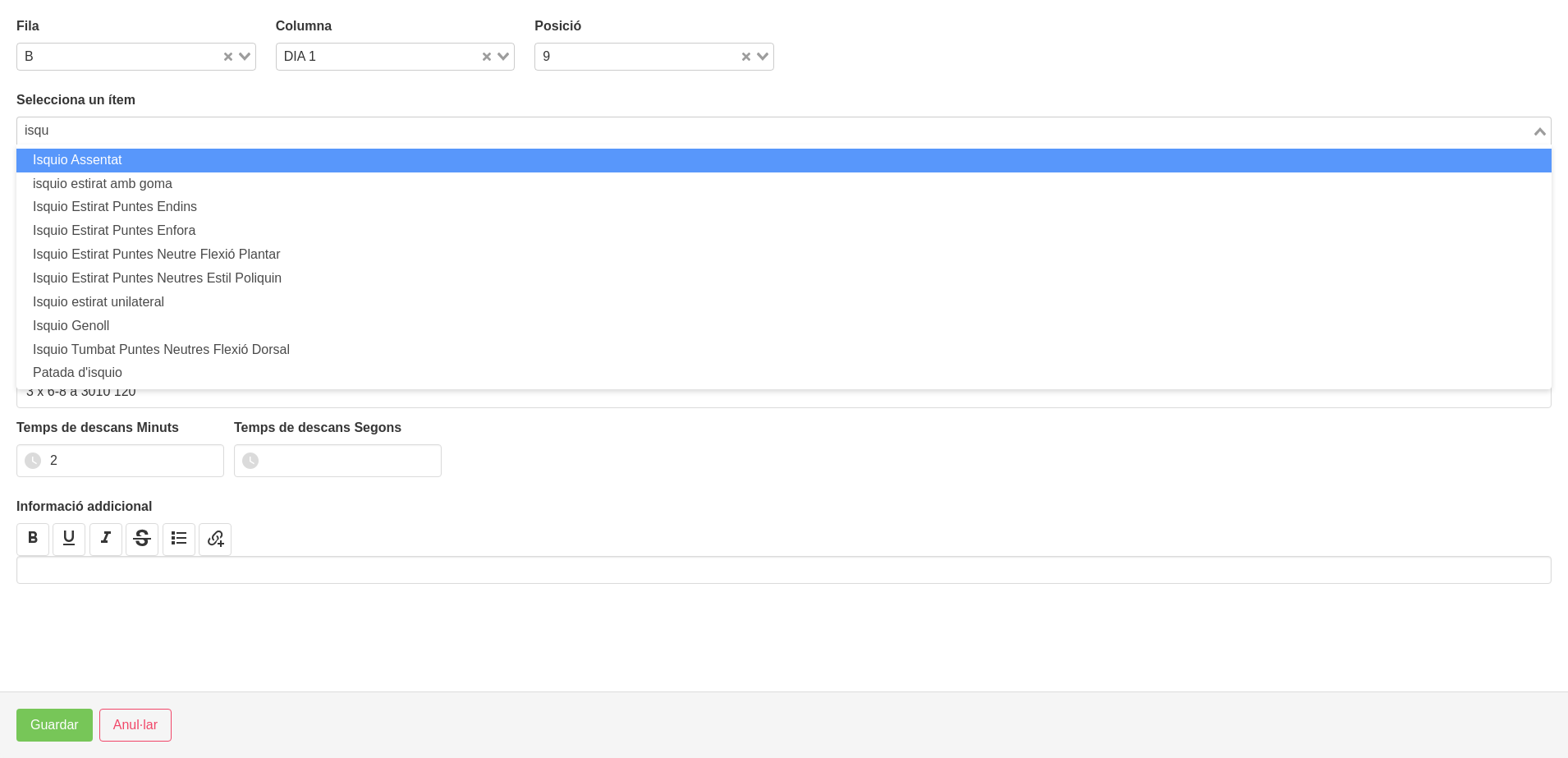
click at [146, 162] on li "Isquio Assentat" at bounding box center [784, 160] width 1535 height 24
type input "isqu"
type input "Isquio Assentat"
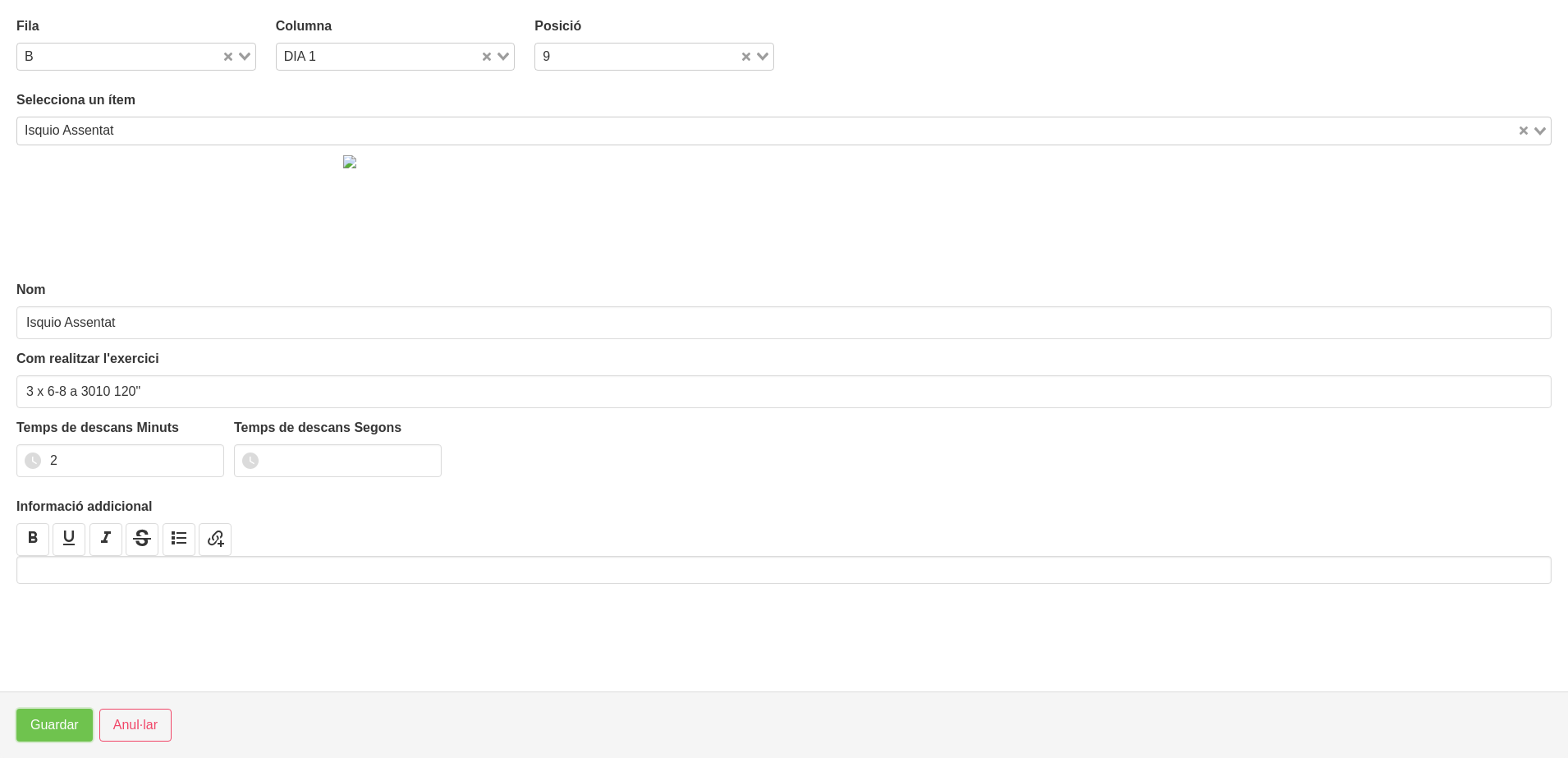
click at [42, 732] on span "Guardar" at bounding box center [55, 725] width 48 height 19
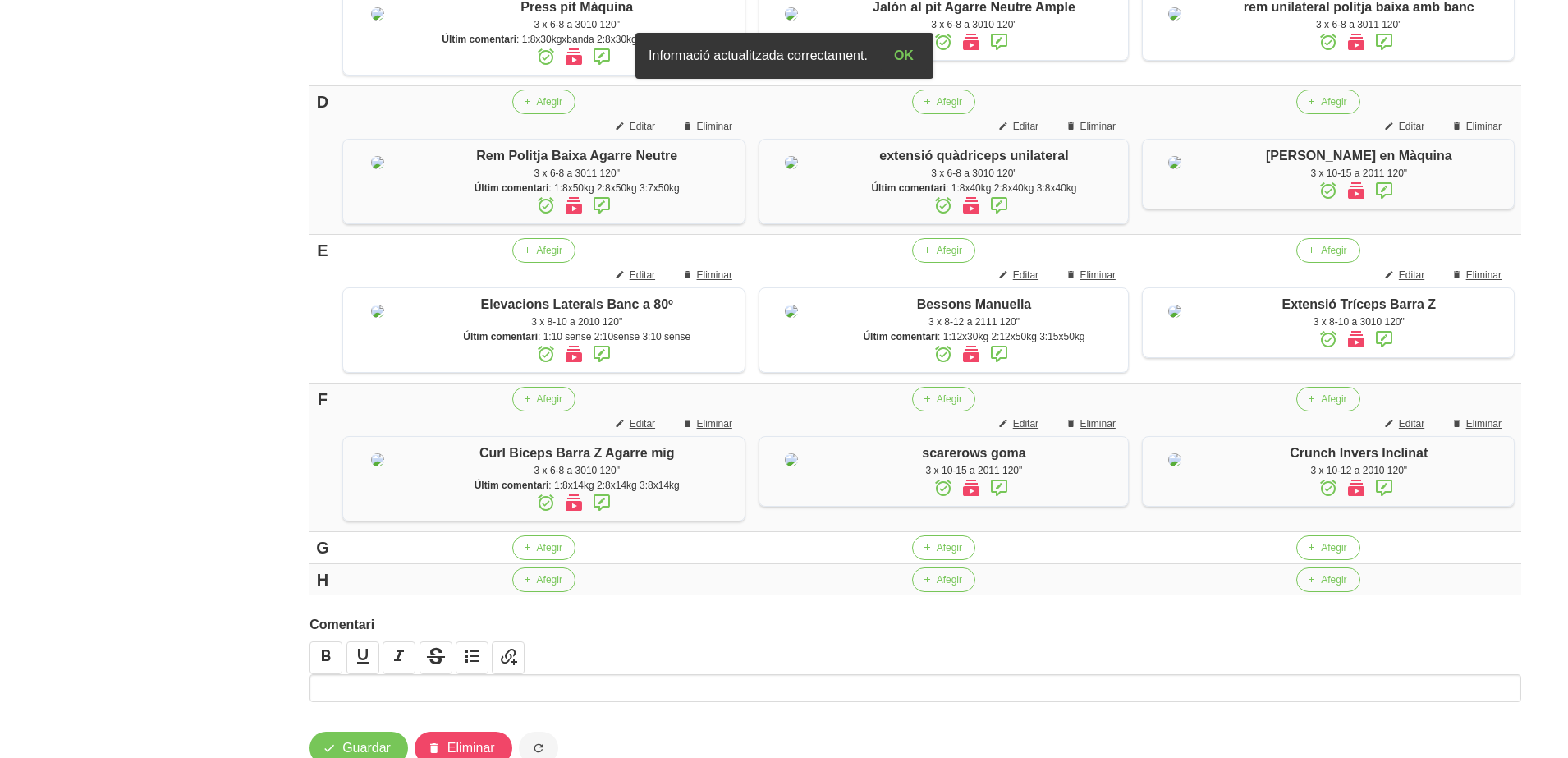
scroll to position [876, 0]
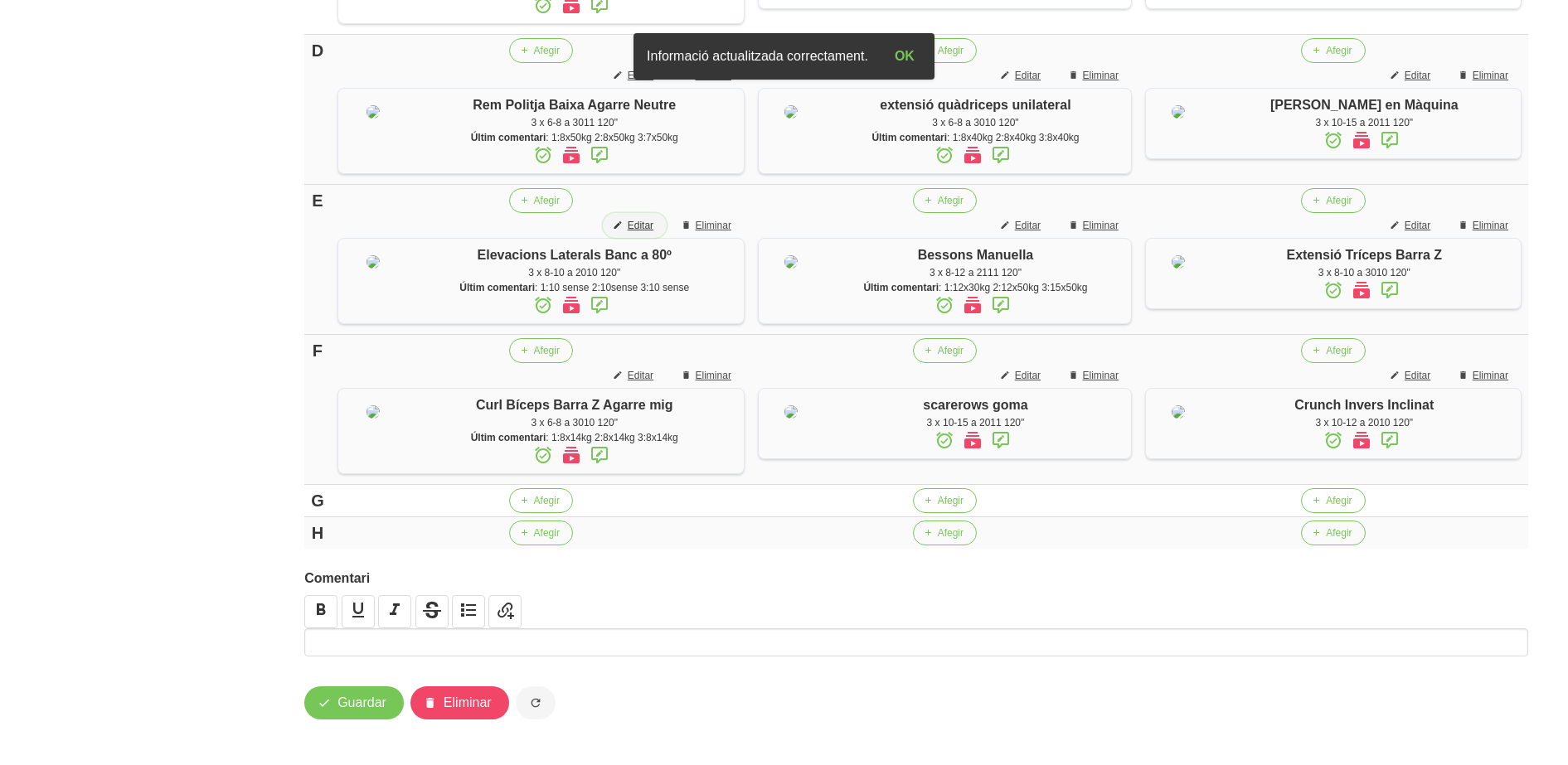
click at [631, 233] on span "Editar" at bounding box center [640, 225] width 26 height 15
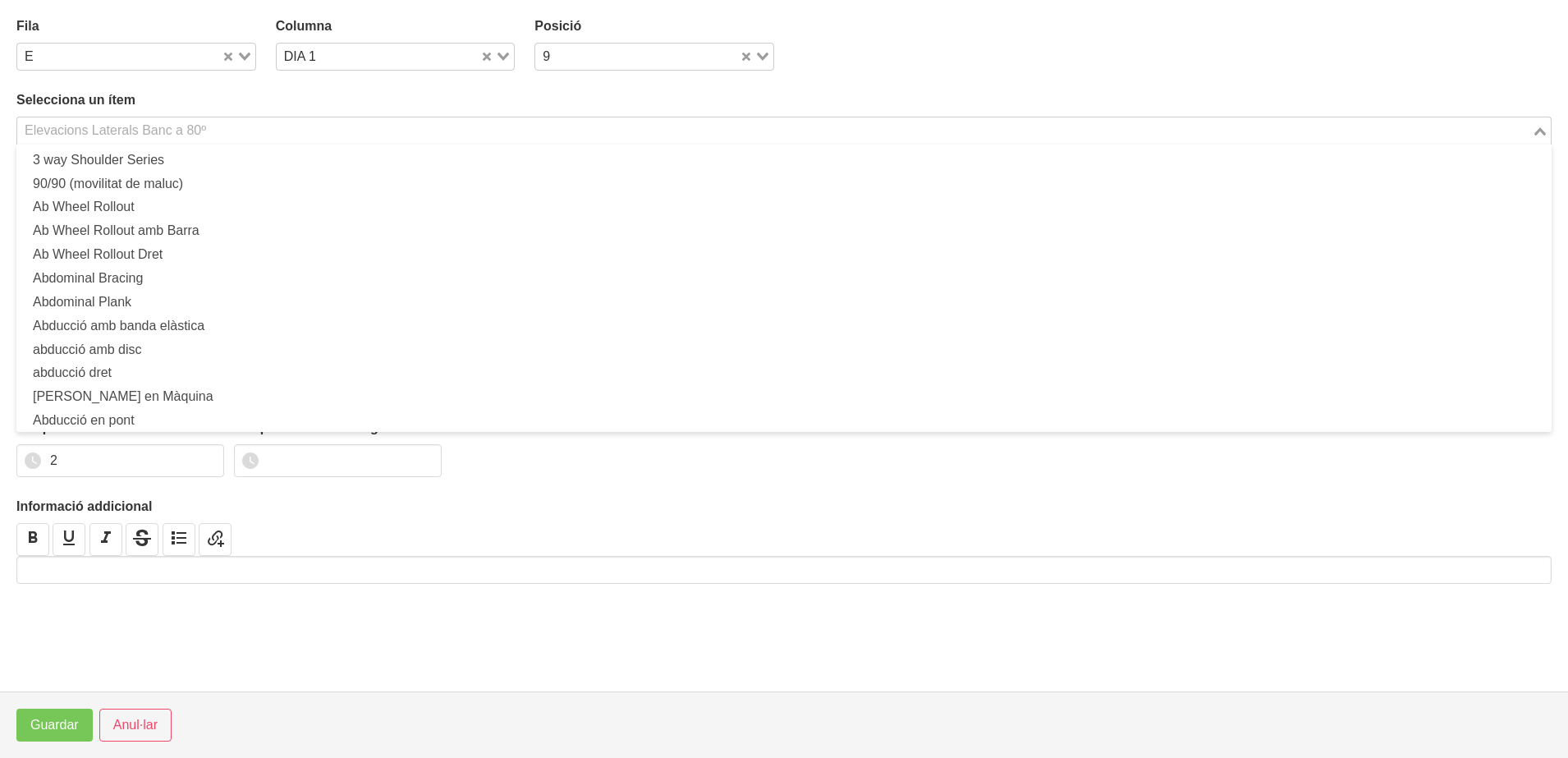
click at [119, 128] on div "Elevacions Laterals Banc a 80º" at bounding box center [774, 129] width 1514 height 23
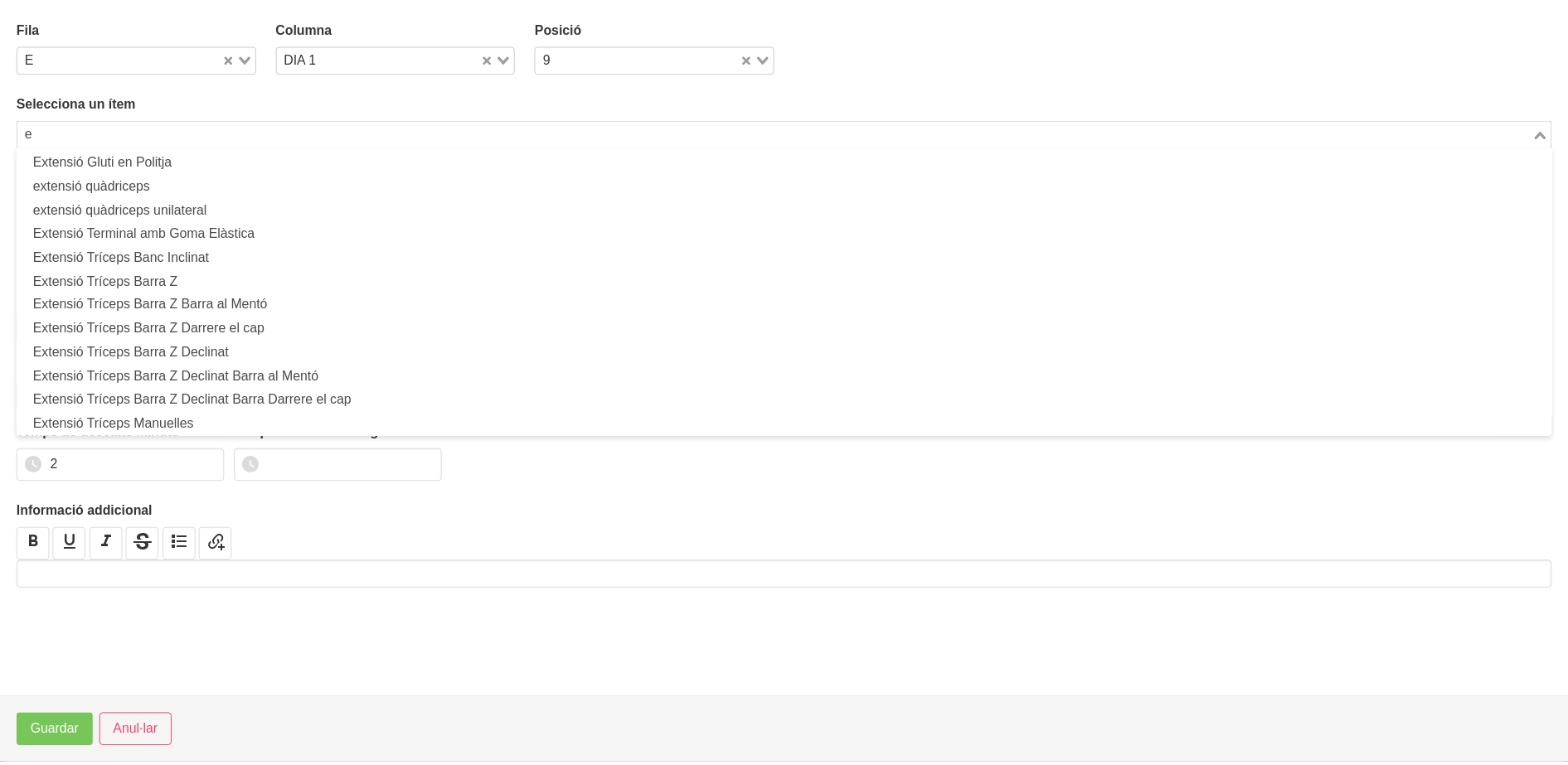
scroll to position [4, 0]
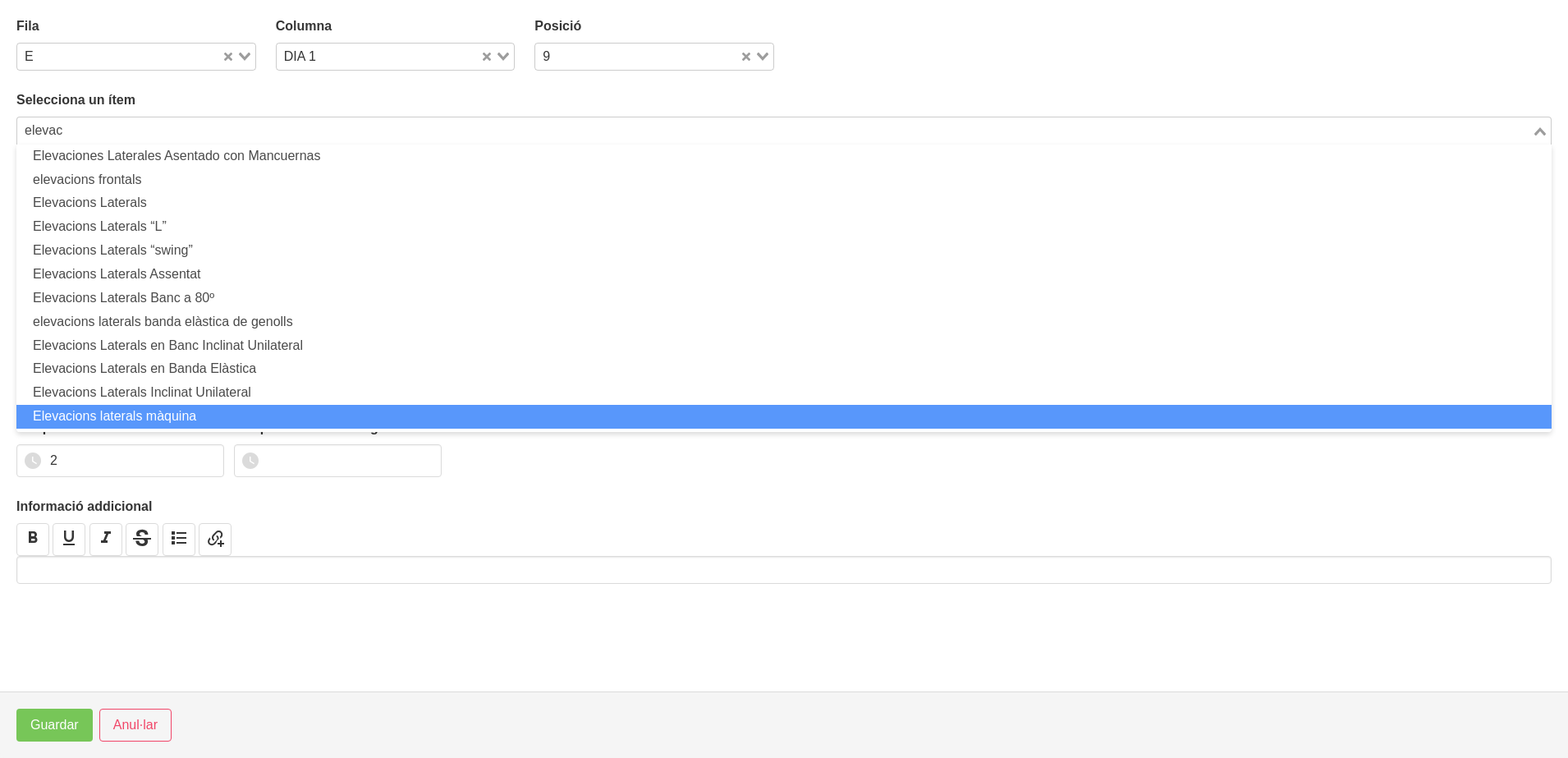
click at [102, 413] on li "Elevacions laterals màquina" at bounding box center [784, 416] width 1535 height 24
type input "elevac"
type input "Elevacions laterals màquina"
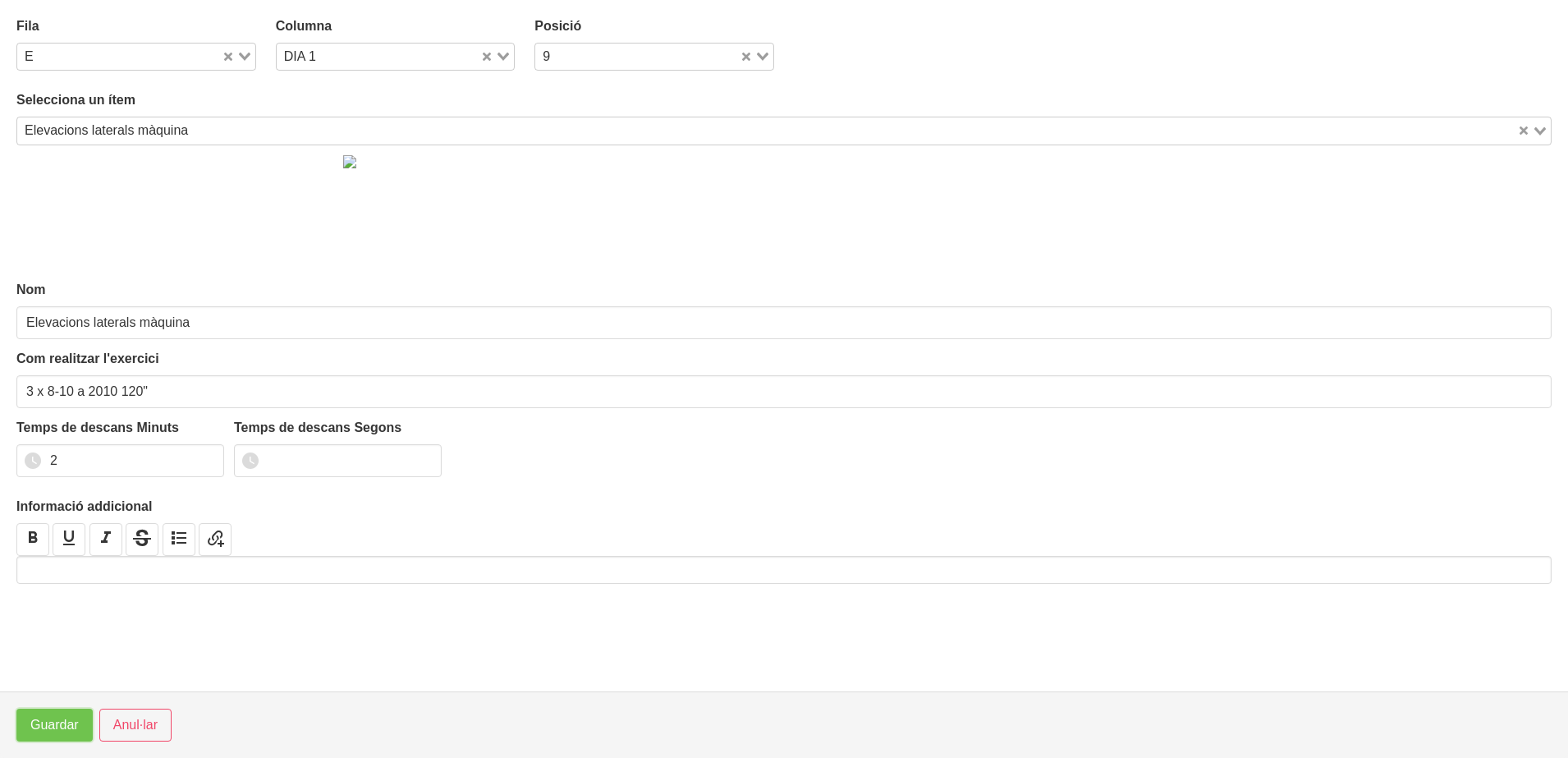
click at [43, 721] on span "Guardar" at bounding box center [55, 725] width 48 height 19
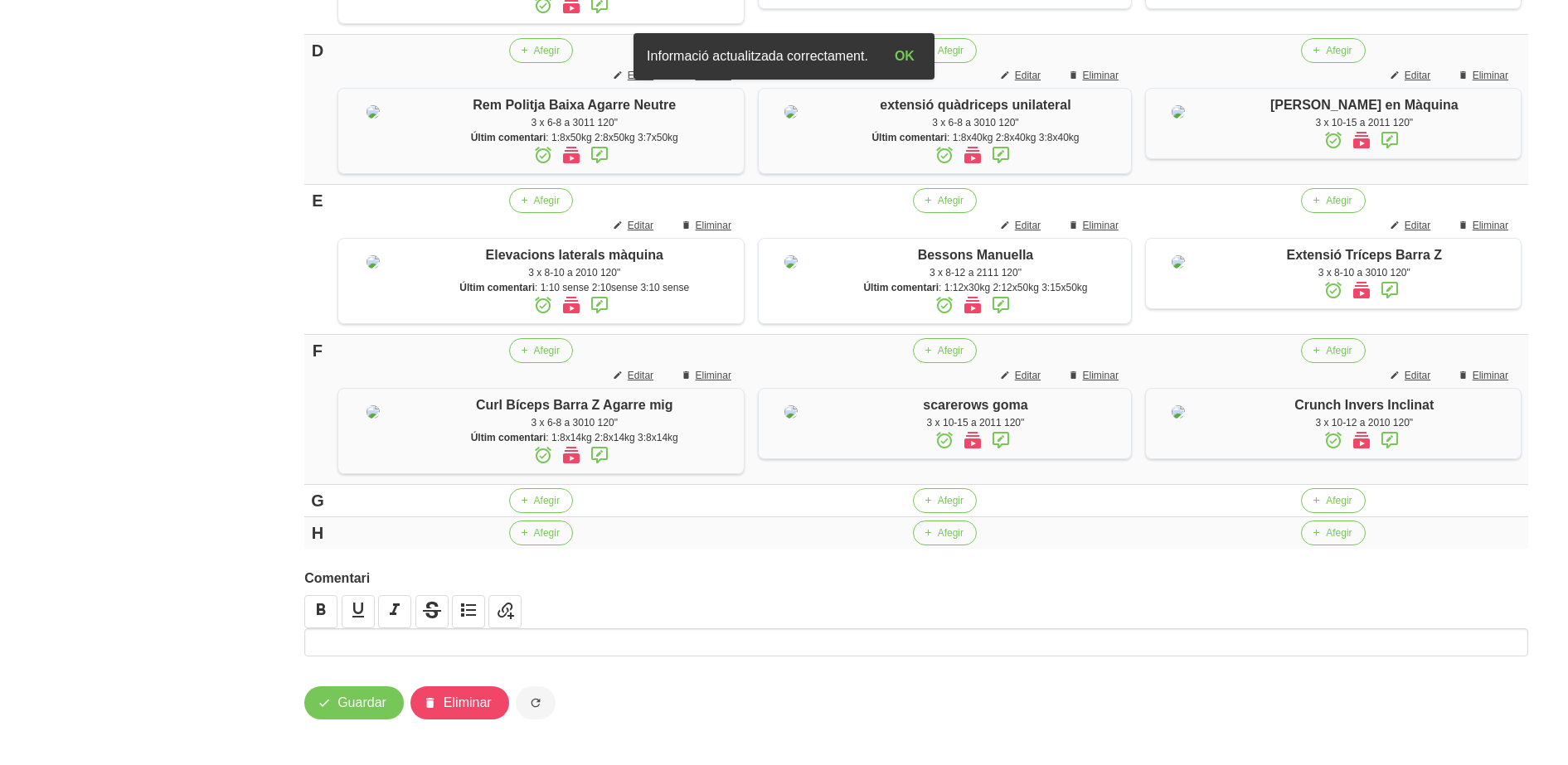
scroll to position [1035, 0]
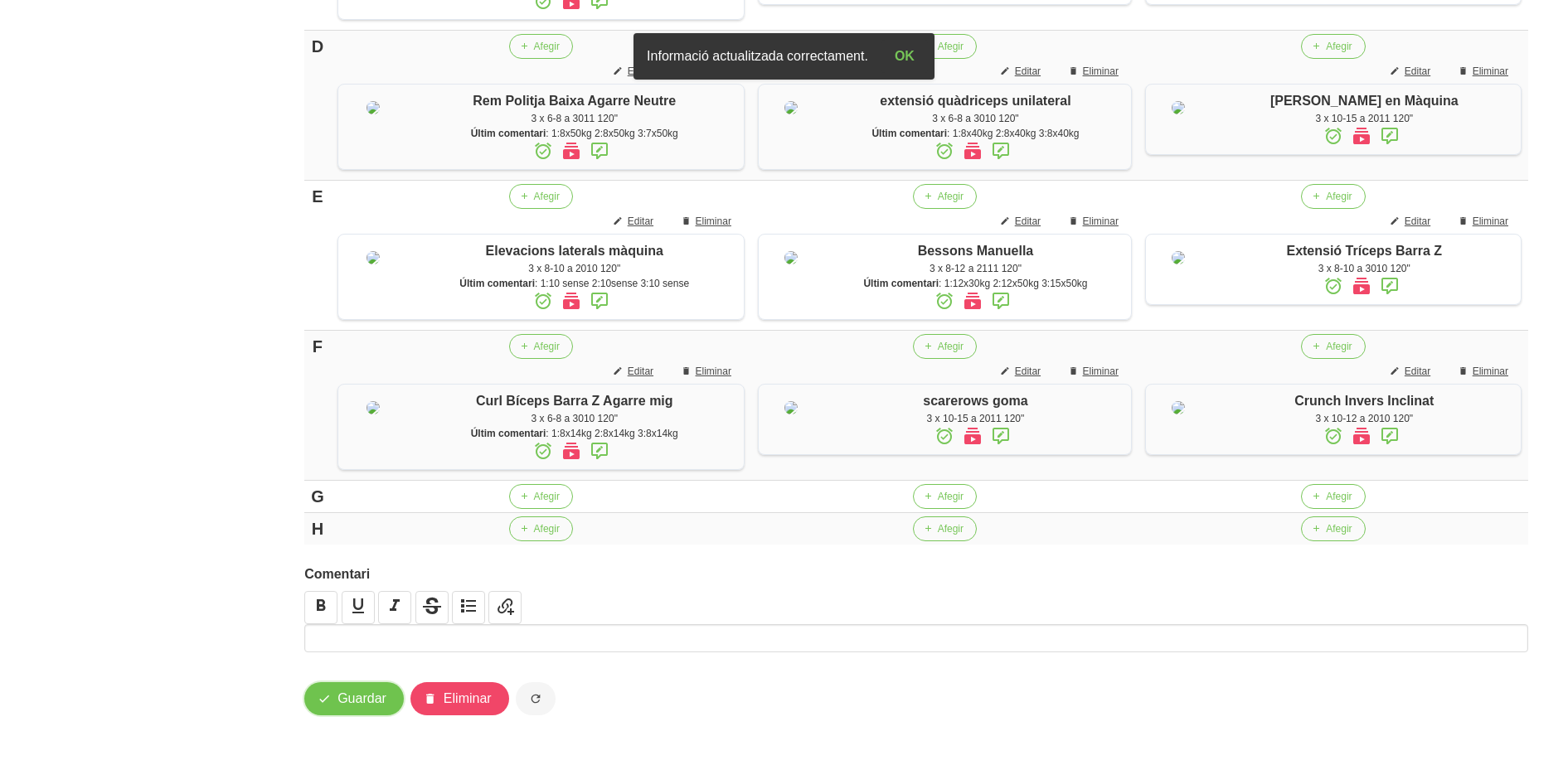
click at [363, 700] on span "Guardar" at bounding box center [362, 698] width 49 height 20
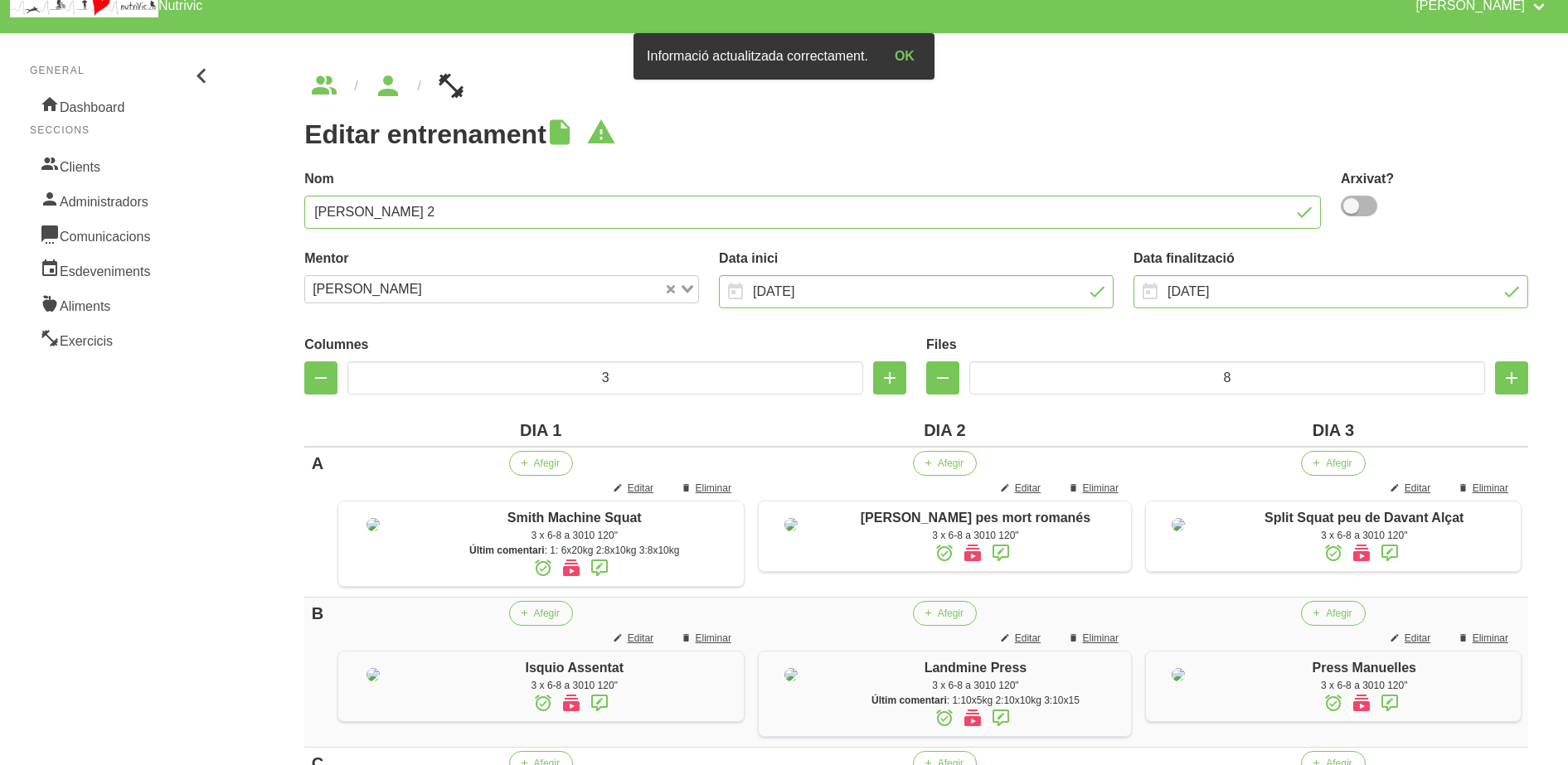
scroll to position [18, 0]
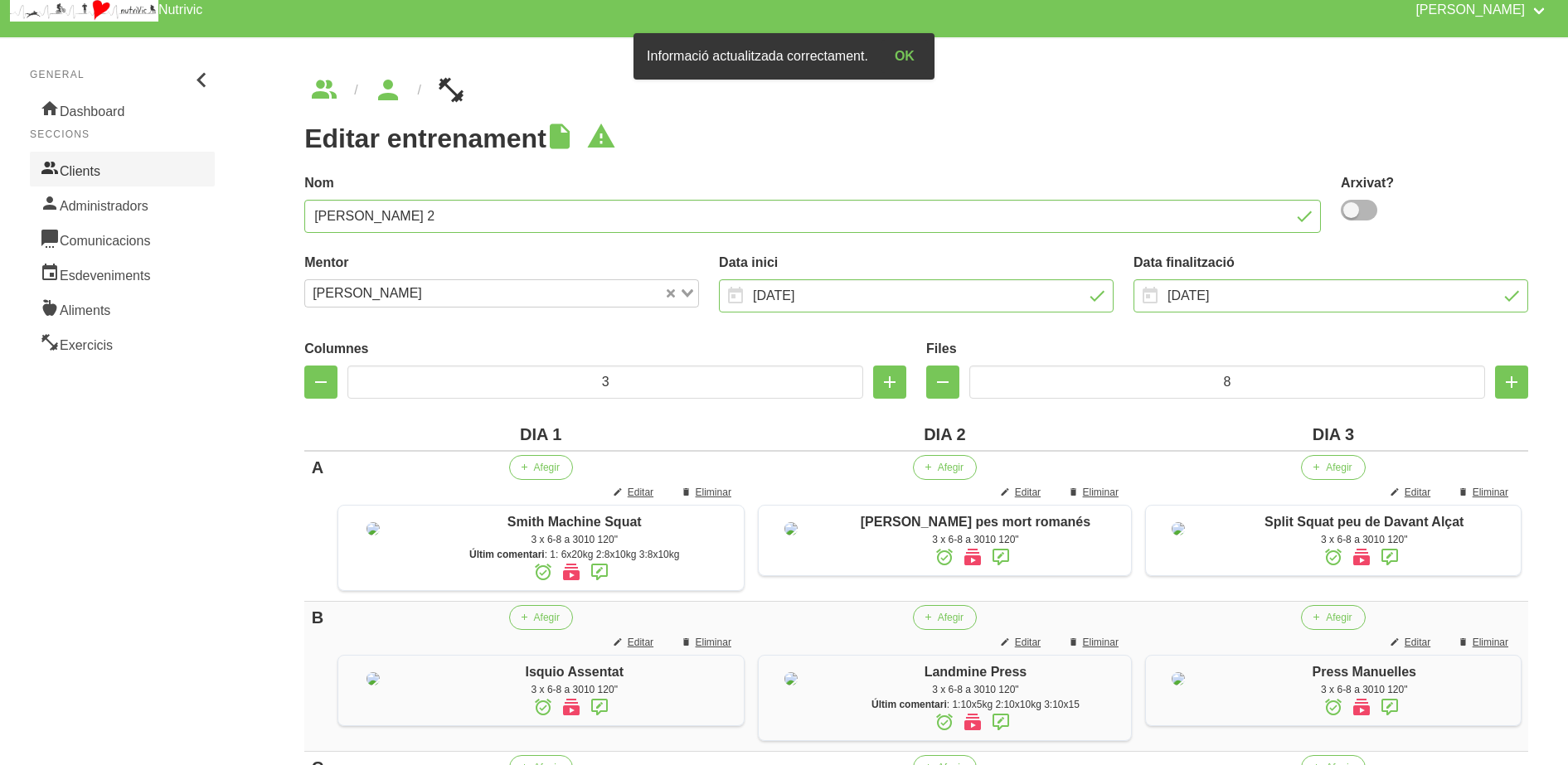
click at [135, 168] on link "Clients" at bounding box center [123, 169] width 185 height 35
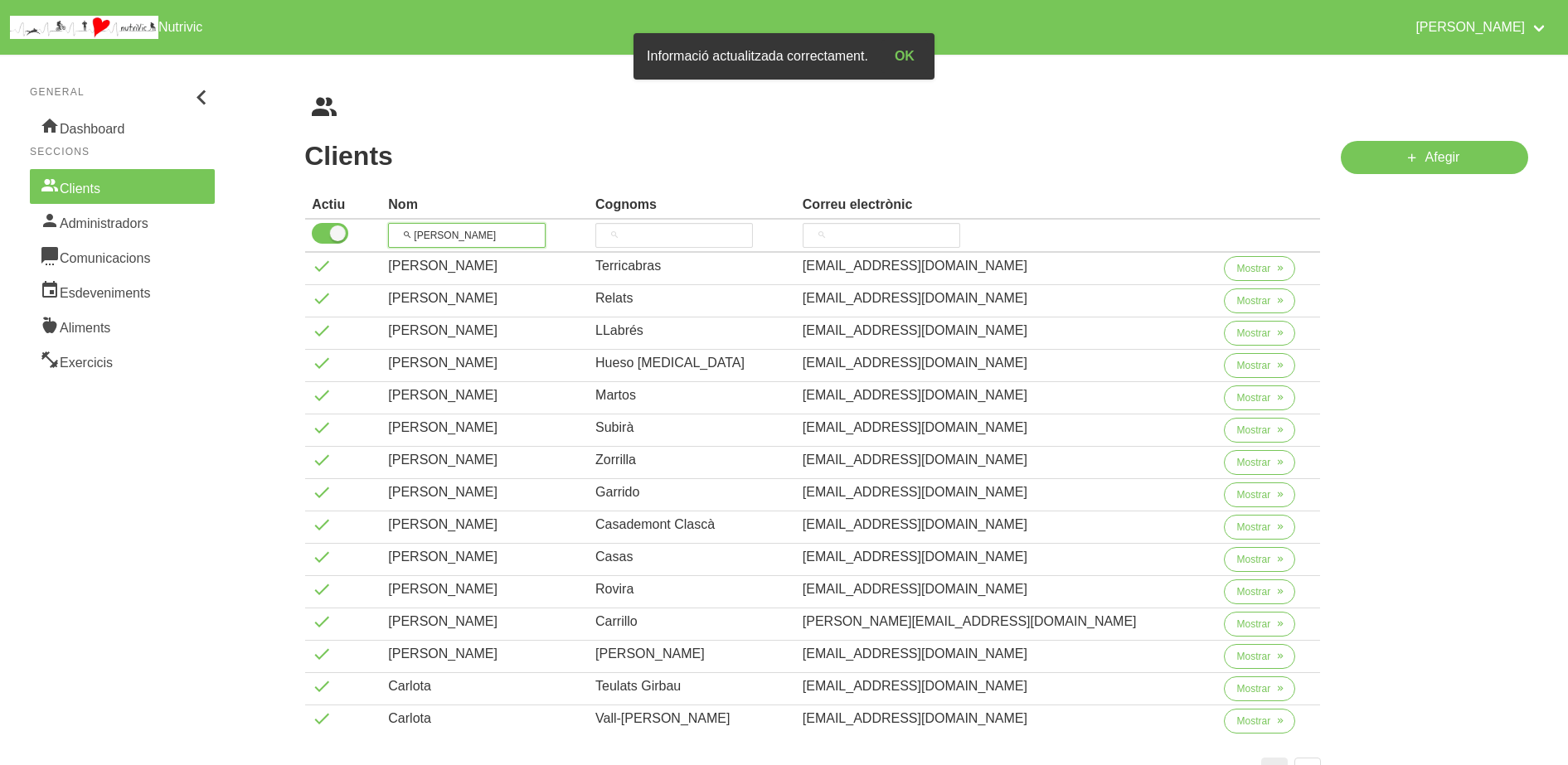
drag, startPoint x: 462, startPoint y: 245, endPoint x: 373, endPoint y: 244, distance: 89.0
click at [373, 244] on tr "carl" at bounding box center [812, 235] width 1015 height 33
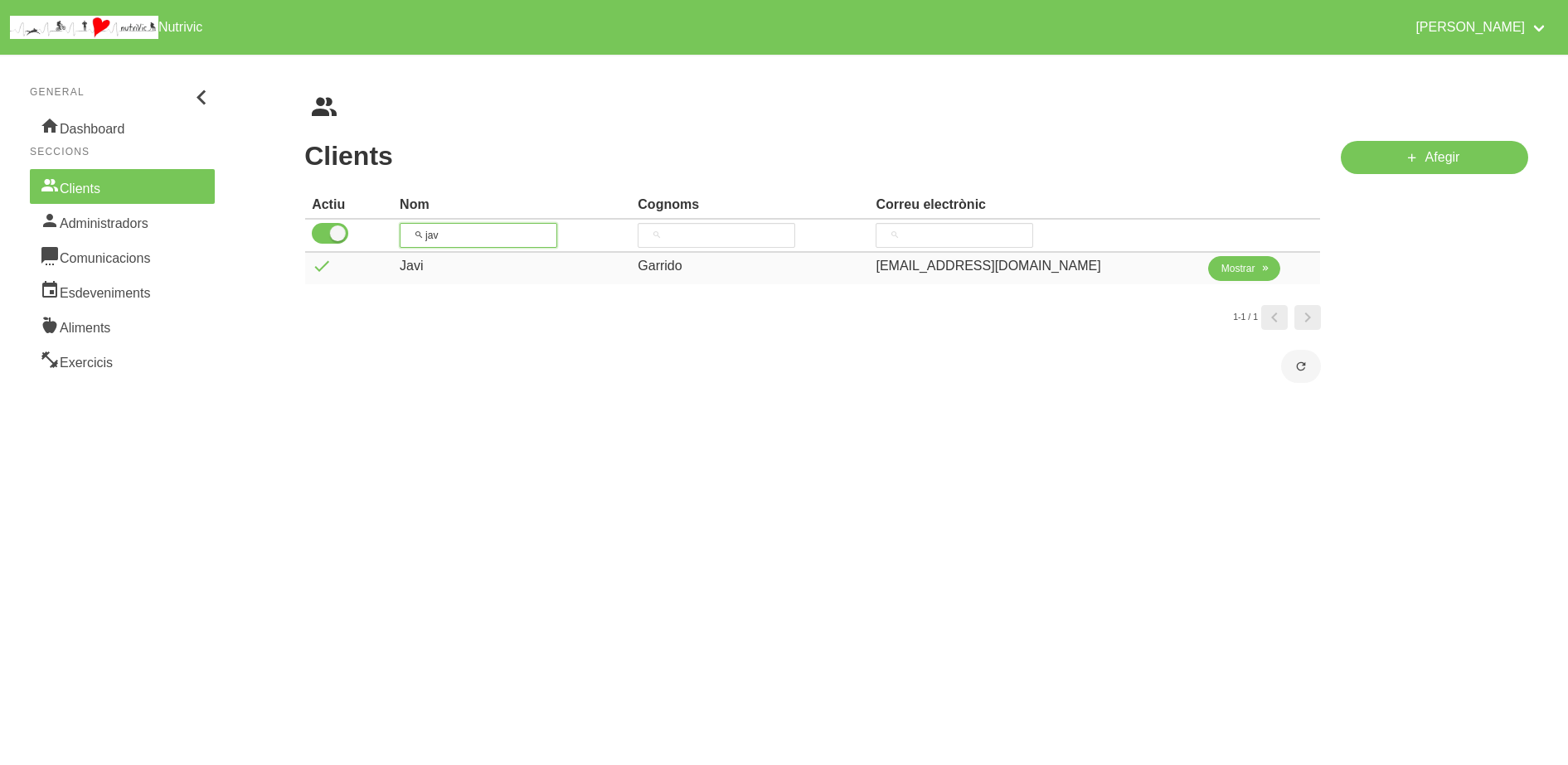
type input "jav"
click at [1229, 267] on span "Mostrar" at bounding box center [1238, 268] width 34 height 15
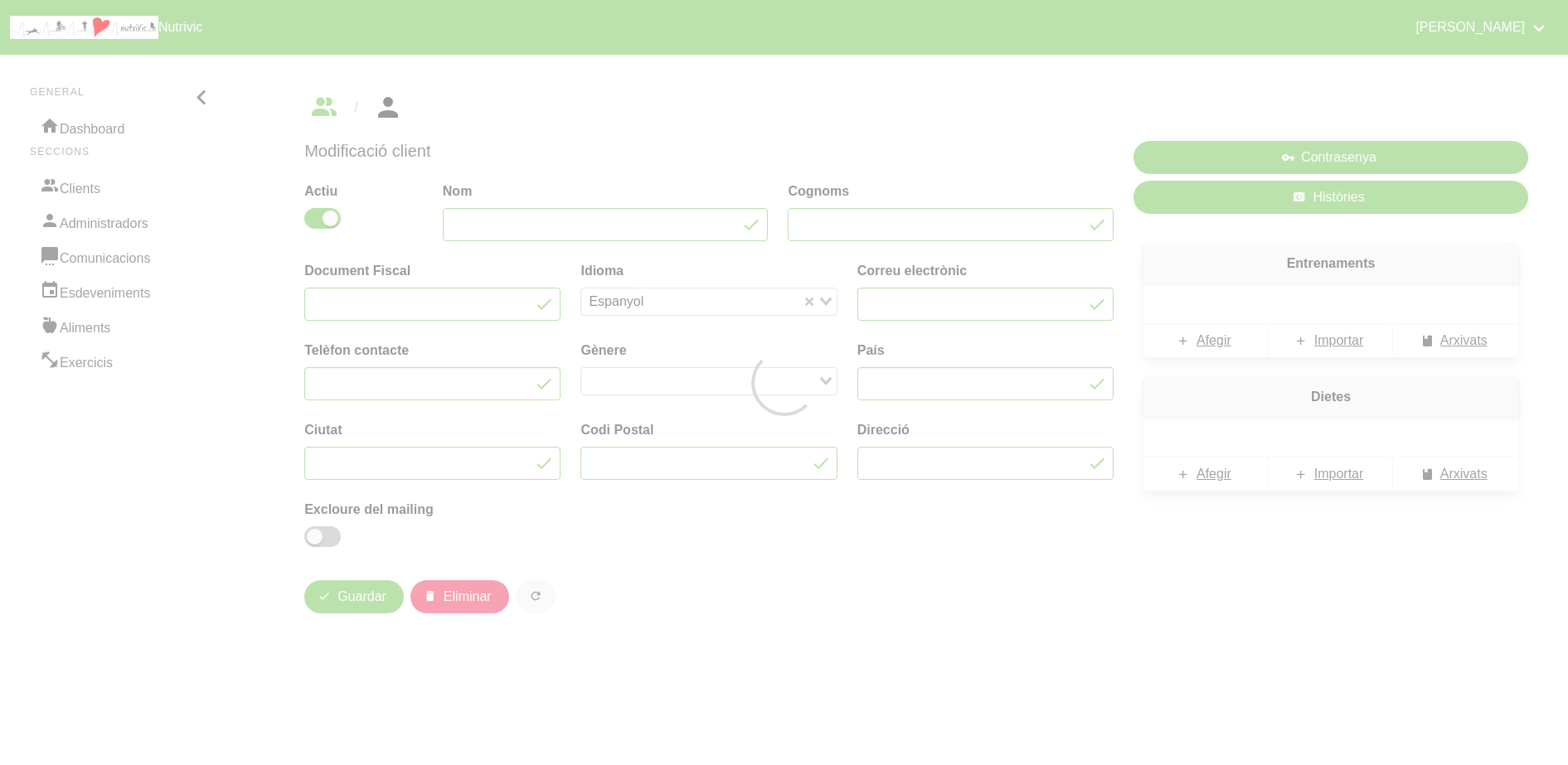
type input "Javi"
type input "Garrido"
type input "[EMAIL_ADDRESS][DOMAIN_NAME]"
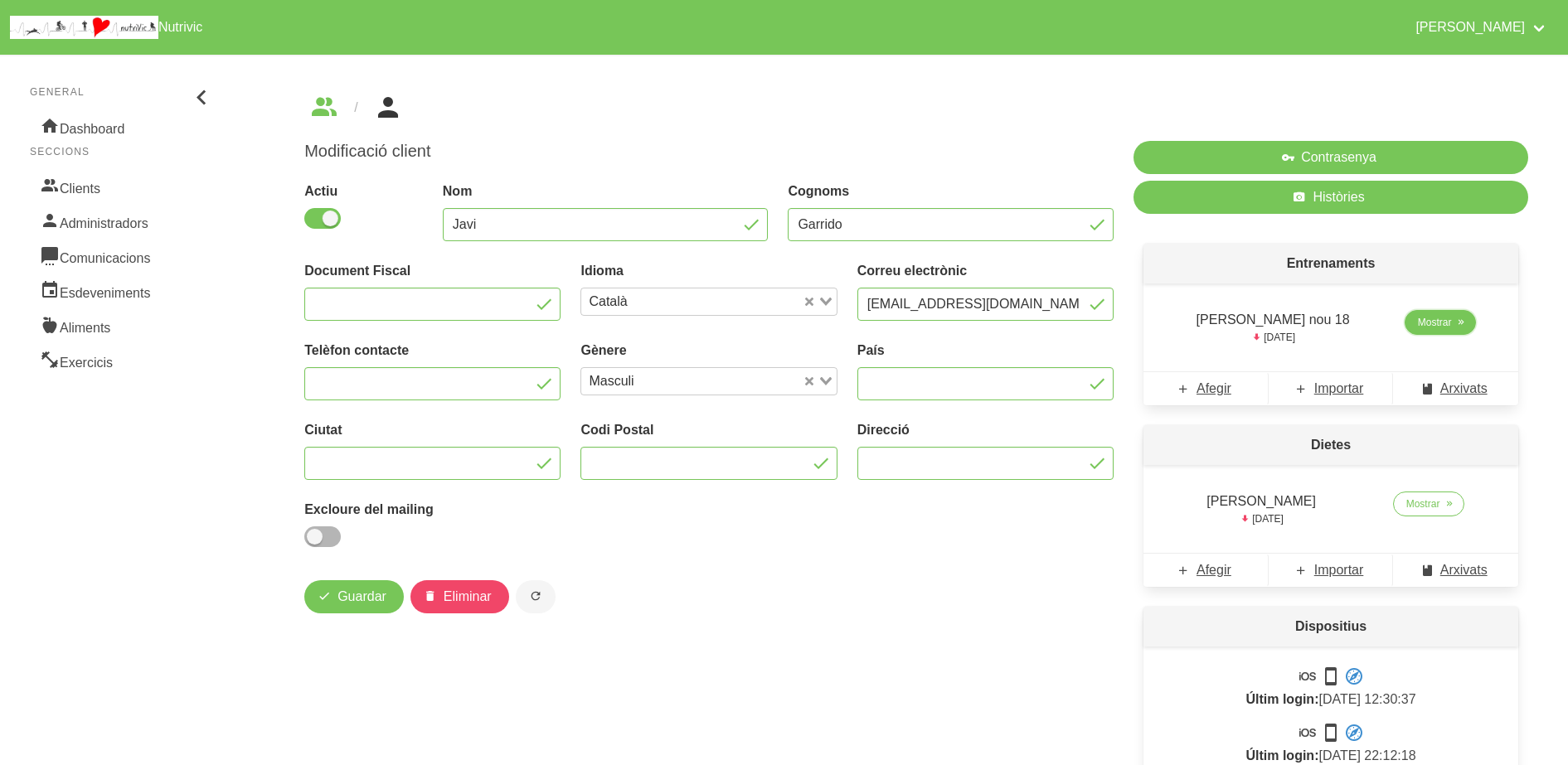
click at [1428, 325] on span "Mostrar" at bounding box center [1435, 322] width 34 height 15
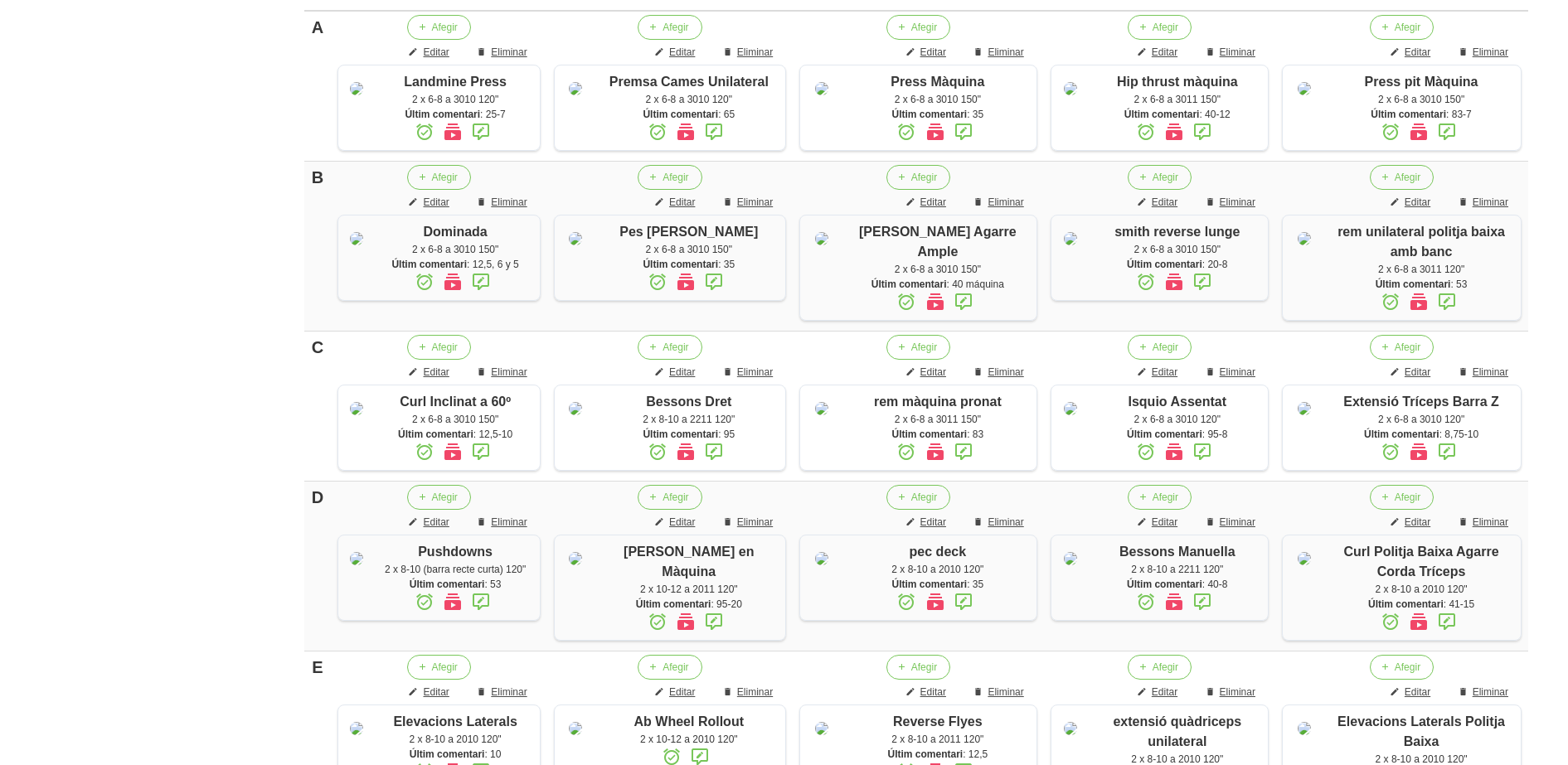
scroll to position [450, 0]
